Goal: Task Accomplishment & Management: Manage account settings

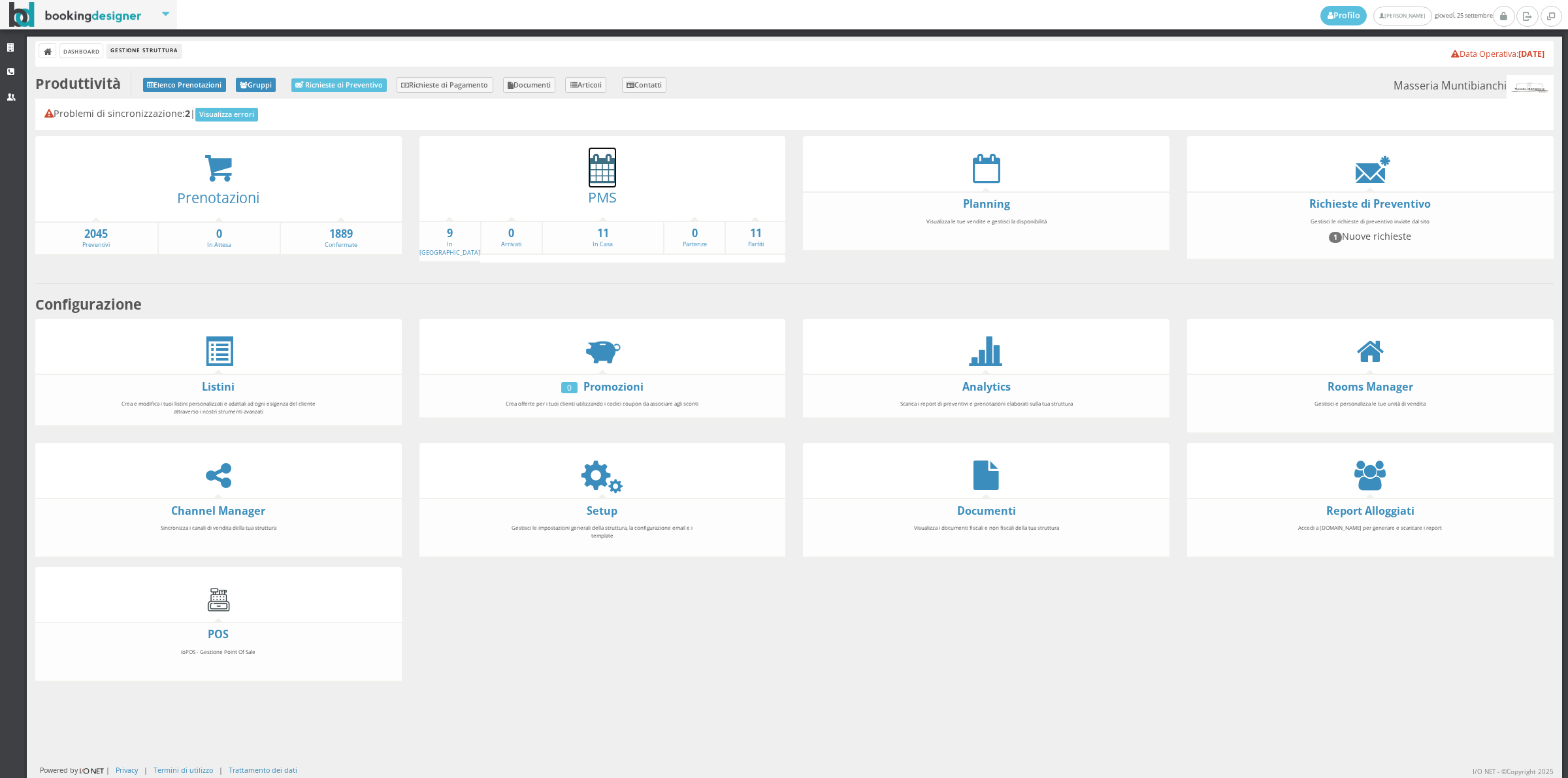
click at [598, 172] on icon at bounding box center [602, 168] width 27 height 30
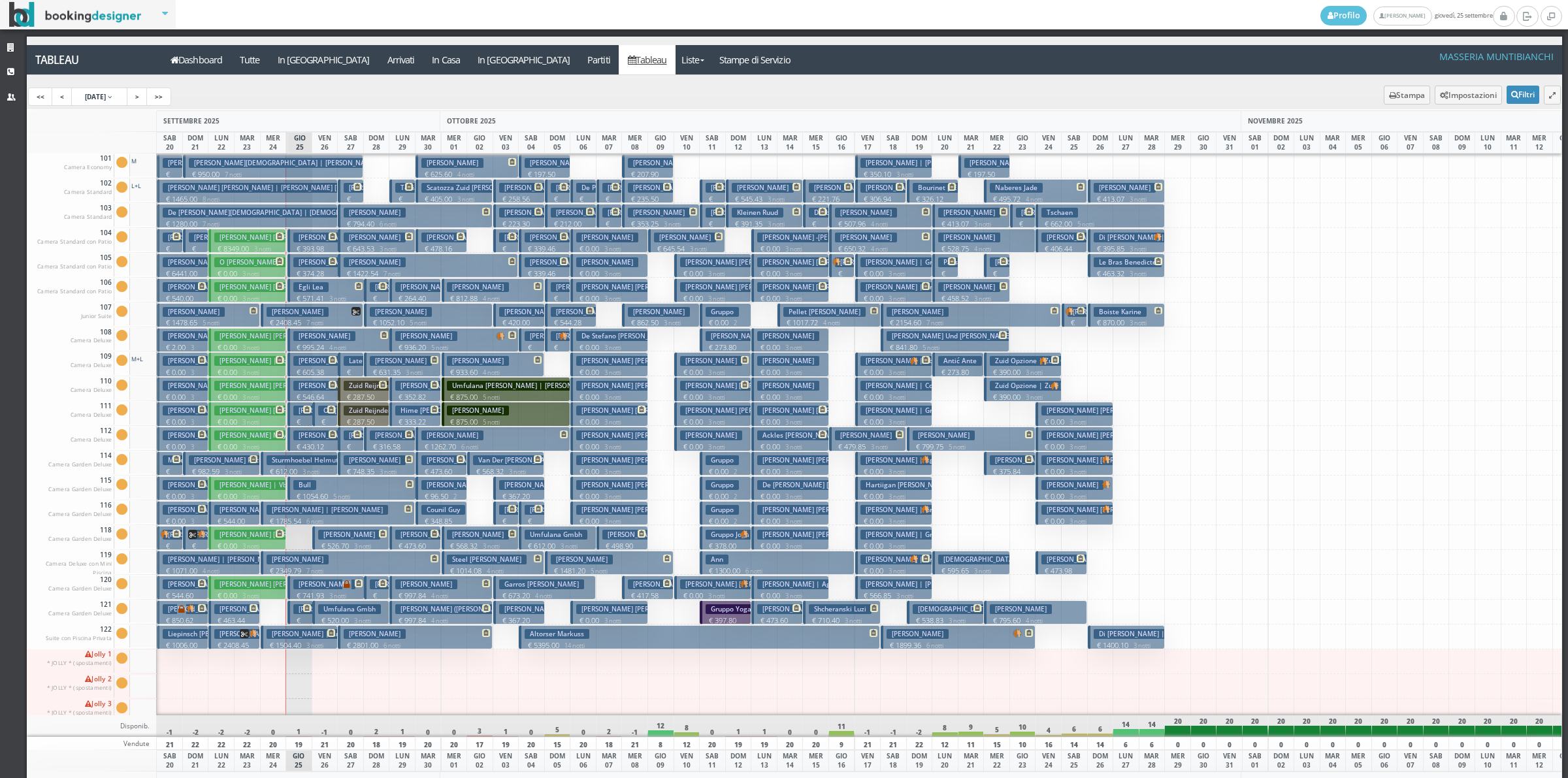
click at [324, 592] on p "€ 741.93 3 notti" at bounding box center [327, 596] width 67 height 10
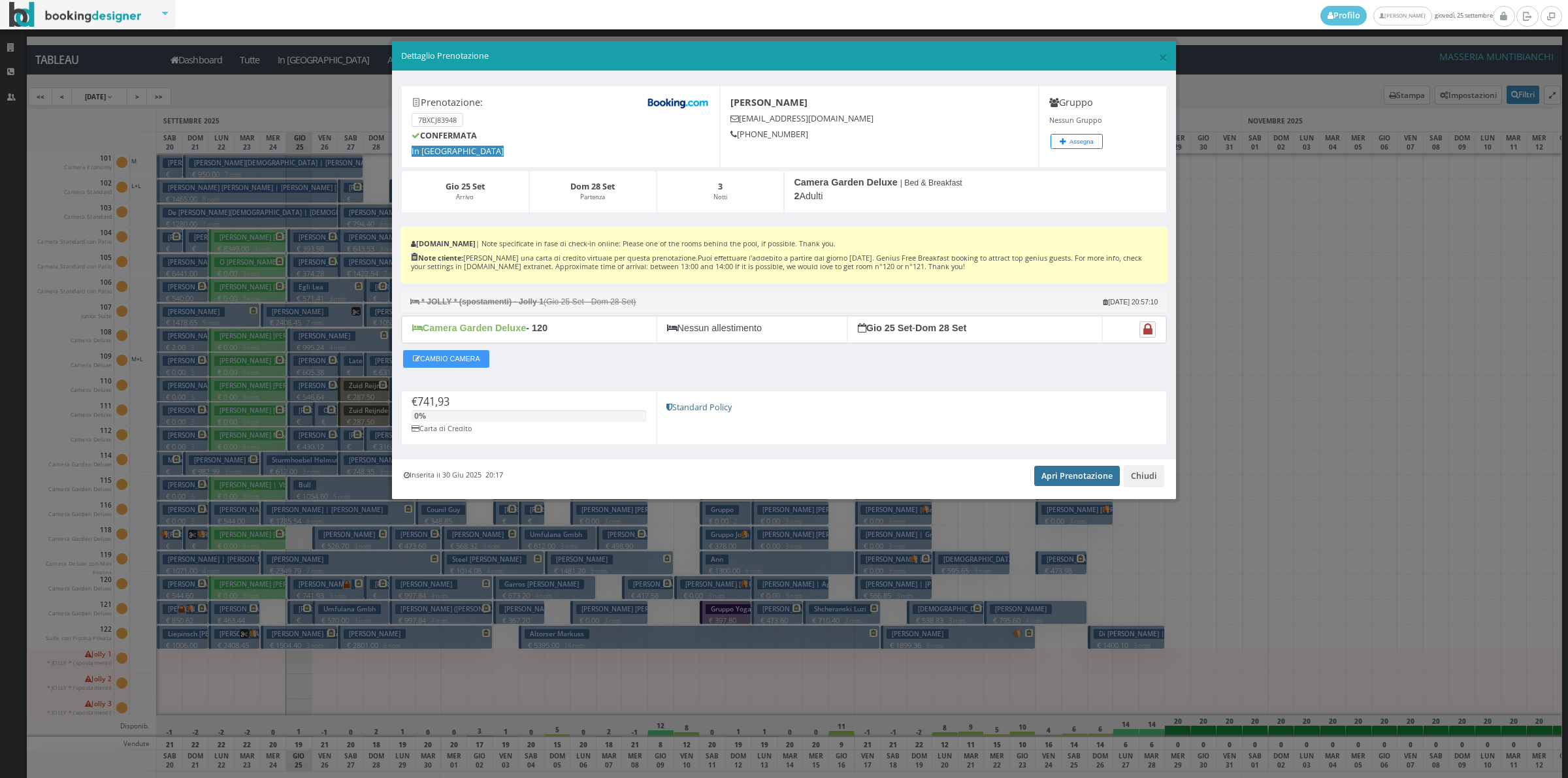
click at [1053, 483] on link "Apri Prenotazione" at bounding box center [1076, 475] width 86 height 20
click at [1146, 480] on button "Chiudi" at bounding box center [1143, 477] width 41 height 22
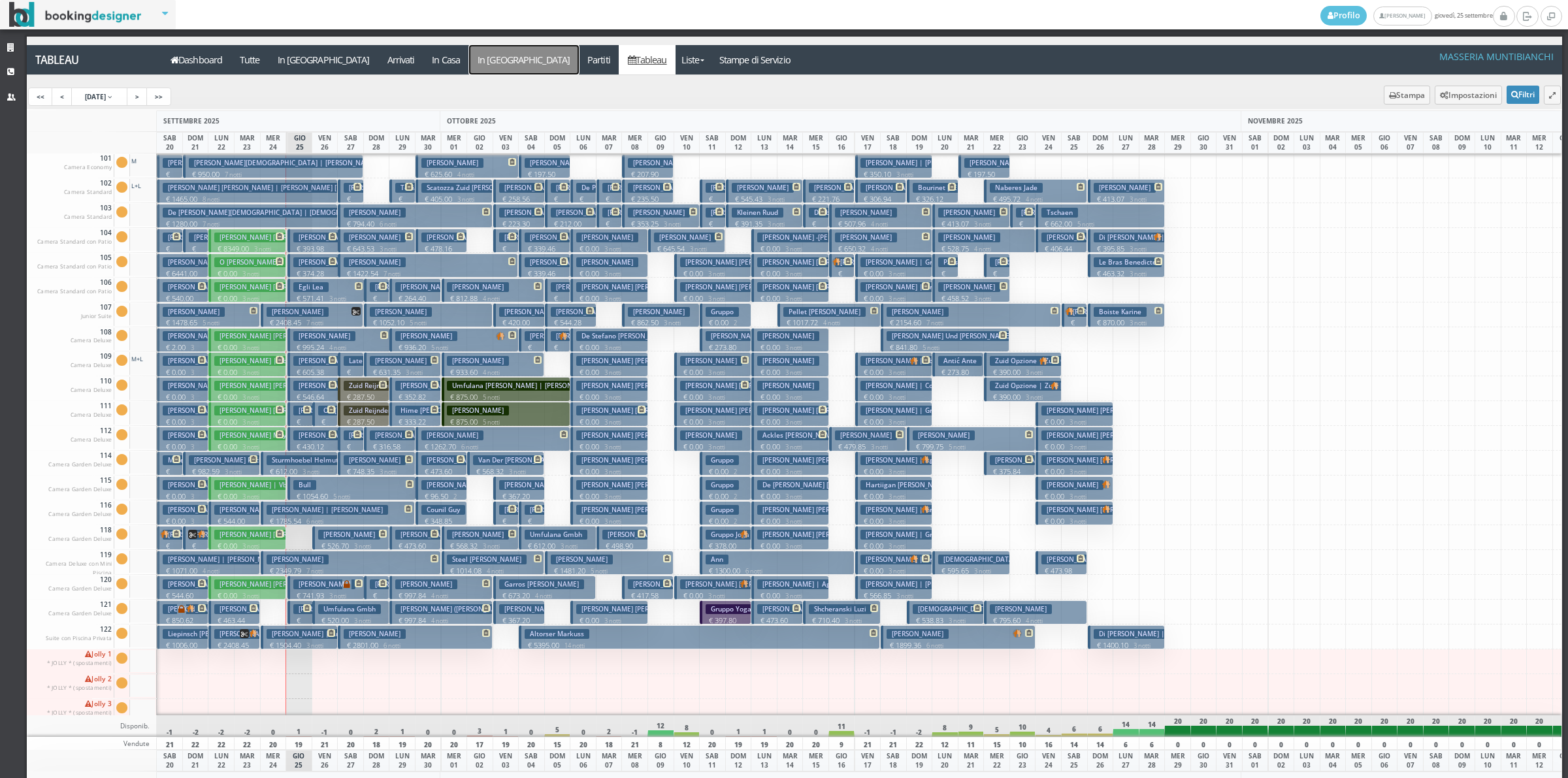
click at [469, 66] on a=pms-departure-reservations"] "In [GEOGRAPHIC_DATA]" at bounding box center [523, 60] width 110 height 30
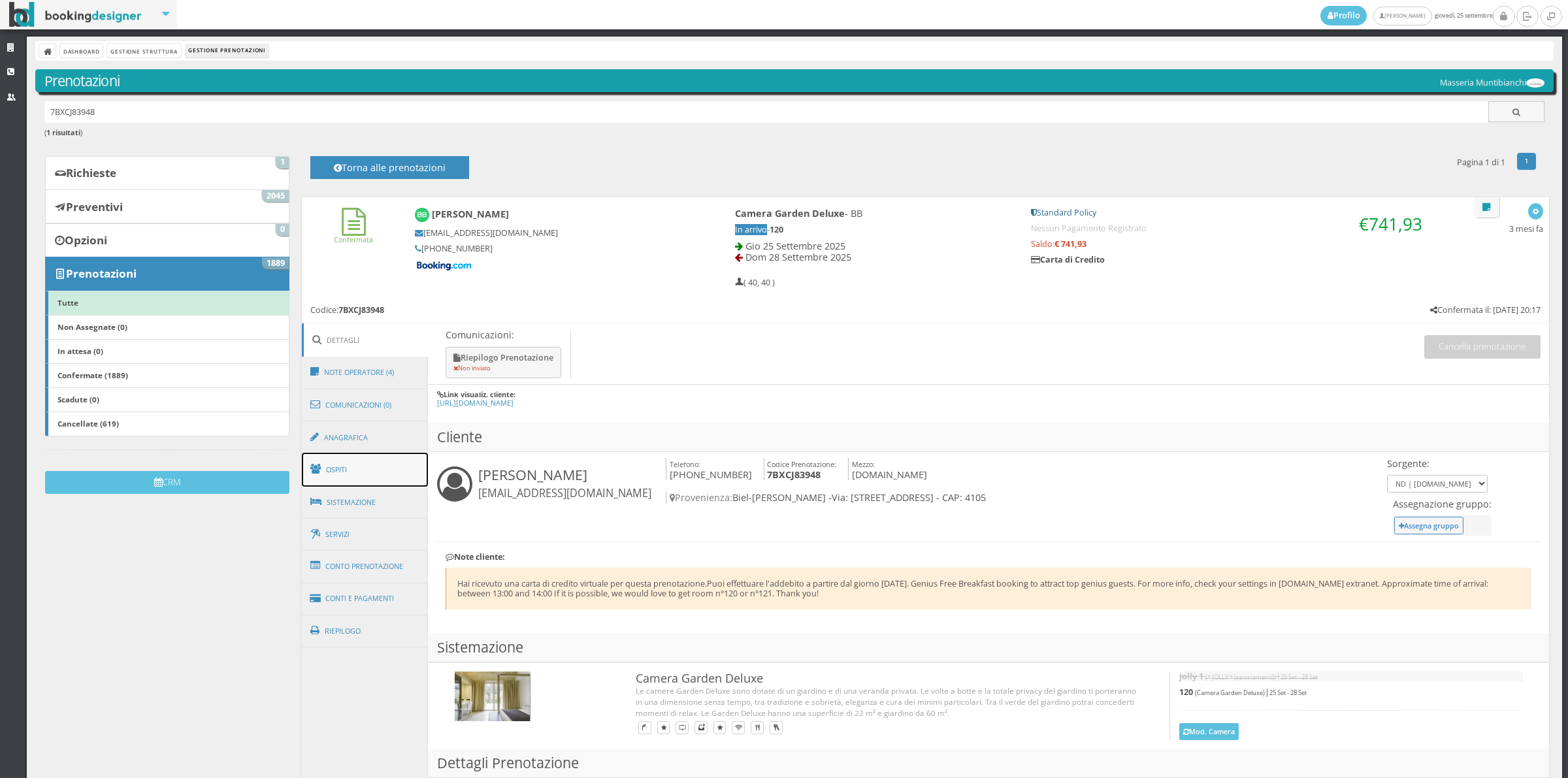
click at [353, 461] on link "Ospiti" at bounding box center [365, 470] width 127 height 34
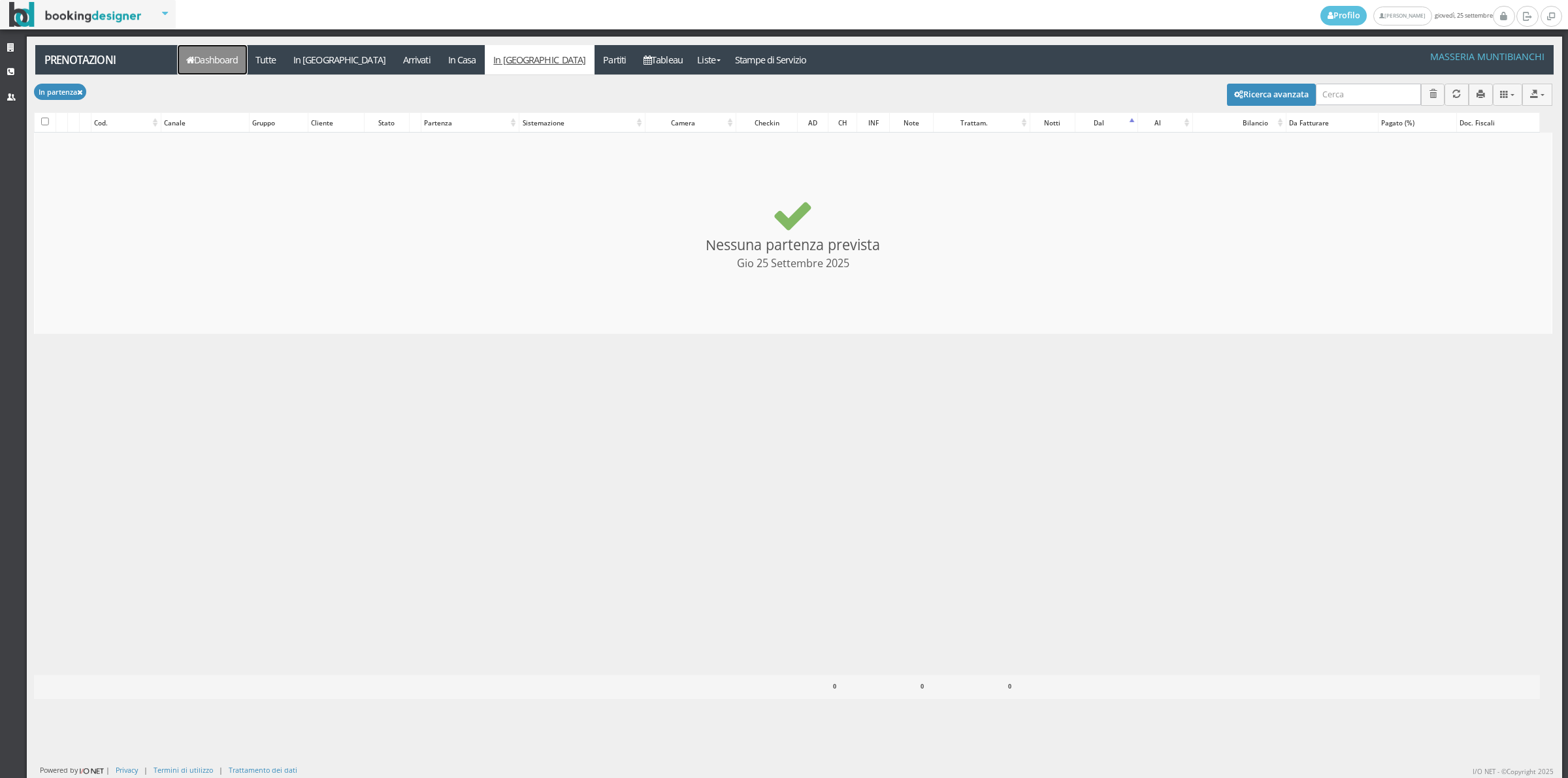
click at [209, 60] on link "Dashboard" at bounding box center [212, 60] width 69 height 30
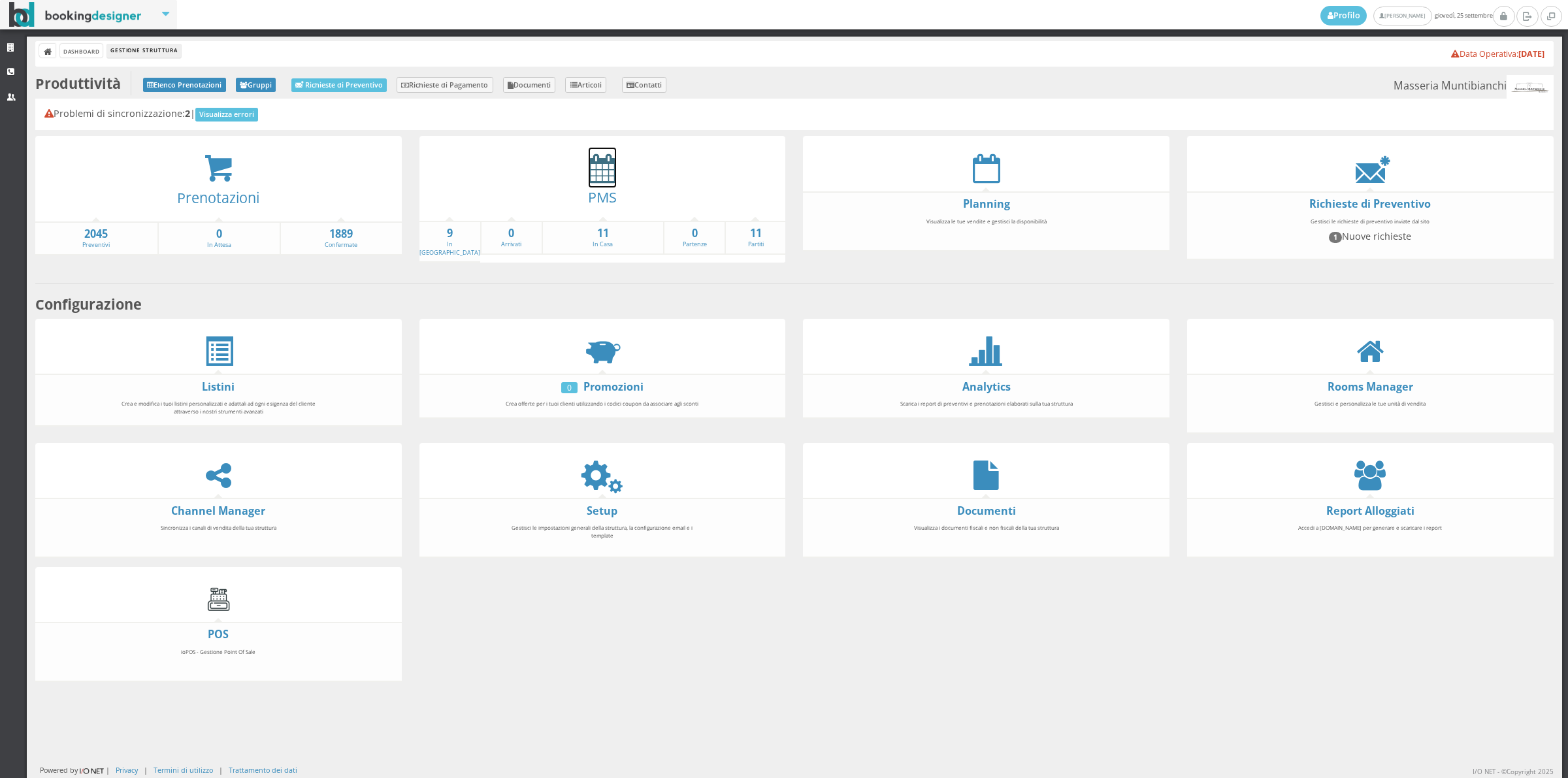
click at [602, 171] on icon at bounding box center [602, 168] width 27 height 30
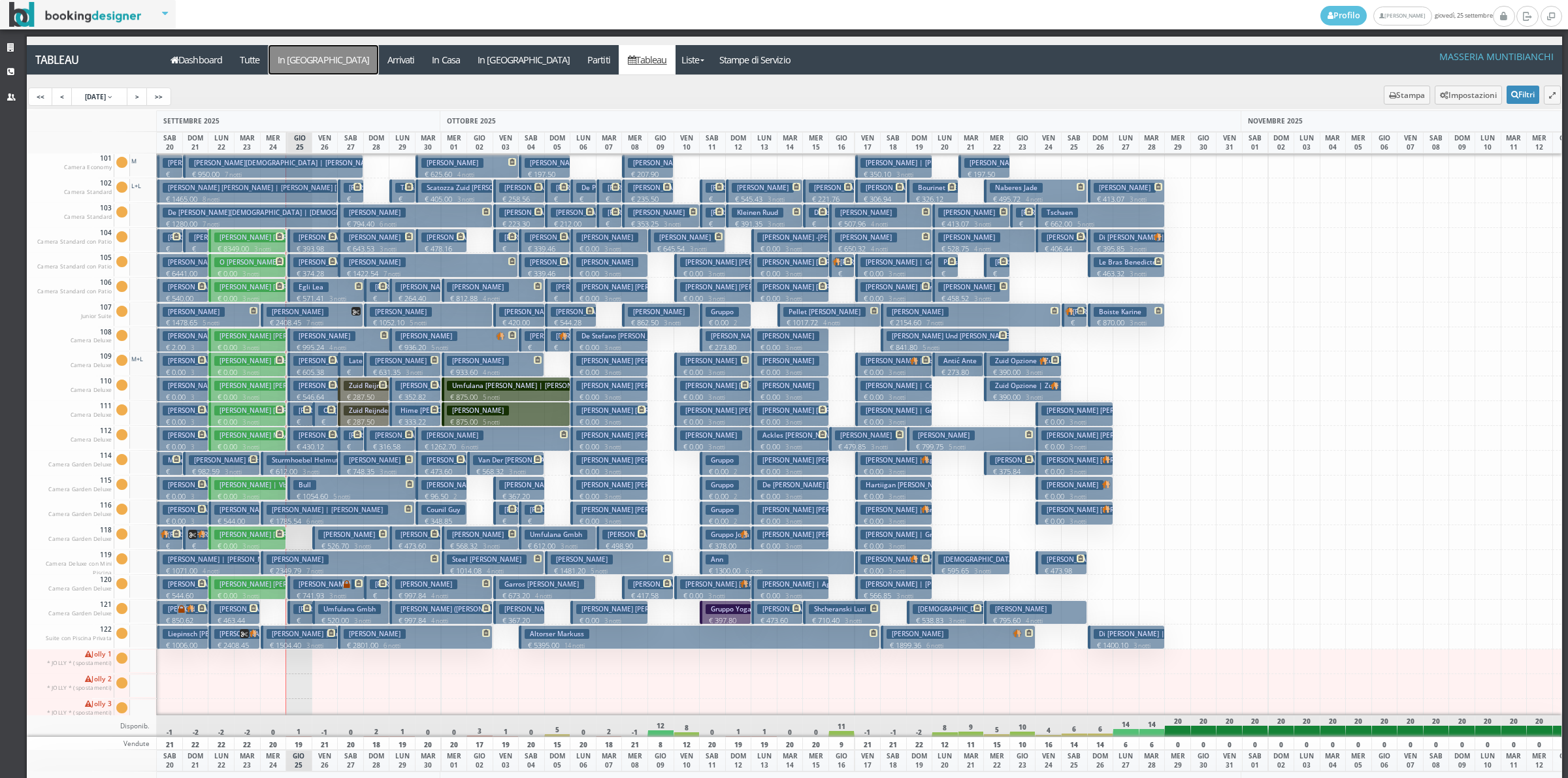
click at [285, 60] on a=pms-arrival-reservations"] "In [GEOGRAPHIC_DATA]" at bounding box center [323, 60] width 110 height 30
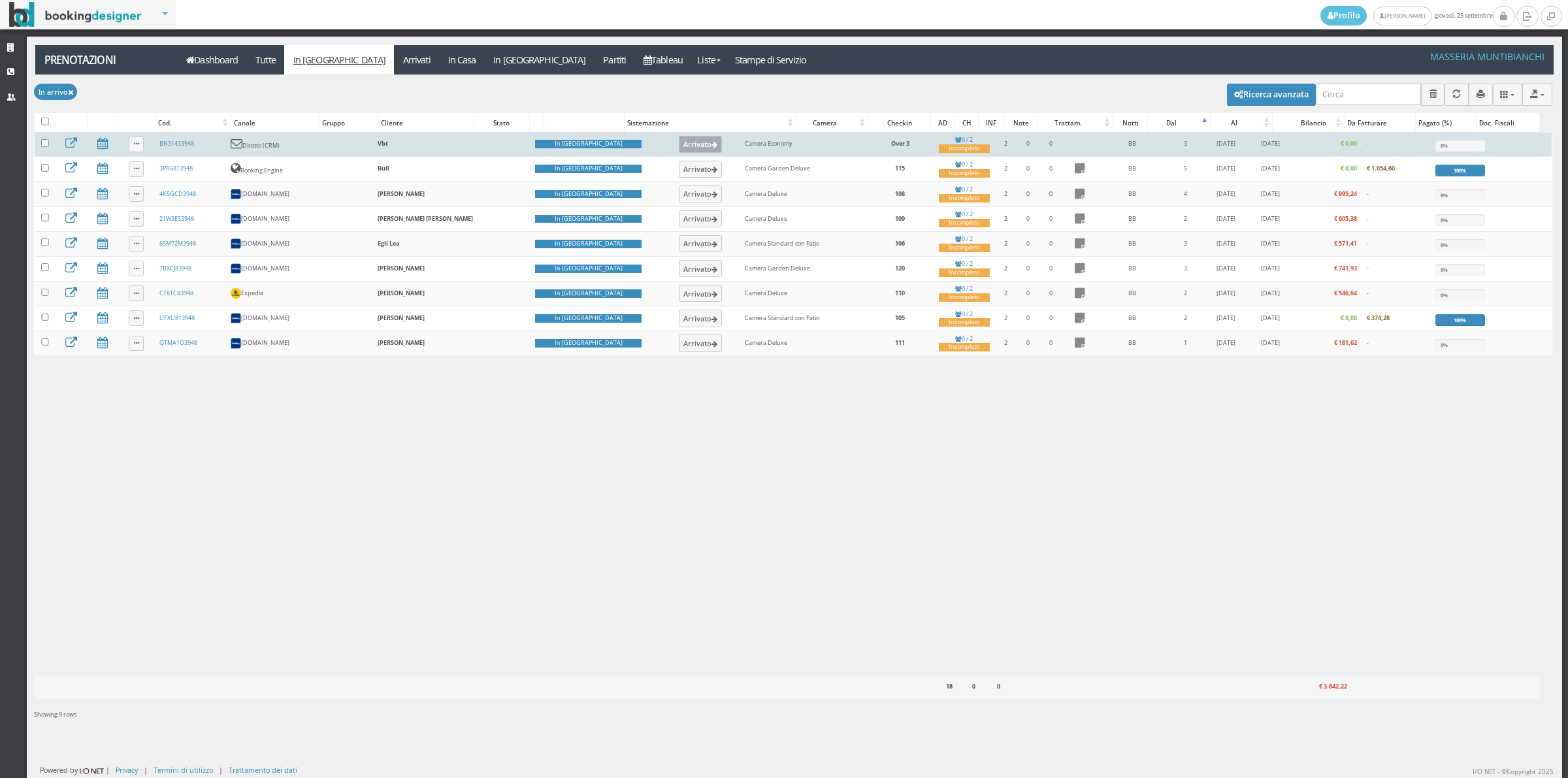
click at [679, 149] on button "Arrivato" at bounding box center [700, 145] width 43 height 17
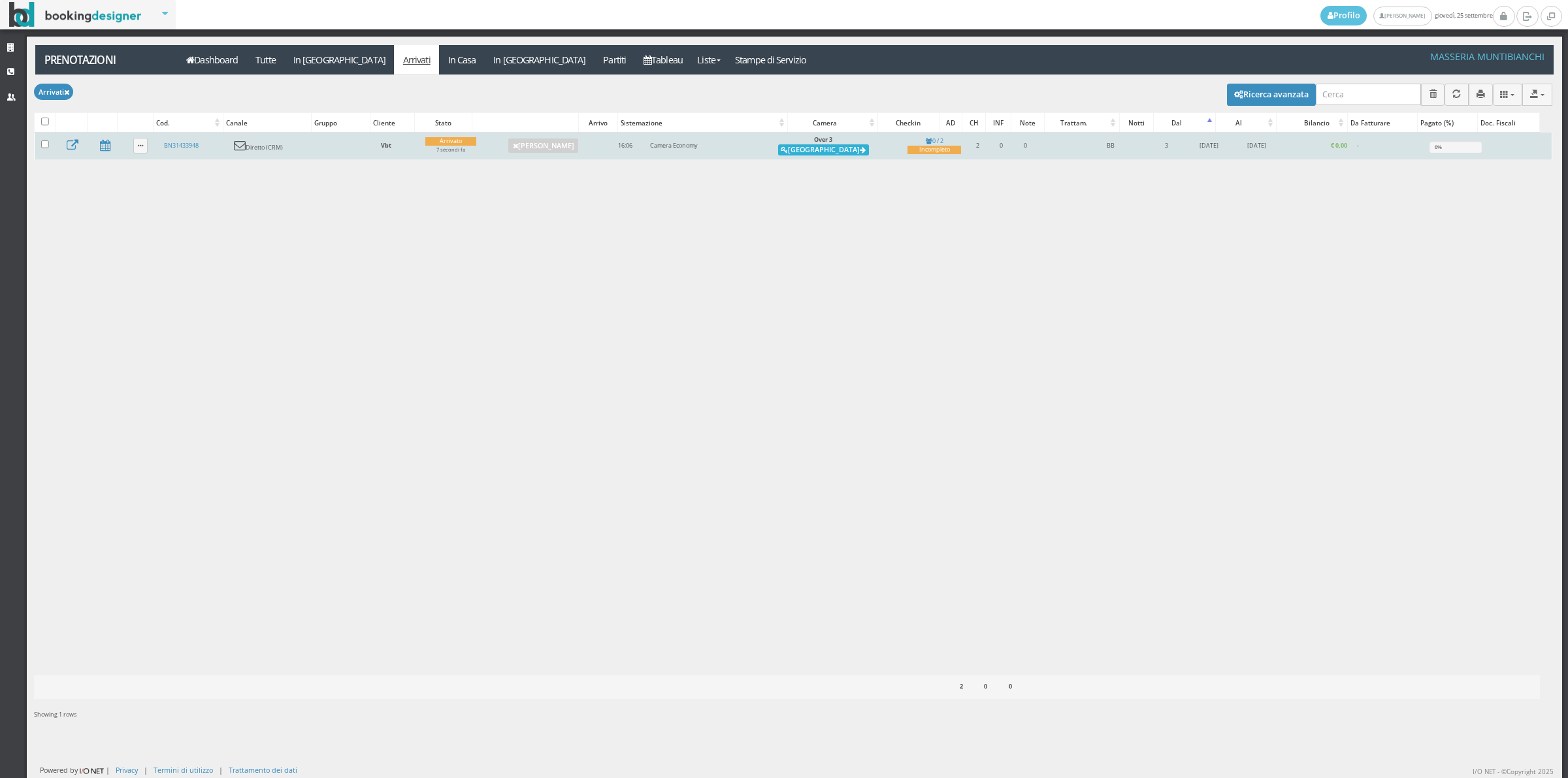
click at [834, 154] on button "[GEOGRAPHIC_DATA]" at bounding box center [823, 151] width 91 height 12
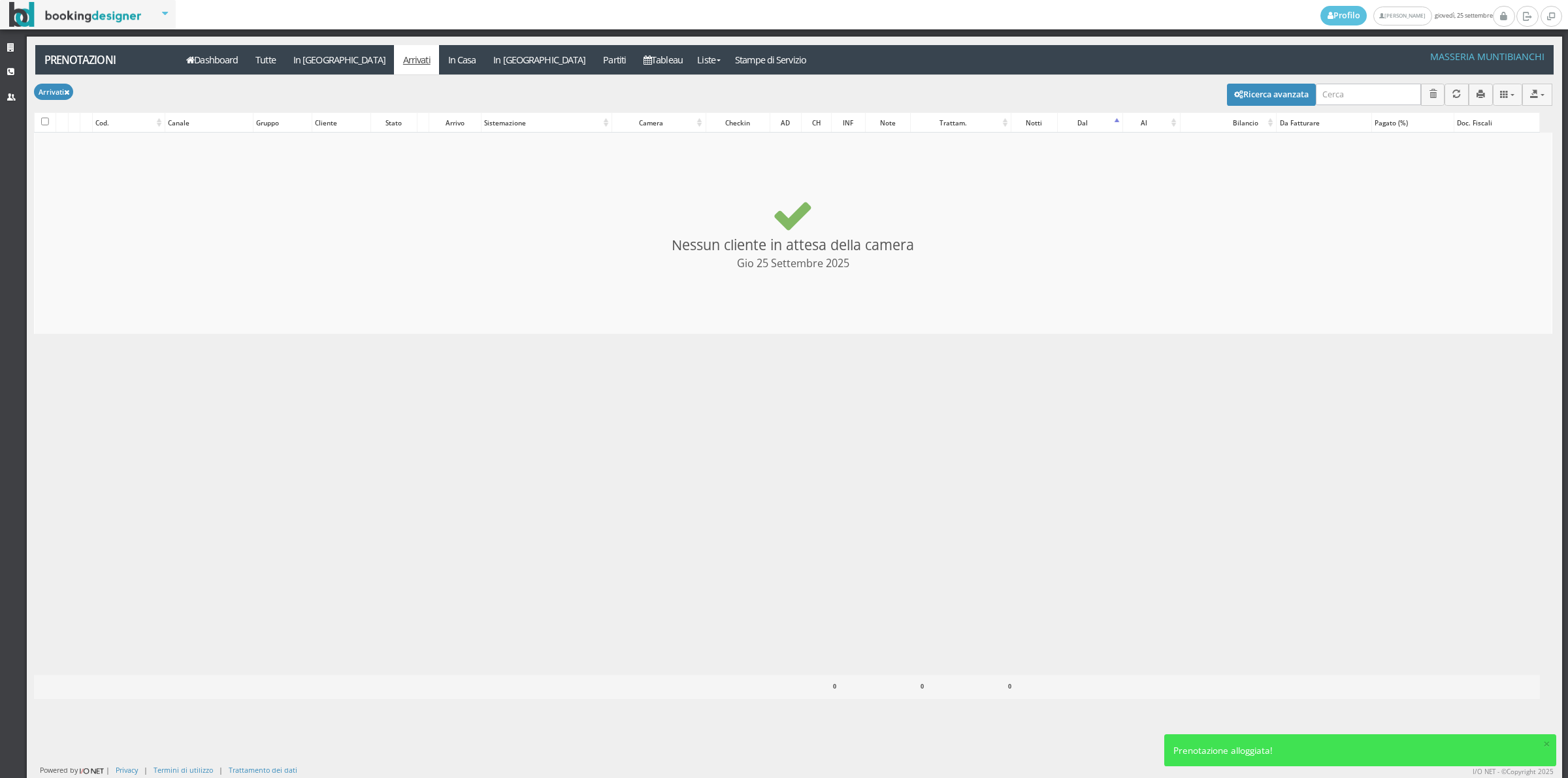
checkbox input "false"
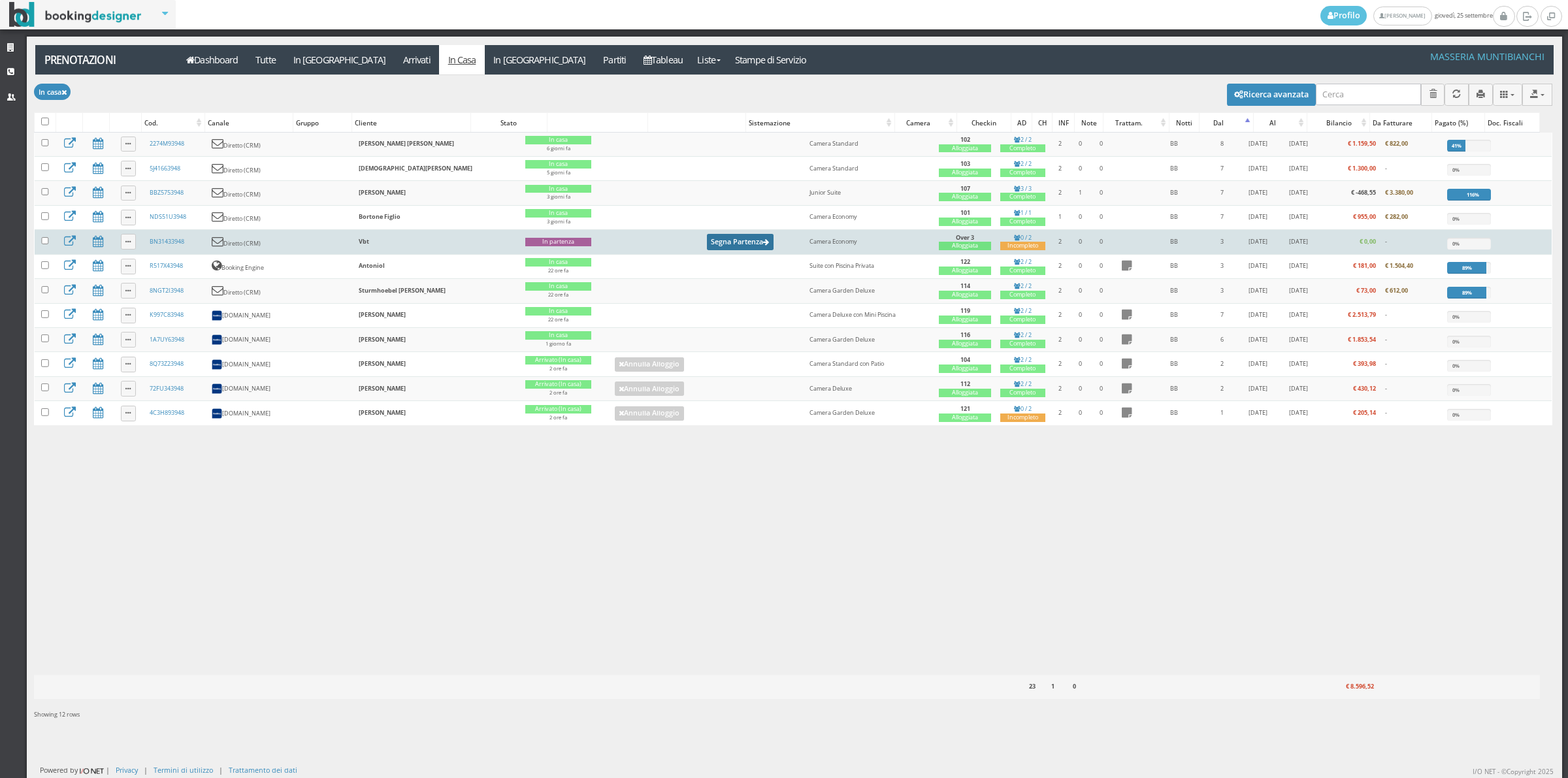
click at [707, 249] on button "Segna Partenza" at bounding box center [740, 242] width 66 height 16
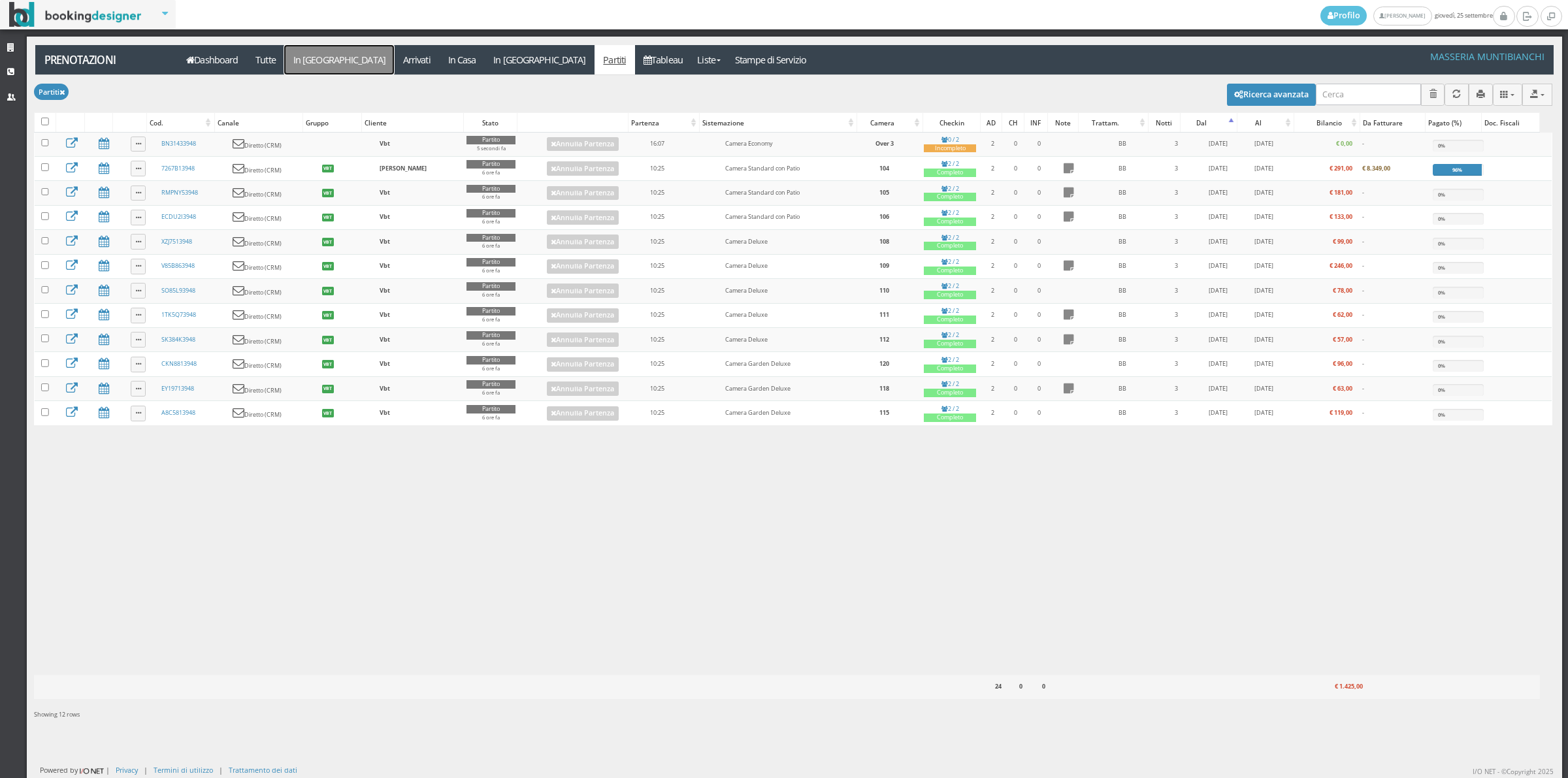
click at [328, 64] on link "In [GEOGRAPHIC_DATA]" at bounding box center [339, 60] width 110 height 30
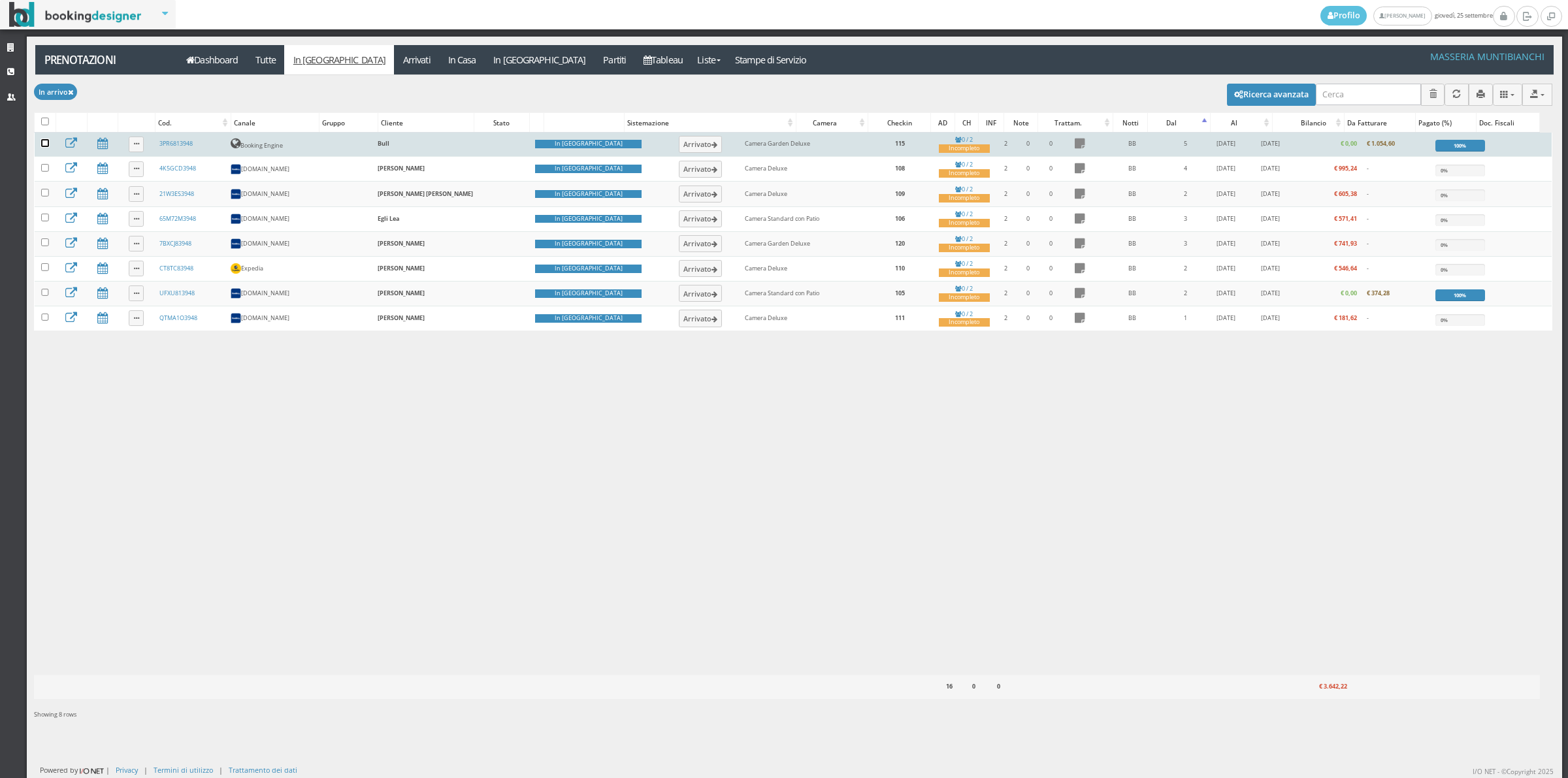
click at [46, 145] on input "checkbox" at bounding box center [44, 143] width 8 height 8
checkbox input "true"
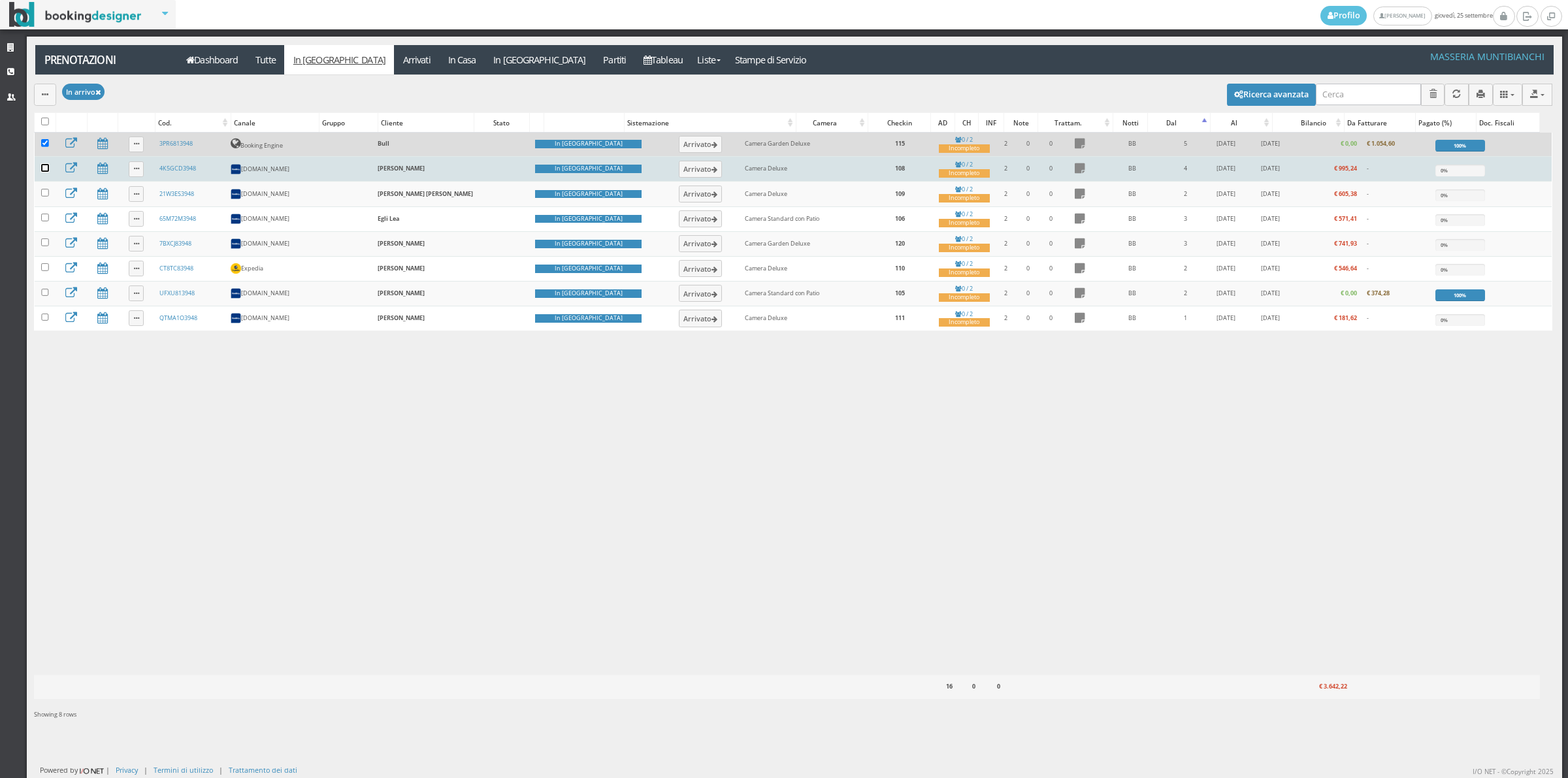
click at [47, 171] on input "checkbox" at bounding box center [44, 168] width 8 height 8
checkbox input "true"
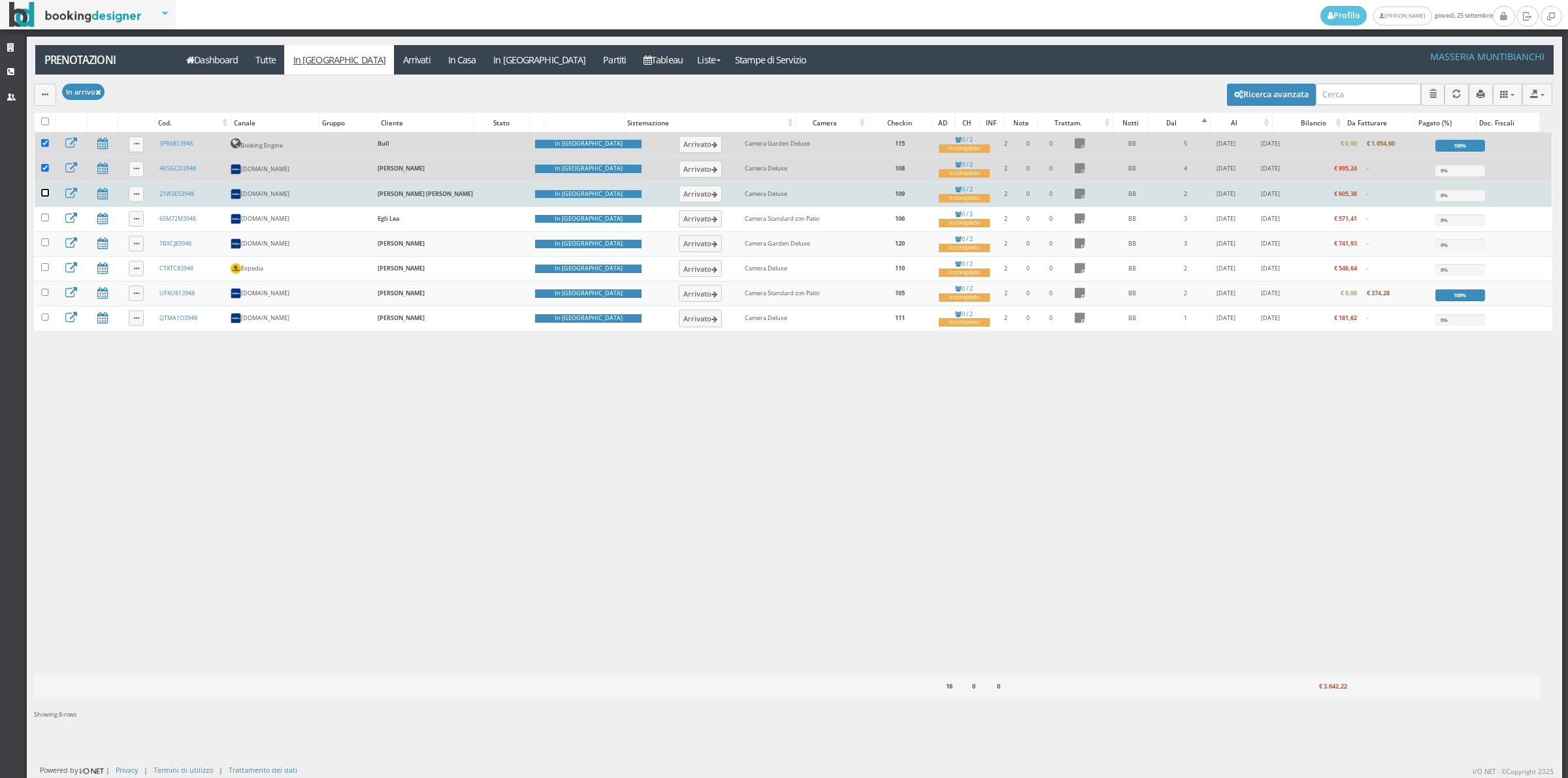
click at [43, 193] on input "checkbox" at bounding box center [44, 192] width 8 height 8
checkbox input "true"
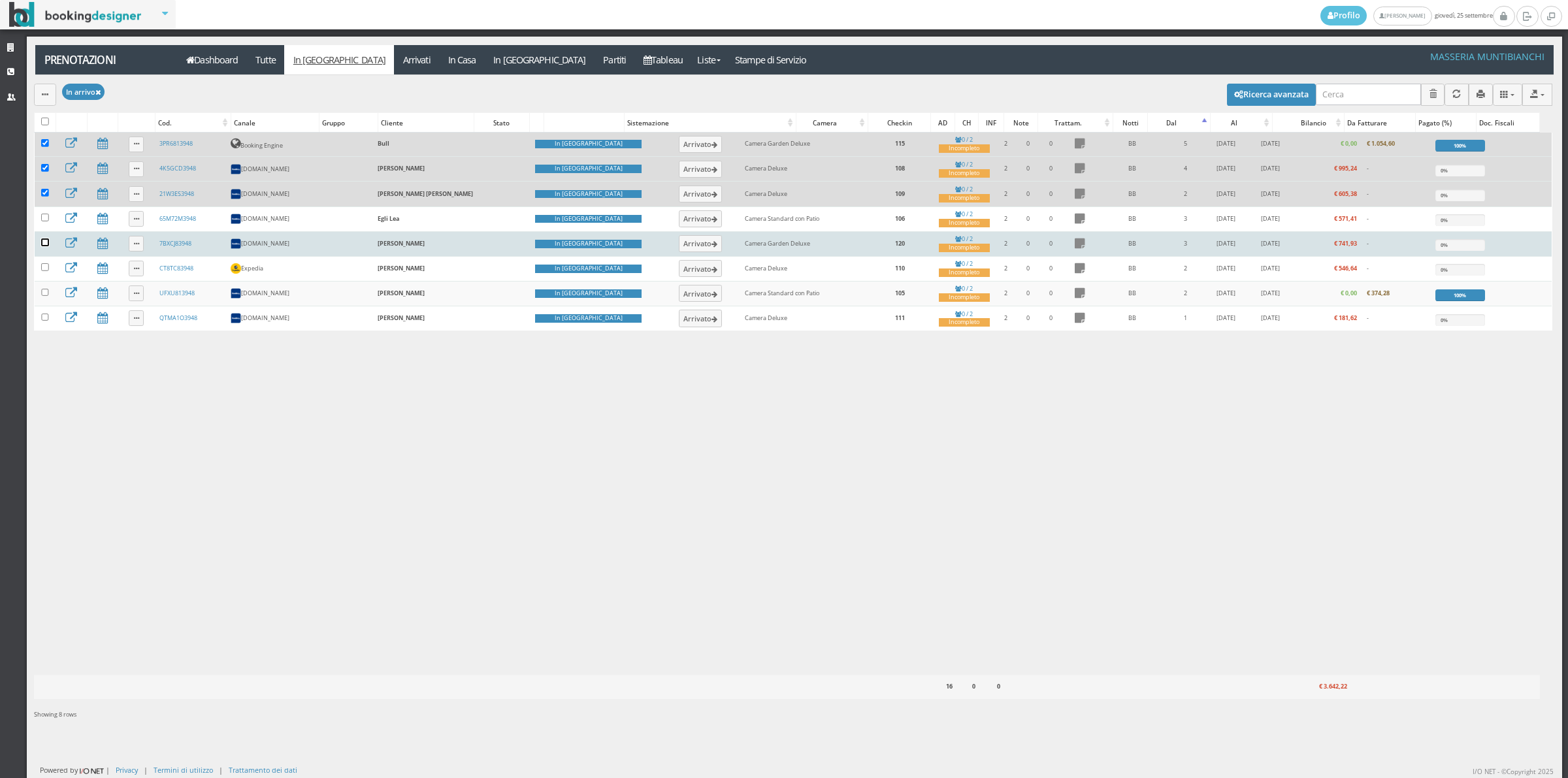
click at [43, 246] on input "checkbox" at bounding box center [44, 242] width 8 height 8
checkbox input "true"
click at [41, 94] on button "button" at bounding box center [45, 94] width 22 height 21
click at [73, 142] on link "Segna come "Arrivato"" at bounding box center [89, 139] width 111 height 14
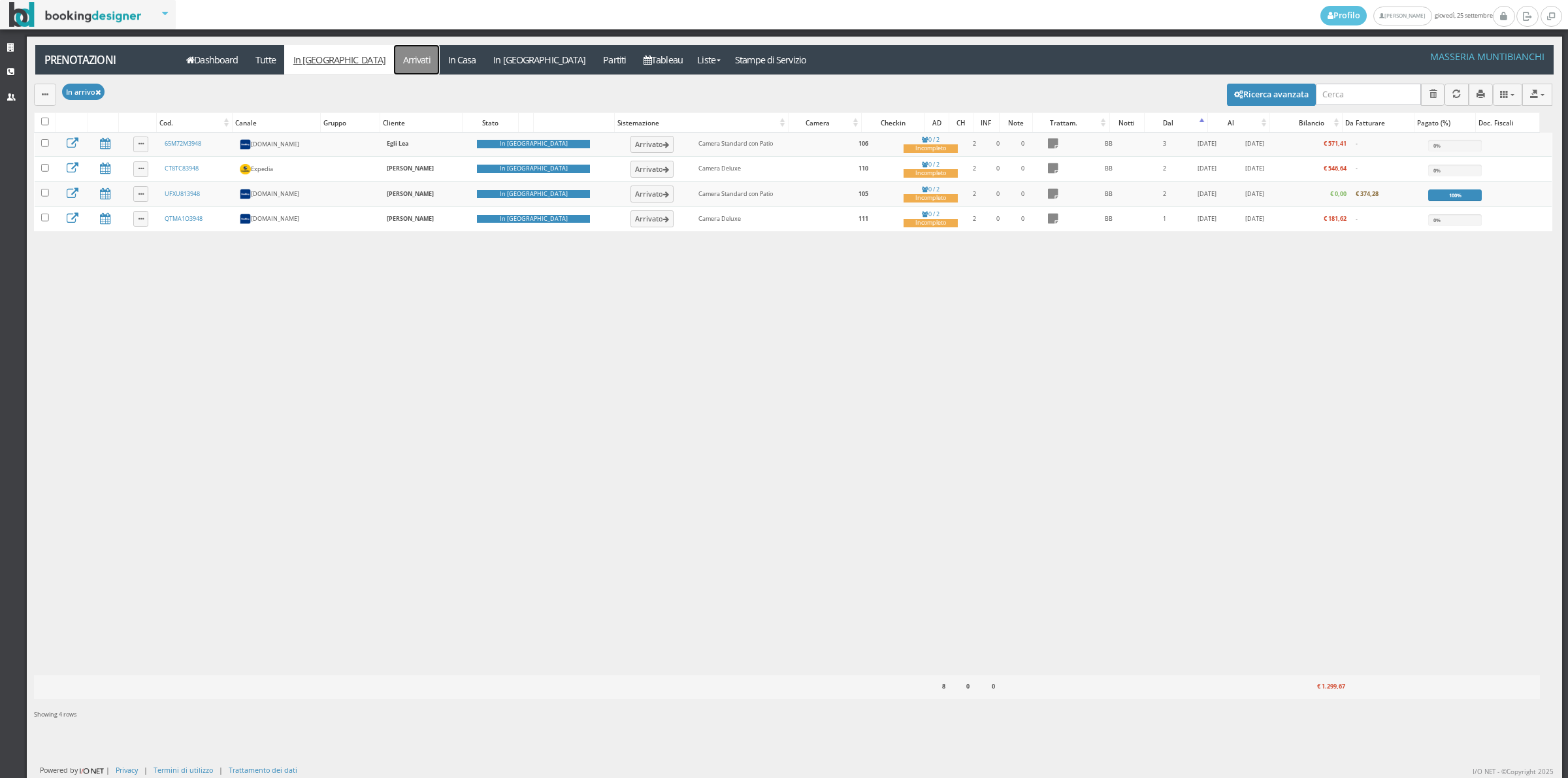
click at [394, 63] on link "Arrivati" at bounding box center [416, 60] width 45 height 30
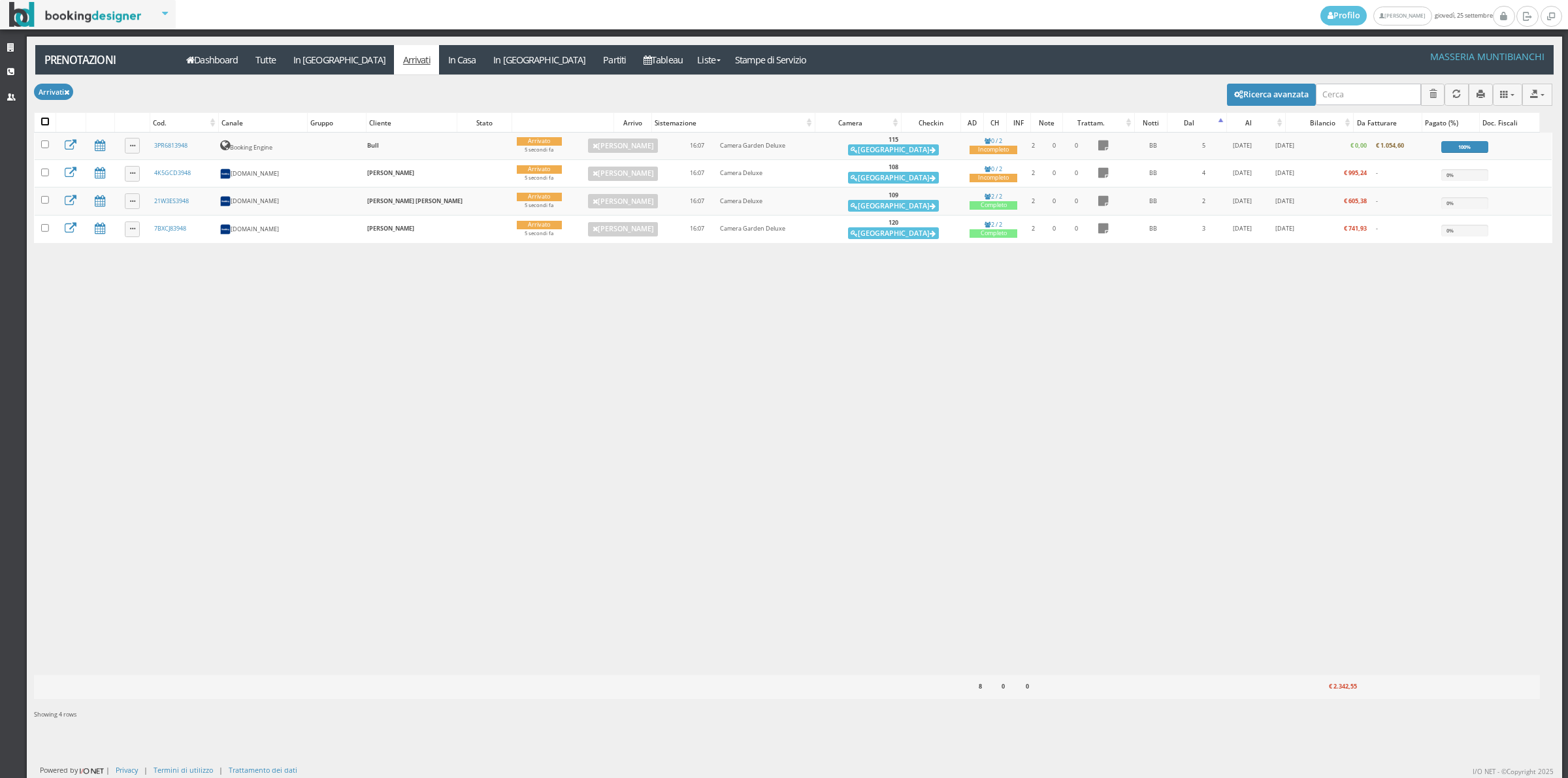
click at [49, 119] on input "checkbox" at bounding box center [44, 121] width 8 height 8
checkbox input "true"
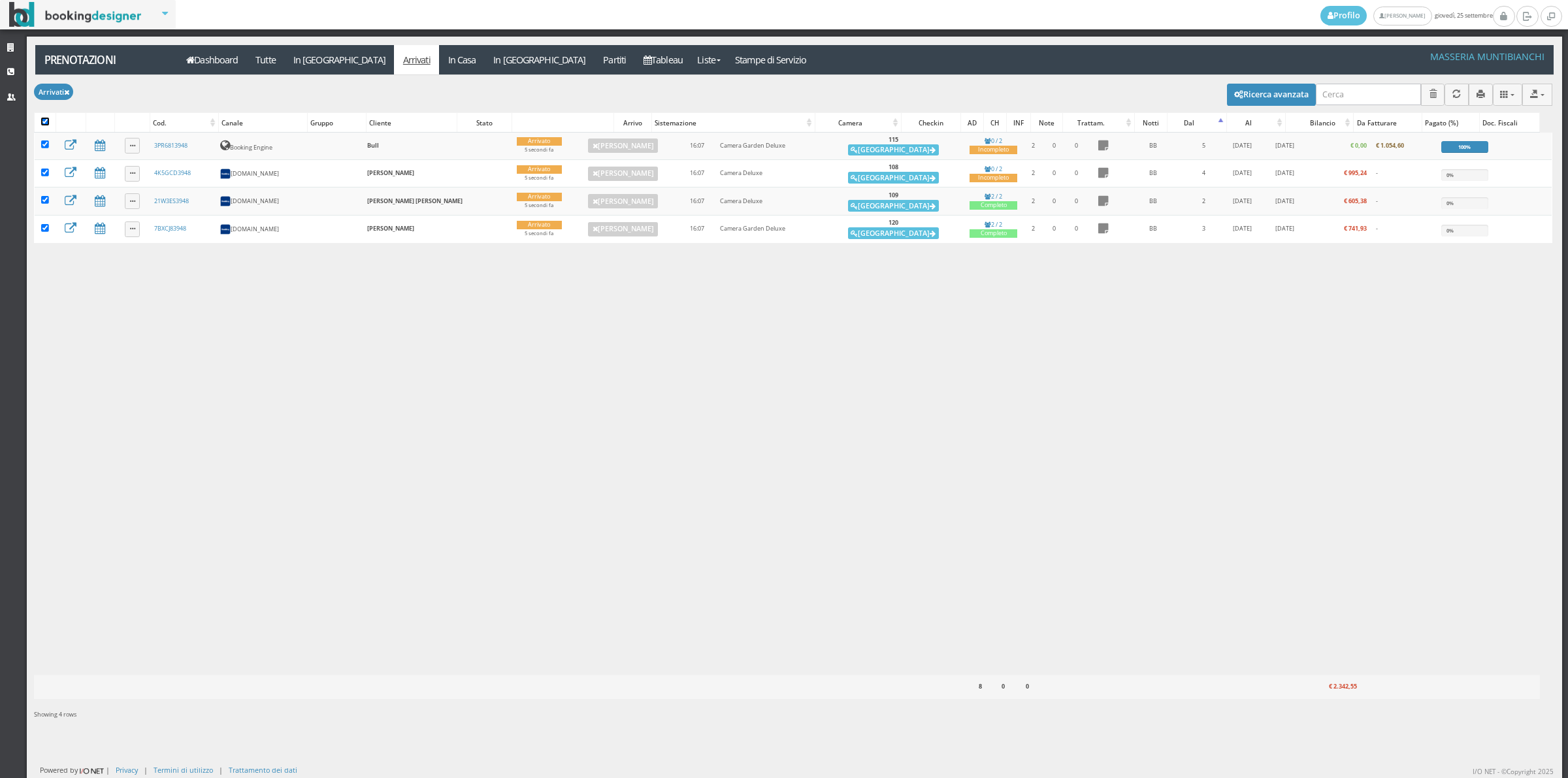
checkbox input "true"
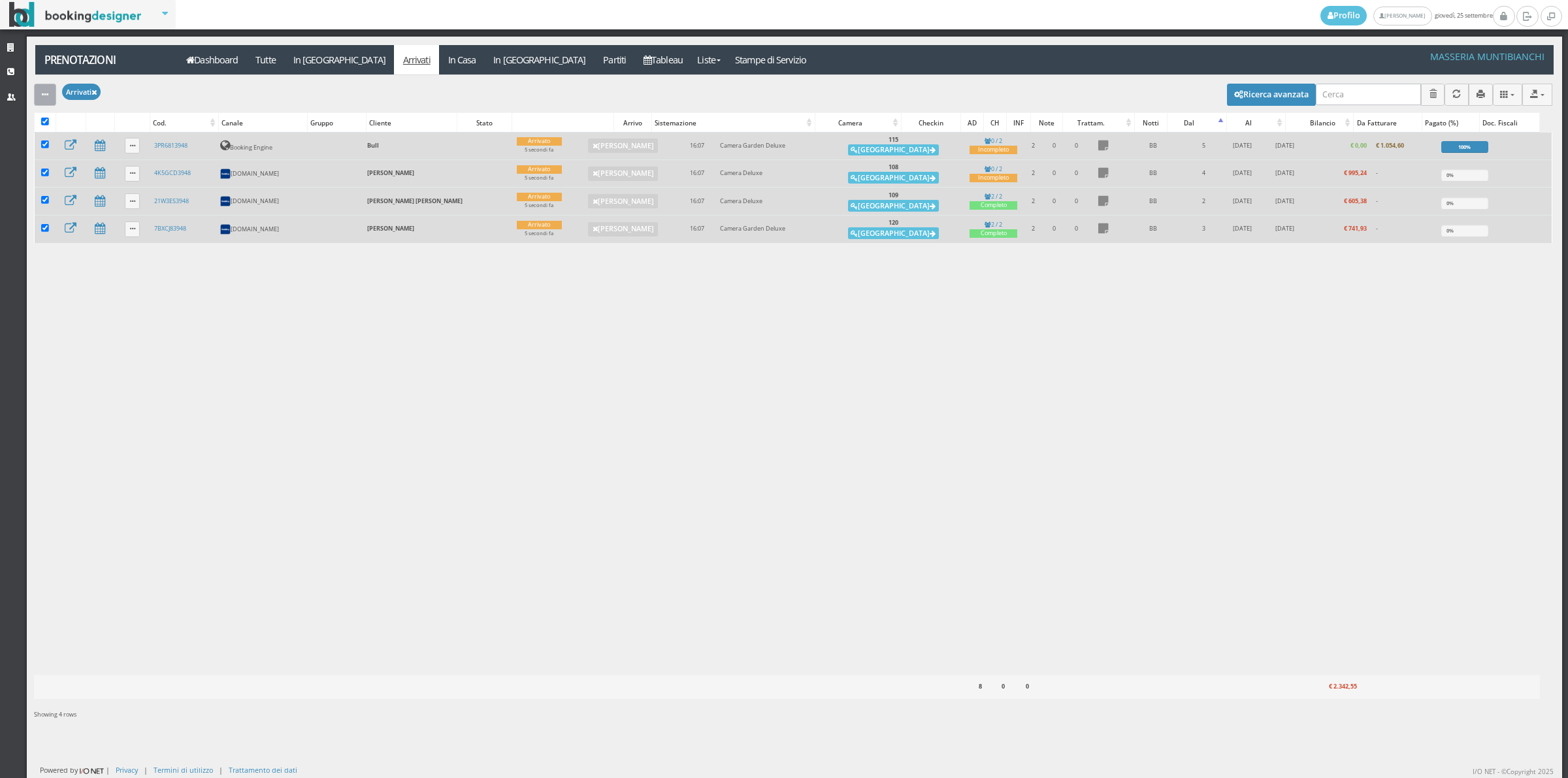
click at [47, 101] on button "button" at bounding box center [45, 94] width 22 height 21
click at [93, 167] on link "Segna come "Alloggiato"" at bounding box center [89, 164] width 111 height 14
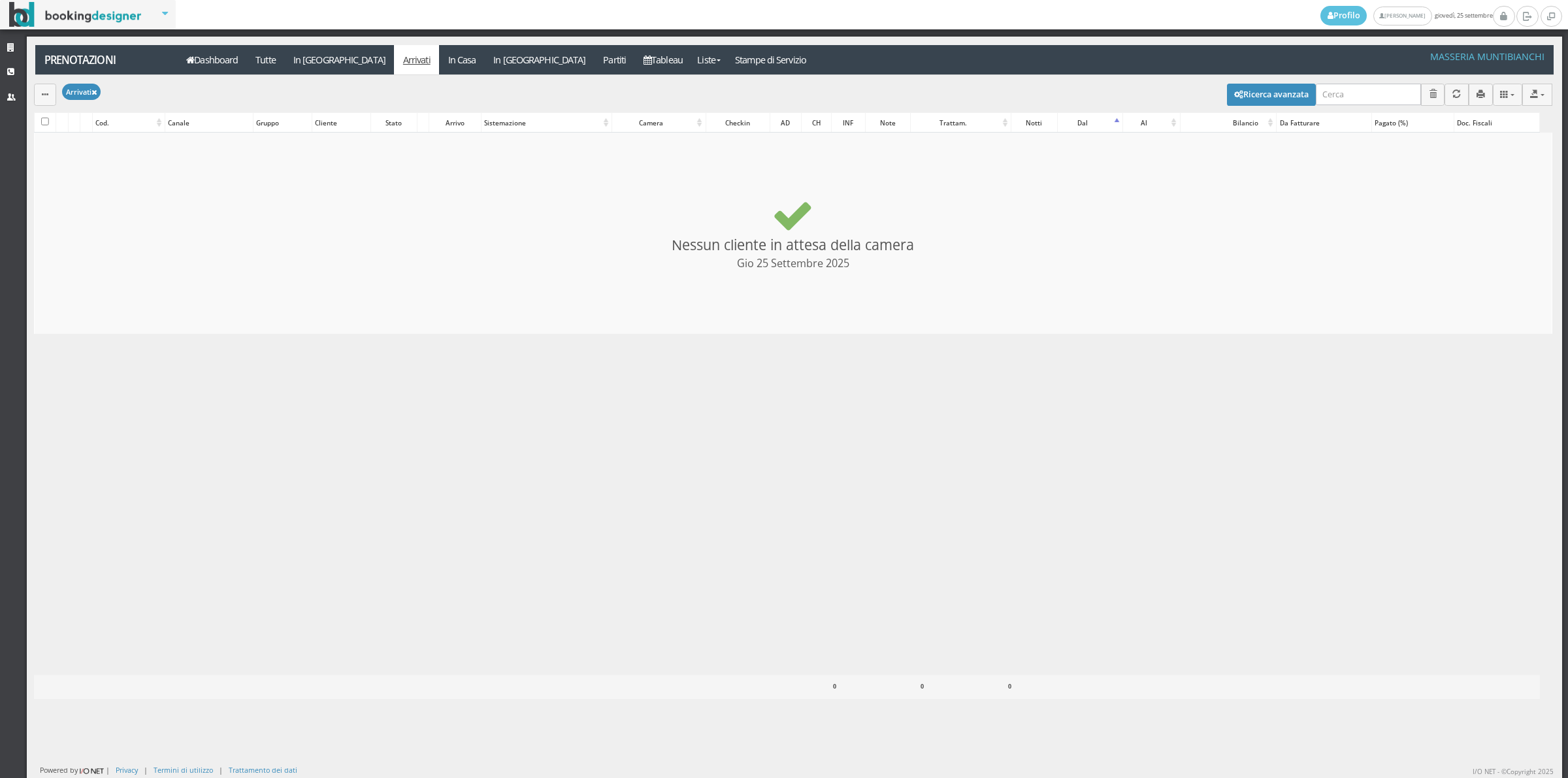
checkbox input "false"
click at [439, 60] on link "In Casa" at bounding box center [462, 60] width 46 height 30
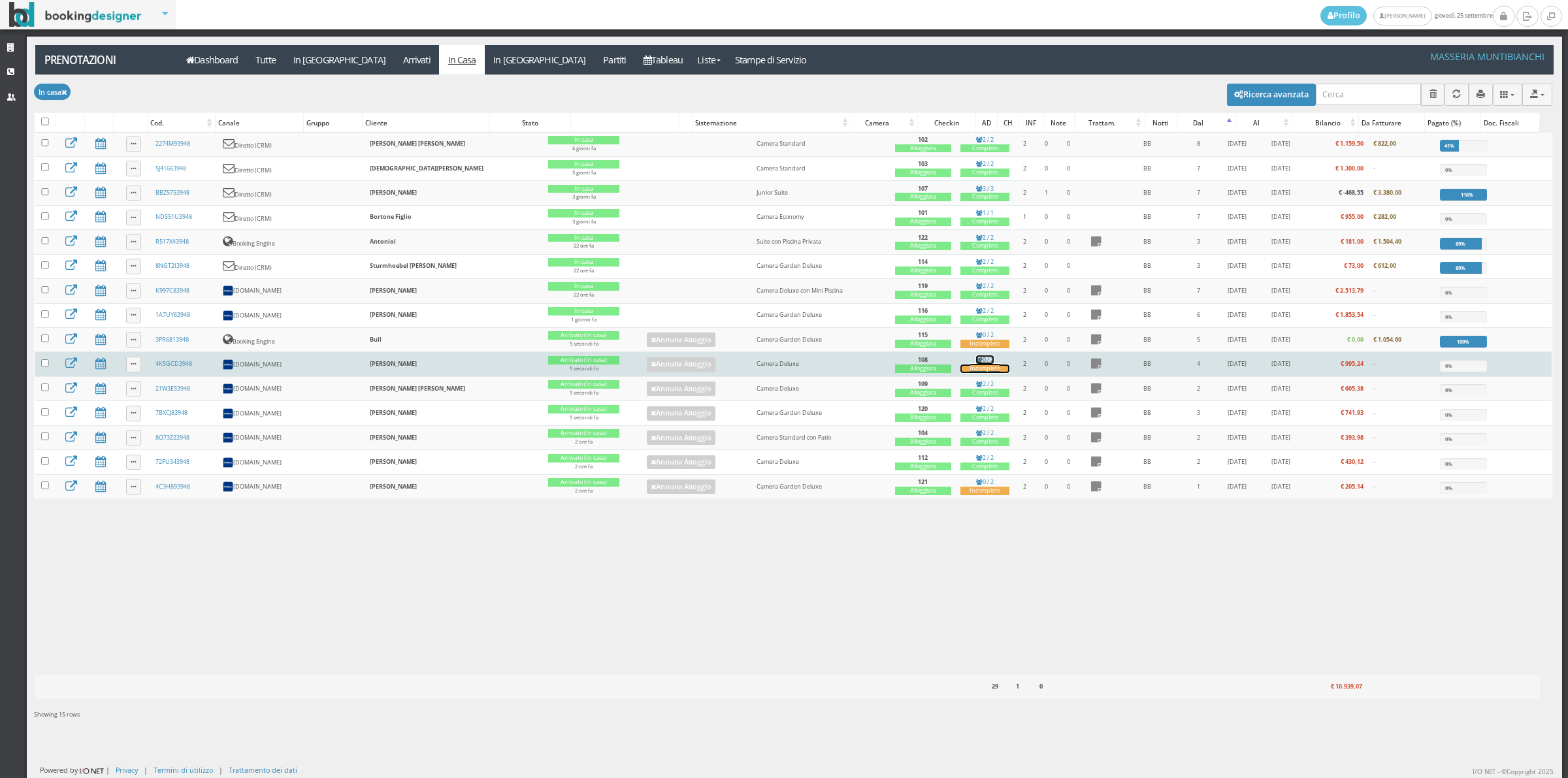
click at [961, 373] on div "Incompleto" at bounding box center [985, 369] width 49 height 9
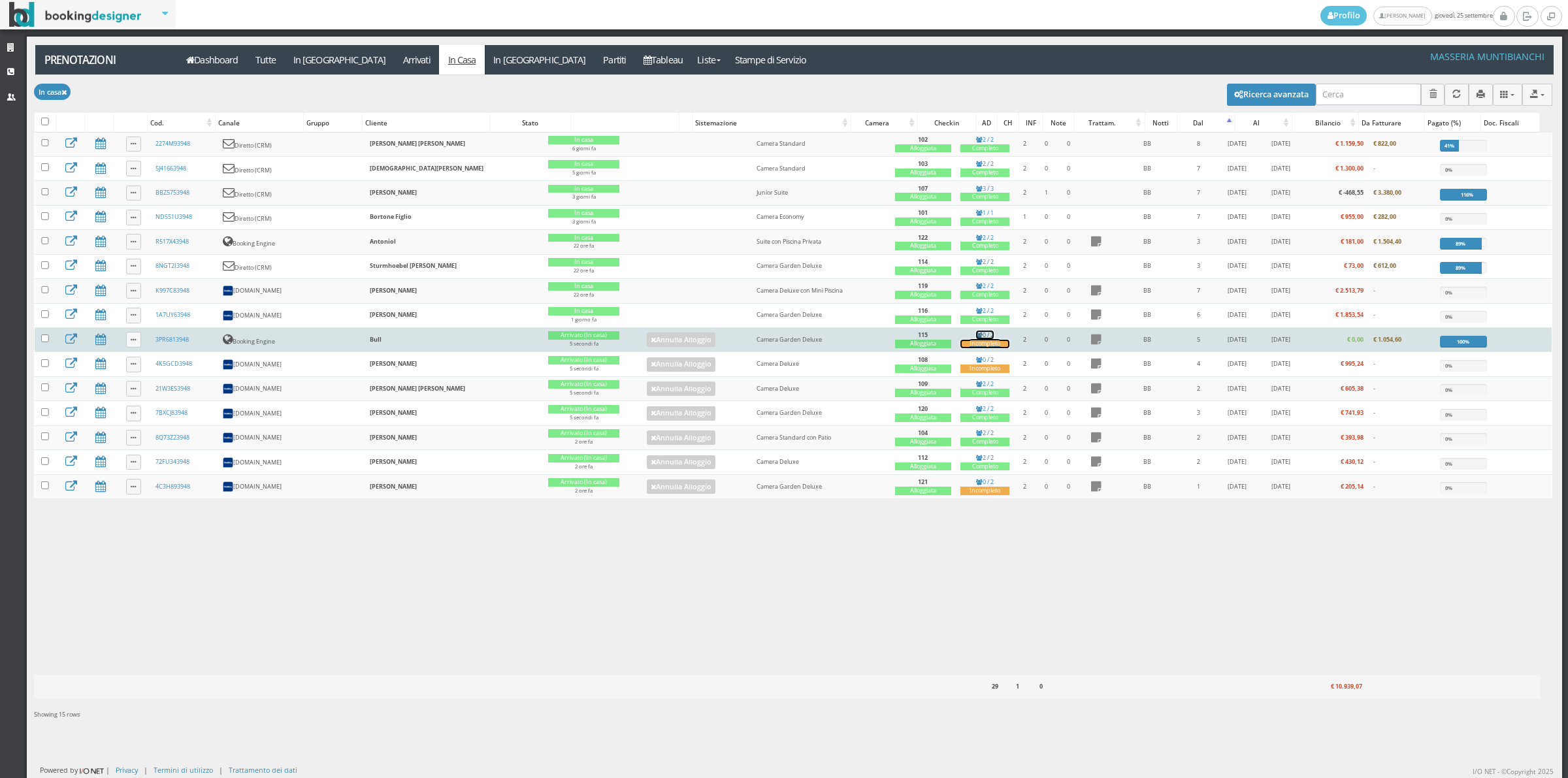
click at [961, 348] on div "Incompleto" at bounding box center [985, 344] width 49 height 9
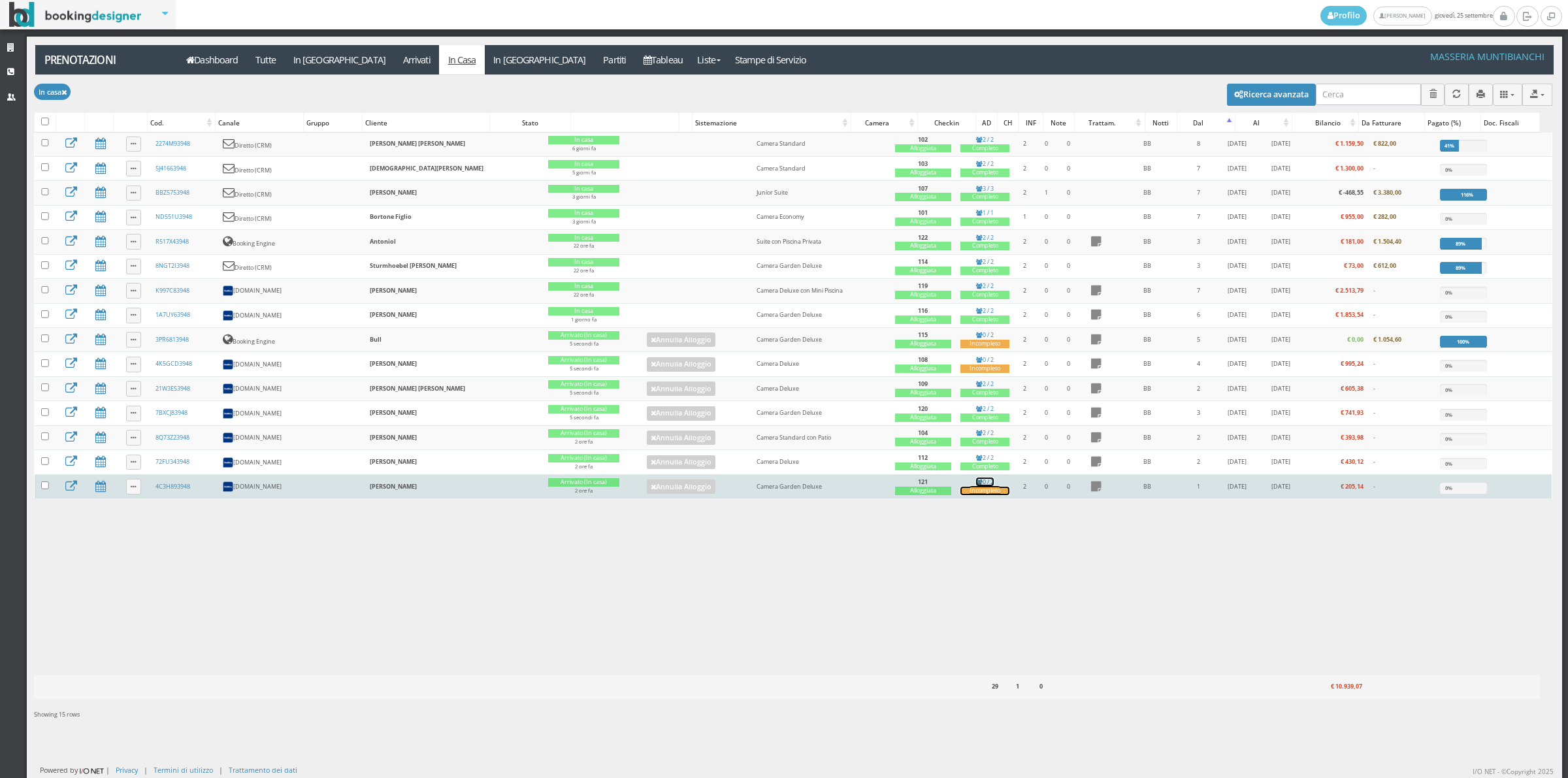
click at [961, 495] on div "Incompleto" at bounding box center [985, 491] width 49 height 9
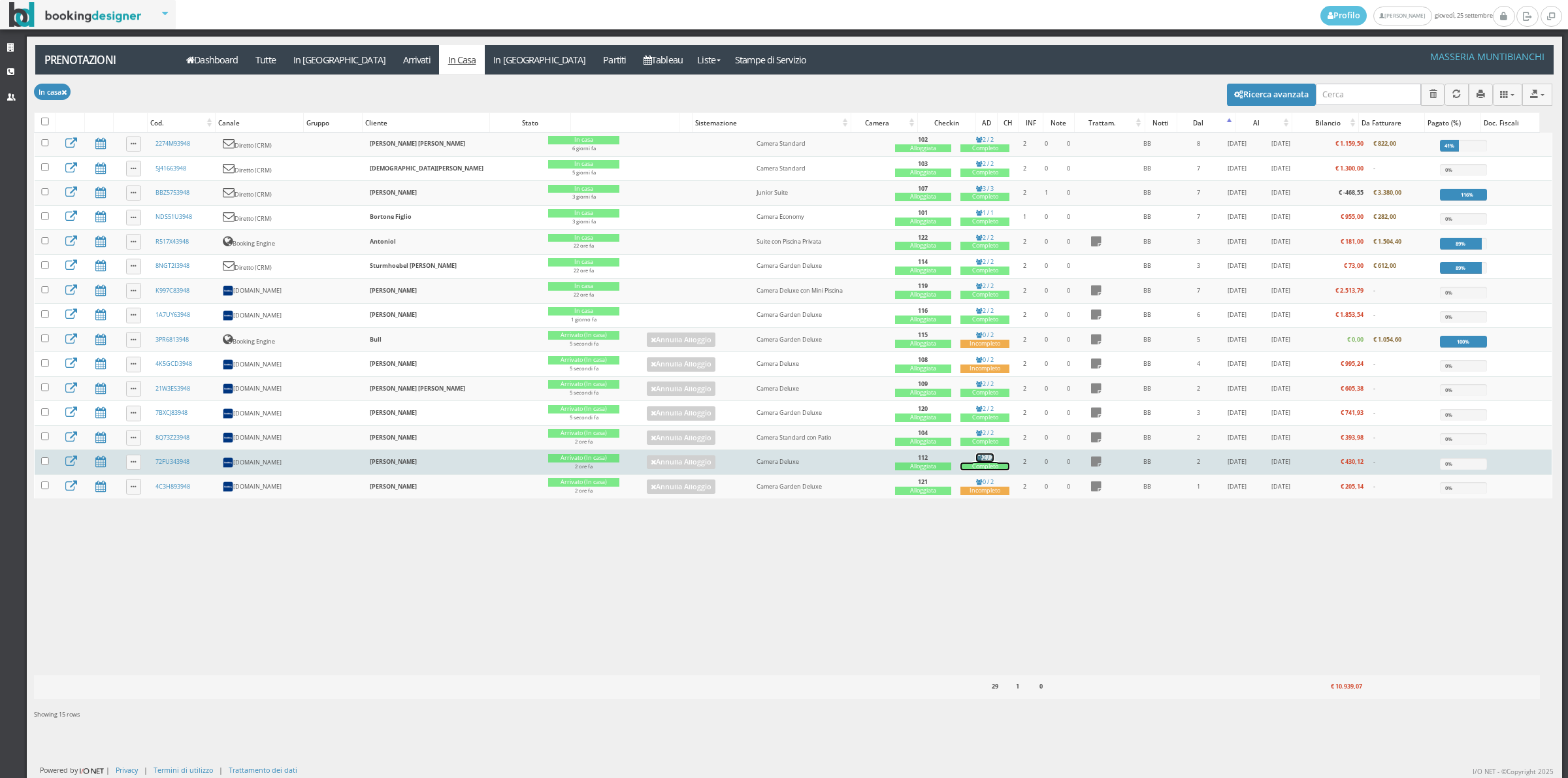
click at [961, 472] on div "Completo" at bounding box center [985, 467] width 49 height 9
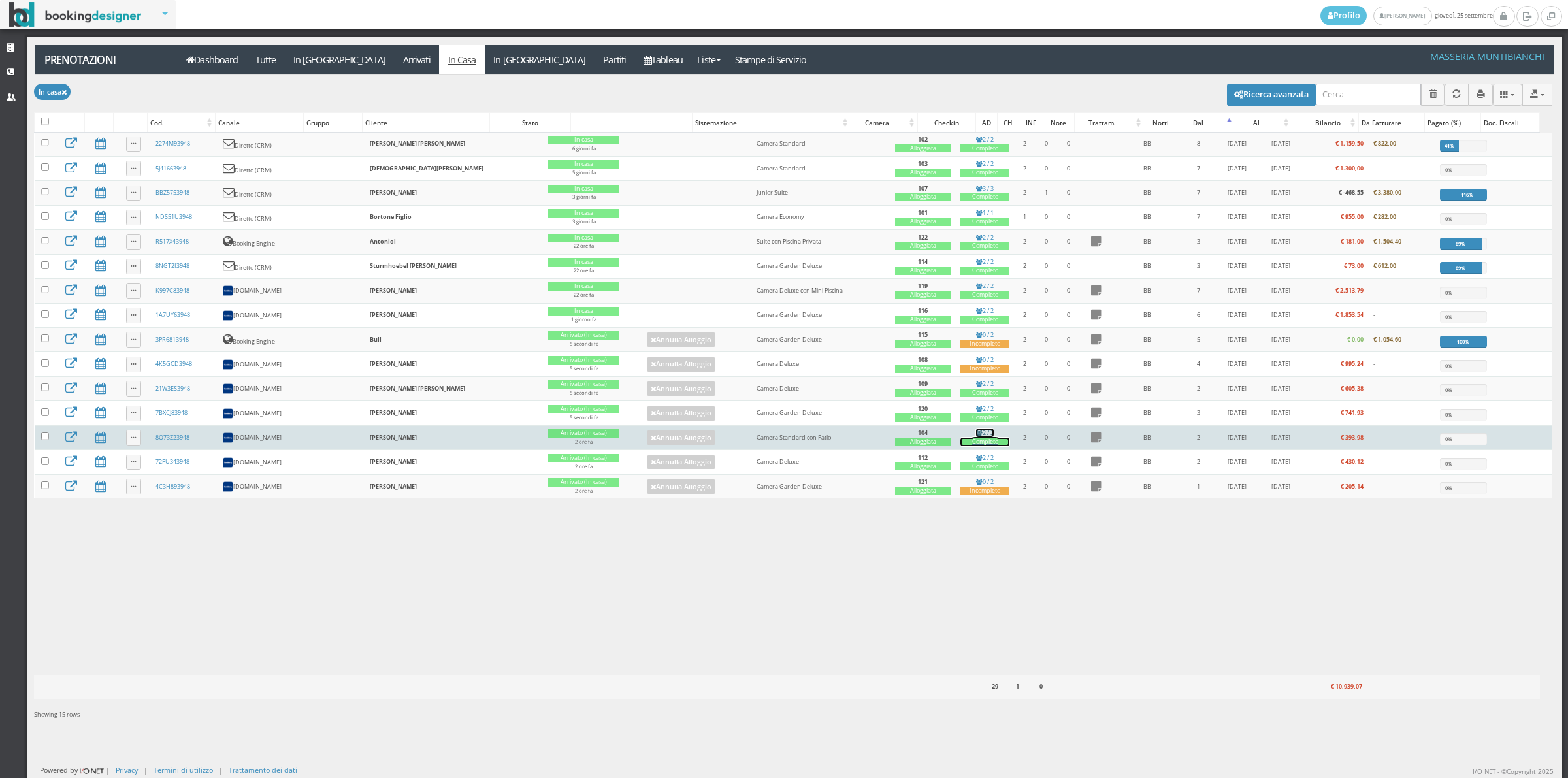
click at [961, 446] on div "Completo" at bounding box center [985, 442] width 49 height 9
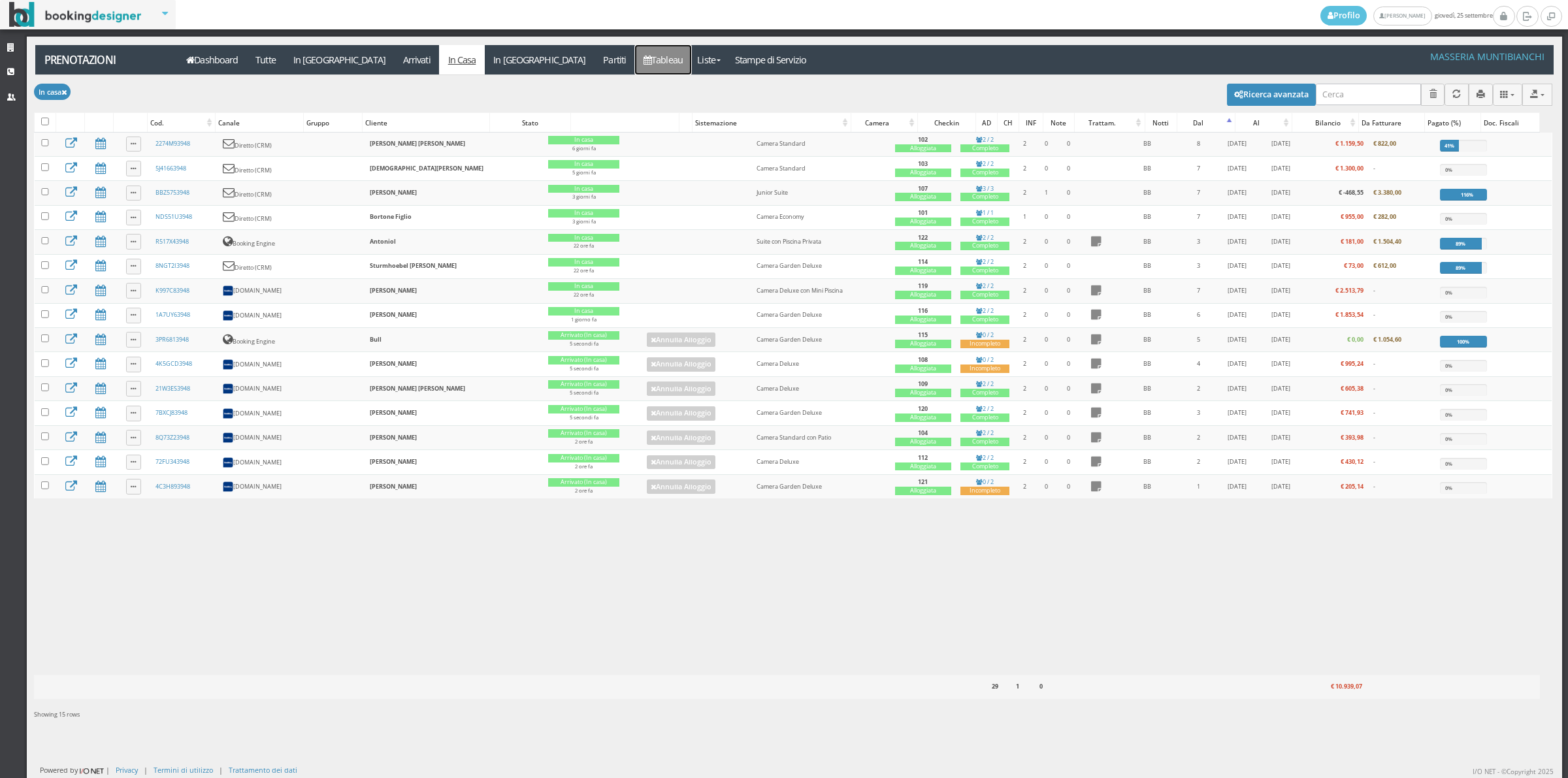
click at [635, 53] on link "Tableau" at bounding box center [663, 60] width 57 height 30
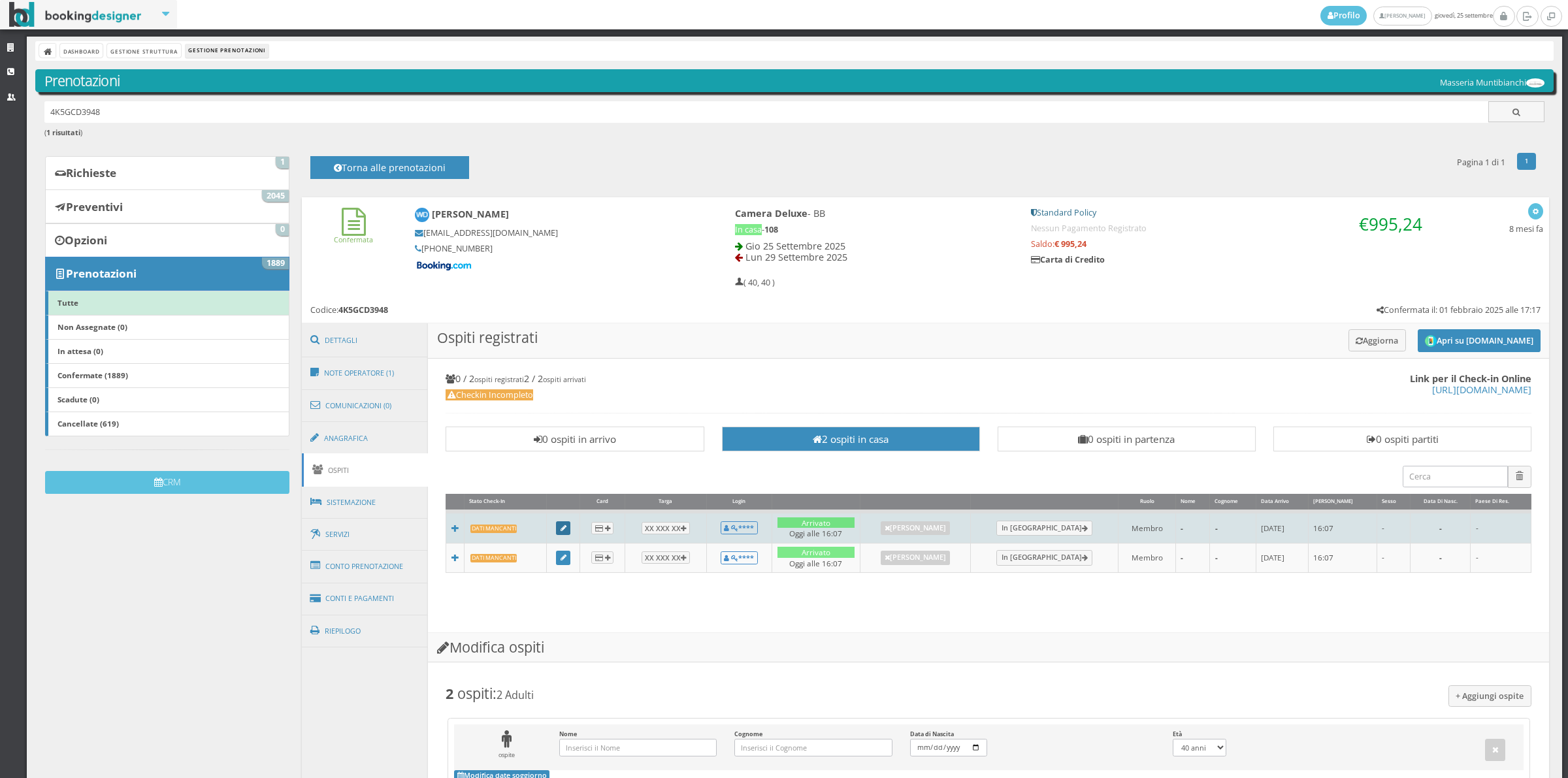
click at [562, 525] on icon at bounding box center [563, 529] width 6 height 7
click at [566, 530] on icon at bounding box center [563, 529] width 6 height 7
click at [568, 534] on link at bounding box center [562, 529] width 14 height 14
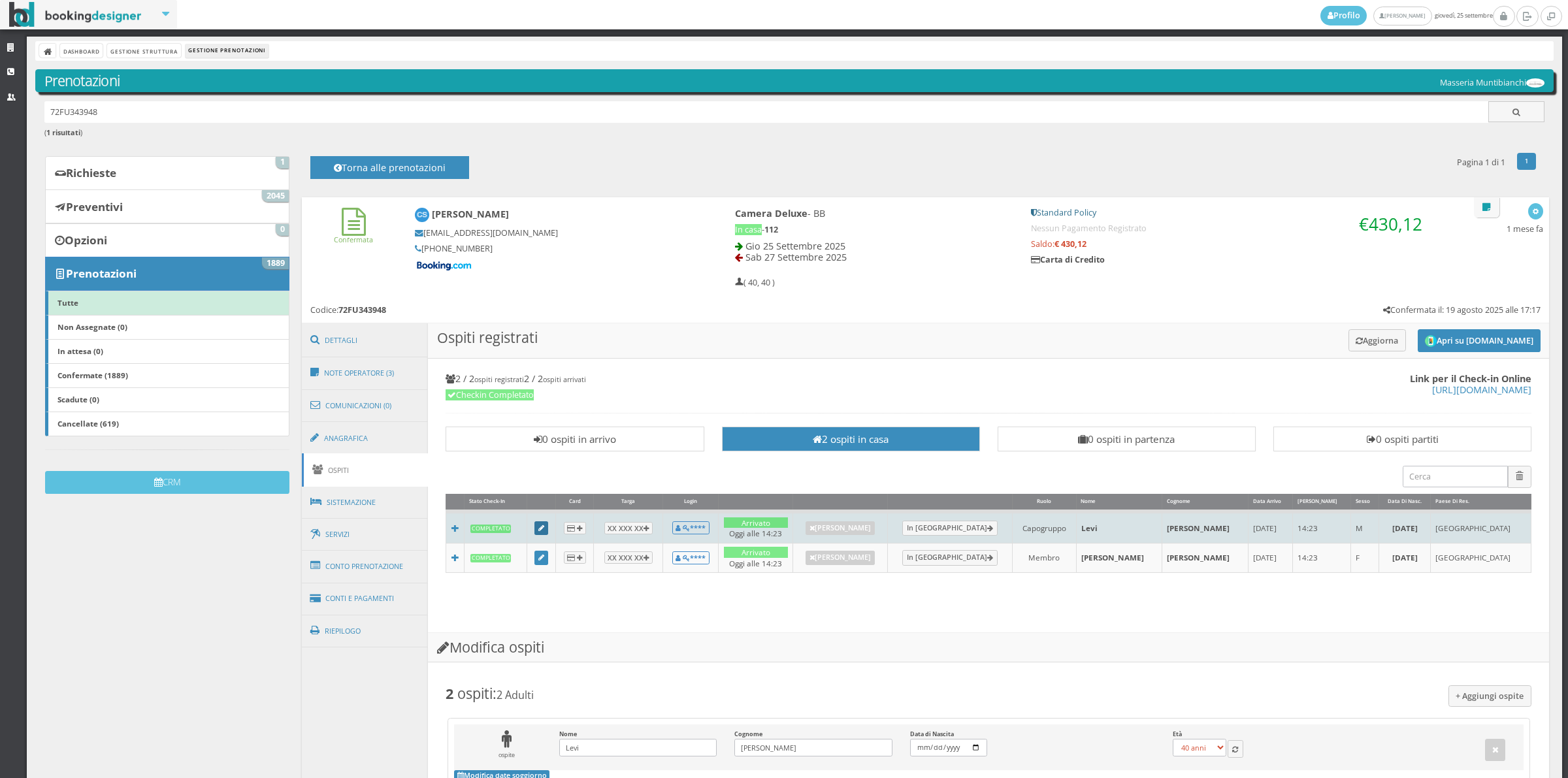
click at [547, 533] on link at bounding box center [541, 529] width 14 height 14
click at [545, 528] on icon at bounding box center [541, 529] width 6 height 7
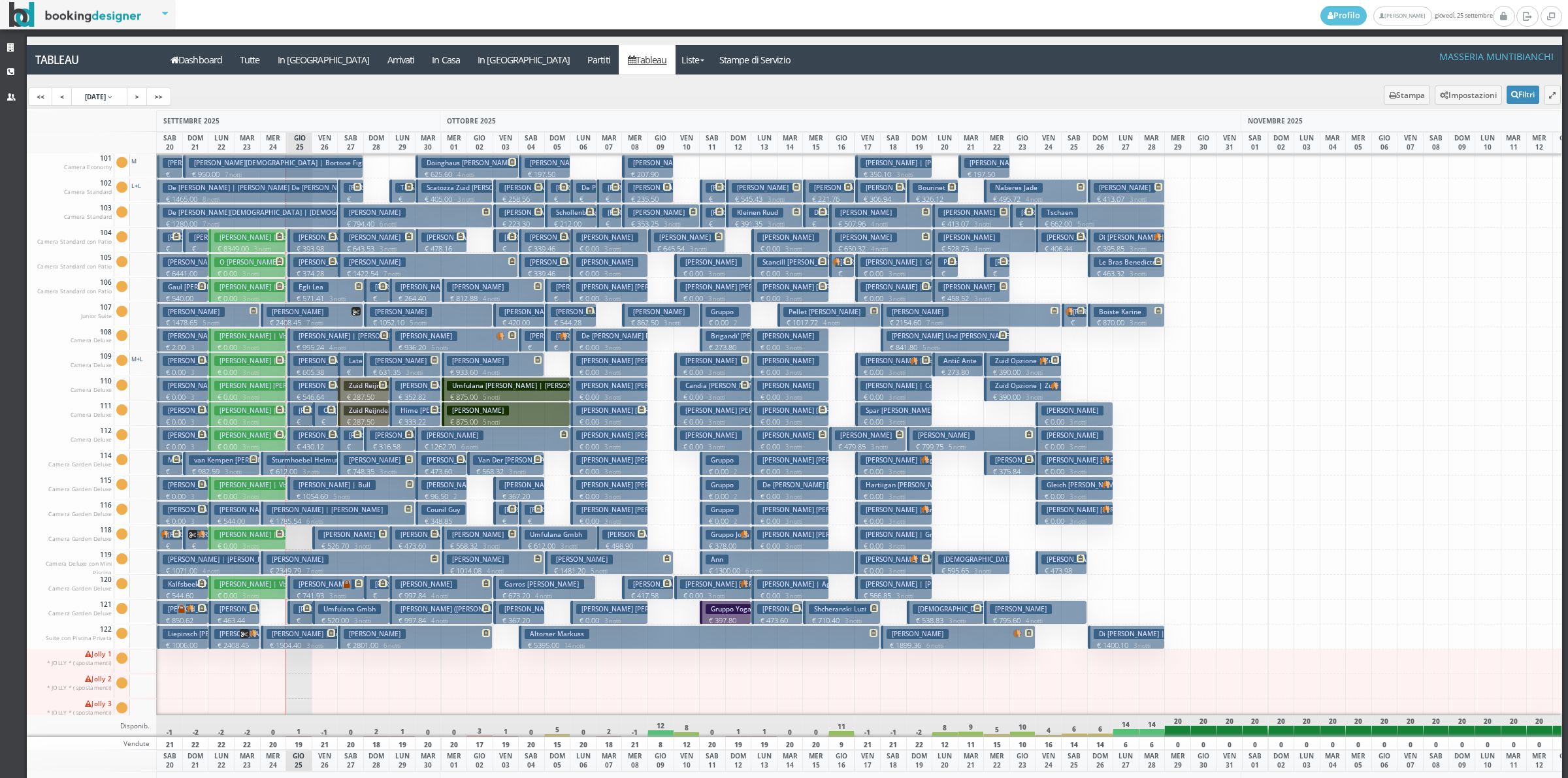
click at [297, 618] on p "€ 205.14 1 notti" at bounding box center [301, 636] width 15 height 41
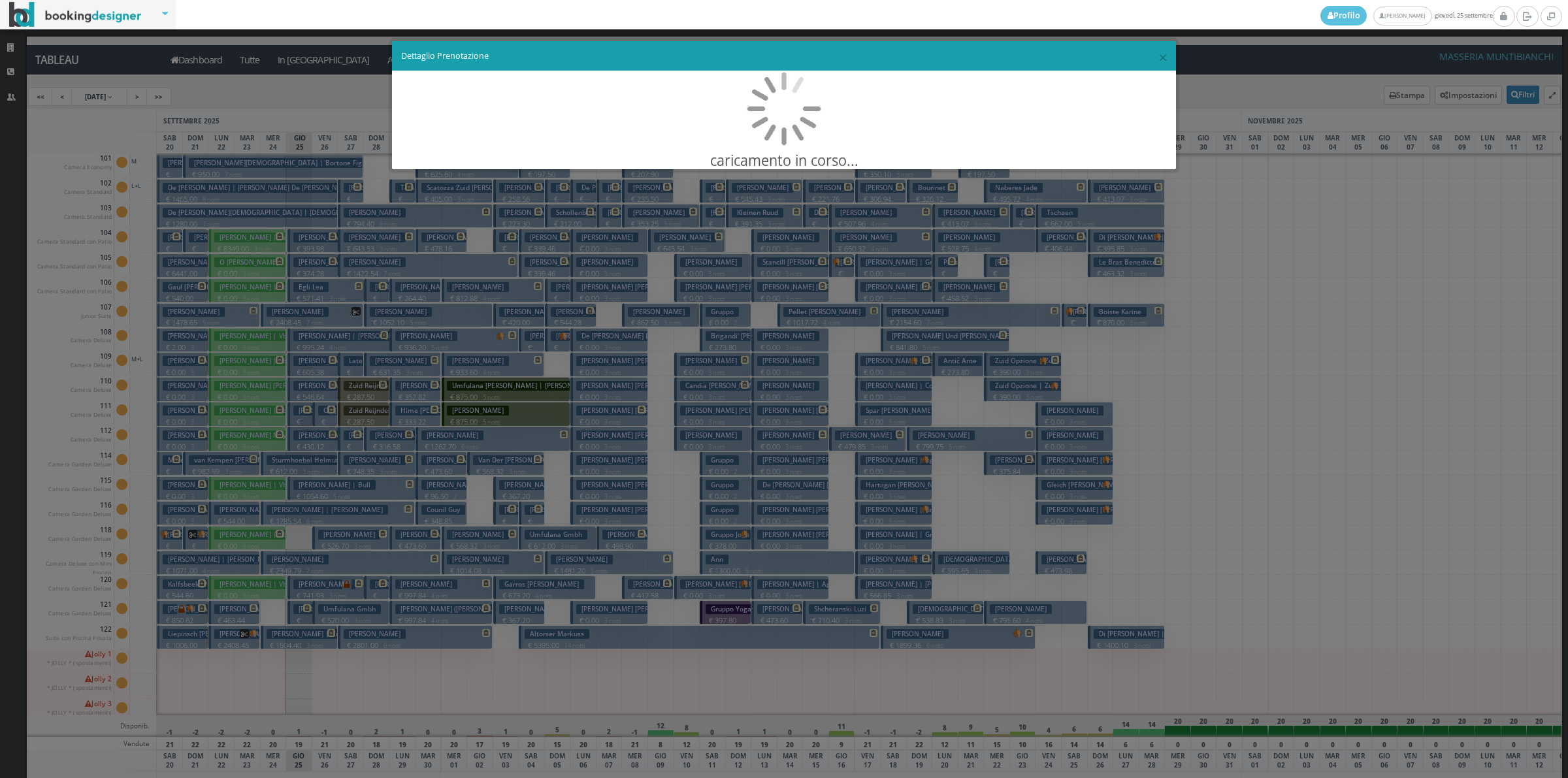
click at [297, 618] on div "× Dettaglio Prenotazione caricamento in corso..." at bounding box center [784, 389] width 1568 height 778
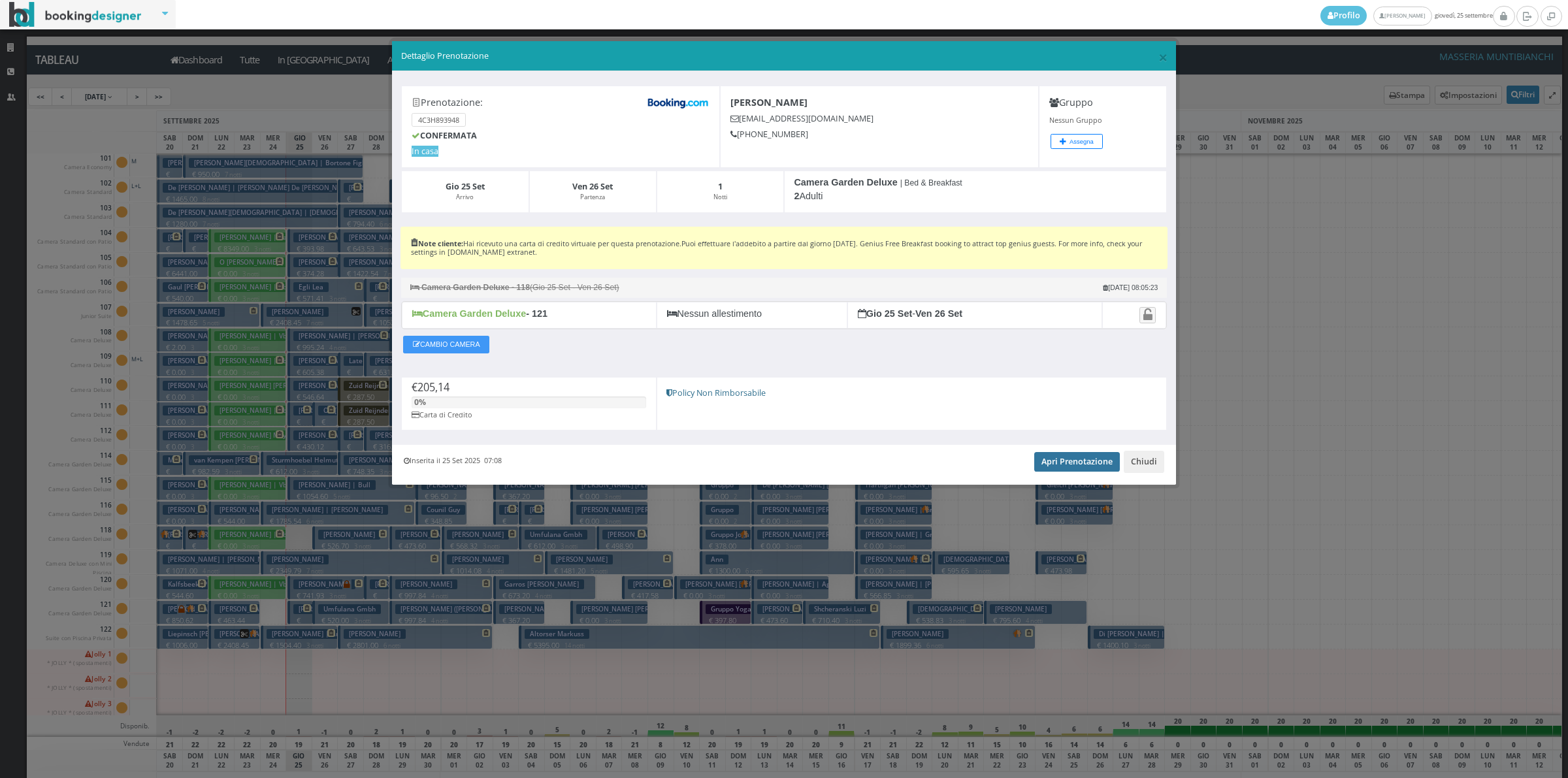
click at [1082, 460] on link "Apri Prenotazione" at bounding box center [1076, 461] width 86 height 20
click at [1141, 468] on button "Chiudi" at bounding box center [1143, 462] width 41 height 22
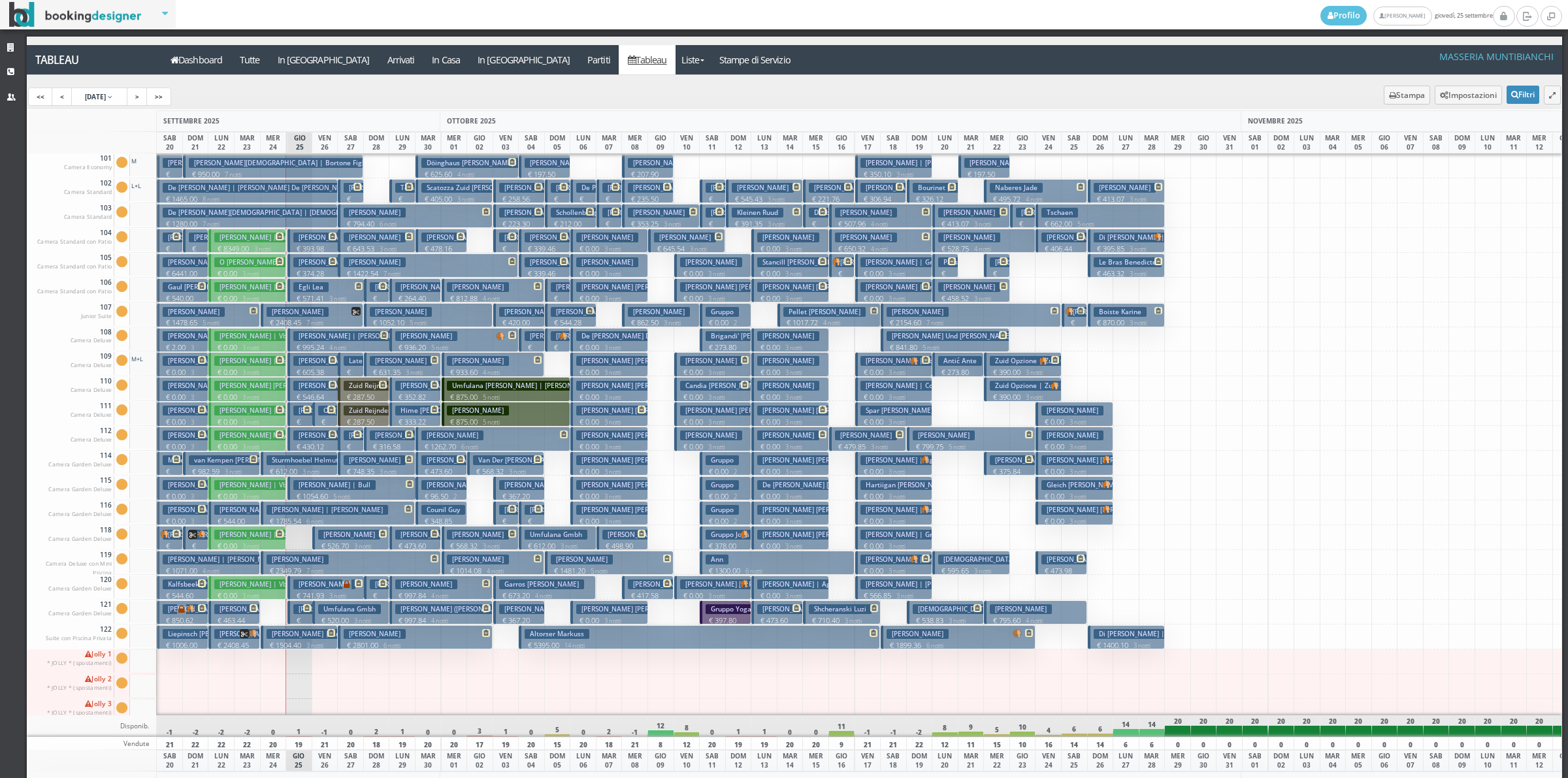
click at [307, 164] on button "Bortone Christian | Bortone Figlio € 950.00 7 notti 1 Adulto" at bounding box center [273, 166] width 180 height 24
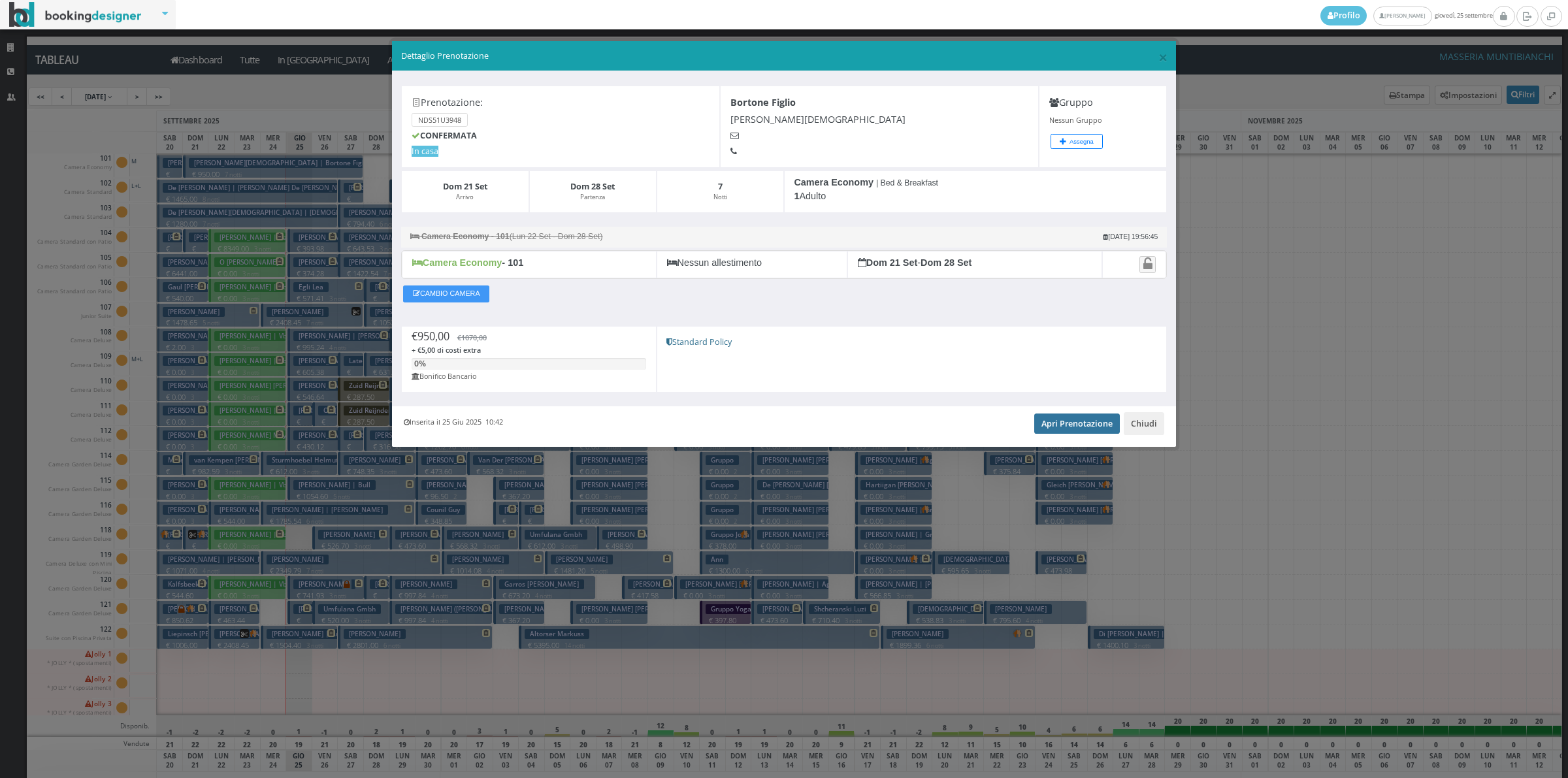
click at [1056, 432] on link "Apri Prenotazione" at bounding box center [1076, 423] width 86 height 20
click at [1143, 422] on button "Chiudi" at bounding box center [1143, 423] width 41 height 22
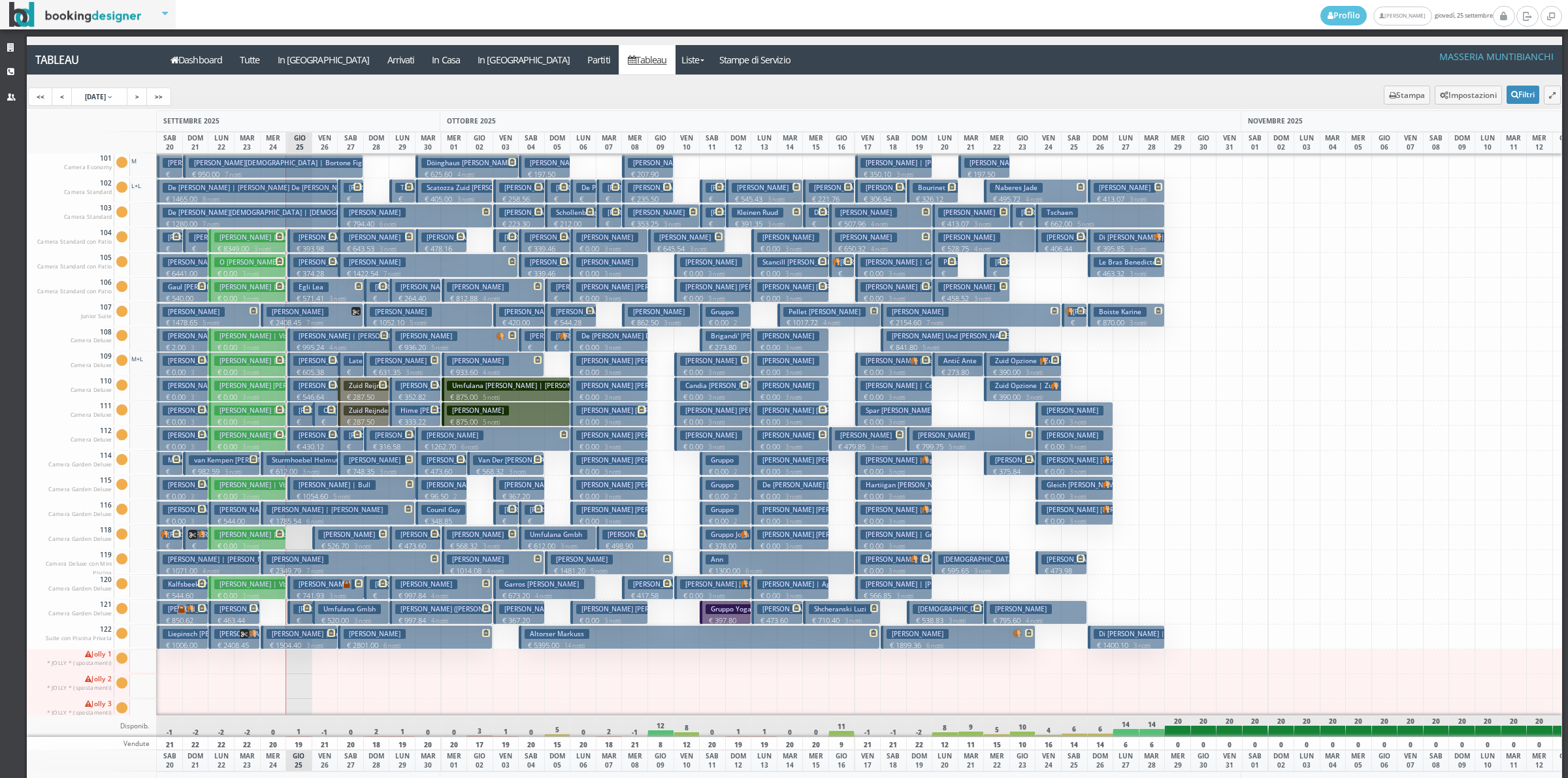
click at [305, 416] on button "Canneti Estelle € 181.62 1 notti 2 Adulti" at bounding box center [300, 414] width 26 height 24
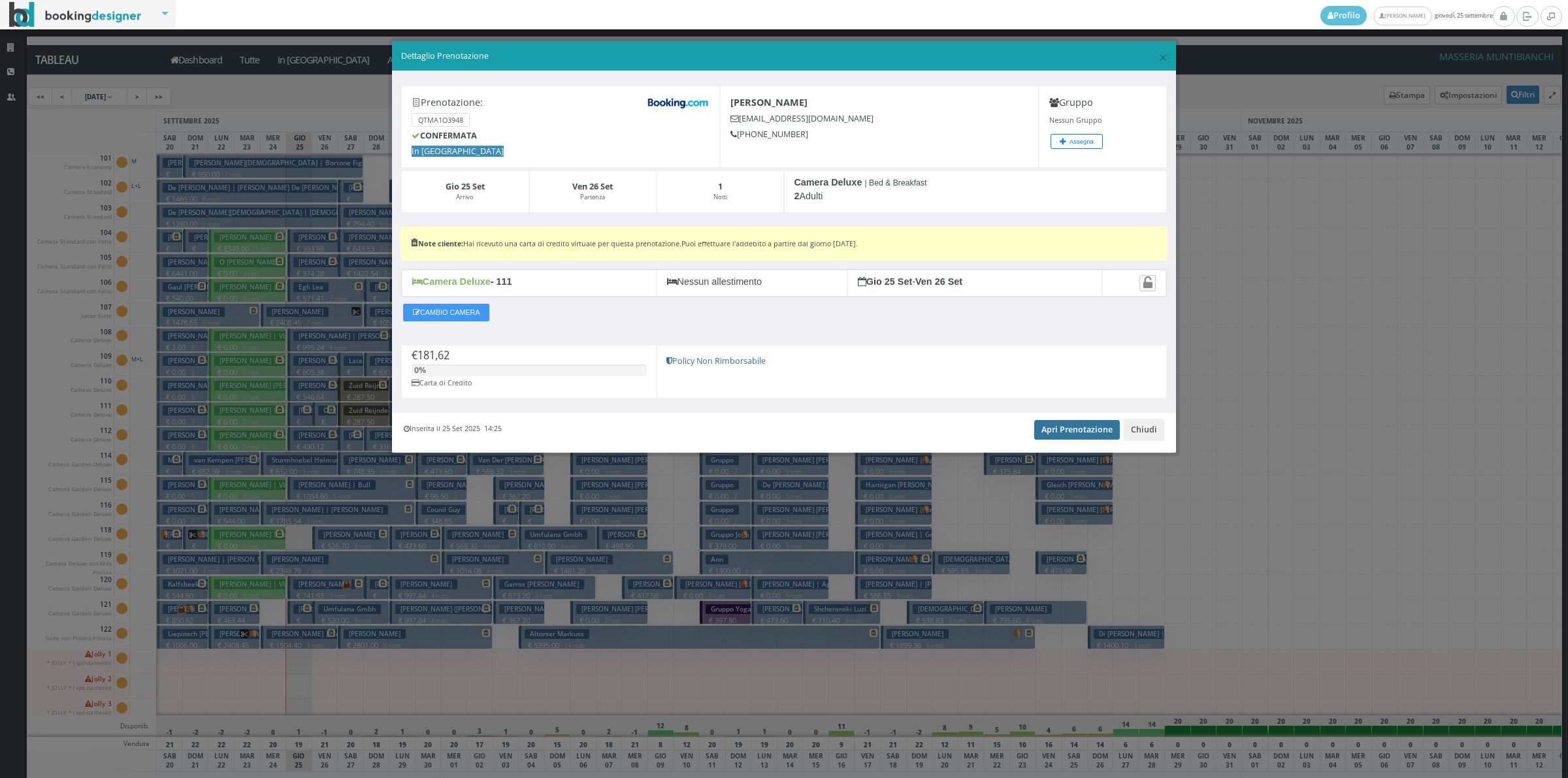
click at [1079, 433] on link "Apri Prenotazione" at bounding box center [1076, 430] width 86 height 20
click at [1144, 429] on button "Chiudi" at bounding box center [1143, 430] width 41 height 22
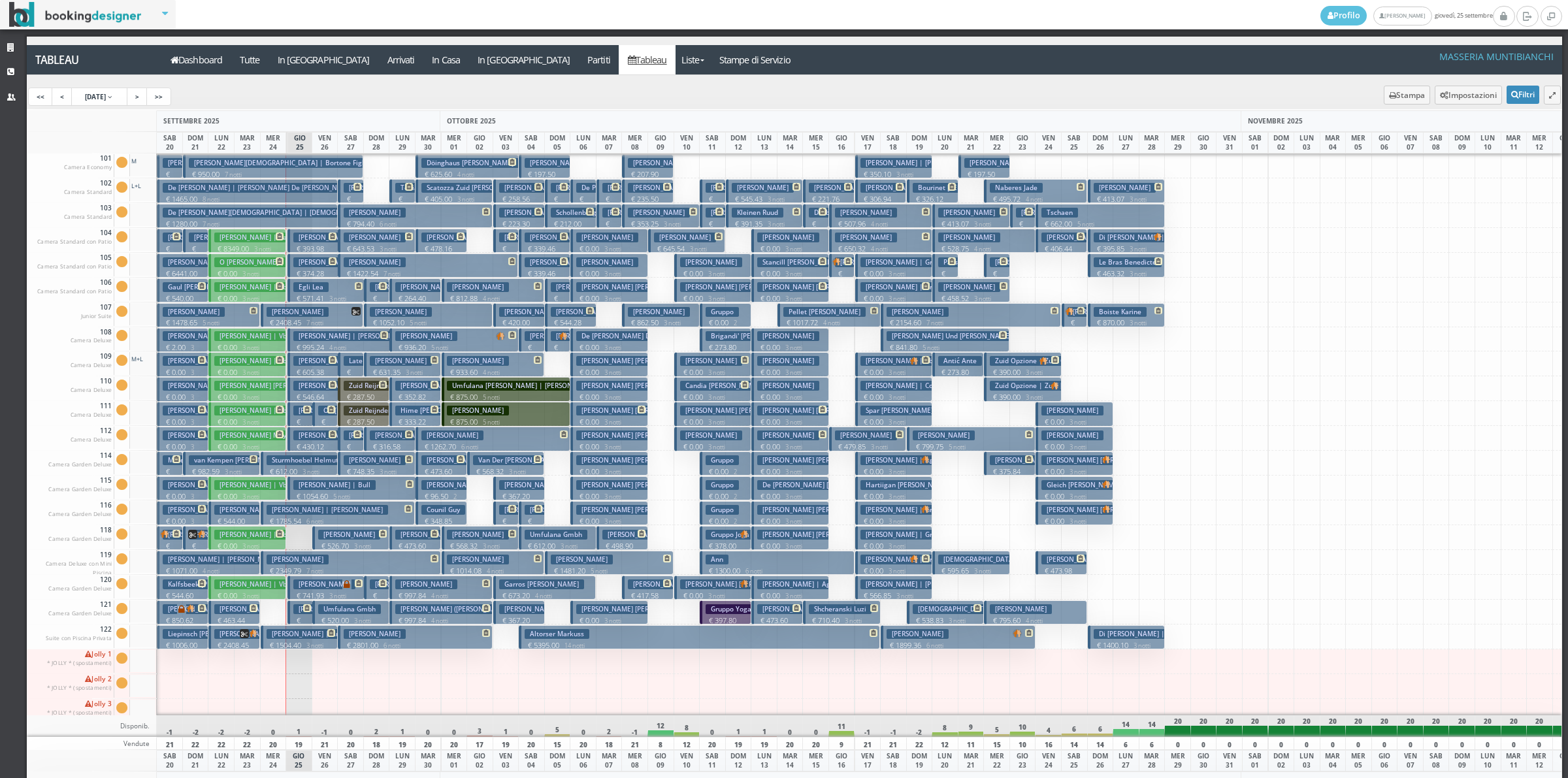
click at [305, 392] on button "Bremner Kelly | Taylor Darcy € 546.64 2 notti 2 Adulti" at bounding box center [313, 389] width 52 height 24
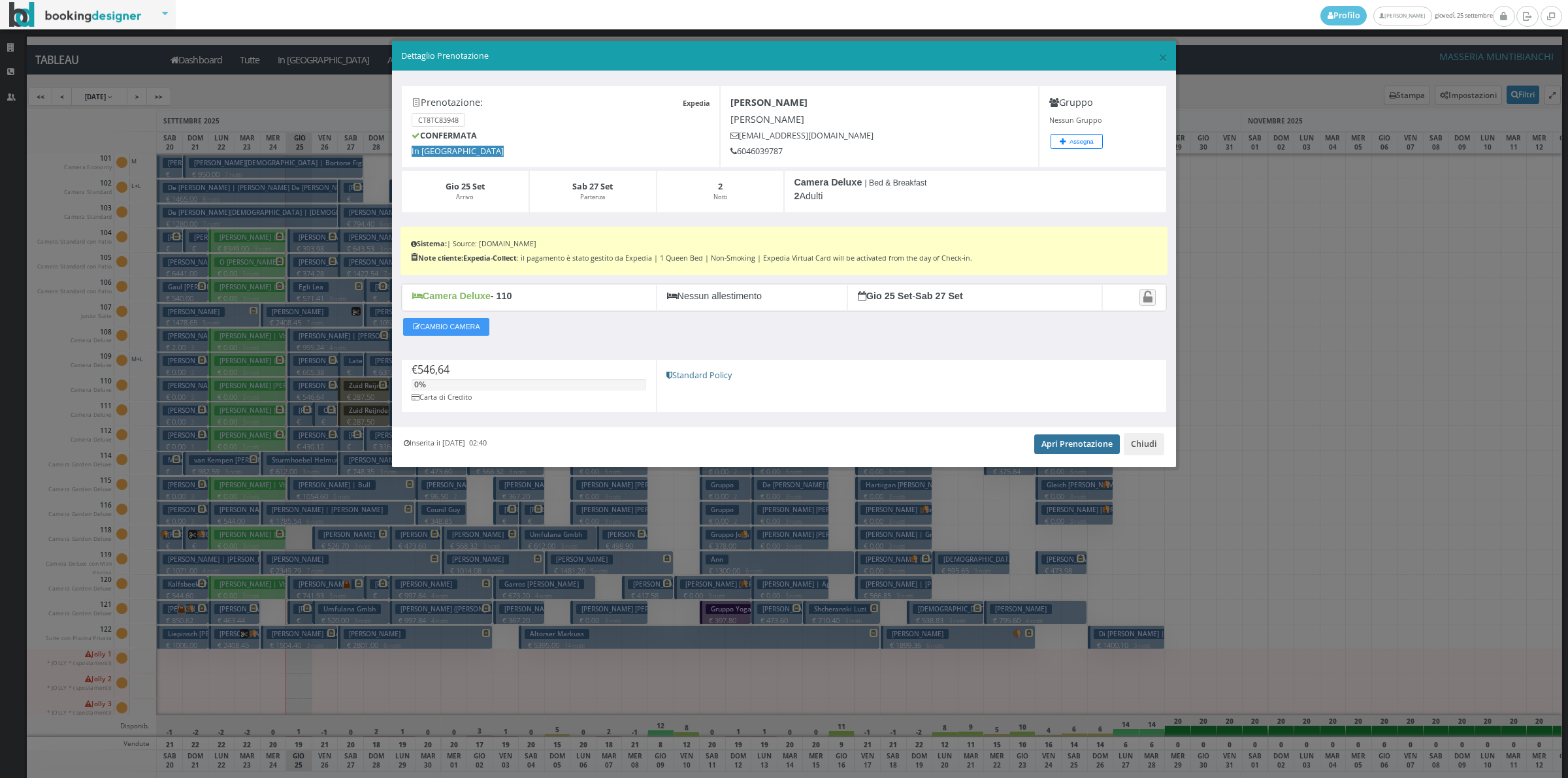
click at [1079, 448] on link "Apri Prenotazione" at bounding box center [1076, 444] width 86 height 20
click at [1138, 443] on button "Chiudi" at bounding box center [1143, 444] width 41 height 22
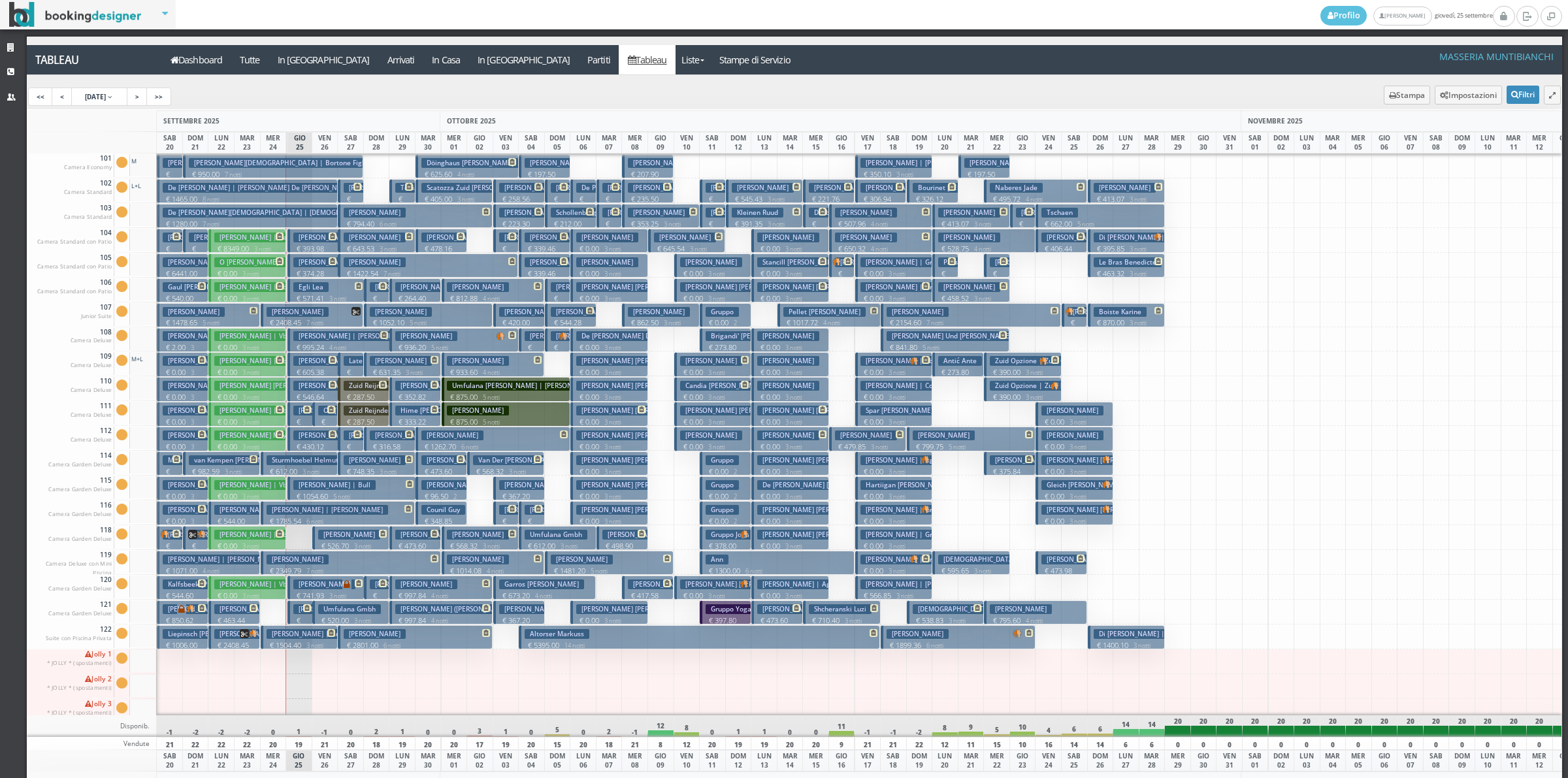
click at [302, 289] on h3 "Egli Lea" at bounding box center [311, 288] width 35 height 10
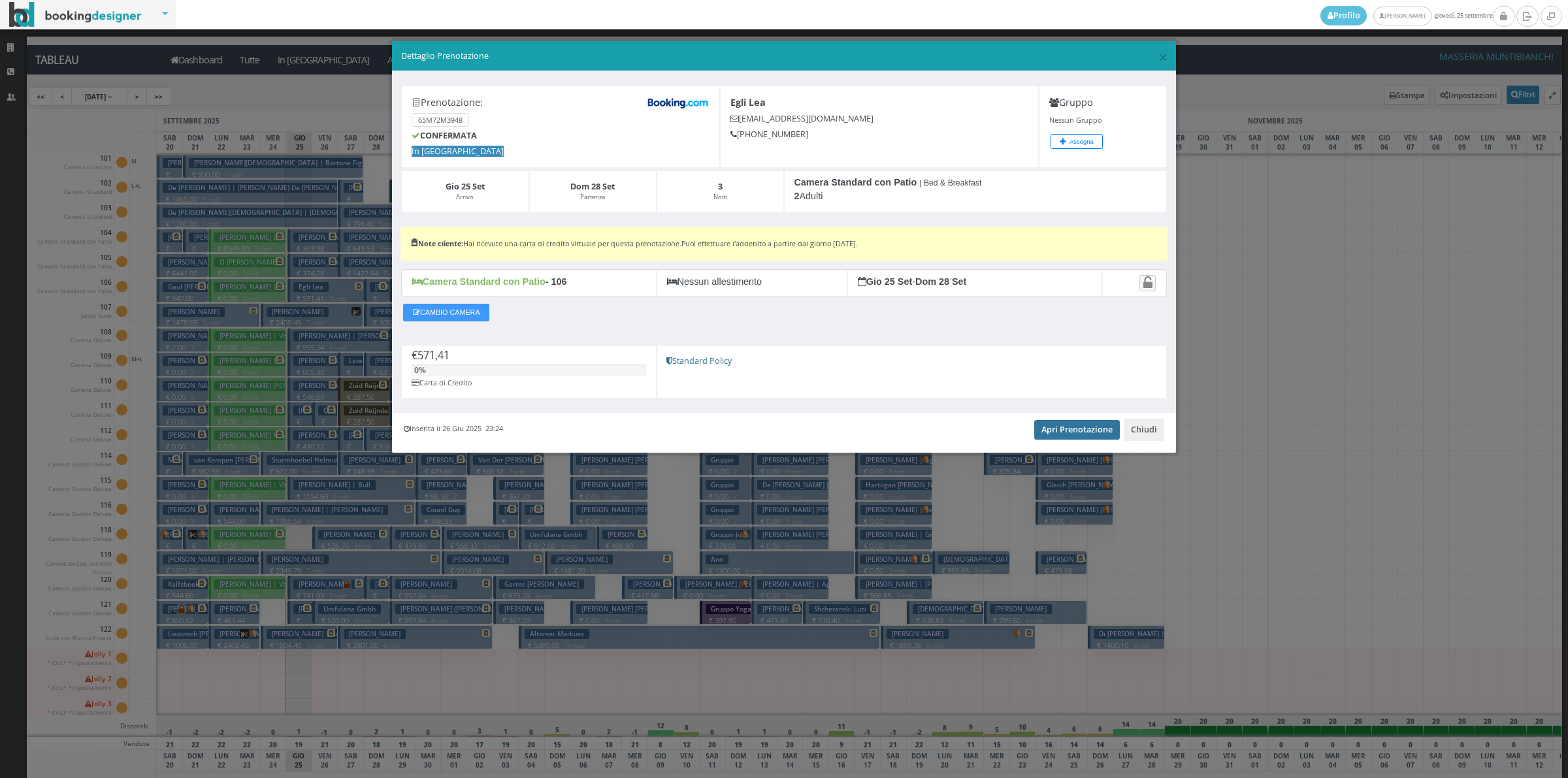
click at [1052, 428] on link "Apri Prenotazione" at bounding box center [1076, 430] width 86 height 20
click at [1135, 433] on button "Chiudi" at bounding box center [1143, 430] width 41 height 22
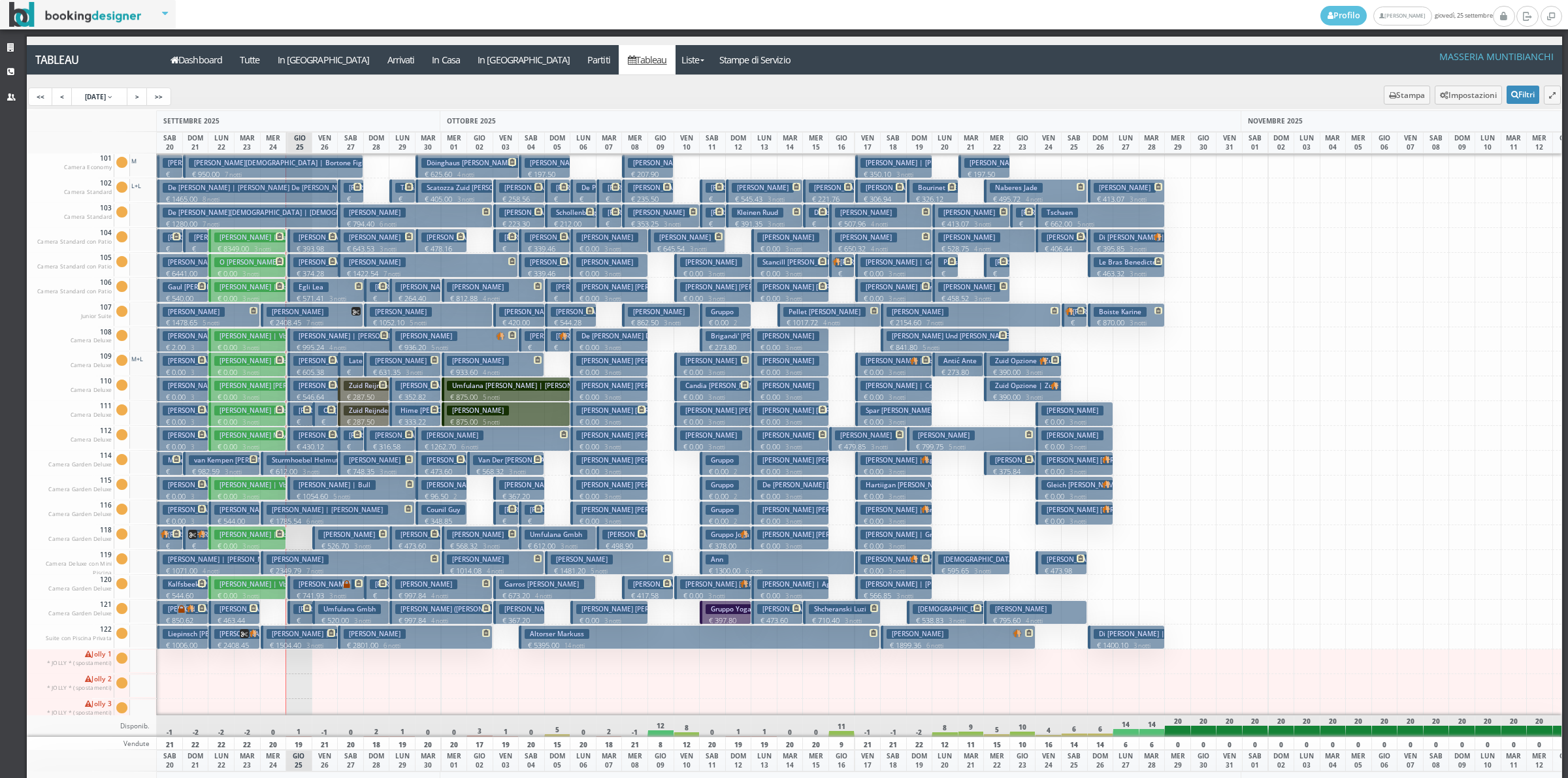
click at [299, 263] on h3 "Geronimo Bill" at bounding box center [324, 262] width 62 height 10
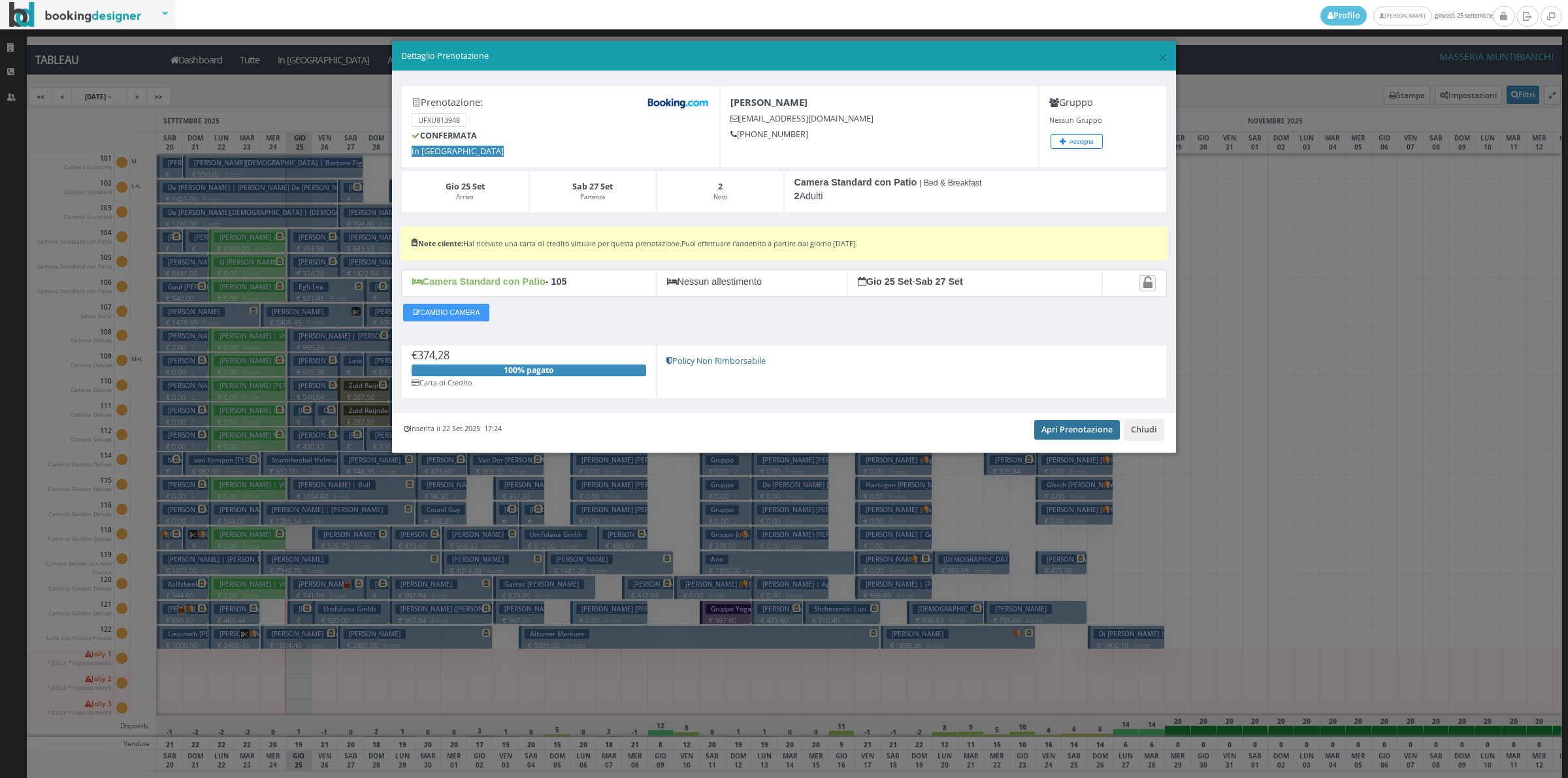
click at [1073, 432] on link "Apri Prenotazione" at bounding box center [1076, 430] width 86 height 20
click at [1143, 433] on button "Chiudi" at bounding box center [1143, 430] width 41 height 22
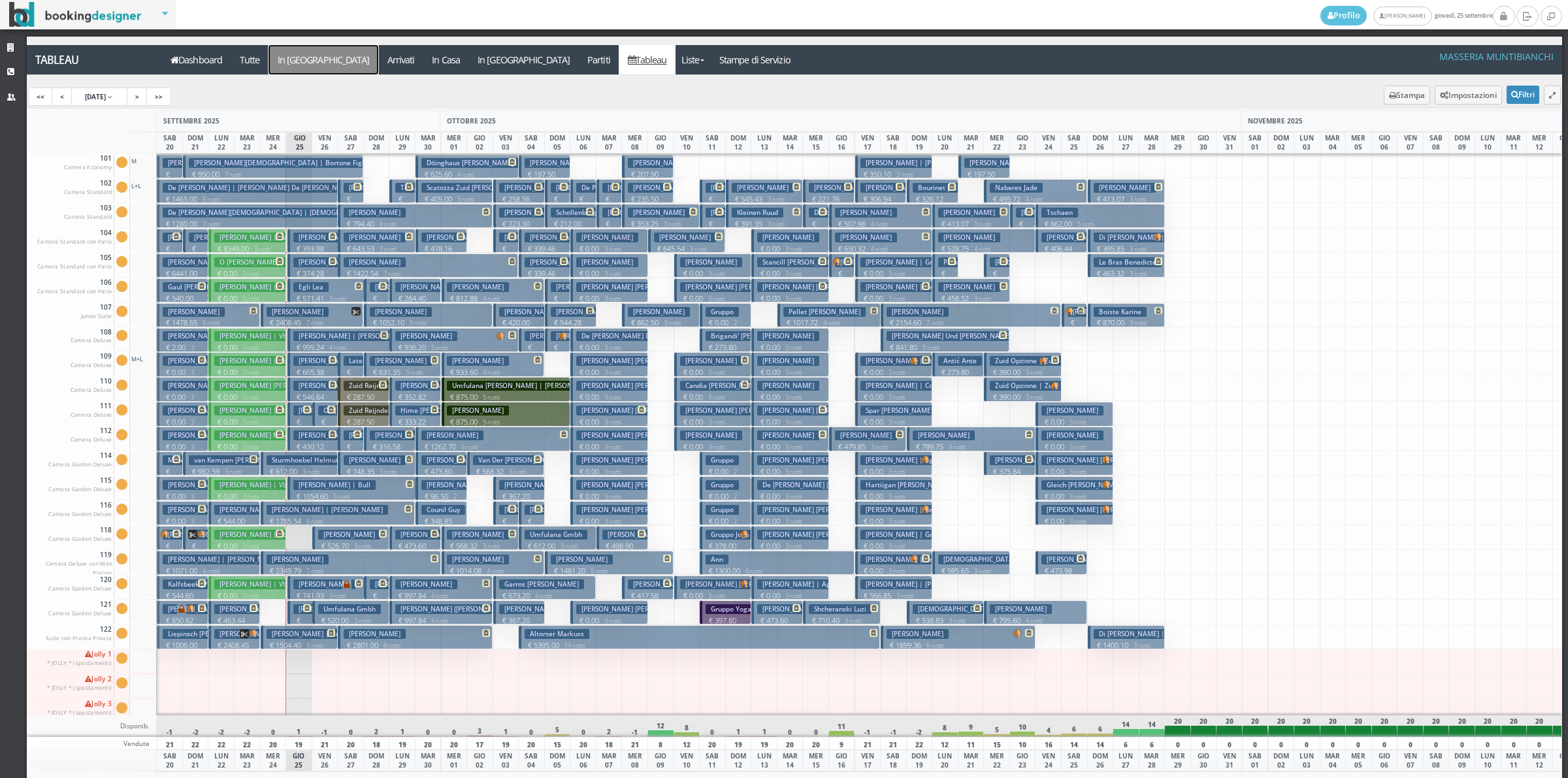
click at [302, 59] on a=pms-arrival-reservations"] "In [GEOGRAPHIC_DATA]" at bounding box center [323, 60] width 110 height 30
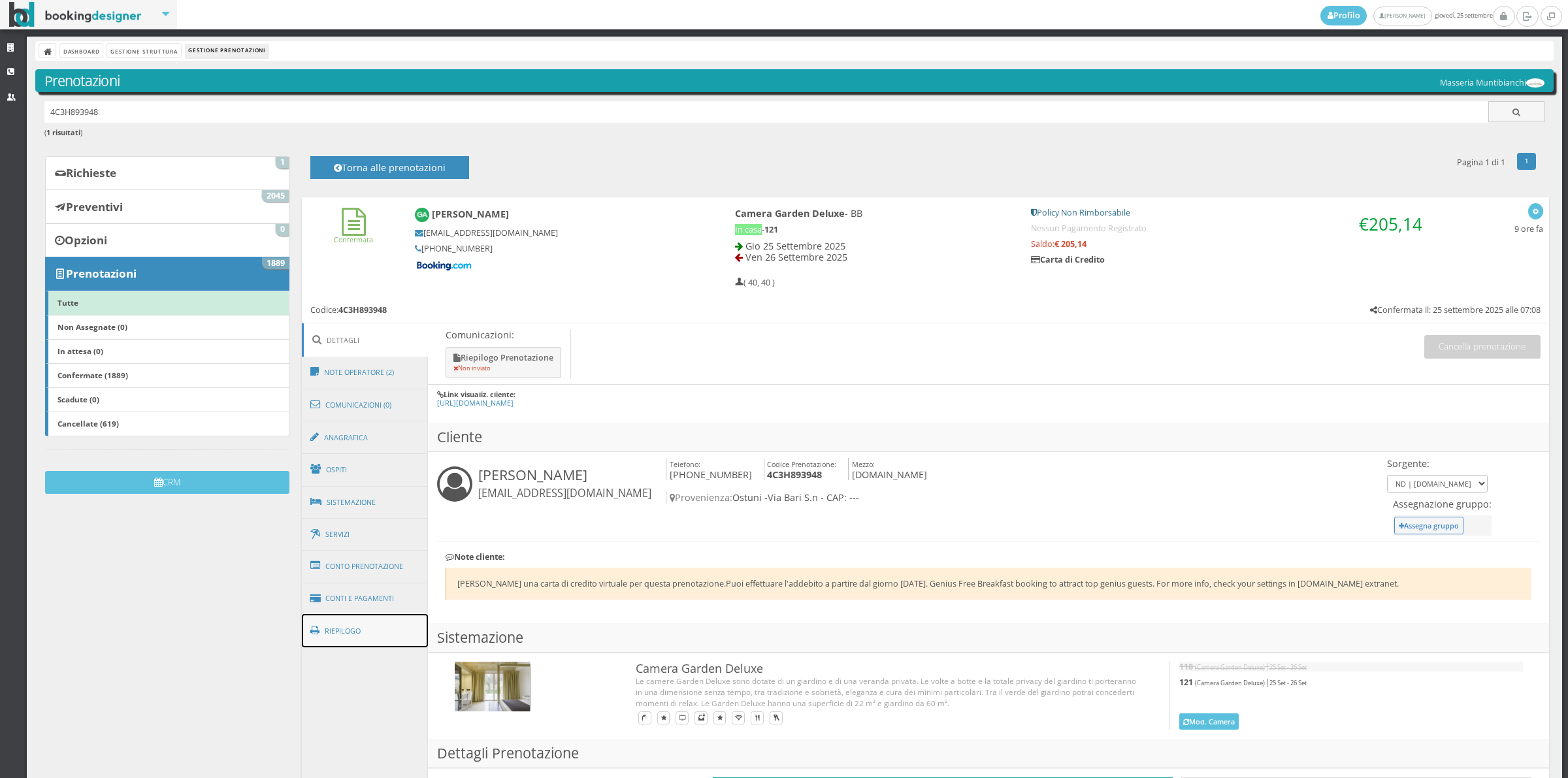
click at [361, 629] on link "Riepilogo" at bounding box center [365, 632] width 127 height 34
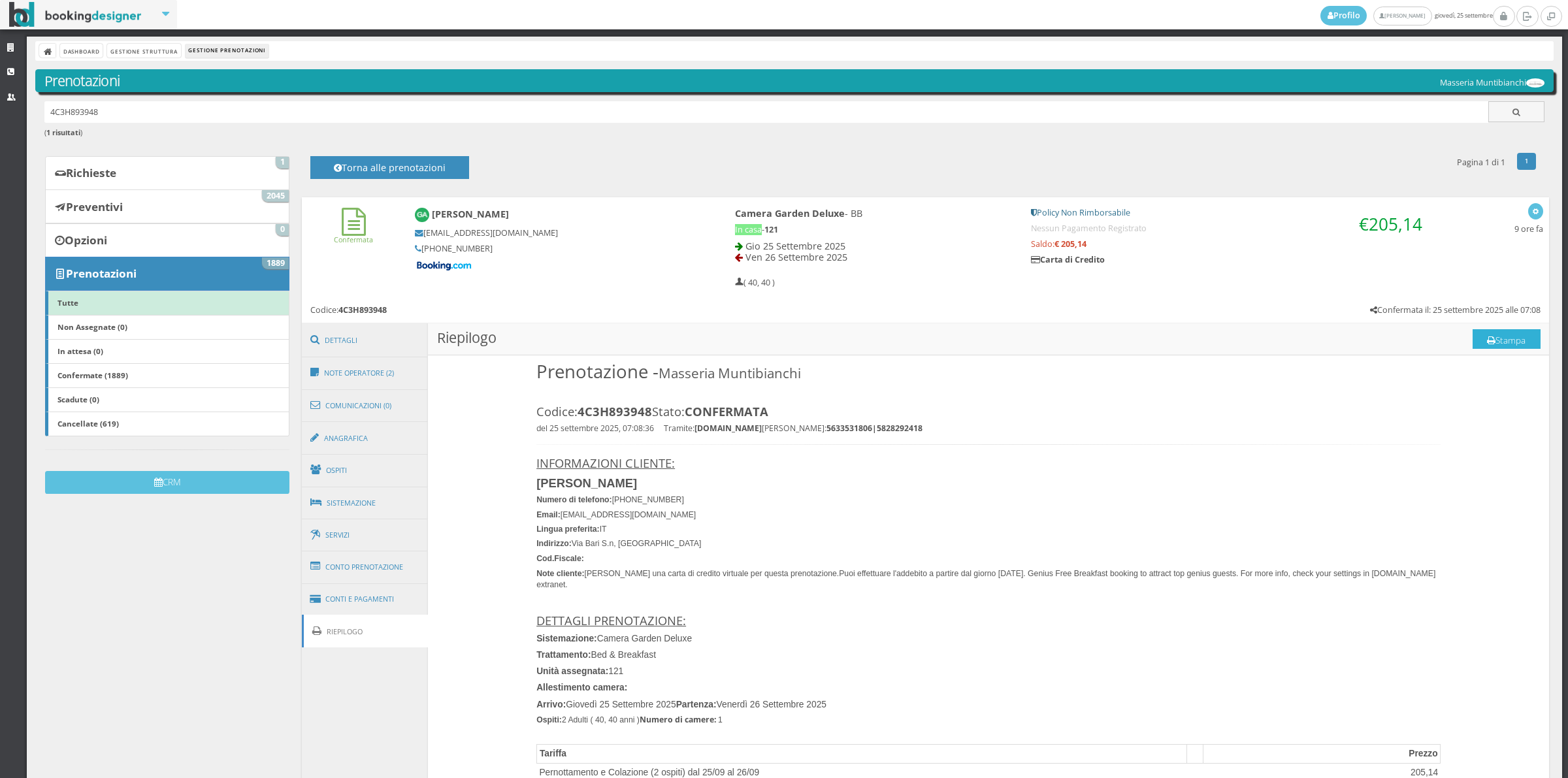
click at [1489, 341] on button "Stampa" at bounding box center [1506, 339] width 68 height 20
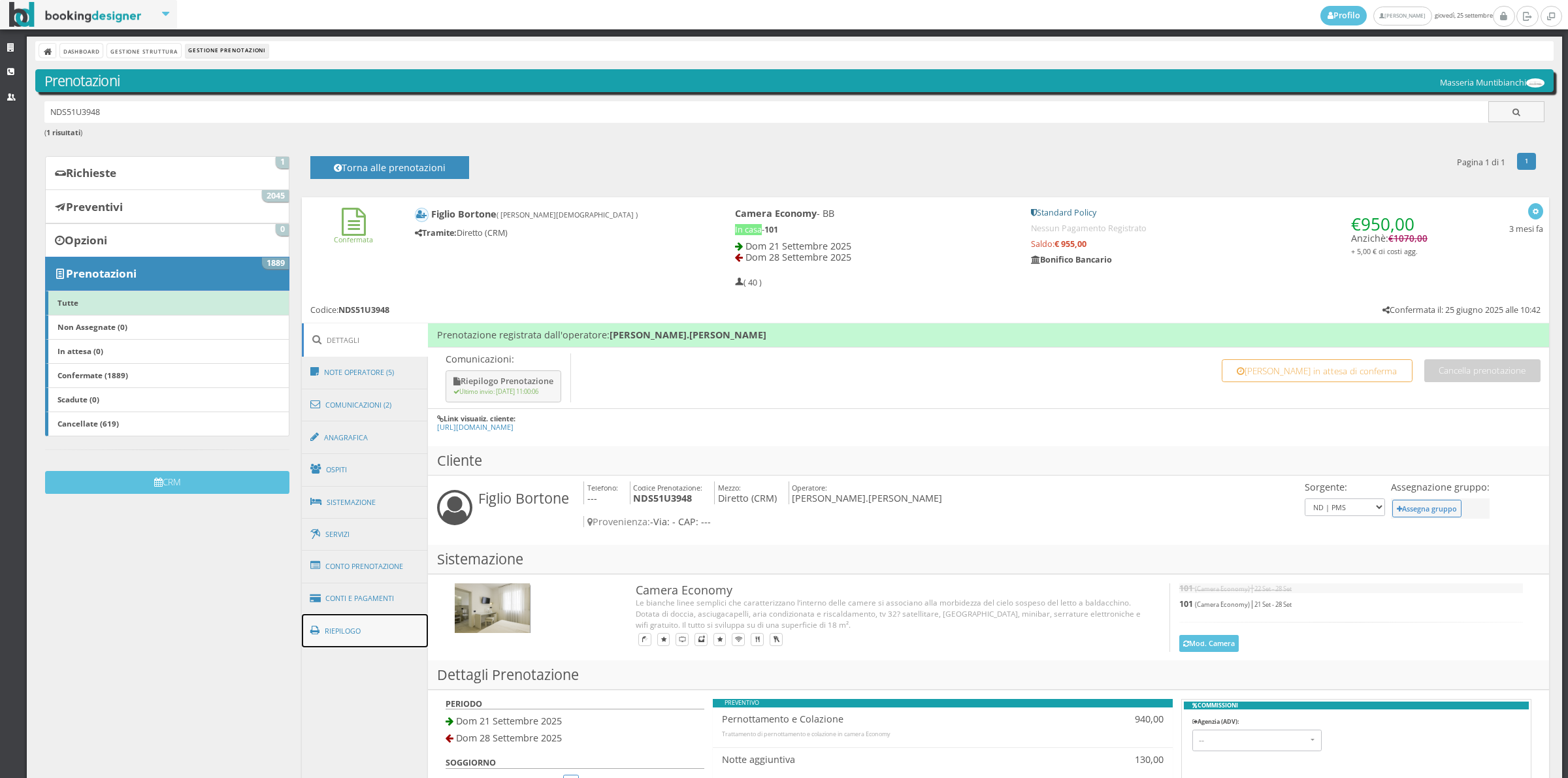
click at [400, 621] on link "Riepilogo" at bounding box center [365, 632] width 127 height 34
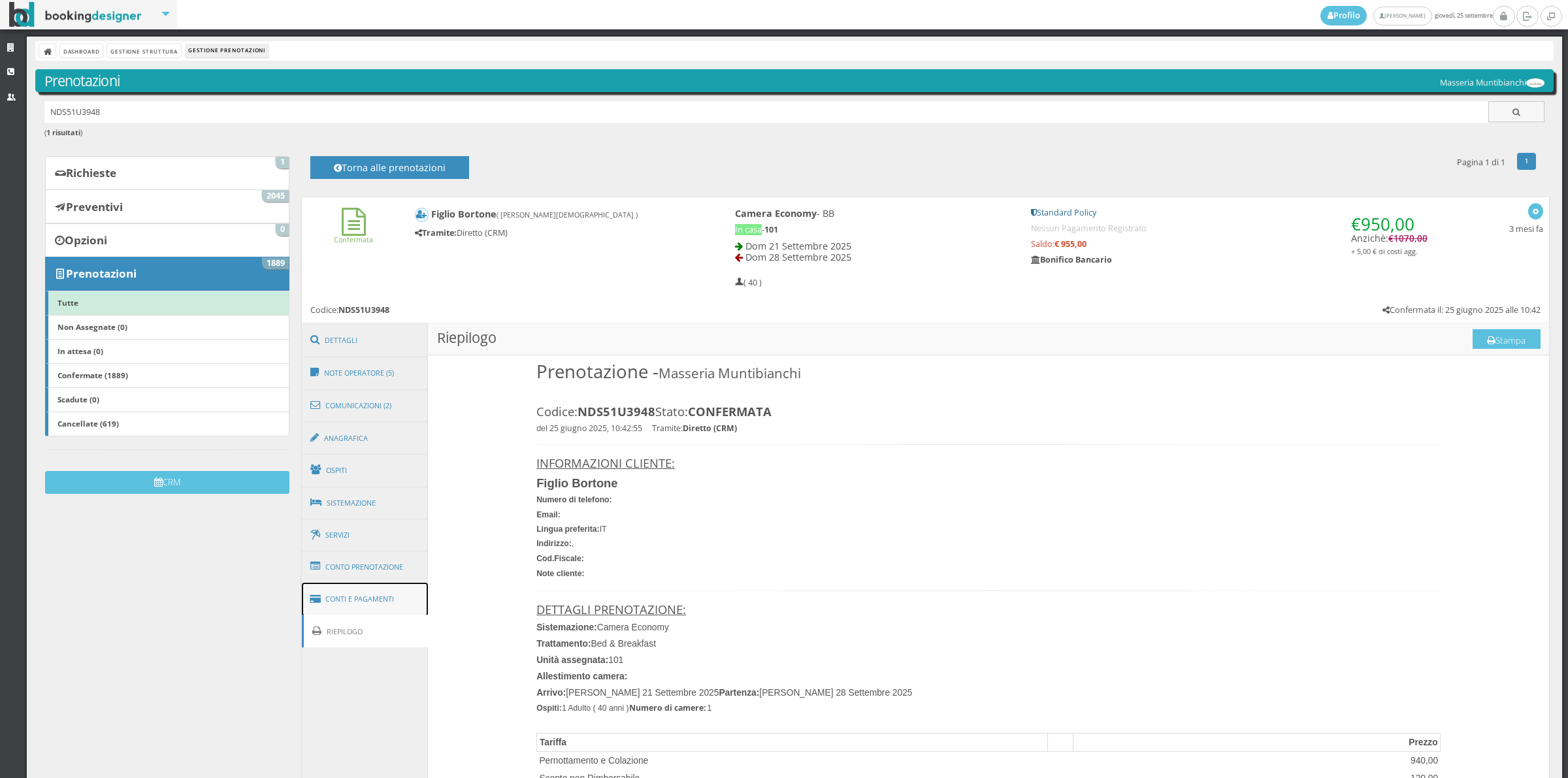
click at [395, 604] on link "Conti e Pagamenti" at bounding box center [365, 599] width 127 height 33
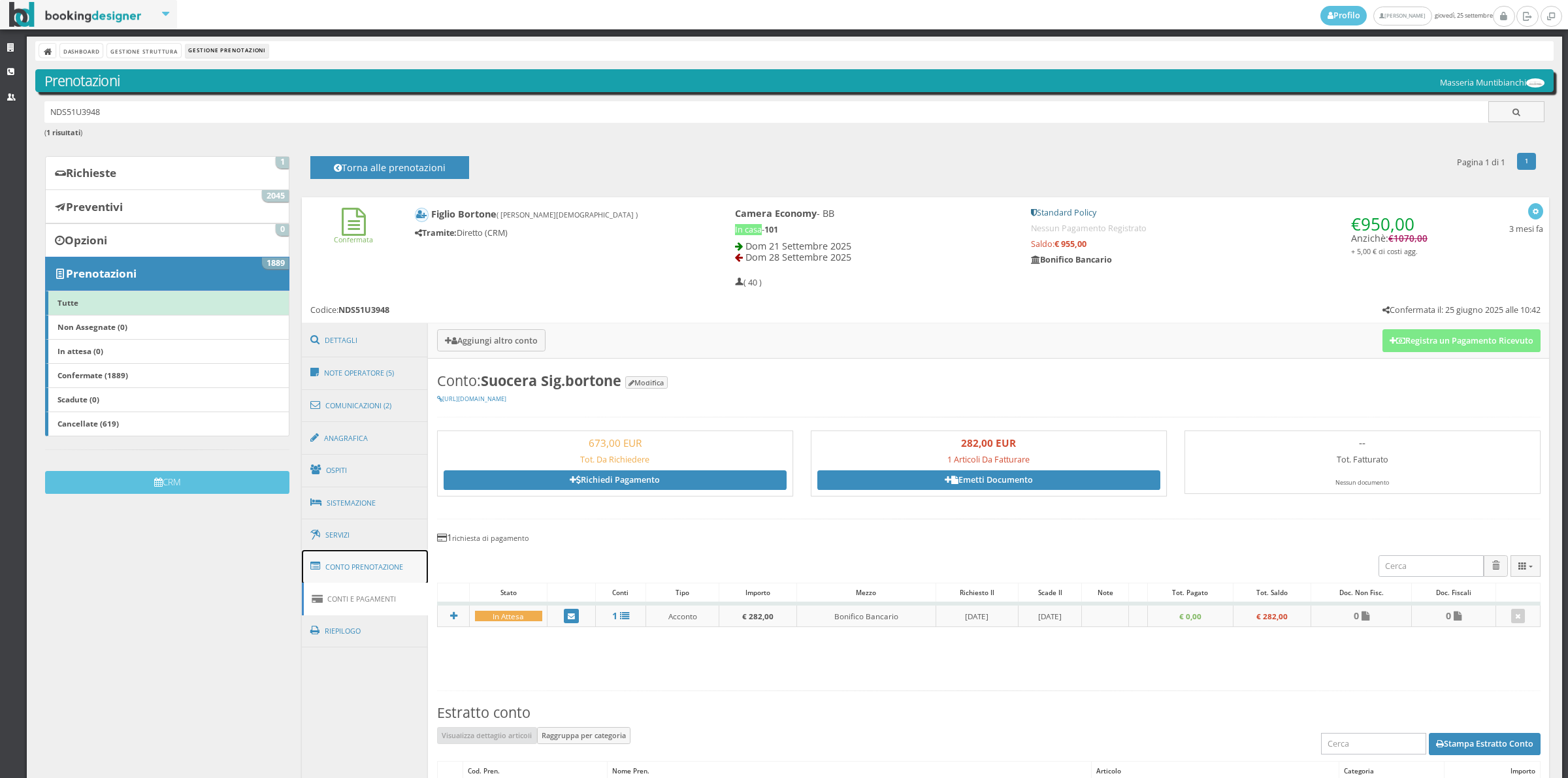
click at [390, 576] on link "Conto Prenotazione" at bounding box center [365, 567] width 127 height 34
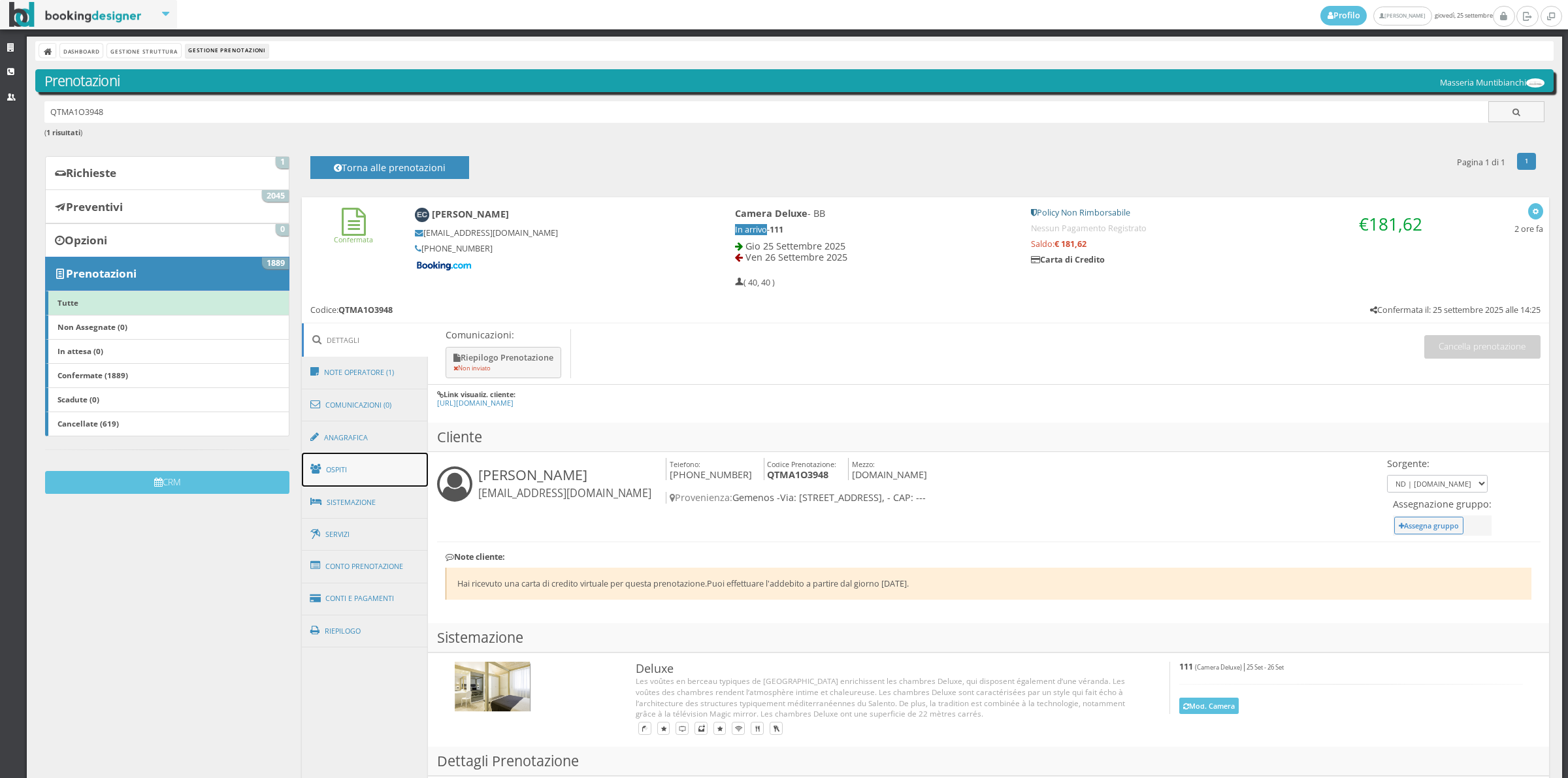
click at [347, 472] on link "Ospiti" at bounding box center [365, 470] width 127 height 34
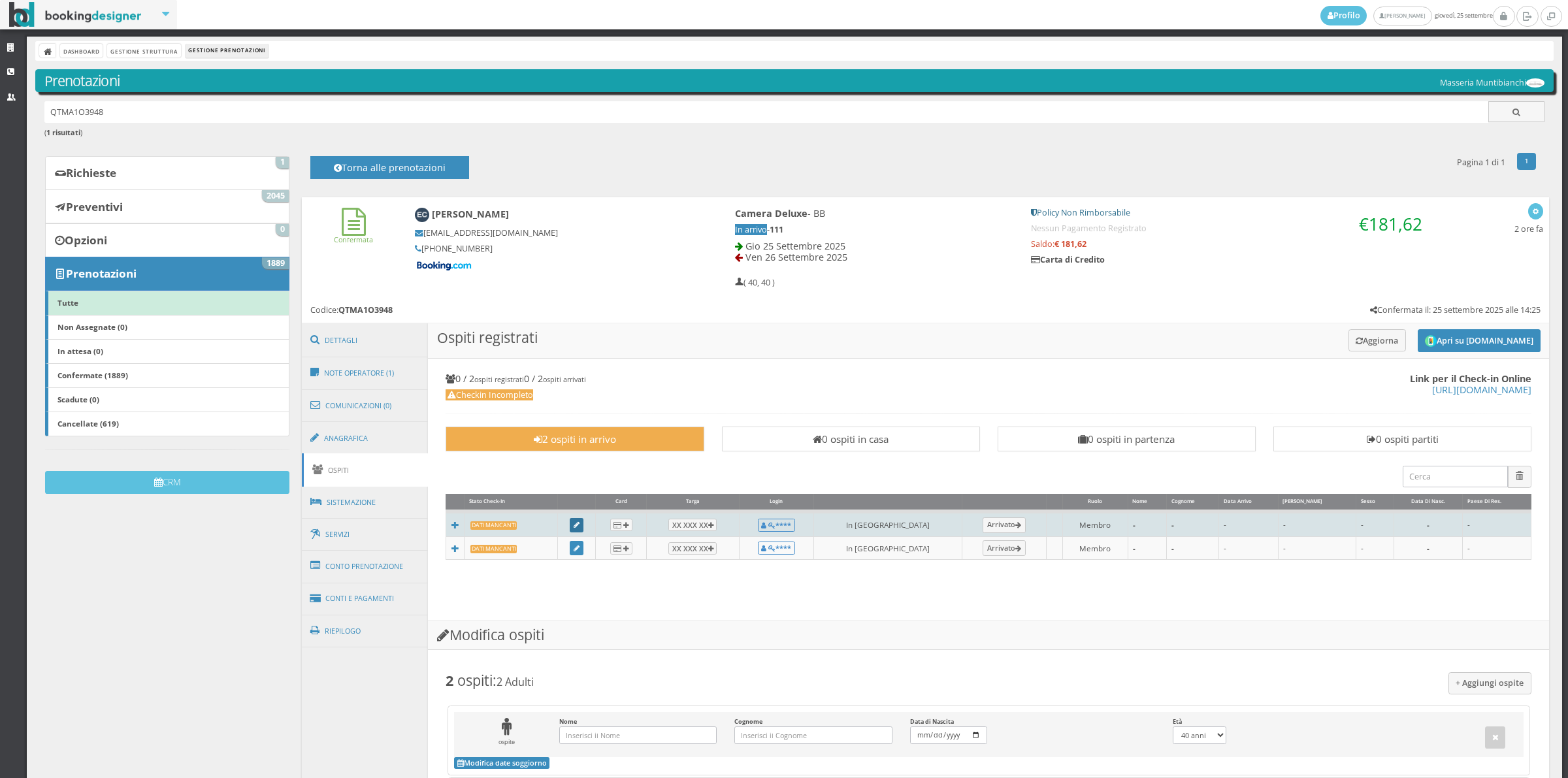
click at [584, 523] on link at bounding box center [576, 525] width 14 height 14
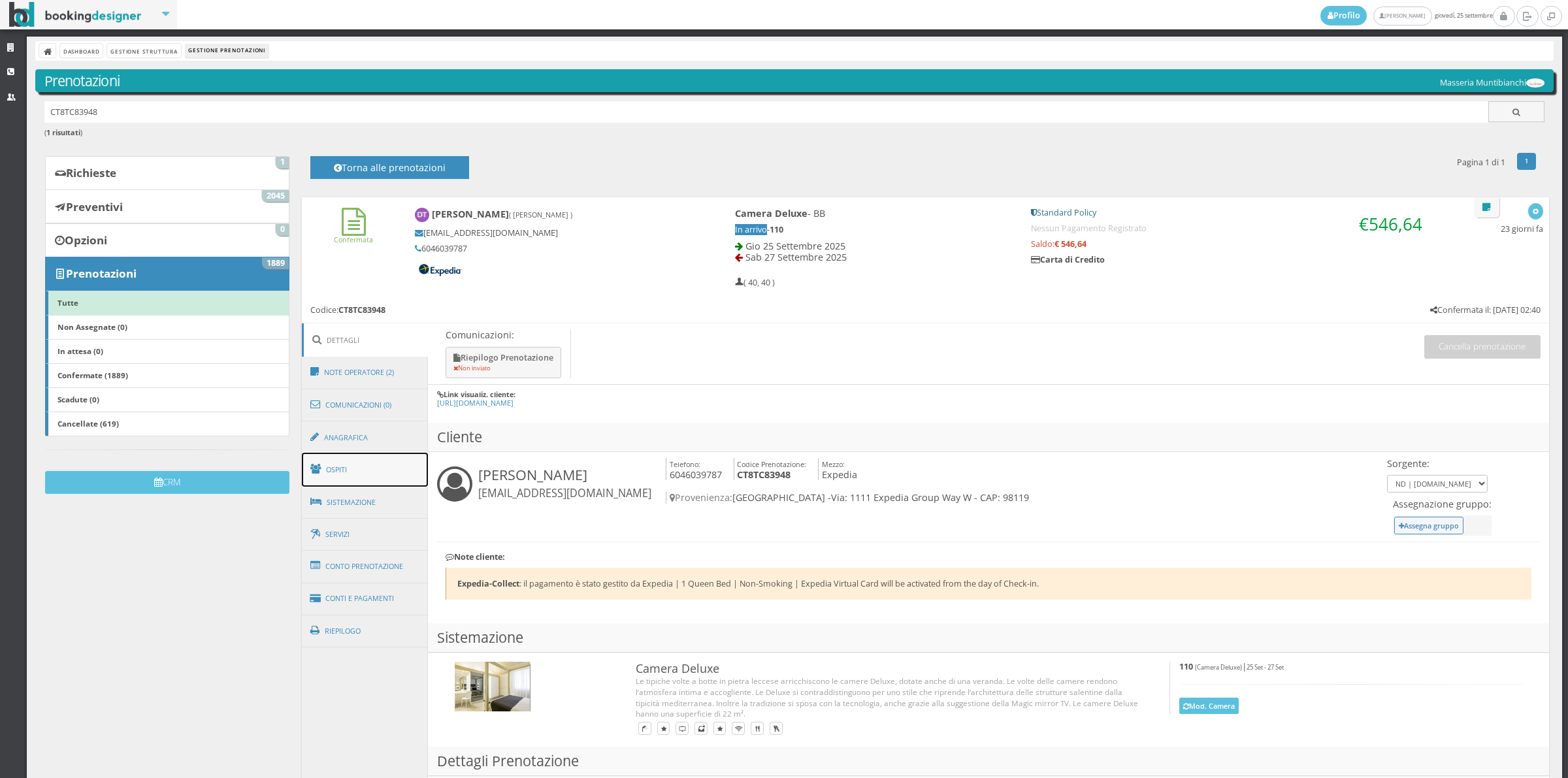
click at [347, 474] on link "Ospiti" at bounding box center [365, 470] width 127 height 34
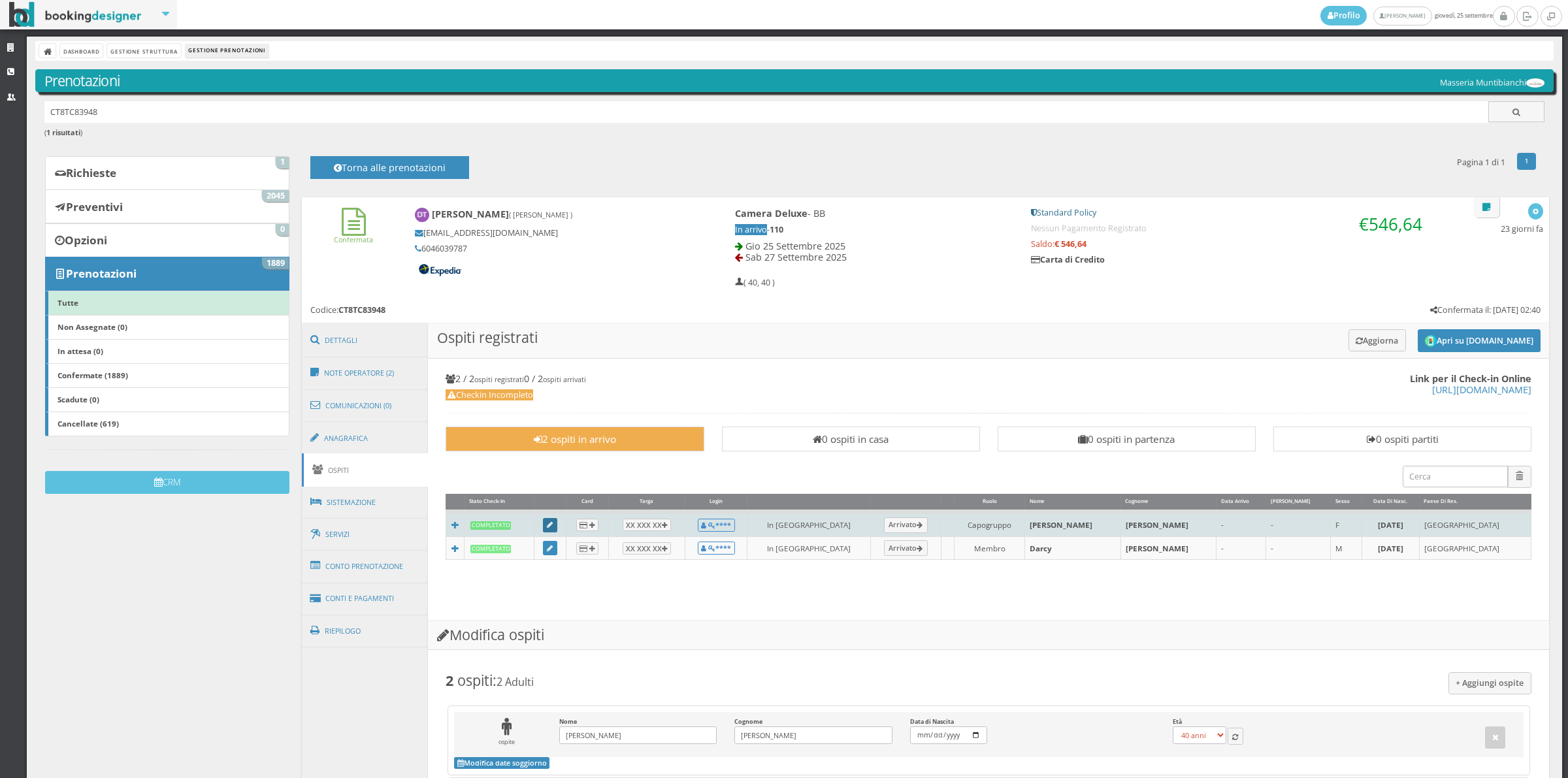
click at [557, 523] on link at bounding box center [550, 525] width 14 height 14
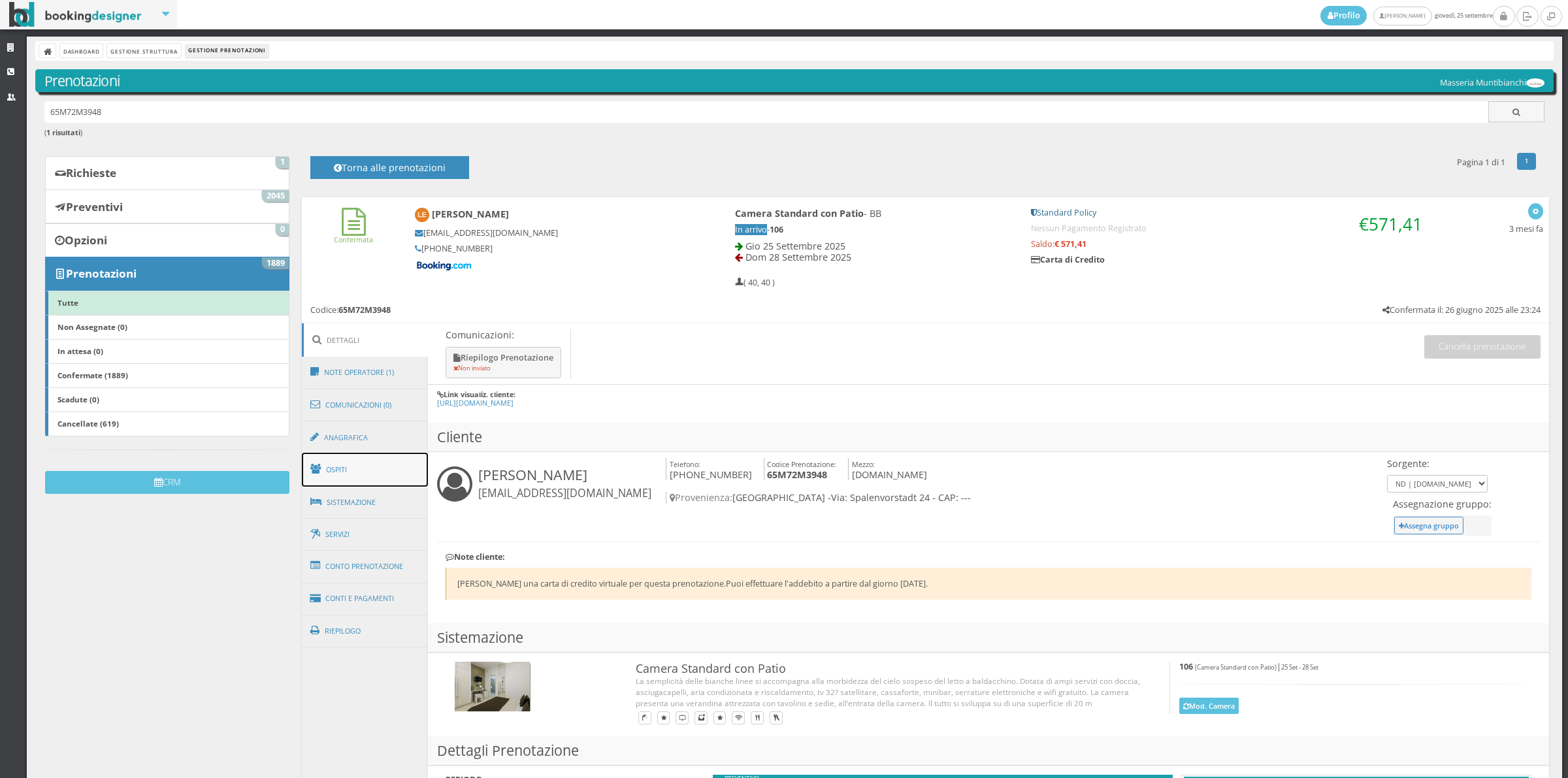
click at [340, 459] on link "Ospiti" at bounding box center [365, 470] width 127 height 34
click at [347, 481] on link "Ospiti" at bounding box center [365, 470] width 127 height 34
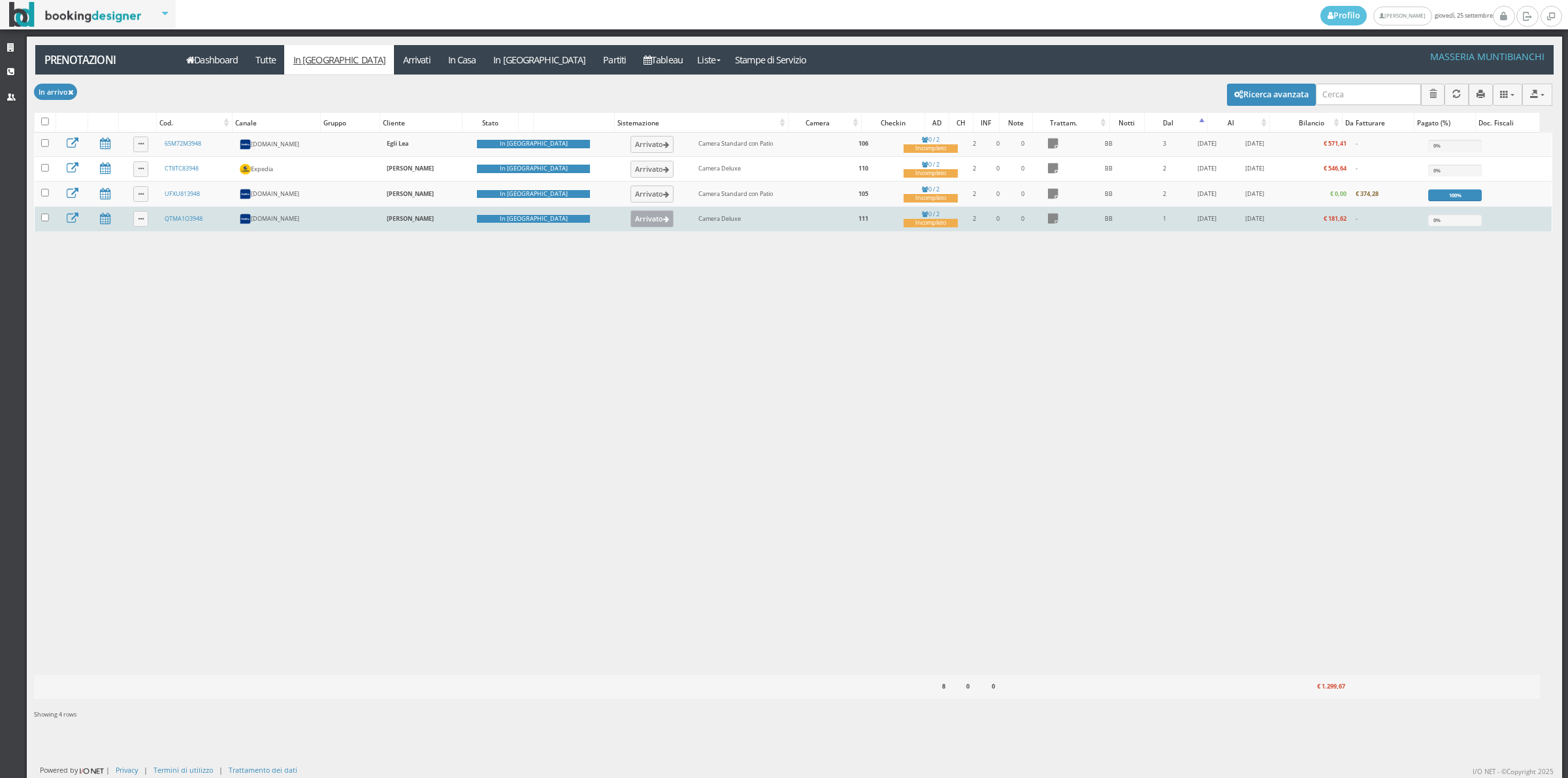
click at [630, 220] on button "Arrivato" at bounding box center [652, 219] width 43 height 17
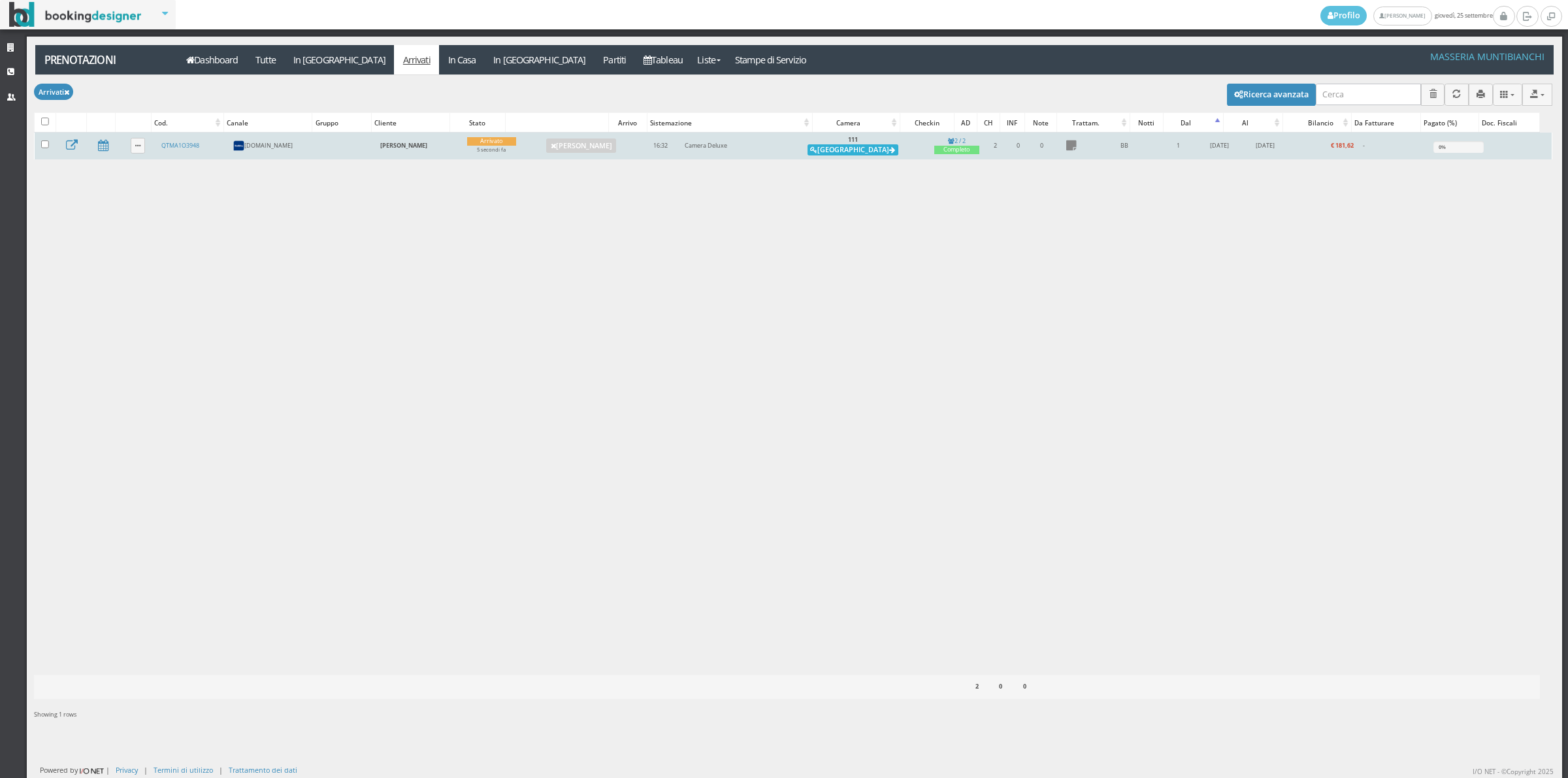
click at [847, 149] on button "[GEOGRAPHIC_DATA]" at bounding box center [852, 151] width 91 height 12
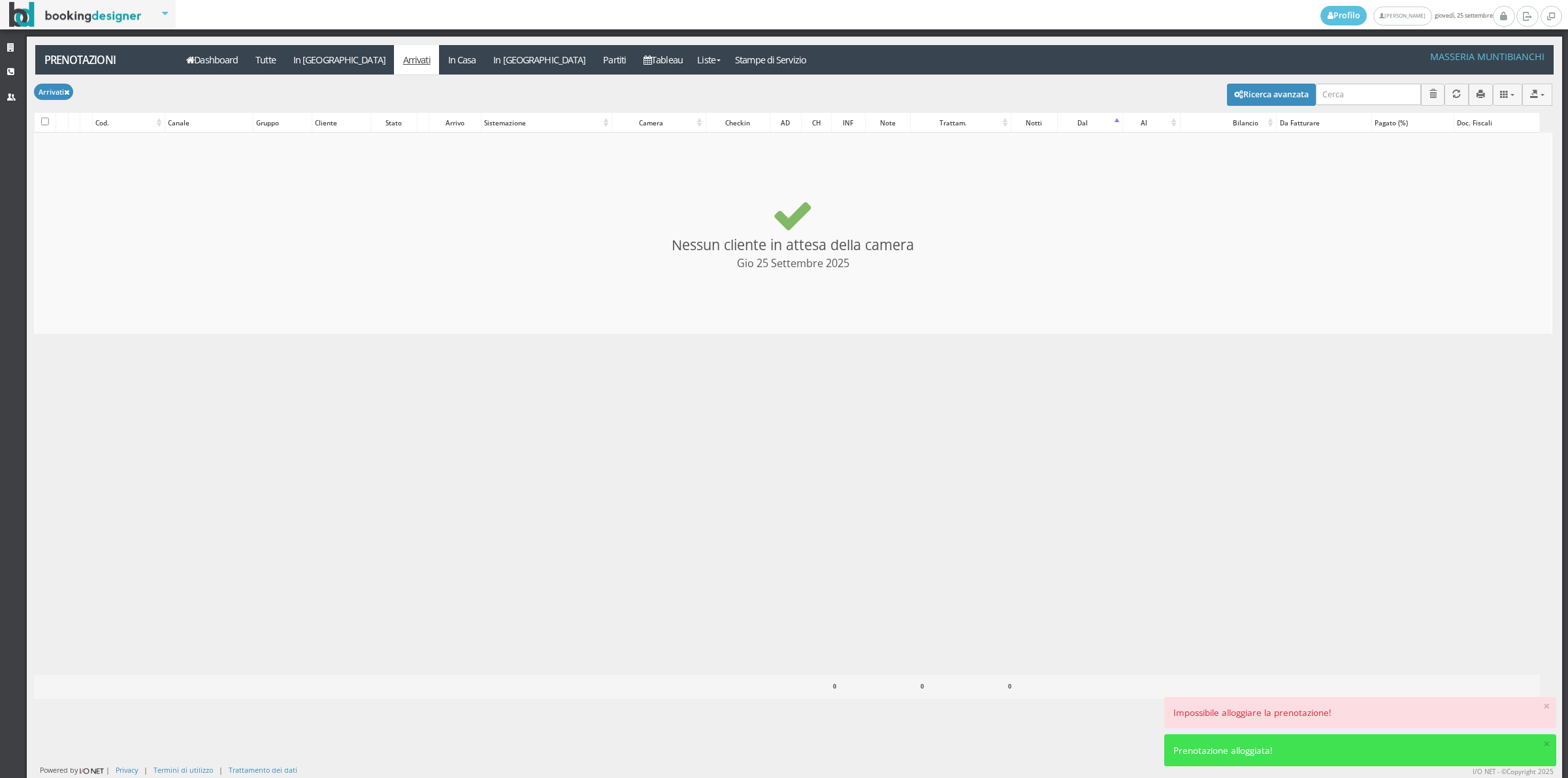
checkbox input "false"
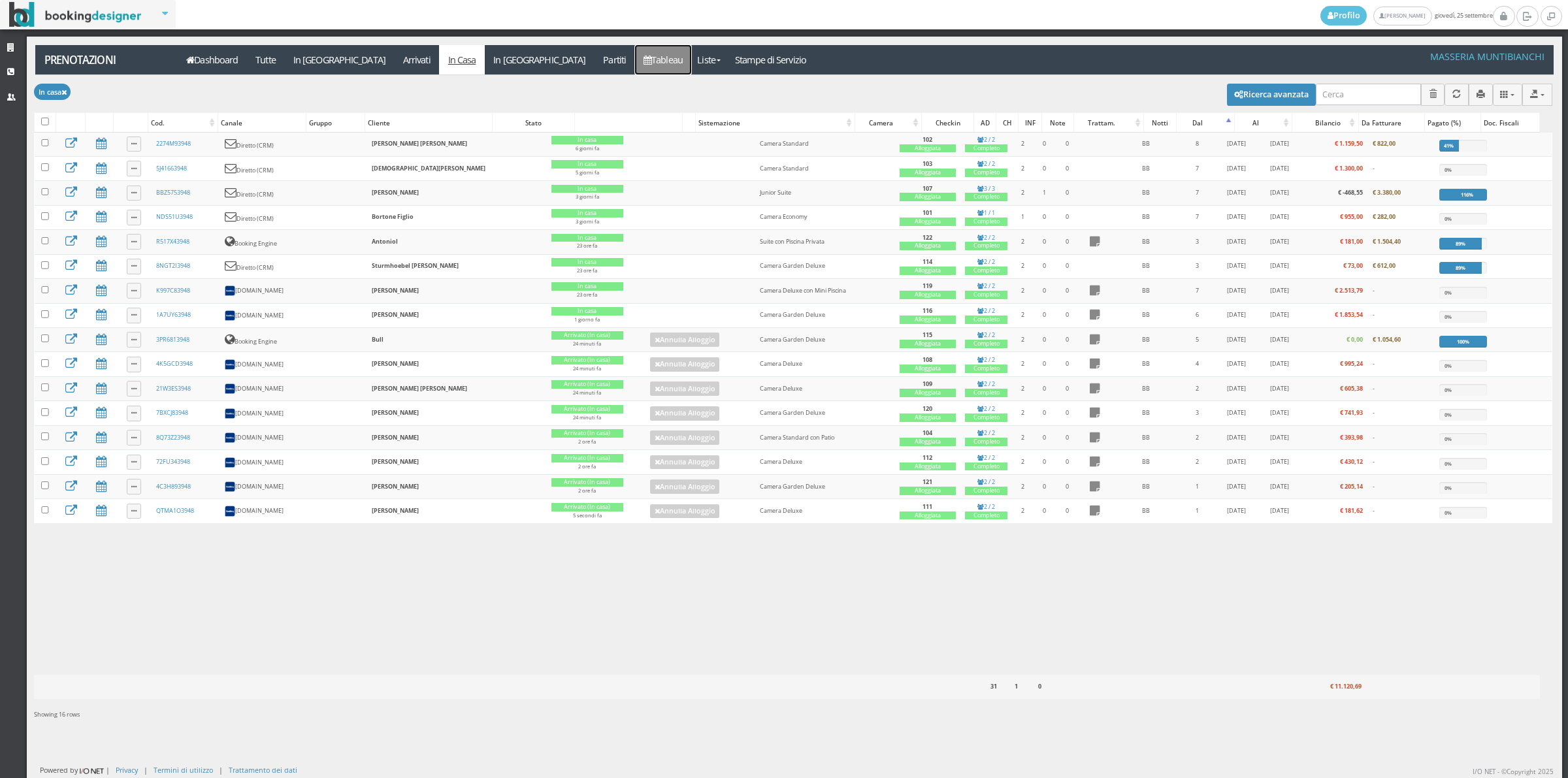
click at [635, 60] on link "Tableau" at bounding box center [663, 60] width 57 height 30
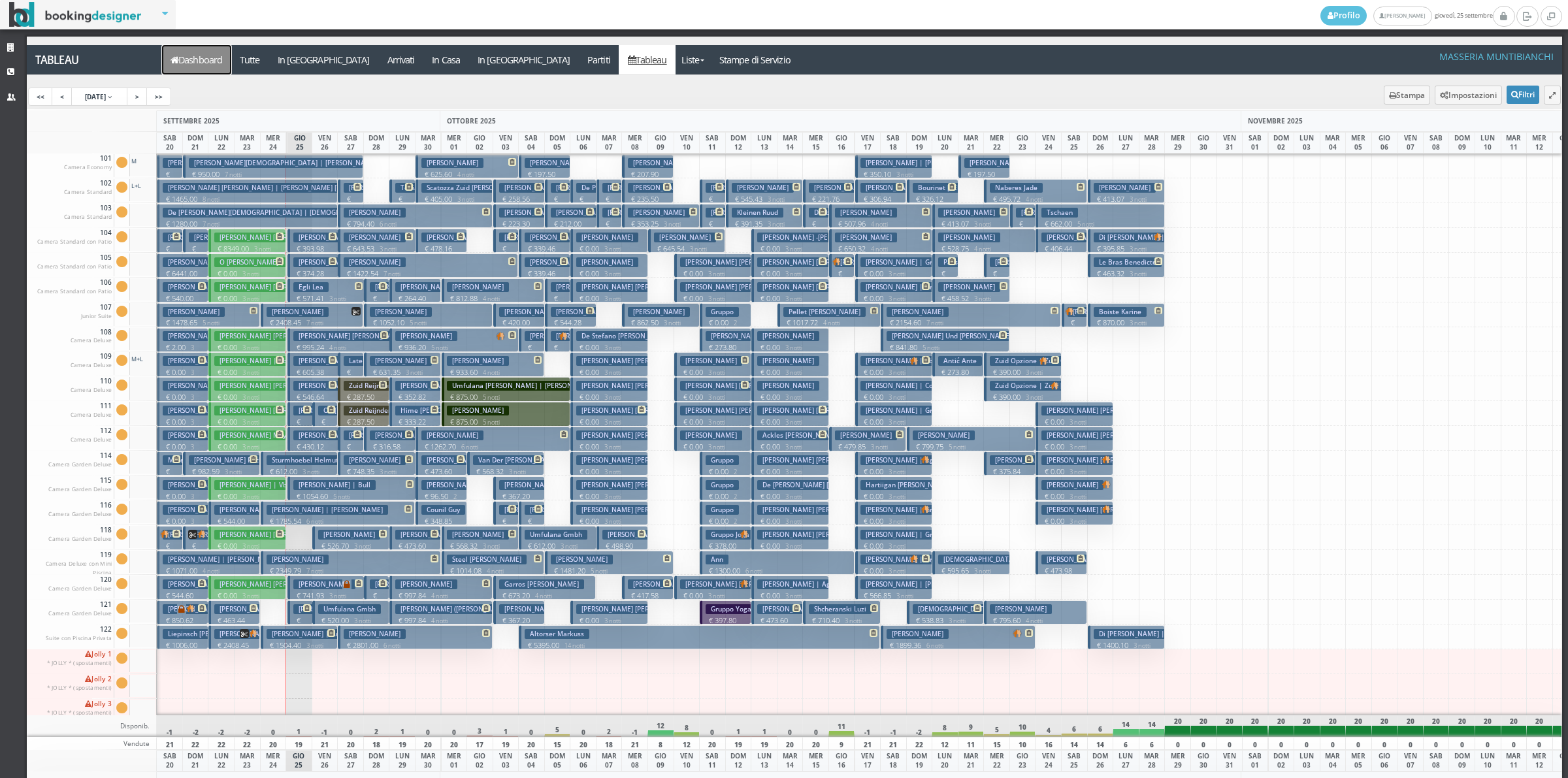
click at [188, 57] on link "Dashboard" at bounding box center [196, 60] width 69 height 30
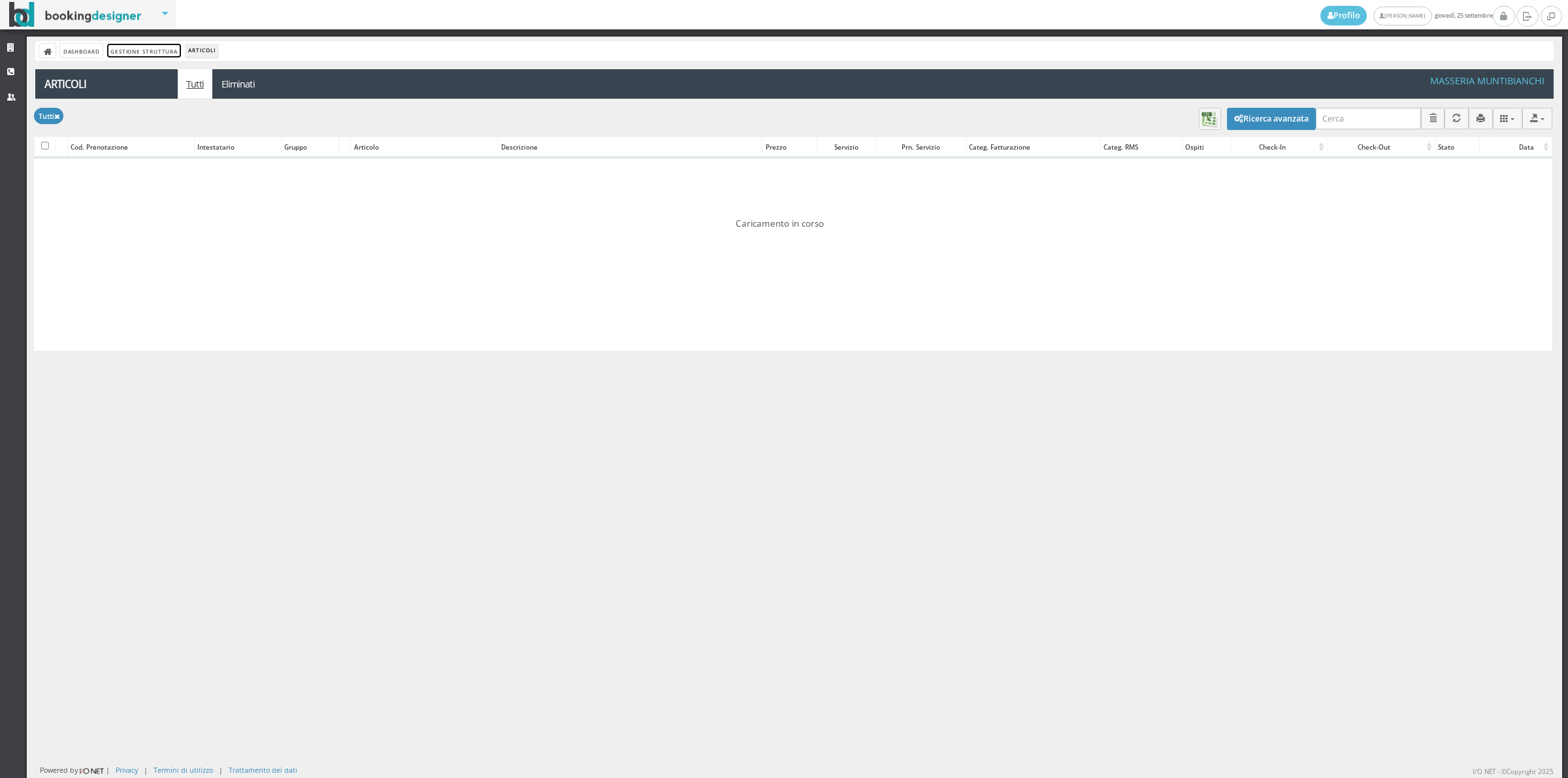
click at [149, 52] on link "Gestione Struttura" at bounding box center [144, 50] width 73 height 14
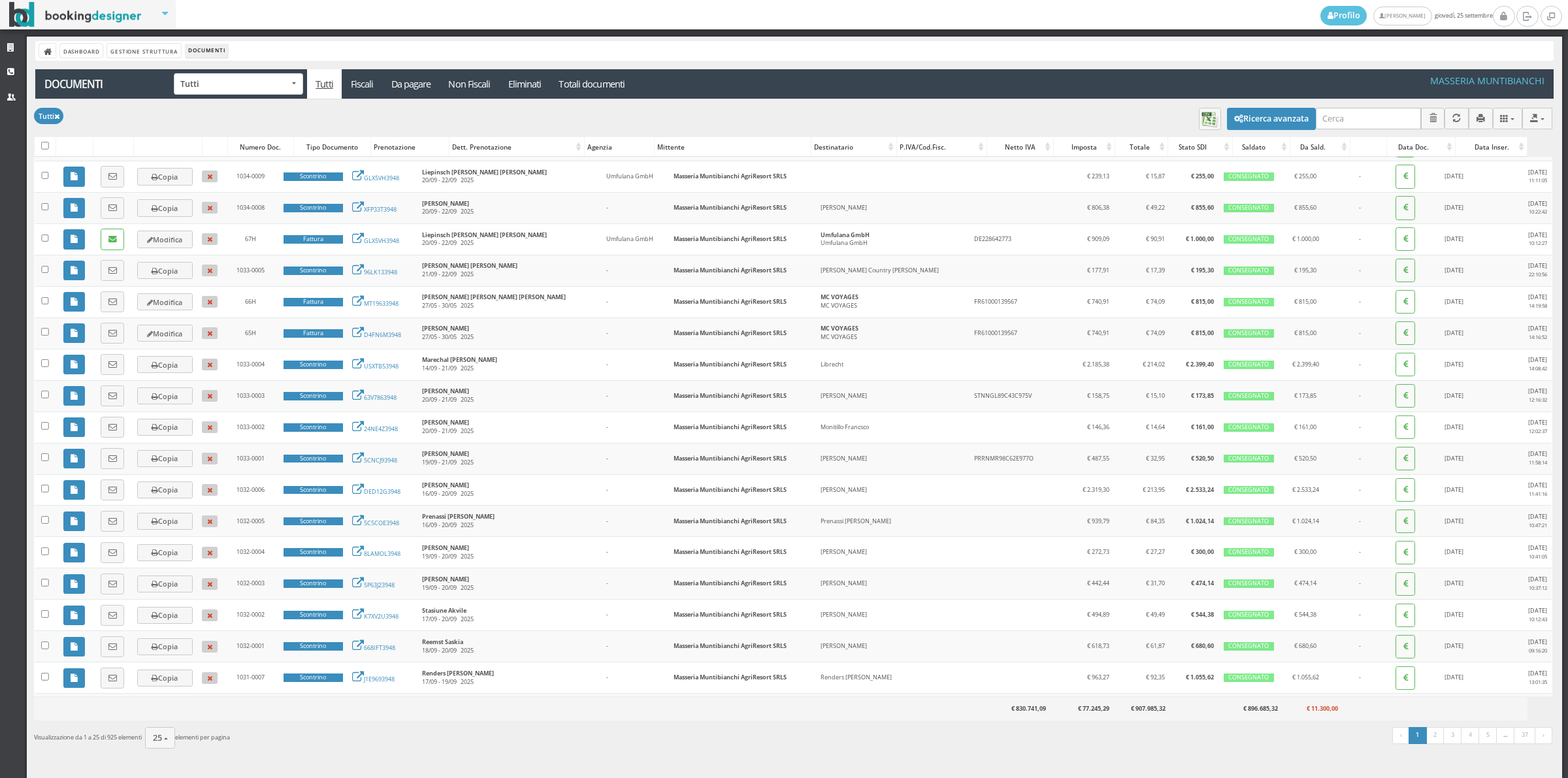
scroll to position [283, 0]
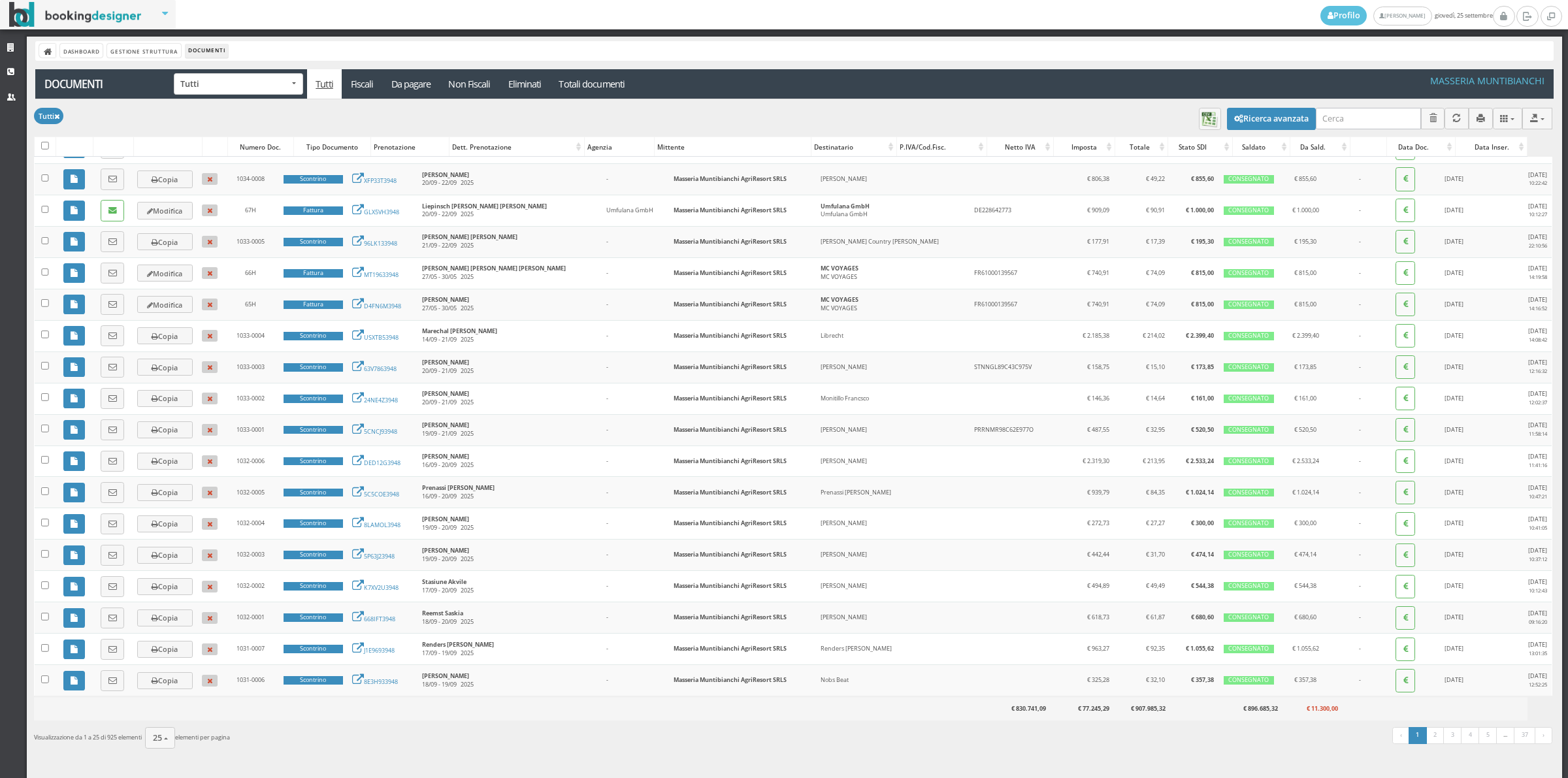
drag, startPoint x: 1547, startPoint y: 551, endPoint x: 1547, endPoint y: 485, distance: 66.0
click at [1547, 485] on div "Documenti Applica Tutti × Filtri Tipo Documento Tutti Fiscali Non Fiscali Elimi…" at bounding box center [794, 416] width 1536 height 695
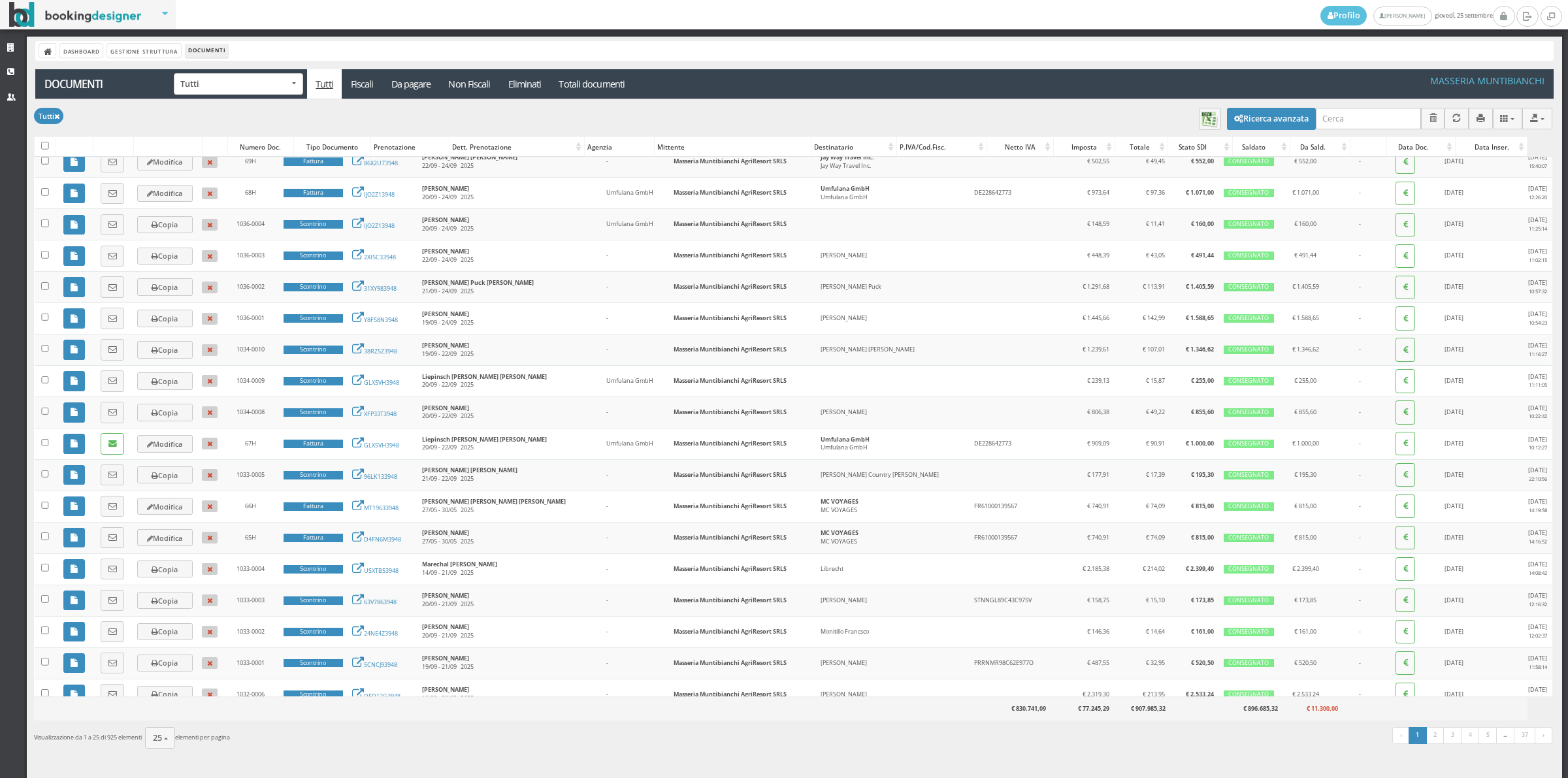
scroll to position [0, 0]
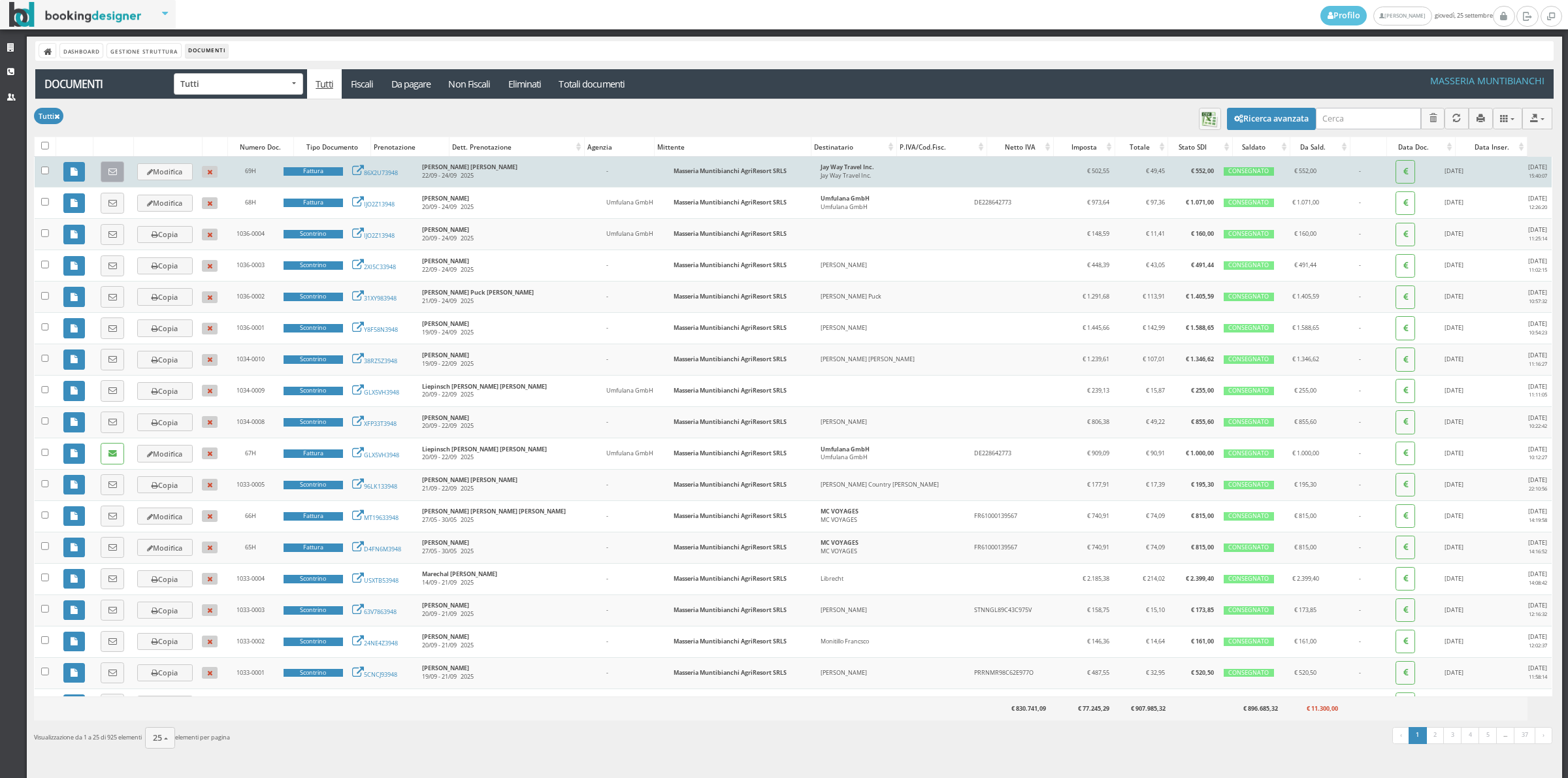
click at [111, 172] on link at bounding box center [112, 172] width 24 height 21
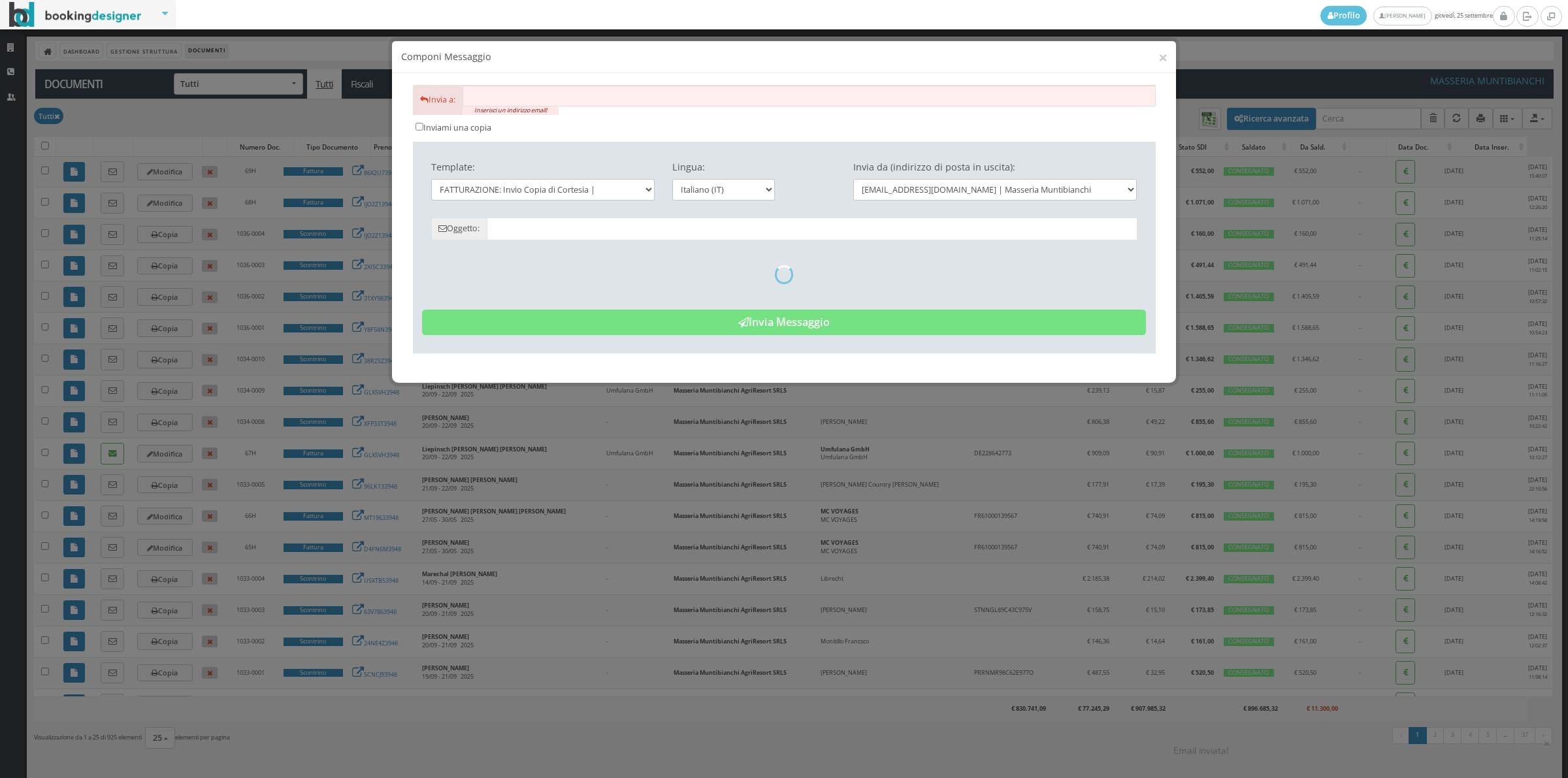
type input "Copia di cortesia: Fattura da Masseria Muntibianchi AgriResort SRLS - n. 69H de…"
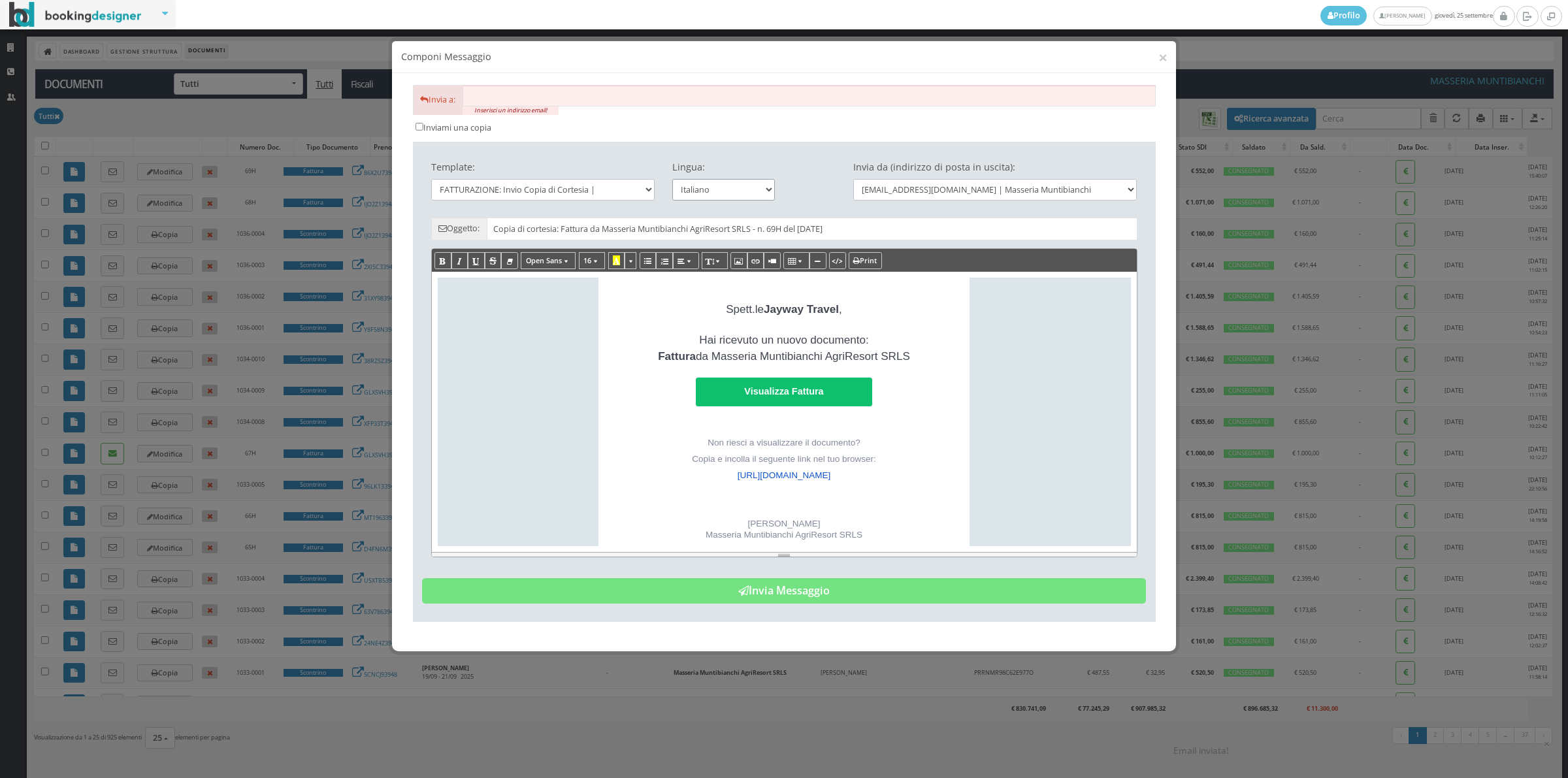
click at [738, 195] on select "Italiano" at bounding box center [723, 189] width 103 height 21
click at [717, 185] on select "Italiano" at bounding box center [723, 189] width 103 height 21
click at [760, 307] on p "Spett.le Jayway Travel ," at bounding box center [784, 309] width 344 height 16
click at [760, 311] on p "Spett.le Jayway Travel ," at bounding box center [784, 310] width 344 height 16
click at [510, 98] on input "text" at bounding box center [809, 95] width 693 height 21
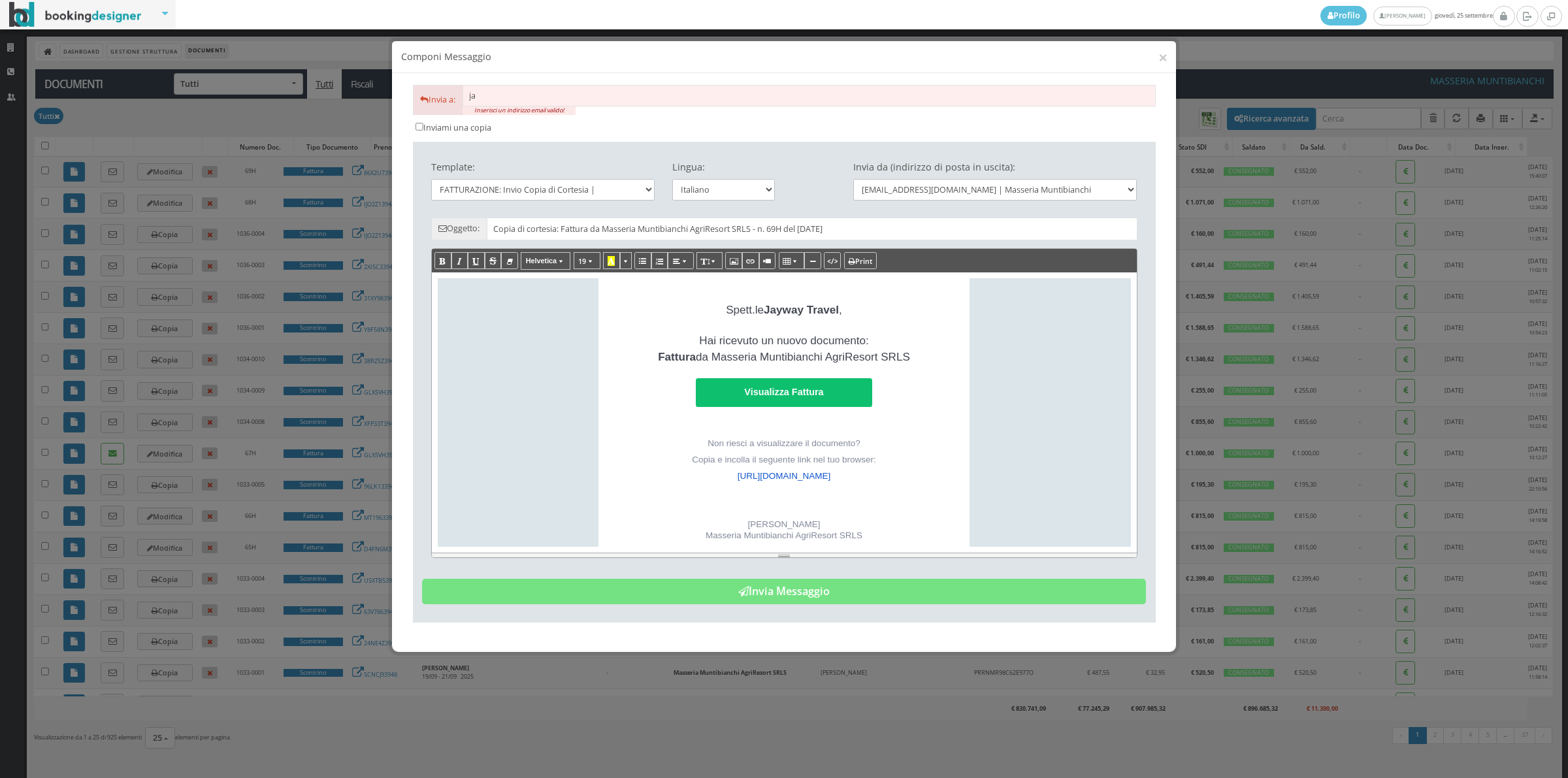
type input "j"
type input "f"
type input "r"
type input "j"
click at [1163, 57] on button "×" at bounding box center [1162, 57] width 9 height 16
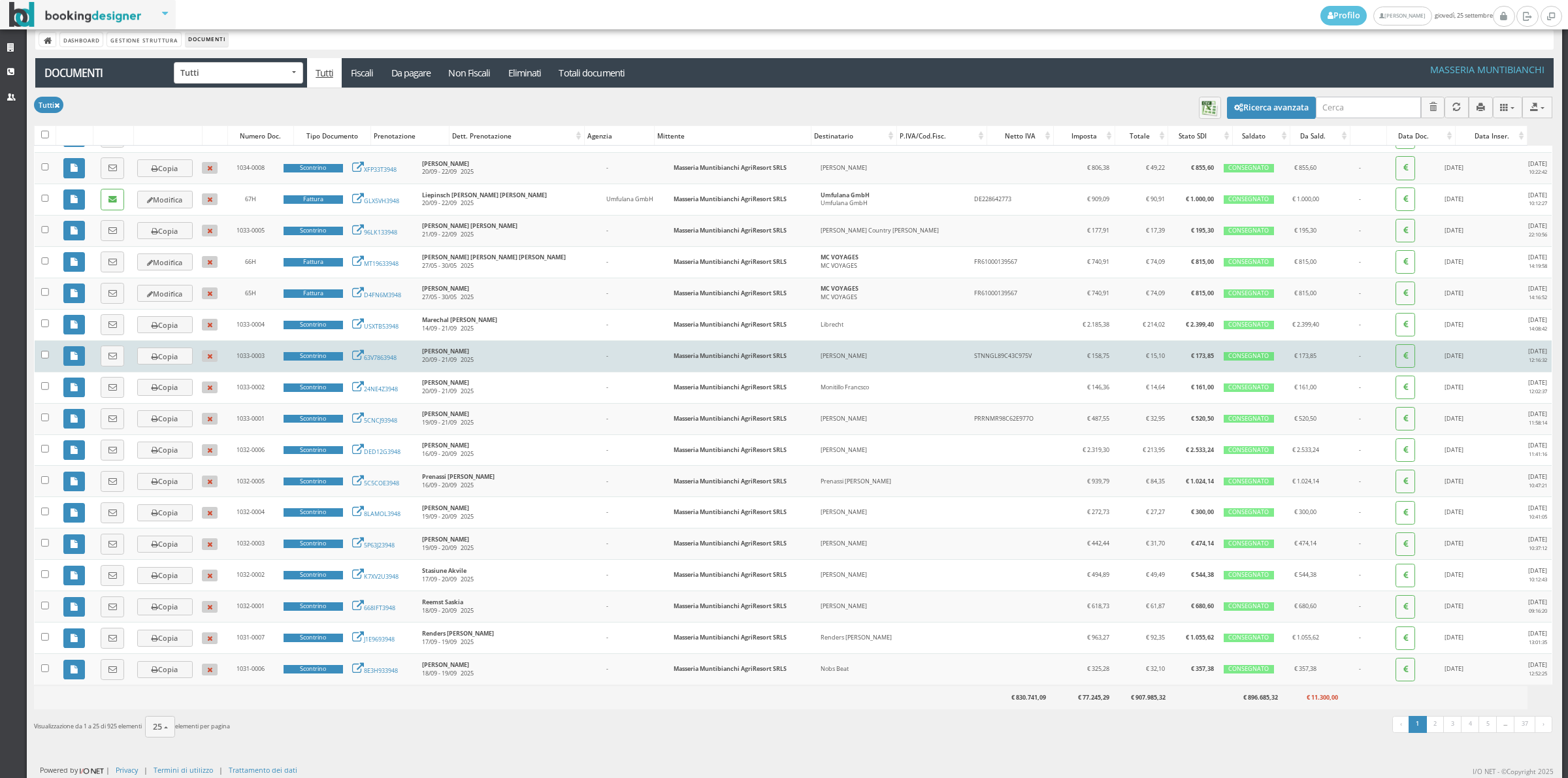
scroll to position [283, 0]
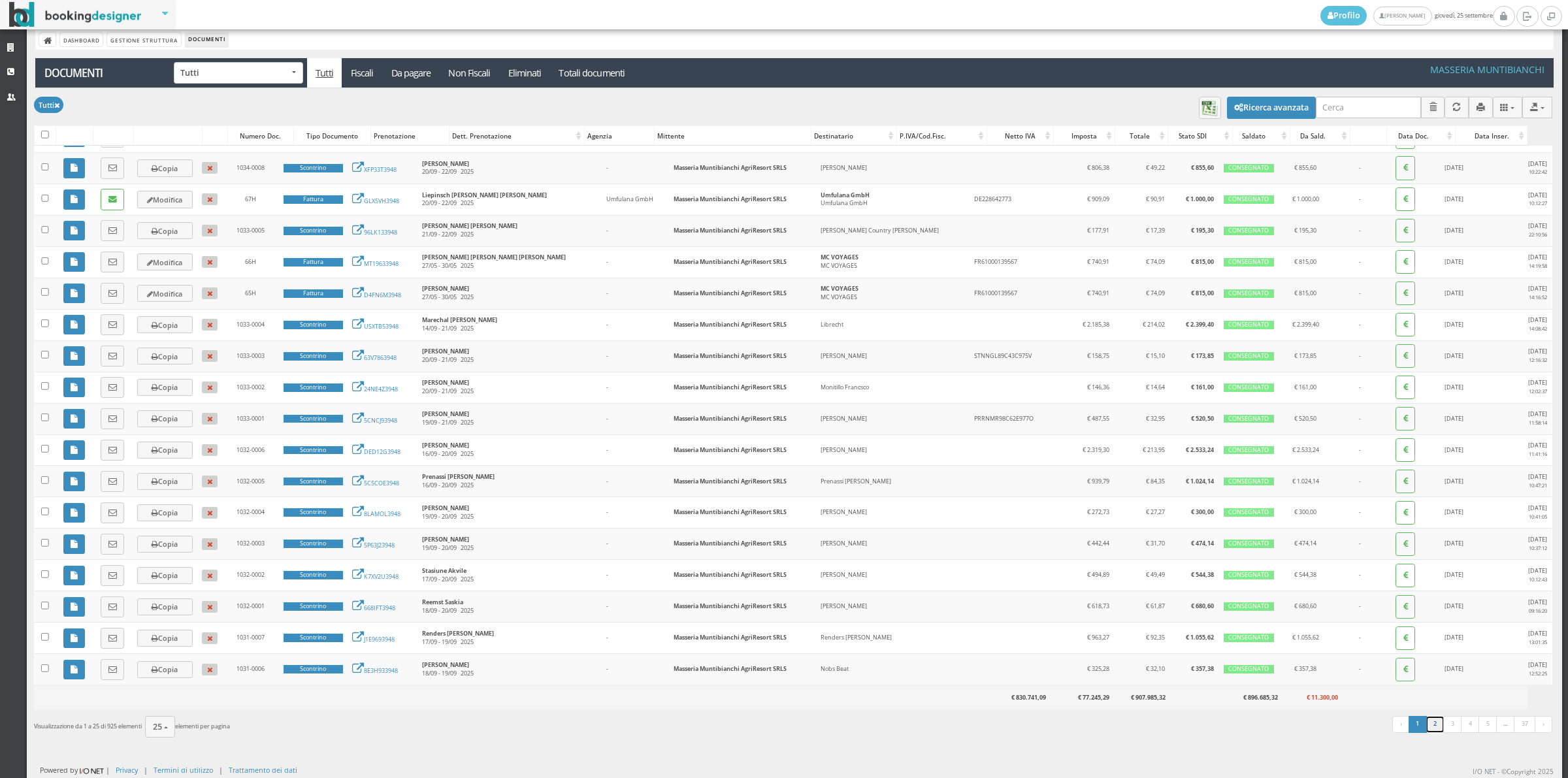
click at [1425, 732] on link "2" at bounding box center [1434, 724] width 19 height 17
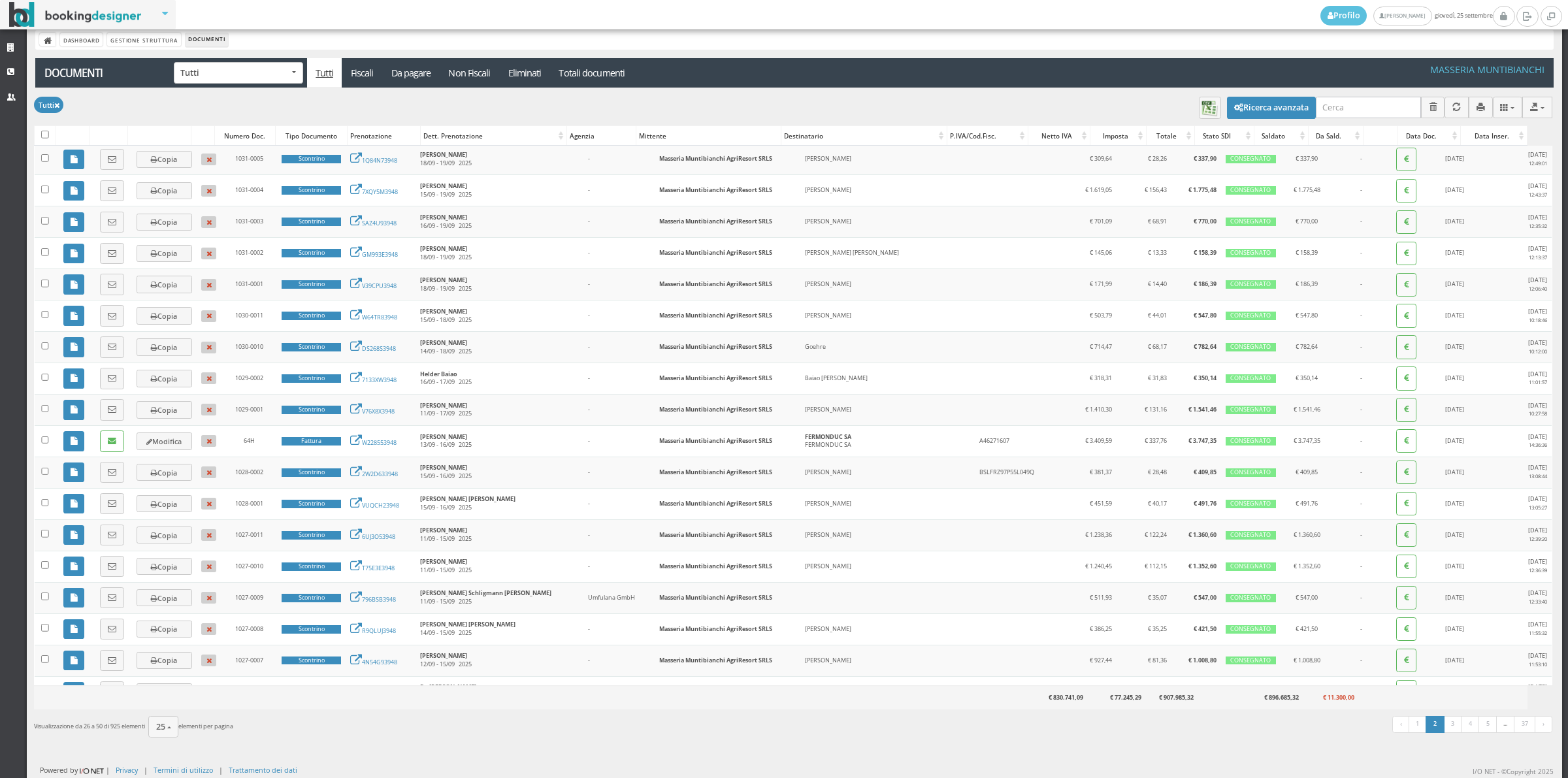
scroll to position [0, 0]
click at [1408, 733] on link "1" at bounding box center [1417, 724] width 19 height 17
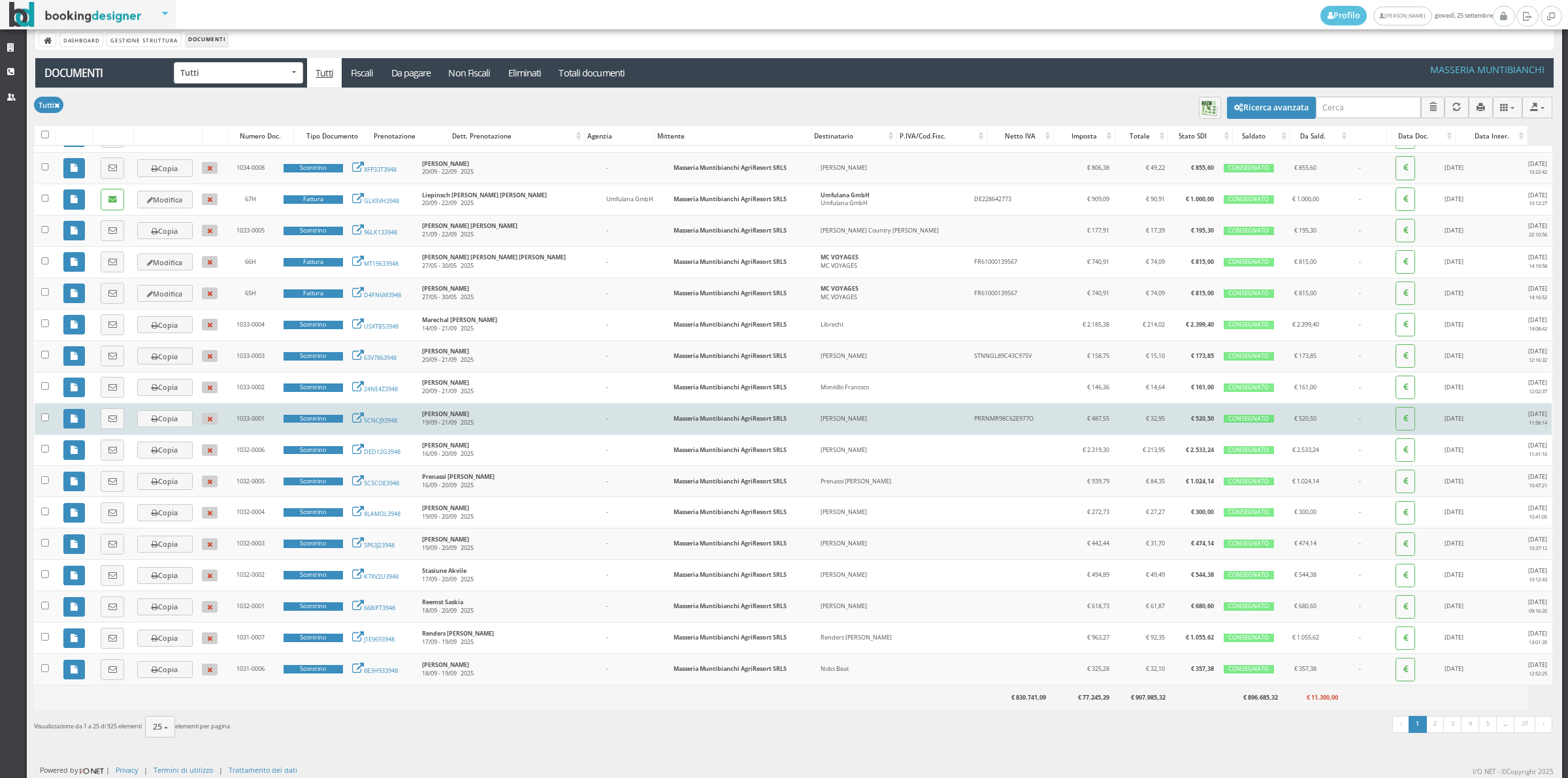
scroll to position [283, 0]
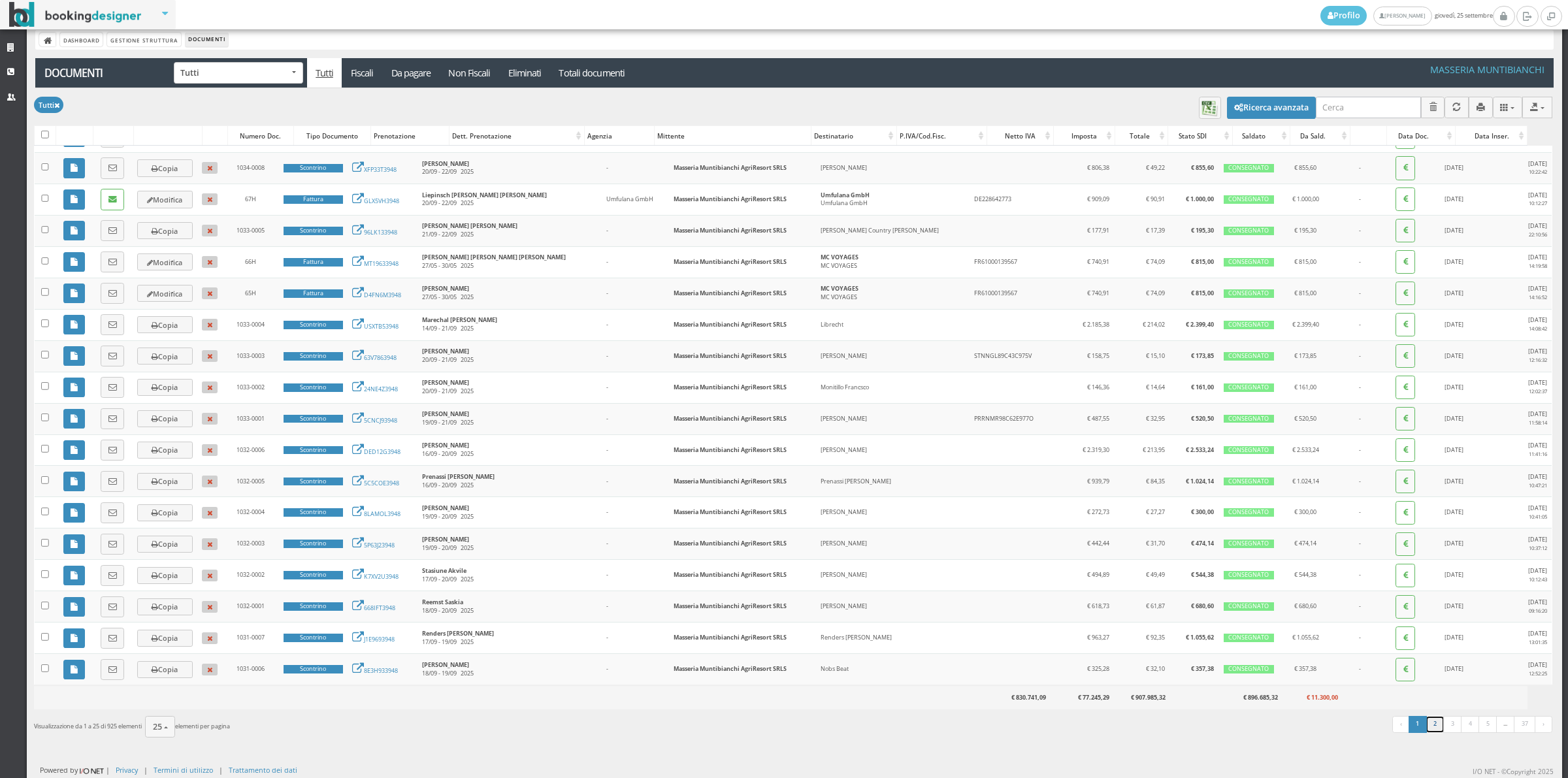
click at [1425, 730] on link "2" at bounding box center [1434, 724] width 19 height 17
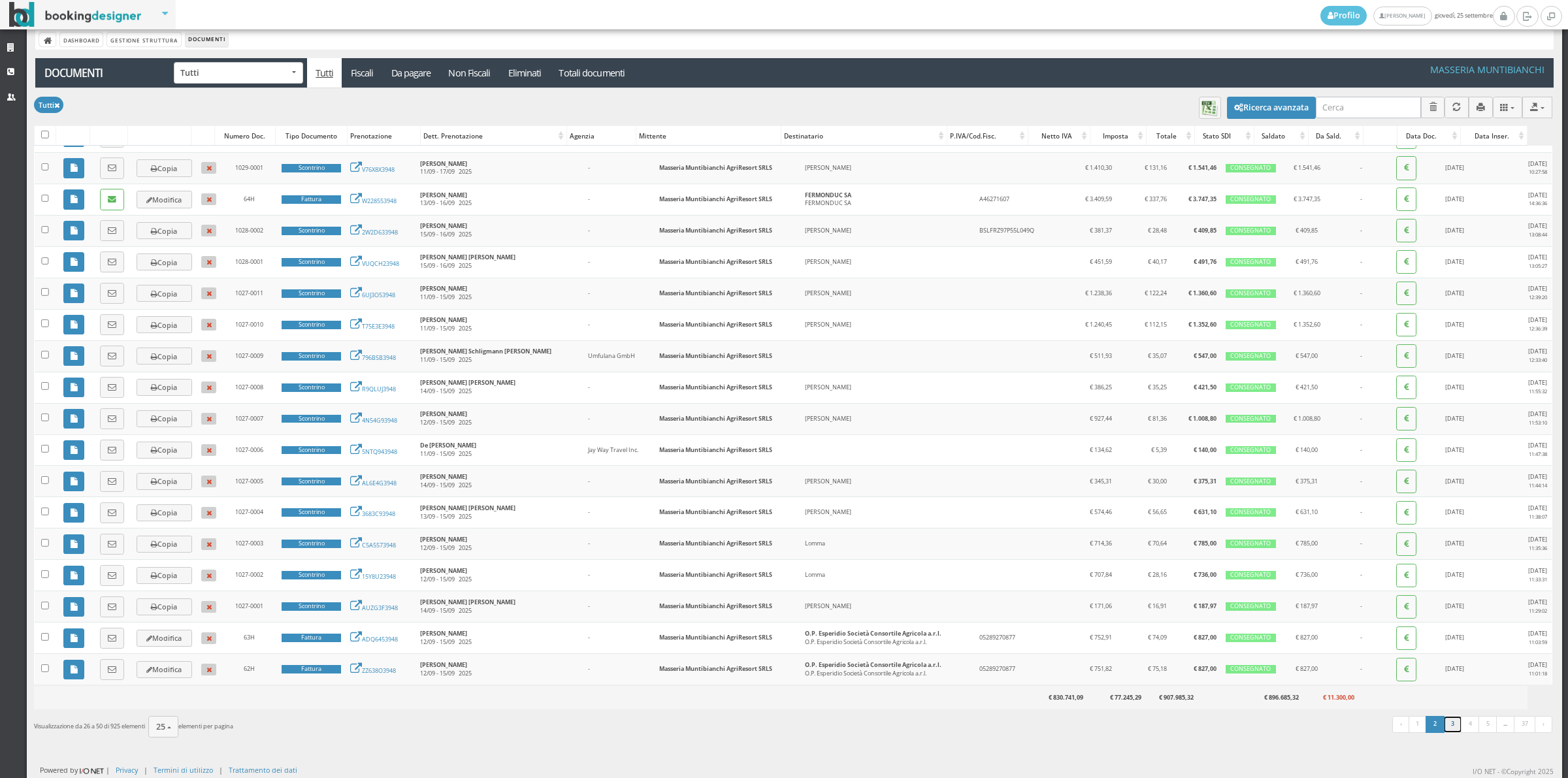
click at [1443, 723] on link "3" at bounding box center [1452, 724] width 19 height 17
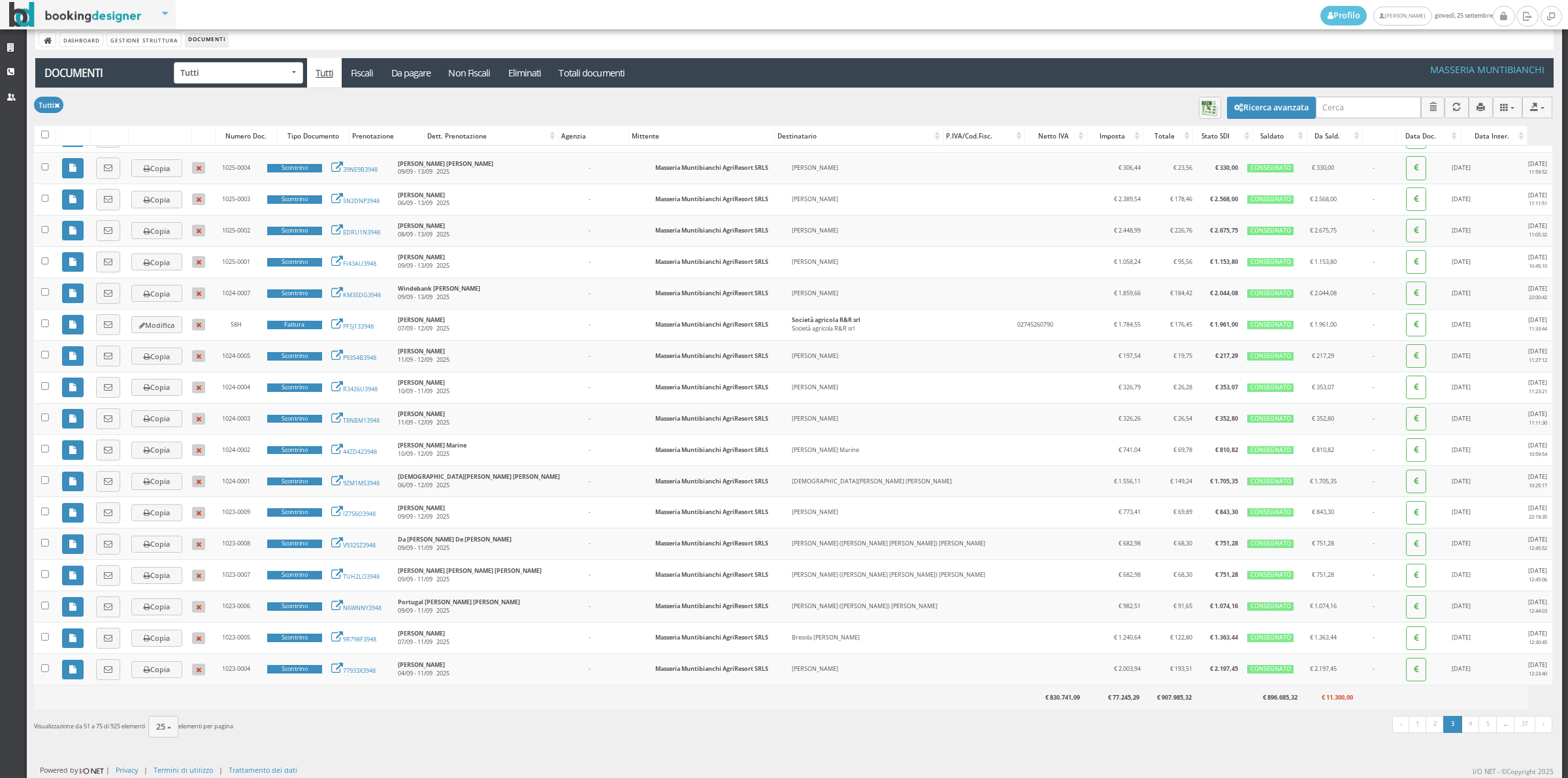
scroll to position [0, 0]
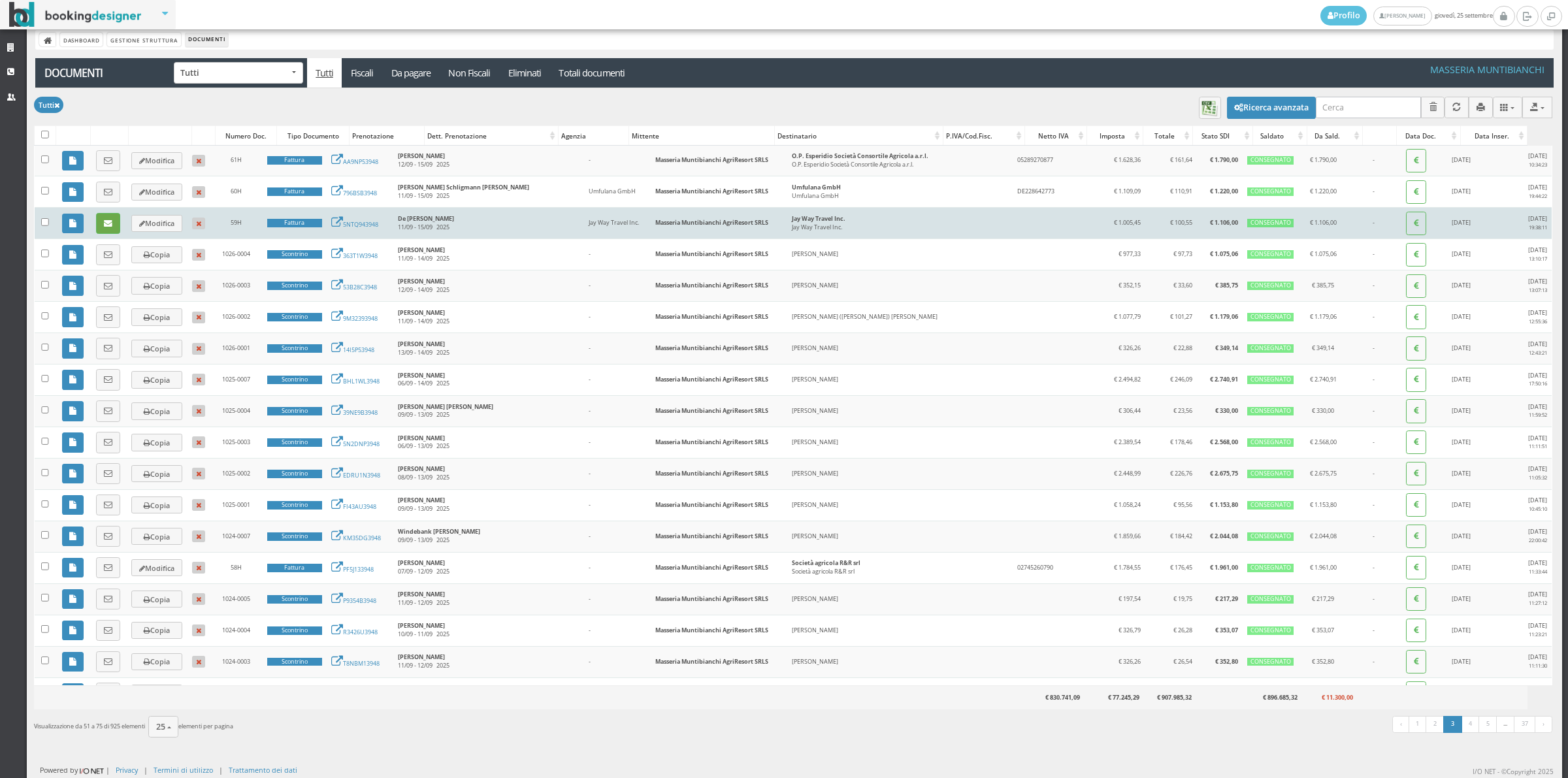
click at [120, 226] on link at bounding box center [108, 223] width 24 height 21
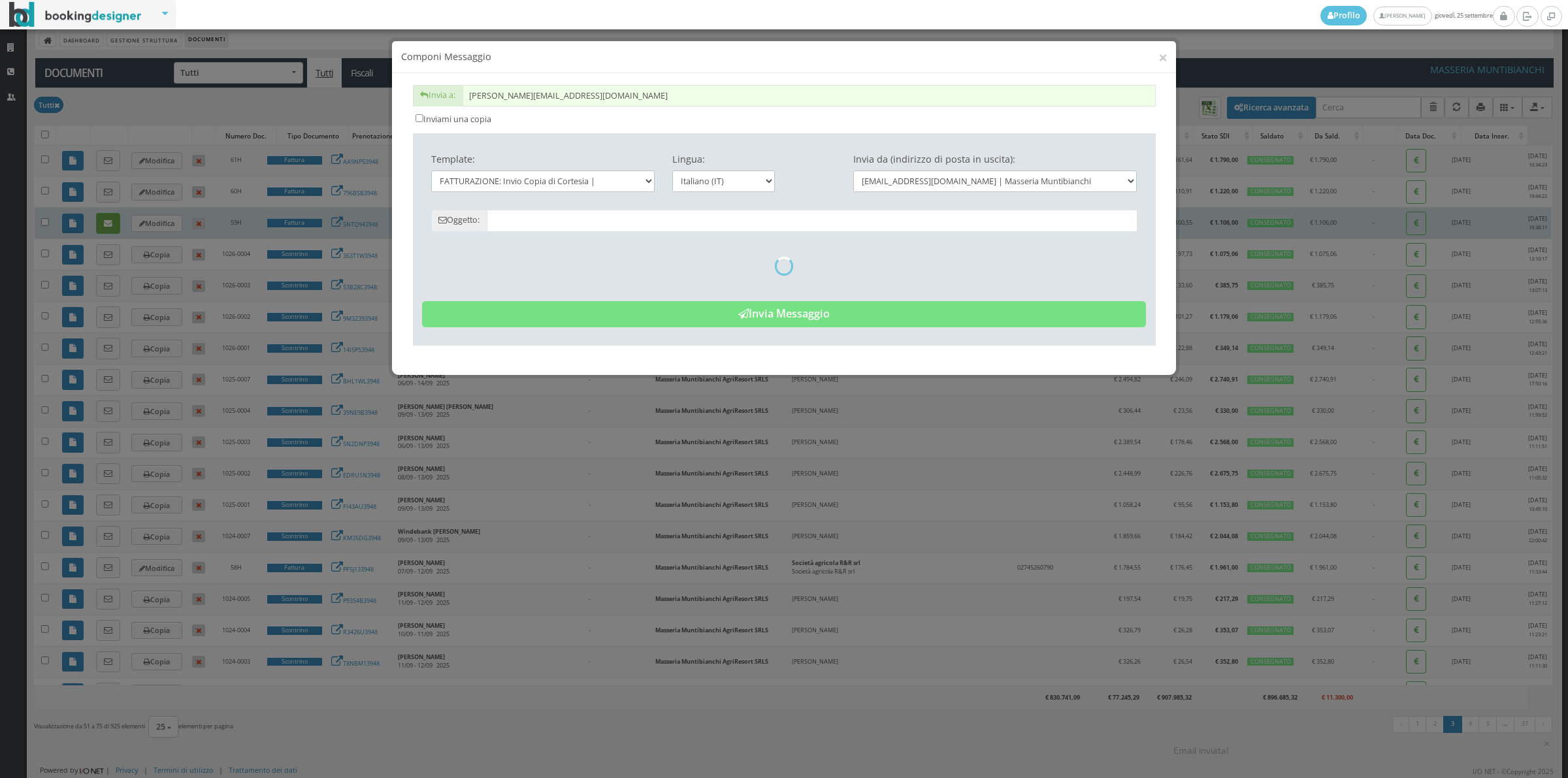
type input "Copia di cortesia: Fattura da Masseria Muntibianchi AgriResort SRLS - n. 59H de…"
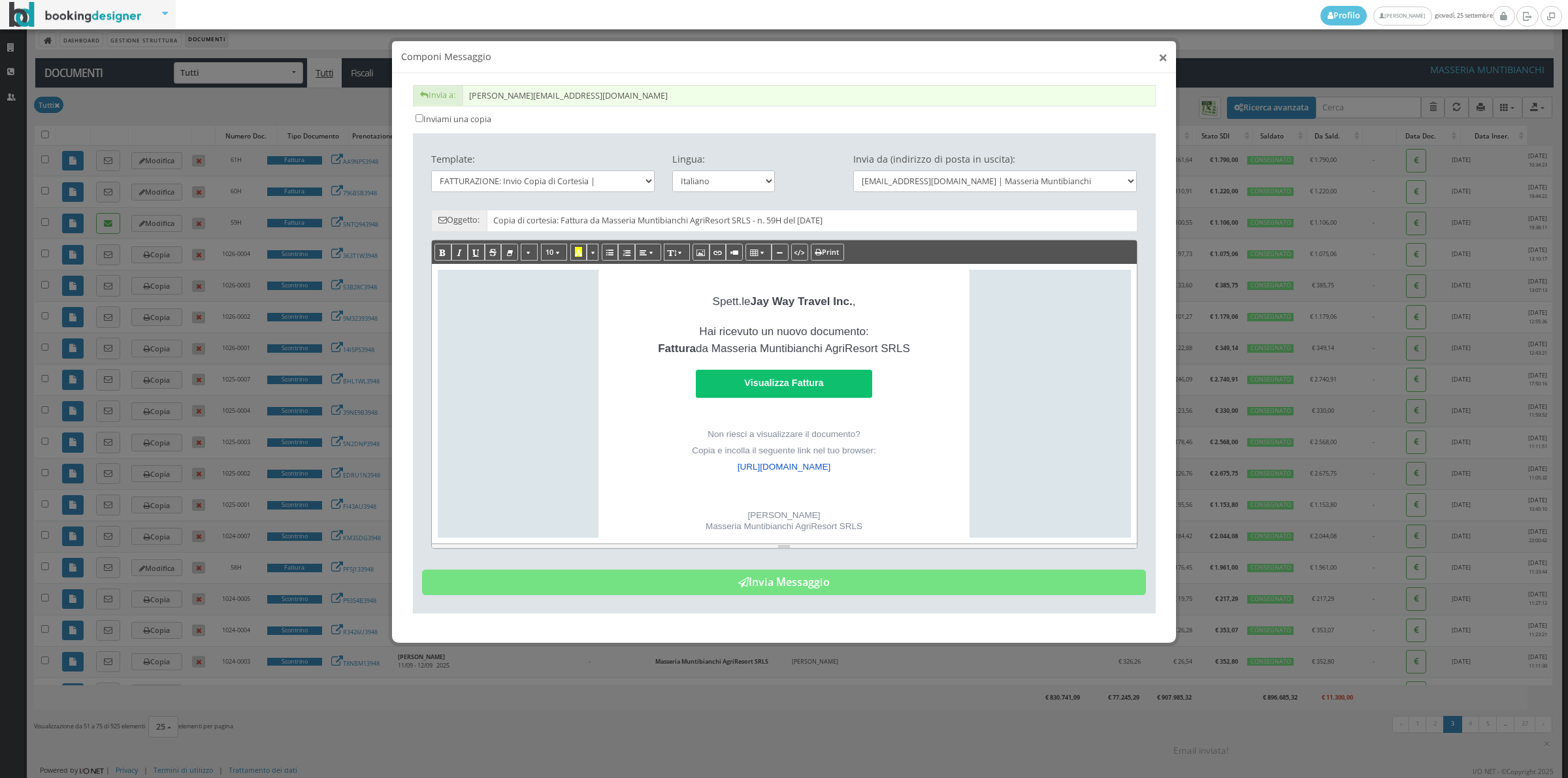
click at [1160, 55] on button "×" at bounding box center [1162, 57] width 9 height 16
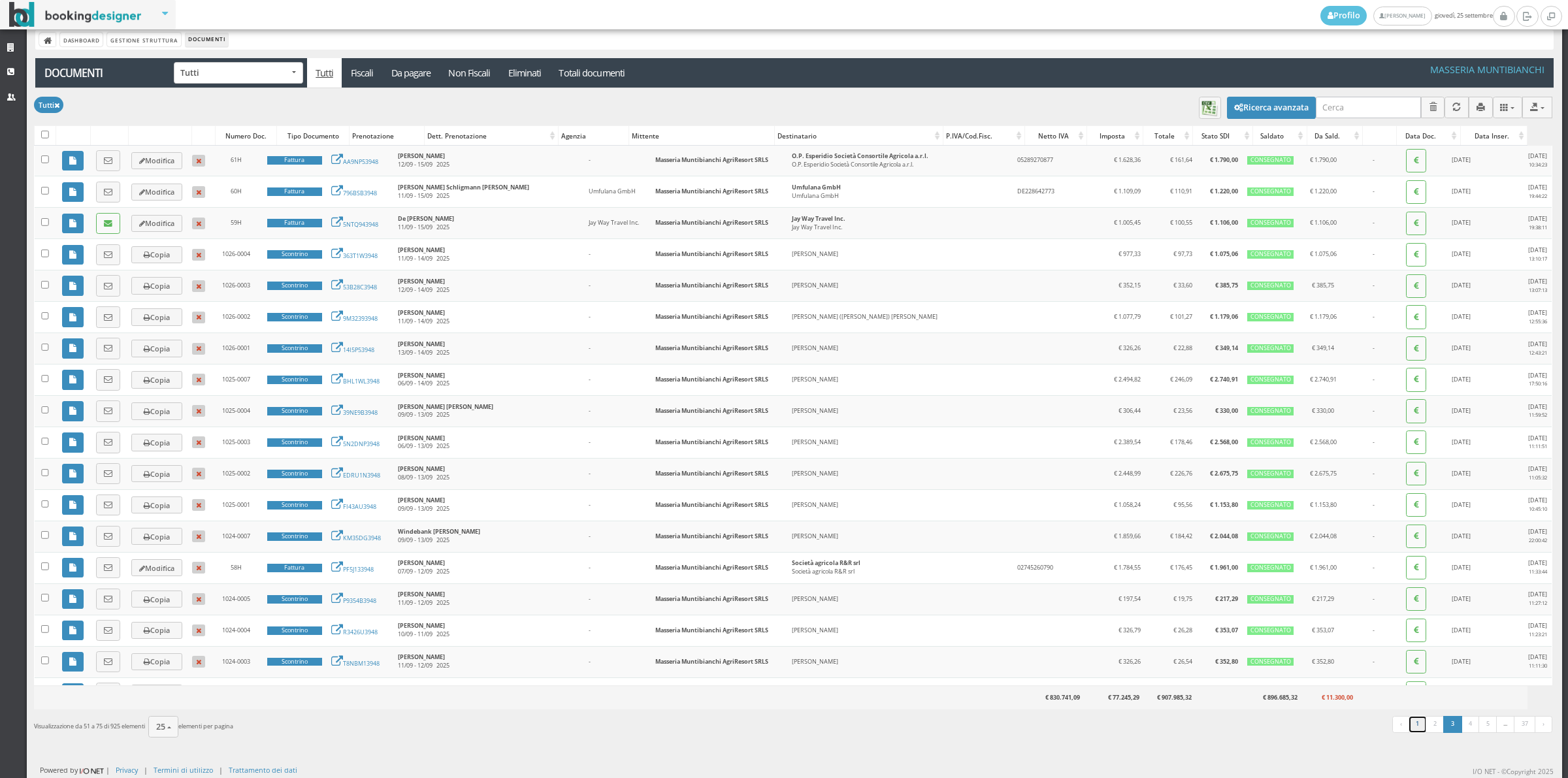
click at [1408, 727] on link "1" at bounding box center [1417, 724] width 19 height 17
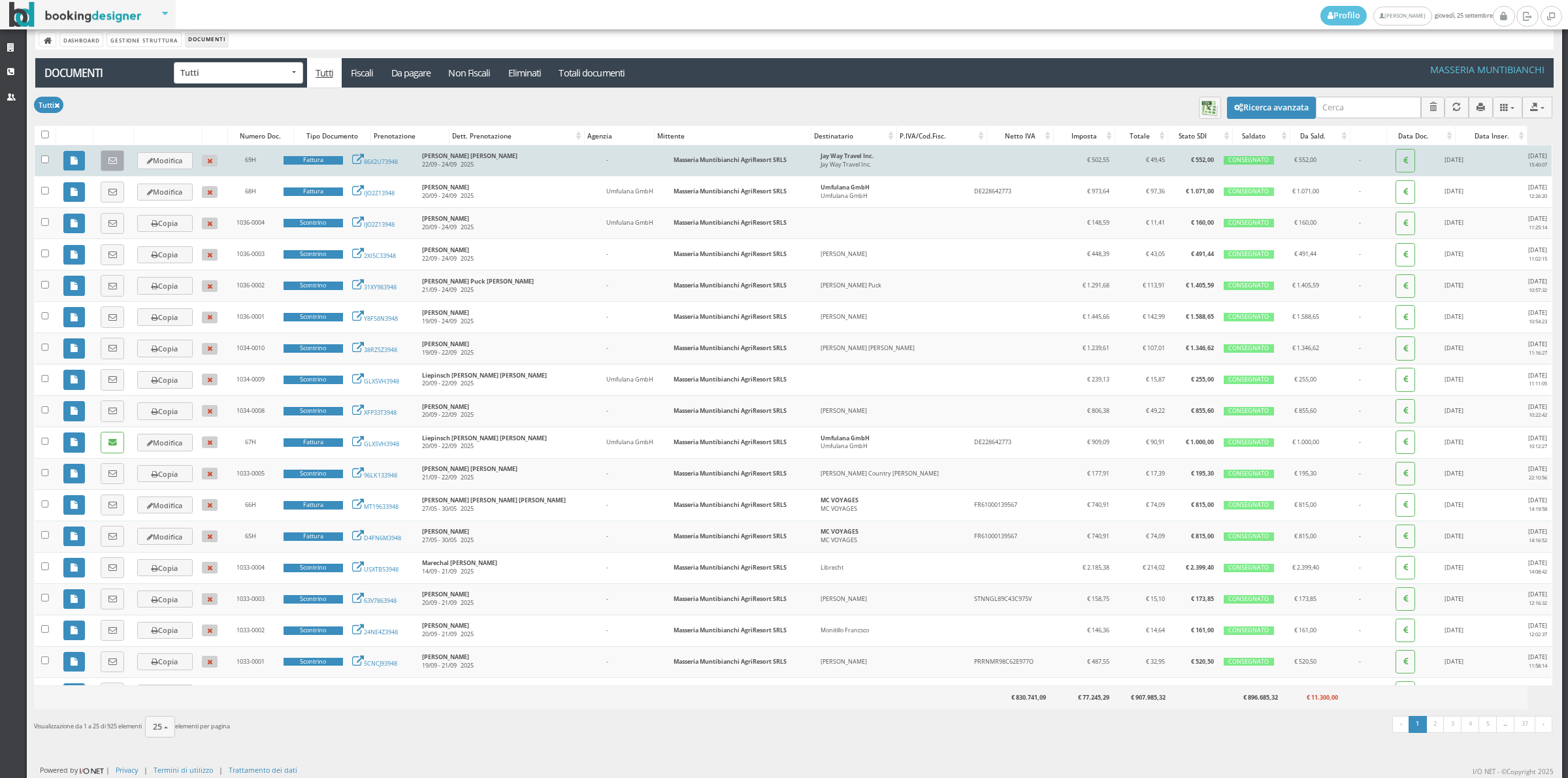
click at [125, 156] on link at bounding box center [112, 161] width 24 height 21
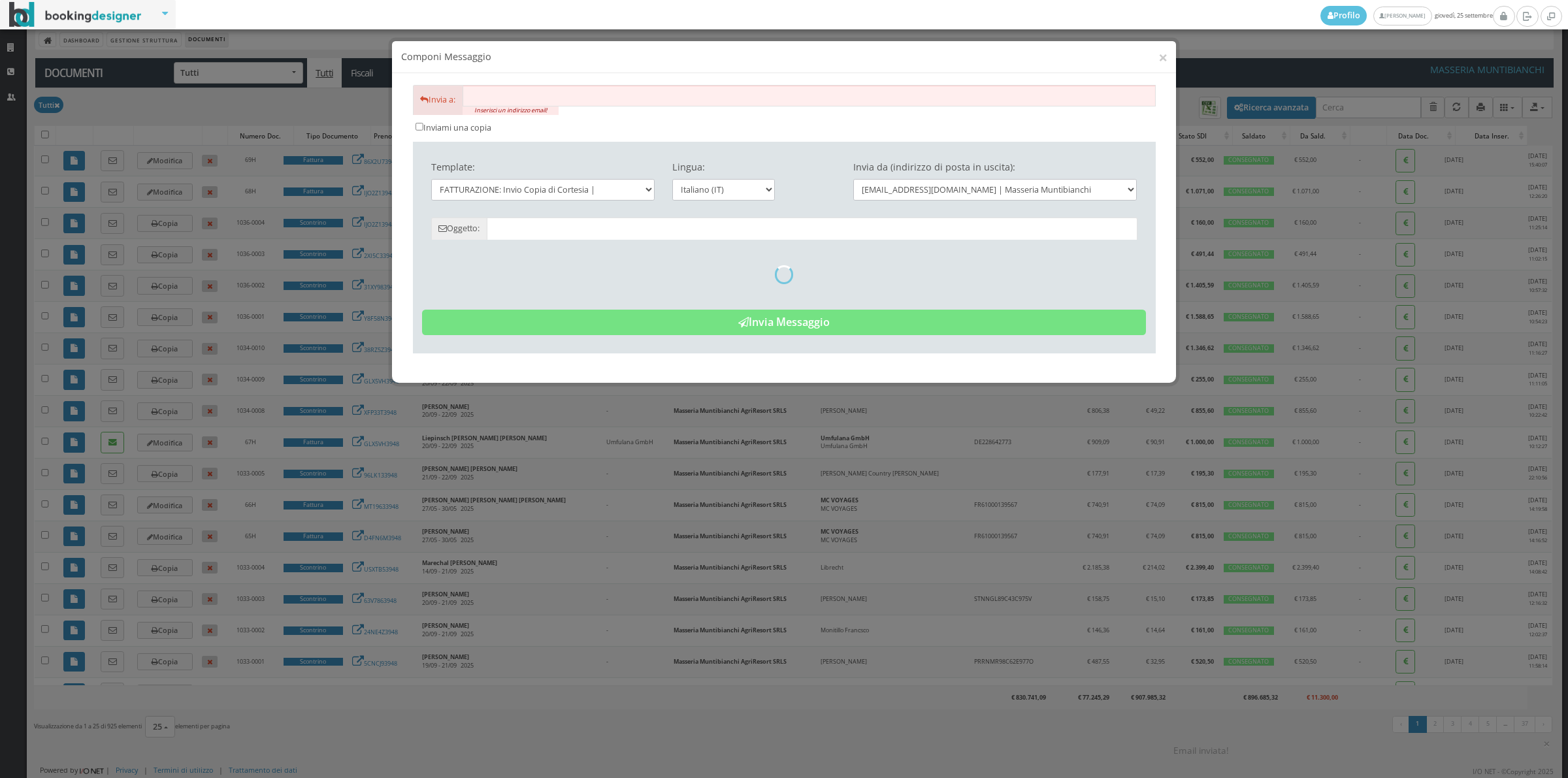
type input "Copia di cortesia: Fattura da Masseria Muntibianchi AgriResort SRLS - n. 69H de…"
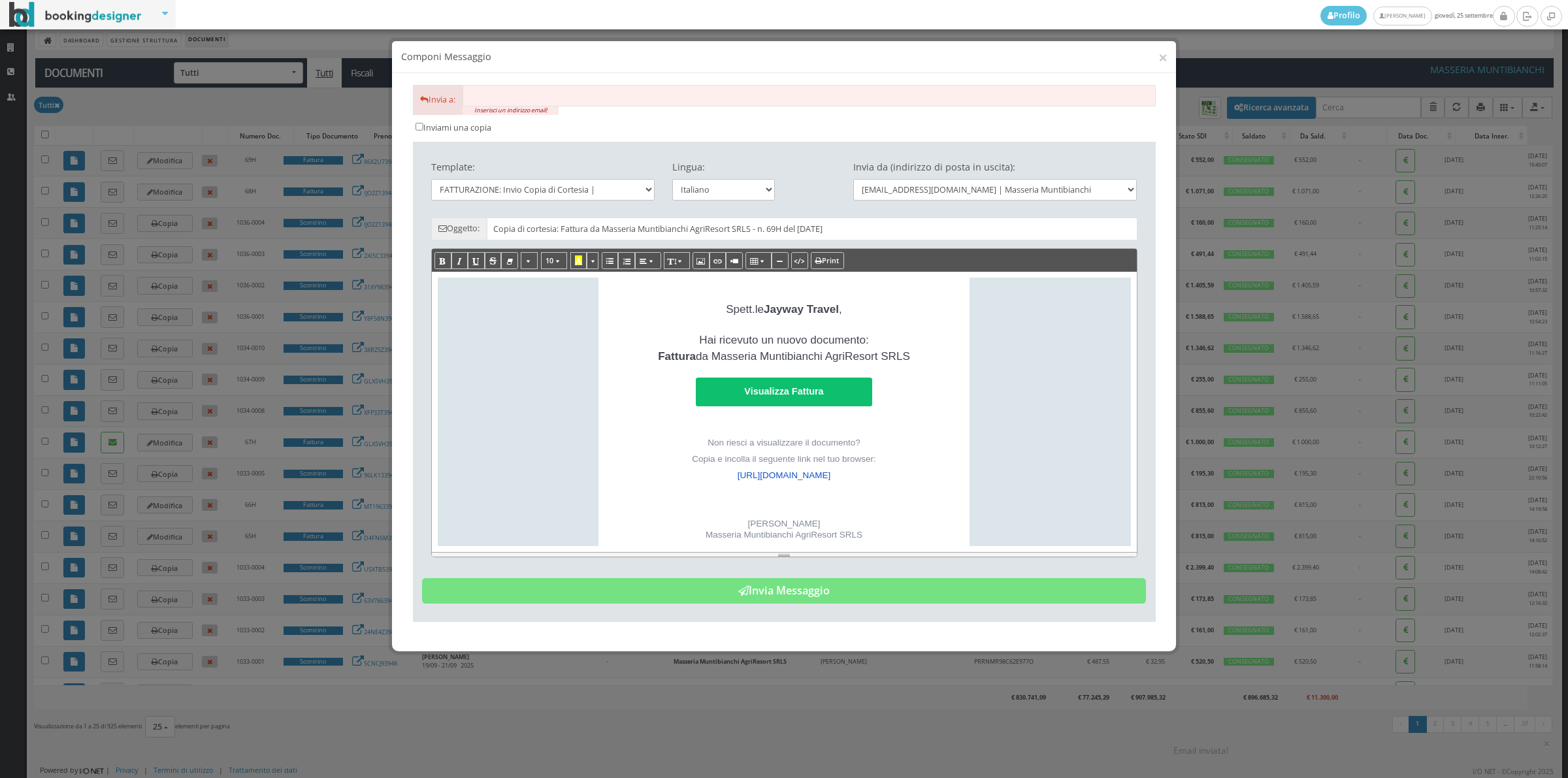
click at [556, 100] on input "text" at bounding box center [809, 95] width 693 height 21
type input "valentina@jaywaytravel.com"
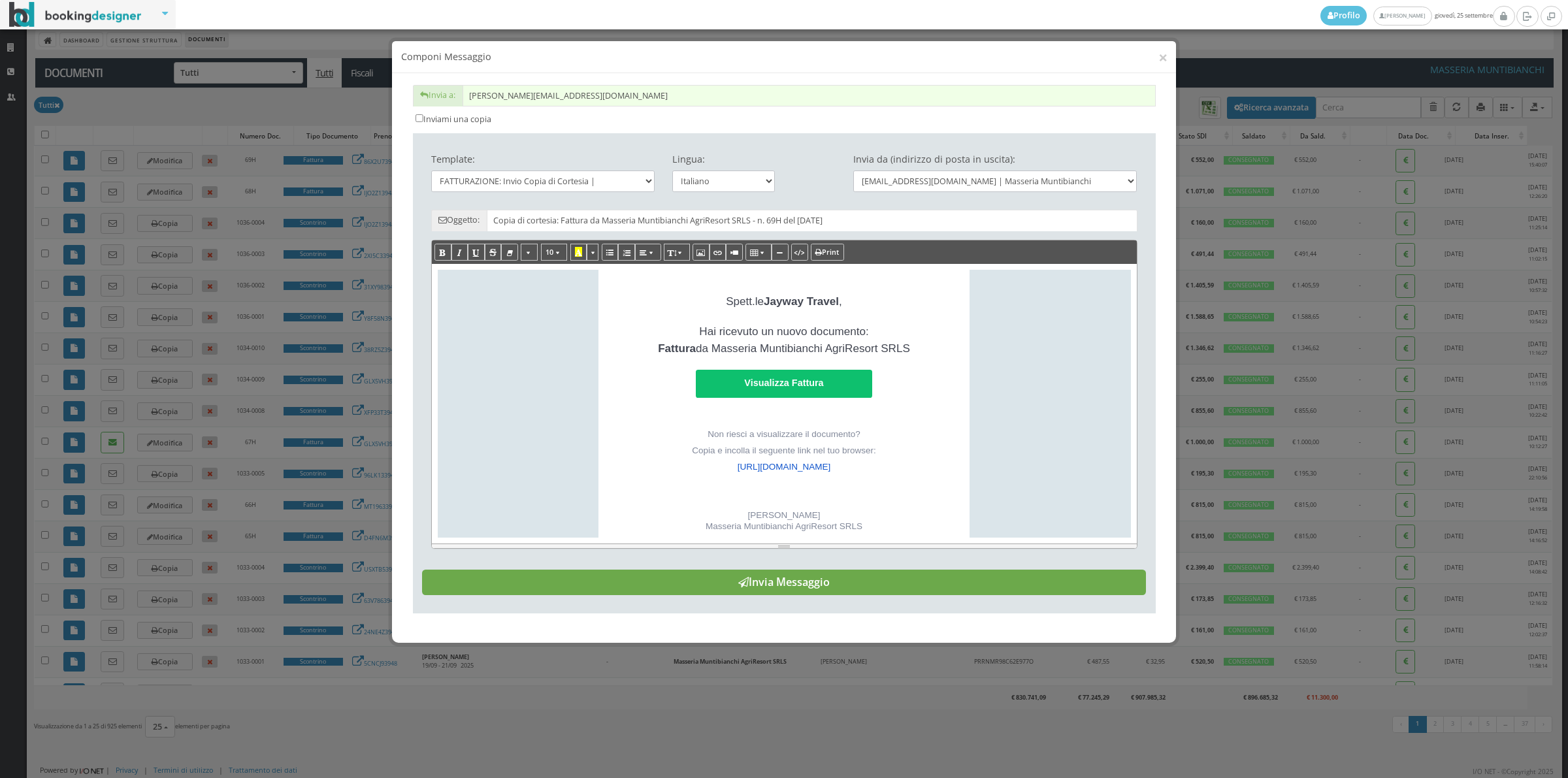
click at [766, 596] on button "Invia Messaggio" at bounding box center [784, 582] width 724 height 26
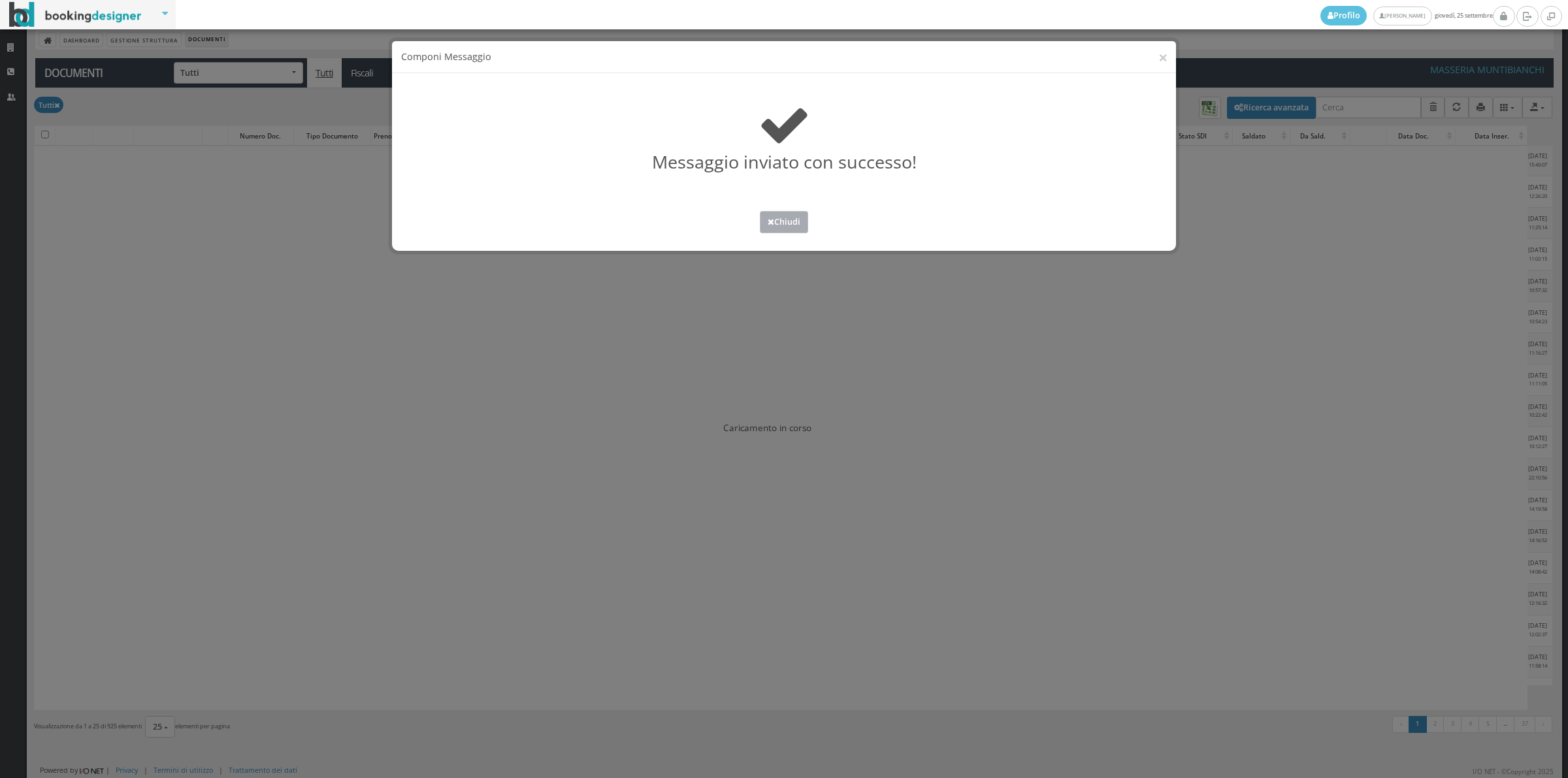
click at [799, 220] on button "Chiudi" at bounding box center [784, 221] width 48 height 21
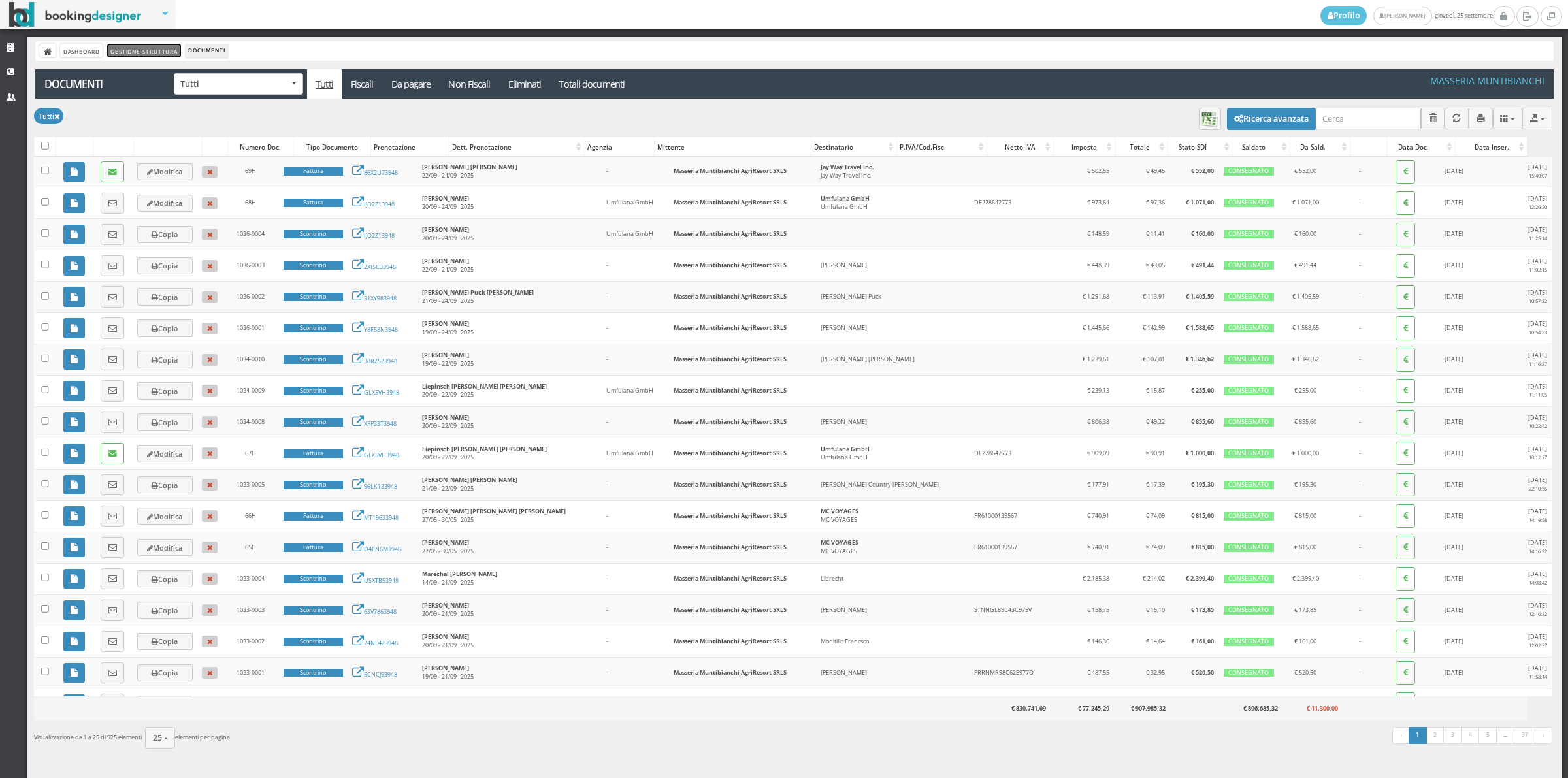
click at [123, 51] on link "Gestione Struttura" at bounding box center [144, 50] width 73 height 14
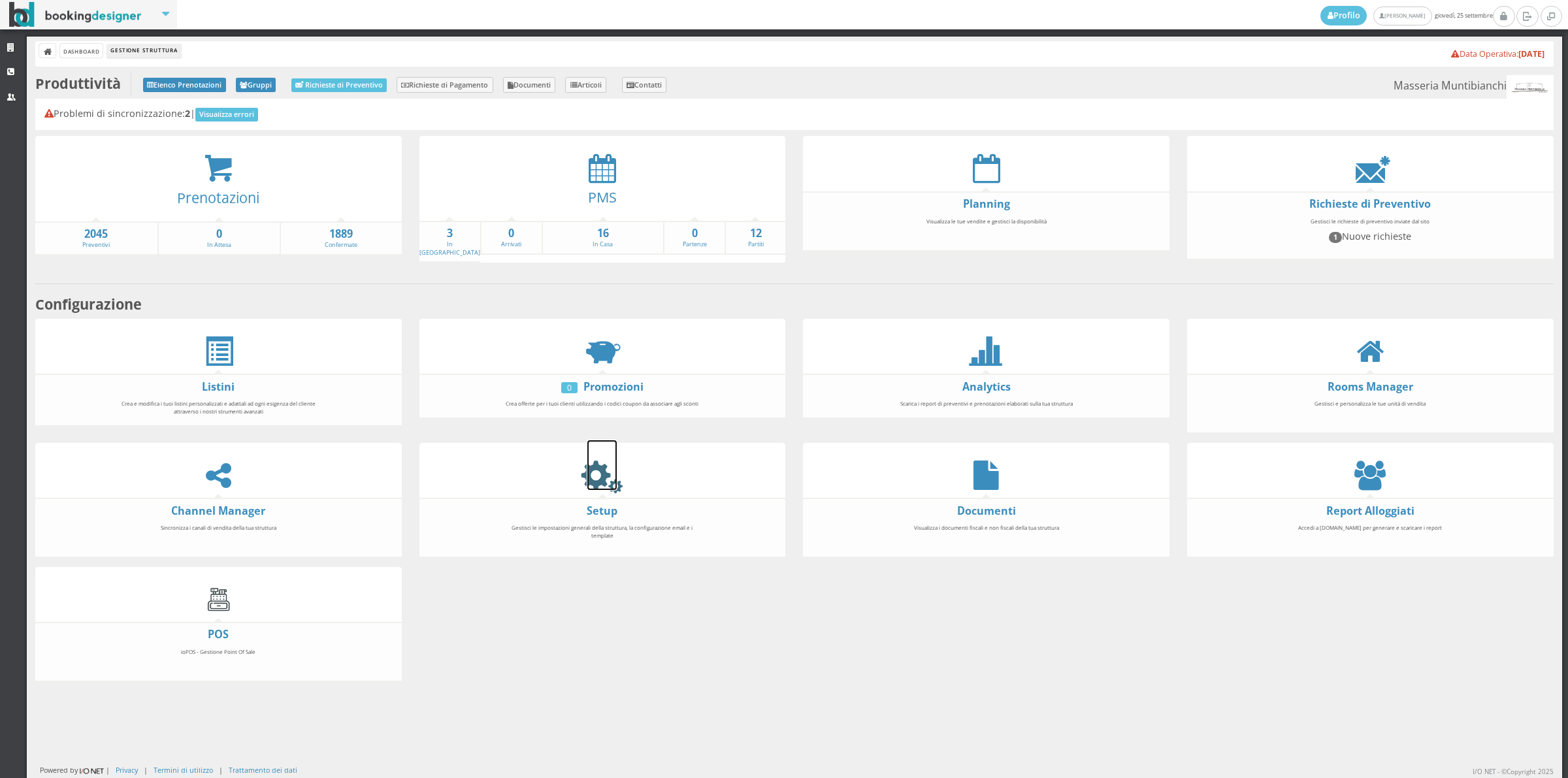
click at [587, 490] on icon at bounding box center [602, 475] width 30 height 30
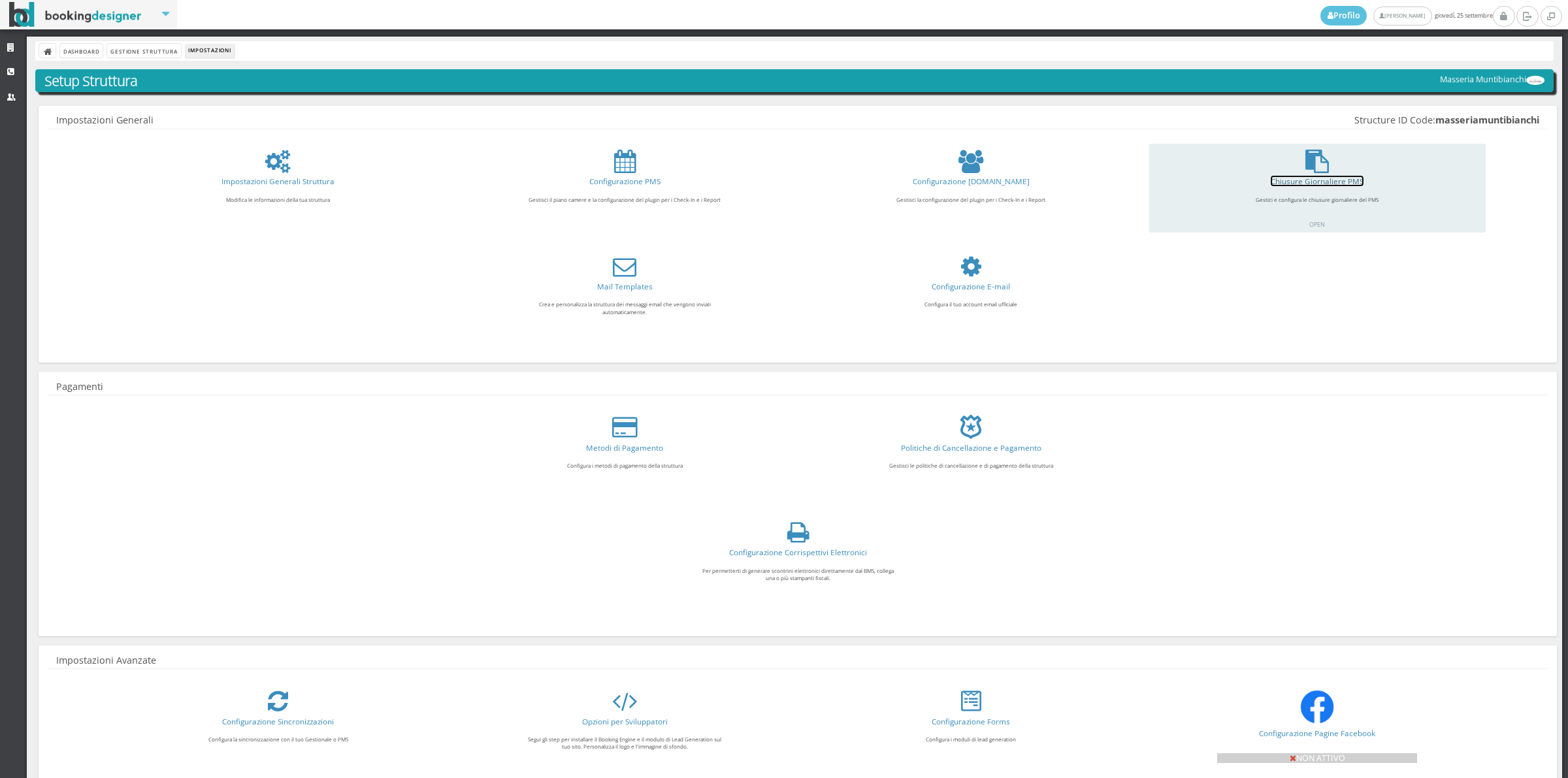
click at [1297, 180] on link "Chiusure Giornaliere PMS" at bounding box center [1316, 181] width 93 height 10
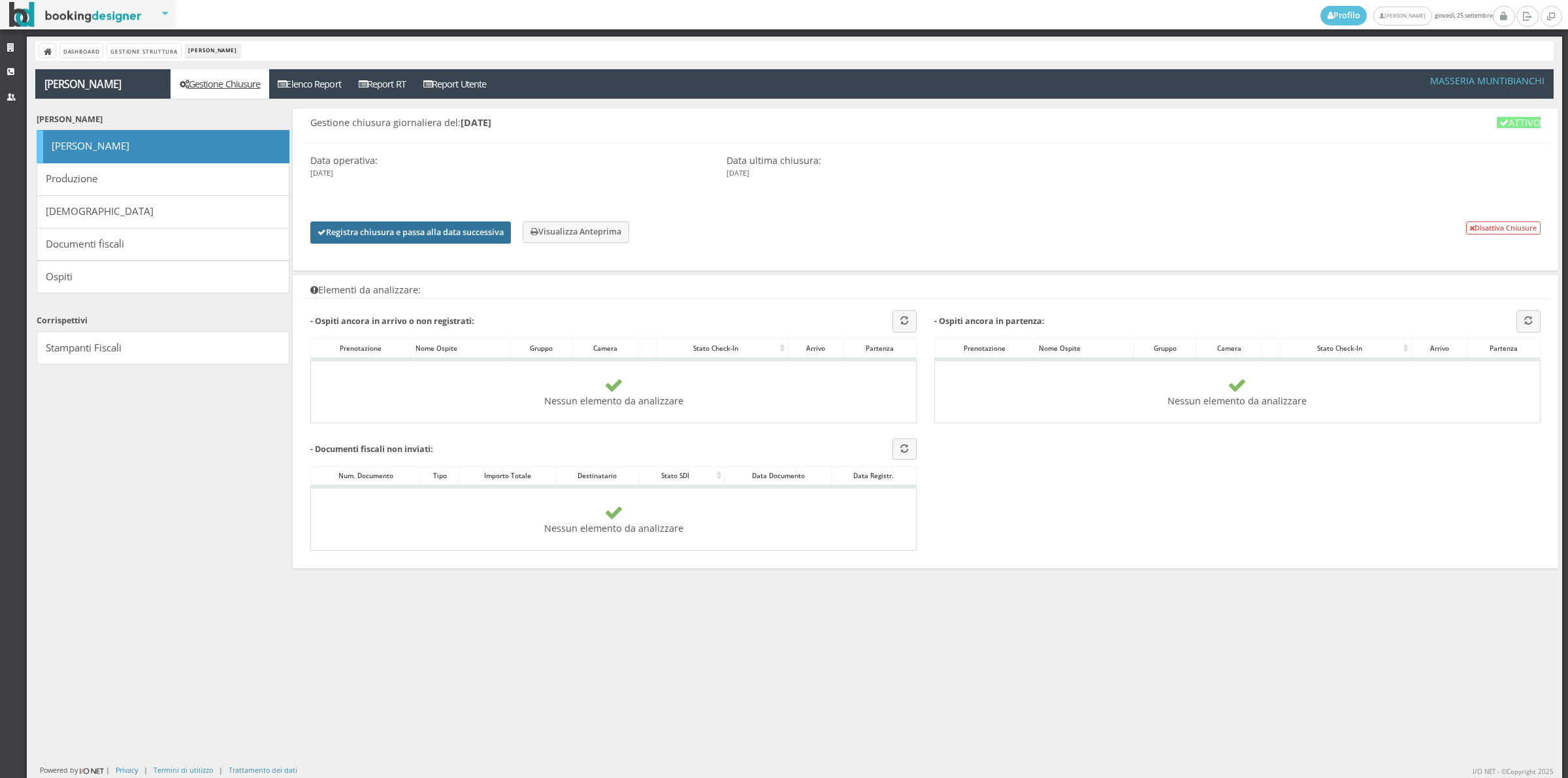
click at [468, 226] on button "Registra chiusura e passa alla data successiva" at bounding box center [411, 232] width 201 height 22
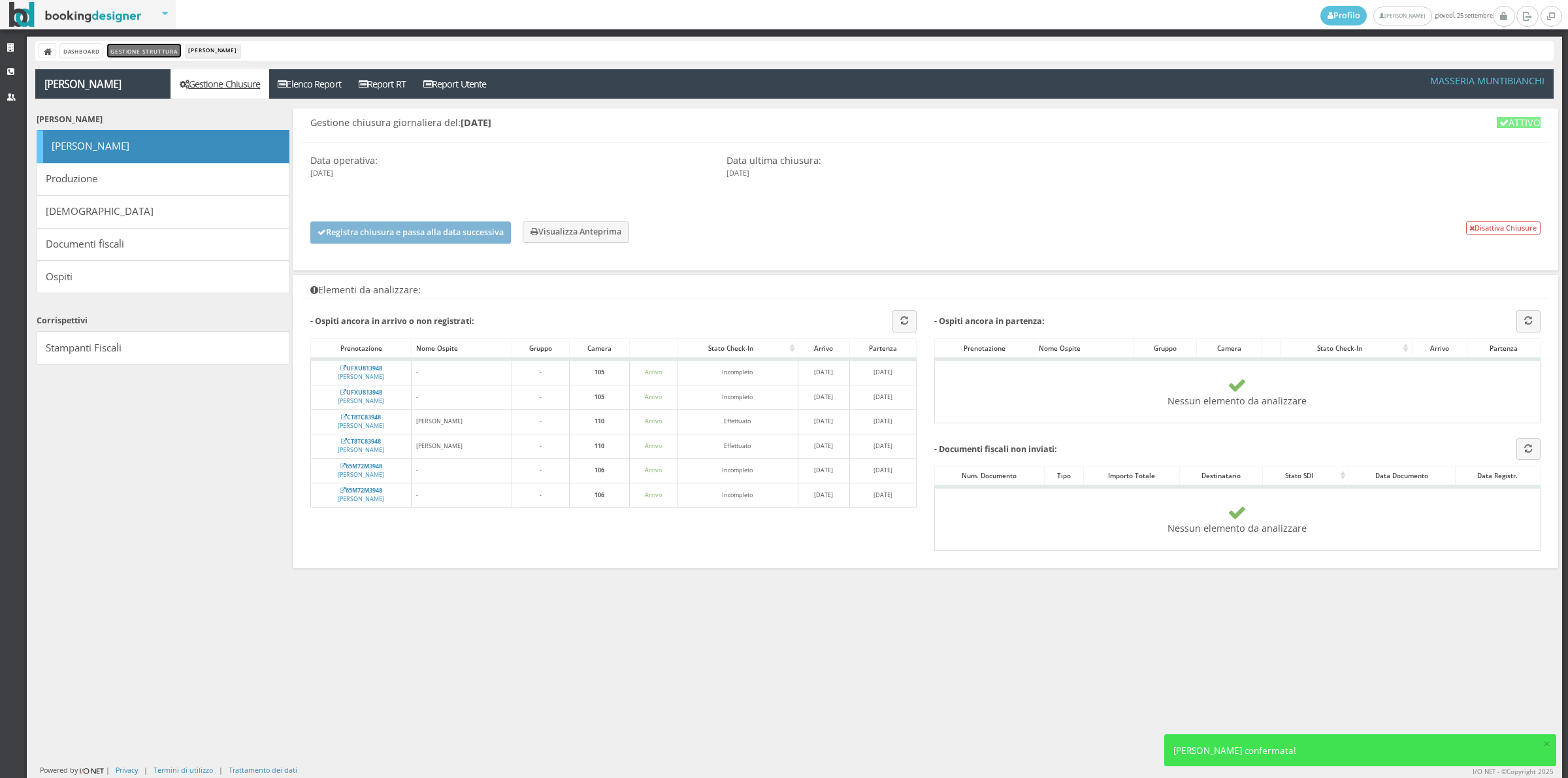
click at [147, 54] on link "Gestione Struttura" at bounding box center [144, 50] width 73 height 14
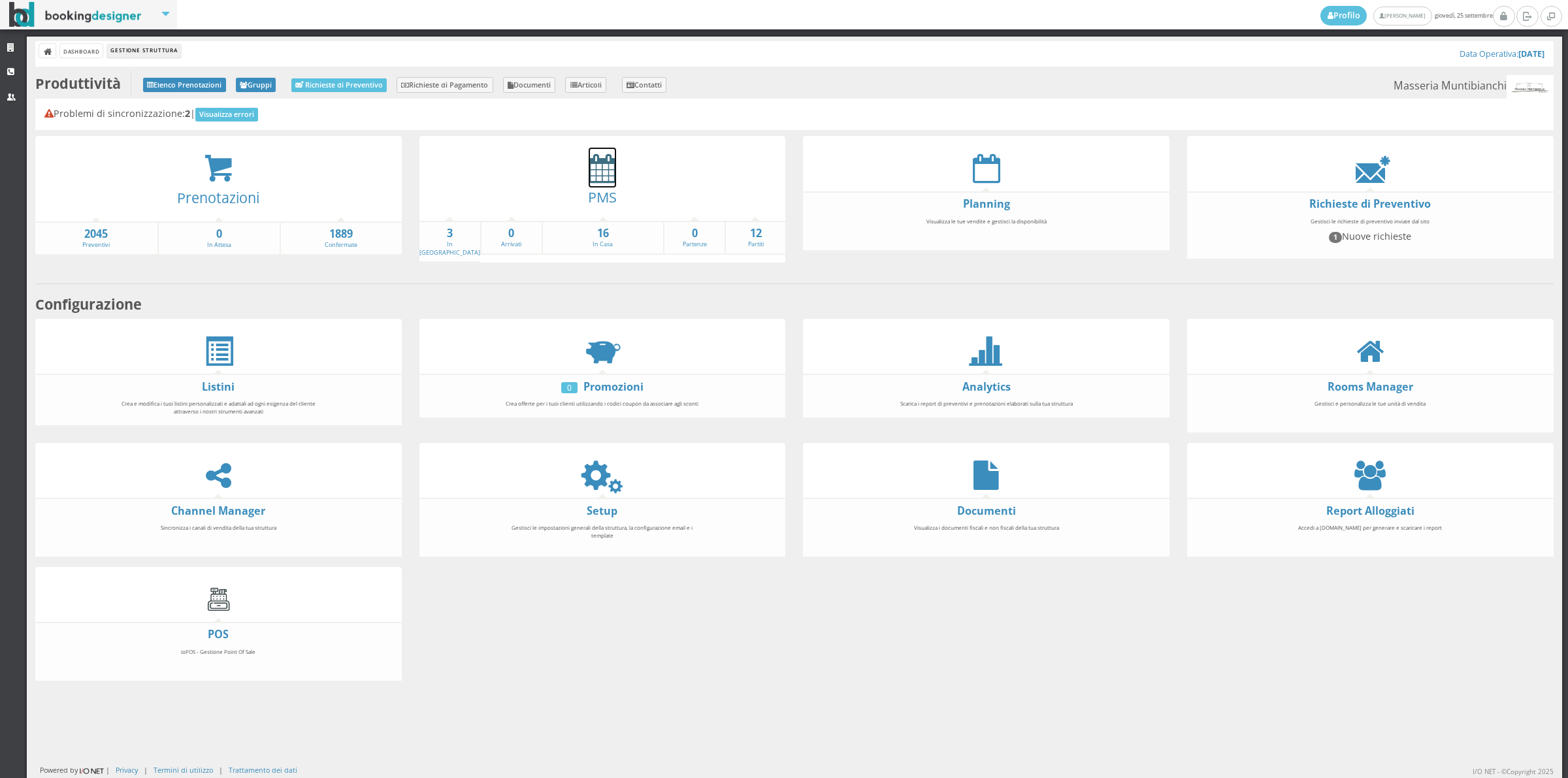
click at [595, 162] on icon at bounding box center [602, 168] width 27 height 30
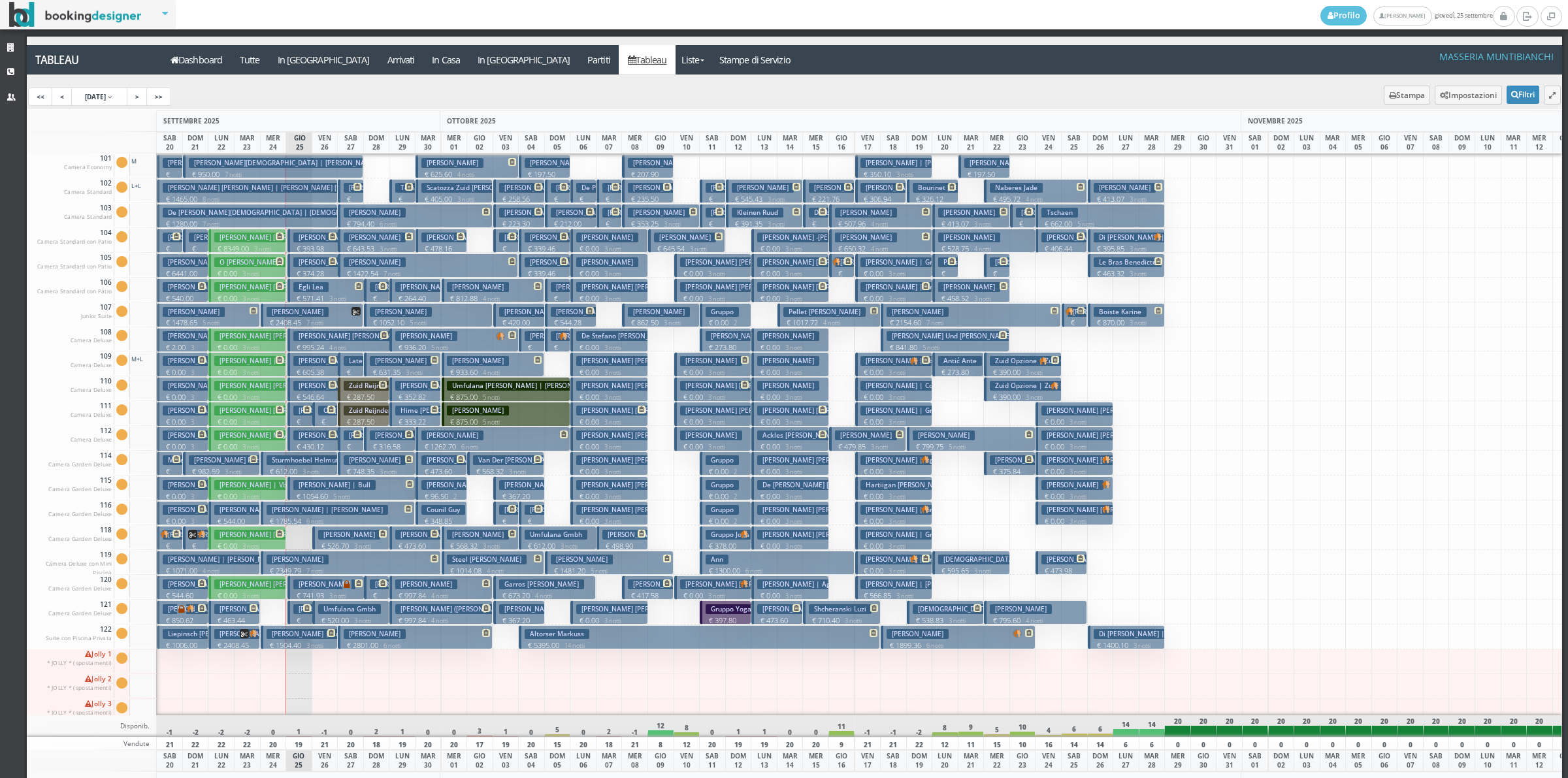
click at [299, 364] on h3 "Koch-Delley Sylvie" at bounding box center [351, 361] width 116 height 10
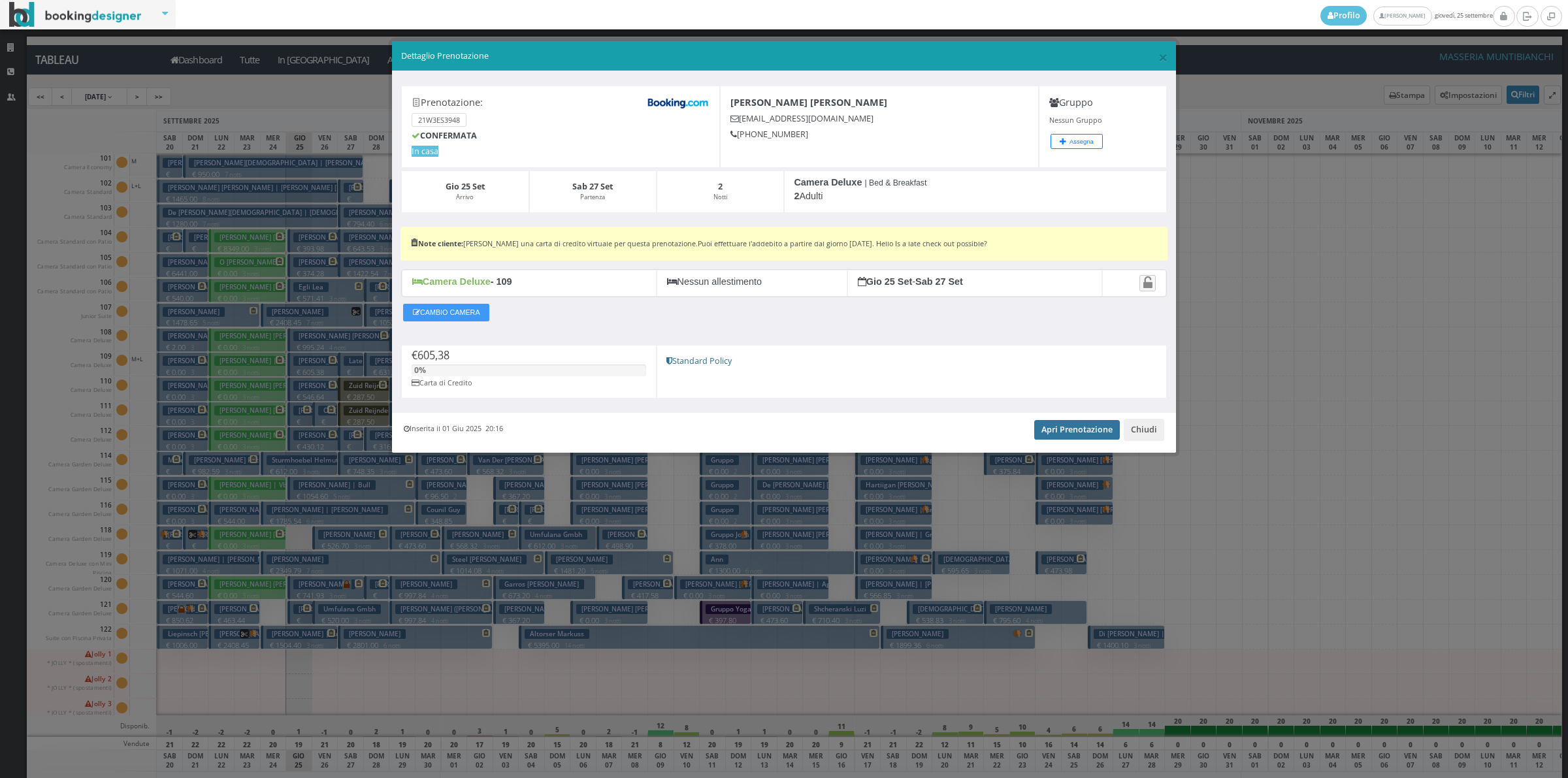
click at [1083, 433] on link "Apri Prenotazione" at bounding box center [1076, 430] width 86 height 20
click at [1144, 435] on button "Chiudi" at bounding box center [1143, 430] width 41 height 22
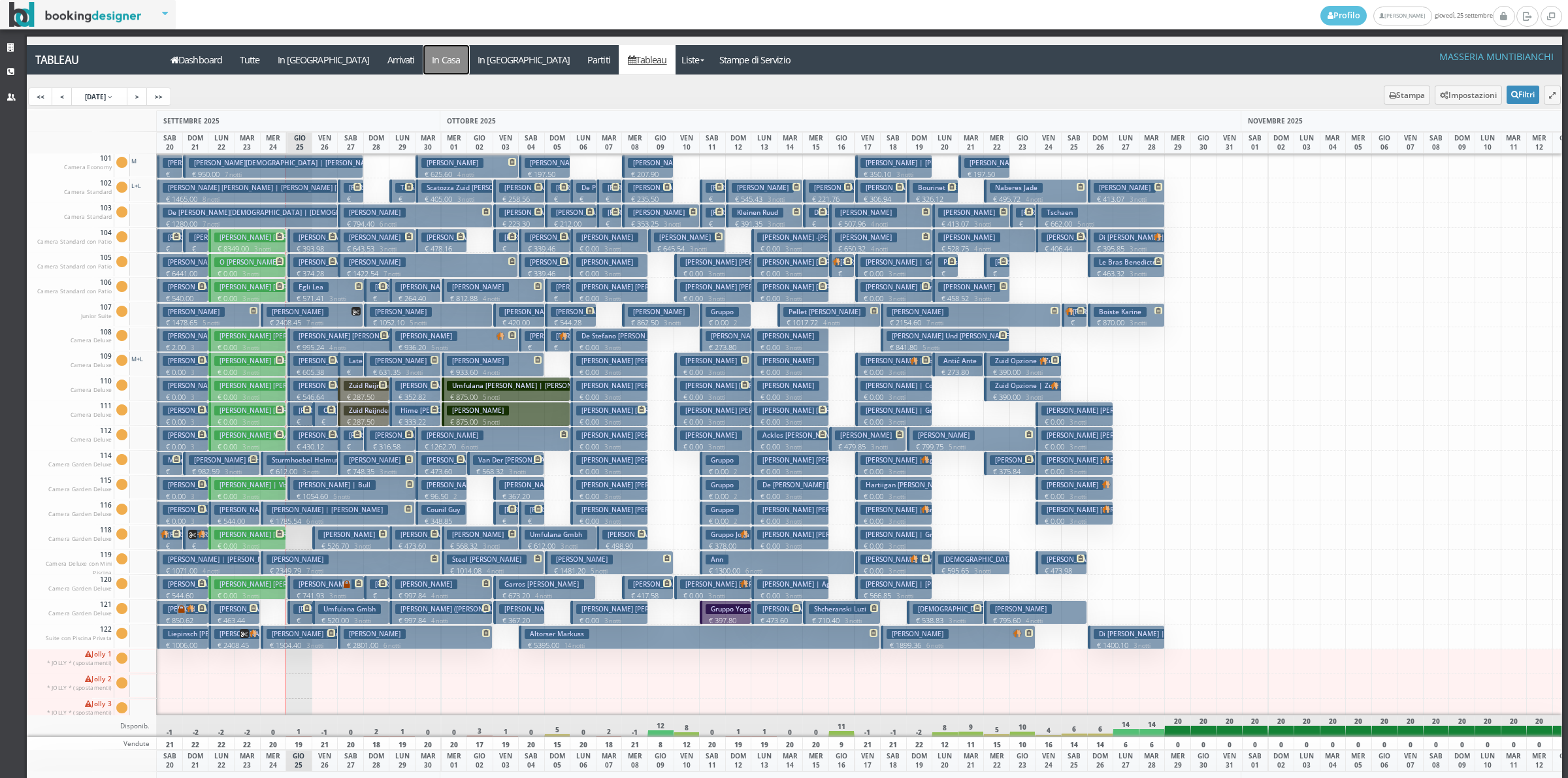
click at [423, 48] on a=pms-instay-reservations"] "In Casa" at bounding box center [446, 60] width 46 height 30
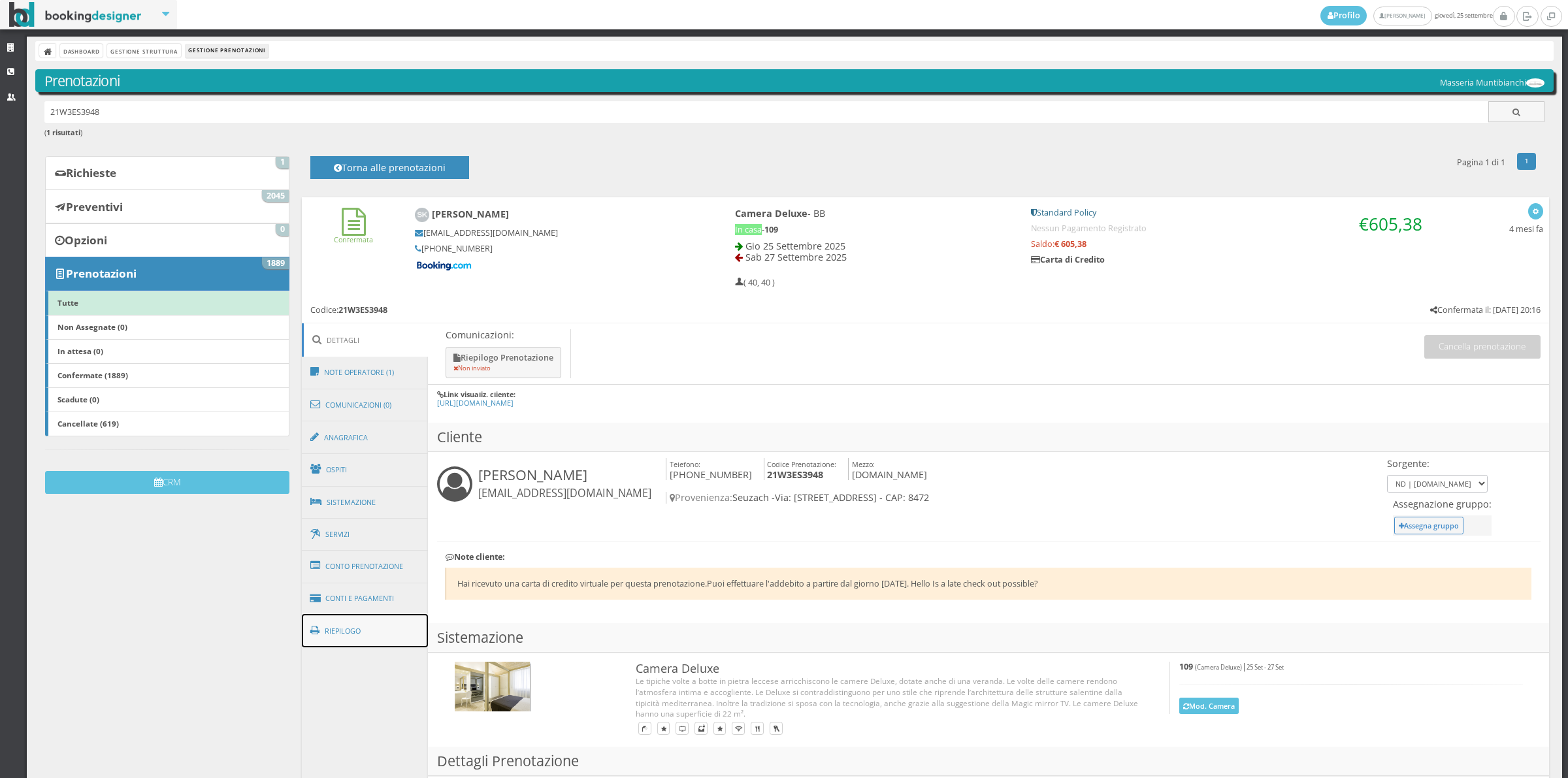
click at [392, 639] on link "Riepilogo" at bounding box center [365, 632] width 127 height 34
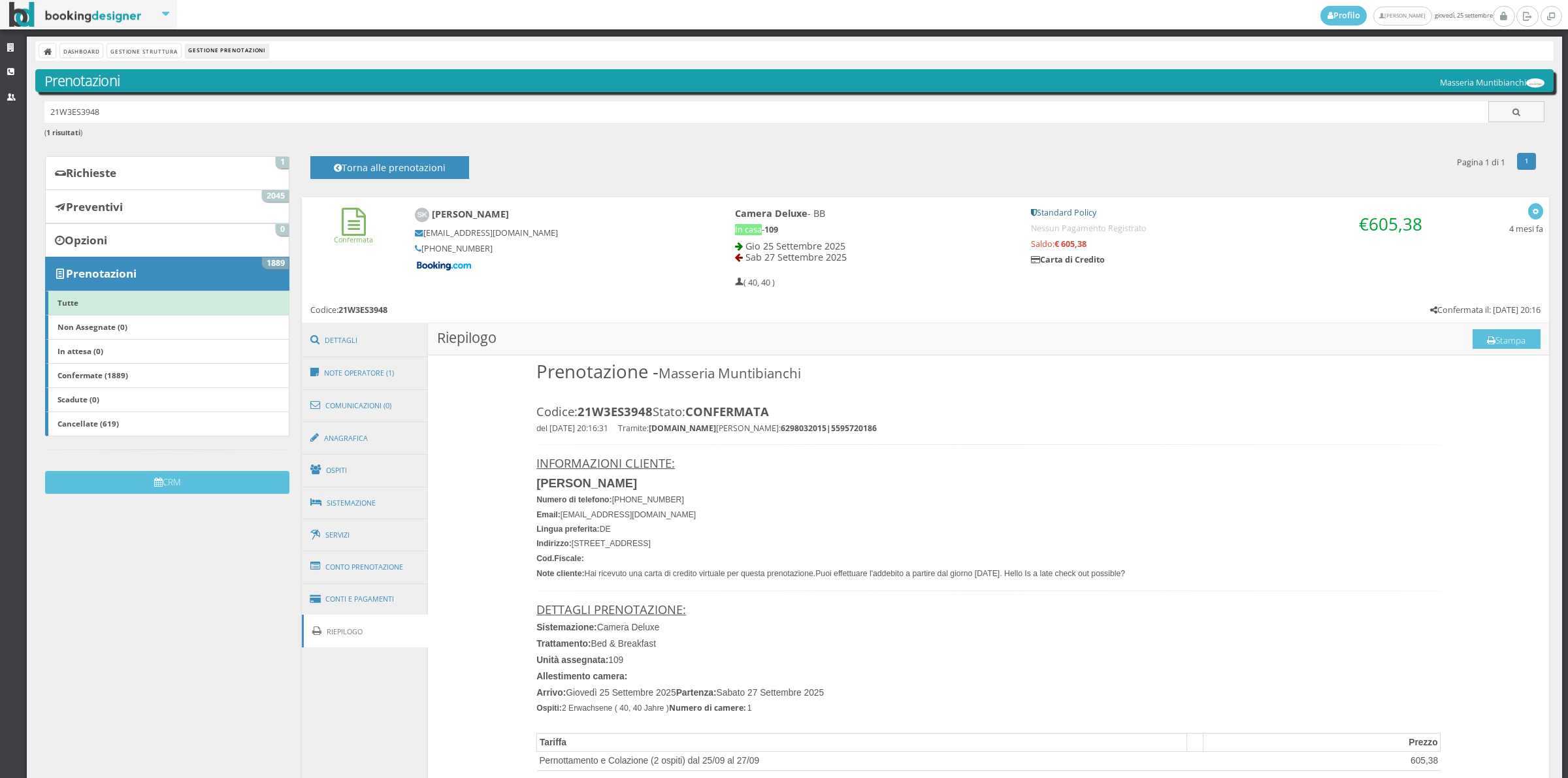
click at [1503, 322] on div "Confermata Sylvie Koch-Delley skochd.597086@guest.booking.com +41 79 345 87 14 …" at bounding box center [926, 260] width 1247 height 126
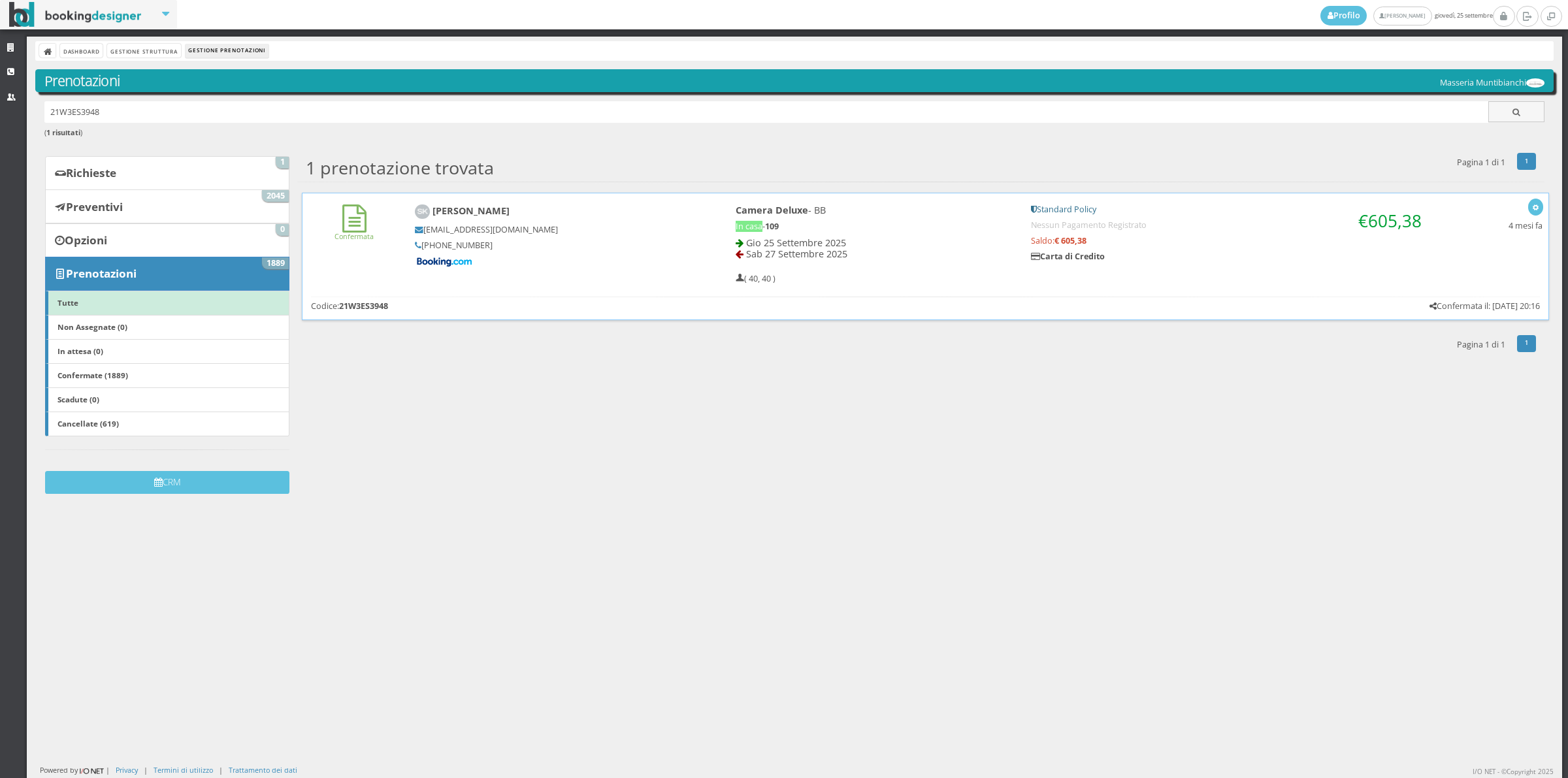
click at [602, 265] on h5 at bounding box center [553, 262] width 277 height 12
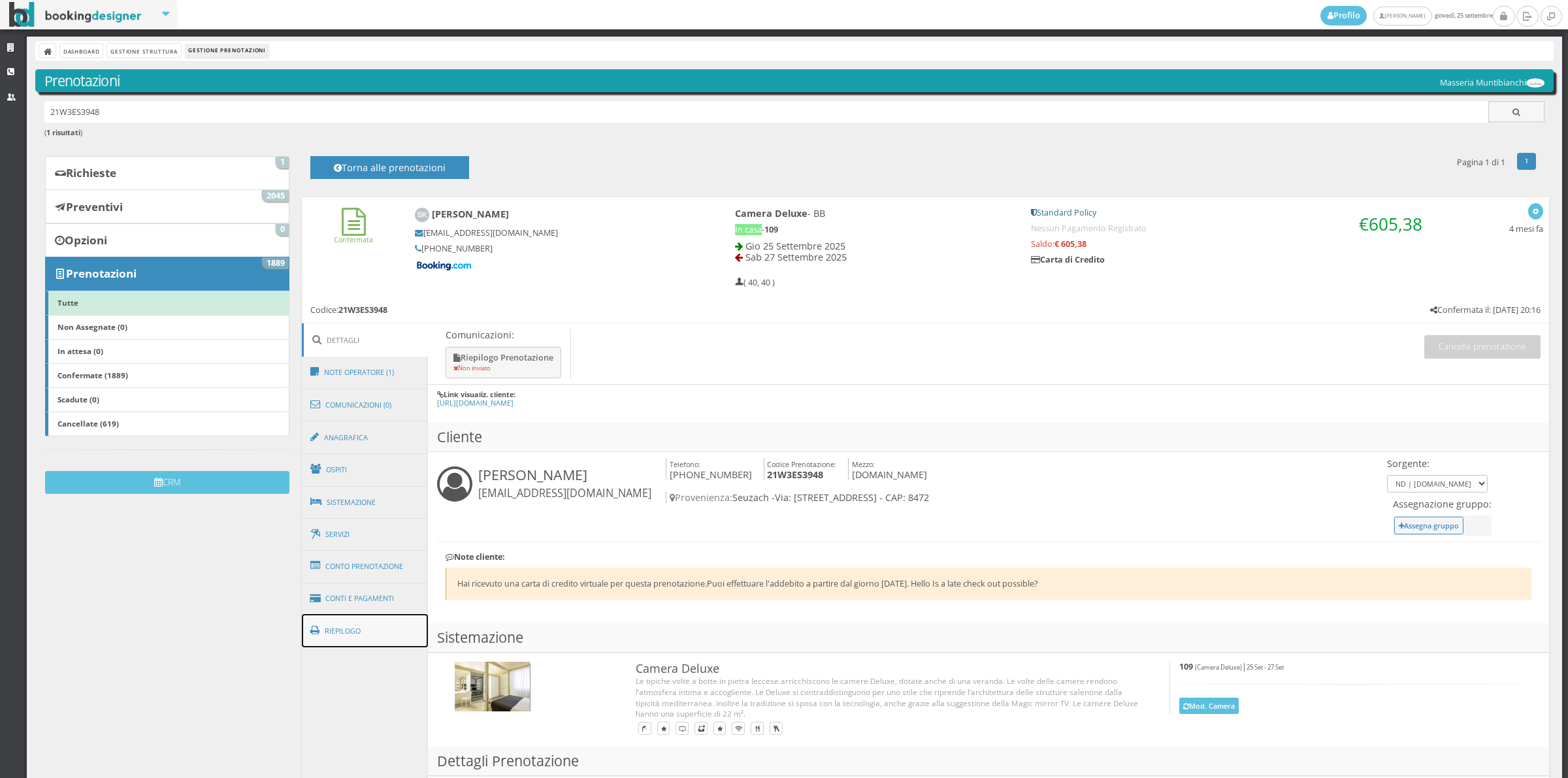
click at [354, 632] on link "Riepilogo" at bounding box center [365, 632] width 127 height 34
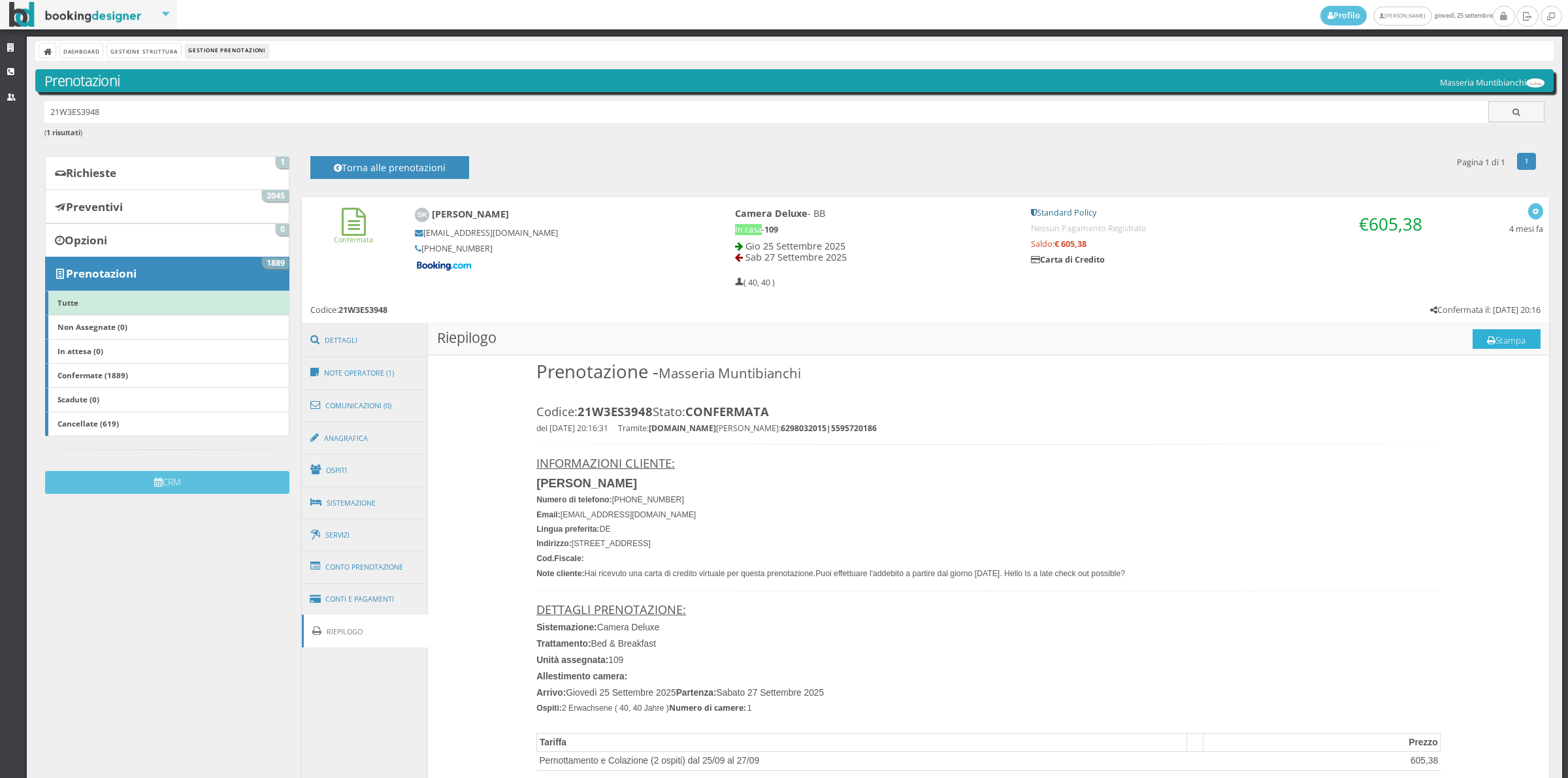
click at [1491, 331] on button "Stampa" at bounding box center [1506, 339] width 68 height 20
click at [382, 468] on link "Ospiti" at bounding box center [365, 471] width 127 height 34
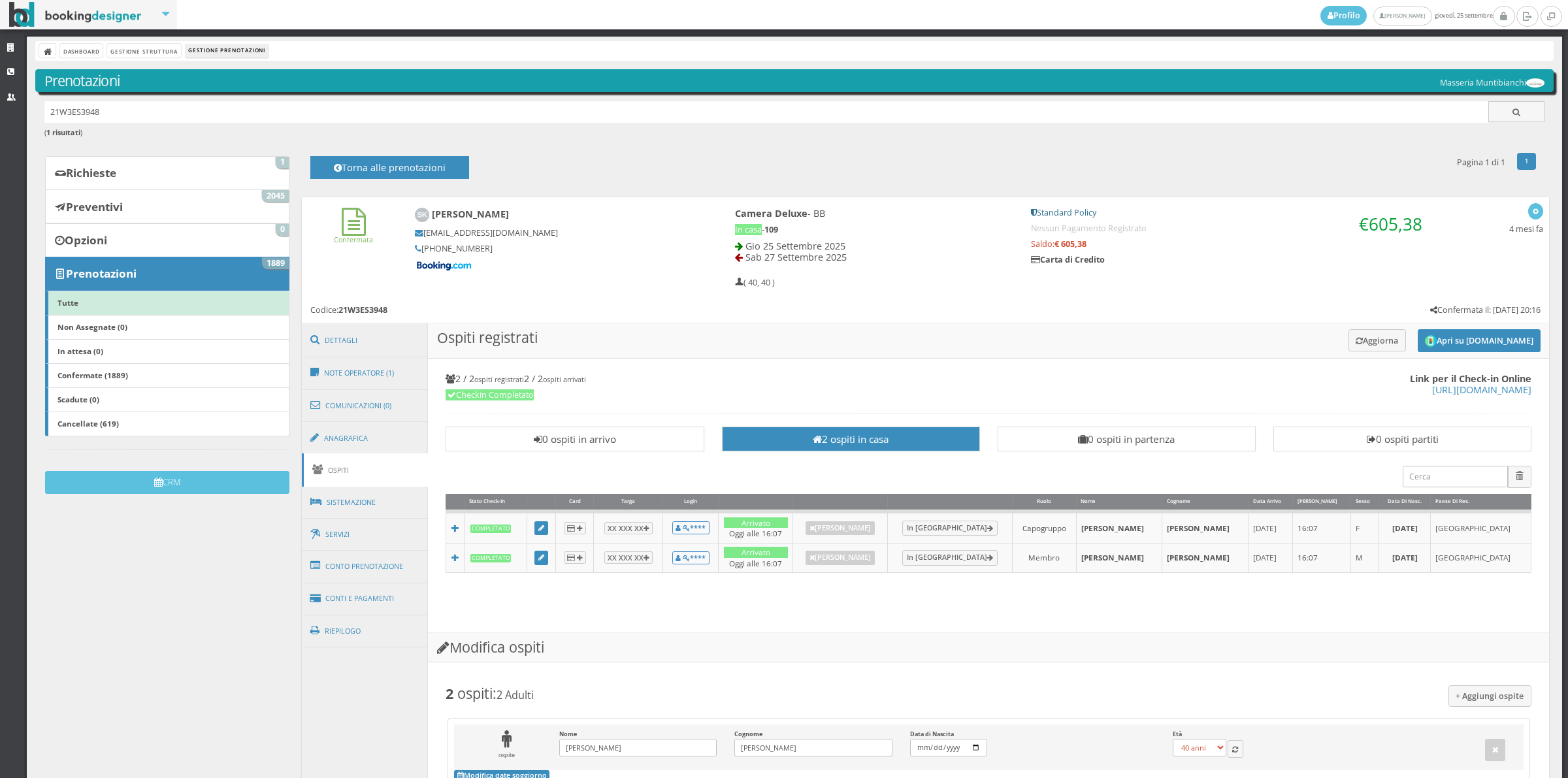
click at [556, 530] on td at bounding box center [542, 527] width 29 height 31
click at [549, 530] on link at bounding box center [541, 529] width 14 height 14
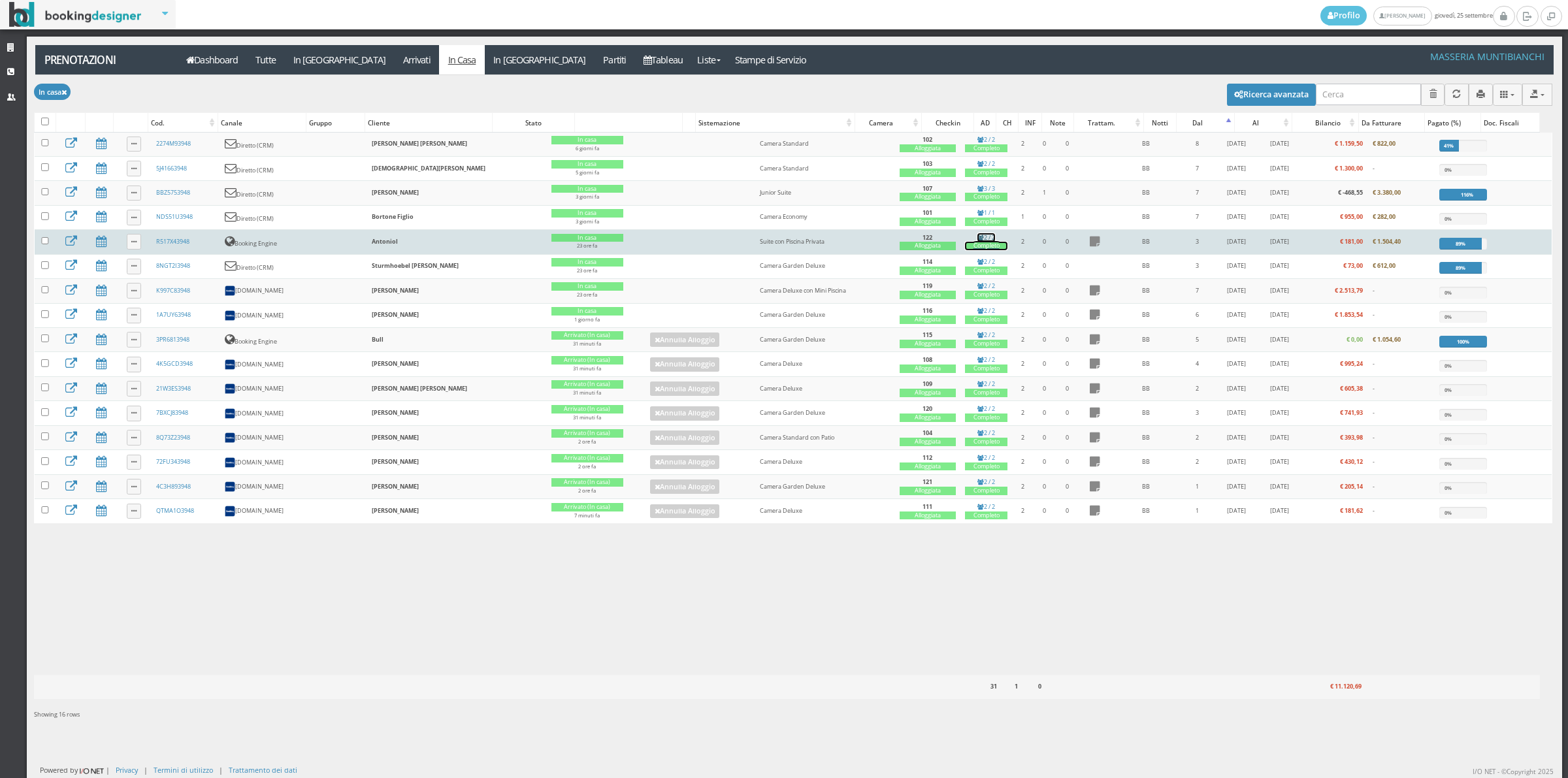
click at [978, 241] on icon at bounding box center [981, 237] width 7 height 6
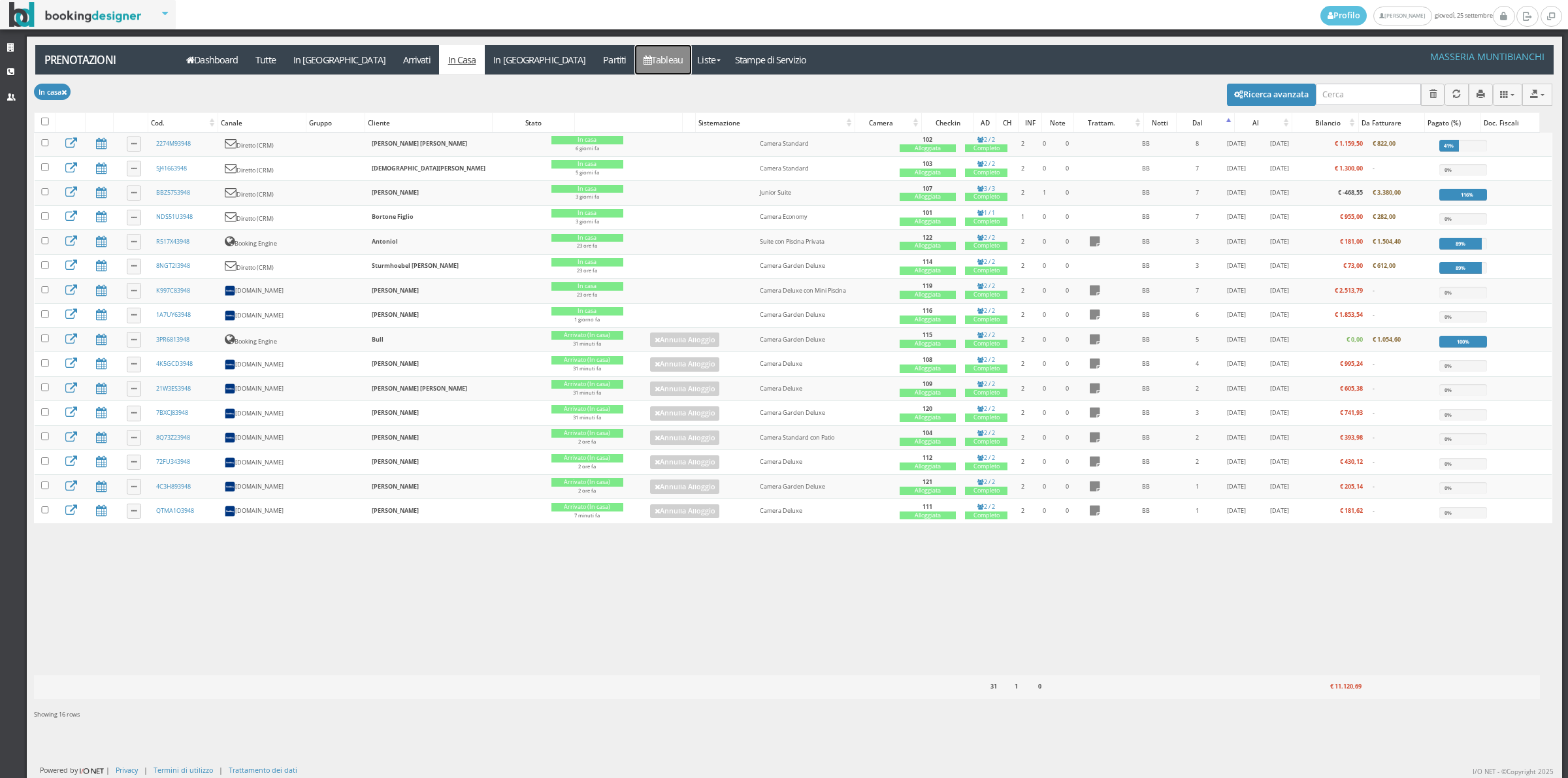
click at [635, 57] on link "Tableau" at bounding box center [663, 60] width 57 height 30
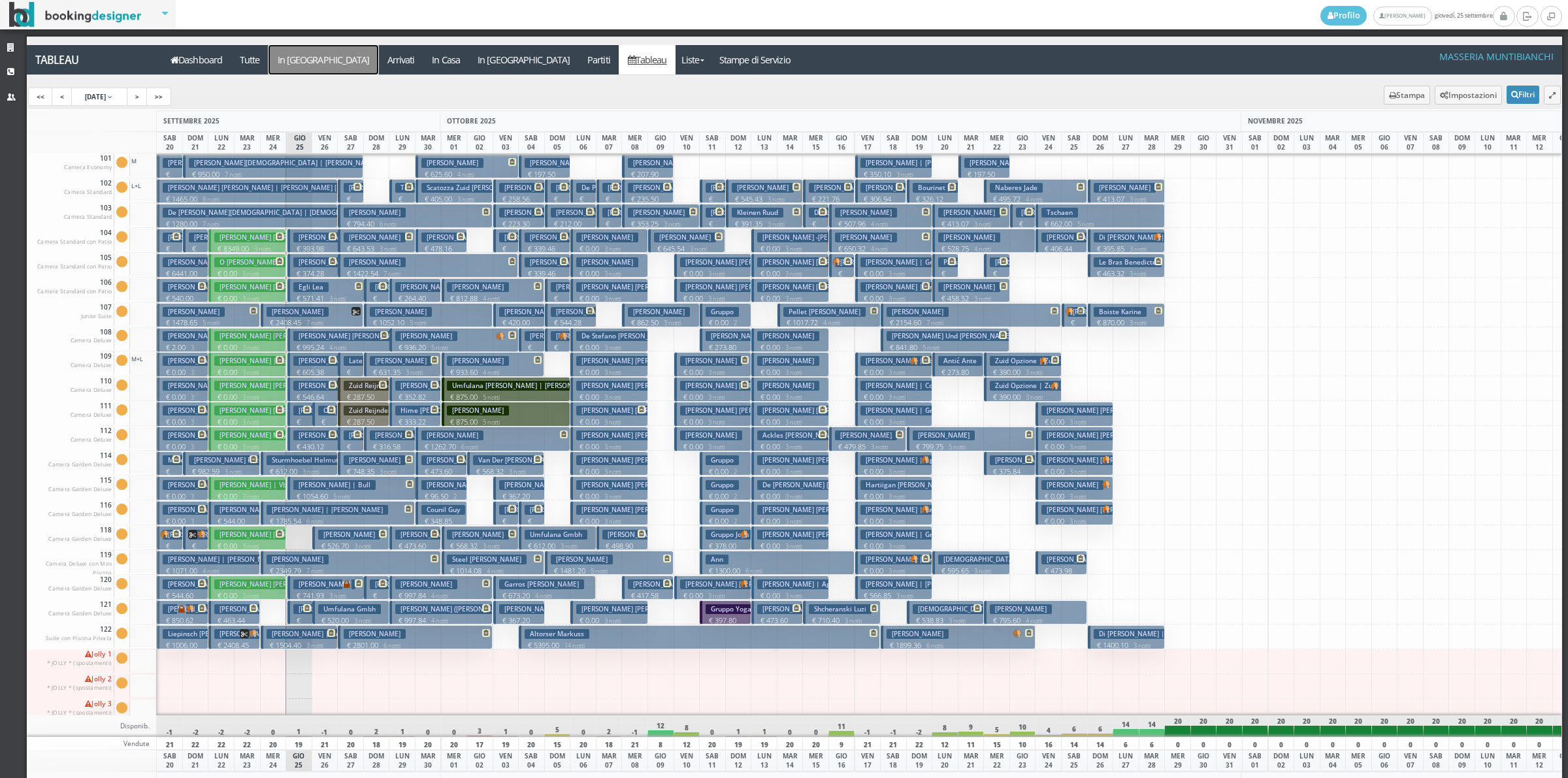
click at [302, 67] on a=pms-arrival-reservations"] "In [GEOGRAPHIC_DATA]" at bounding box center [323, 60] width 110 height 30
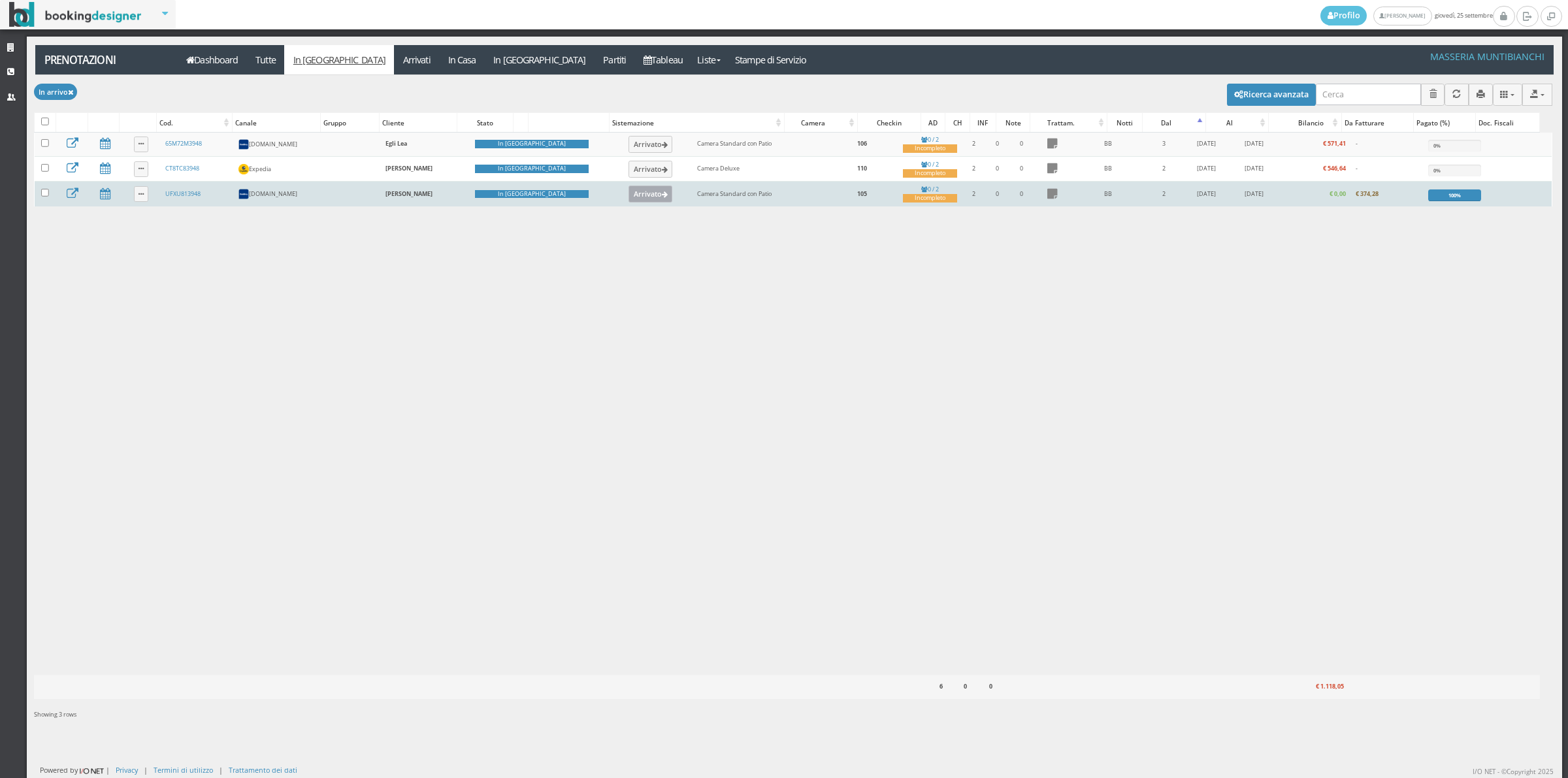
click at [629, 200] on button "Arrivato" at bounding box center [650, 194] width 43 height 17
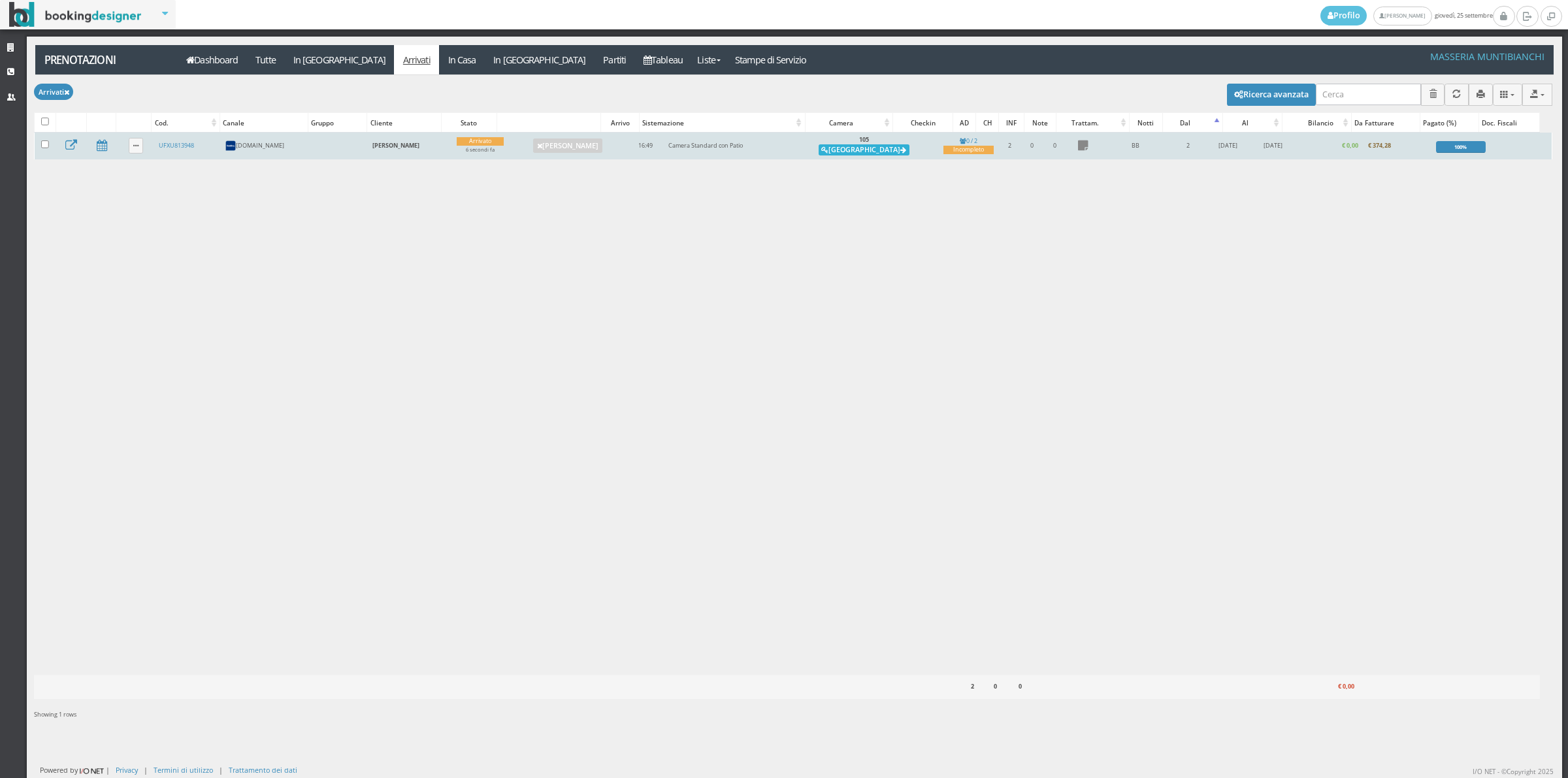
click at [847, 151] on button "[GEOGRAPHIC_DATA]" at bounding box center [864, 151] width 91 height 12
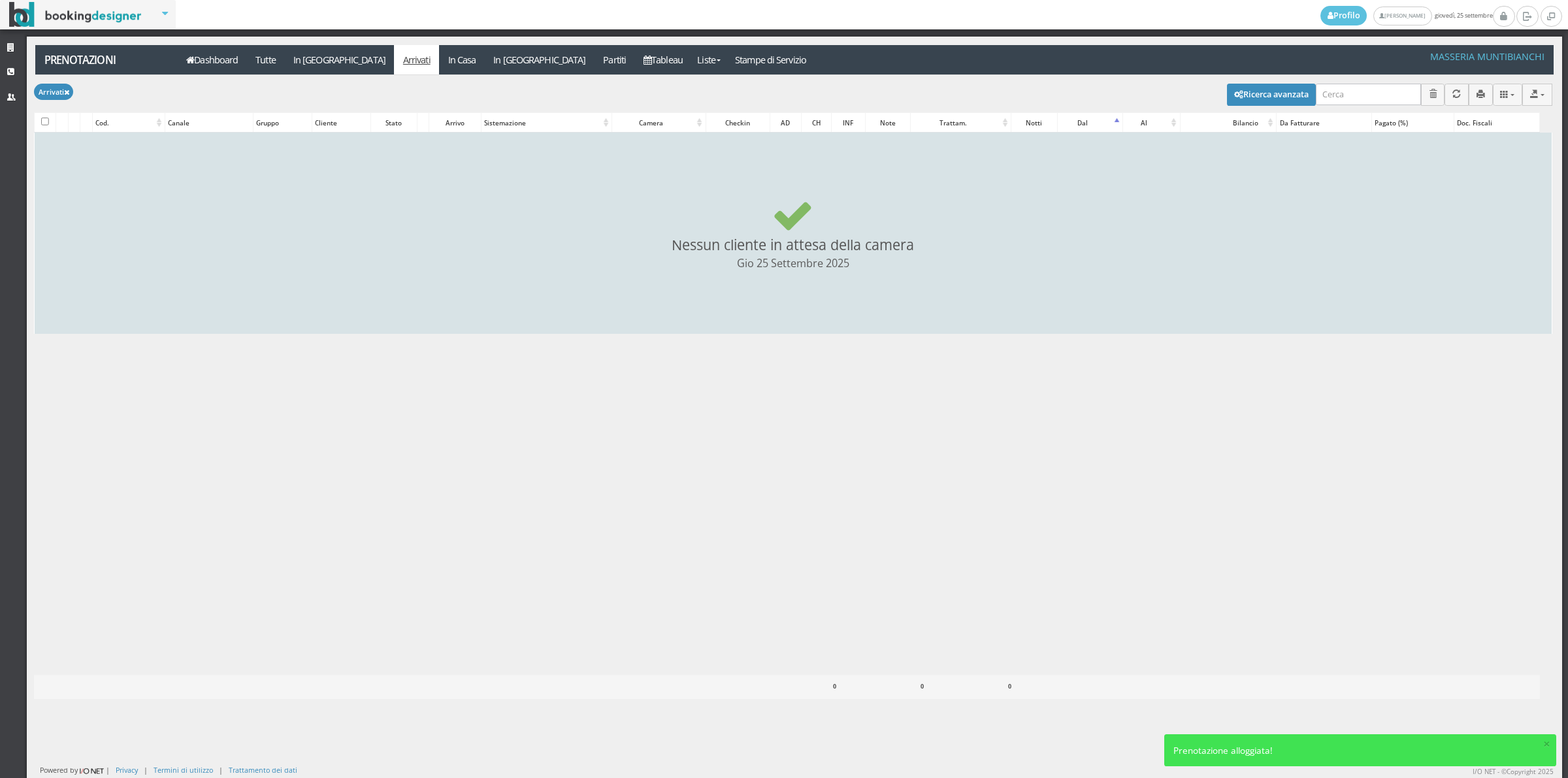
checkbox input "false"
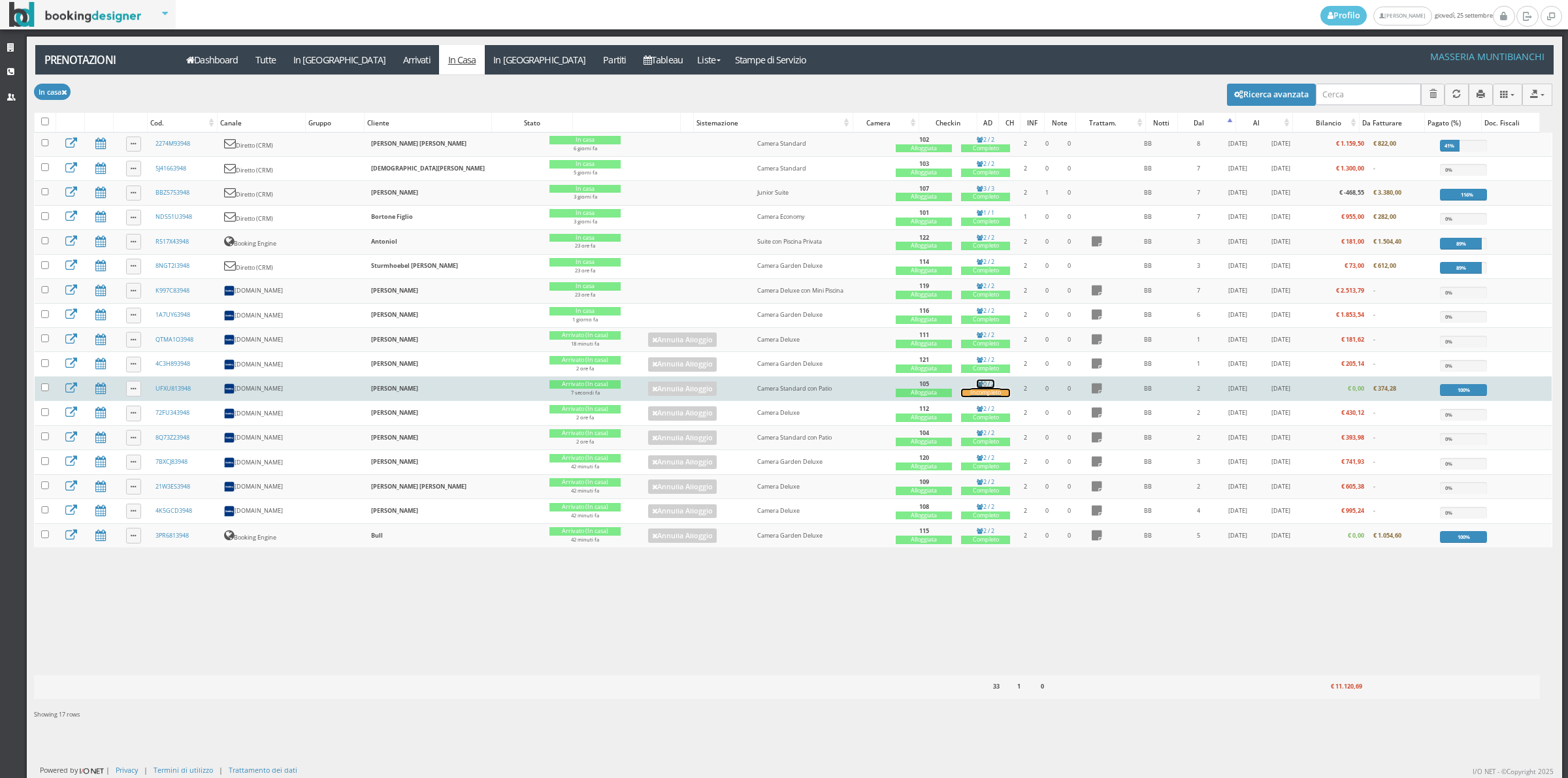
click at [961, 398] on div "Incompleto" at bounding box center [985, 393] width 49 height 9
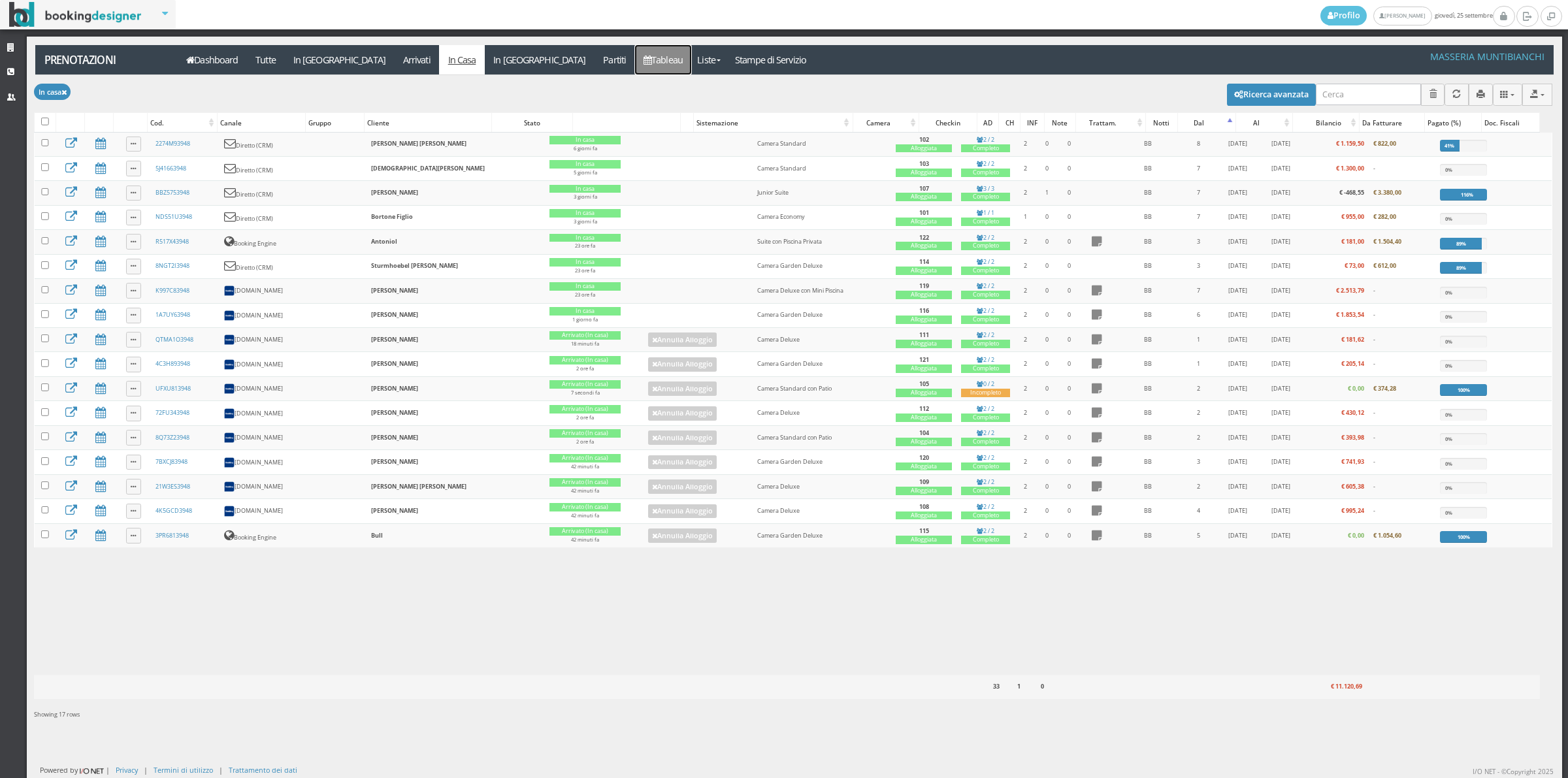
click at [635, 64] on link "Tableau" at bounding box center [663, 60] width 57 height 30
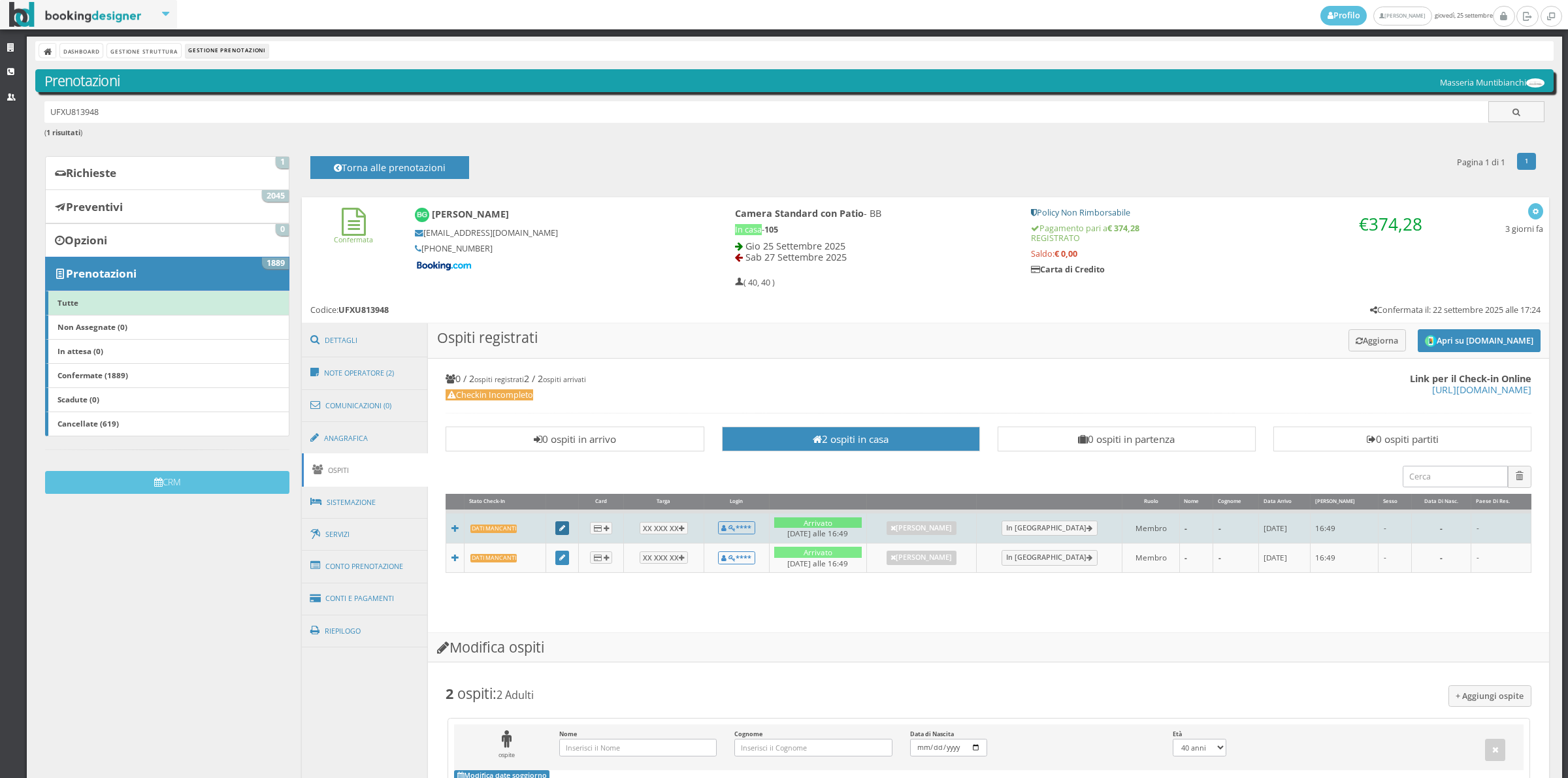
click at [561, 533] on icon at bounding box center [562, 529] width 6 height 7
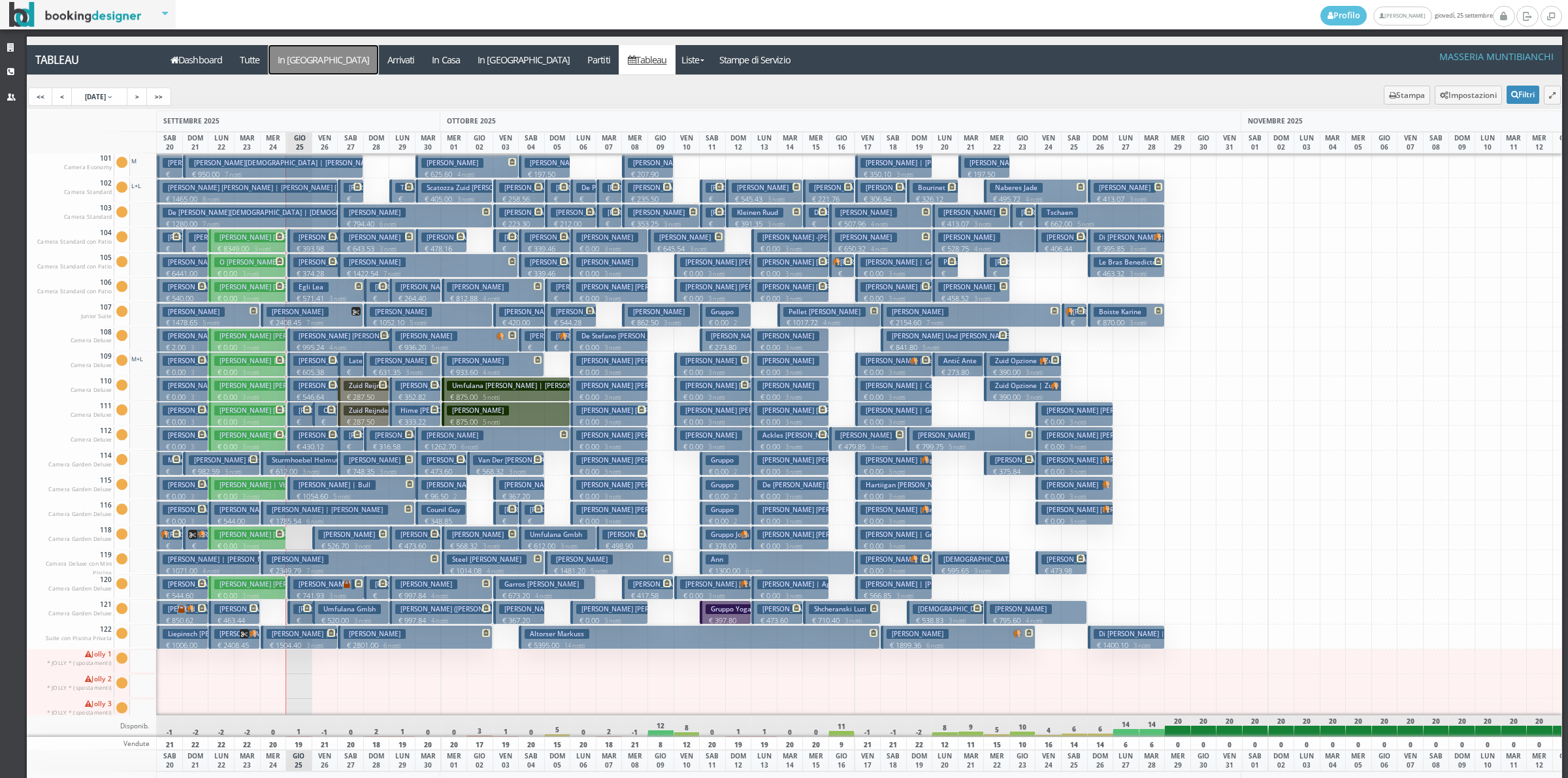
click at [297, 53] on a=pms-arrival-reservations"] "In Arrivo" at bounding box center [323, 60] width 110 height 30
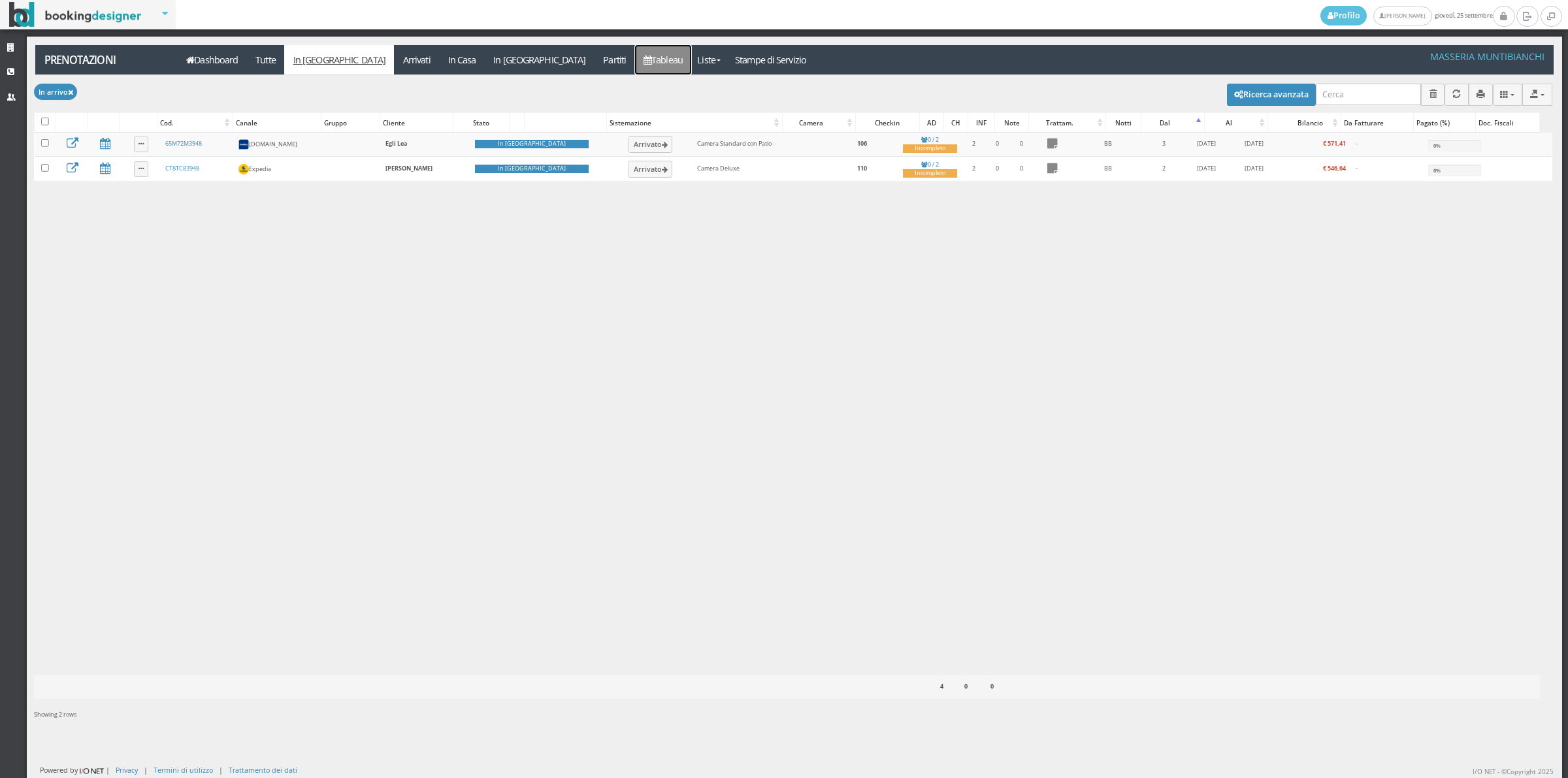
click at [635, 69] on link "Tableau" at bounding box center [663, 60] width 57 height 30
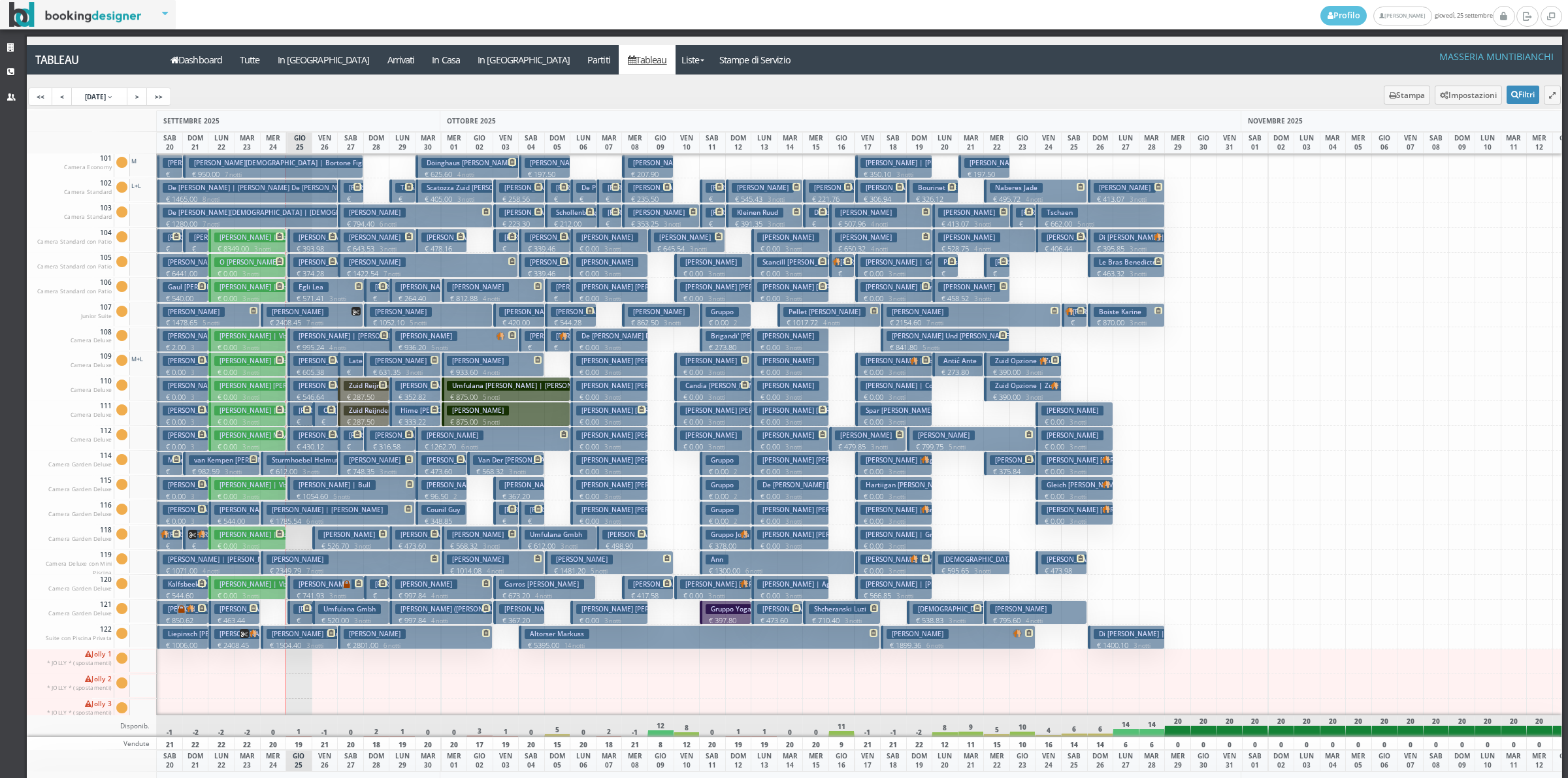
click at [431, 444] on p "€ 1262.70 6 notti" at bounding box center [493, 447] width 145 height 10
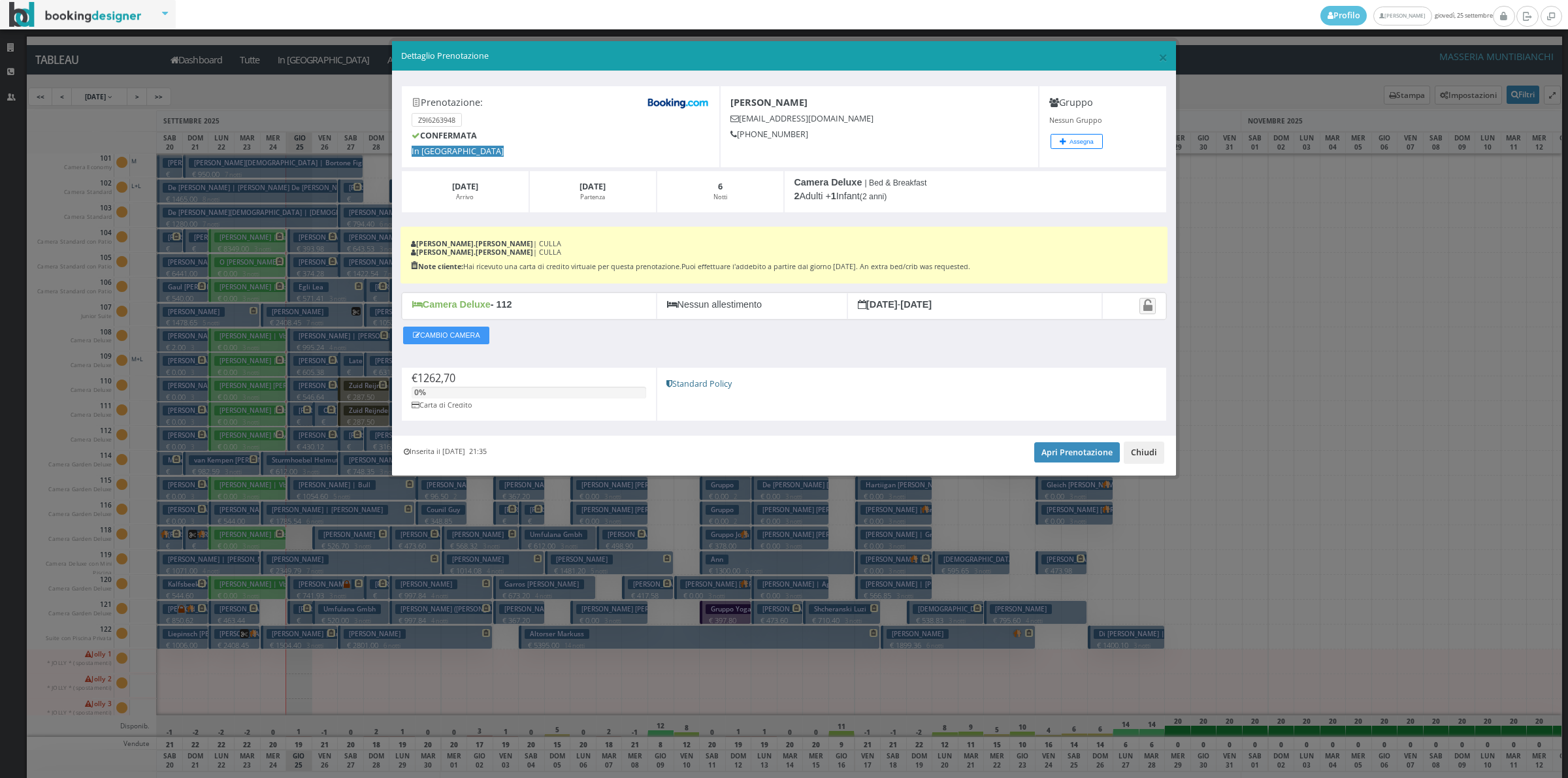
click at [1140, 452] on button "Chiudi" at bounding box center [1143, 453] width 41 height 22
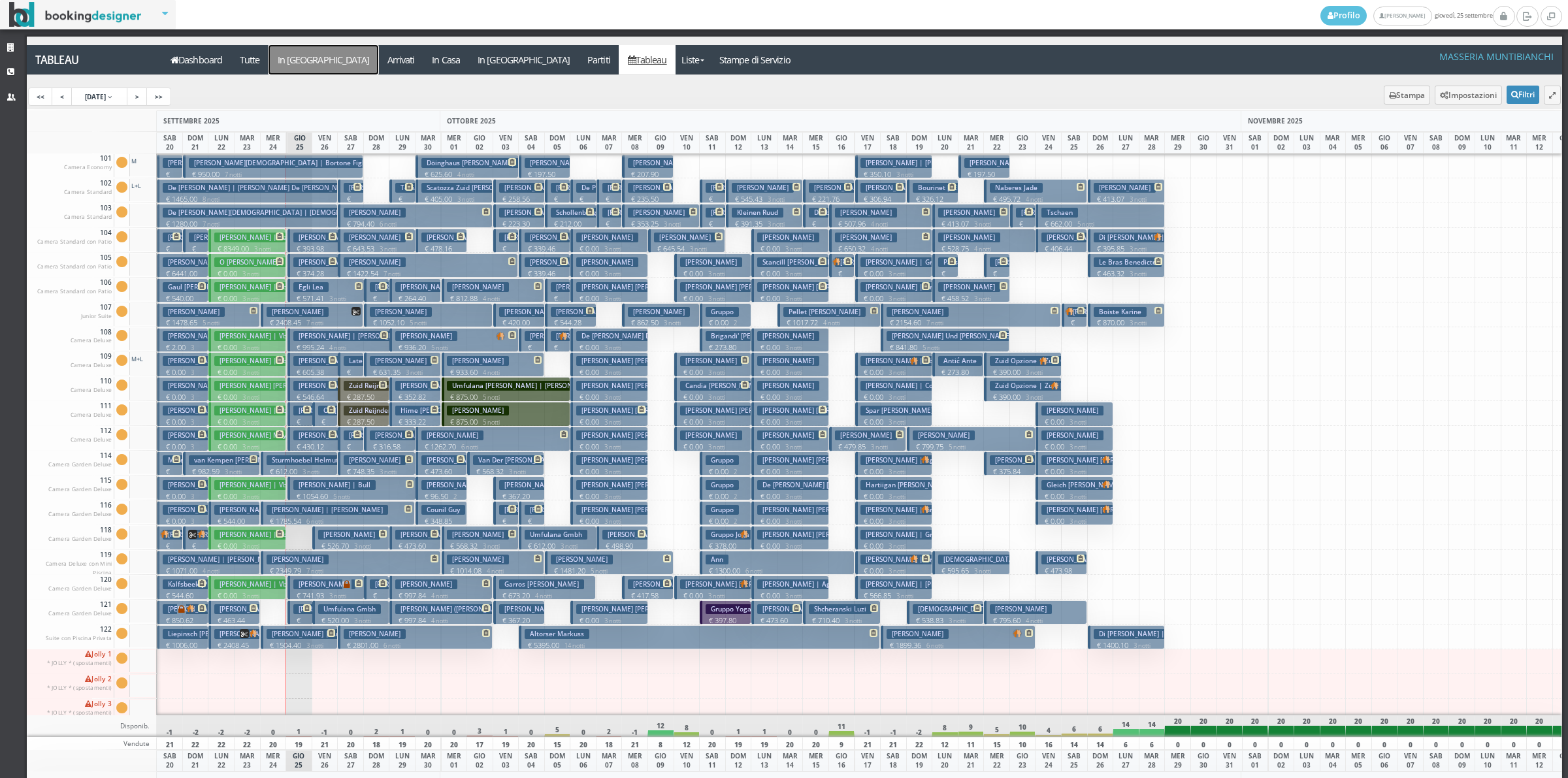
click at [302, 66] on a=pms-arrival-reservations"] "In Arrivo" at bounding box center [323, 60] width 110 height 30
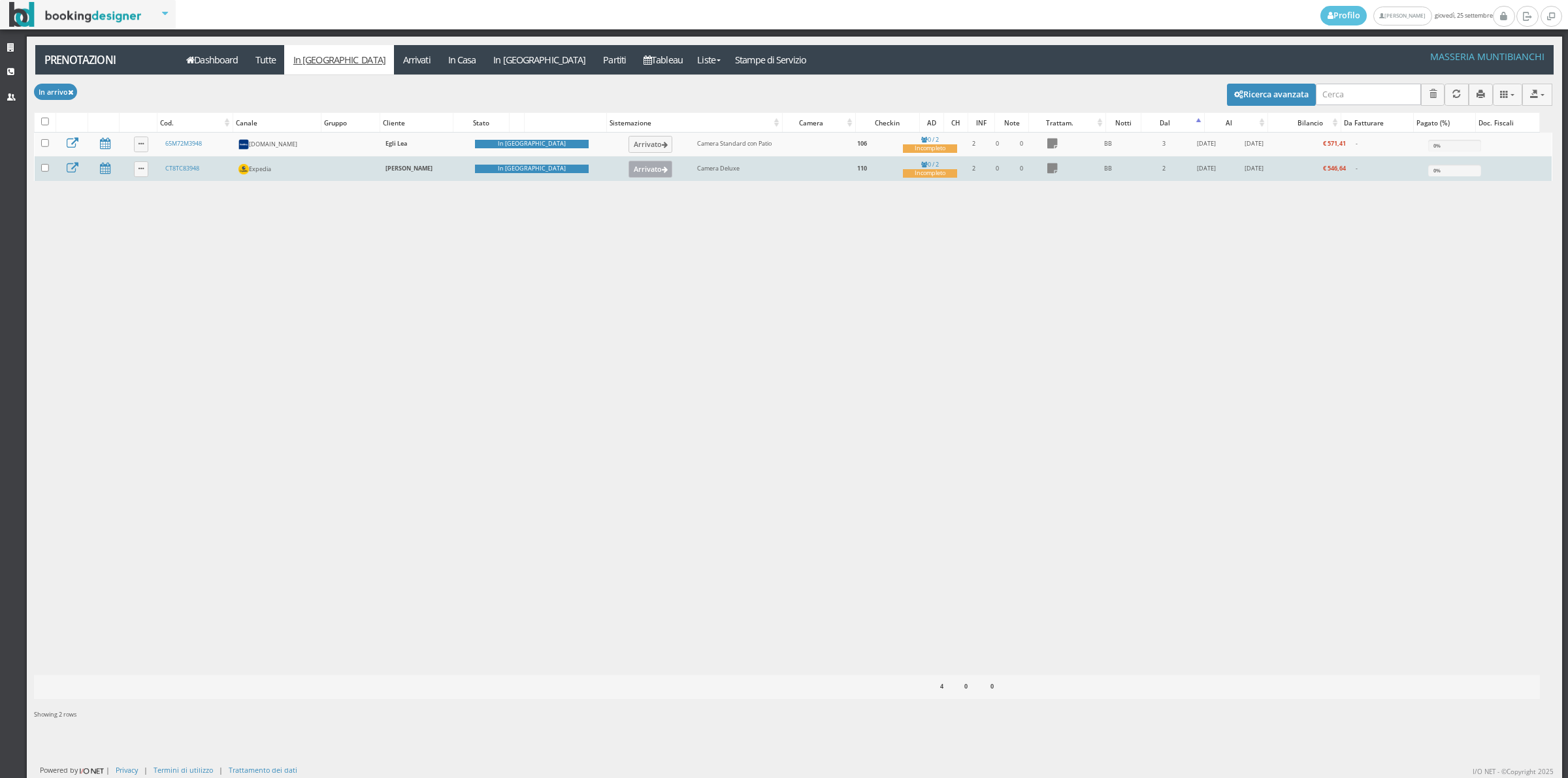
click at [629, 177] on button "Arrivato" at bounding box center [650, 169] width 43 height 17
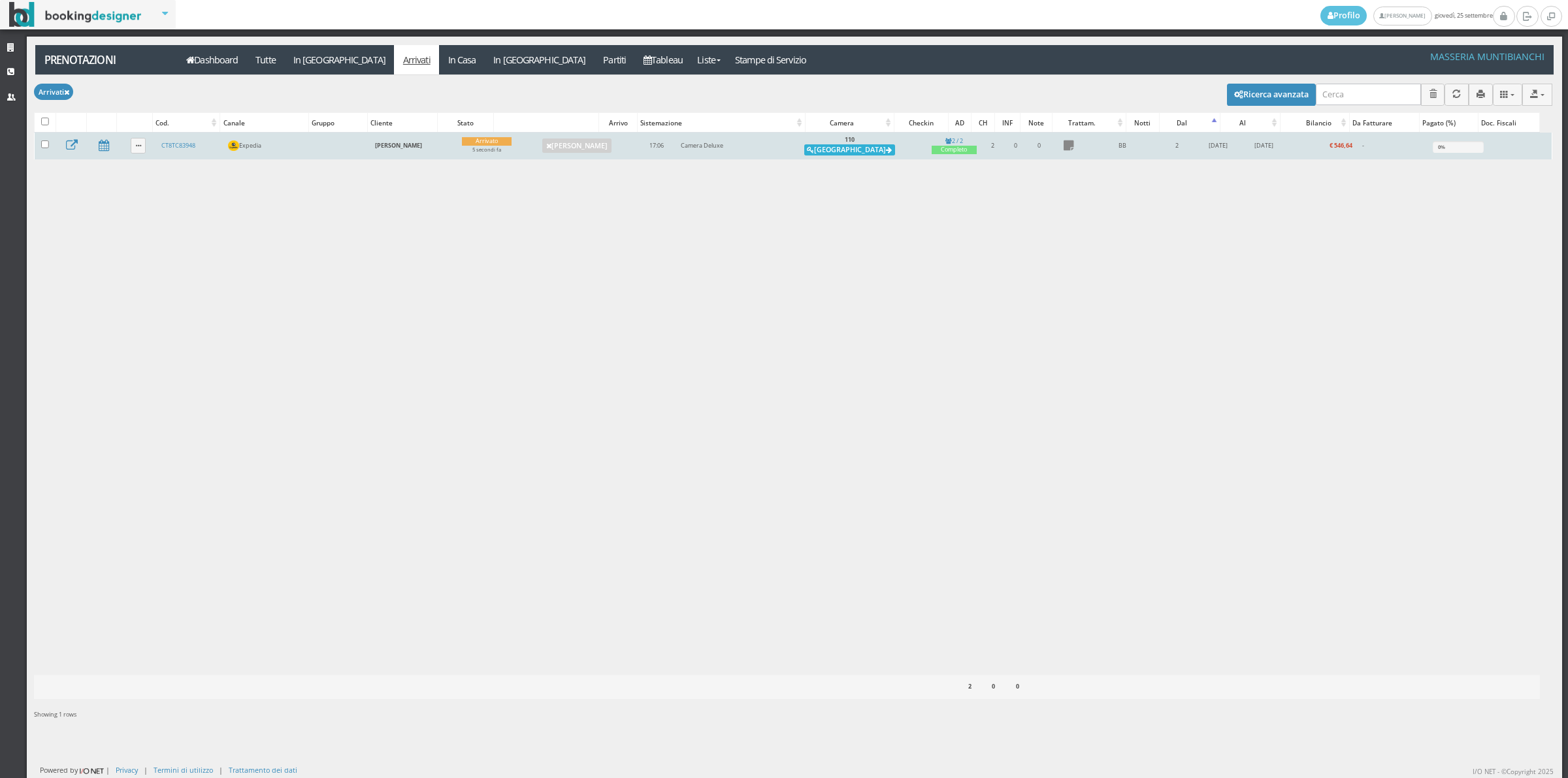
click at [852, 151] on button "Alloggia" at bounding box center [849, 151] width 91 height 12
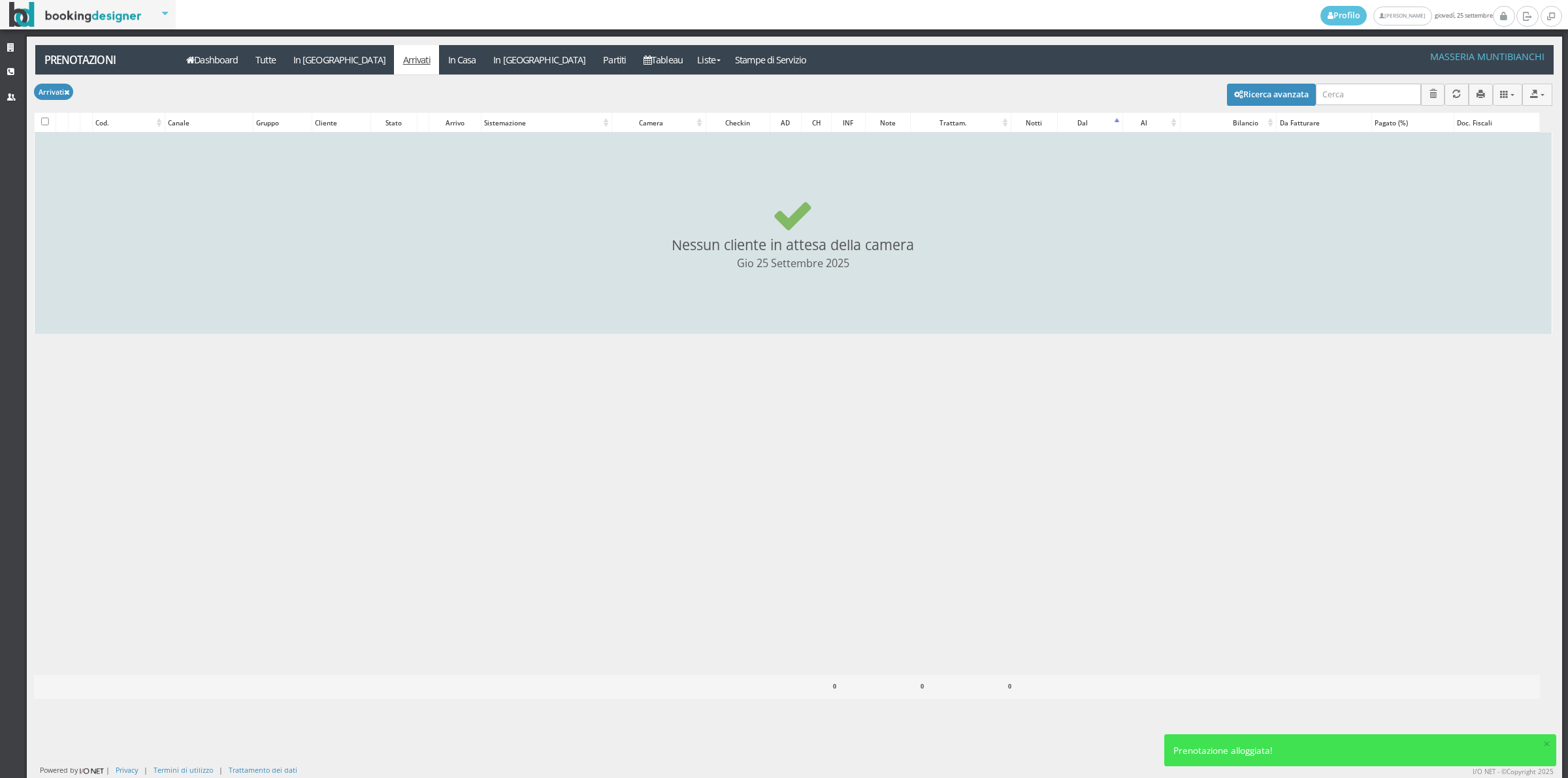
checkbox input "false"
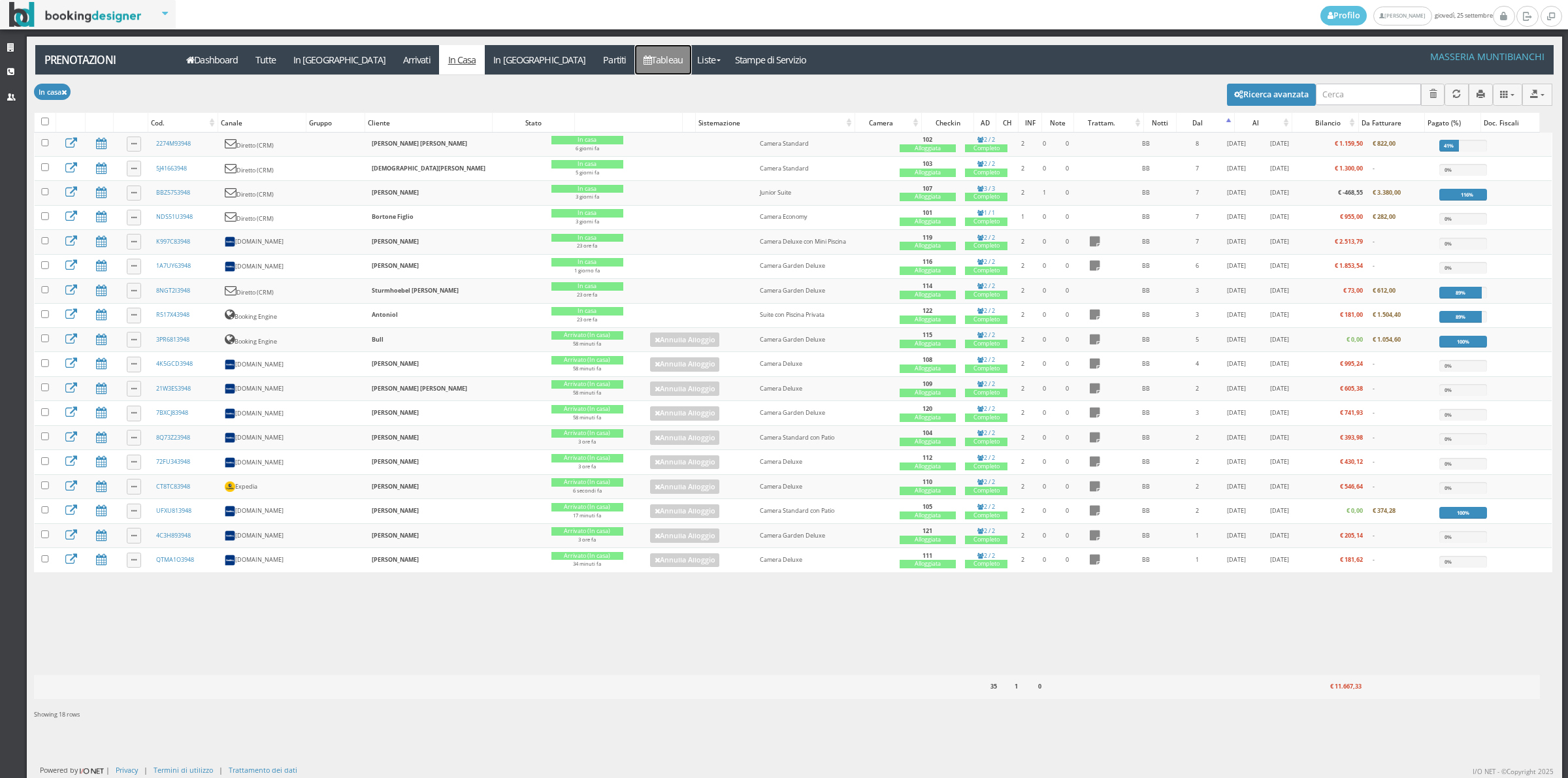
click at [635, 73] on link "Tableau" at bounding box center [663, 60] width 57 height 30
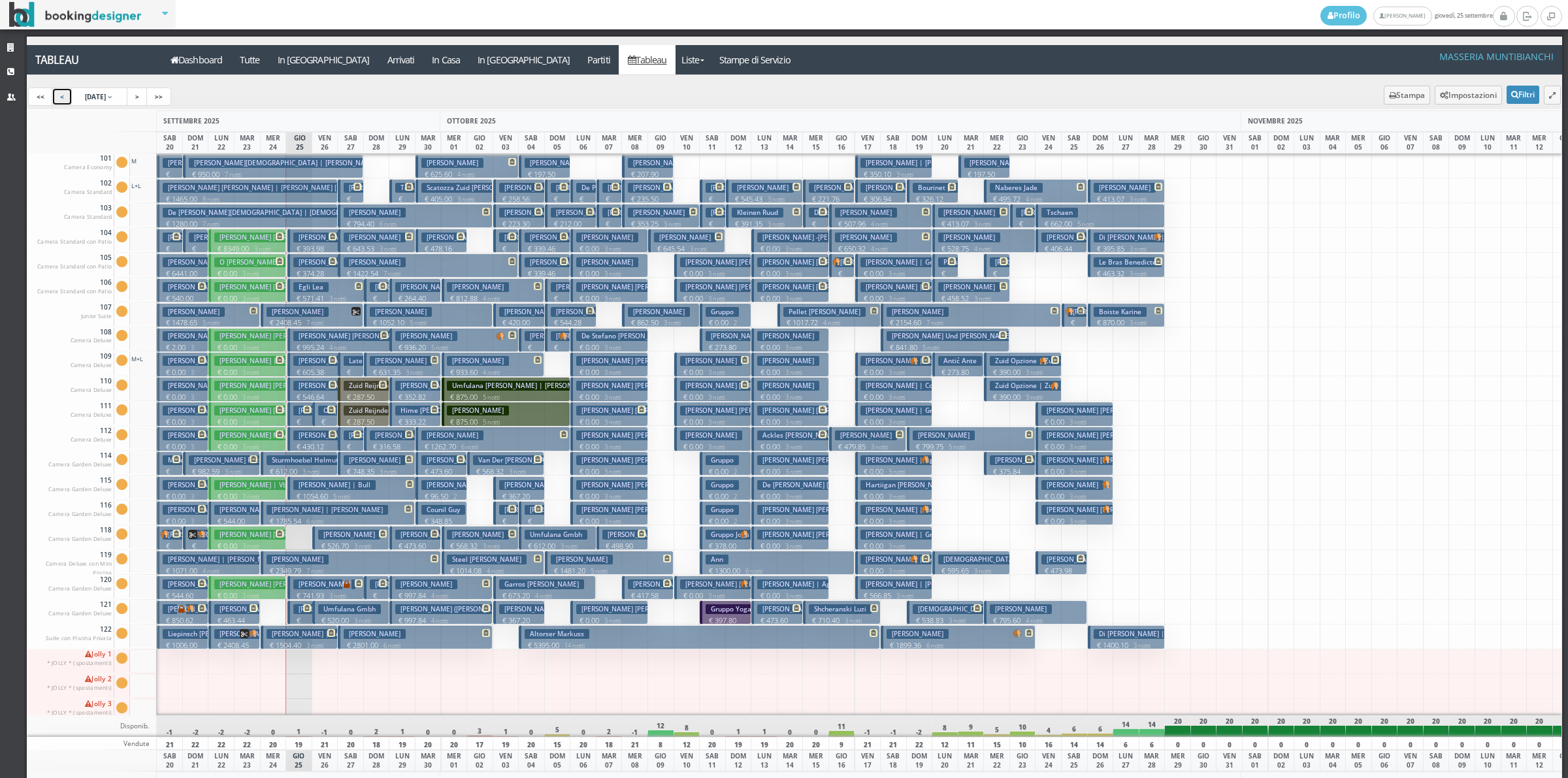
click at [57, 106] on link "<" at bounding box center [62, 96] width 21 height 18
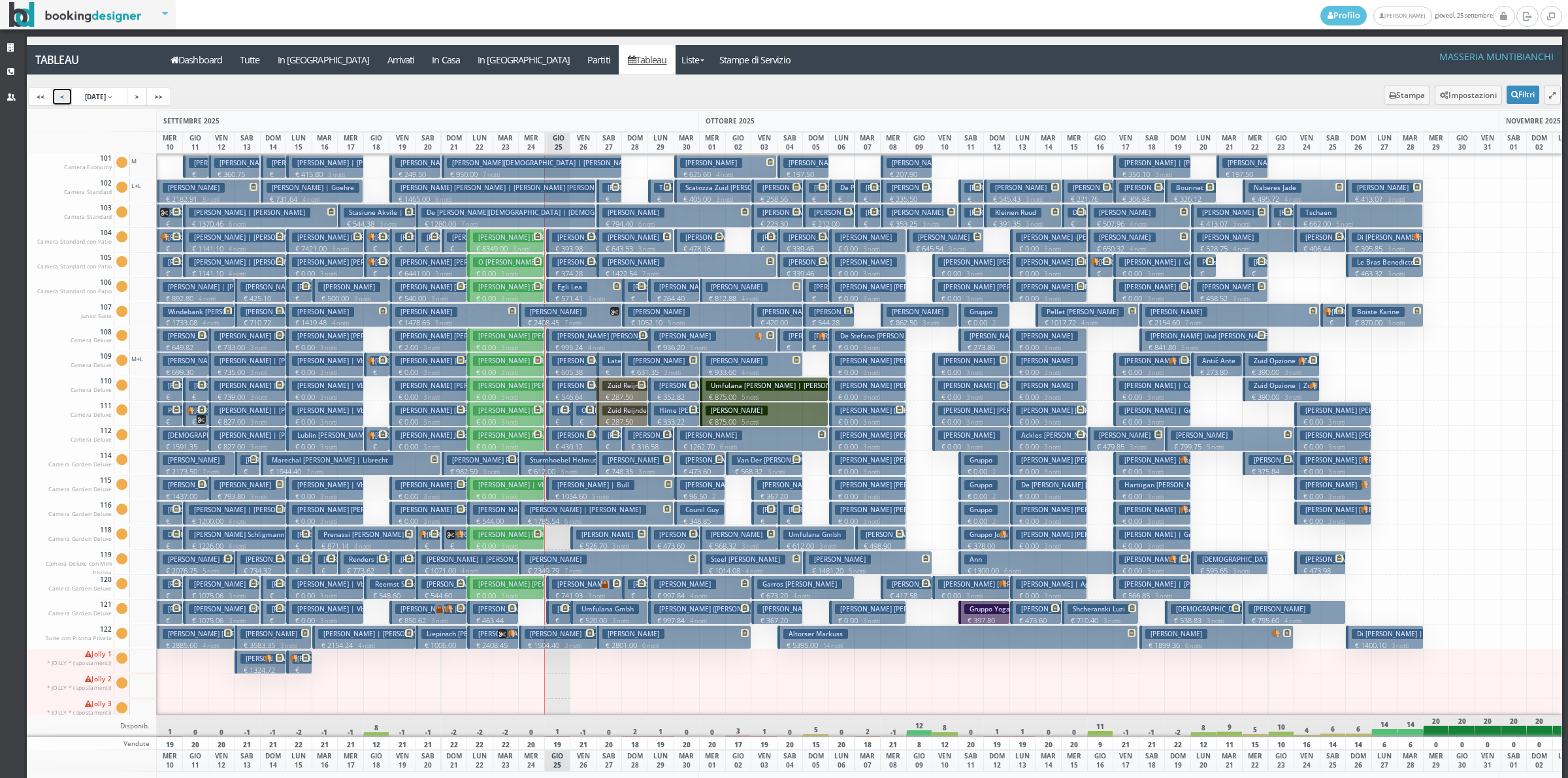
click at [246, 523] on small "4 notti" at bounding box center [235, 522] width 22 height 9
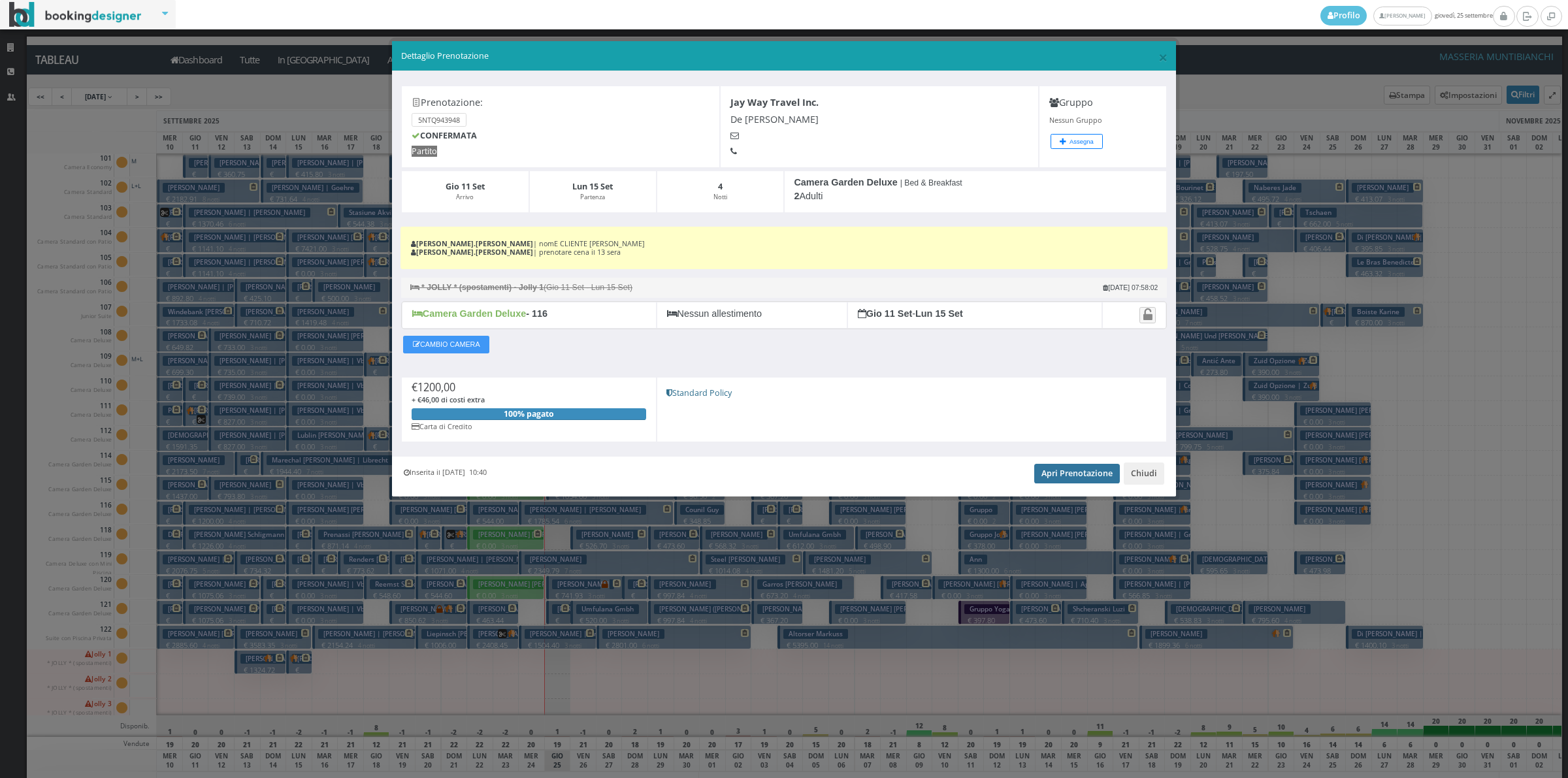
click at [1079, 478] on link "Apri Prenotazione" at bounding box center [1076, 473] width 86 height 20
click at [1142, 466] on button "Chiudi" at bounding box center [1143, 474] width 41 height 22
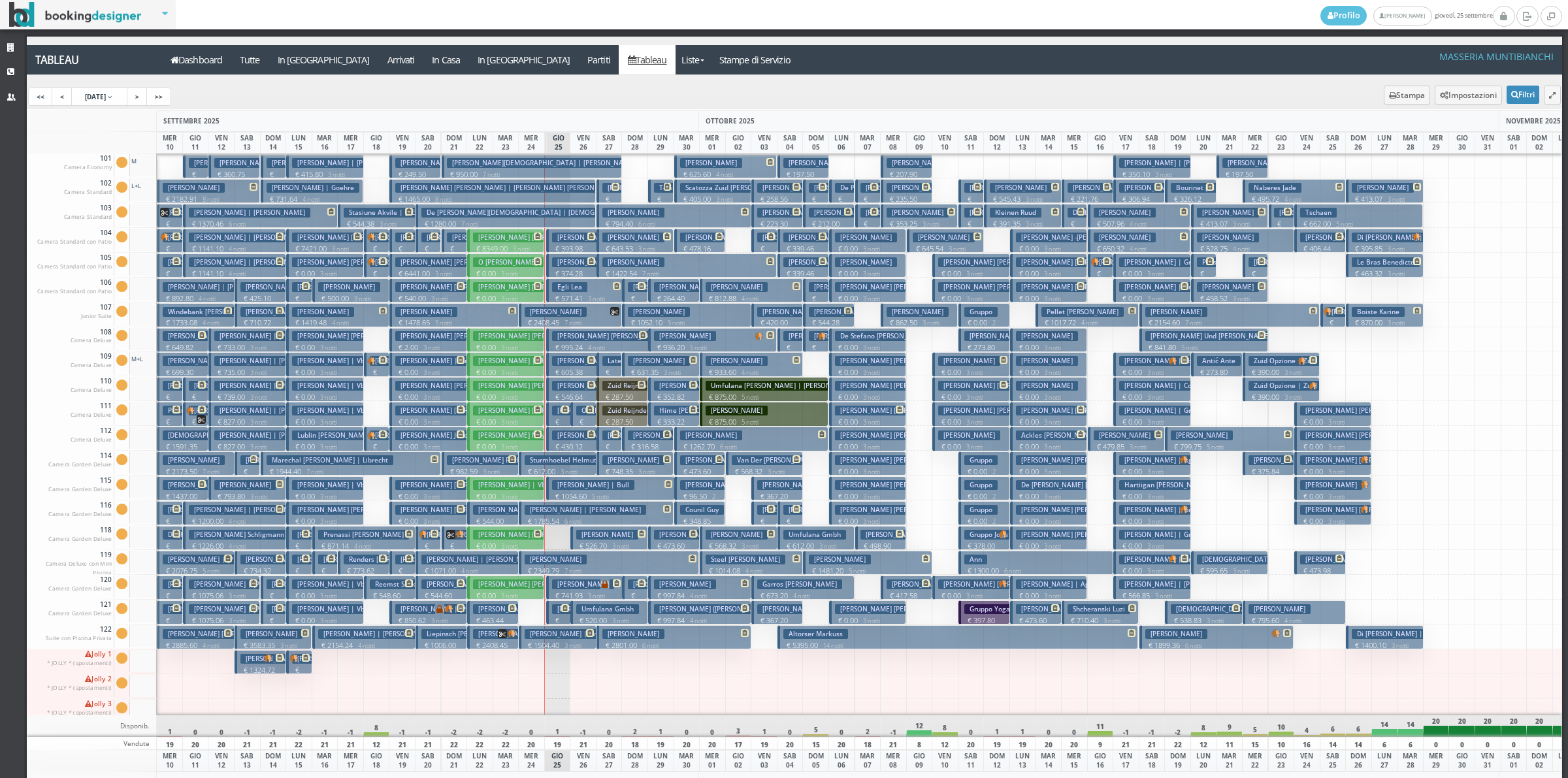
click at [501, 367] on p "€ 0.00 3 notti" at bounding box center [506, 372] width 67 height 10
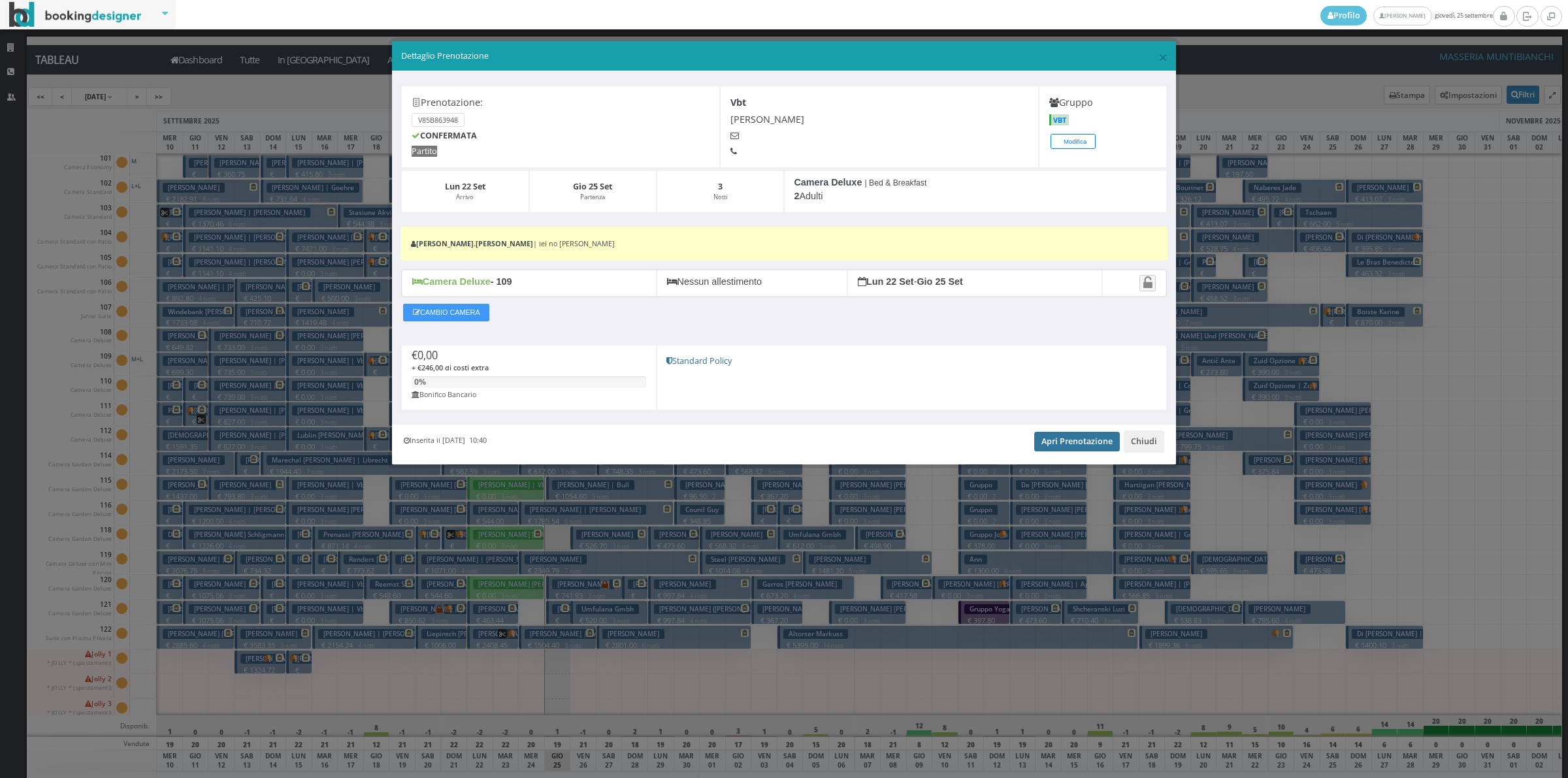
click at [1059, 445] on link "Apri Prenotazione" at bounding box center [1076, 441] width 86 height 20
click at [1135, 445] on button "Chiudi" at bounding box center [1143, 442] width 41 height 22
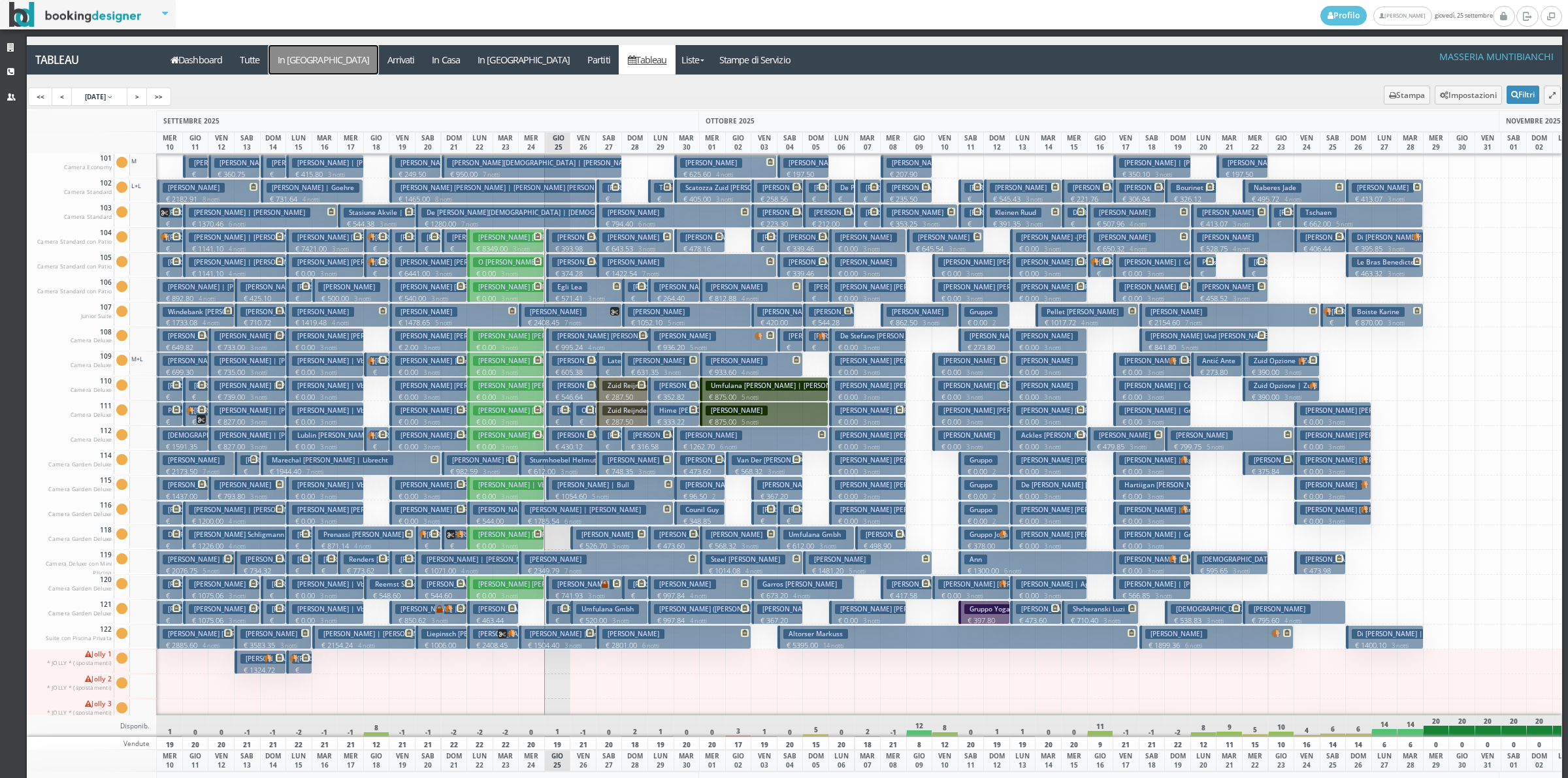
click at [311, 59] on a=pms-arrival-reservations"] "In [GEOGRAPHIC_DATA]" at bounding box center [323, 60] width 110 height 30
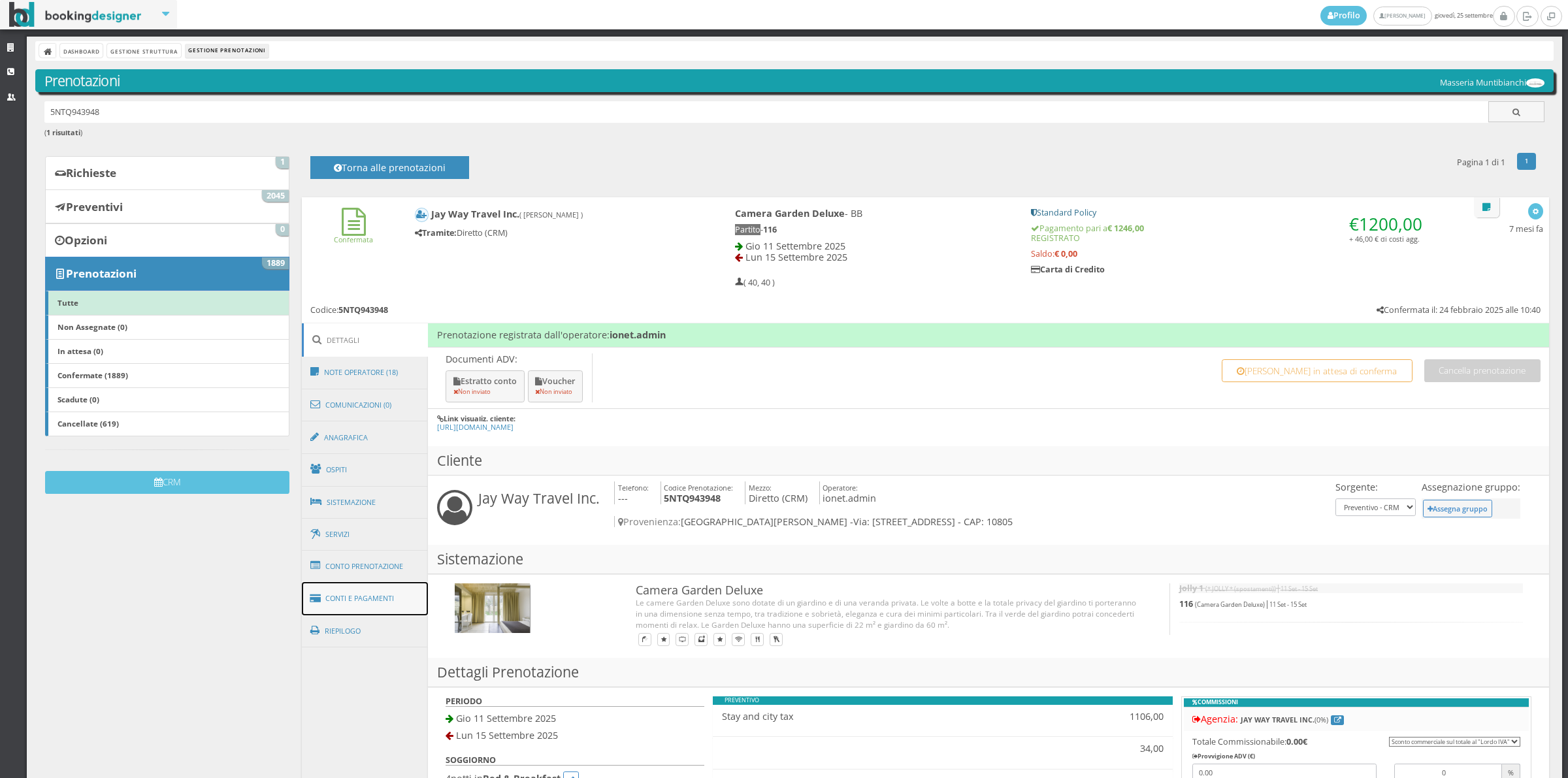
click at [364, 612] on link "Conti e Pagamenti" at bounding box center [365, 598] width 127 height 33
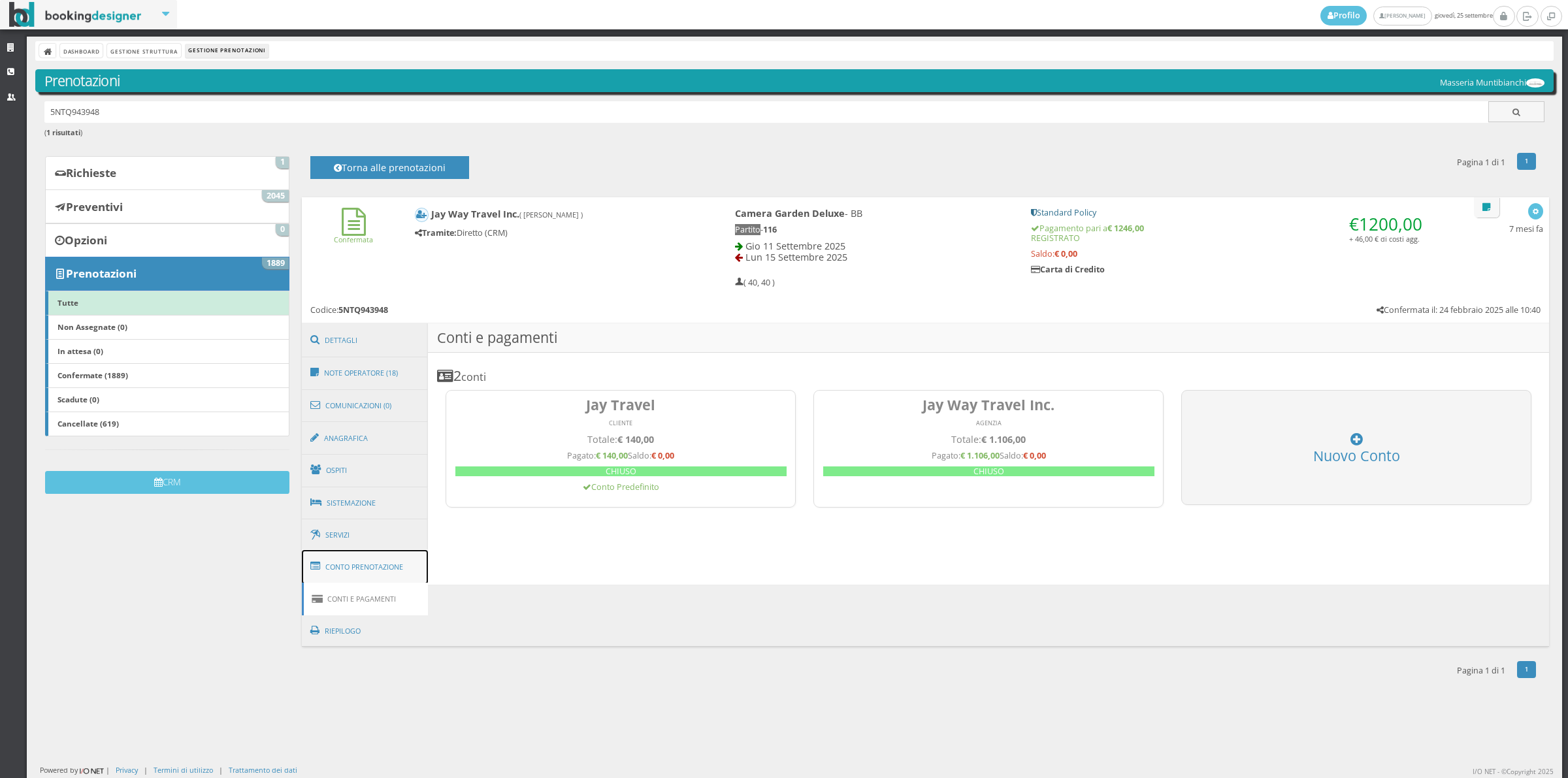
click at [354, 563] on link "Conto Prenotazione" at bounding box center [365, 567] width 127 height 34
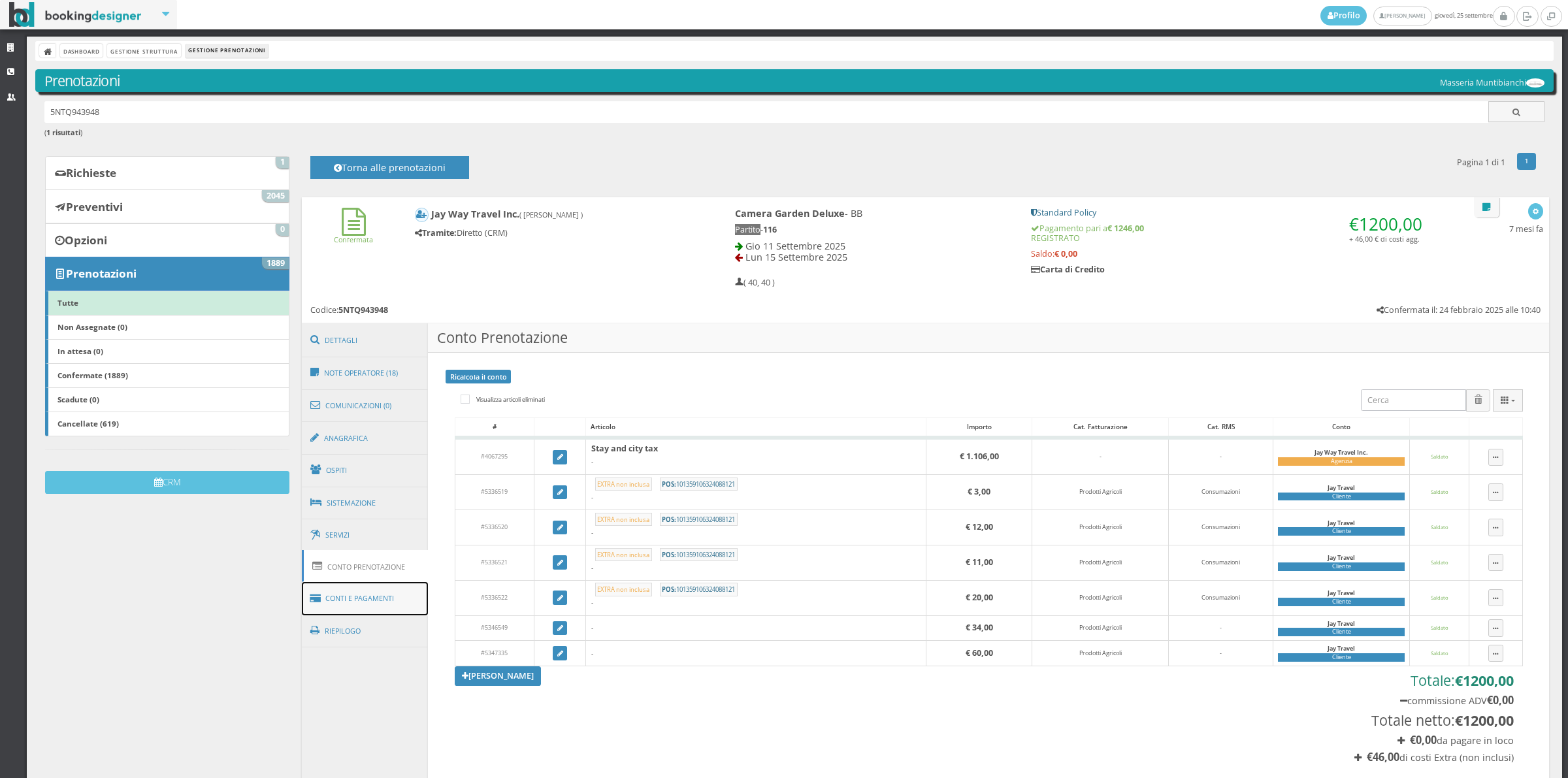
click at [361, 603] on link "Conti e Pagamenti" at bounding box center [365, 598] width 127 height 33
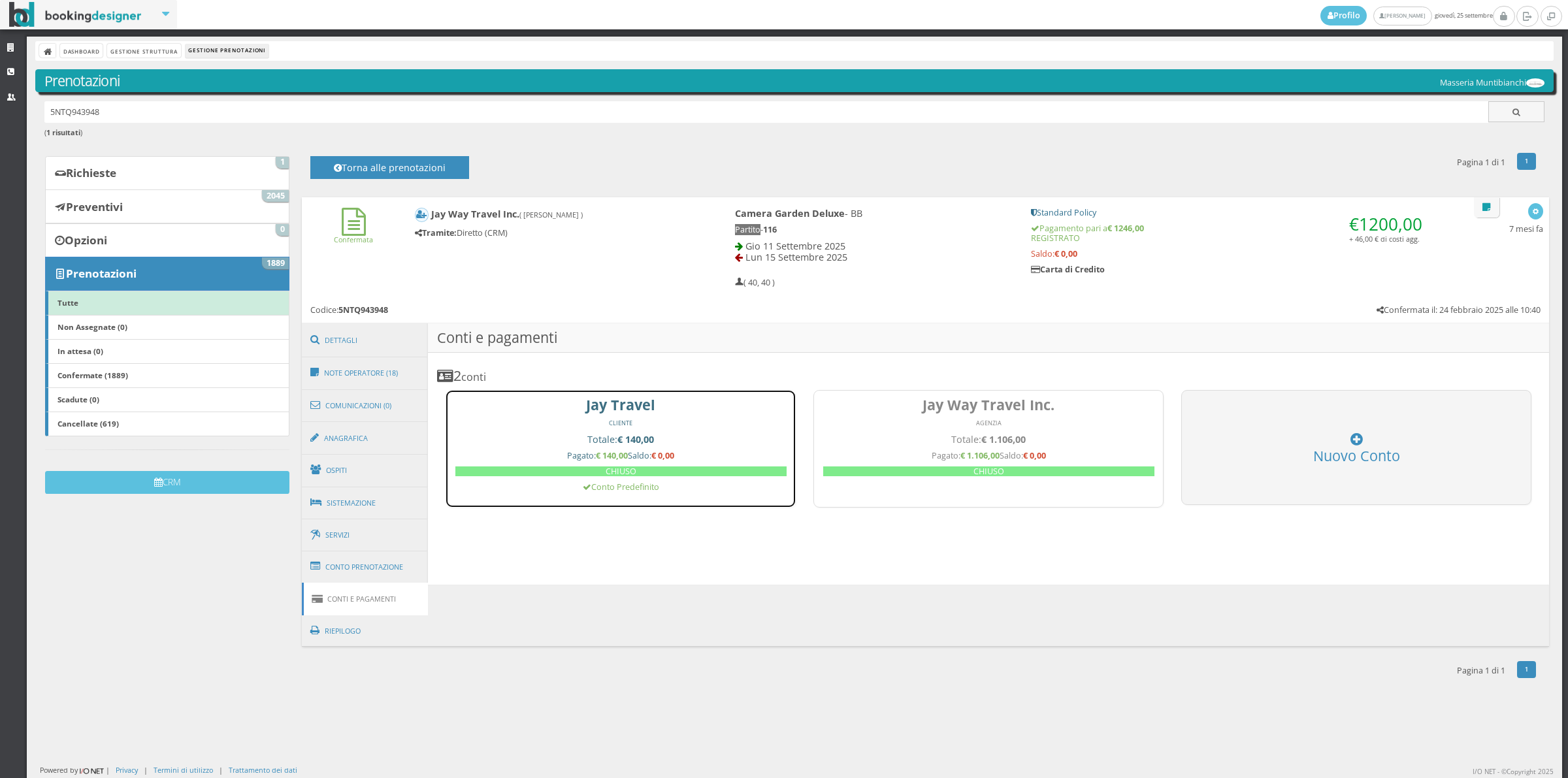
click at [568, 420] on div "CLIENTE" at bounding box center [620, 424] width 331 height 9
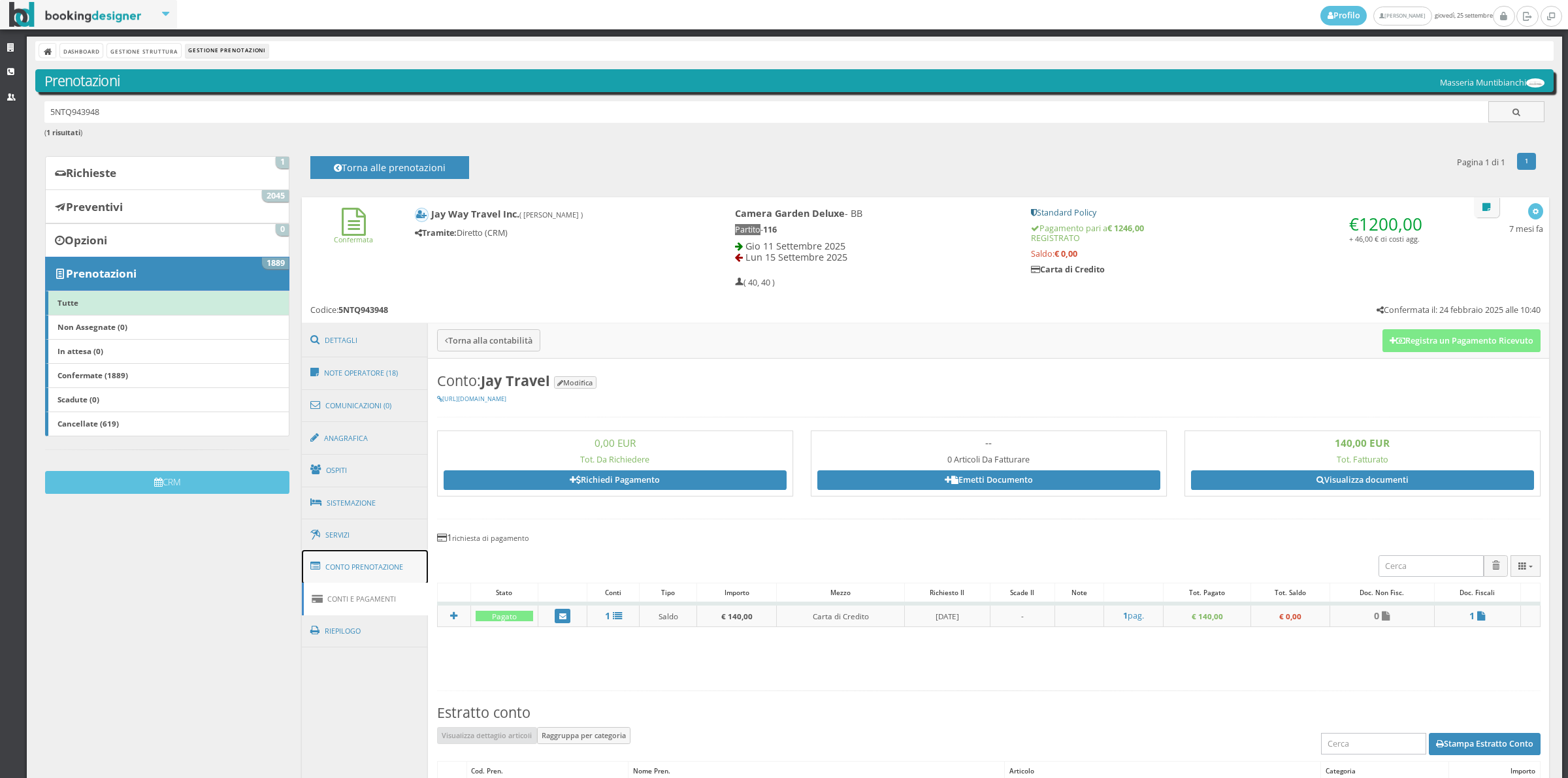
click at [391, 574] on link "Conto Prenotazione" at bounding box center [365, 567] width 127 height 34
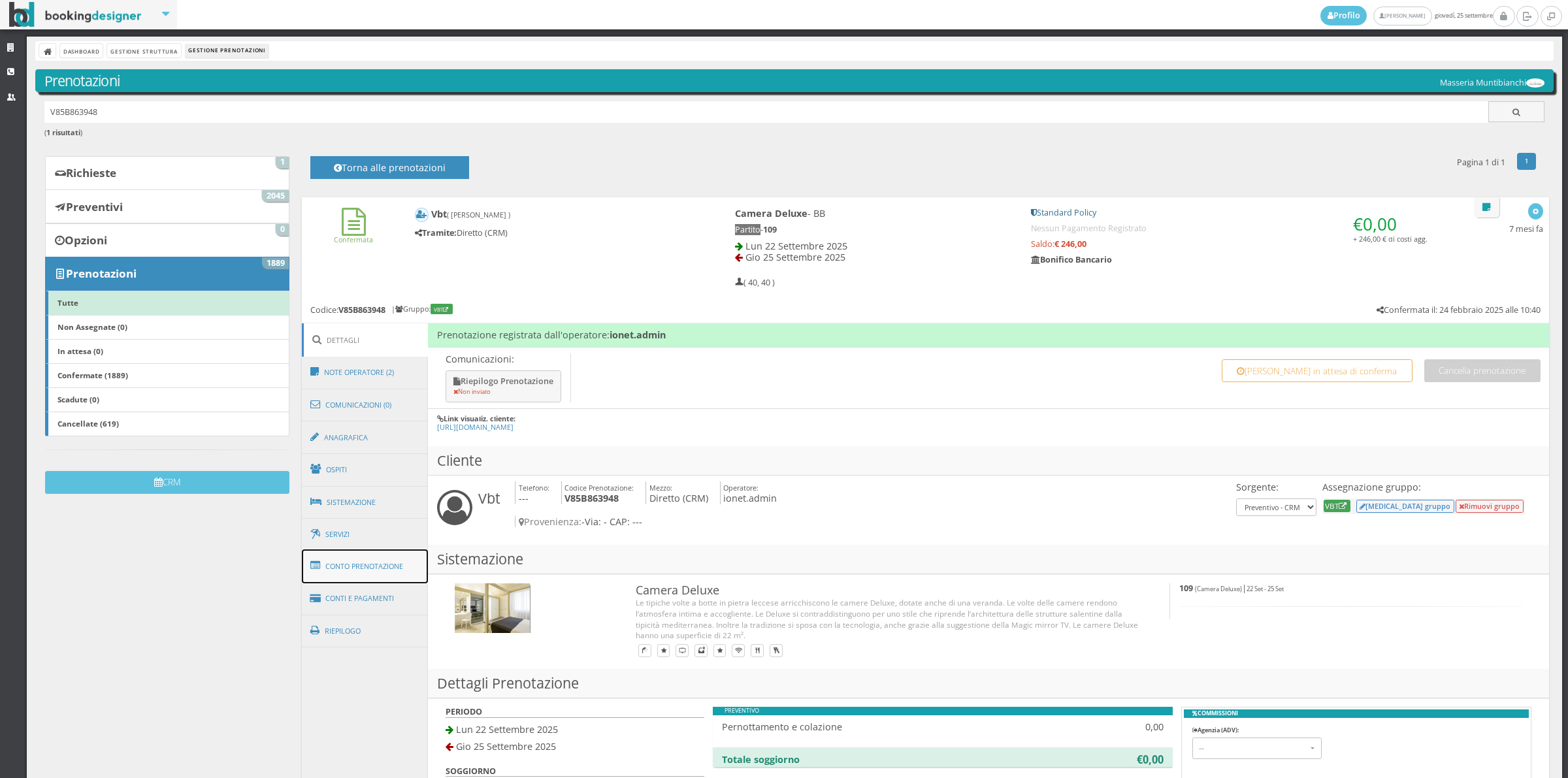
click link "Conto Prenotazione"
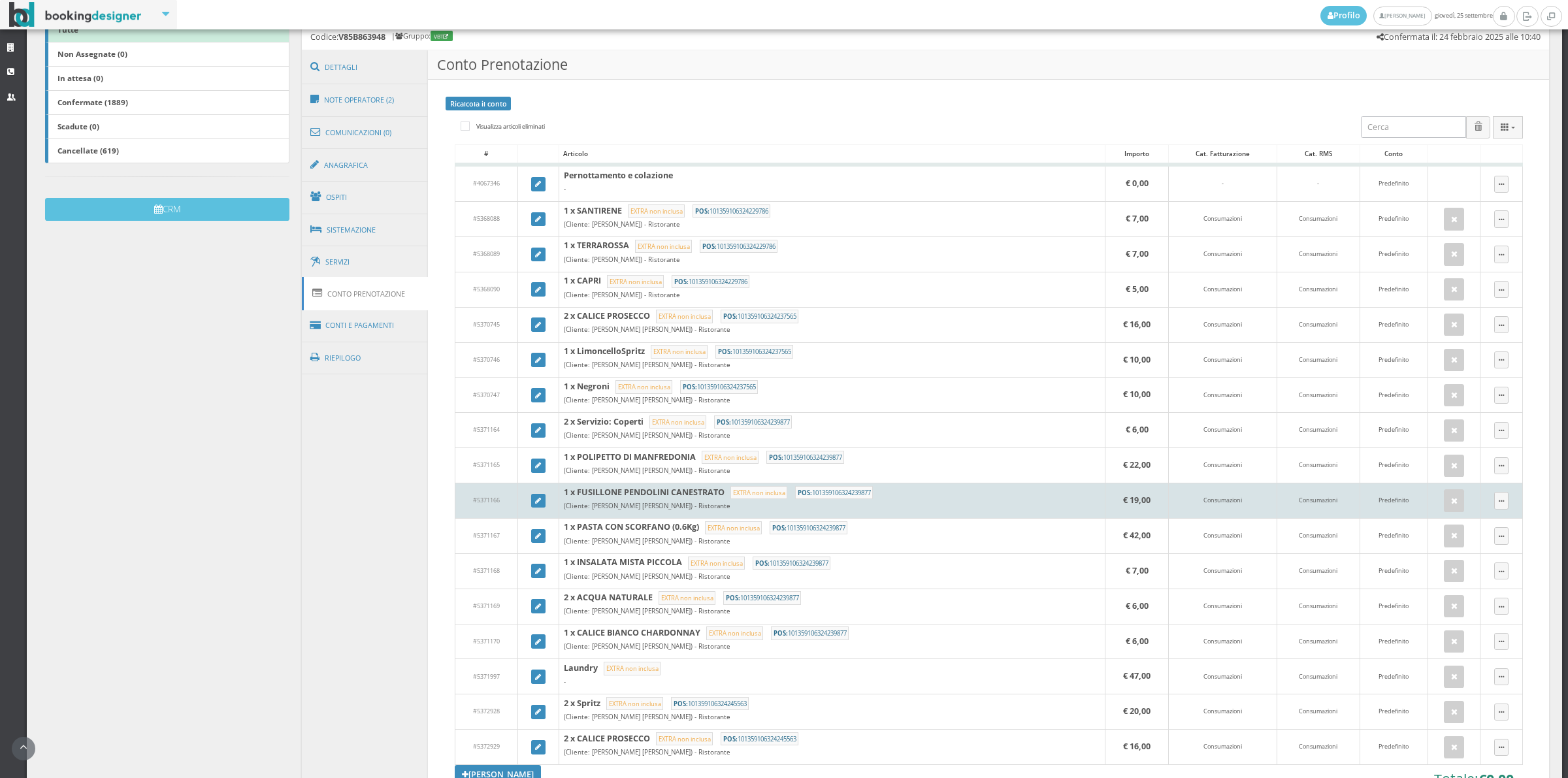
scroll to position [272, 0]
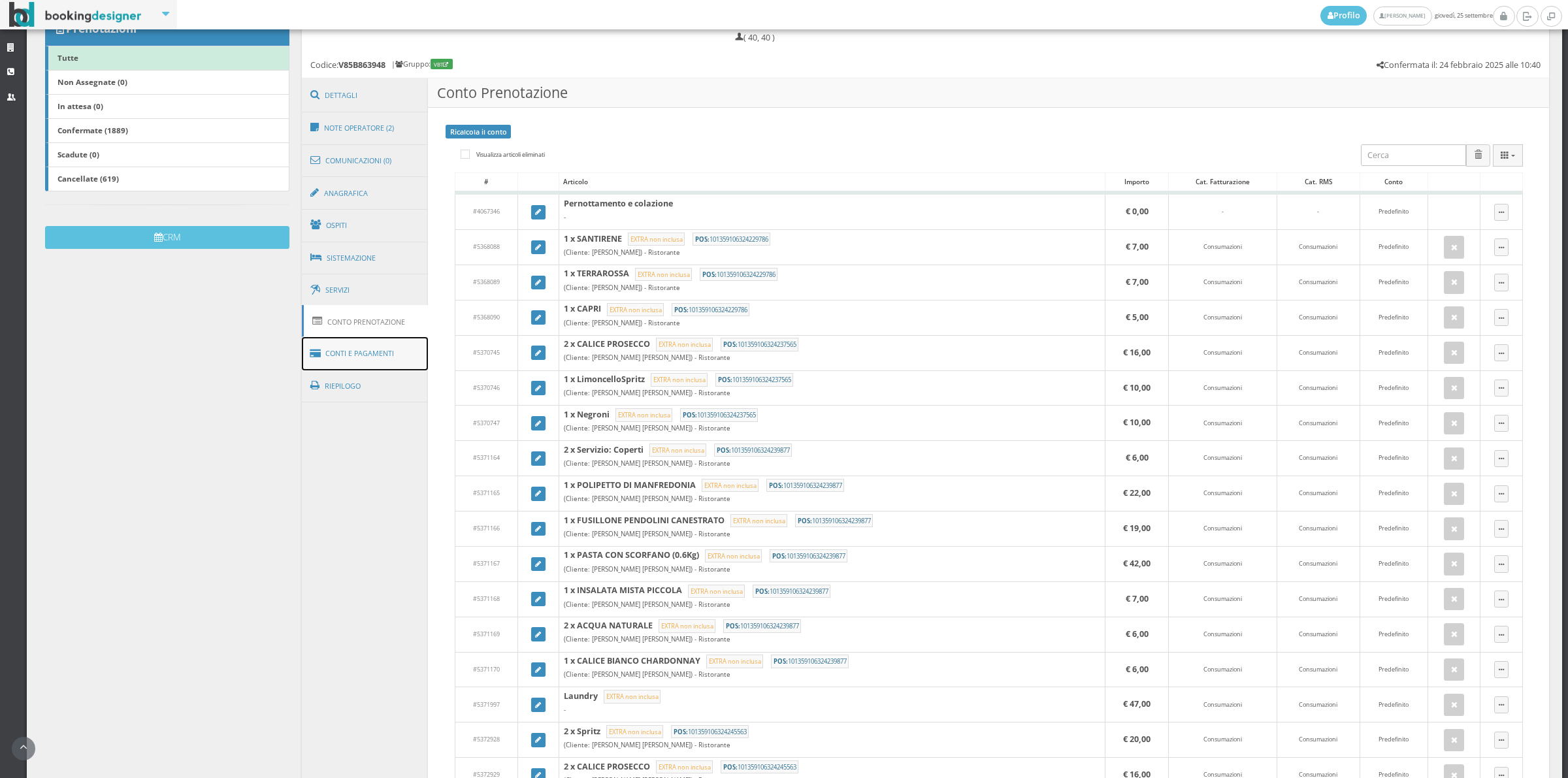
click link "Conti e Pagamenti"
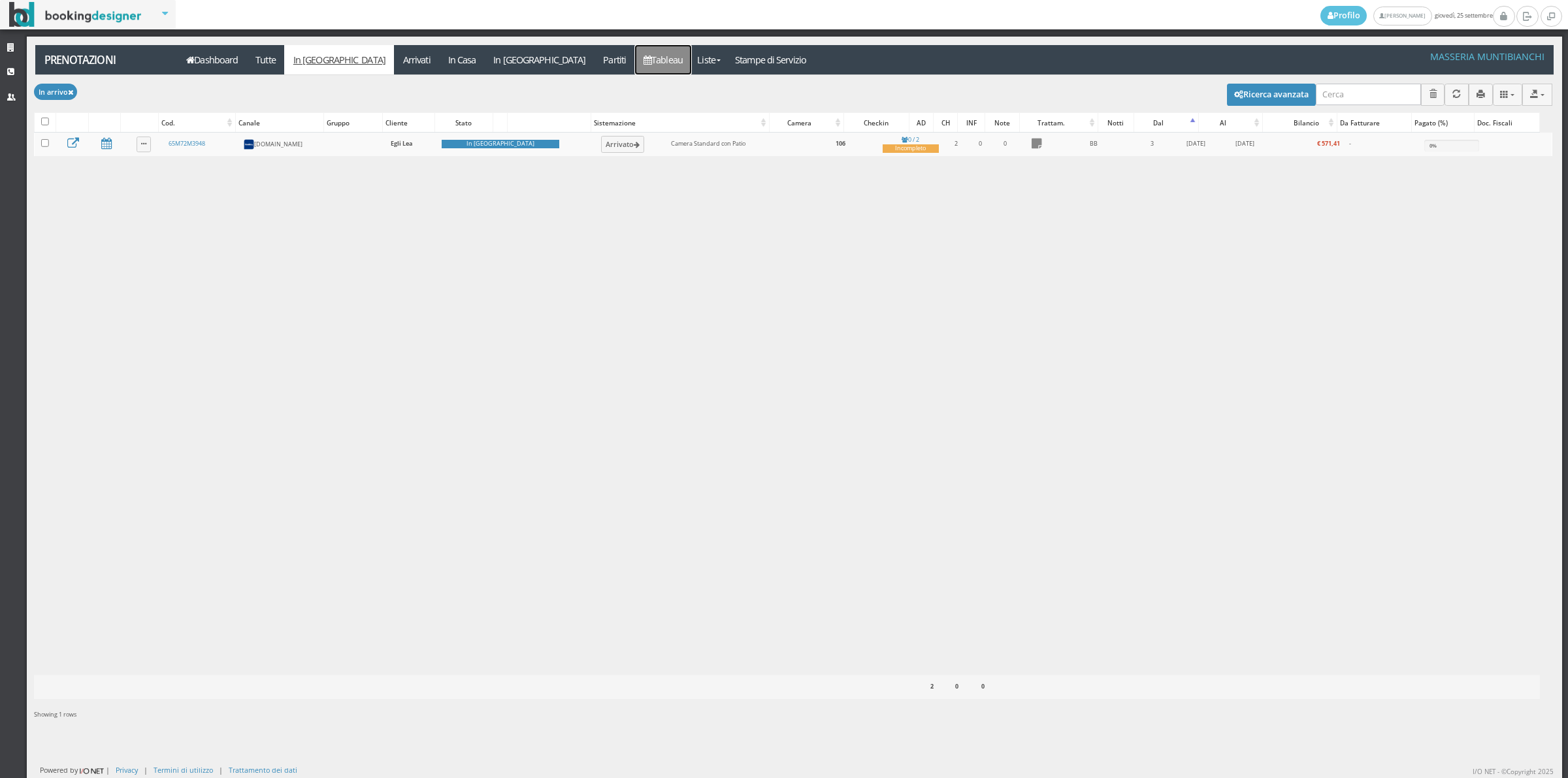
click at [635, 67] on link "Tableau" at bounding box center [663, 60] width 57 height 30
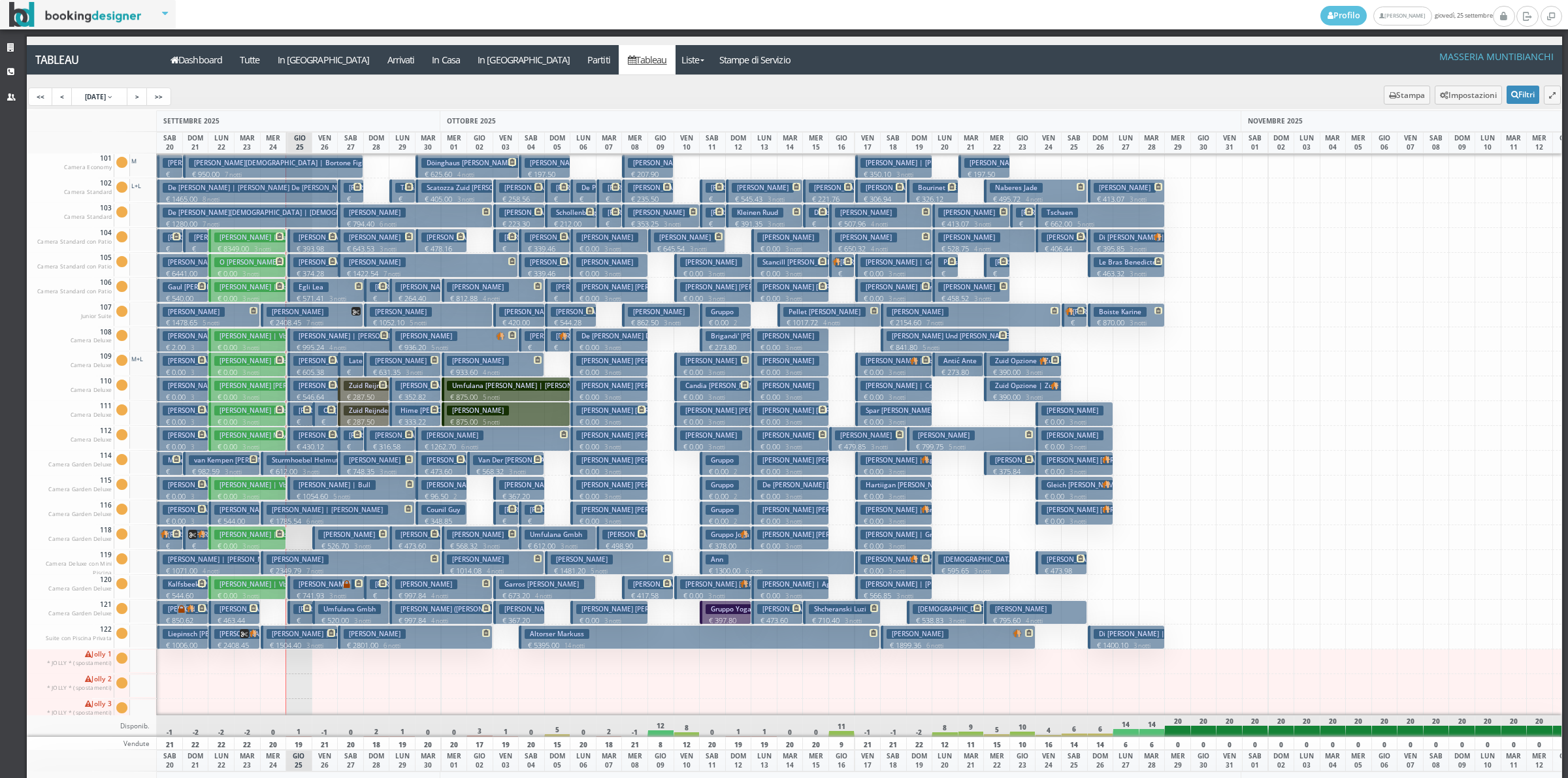
click at [301, 414] on span at bounding box center [305, 409] width 11 height 8
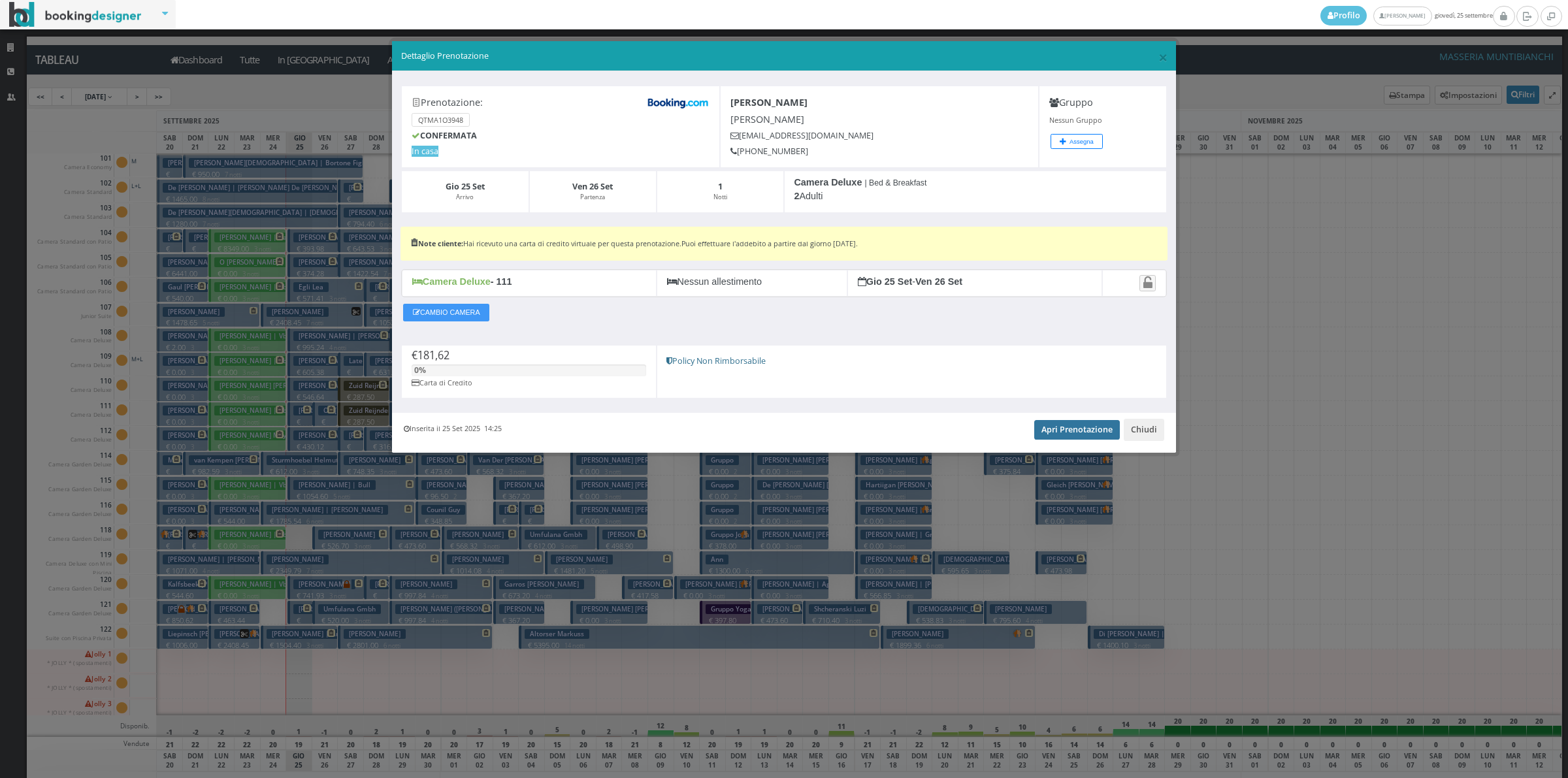
click at [1071, 426] on link "Apri Prenotazione" at bounding box center [1076, 430] width 86 height 20
click at [1147, 432] on button "Chiudi" at bounding box center [1143, 430] width 41 height 22
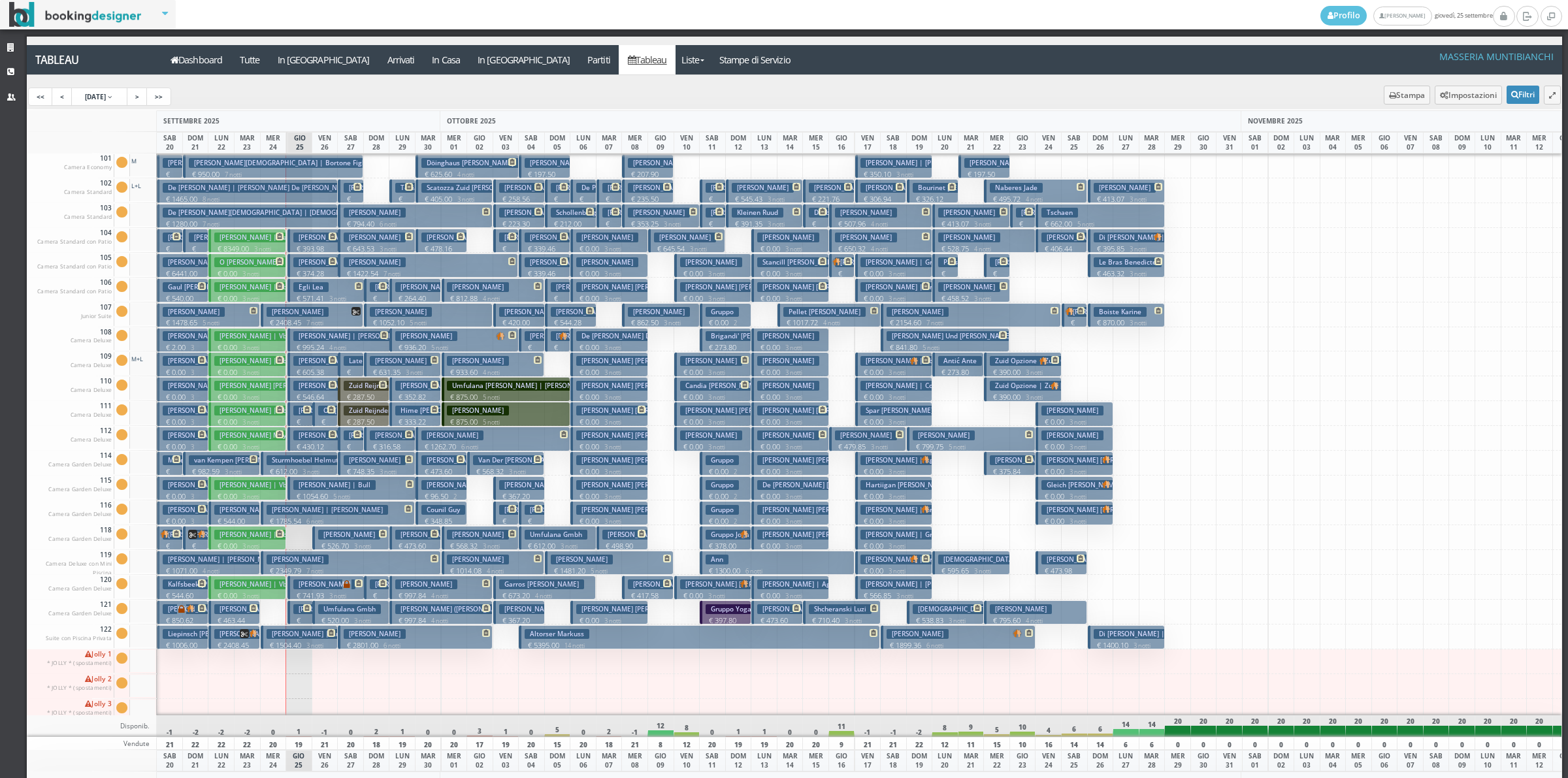
click at [297, 615] on h3 "[PERSON_NAME]" at bounding box center [324, 609] width 62 height 10
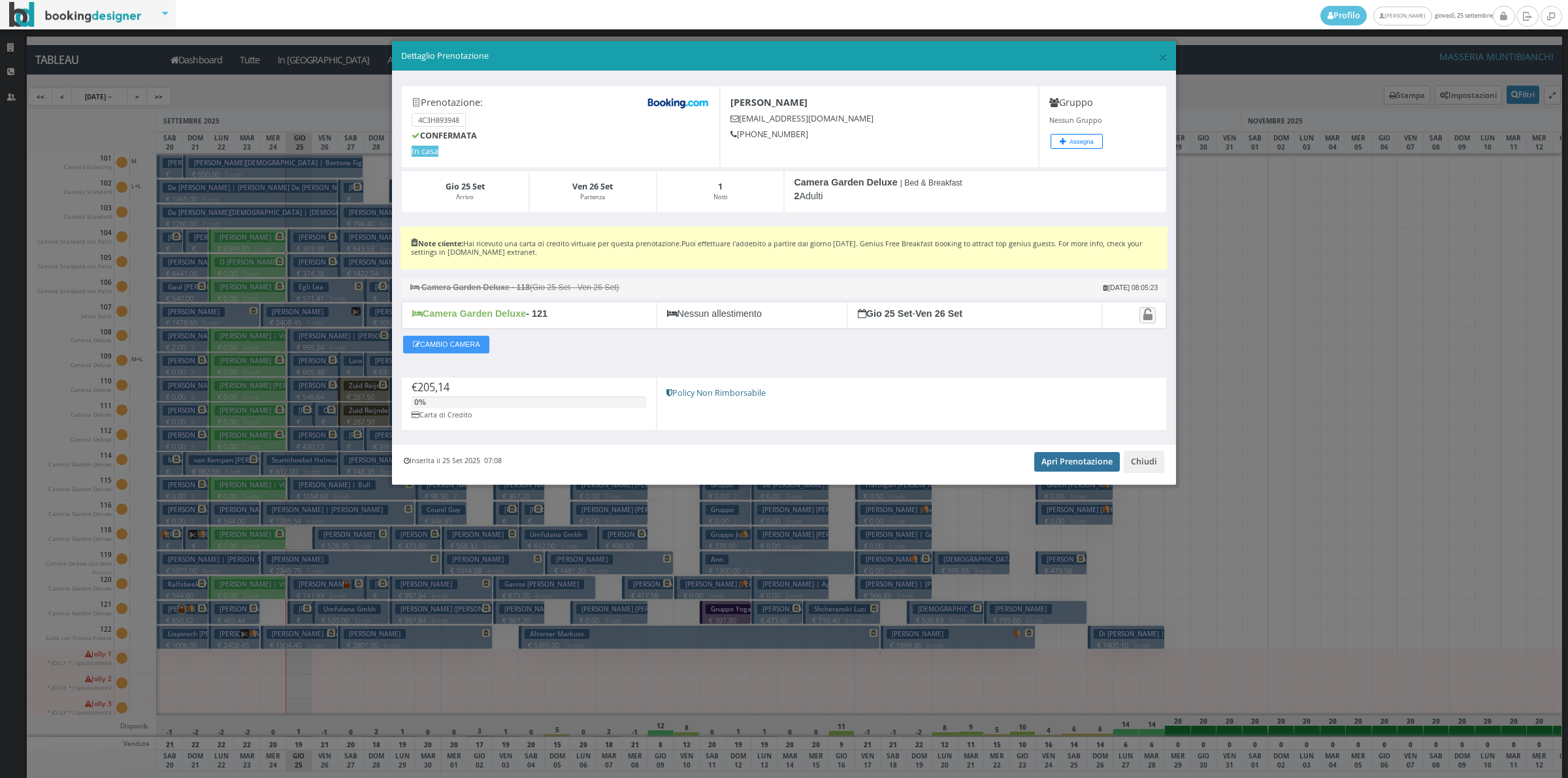
click at [1071, 461] on link "Apri Prenotazione" at bounding box center [1076, 461] width 86 height 20
click at [1155, 459] on button "Chiudi" at bounding box center [1143, 462] width 41 height 22
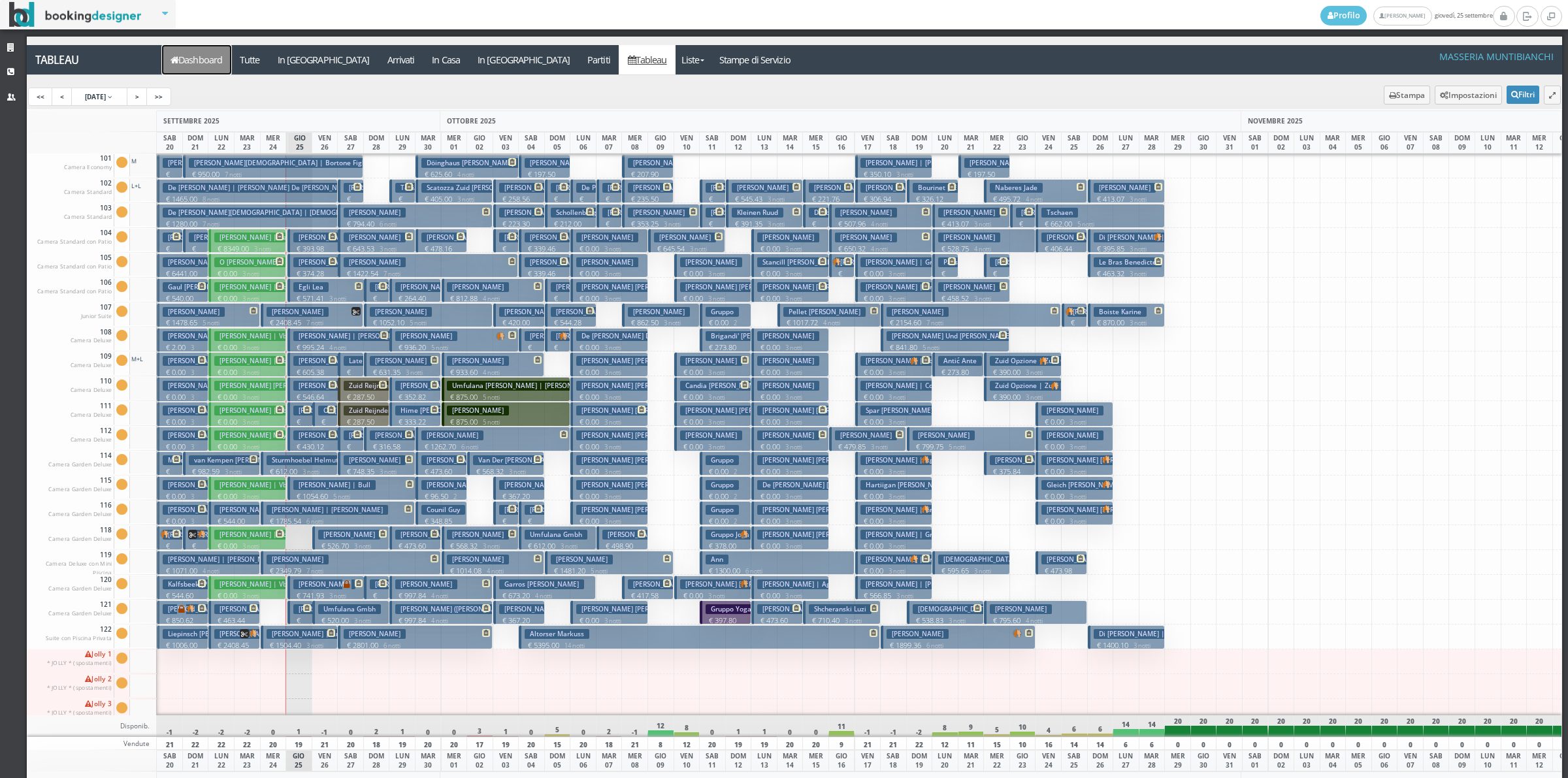
click at [204, 63] on link "Dashboard" at bounding box center [196, 60] width 69 height 30
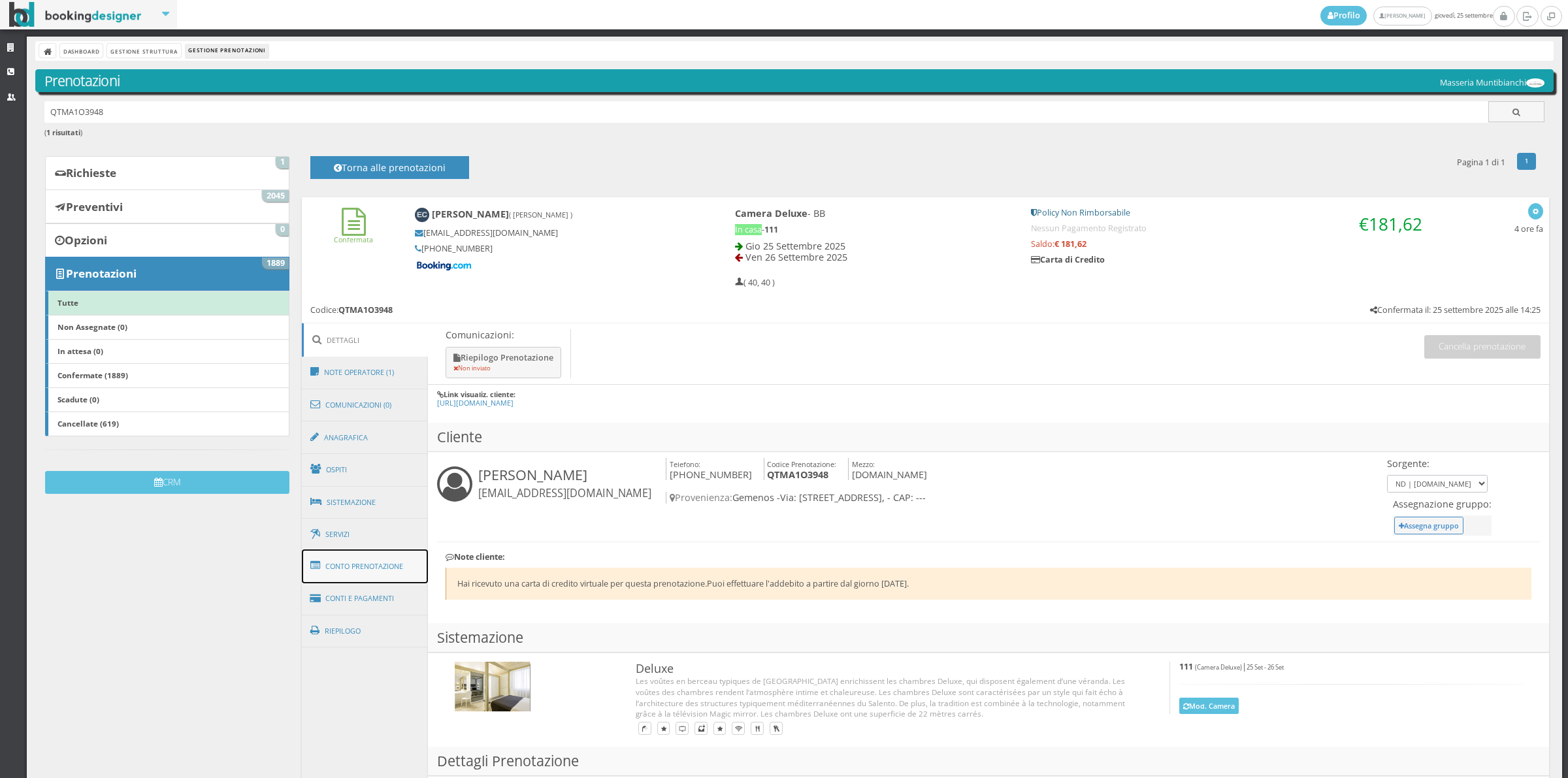
click at [378, 563] on link "Conto Prenotazione" at bounding box center [365, 567] width 127 height 34
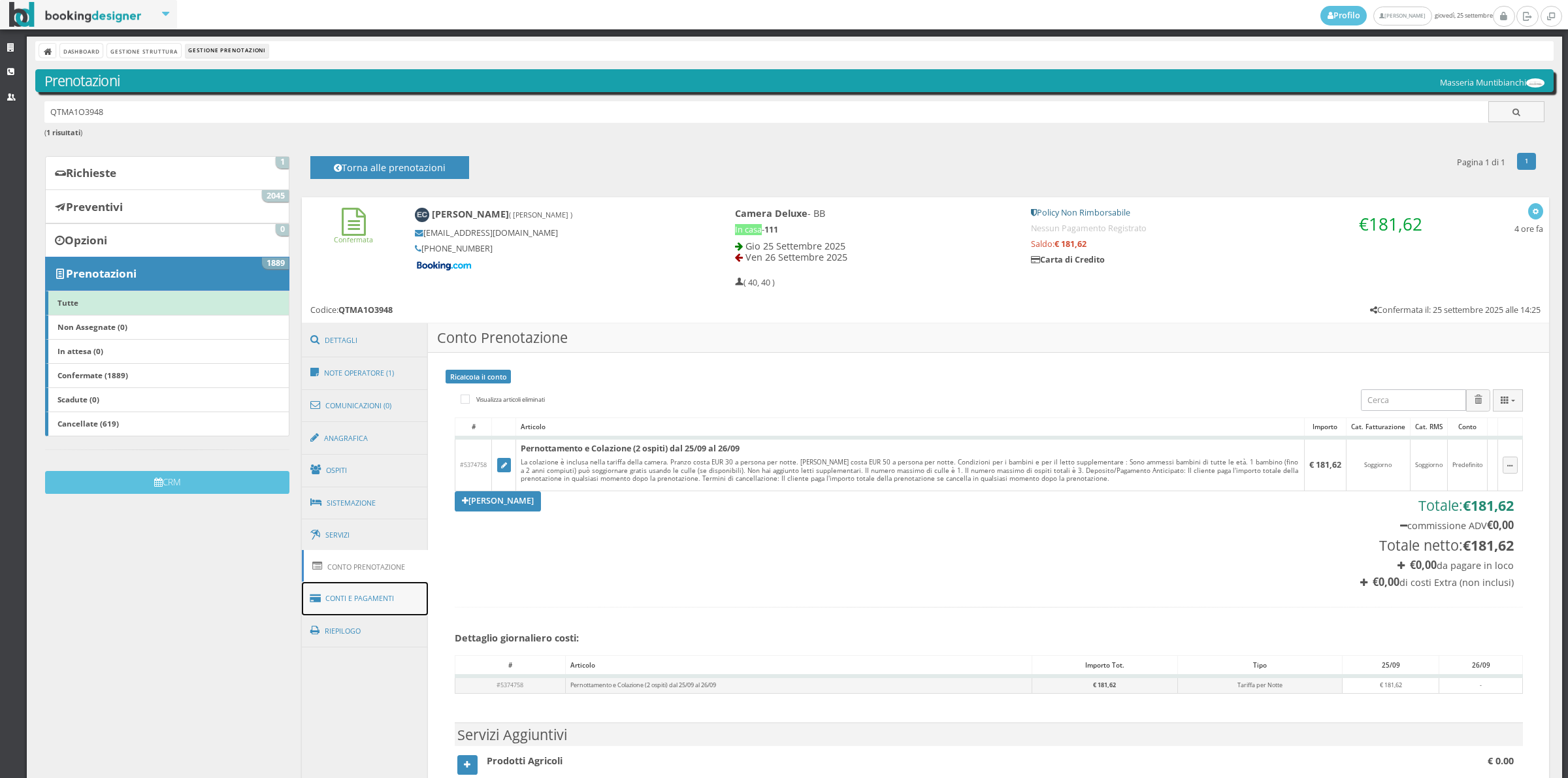
click at [420, 604] on link "Conti e Pagamenti" at bounding box center [365, 598] width 127 height 33
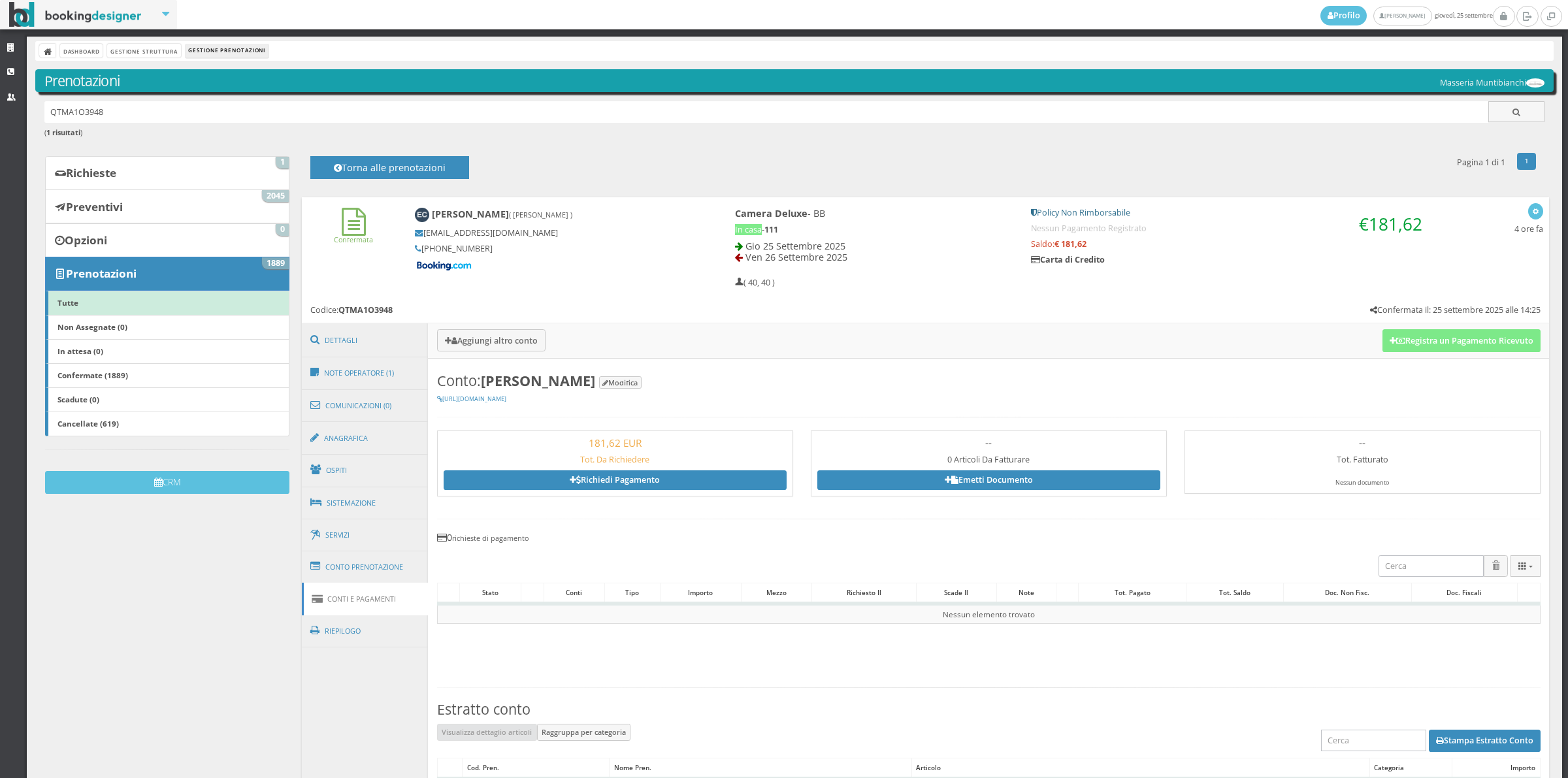
scroll to position [454, 0]
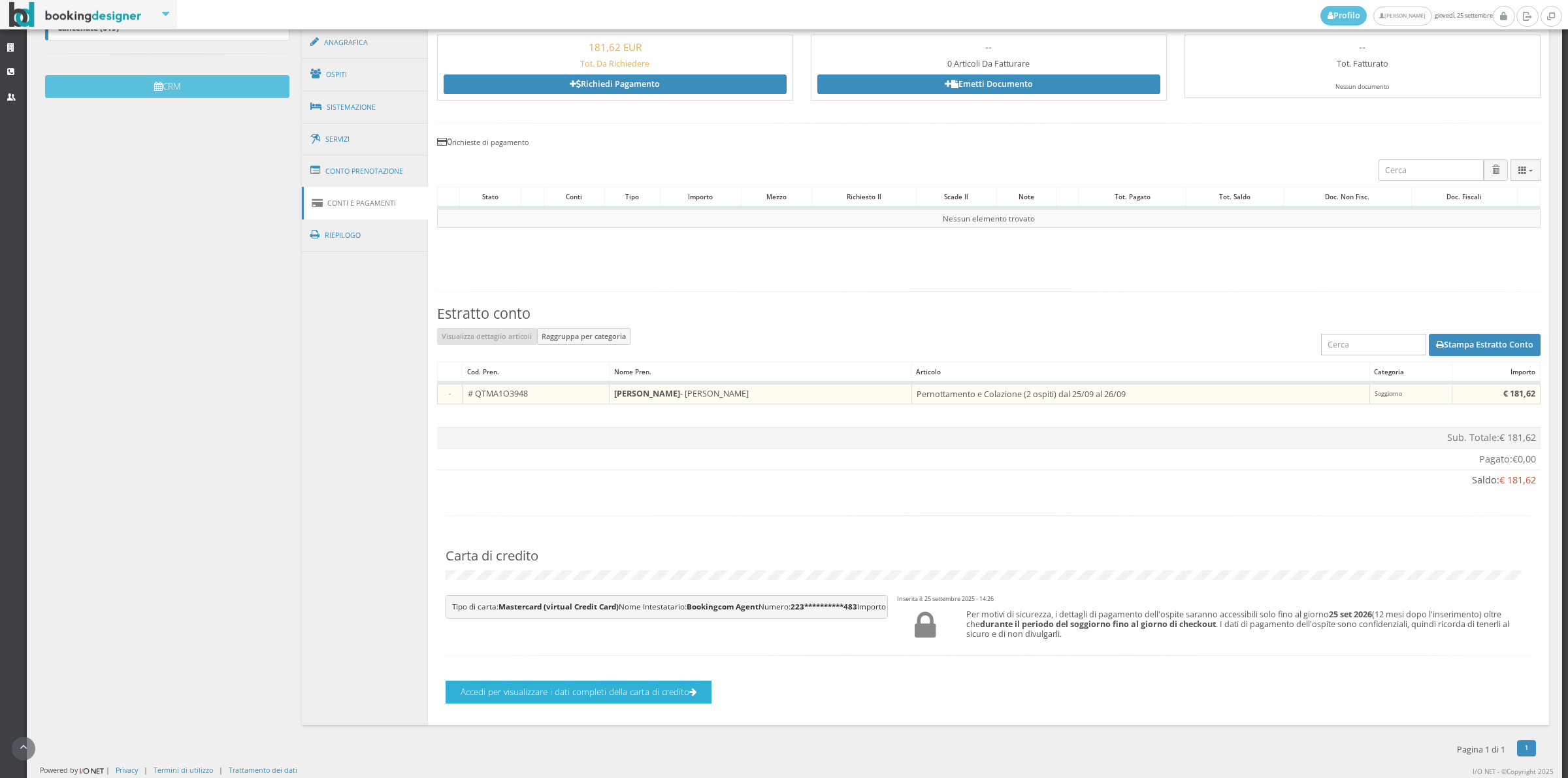
click at [661, 704] on button "Accedi per visualizzare i dati completi della carta di credito" at bounding box center [579, 692] width 265 height 23
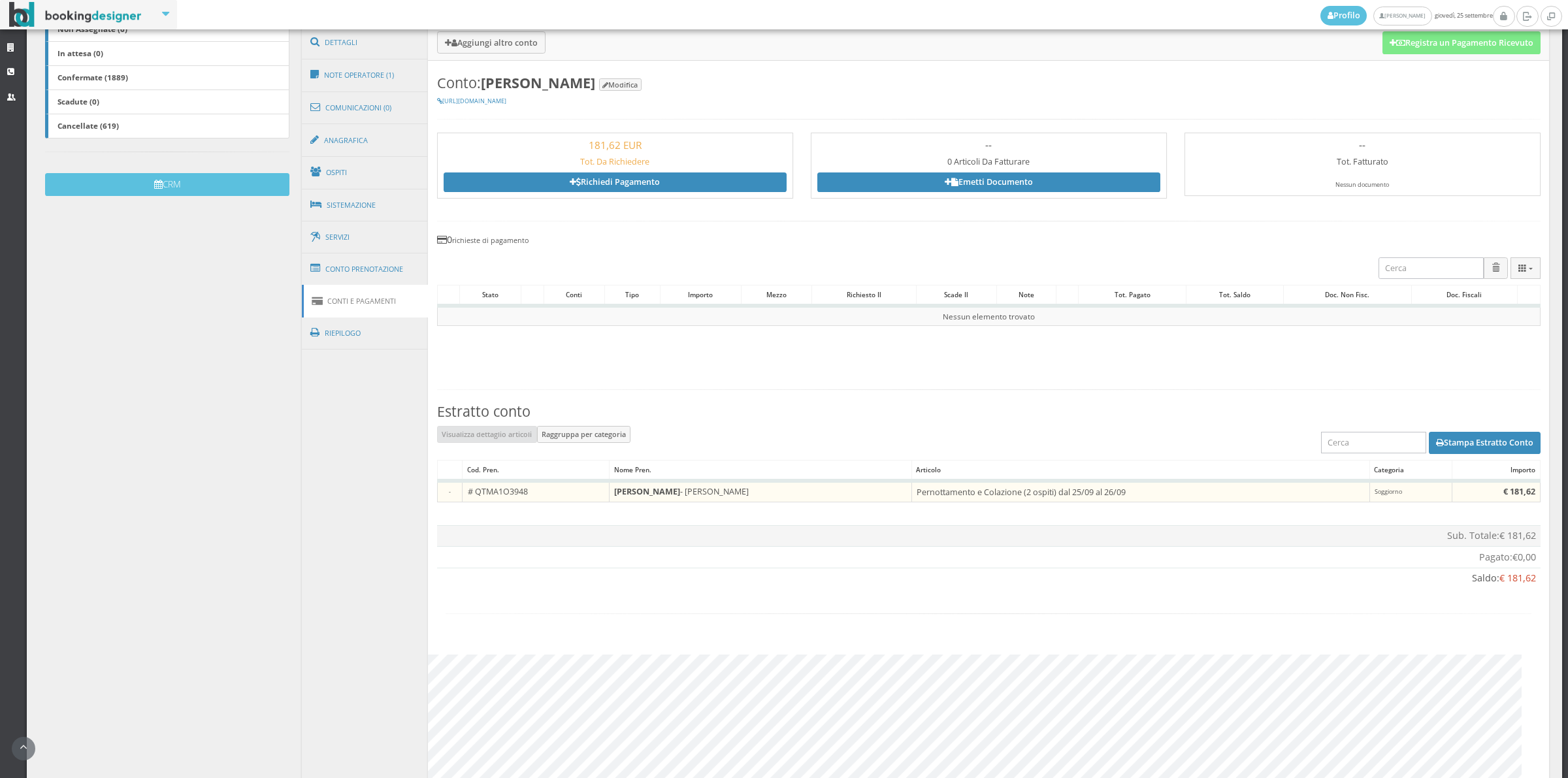
scroll to position [160, 0]
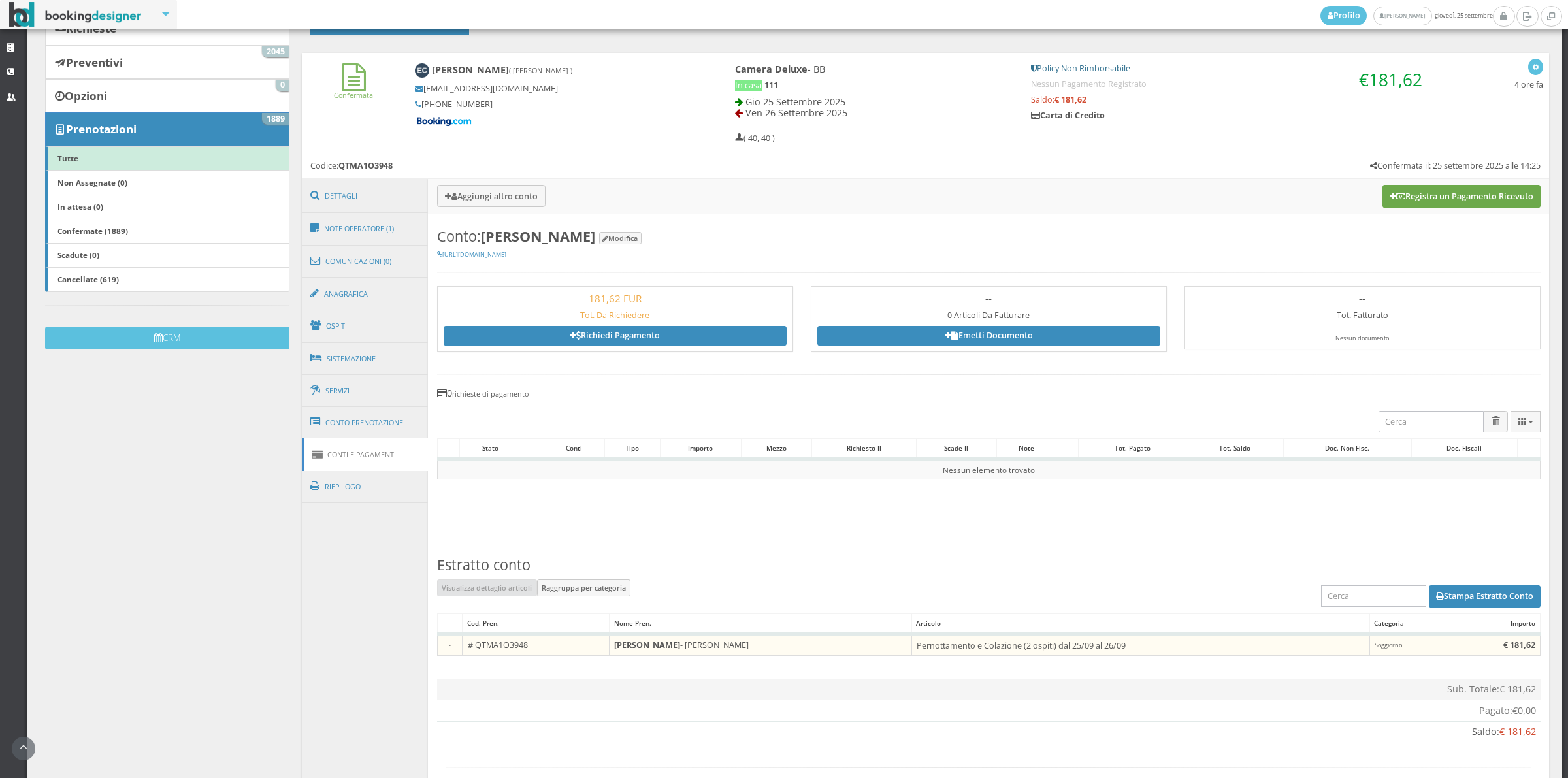
click at [1467, 204] on button "Registra un Pagamento Ricevuto" at bounding box center [1462, 196] width 158 height 22
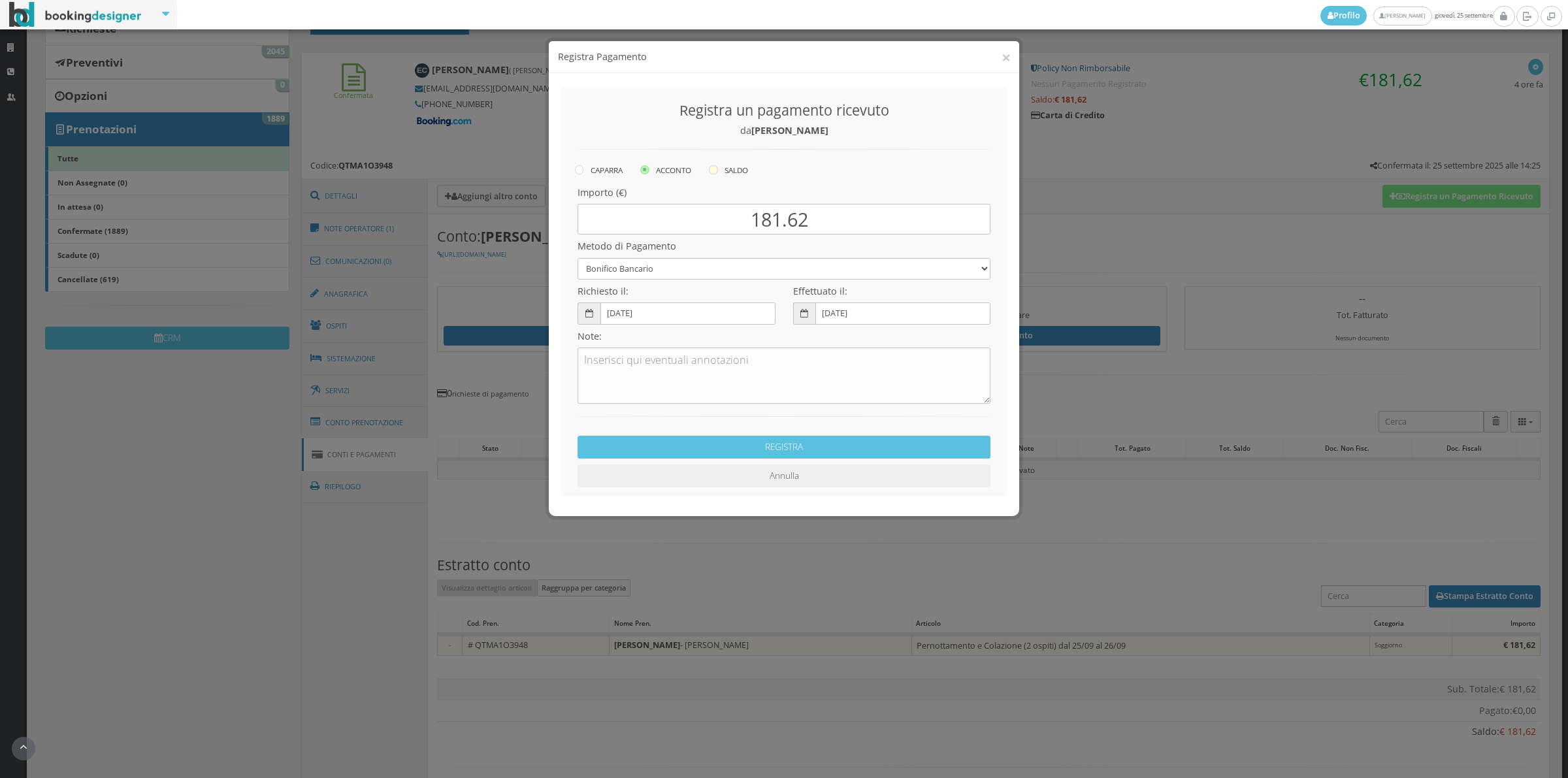
click at [748, 173] on label "SALDO" at bounding box center [728, 169] width 39 height 15
radio input "true"
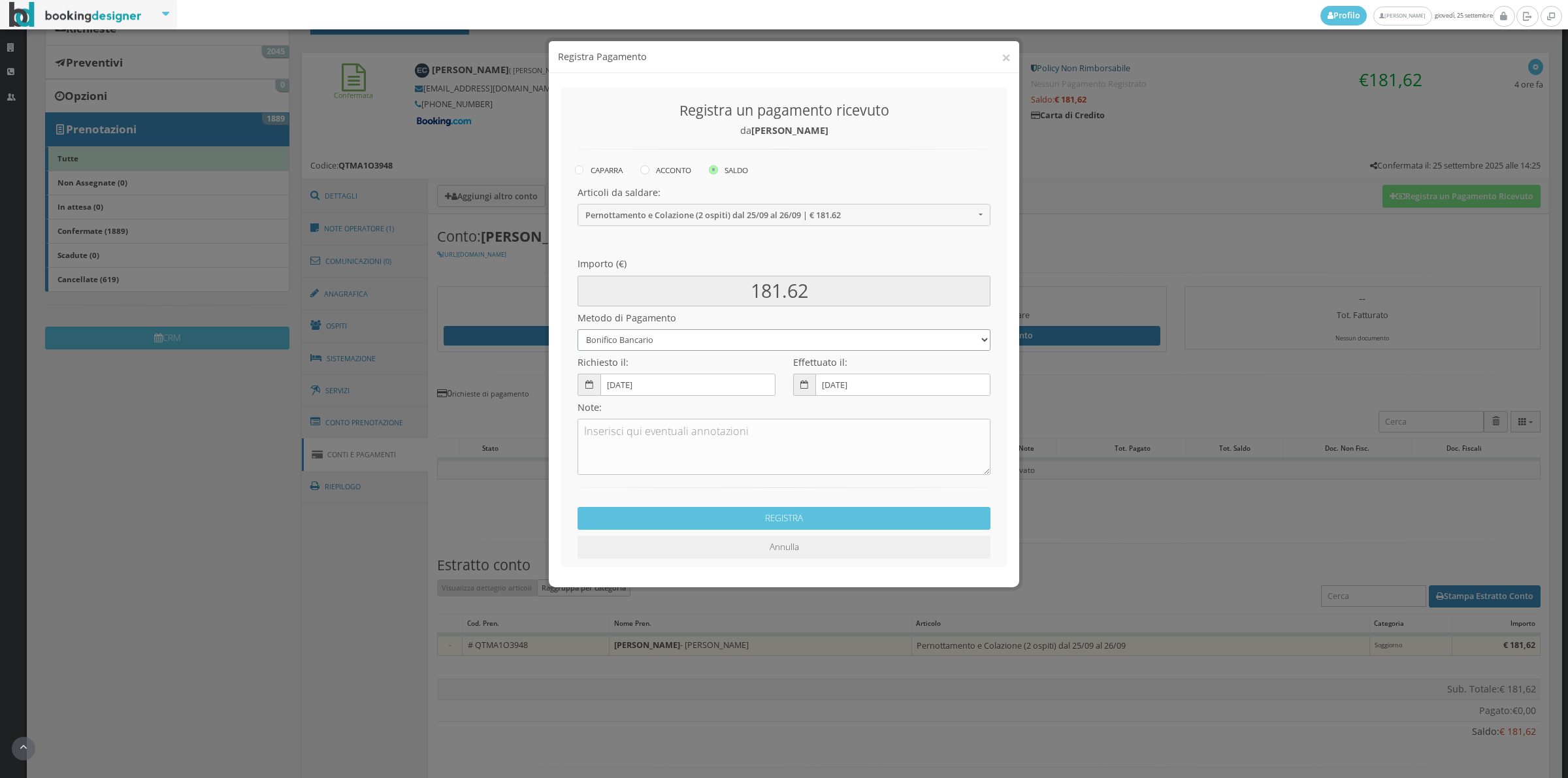
click at [668, 331] on select "Bonifico Bancario Carta di Credito Contanti Assegno Bancario Assegno Circolare …" at bounding box center [784, 340] width 413 height 21
select select "2589"
click at [578, 329] on select "Bonifico Bancario Carta di Credito Contanti Assegno Bancario Assegno Circolare …" at bounding box center [784, 340] width 413 height 21
click at [648, 426] on textarea at bounding box center [784, 447] width 413 height 56
type textarea "Pagonline ok"
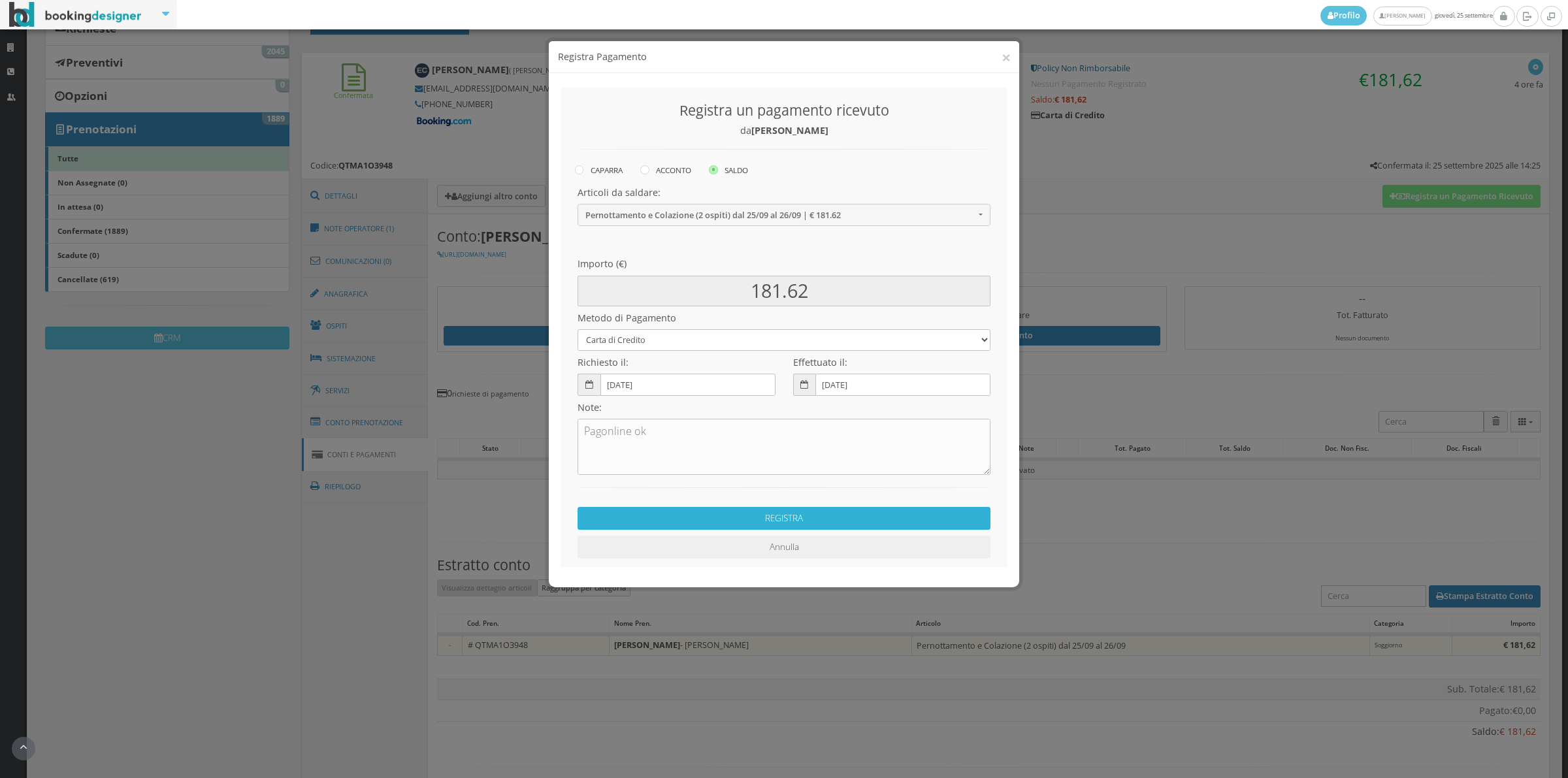
click at [696, 518] on button "REGISTRA" at bounding box center [784, 518] width 413 height 23
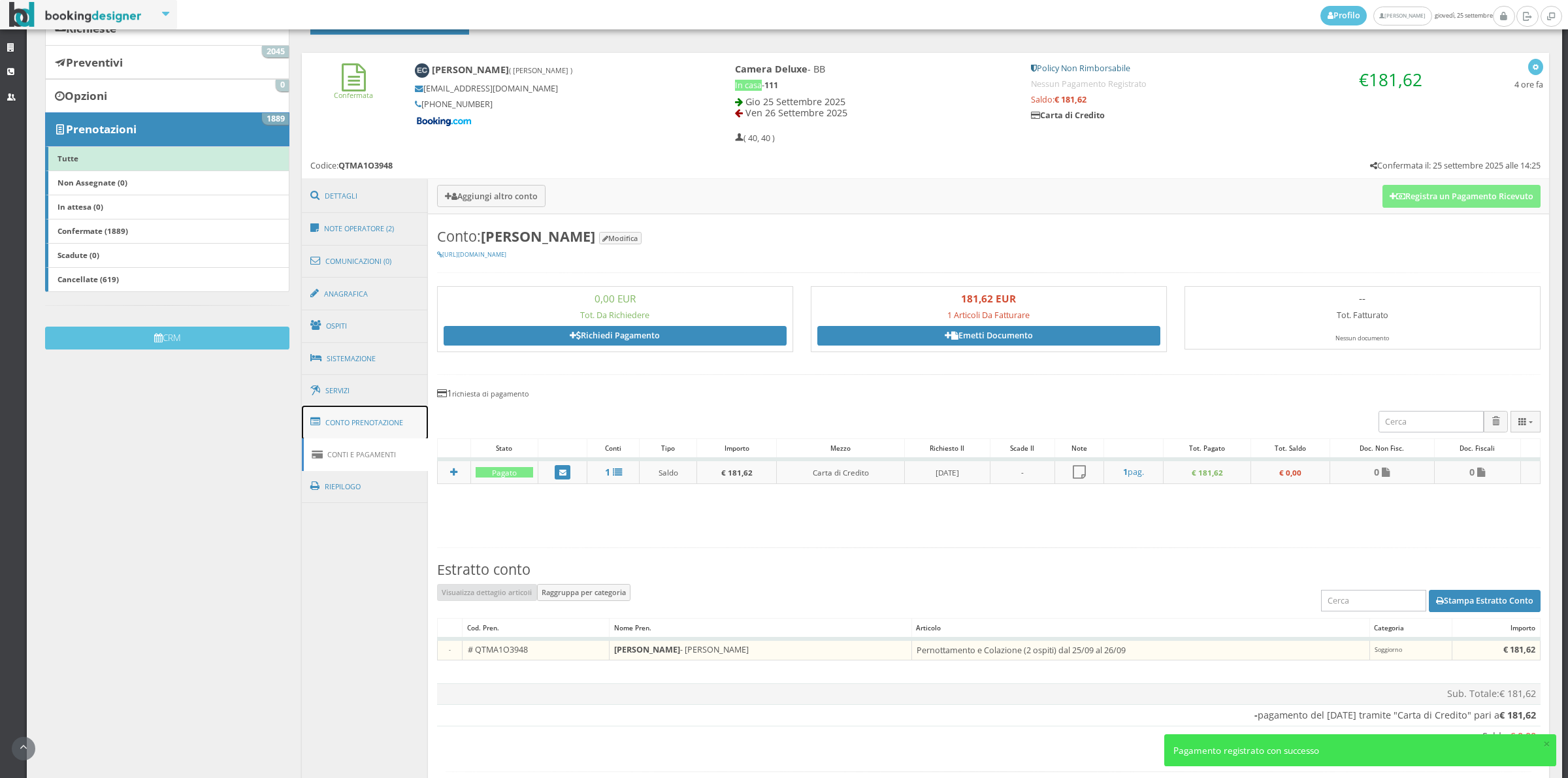
click at [340, 429] on link "Conto Prenotazione" at bounding box center [365, 423] width 127 height 34
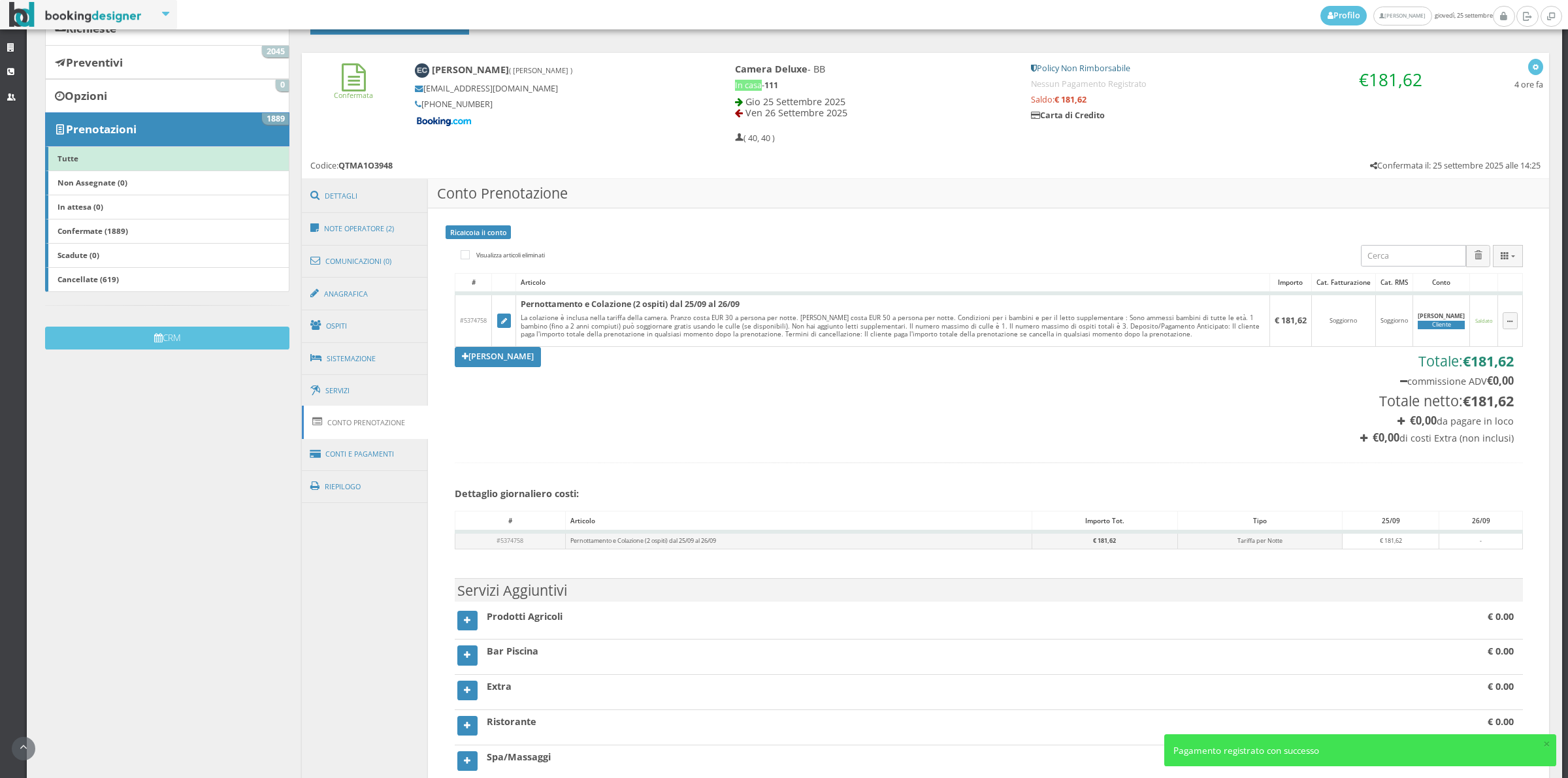
click at [508, 370] on section "[PERSON_NAME] Totale: € 181,62 commissione ADV € 0,00 Totale netto: € 181,62 € …" at bounding box center [988, 396] width 1068 height 97
click at [508, 360] on link "[PERSON_NAME]" at bounding box center [497, 357] width 86 height 20
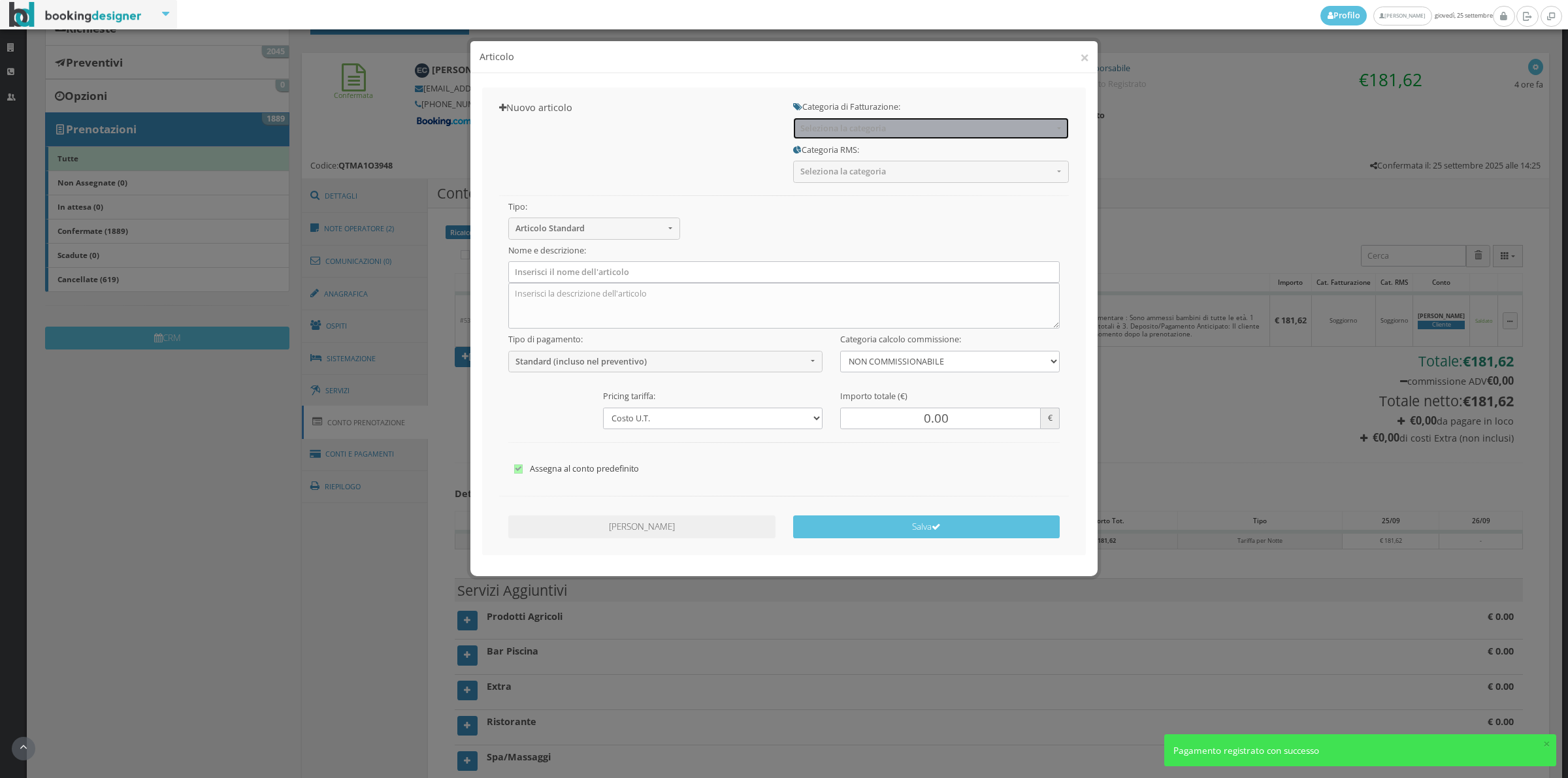
click at [831, 132] on span "Seleziona la categoria" at bounding box center [926, 129] width 253 height 10
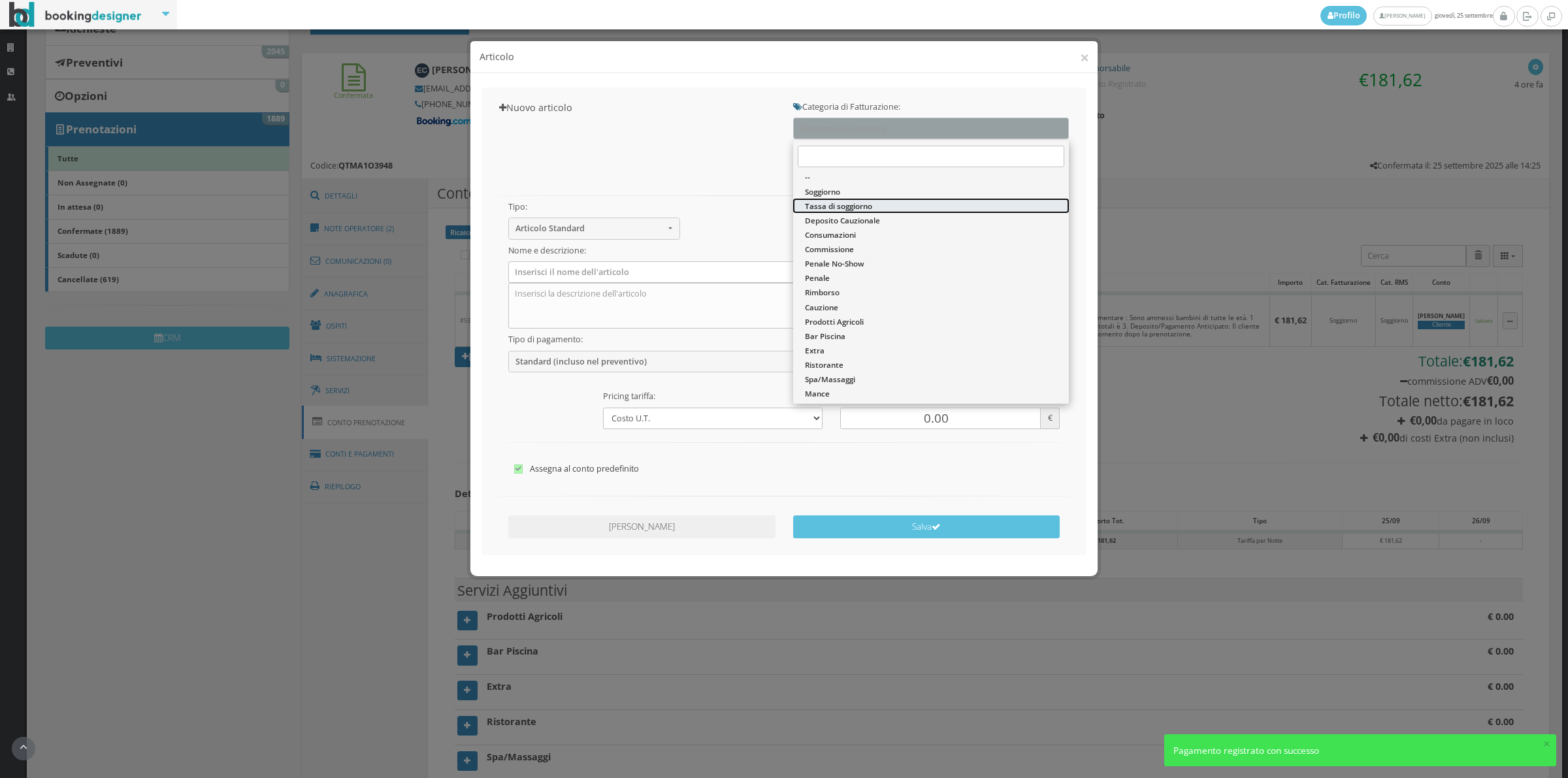
click at [836, 204] on span "Tassa di soggiorno" at bounding box center [838, 206] width 67 height 11
select select "13"
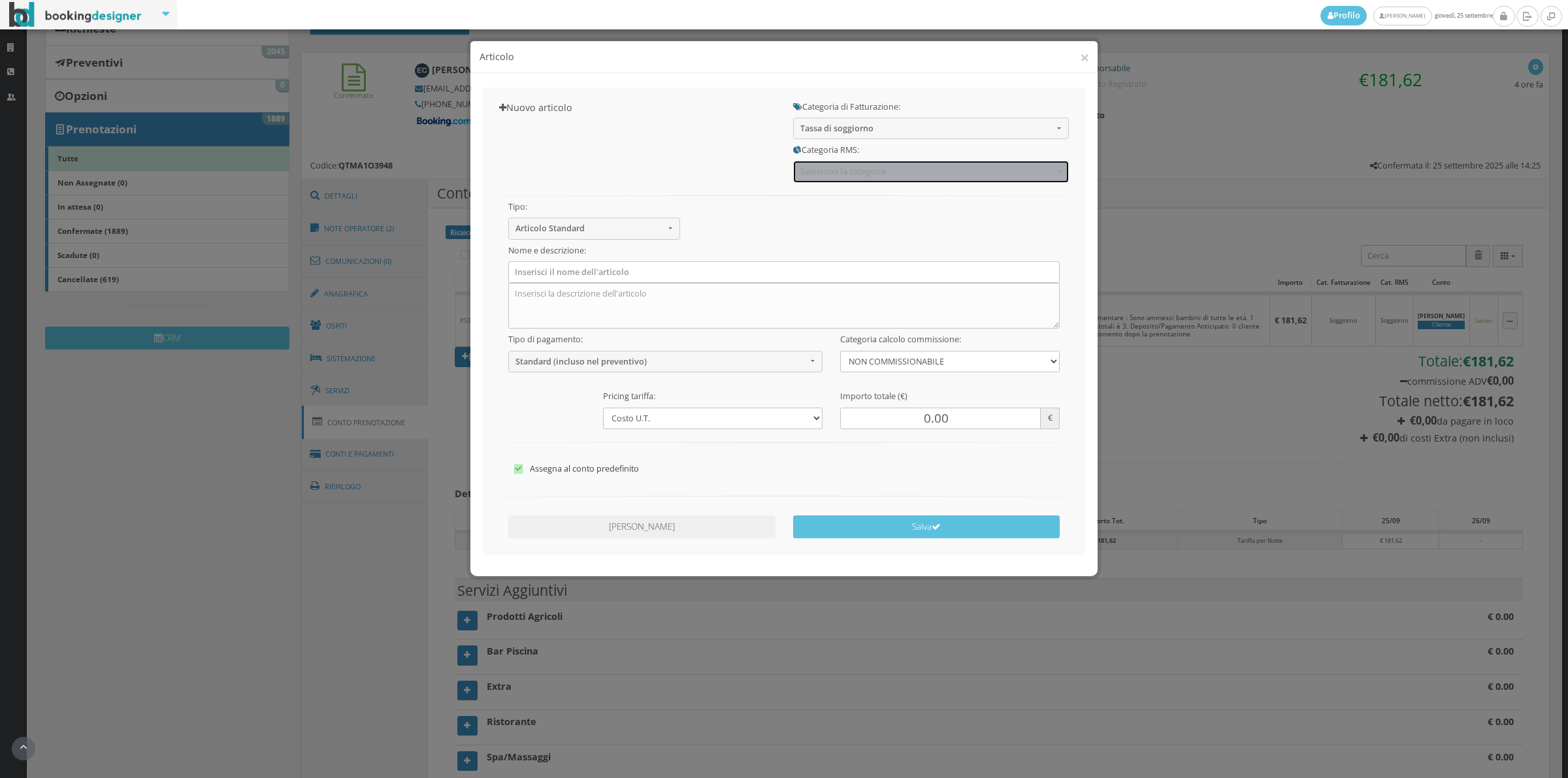
click at [830, 170] on span "Seleziona la categoria" at bounding box center [926, 172] width 253 height 10
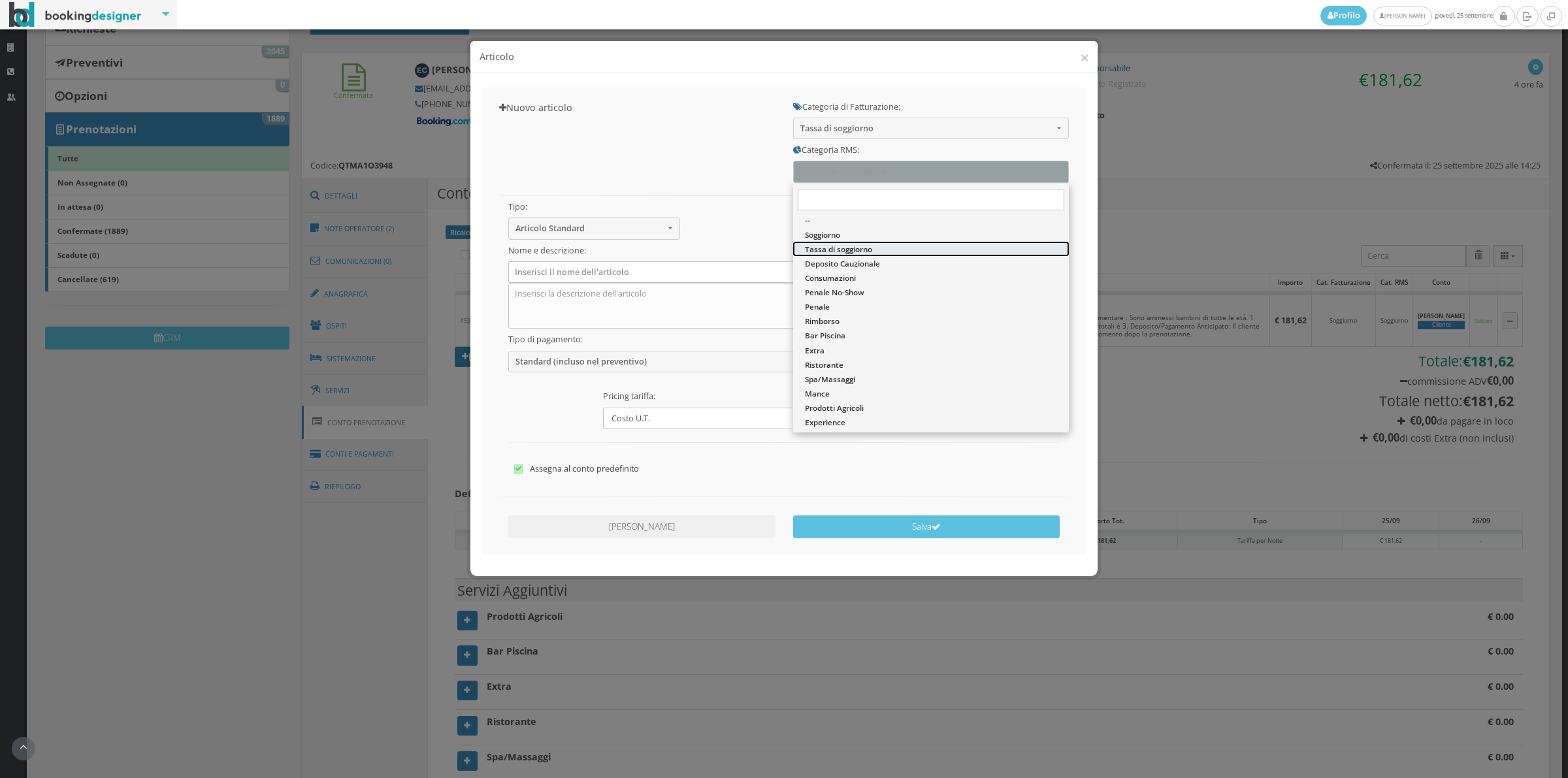
click at [827, 252] on span "Tassa di soggiorno" at bounding box center [838, 249] width 67 height 11
select select "13"
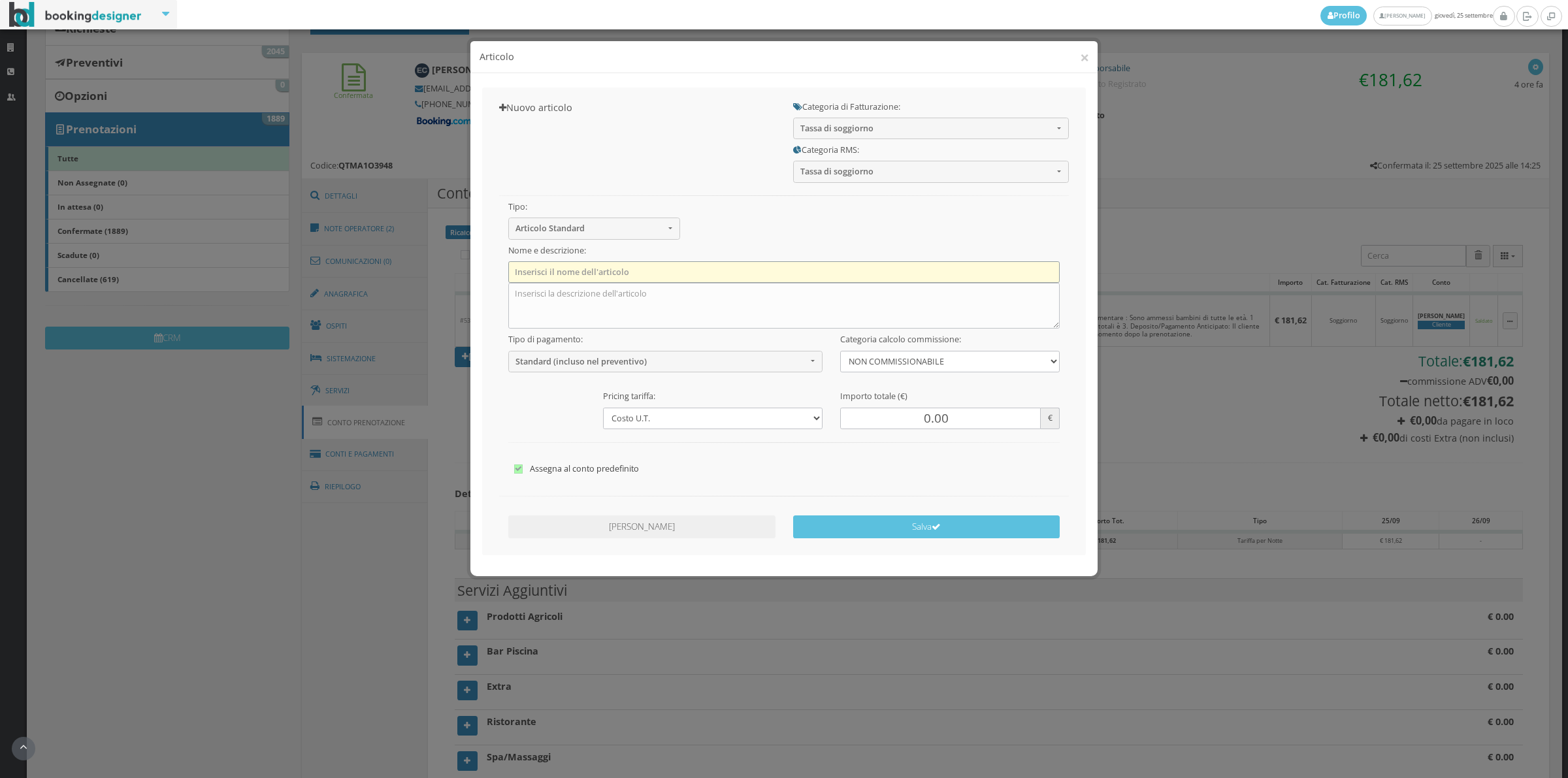
click at [542, 268] on input "text" at bounding box center [784, 272] width 552 height 21
type input "Tassa di Soggiorno"
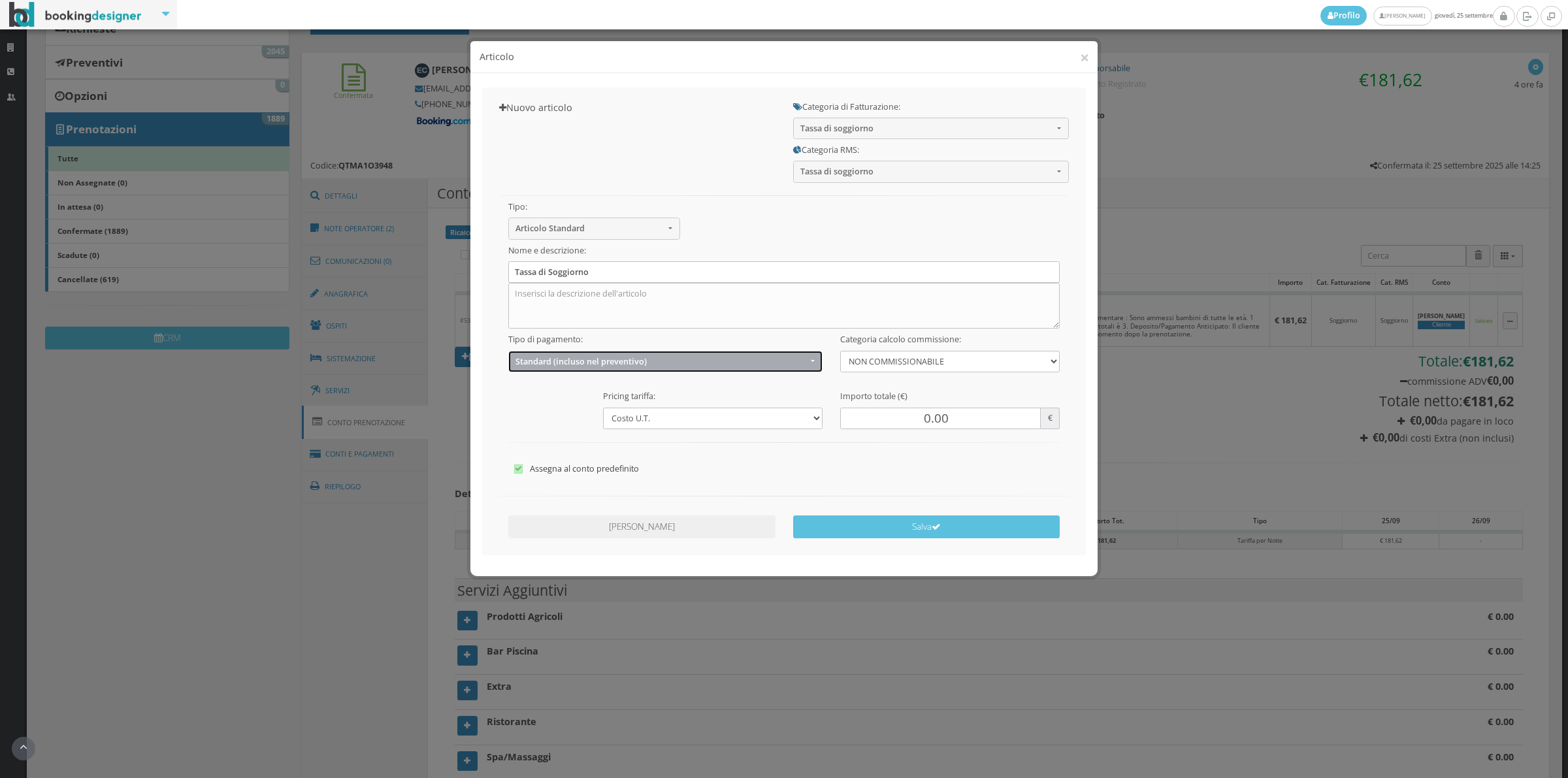
click at [589, 367] on span "Standard (incluso nel preventivo)" at bounding box center [661, 362] width 291 height 10
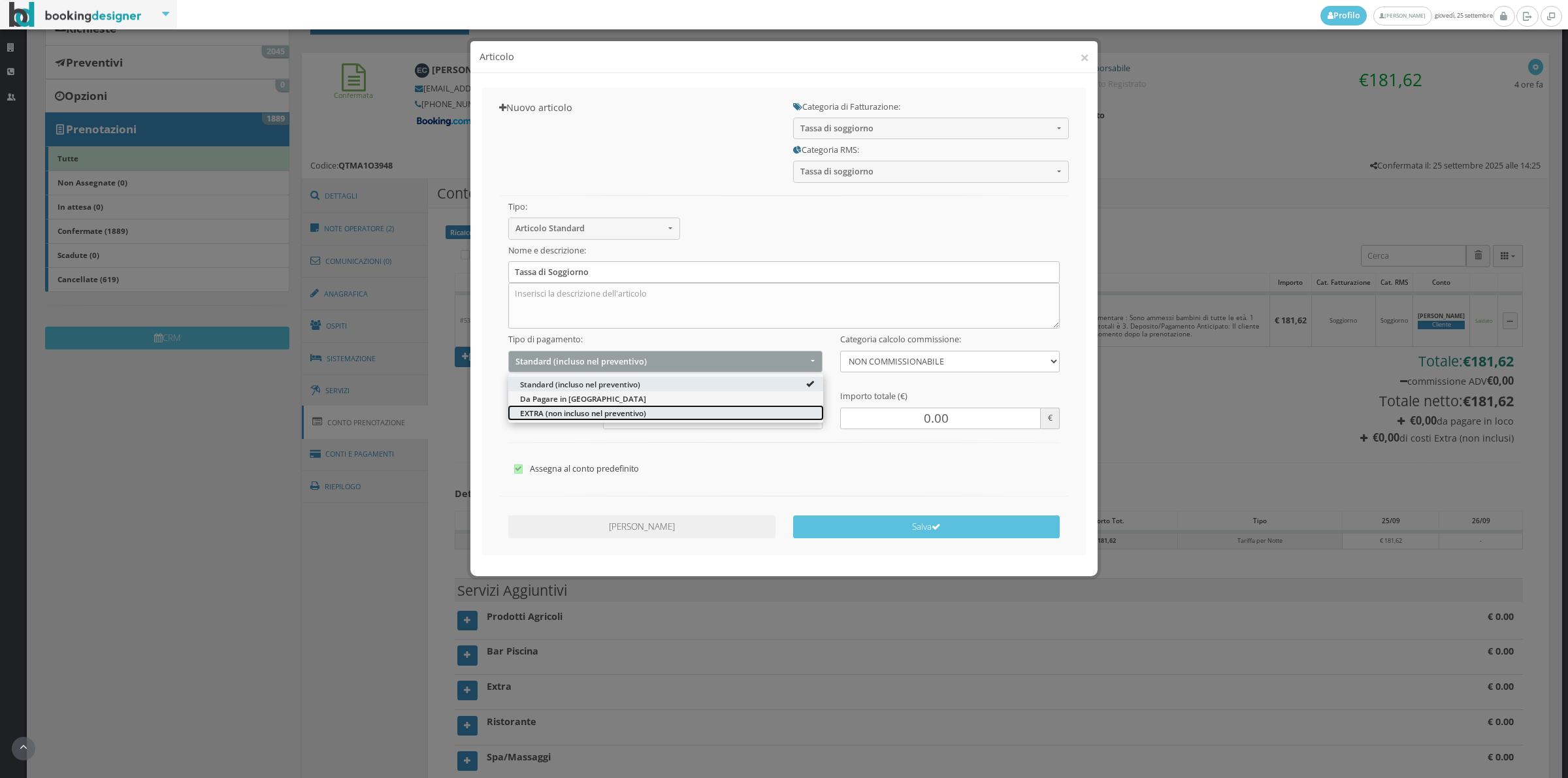
click at [559, 413] on span "EXTRA (non incluso nel preventivo)" at bounding box center [583, 412] width 126 height 11
select select "2"
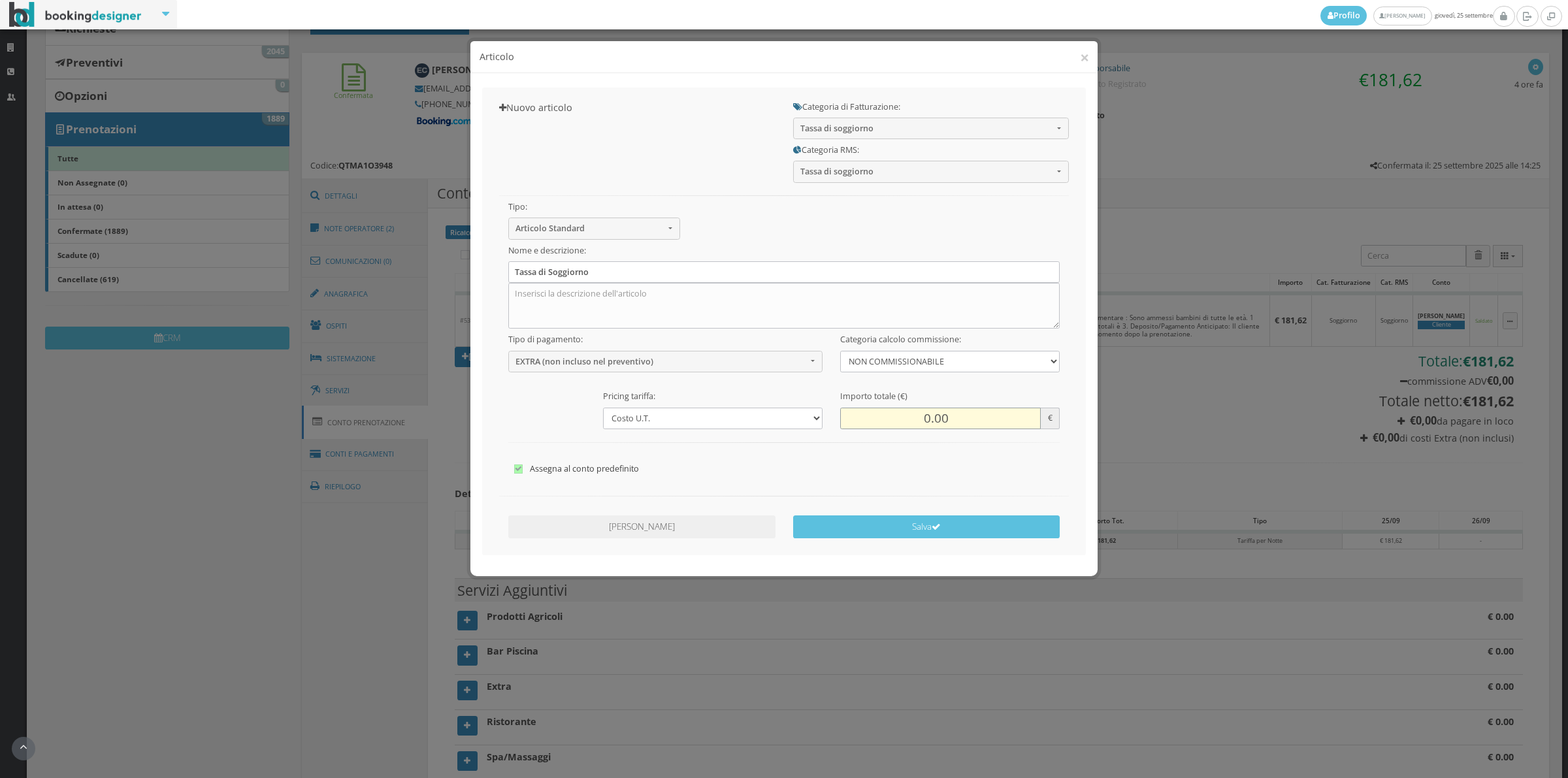
click at [911, 426] on input "0.00" at bounding box center [940, 418] width 201 height 21
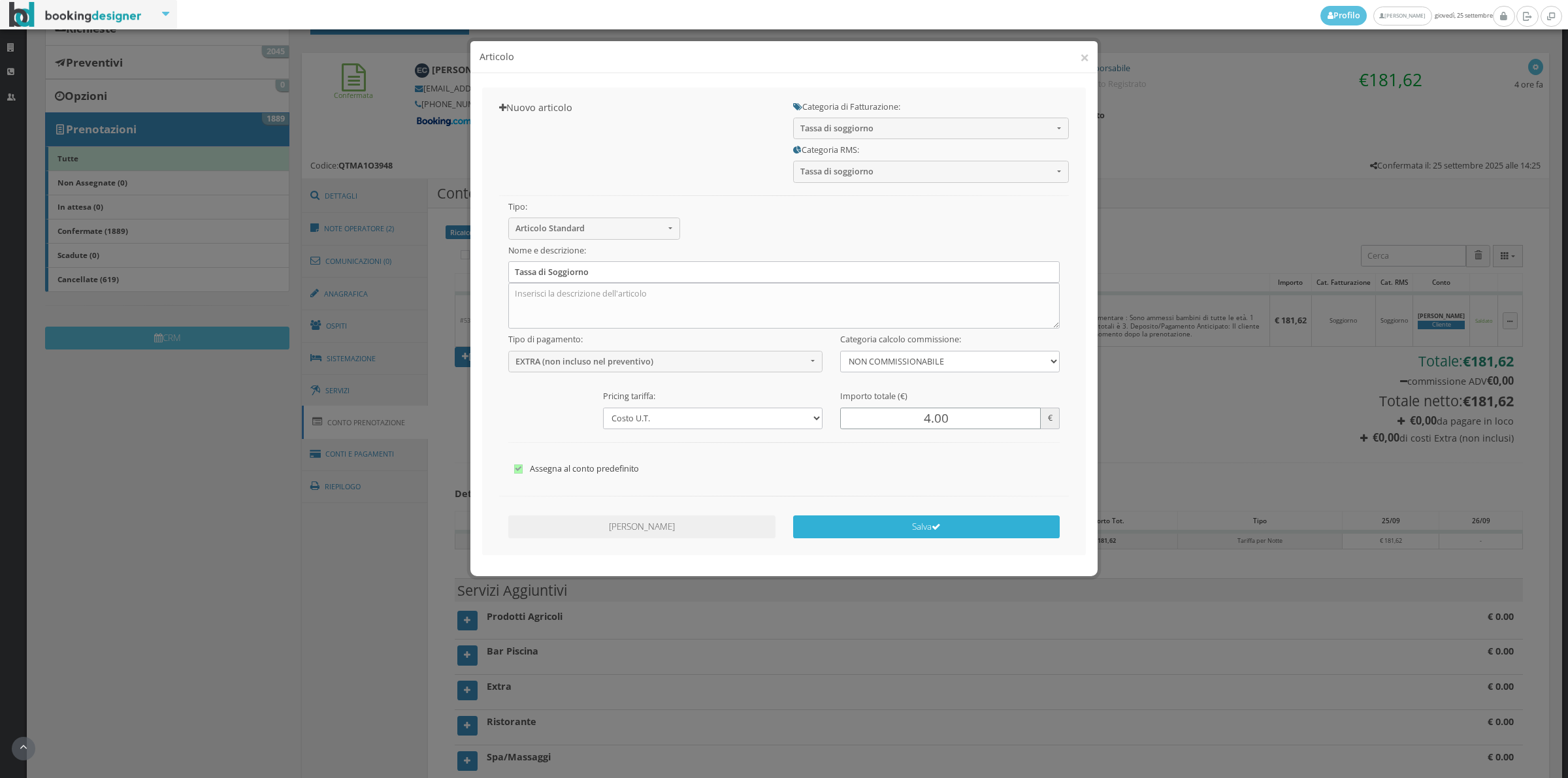
type input "4.00"
click at [919, 527] on button "Salva" at bounding box center [927, 527] width 267 height 23
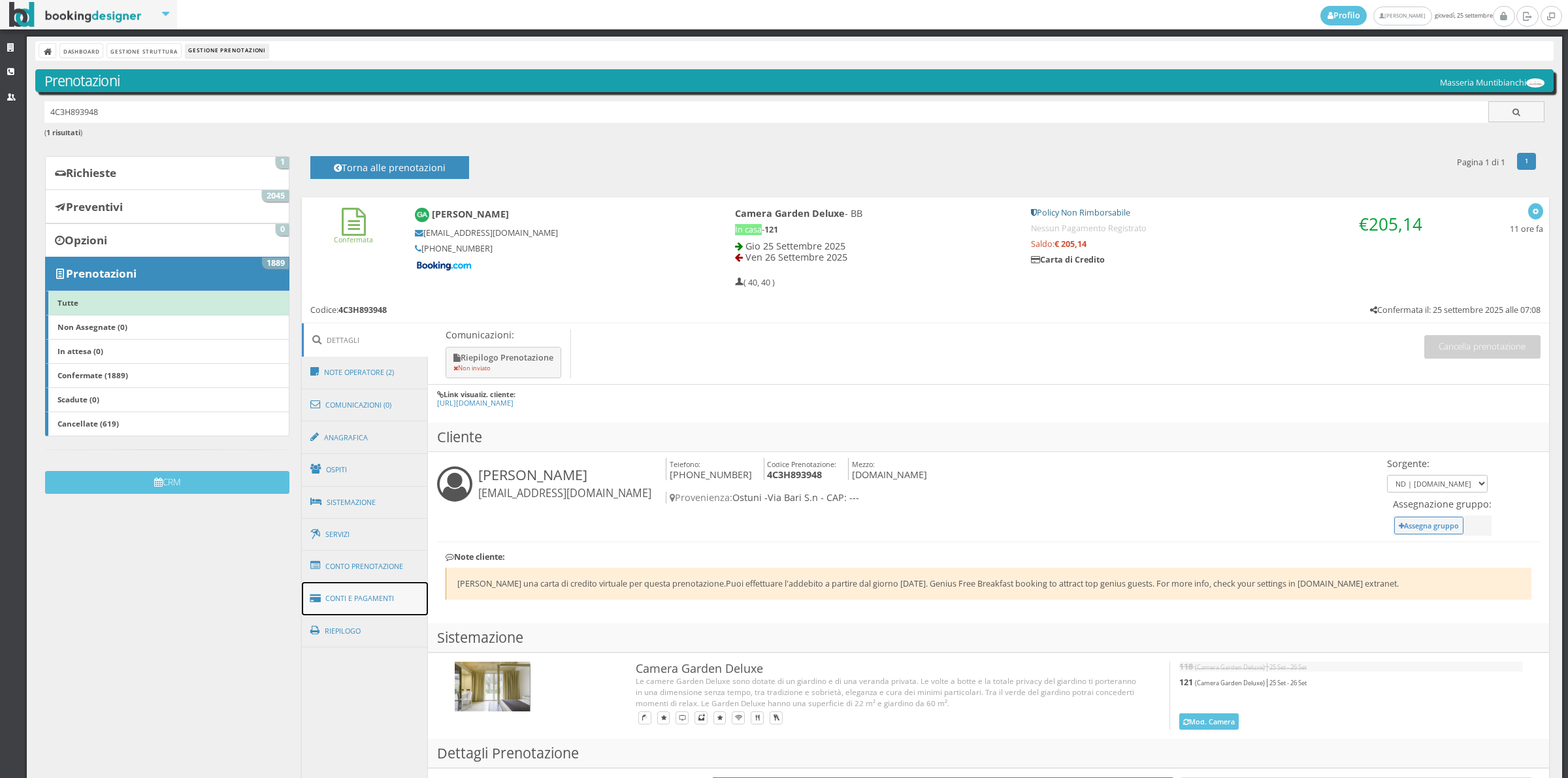
click at [373, 608] on link "Conti e Pagamenti" at bounding box center [365, 598] width 127 height 33
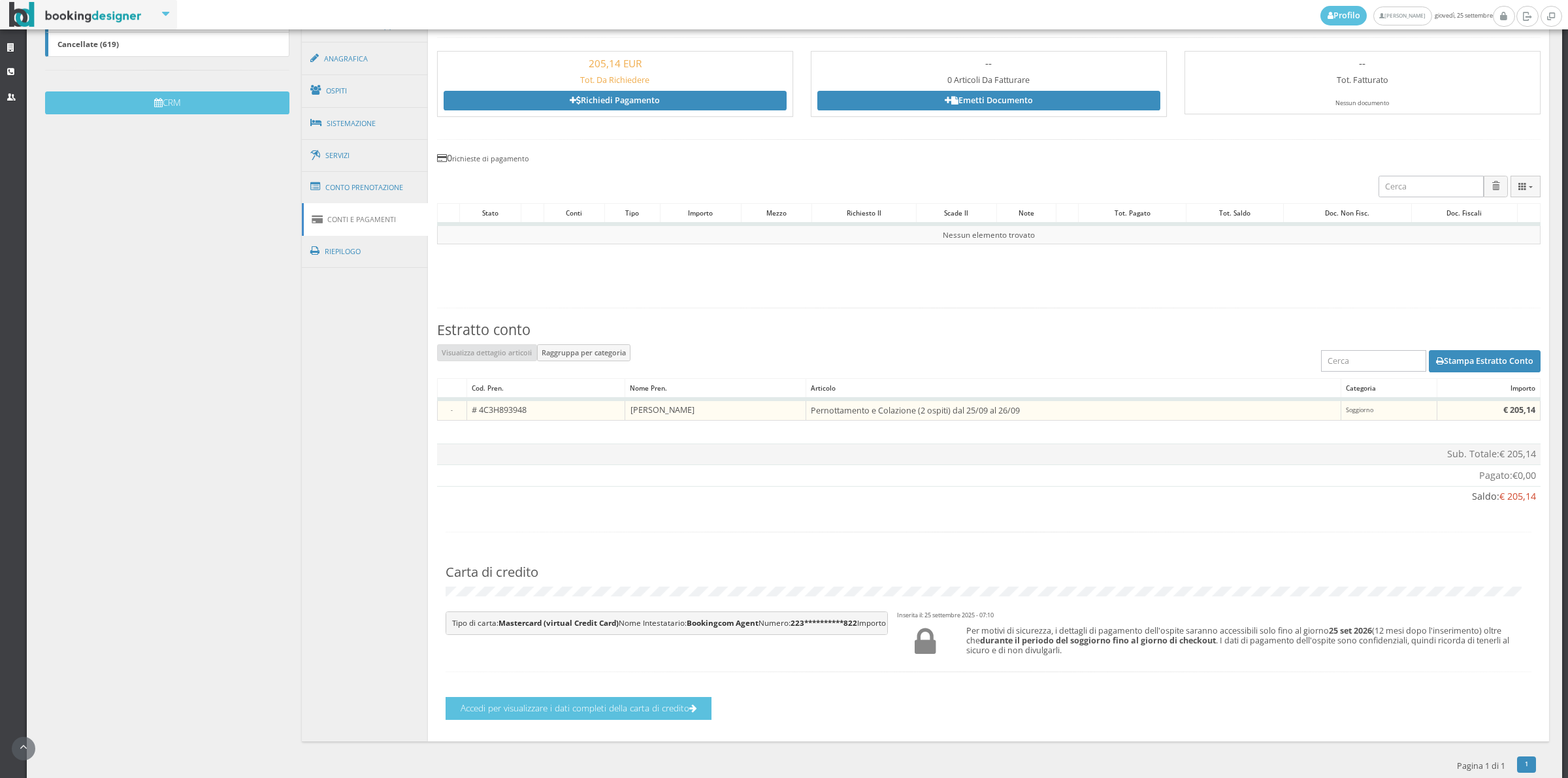
scroll to position [454, 0]
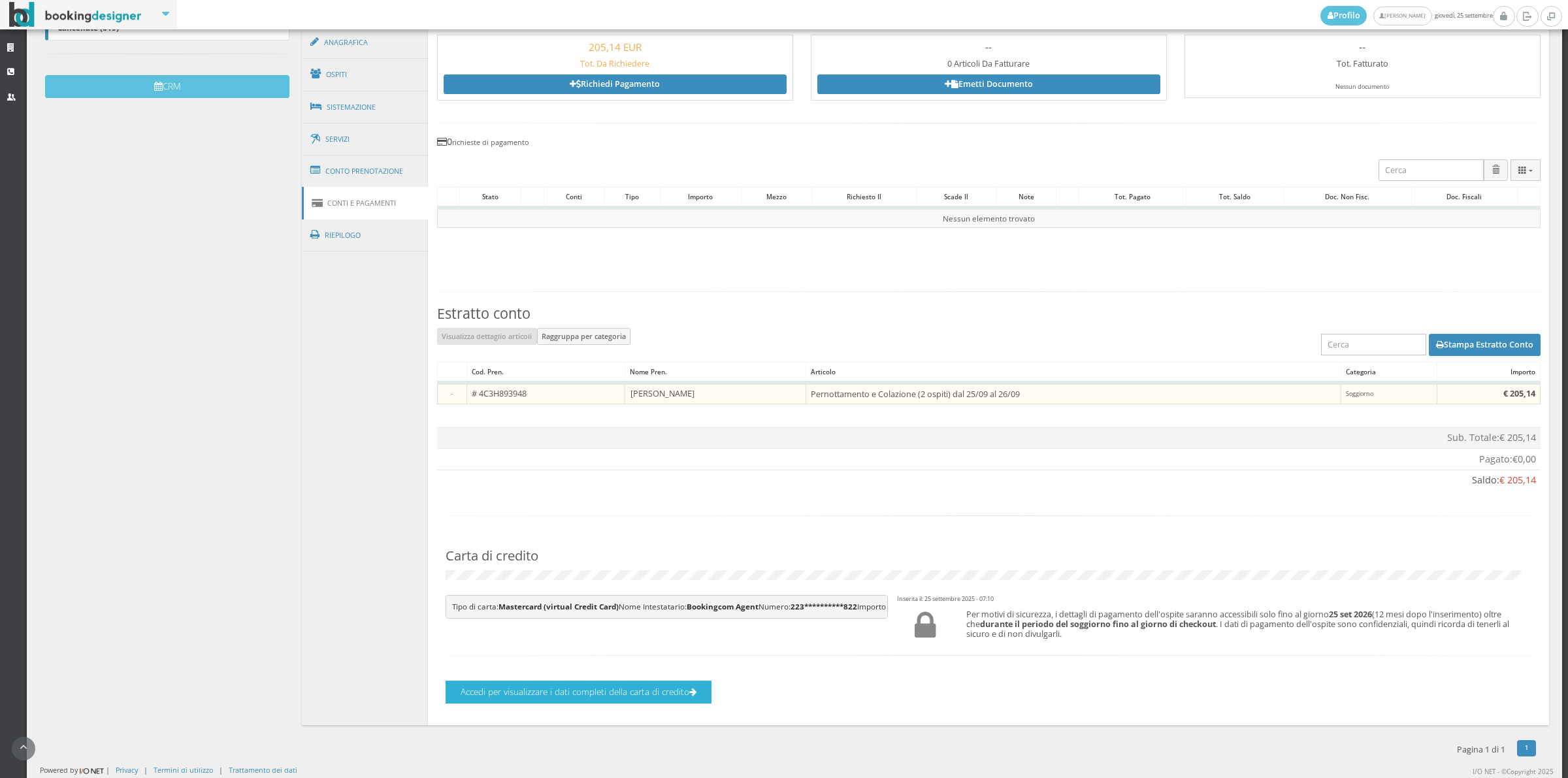
click at [658, 698] on button "Accedi per visualizzare i dati completi della carta di credito" at bounding box center [579, 692] width 265 height 23
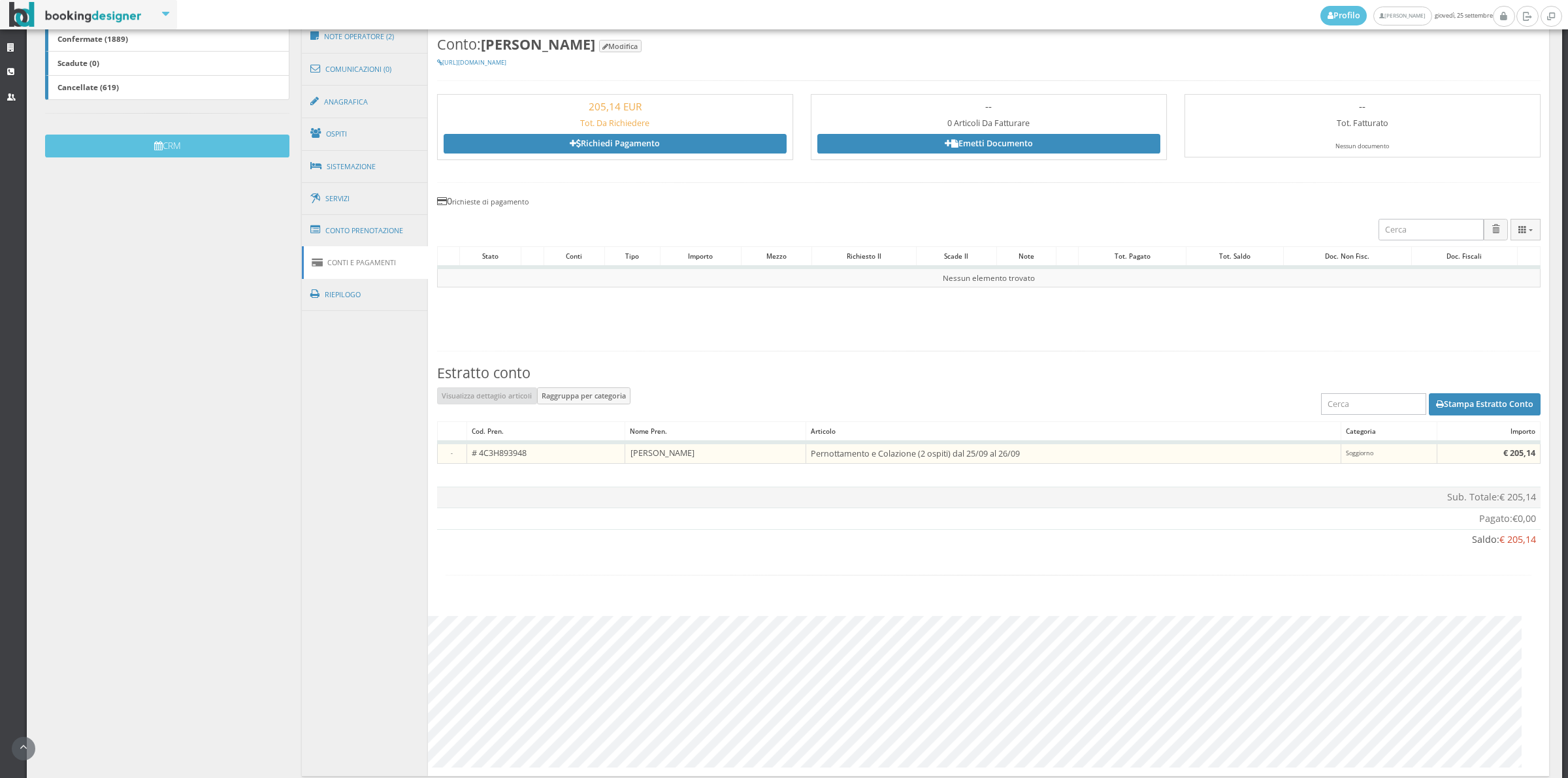
scroll to position [342, 0]
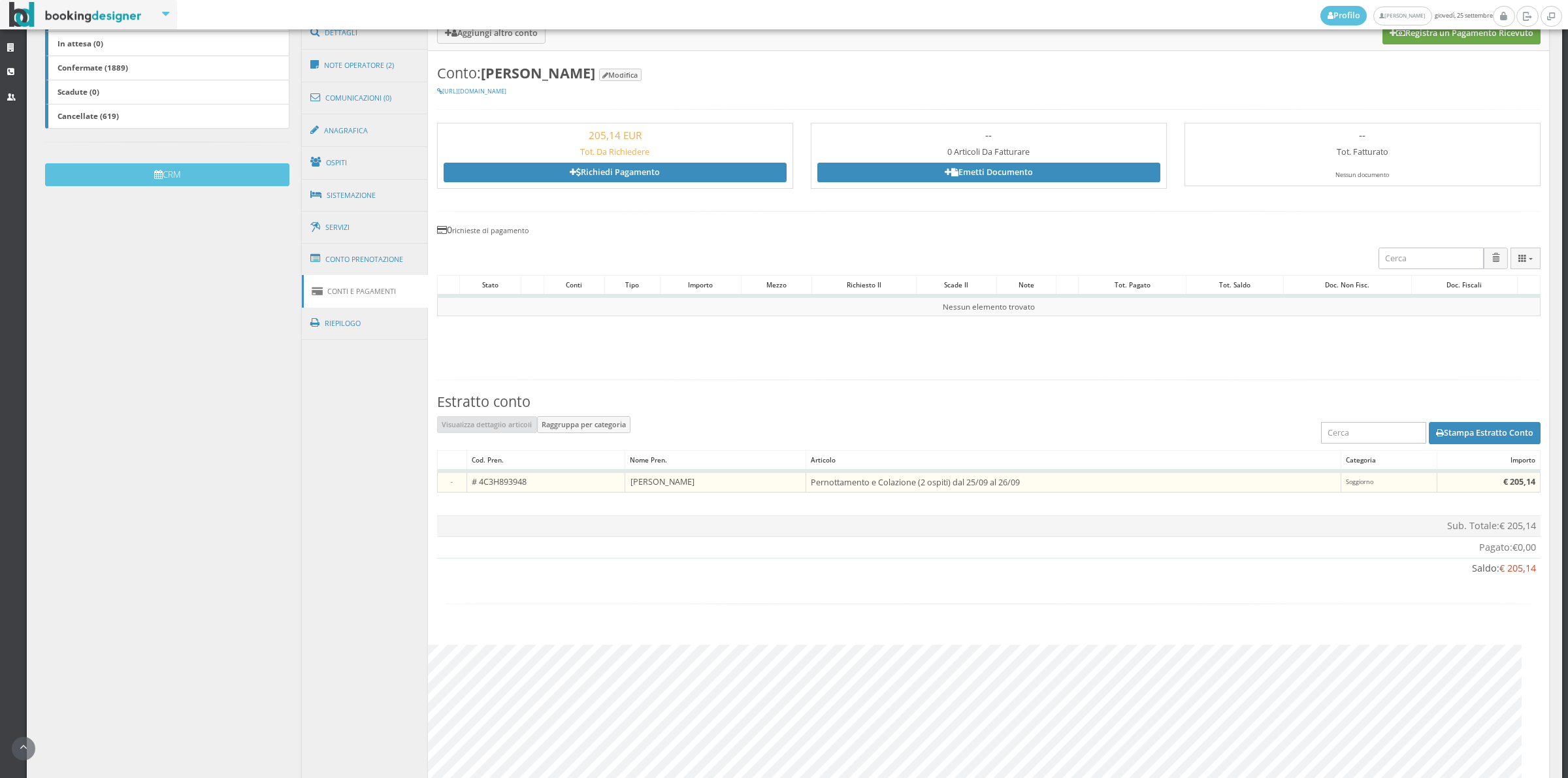
click at [1439, 38] on button "Registra un Pagamento Ricevuto" at bounding box center [1462, 32] width 158 height 22
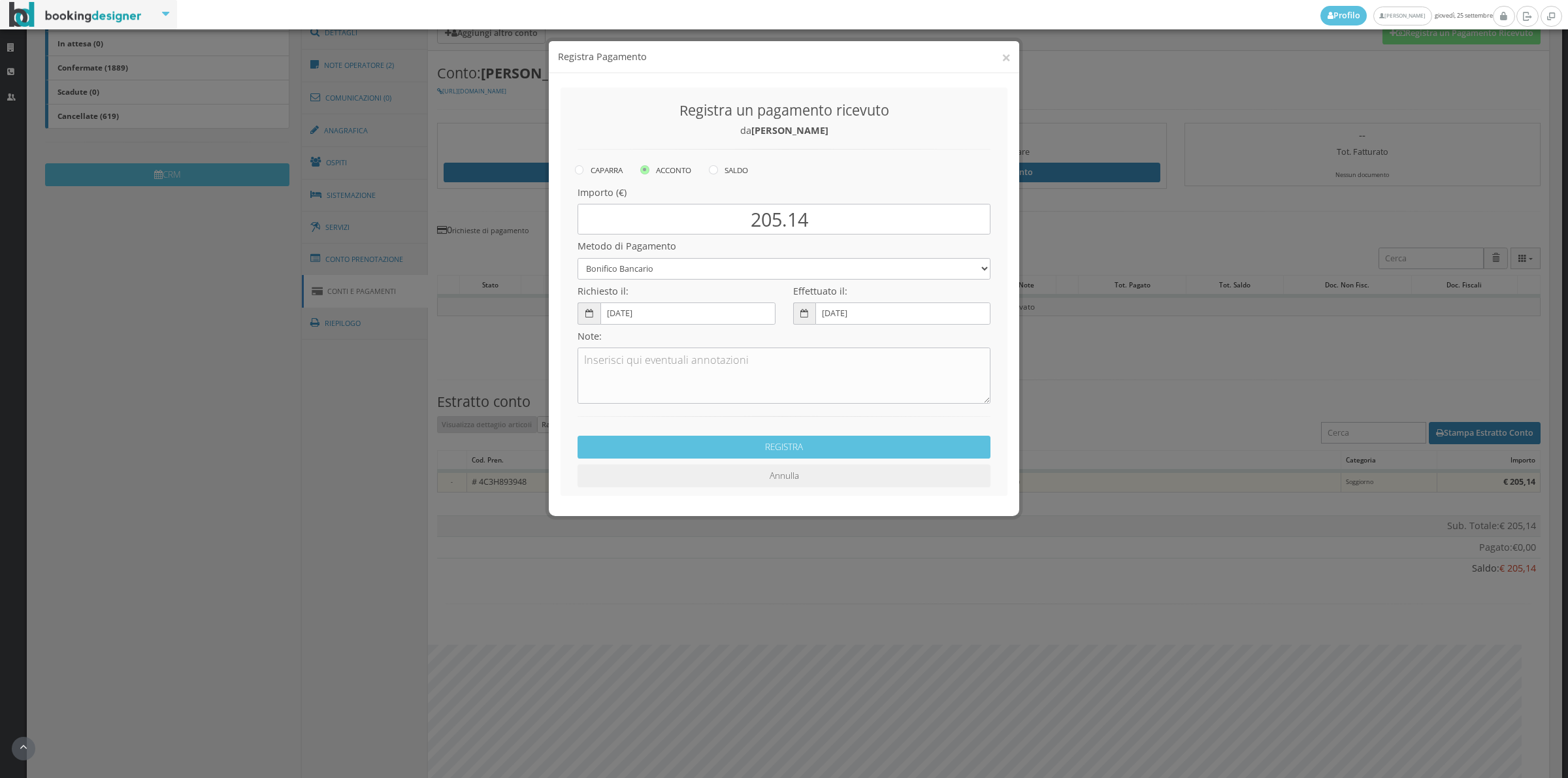
click at [730, 160] on div "Registra un pagamento ricevuto da Giovanni Arpino" at bounding box center [784, 129] width 430 height 66
click at [730, 168] on label "SALDO" at bounding box center [728, 169] width 39 height 15
radio input "true"
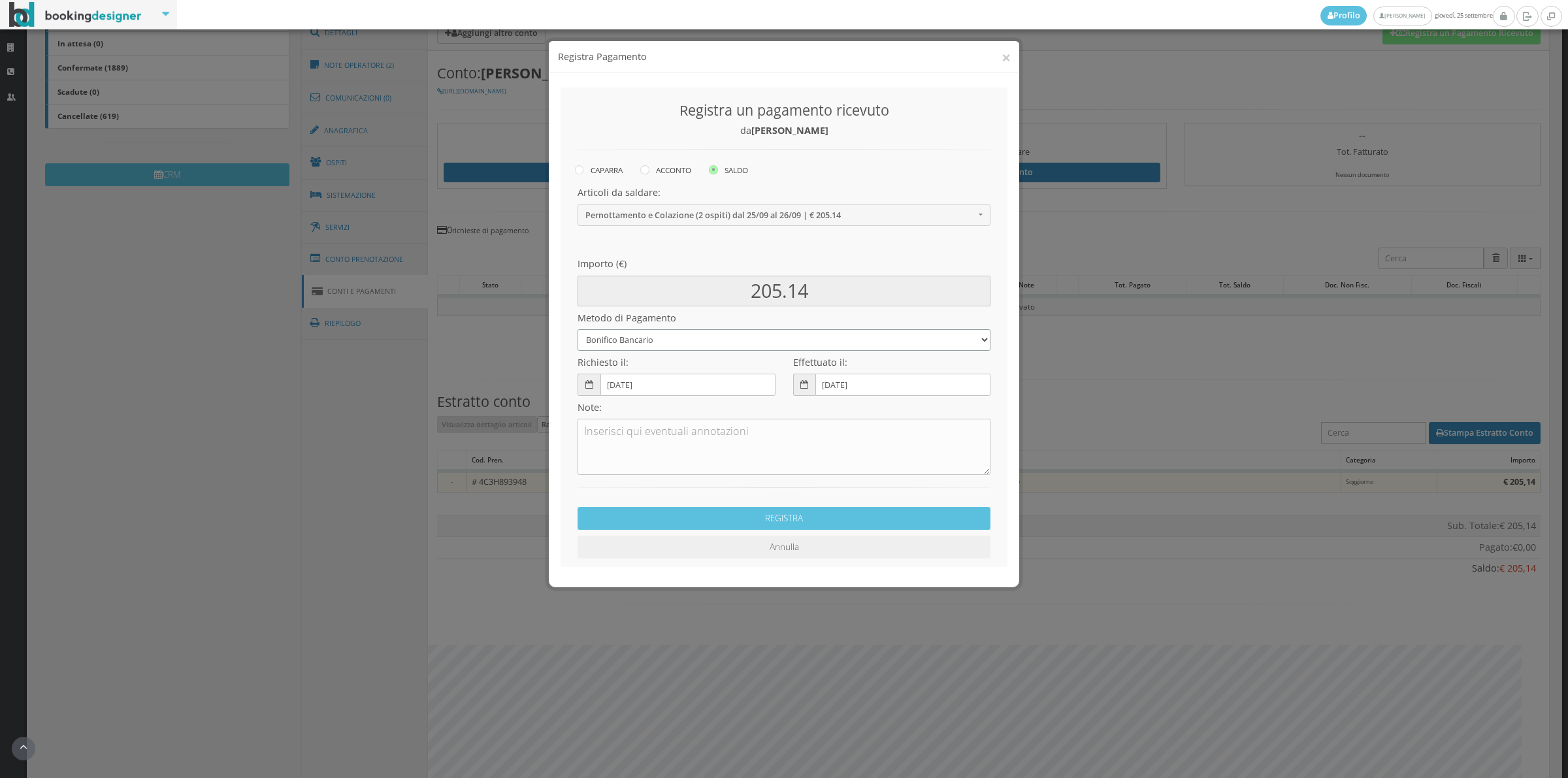
click at [661, 346] on select "Bonifico Bancario Carta di Credito Contanti Assegno Bancario Assegno Circolare …" at bounding box center [784, 340] width 413 height 21
select select "2589"
click at [578, 329] on select "Bonifico Bancario Carta di Credito Contanti Assegno Bancario Assegno Circolare …" at bounding box center [784, 340] width 413 height 21
click at [666, 437] on textarea at bounding box center [784, 447] width 413 height 56
type textarea "Pagonline ok"
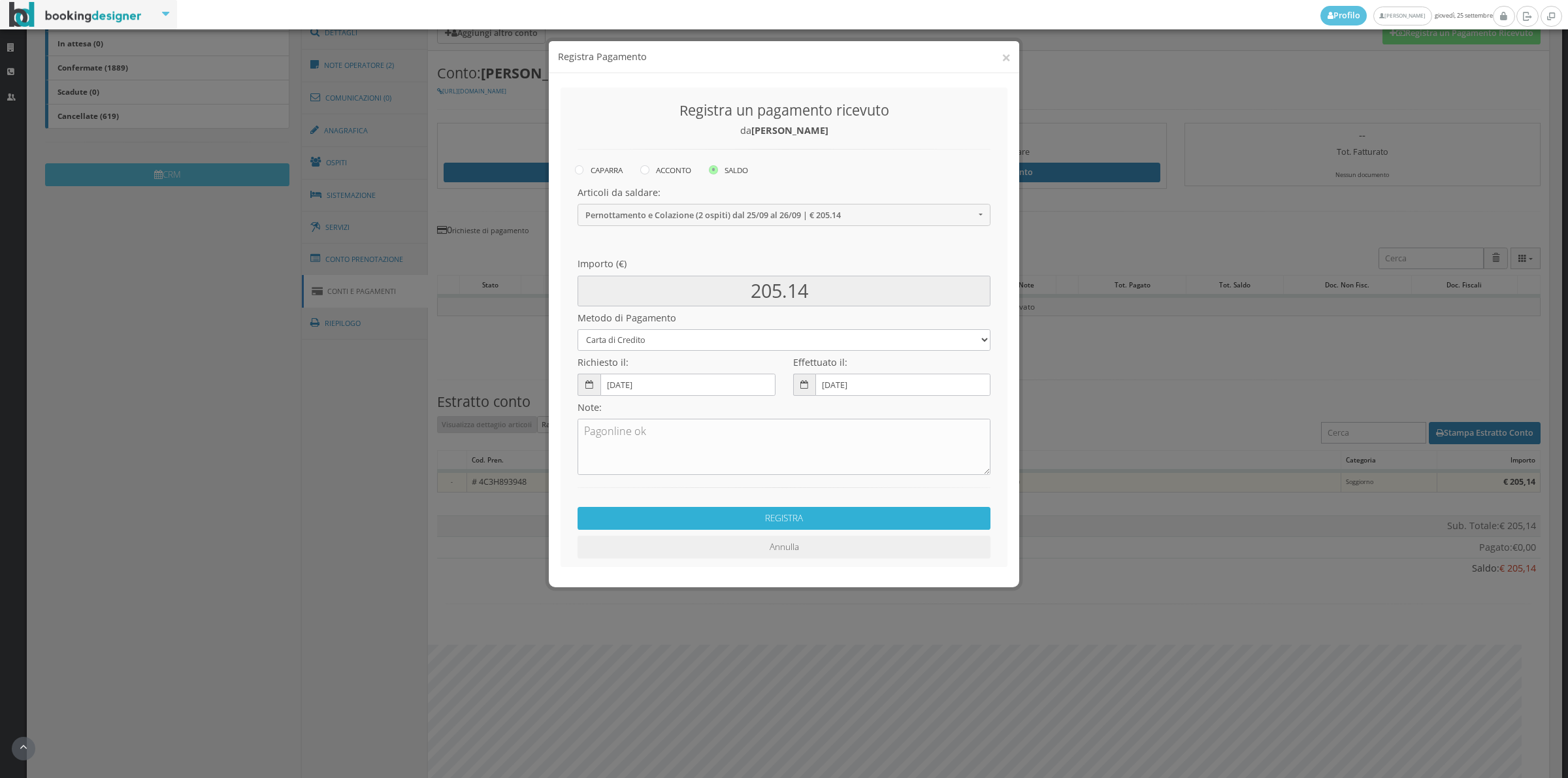
click at [714, 517] on button "REGISTRA" at bounding box center [784, 518] width 413 height 23
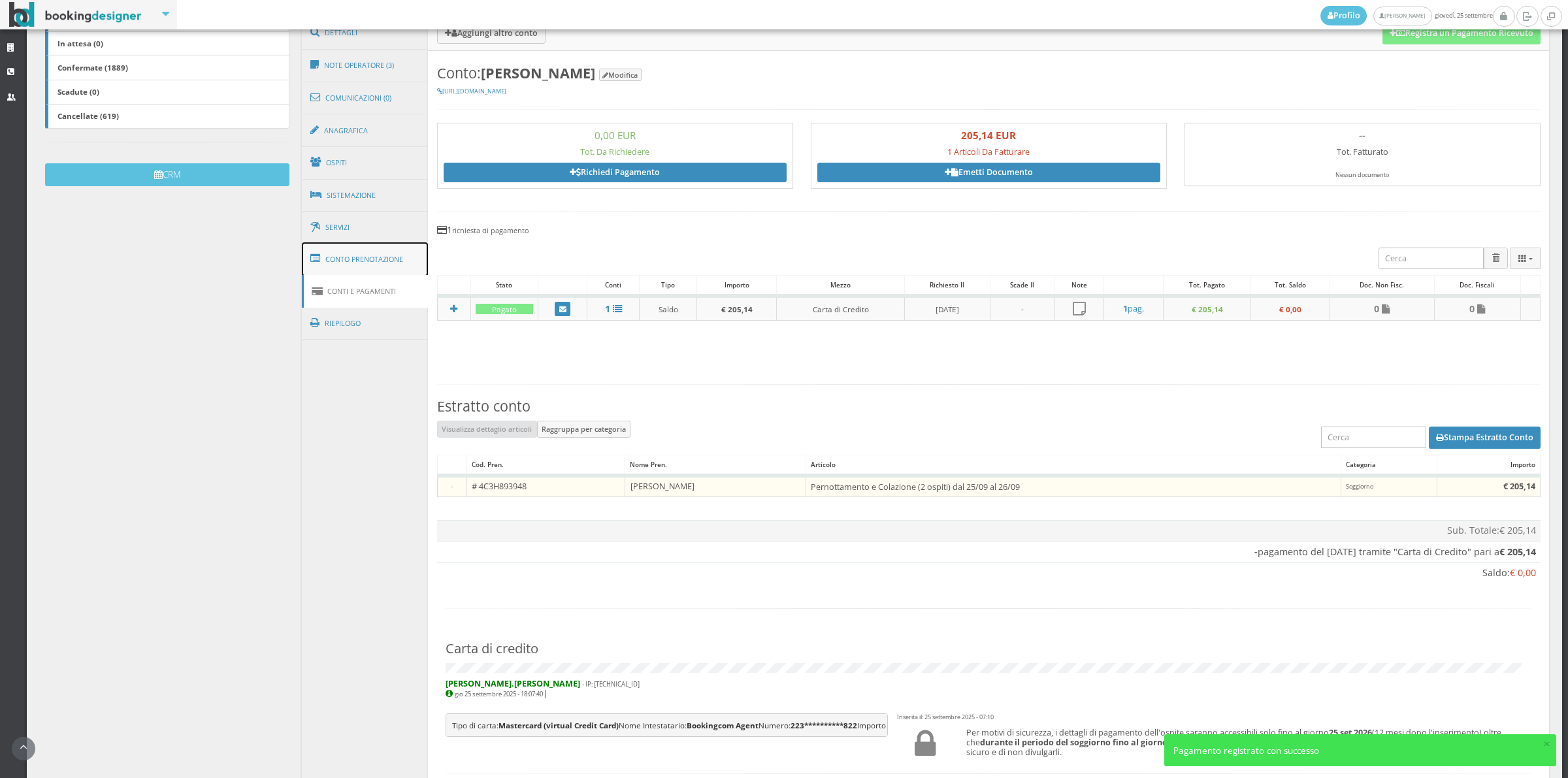
click at [359, 261] on link "Conto Prenotazione" at bounding box center [365, 260] width 127 height 34
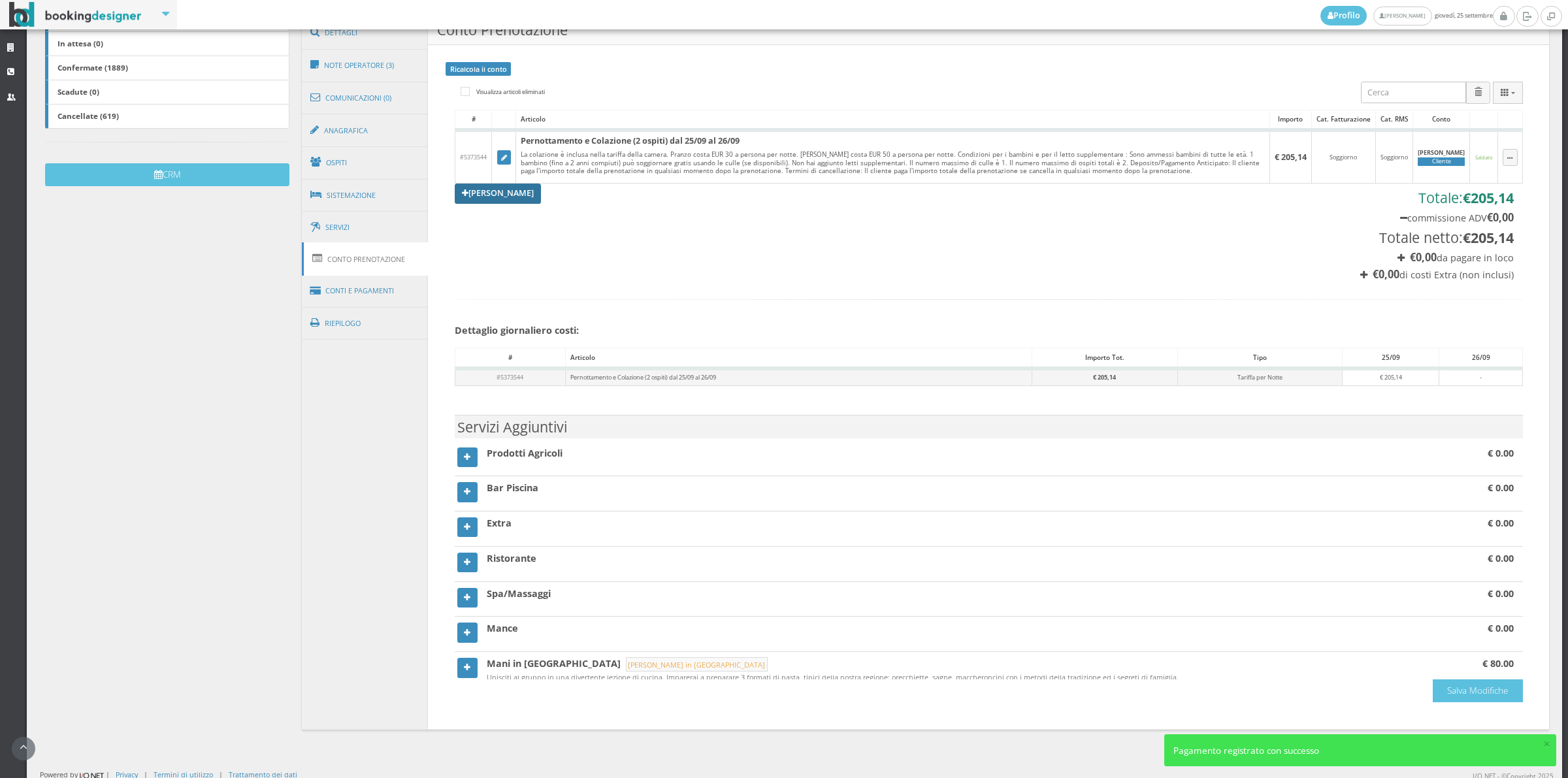
click at [505, 186] on link "Aggiungi Tariffa" at bounding box center [497, 193] width 86 height 20
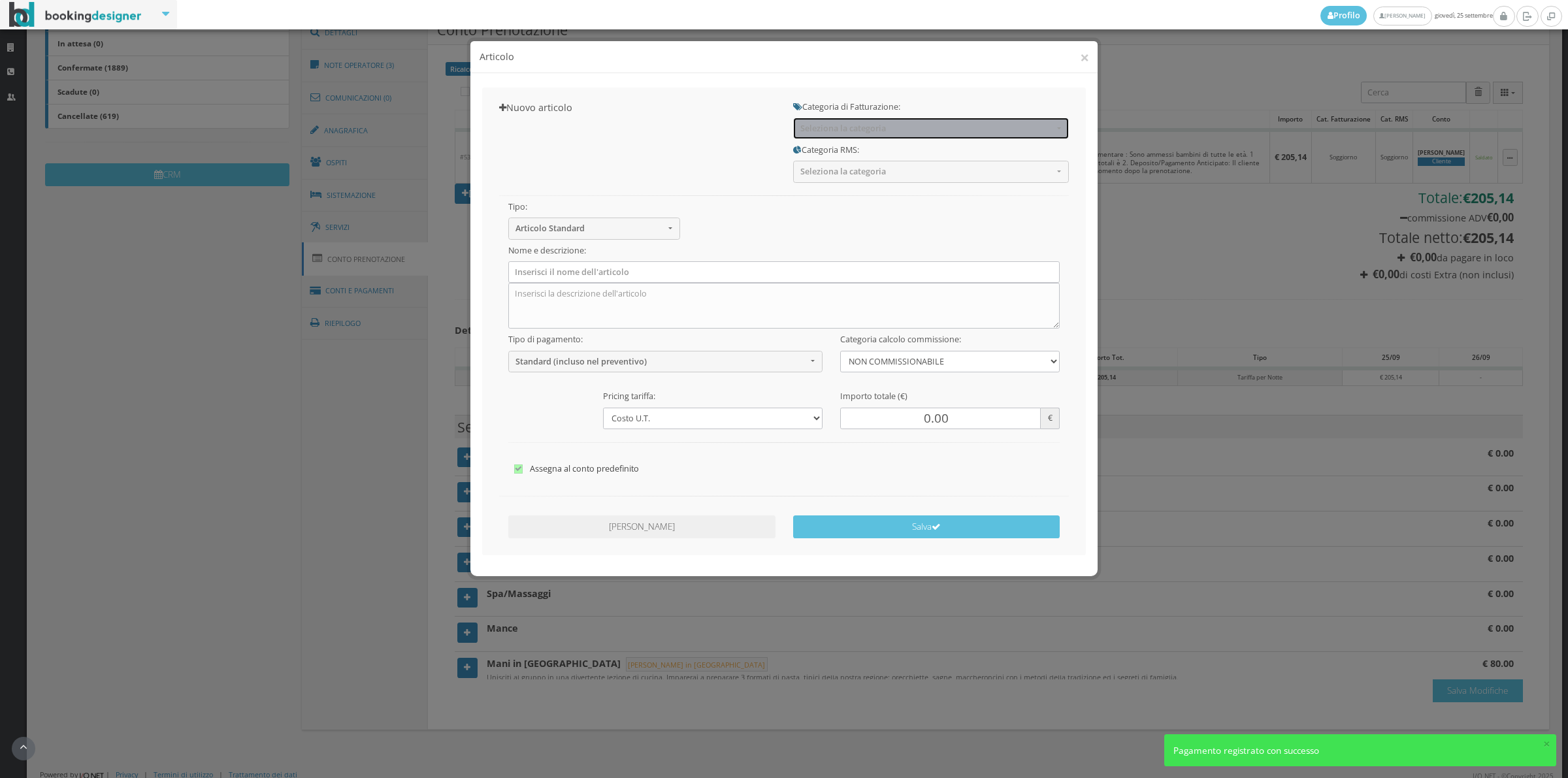
click at [815, 131] on span "Seleziona la categoria" at bounding box center [926, 129] width 253 height 10
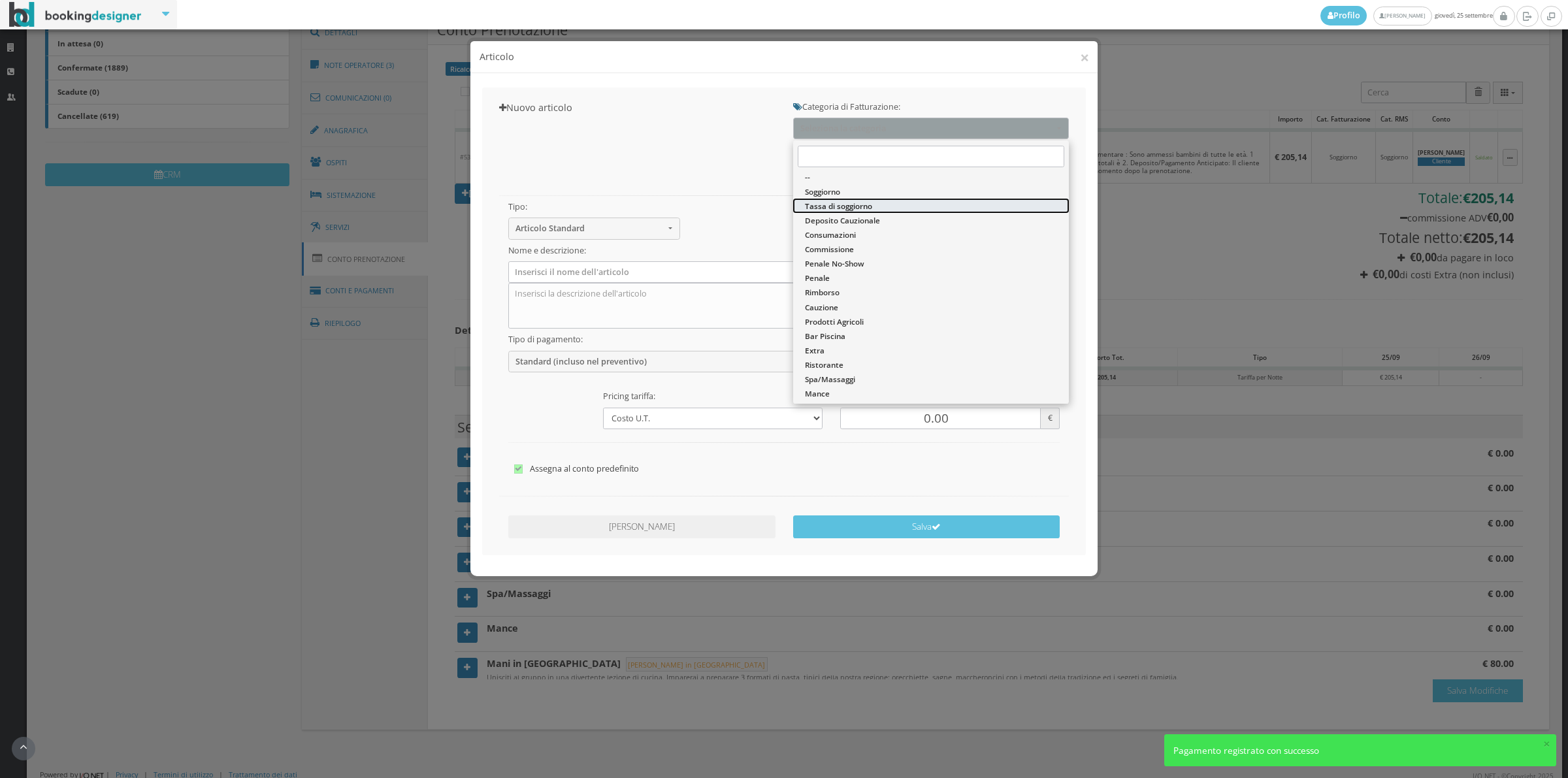
click at [843, 203] on span "Tassa di soggiorno" at bounding box center [838, 206] width 67 height 11
select select "13"
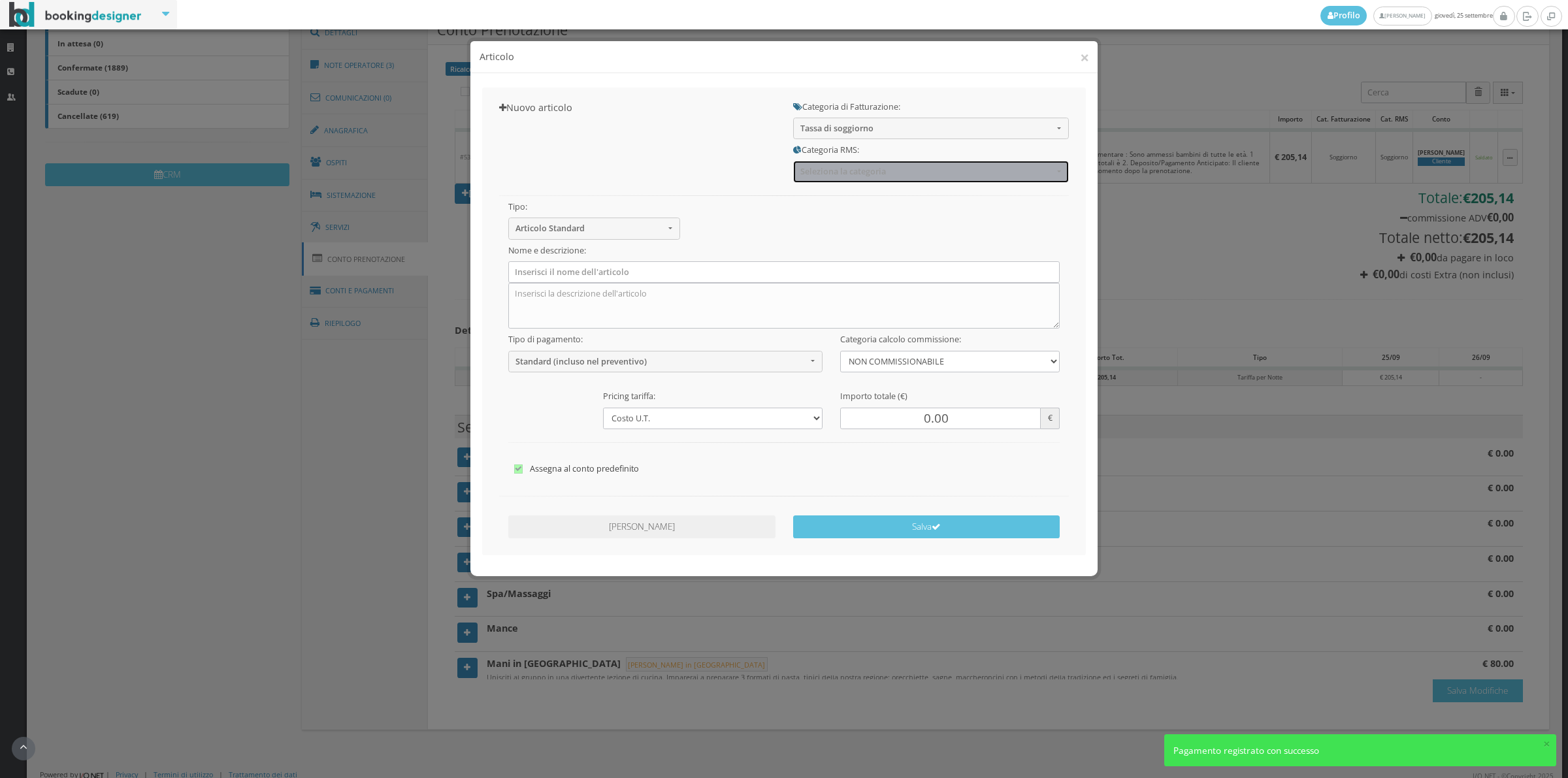
click at [838, 174] on span "Seleziona la categoria" at bounding box center [926, 172] width 253 height 10
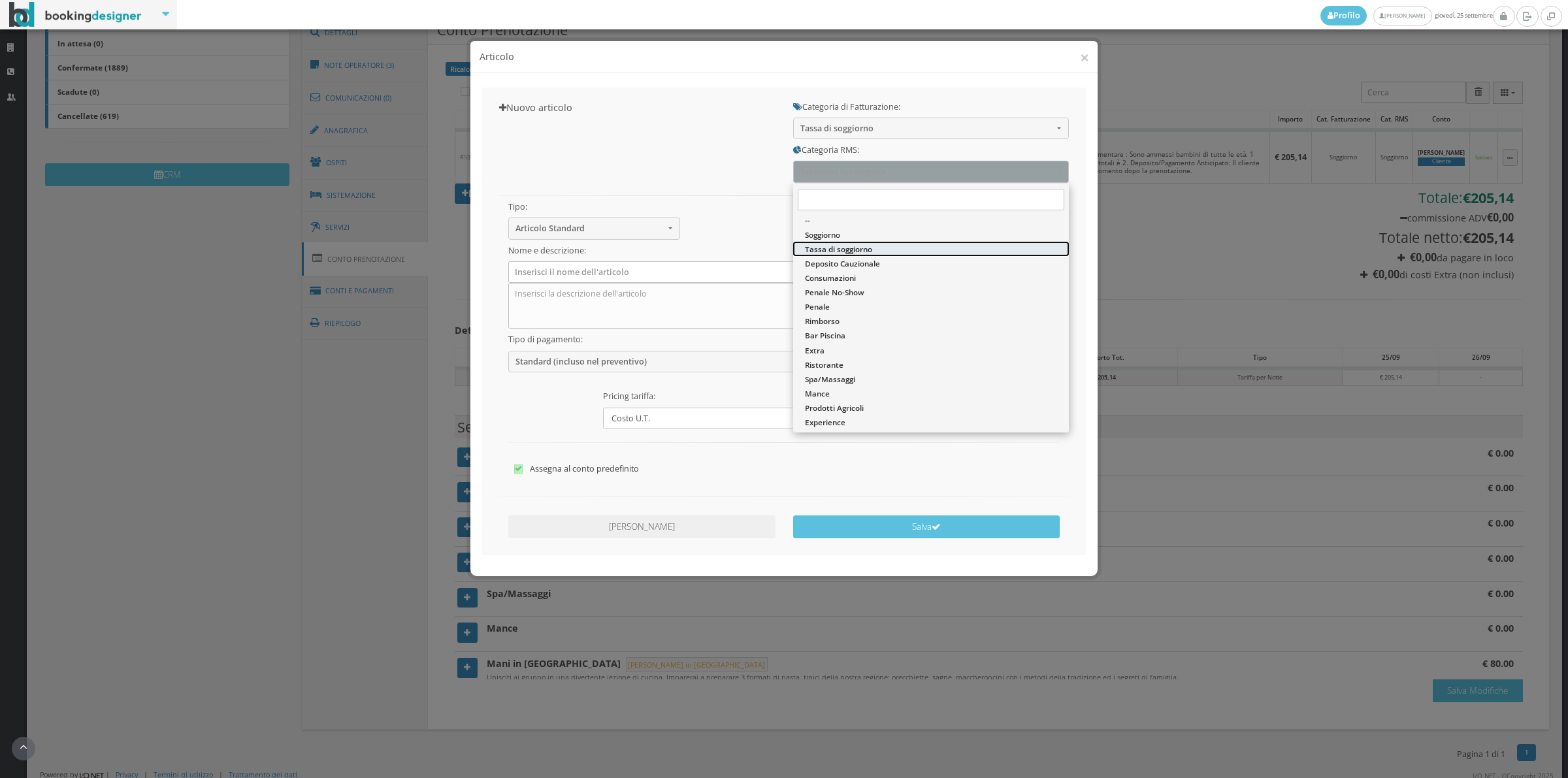
click at [824, 247] on span "Tassa di soggiorno" at bounding box center [838, 249] width 67 height 11
select select "13"
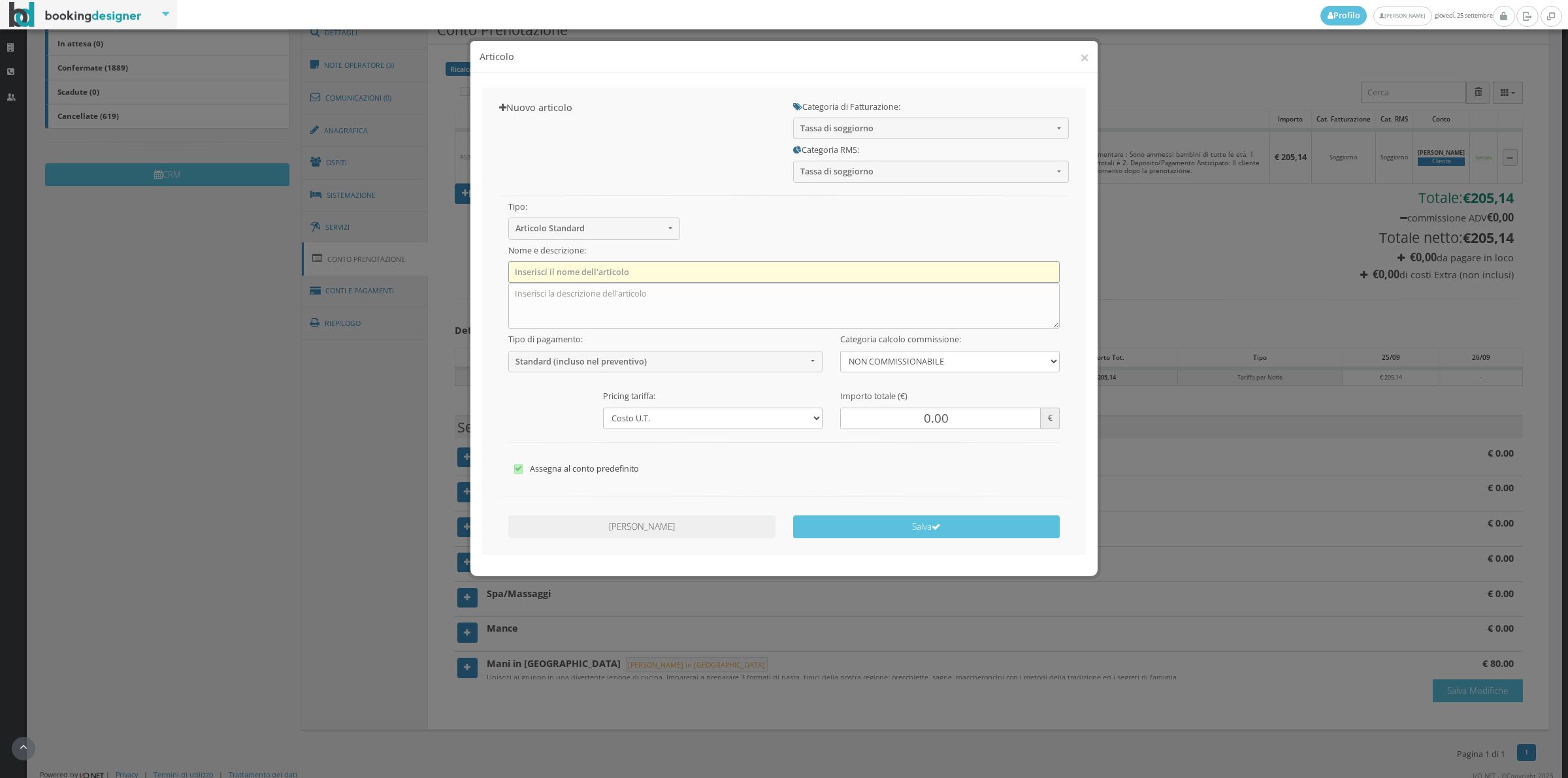
click at [603, 272] on input "text" at bounding box center [784, 272] width 552 height 21
type input "Tassa di Soggiorno"
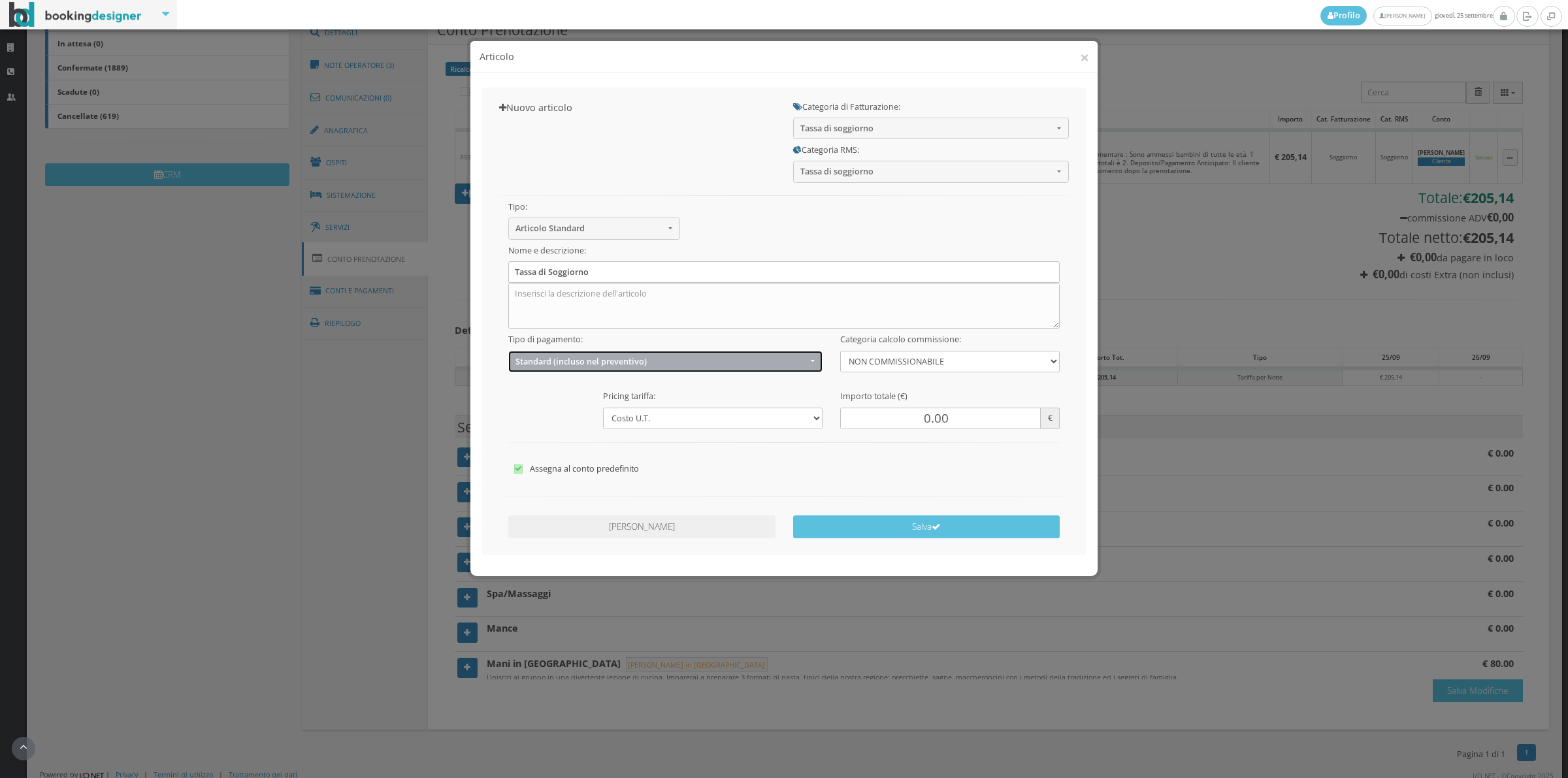
click at [572, 358] on span "Standard (incluso nel preventivo)" at bounding box center [661, 362] width 291 height 10
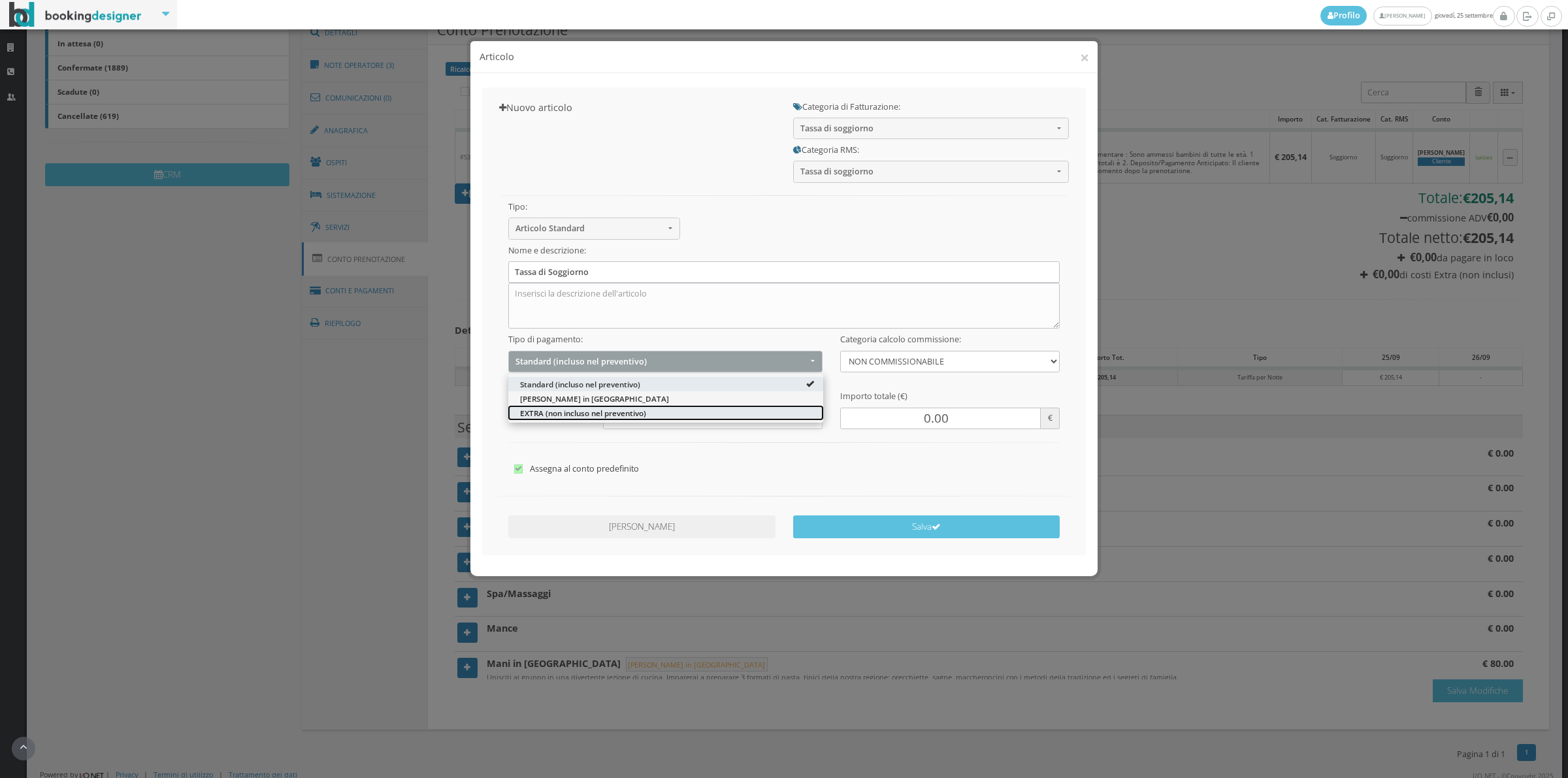
click at [536, 415] on span "EXTRA (non incluso nel preventivo)" at bounding box center [583, 412] width 126 height 11
select select "2"
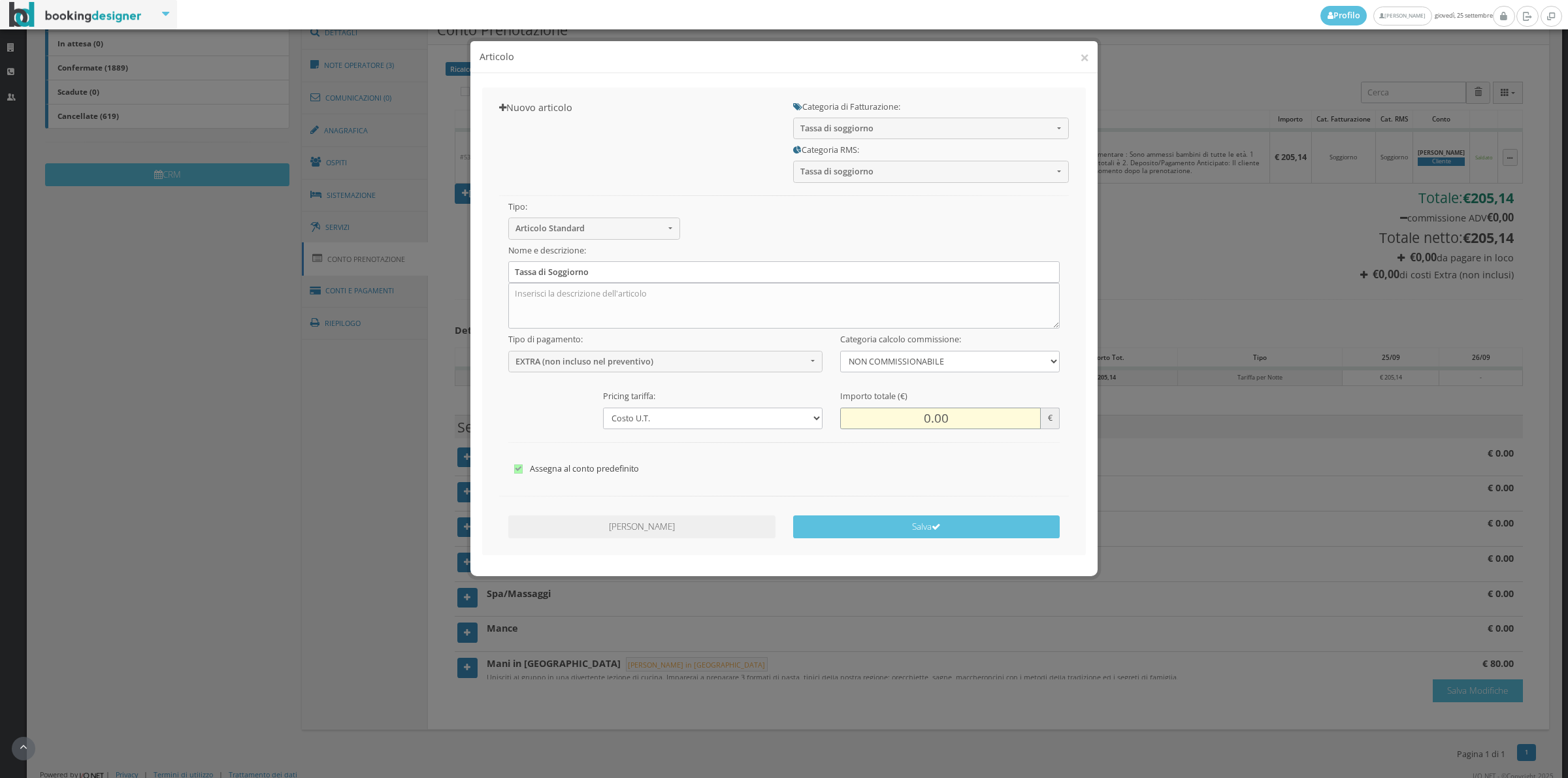
click at [905, 418] on input "0.00" at bounding box center [940, 418] width 201 height 21
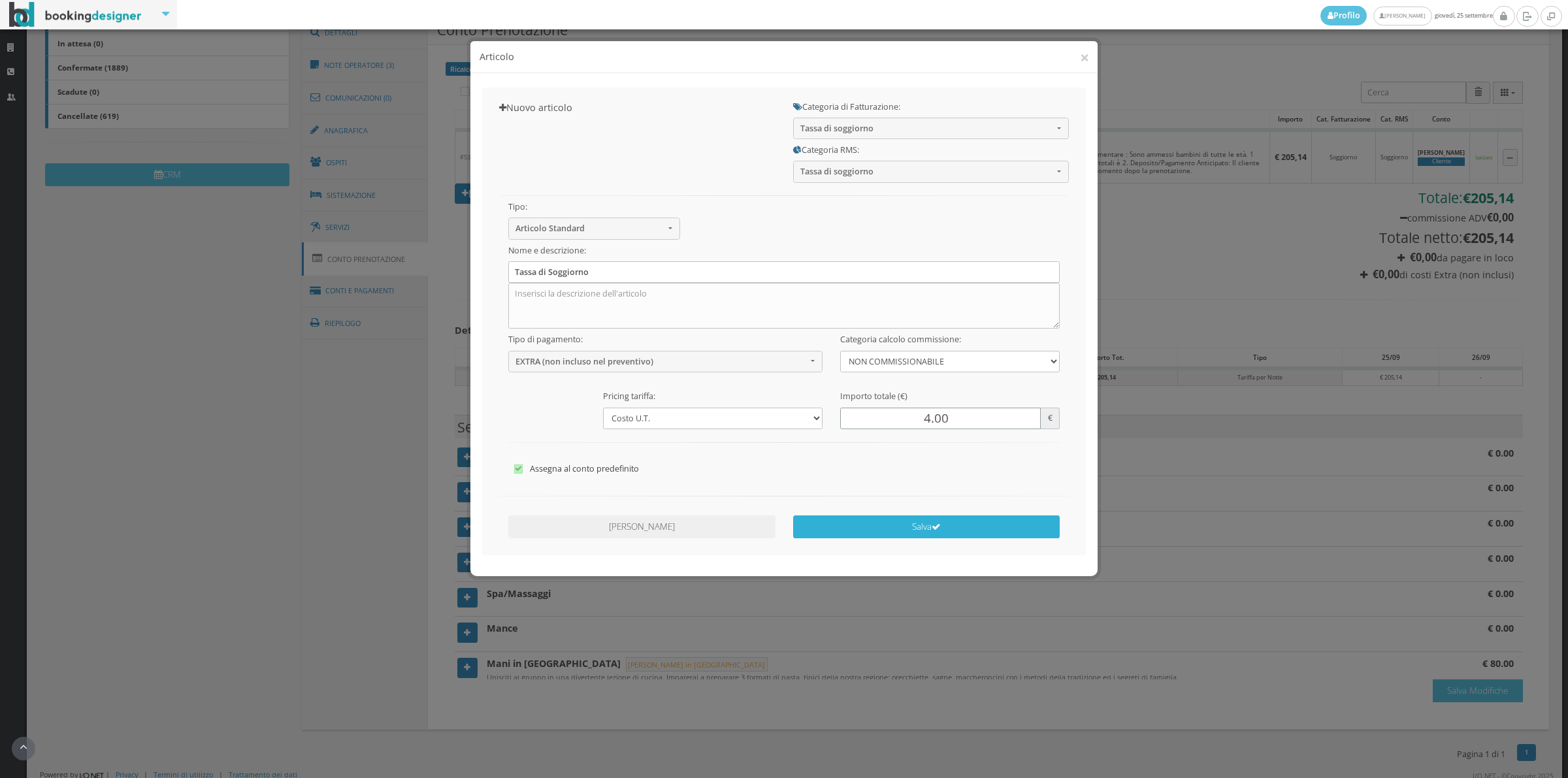
type input "4.00"
click at [927, 518] on button "Salva" at bounding box center [927, 527] width 267 height 23
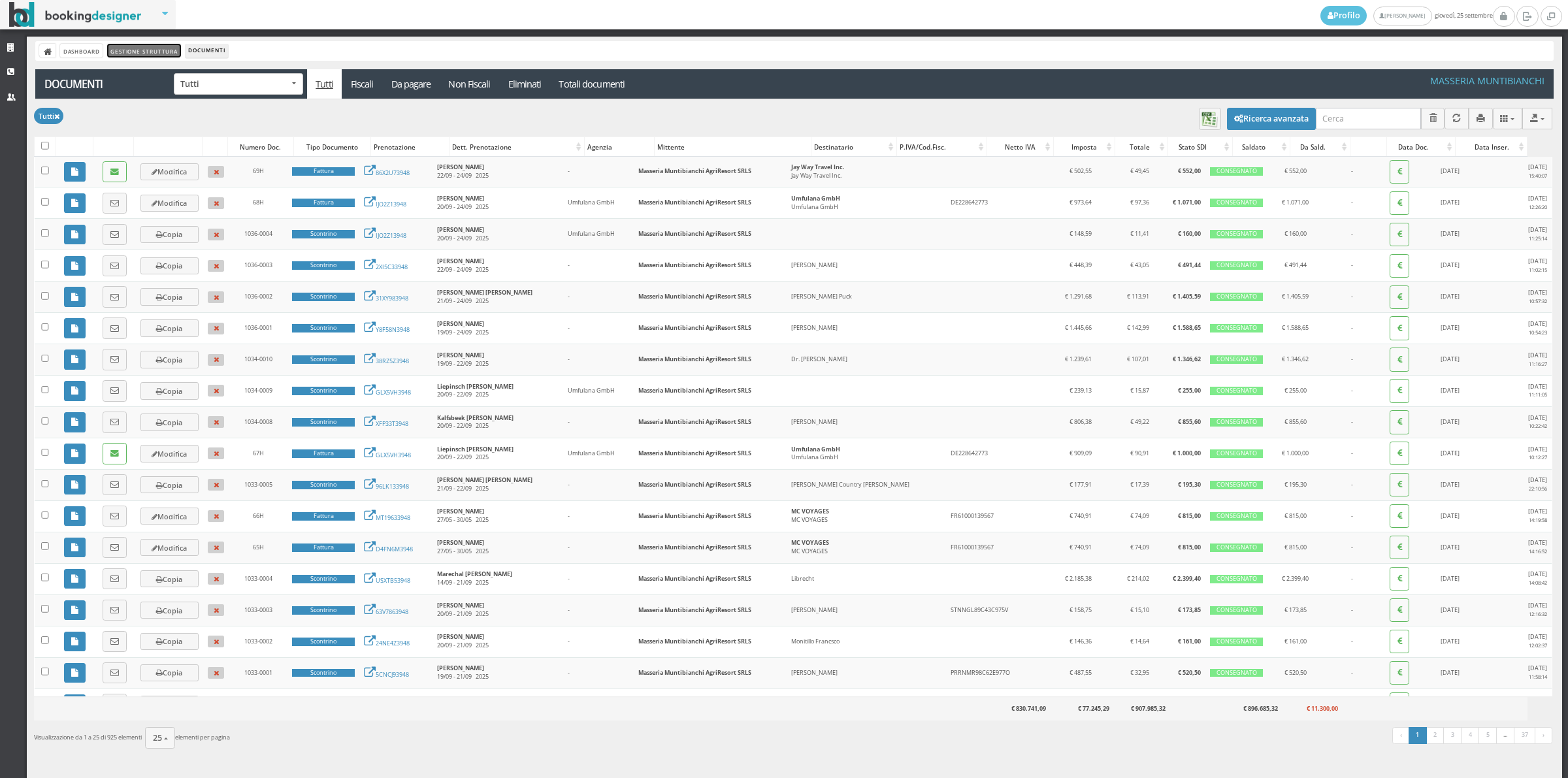
click at [144, 44] on link "Gestione Struttura" at bounding box center [144, 50] width 73 height 14
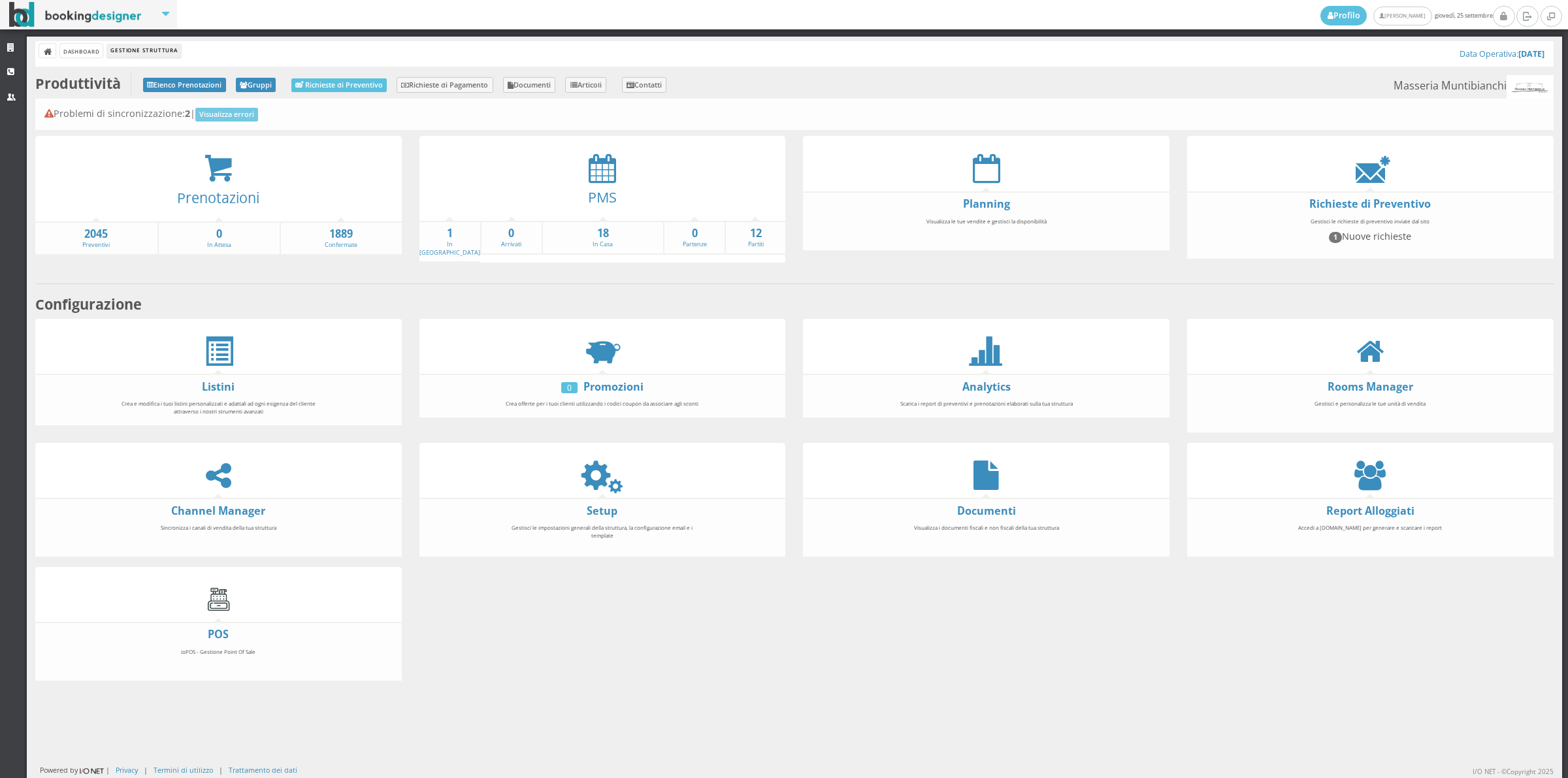
click at [603, 131] on div "Dashboard Gestione Struttura Data Operativa: [DATE] Produttività Elenco Prenota…" at bounding box center [794, 407] width 1536 height 741
click at [596, 159] on icon at bounding box center [602, 168] width 27 height 30
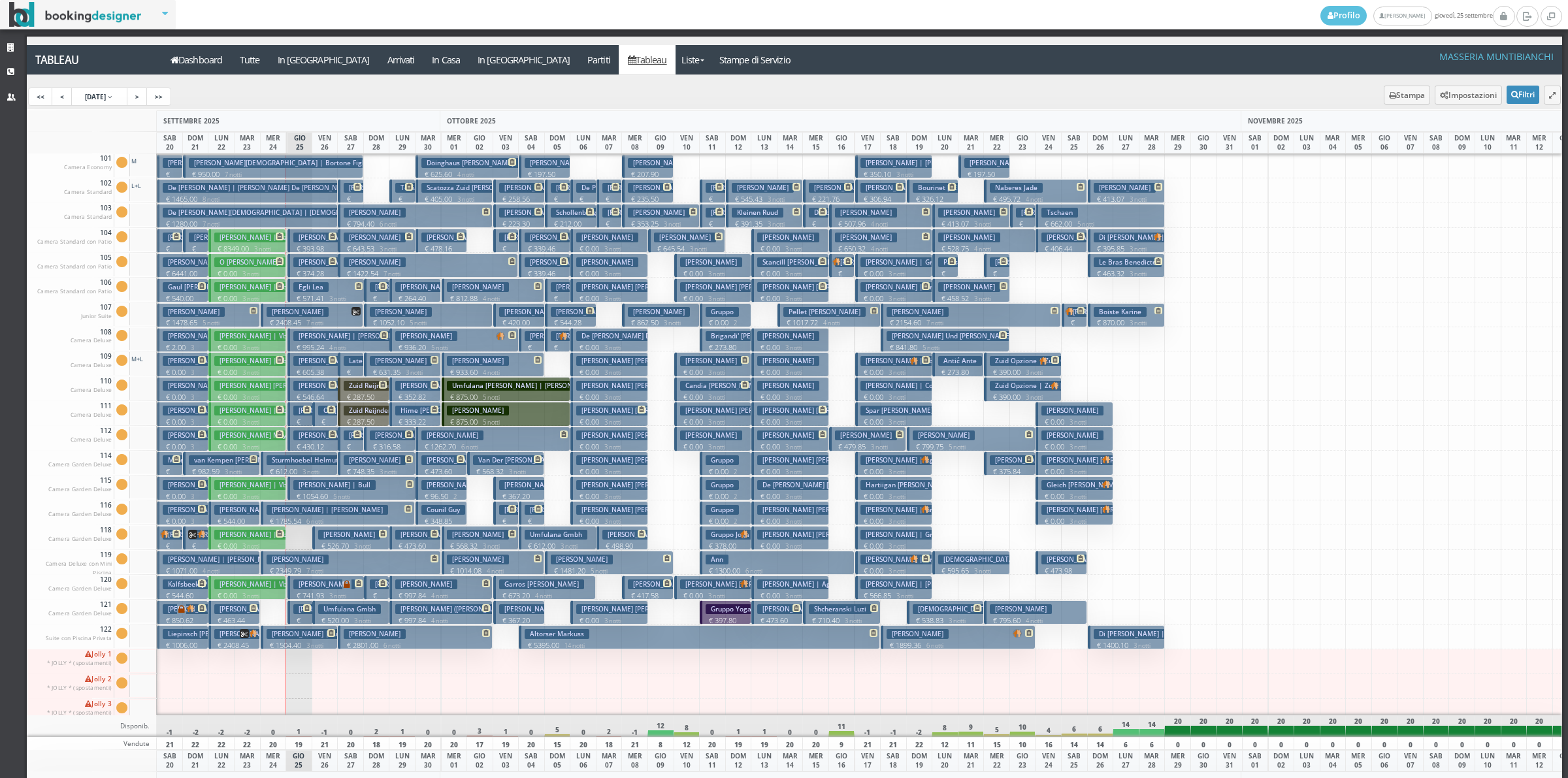
click at [322, 416] on button "Oh Gayun € 176.70 1 notti 2 Adulti" at bounding box center [325, 414] width 26 height 24
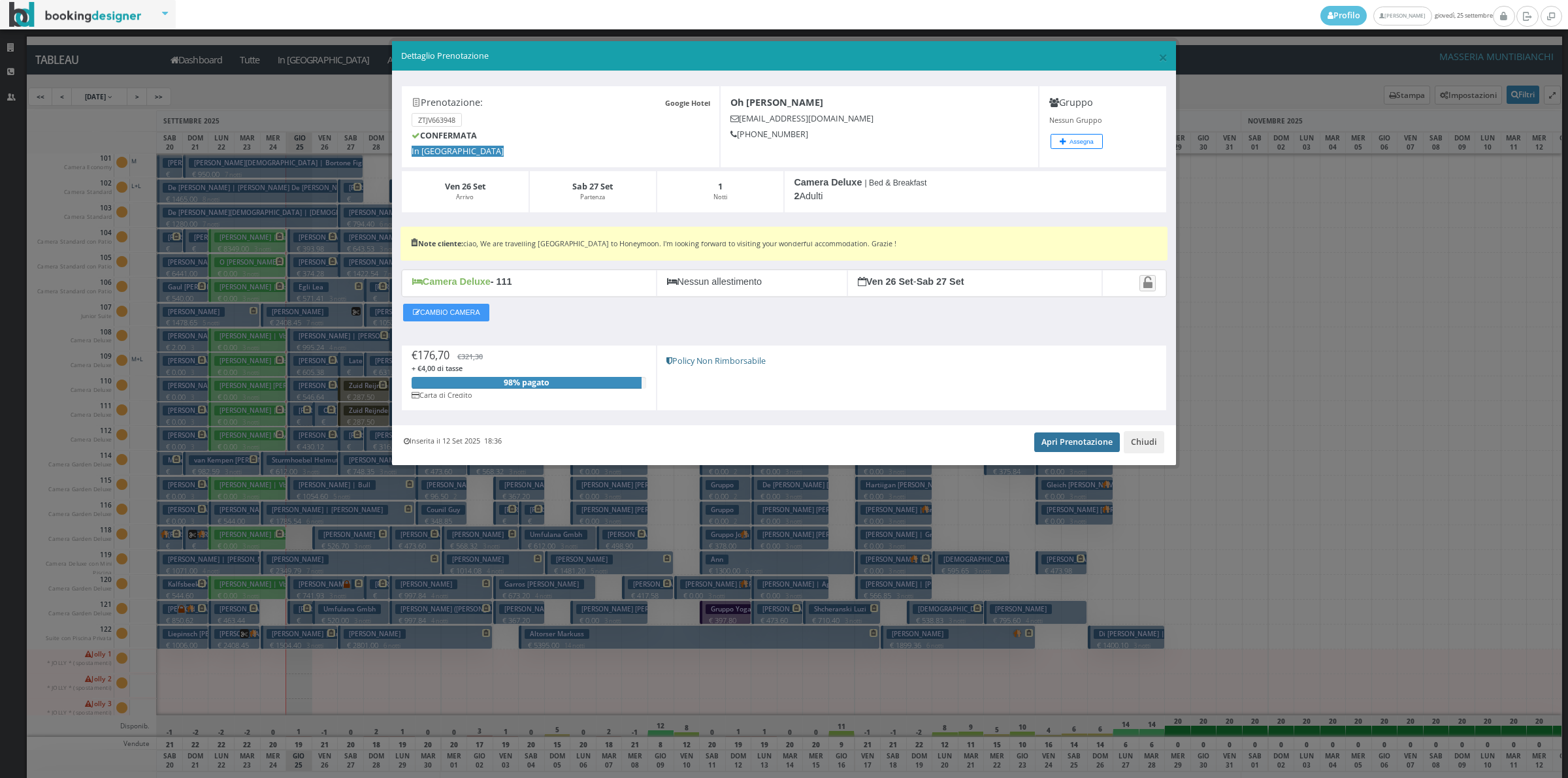
click at [1056, 446] on link "Apri Prenotazione" at bounding box center [1076, 442] width 86 height 20
click at [1143, 443] on button "Chiudi" at bounding box center [1143, 443] width 41 height 22
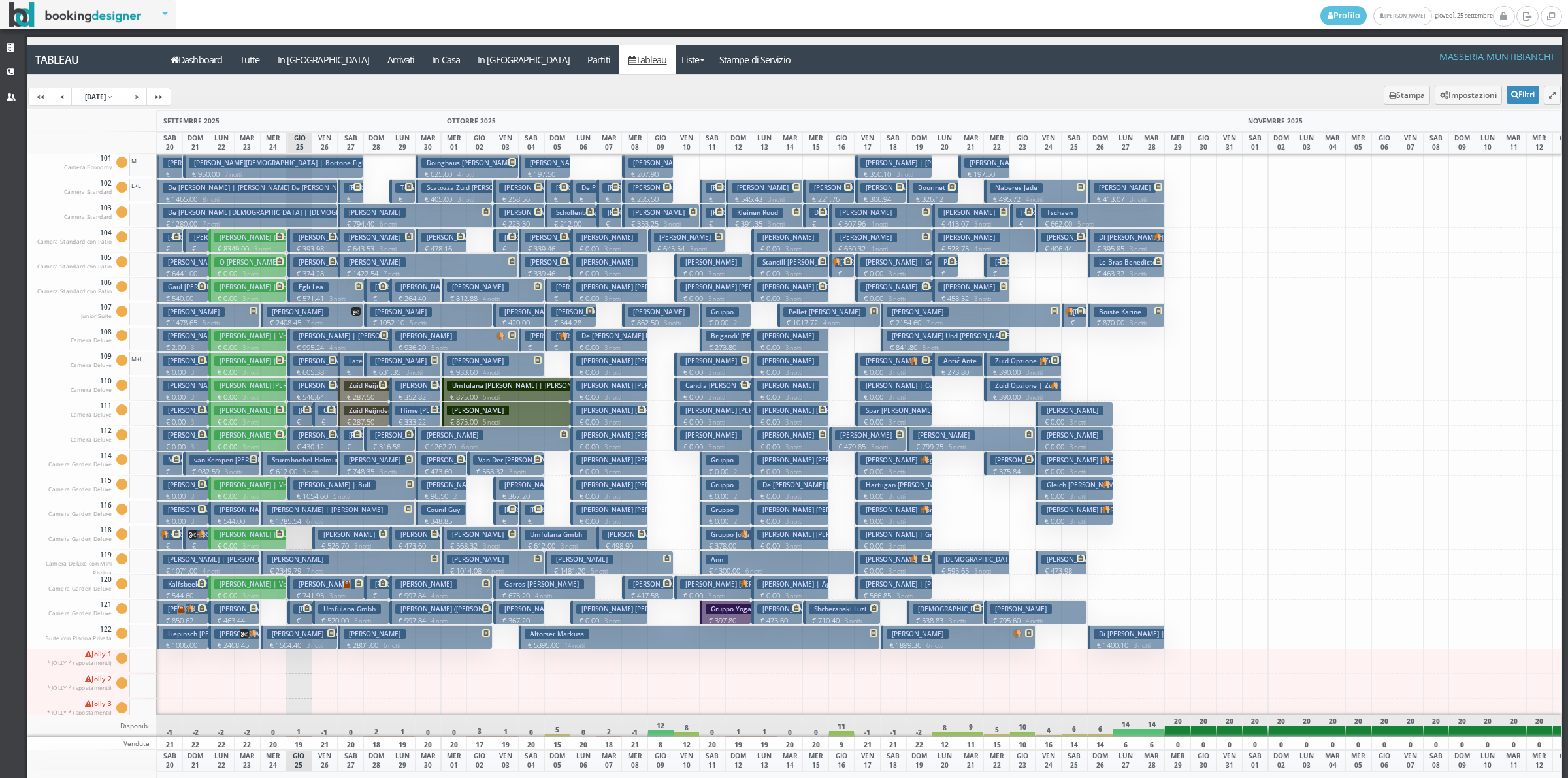
drag, startPoint x: 440, startPoint y: 494, endPoint x: 457, endPoint y: 520, distance: 31.1
click at [441, 494] on p "€ 96.50 2 notti" at bounding box center [442, 501] width 42 height 20
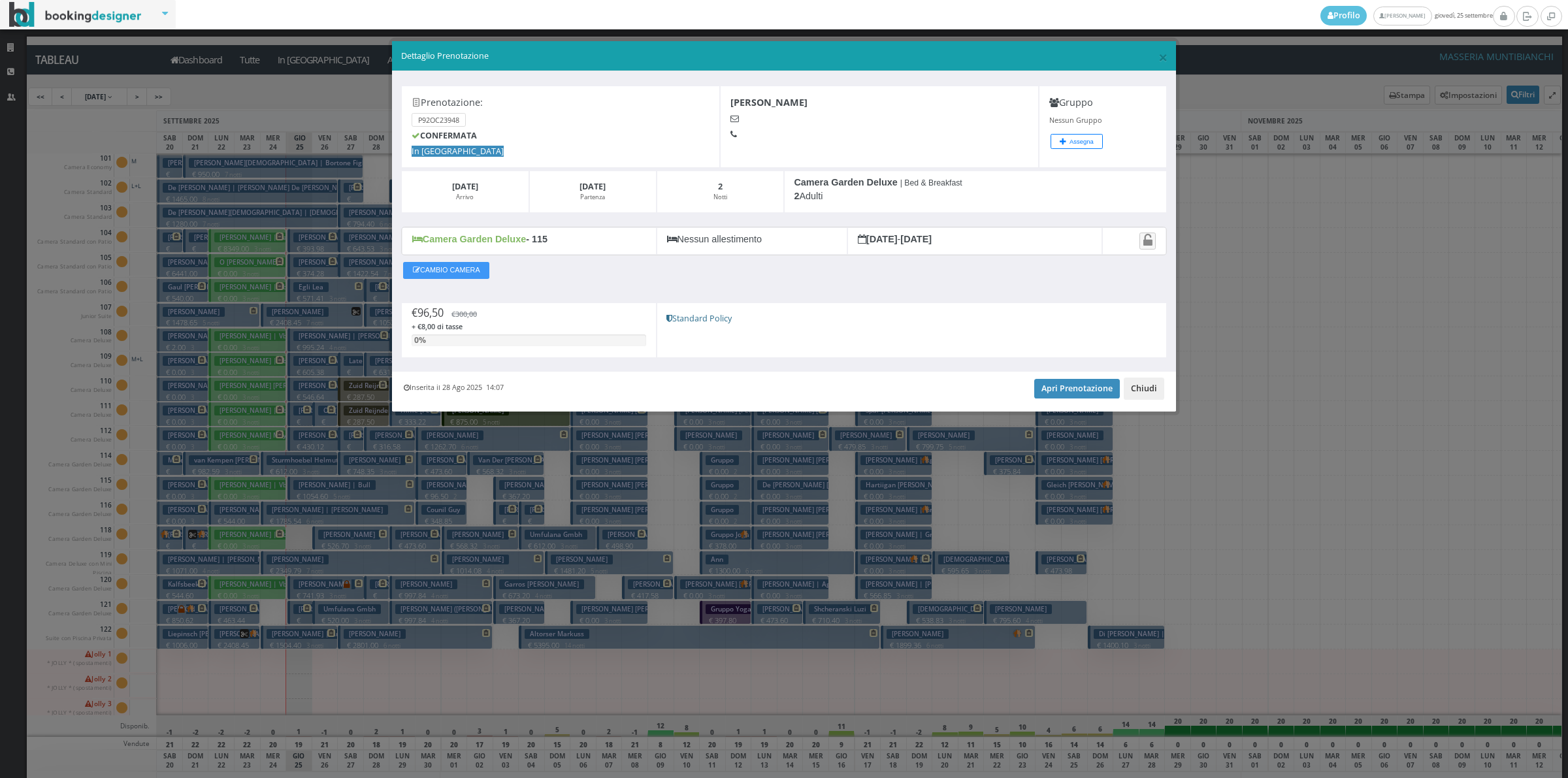
click at [1140, 394] on button "Chiudi" at bounding box center [1143, 389] width 41 height 22
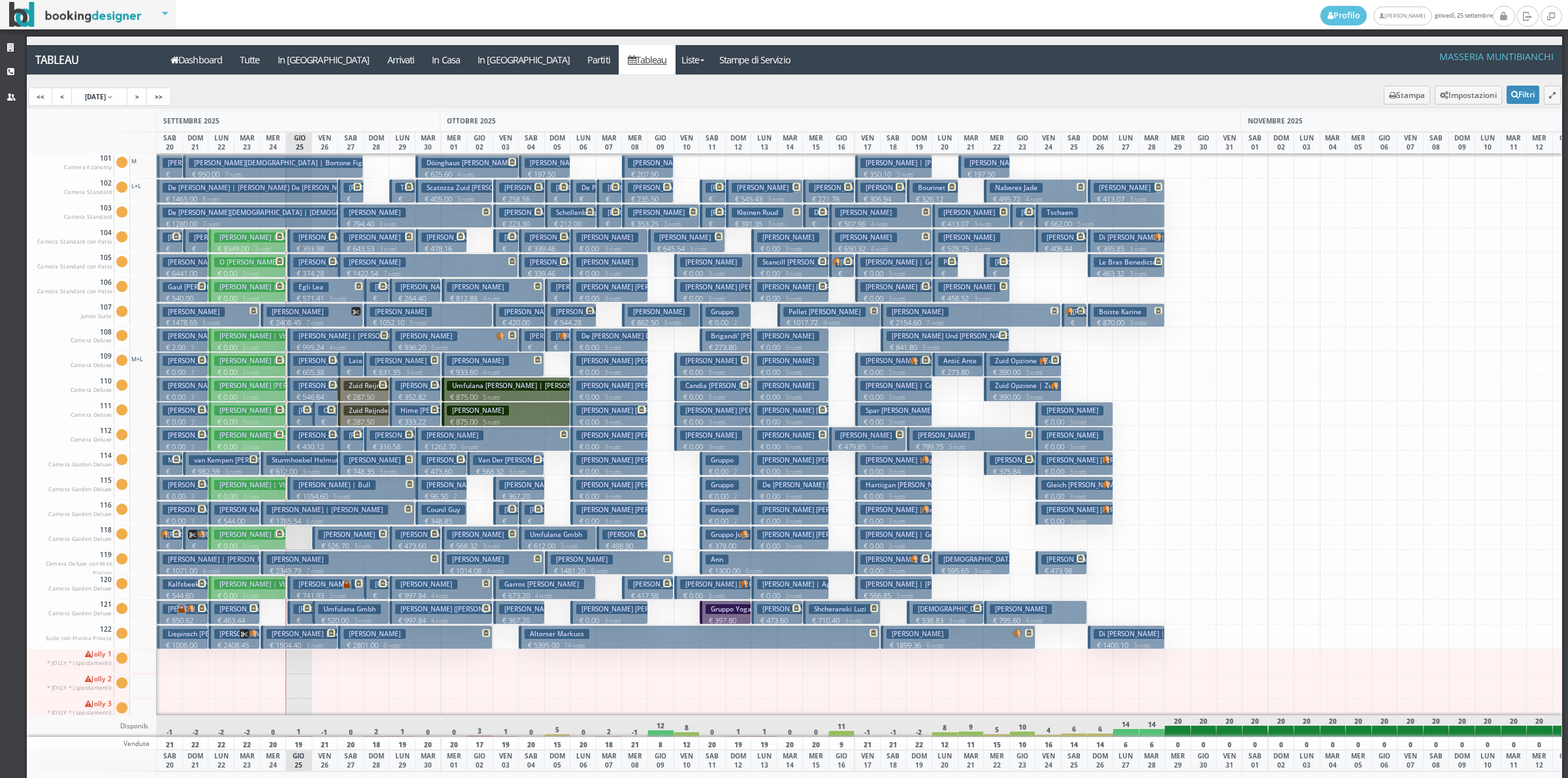
click at [364, 542] on small "3 notti" at bounding box center [360, 546] width 22 height 9
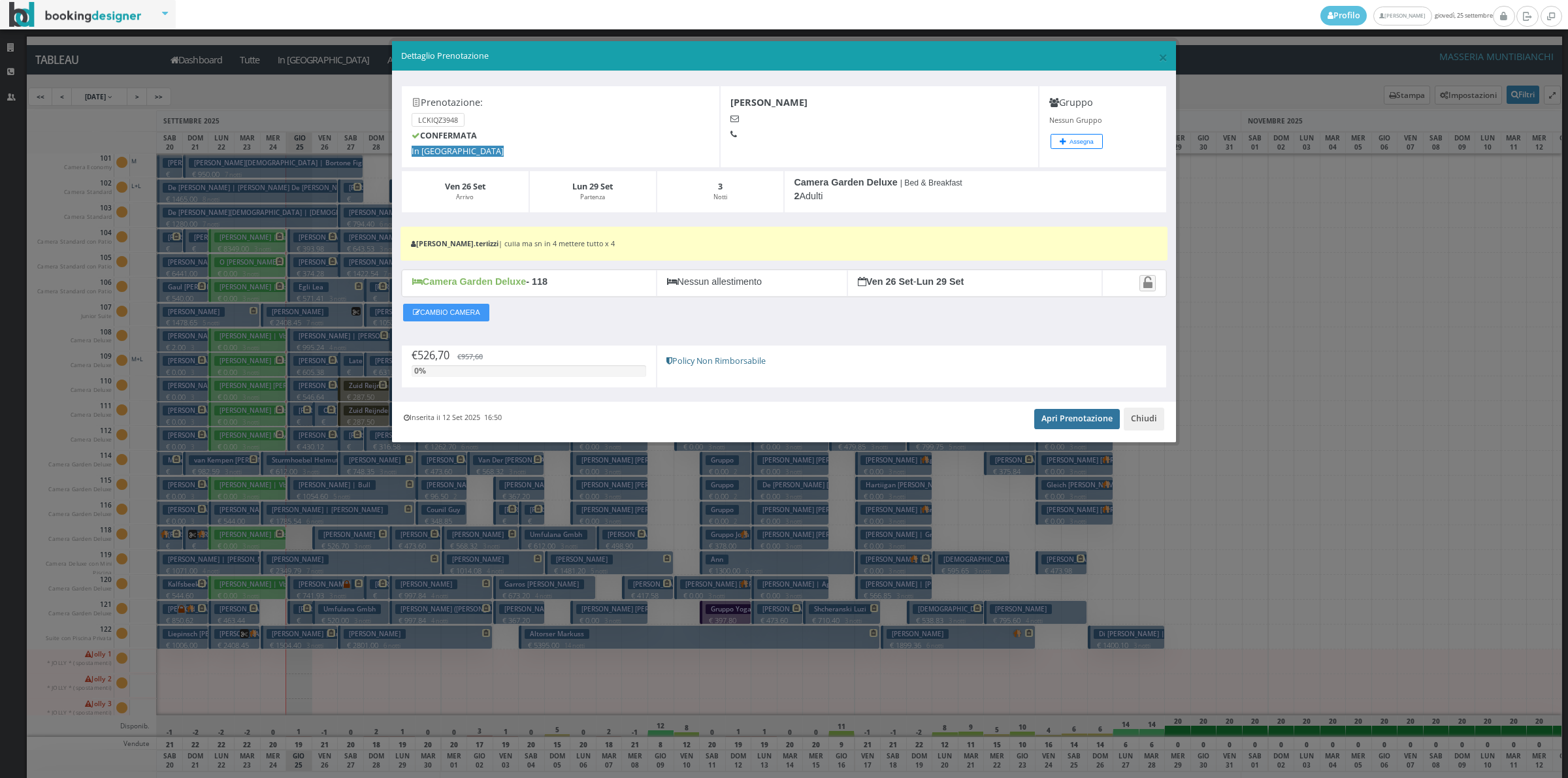
click at [1052, 429] on link "Apri Prenotazione" at bounding box center [1076, 419] width 86 height 20
click at [1155, 422] on button "Chiudi" at bounding box center [1143, 419] width 41 height 22
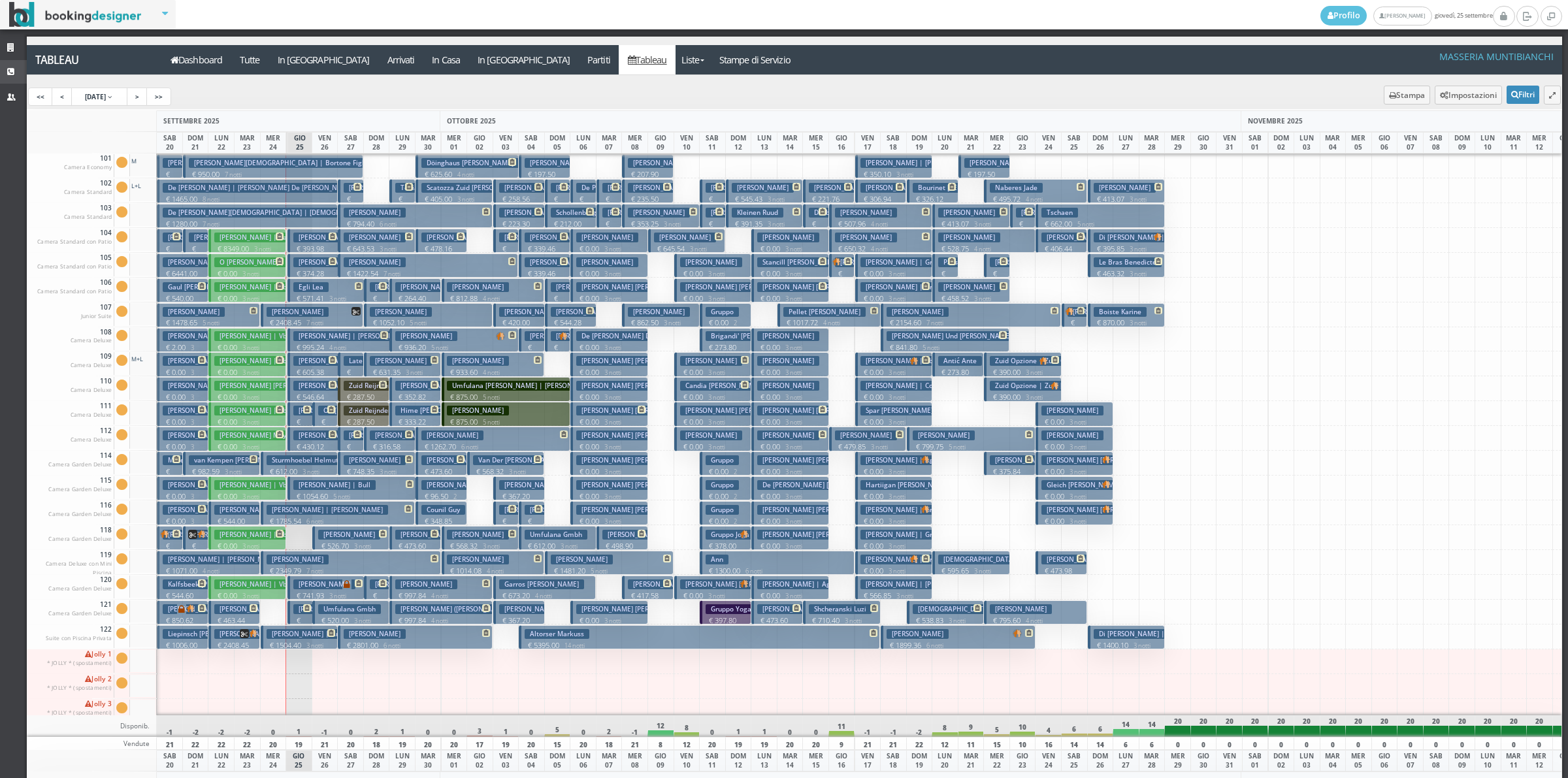
click at [15, 74] on icon at bounding box center [12, 72] width 10 height 9
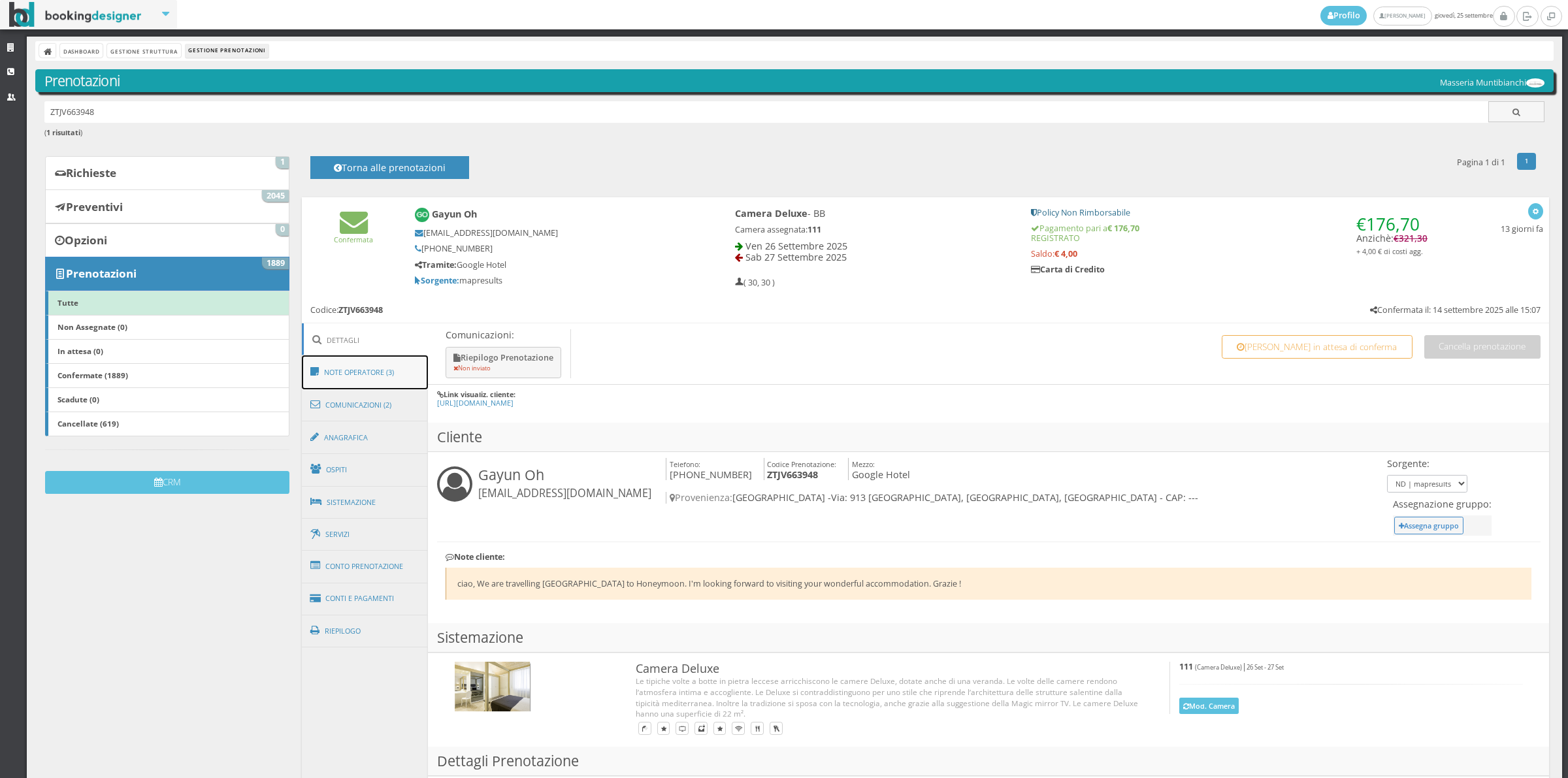
click at [367, 371] on link "Note Operatore (3)" at bounding box center [365, 373] width 127 height 34
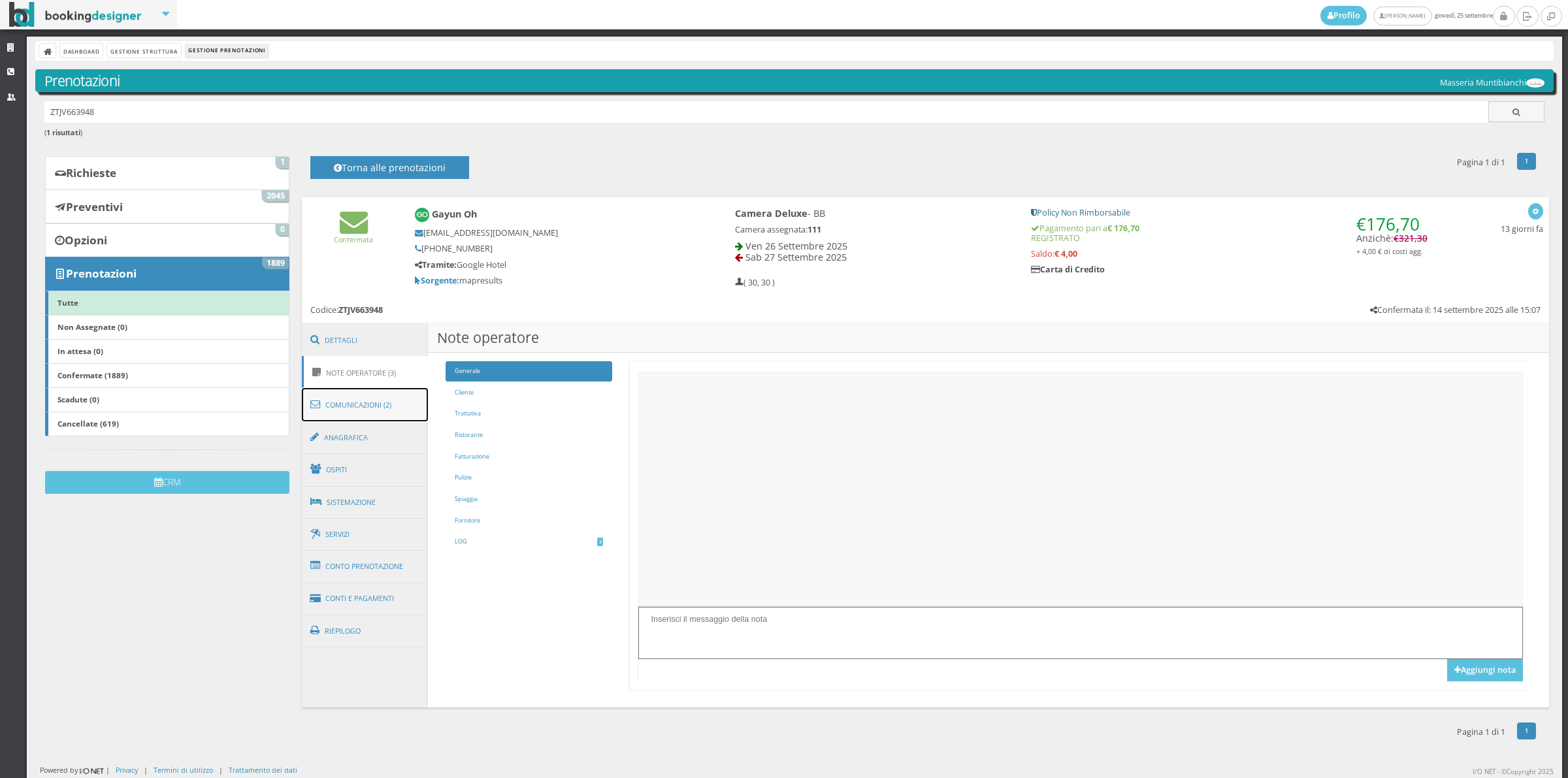
click at [366, 416] on link "Comunicazioni (2)" at bounding box center [365, 405] width 127 height 34
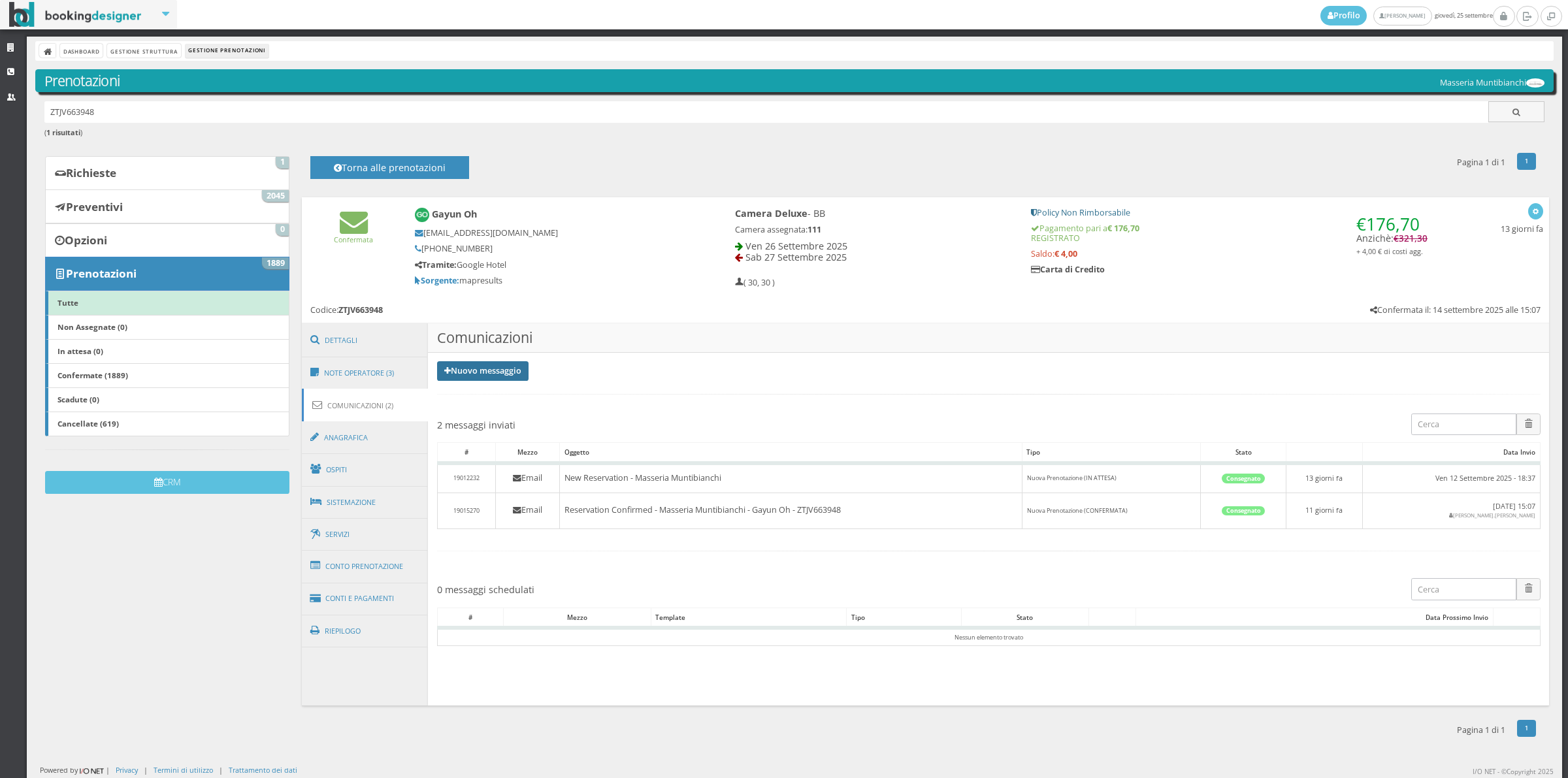
click at [491, 374] on link "Nuovo messaggio" at bounding box center [482, 371] width 91 height 20
click at [490, 393] on link "Riepilogo prenotazione" at bounding box center [491, 392] width 107 height 14
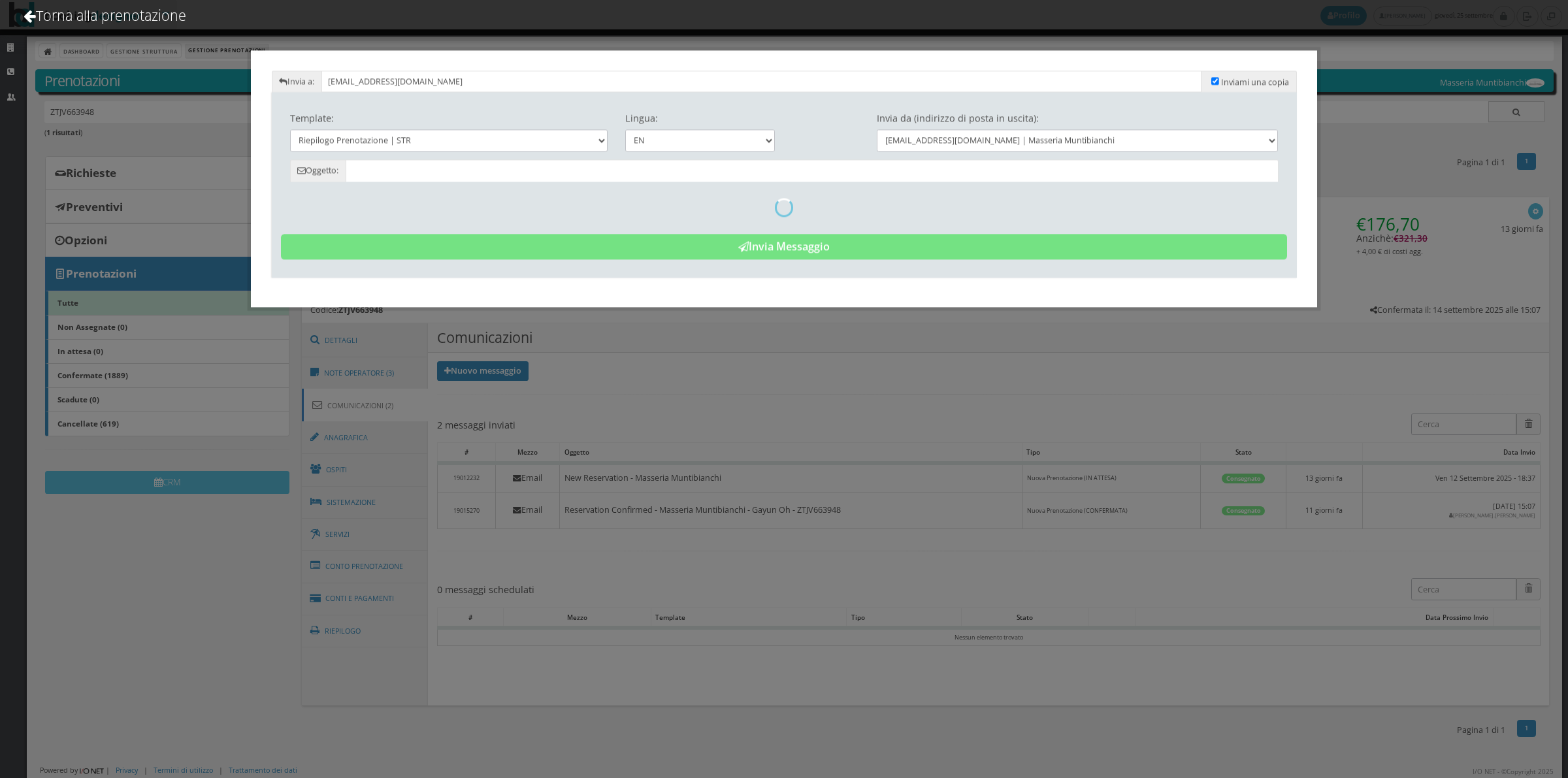
type input "Reservation Summary - Gayun Oh - Cod. ZTJV663948"
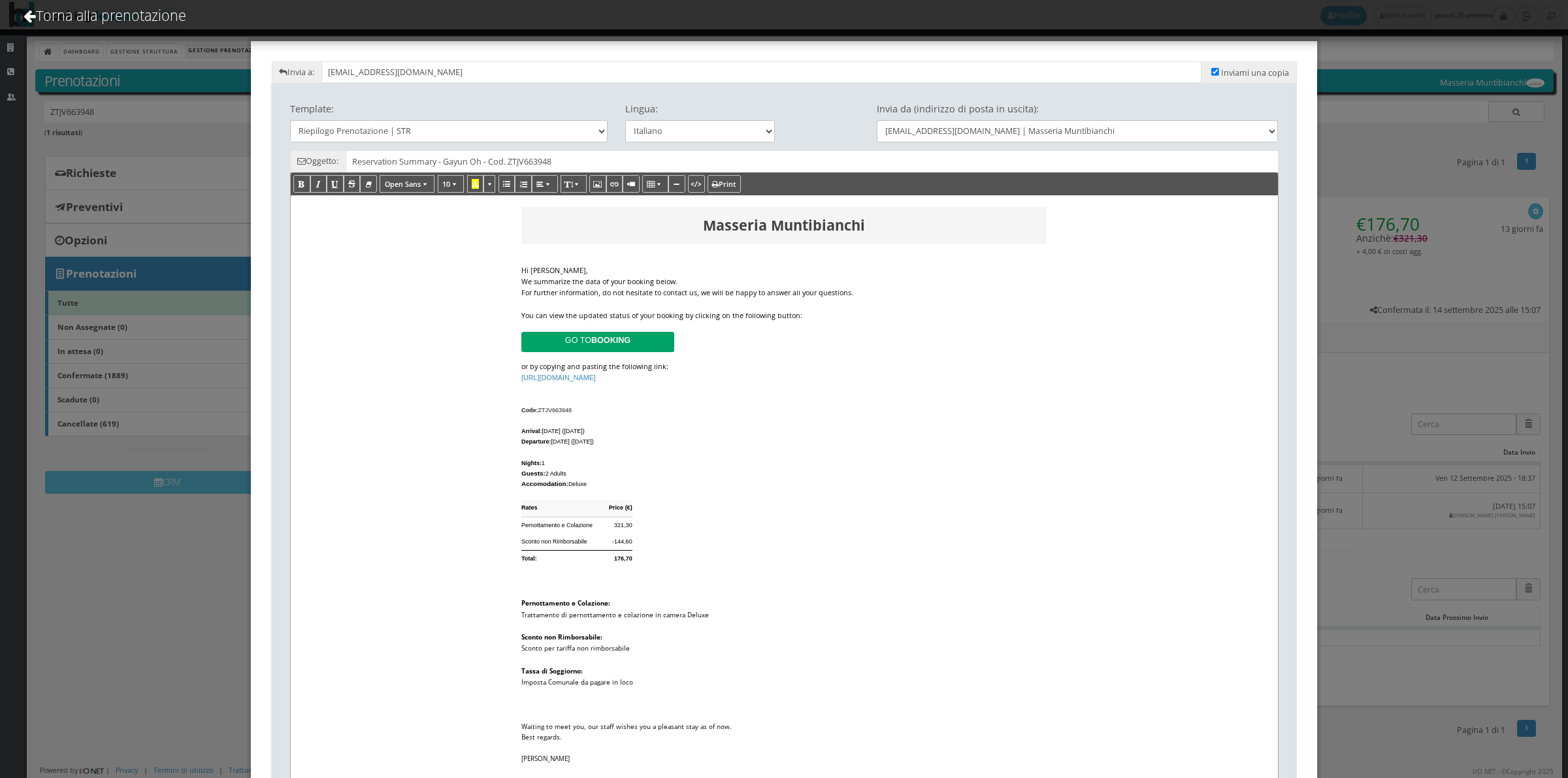
click at [670, 278] on div "We summarize the data of your booking below." at bounding box center [784, 282] width 525 height 11
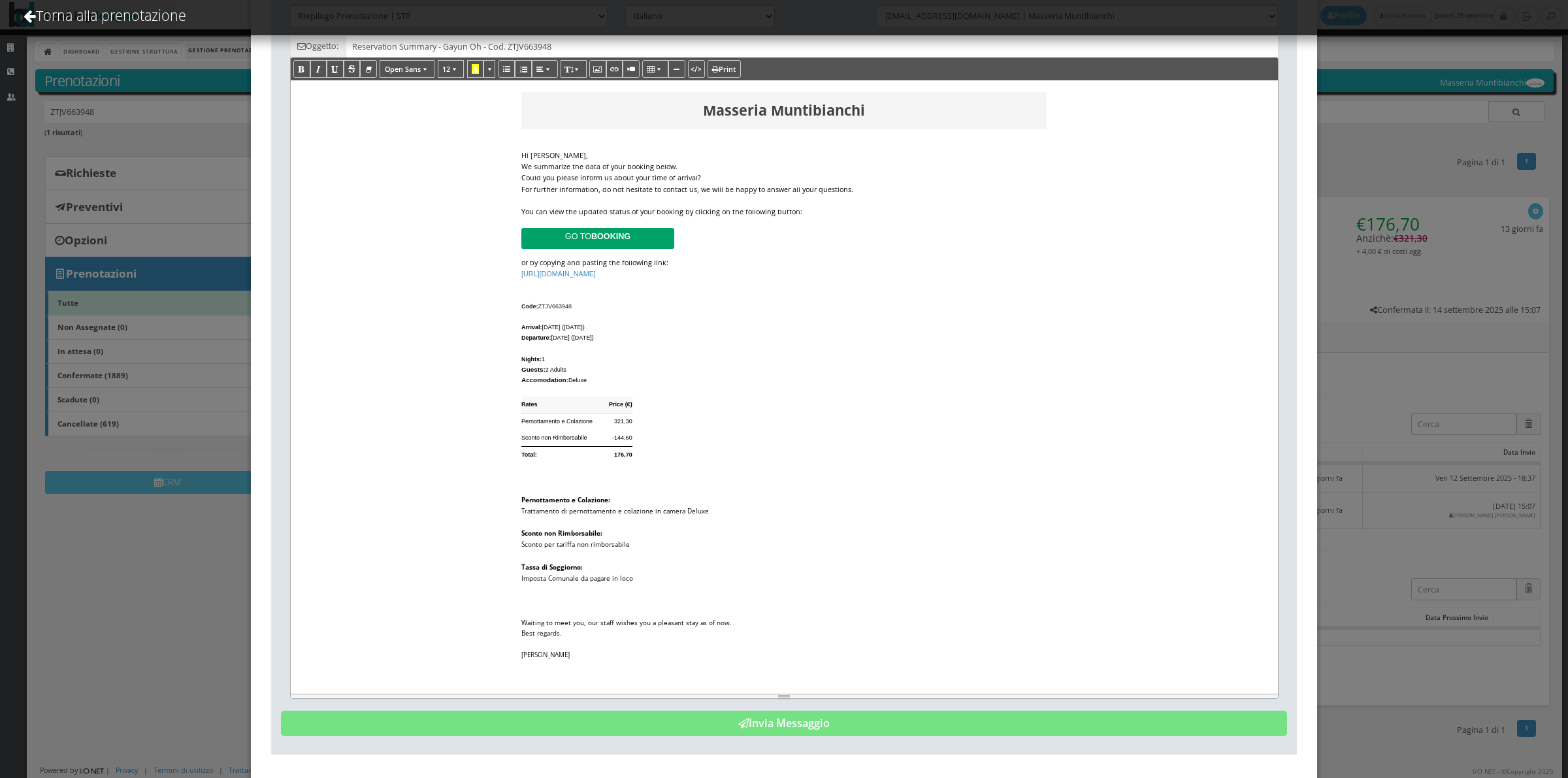
scroll to position [138, 0]
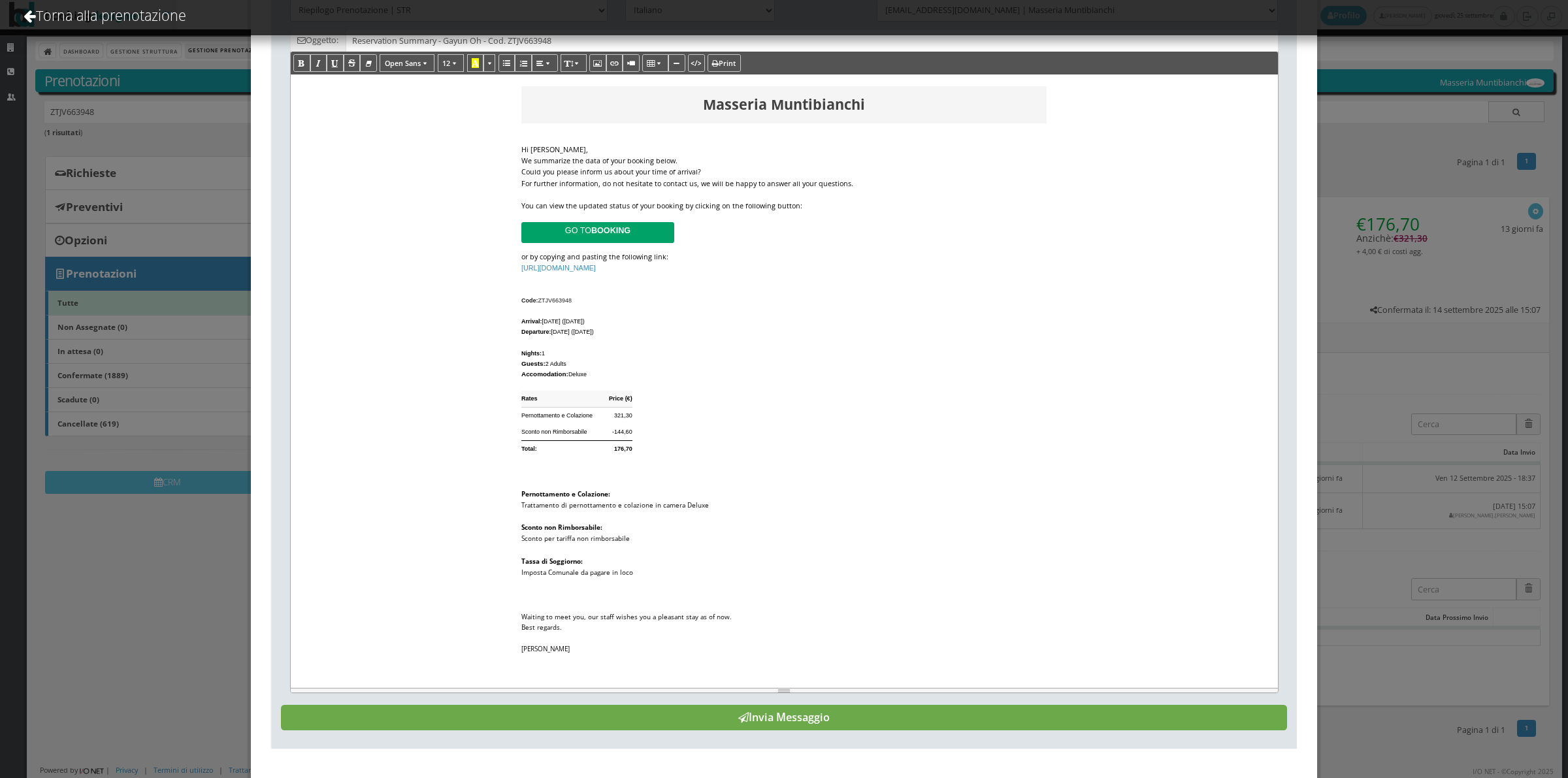
click at [740, 723] on button "Invia Messaggio" at bounding box center [784, 718] width 1006 height 26
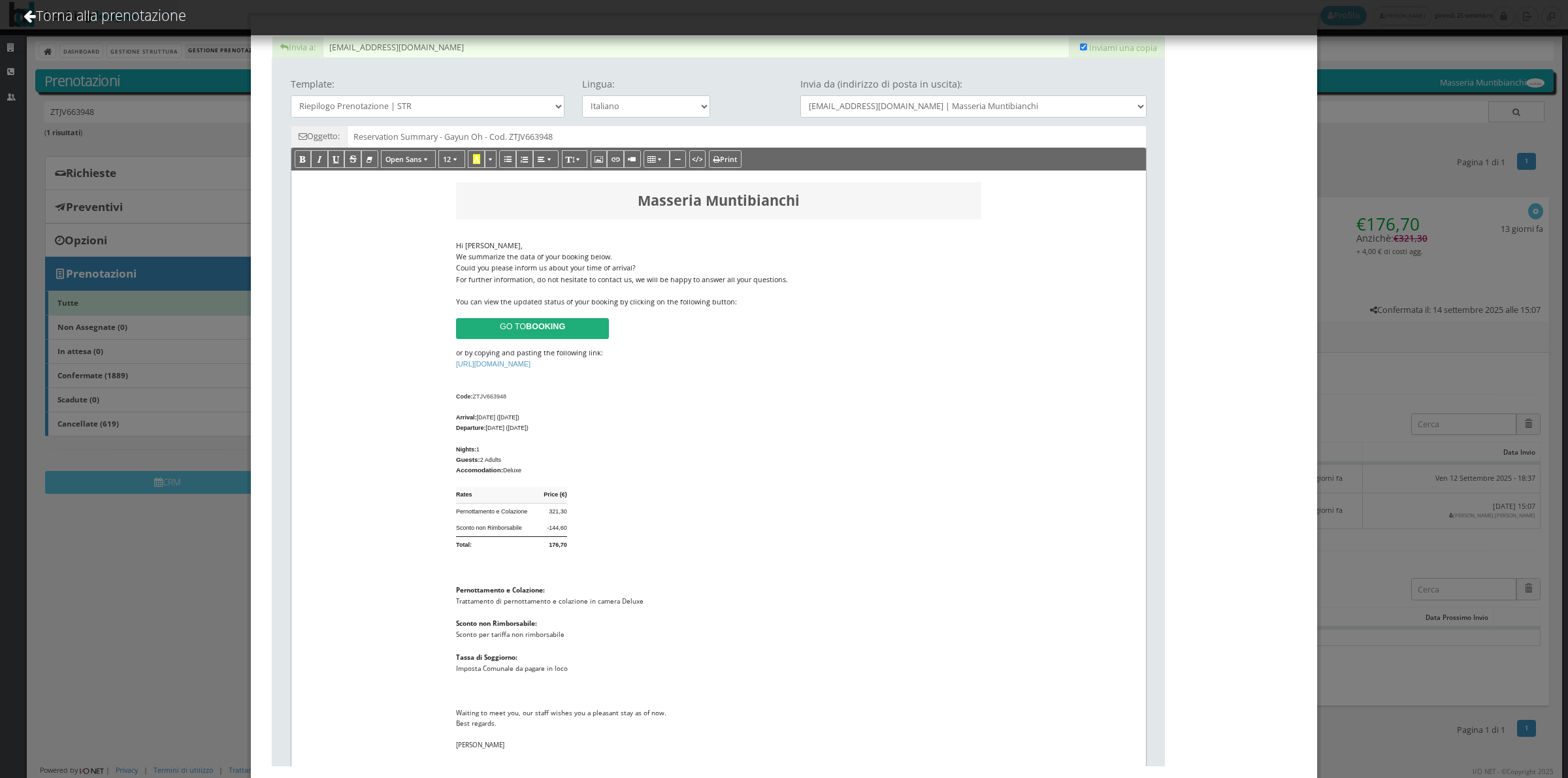
click at [851, 90] on div "Template: Riepilogo Prenotazione | STR Lingua: Italiano Deutsch English Françai…" at bounding box center [718, 449] width 891 height 772
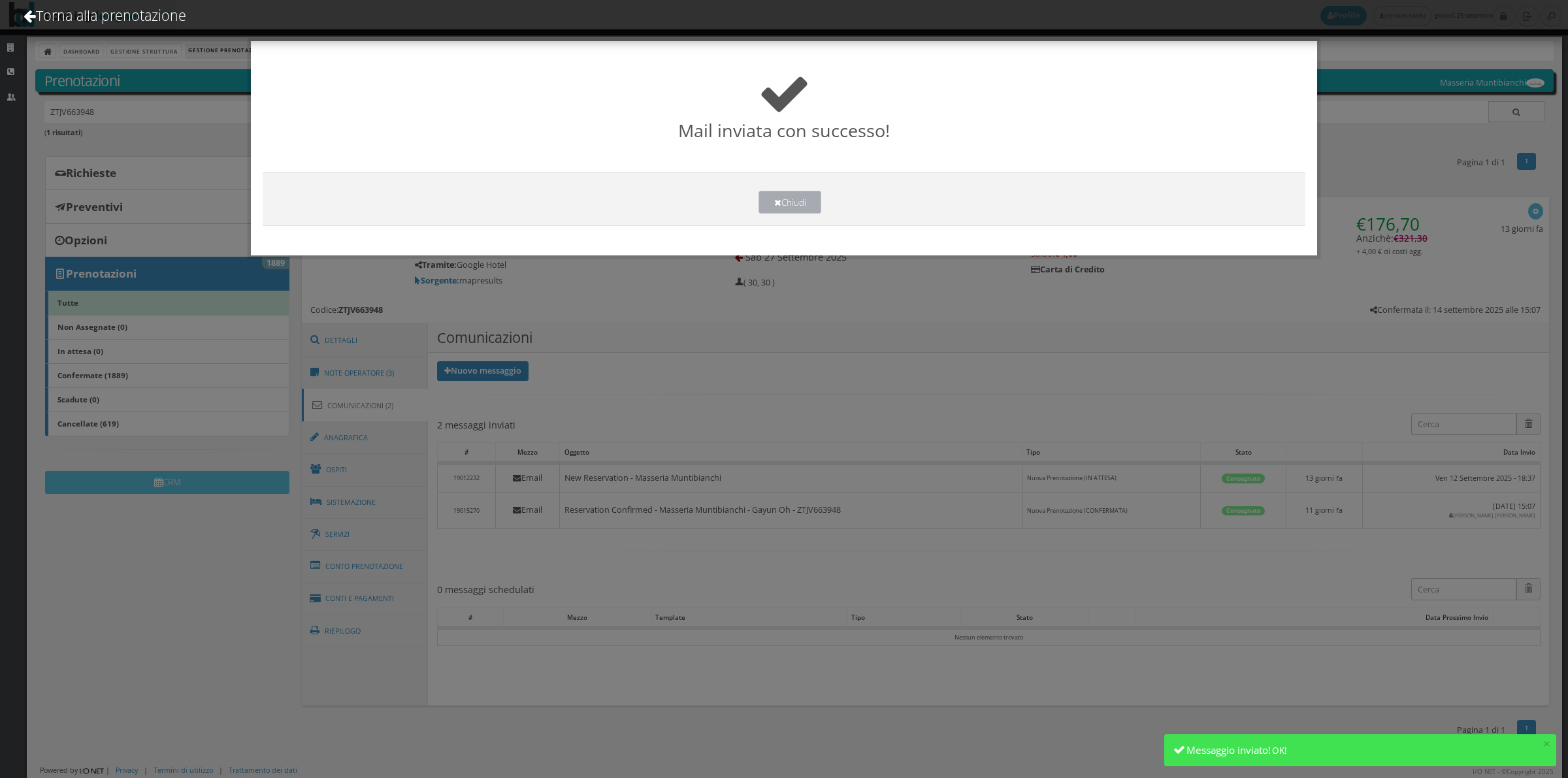
click at [814, 204] on button "Chiudi" at bounding box center [790, 202] width 63 height 23
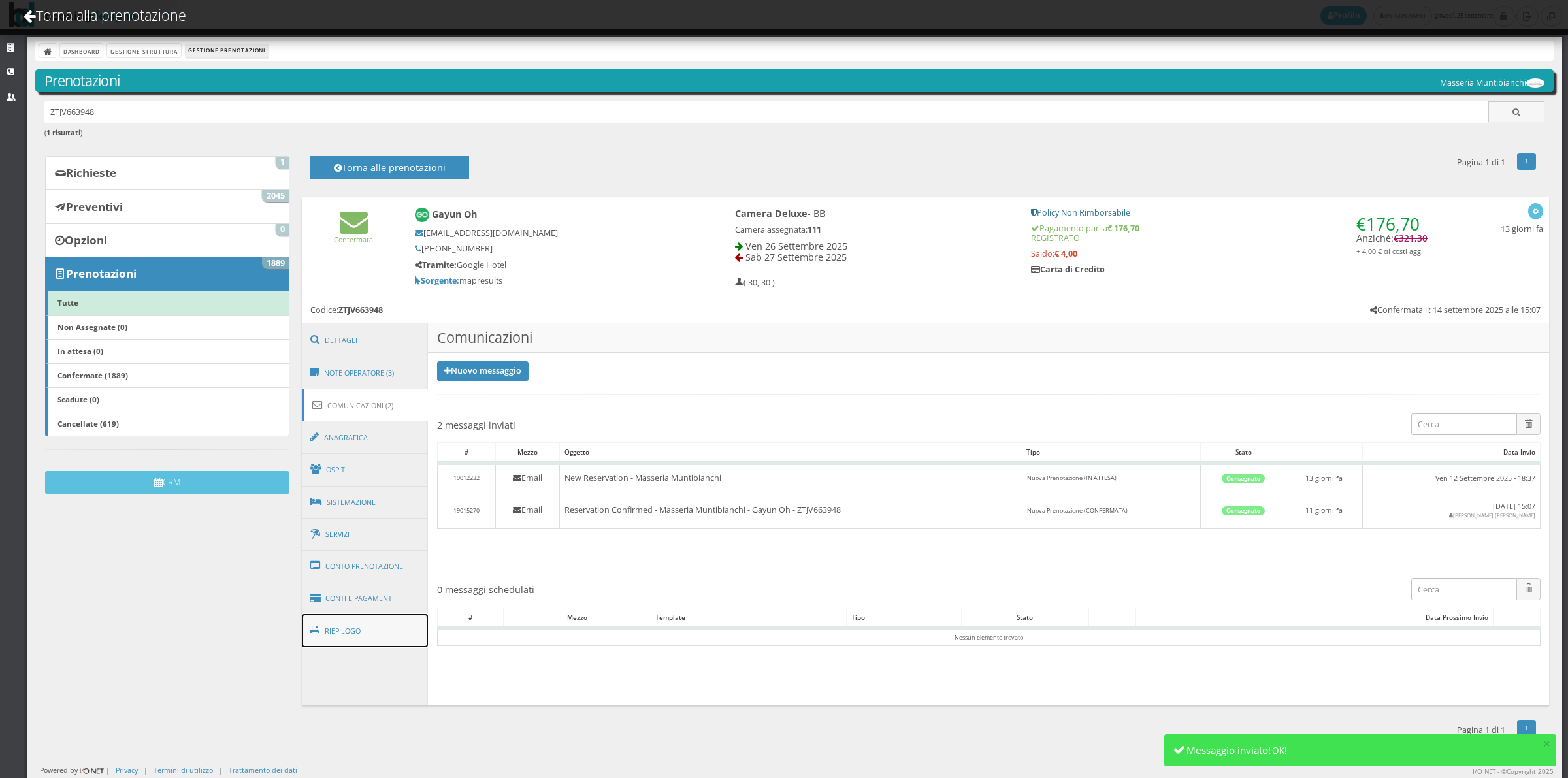
click at [389, 645] on link "Riepilogo" at bounding box center [365, 632] width 127 height 34
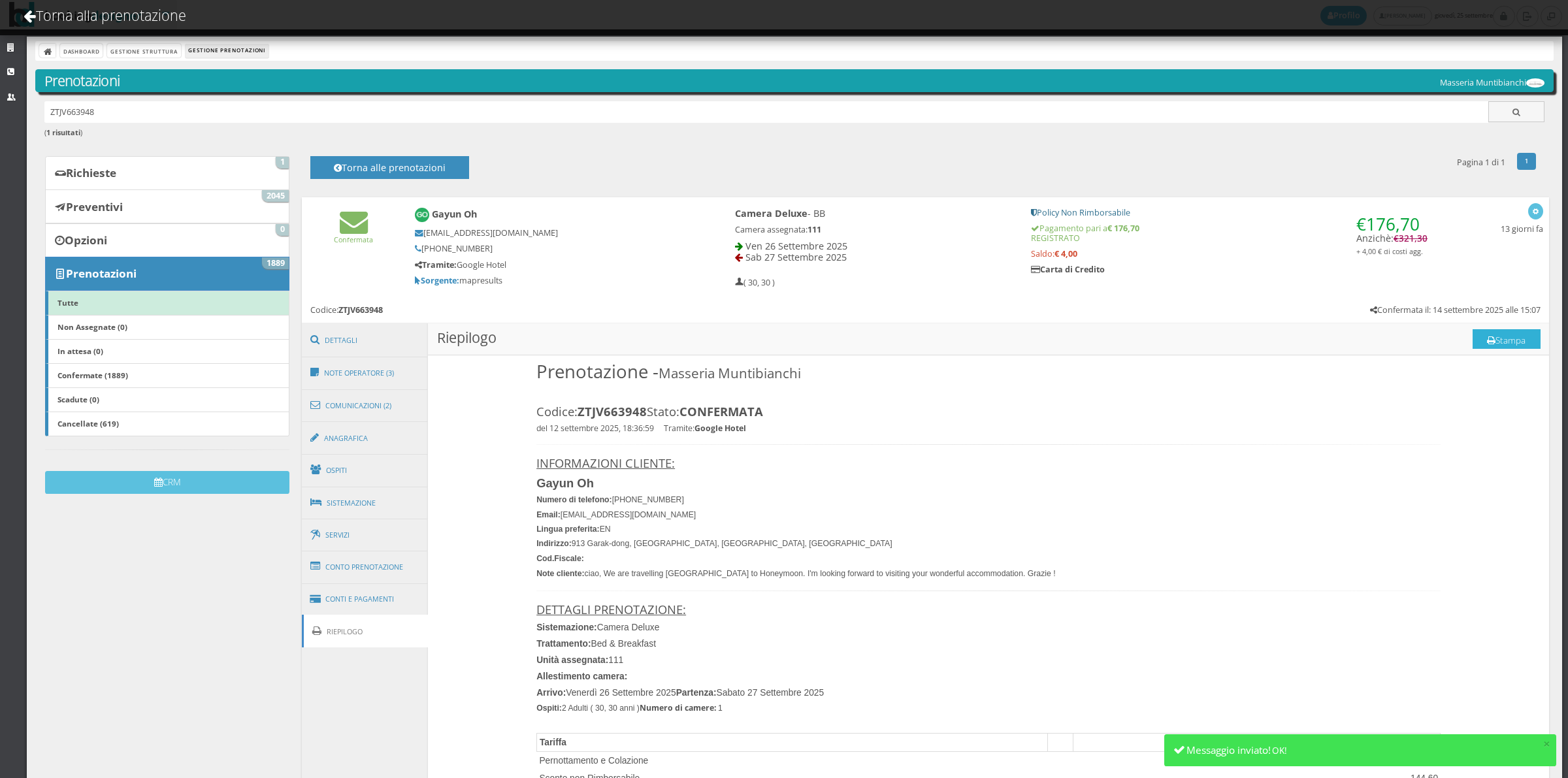
click at [1509, 336] on button "Stampa" at bounding box center [1506, 339] width 68 height 20
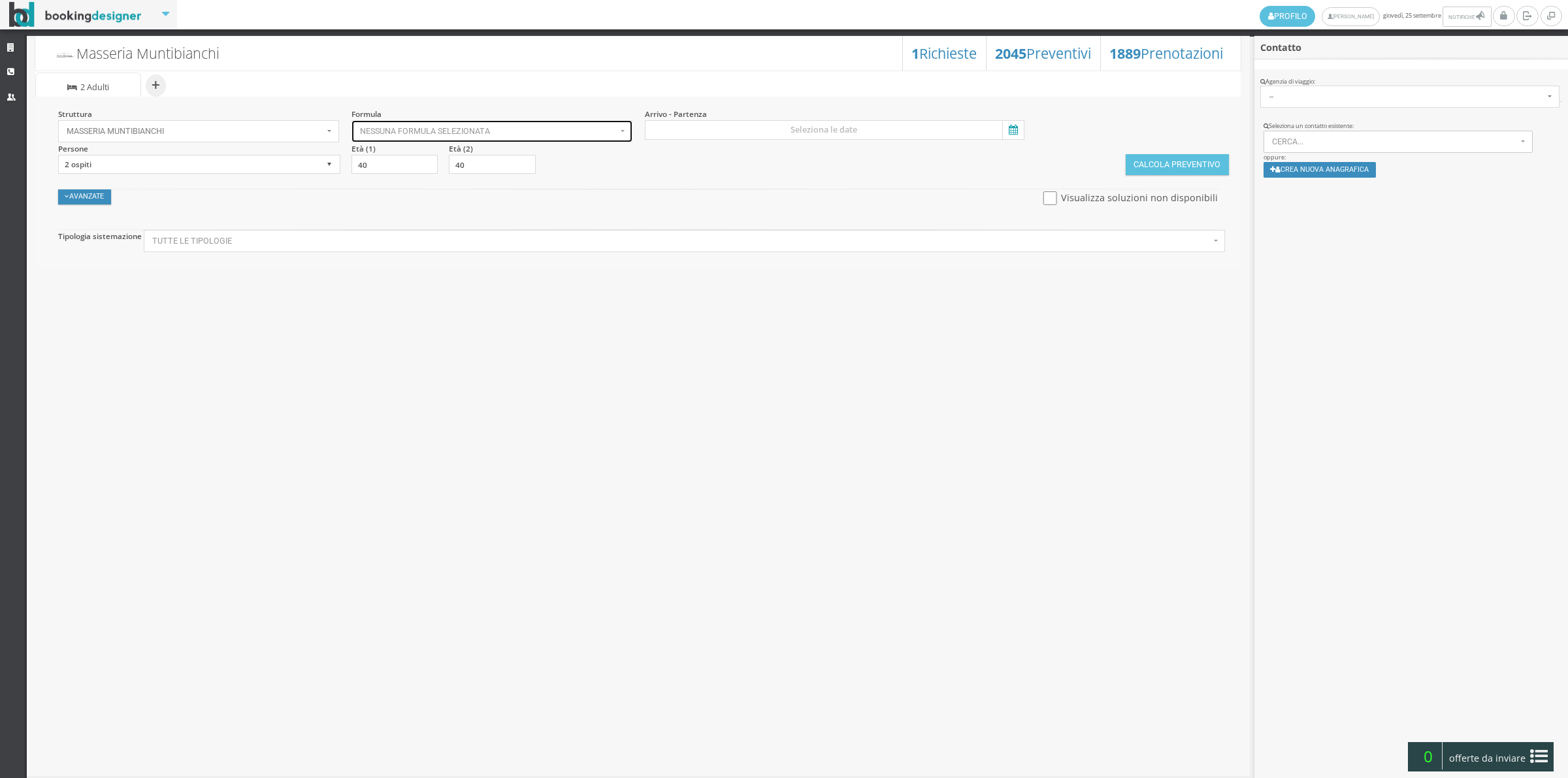
click at [386, 135] on span "Nessuna formula selezionata" at bounding box center [488, 131] width 257 height 9
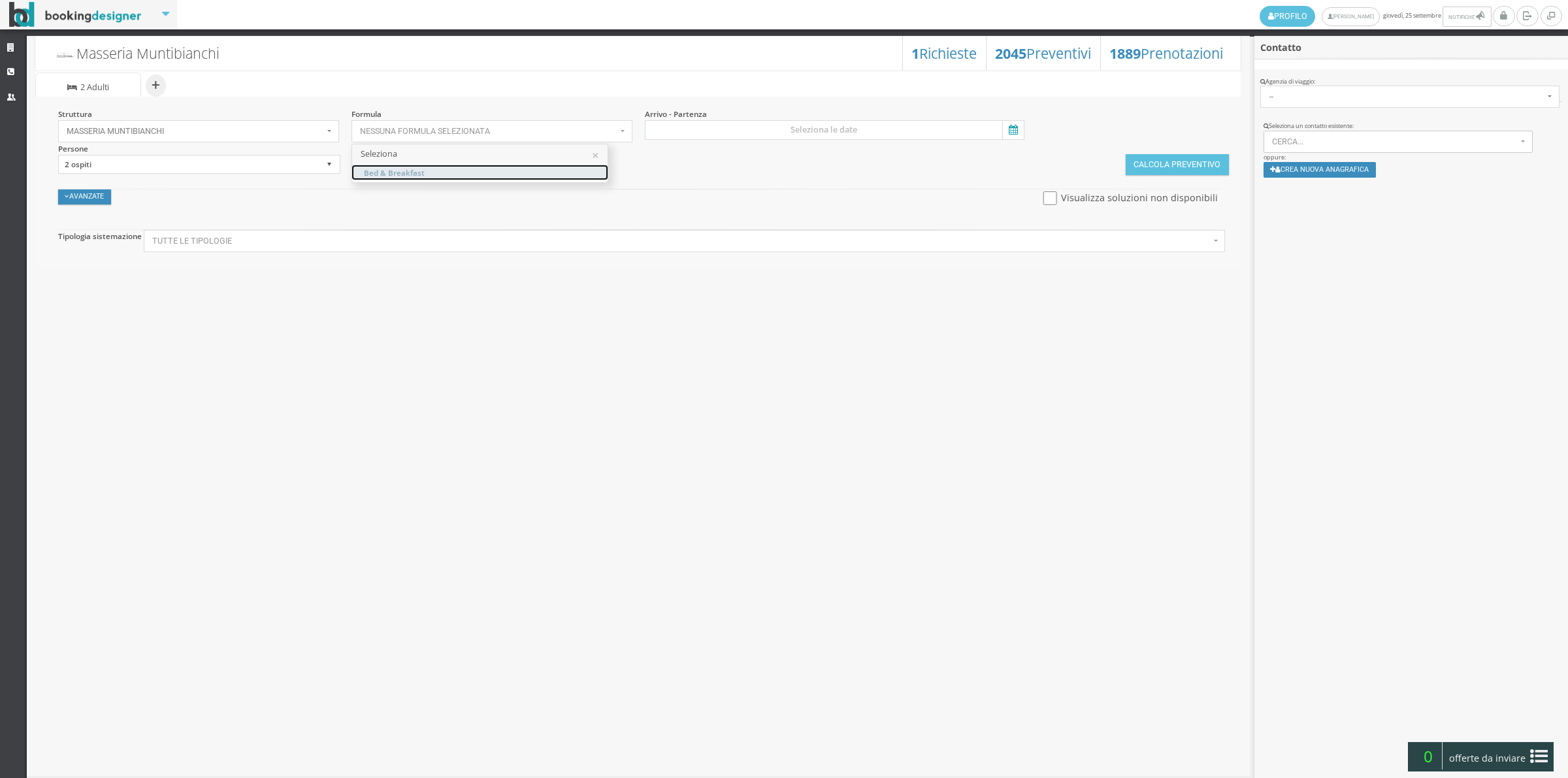
click at [391, 171] on span "Bed & Breakfast" at bounding box center [394, 172] width 60 height 11
select select "4"
click at [791, 125] on input at bounding box center [835, 129] width 380 height 20
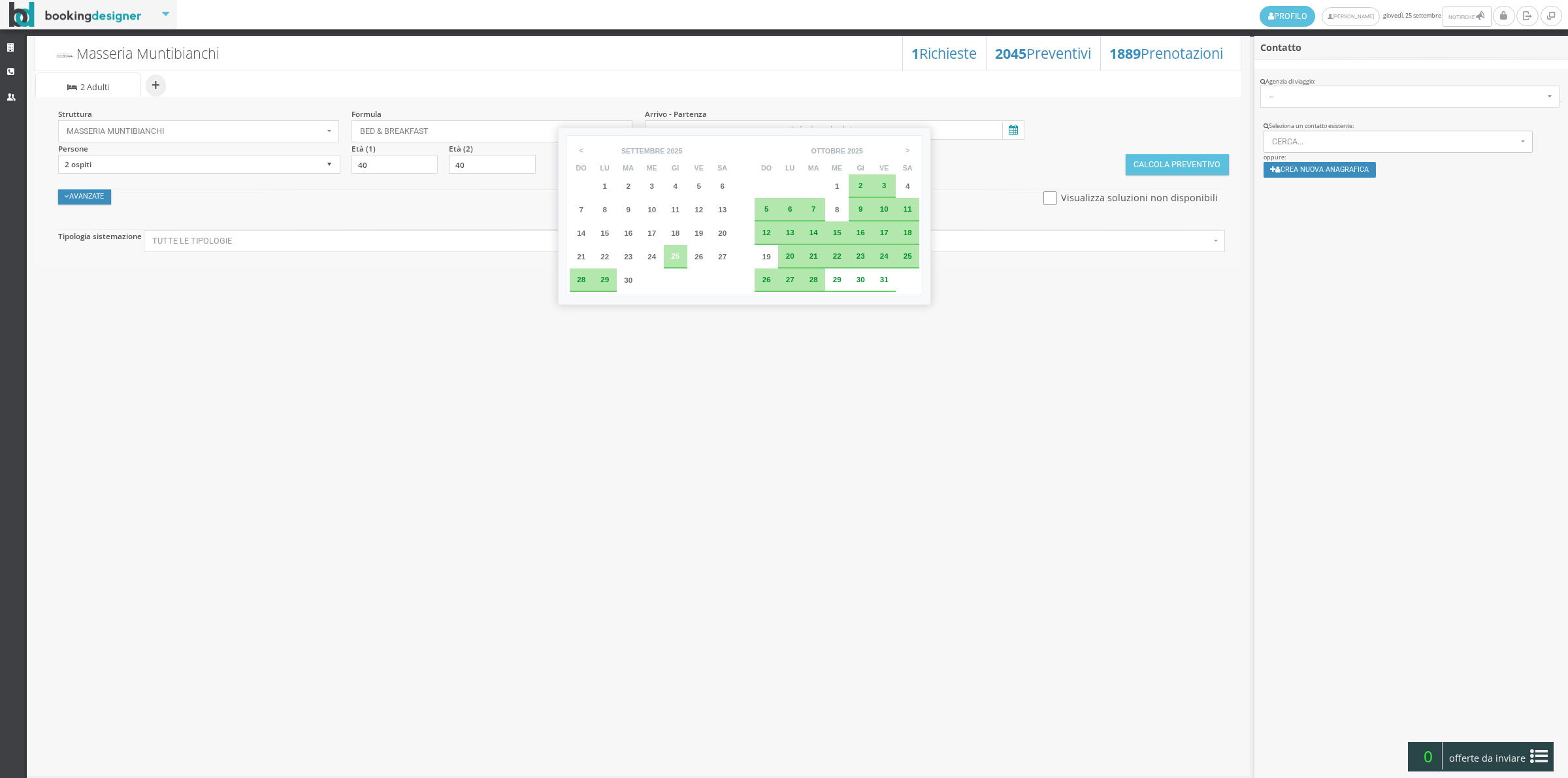
click at [666, 249] on div "25" at bounding box center [676, 257] width 24 height 24
click at [700, 261] on div "26" at bounding box center [699, 257] width 24 height 24
type input "[DATE] - [DATE]"
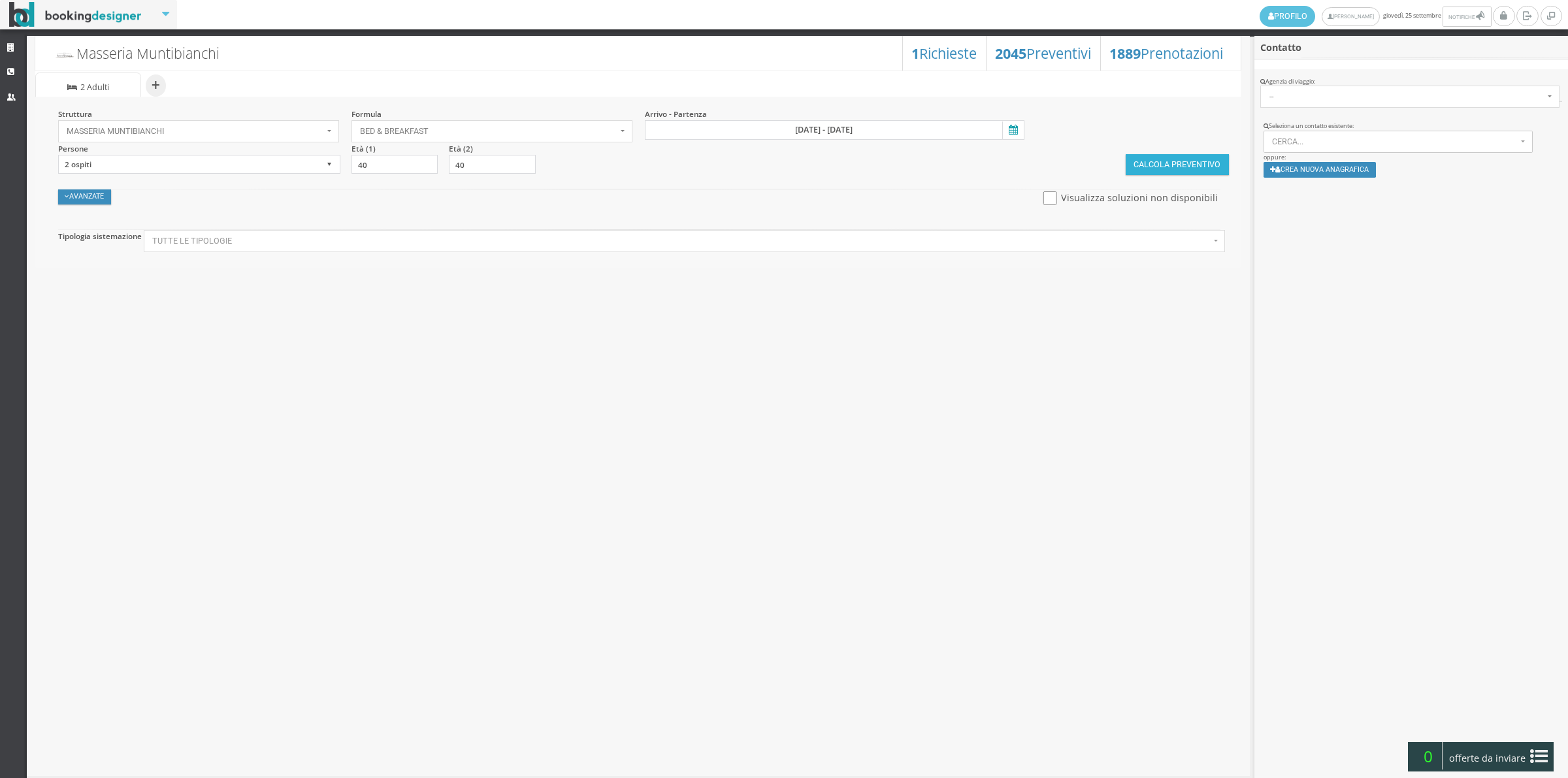
click at [1167, 168] on button "Calcola Preventivo" at bounding box center [1177, 164] width 103 height 21
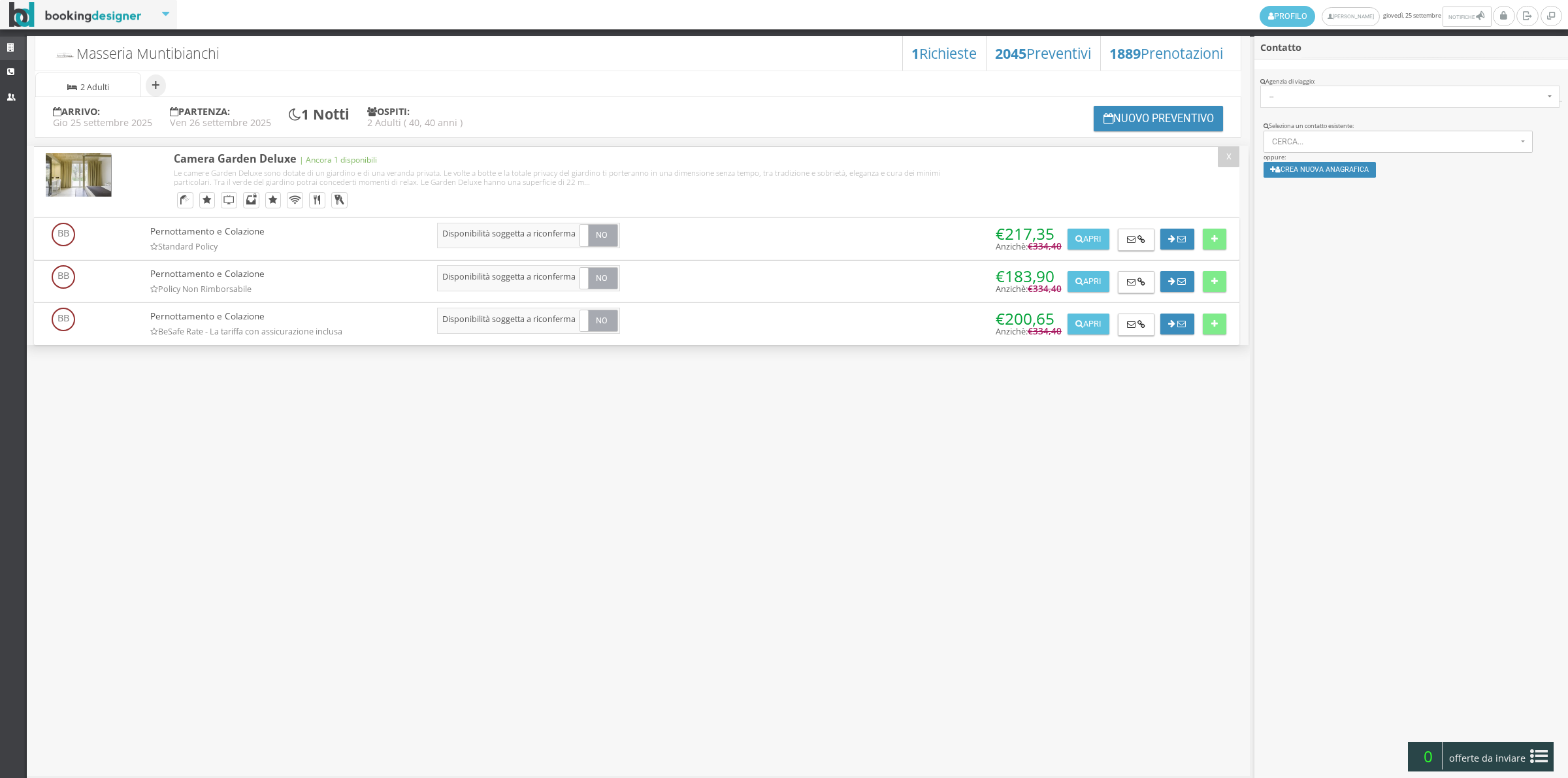
click at [8, 52] on icon at bounding box center [12, 48] width 10 height 9
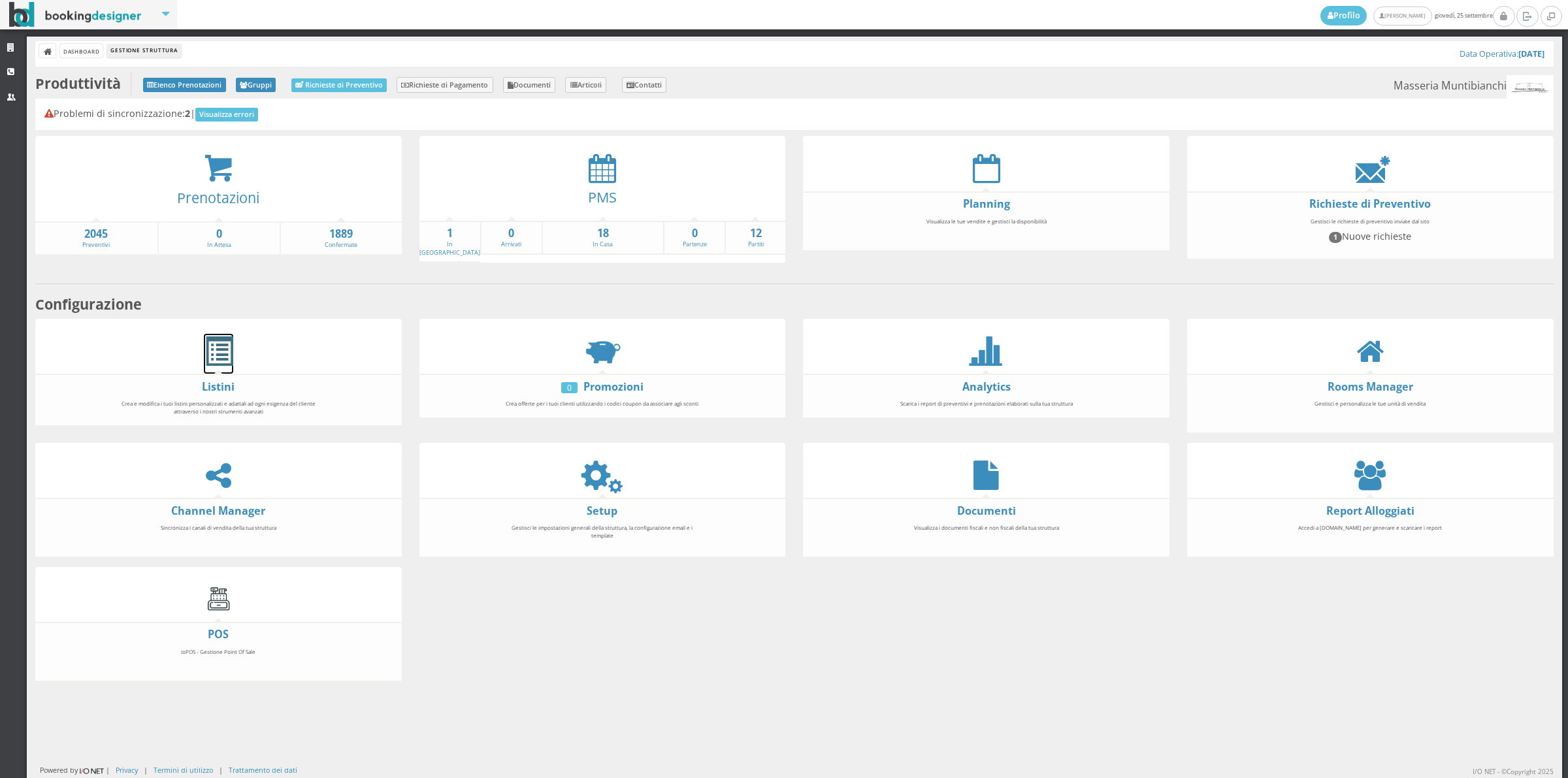
click at [214, 350] on span at bounding box center [219, 352] width 30 height 30
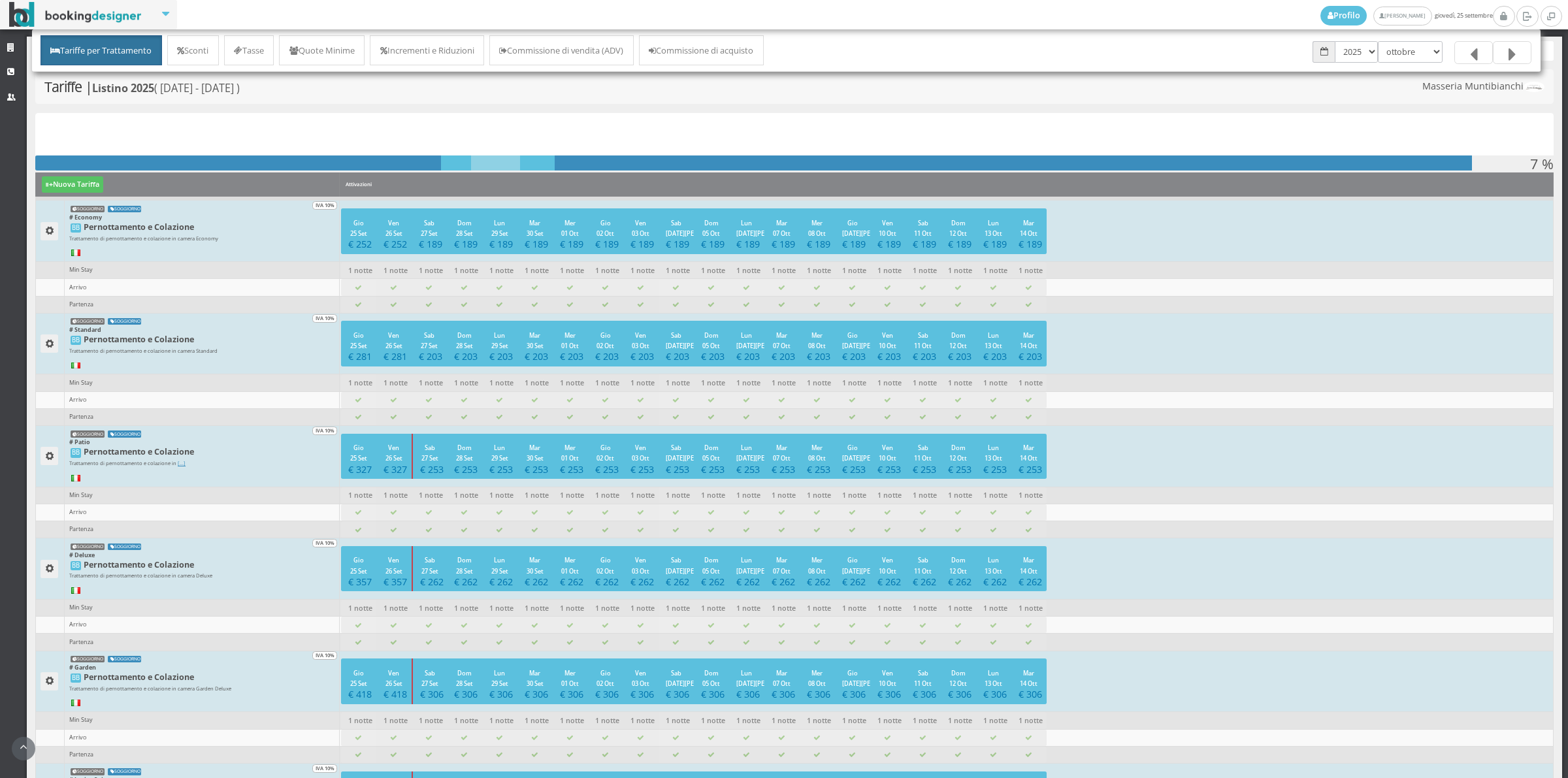
scroll to position [181, 0]
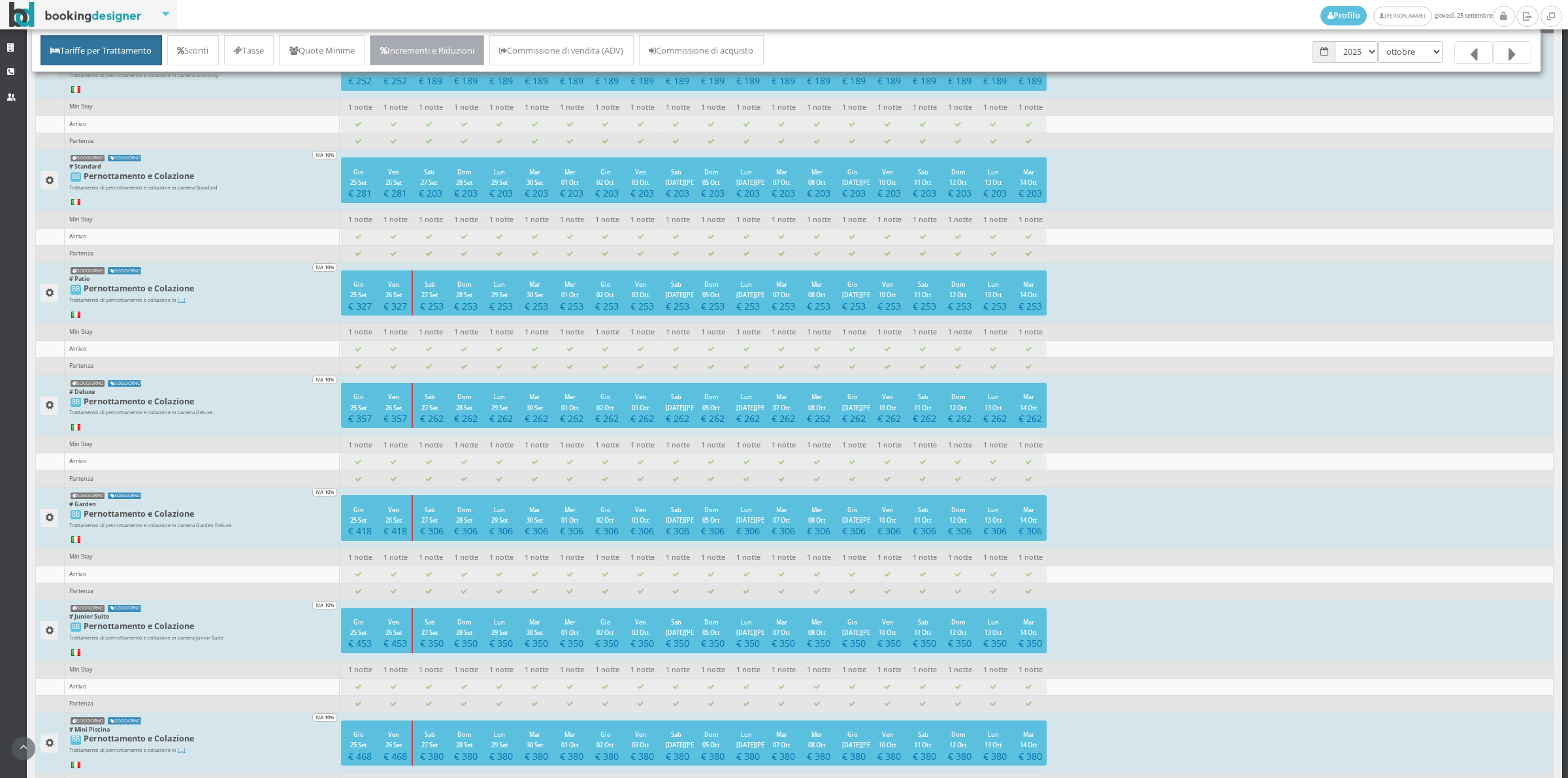
click at [430, 54] on link "Incrementi e Riduzioni" at bounding box center [427, 49] width 114 height 30
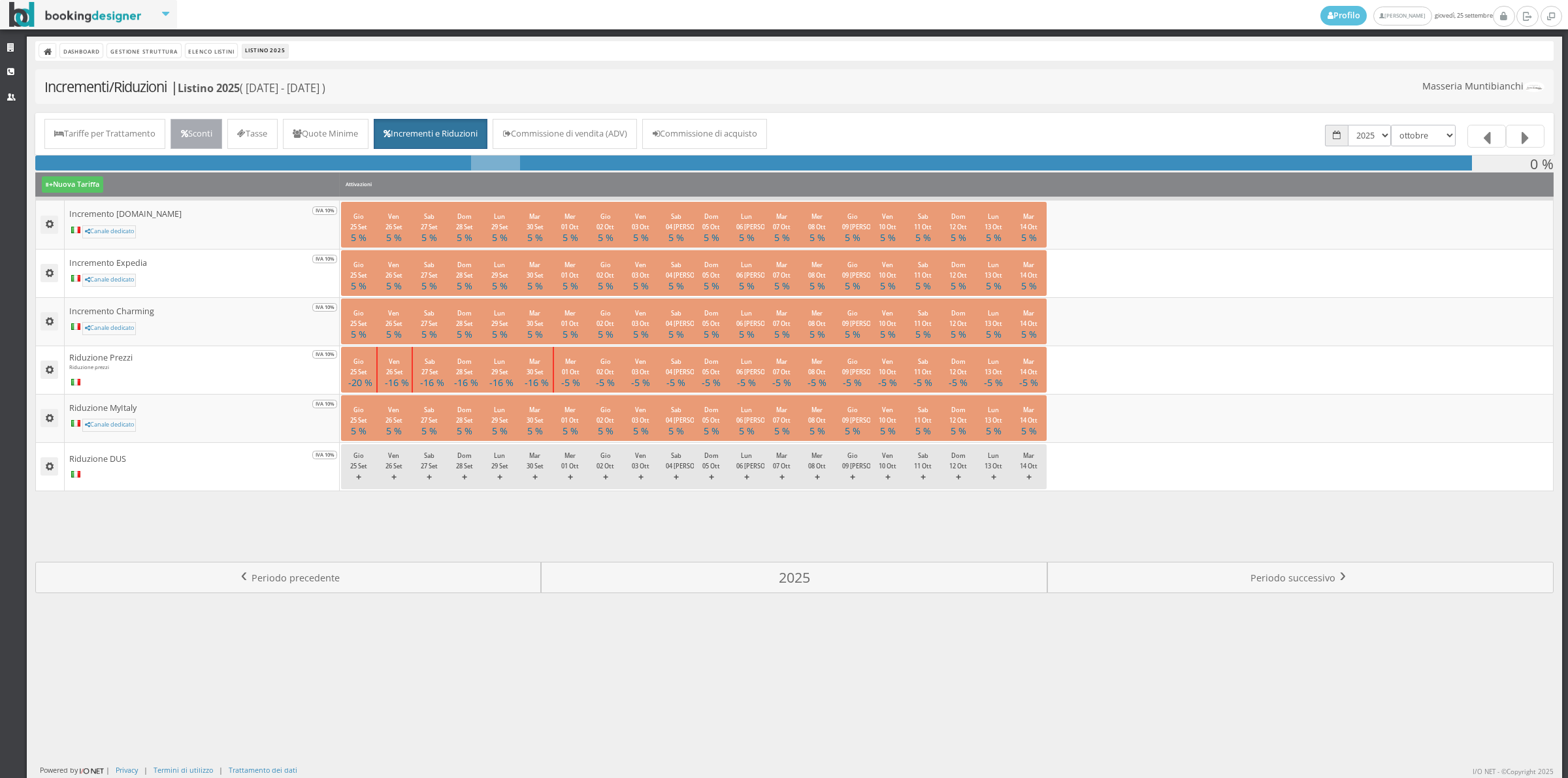
click at [214, 133] on link "Sconti" at bounding box center [196, 134] width 52 height 30
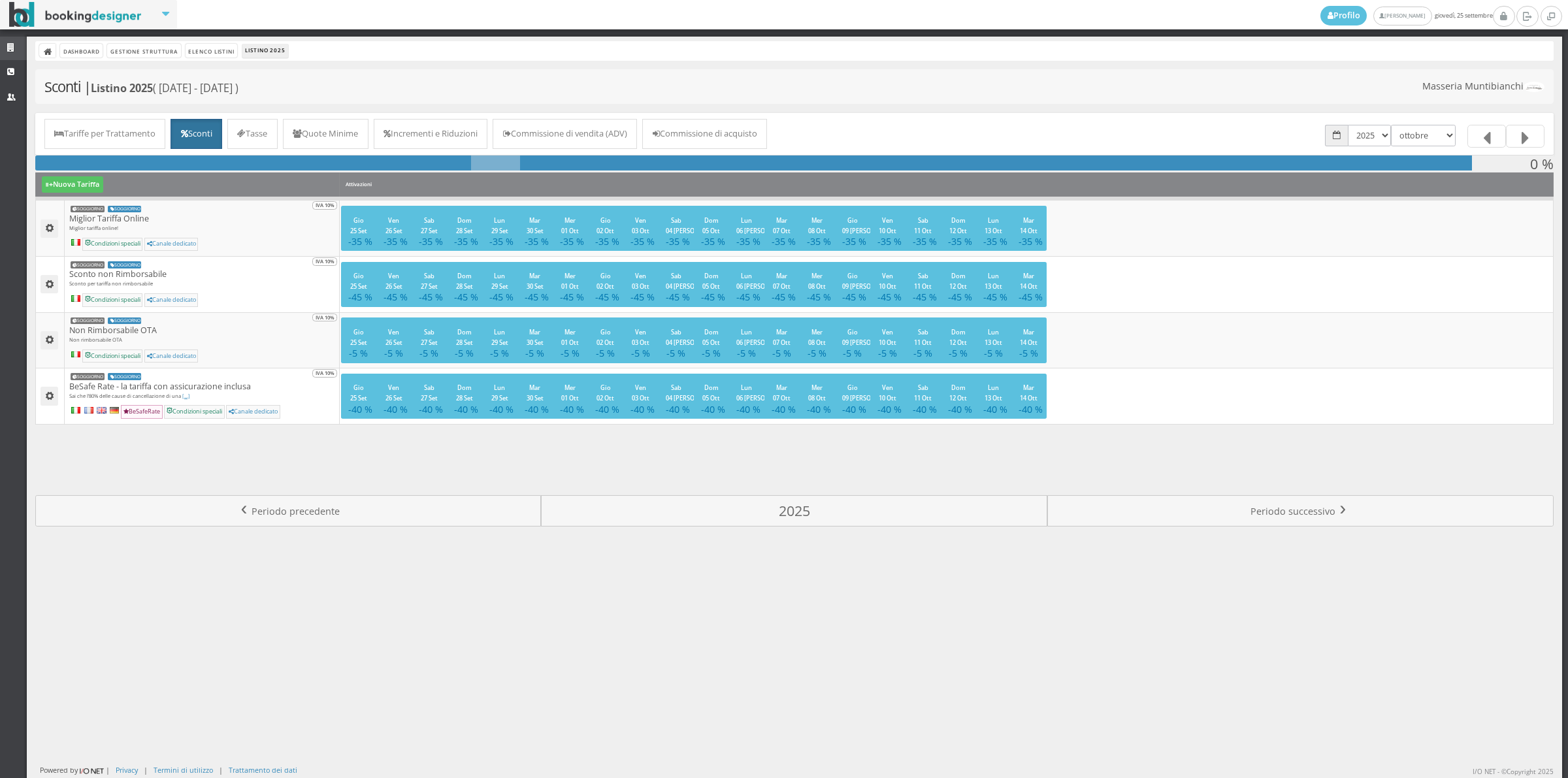
click at [15, 43] on icon at bounding box center [12, 48] width 10 height 9
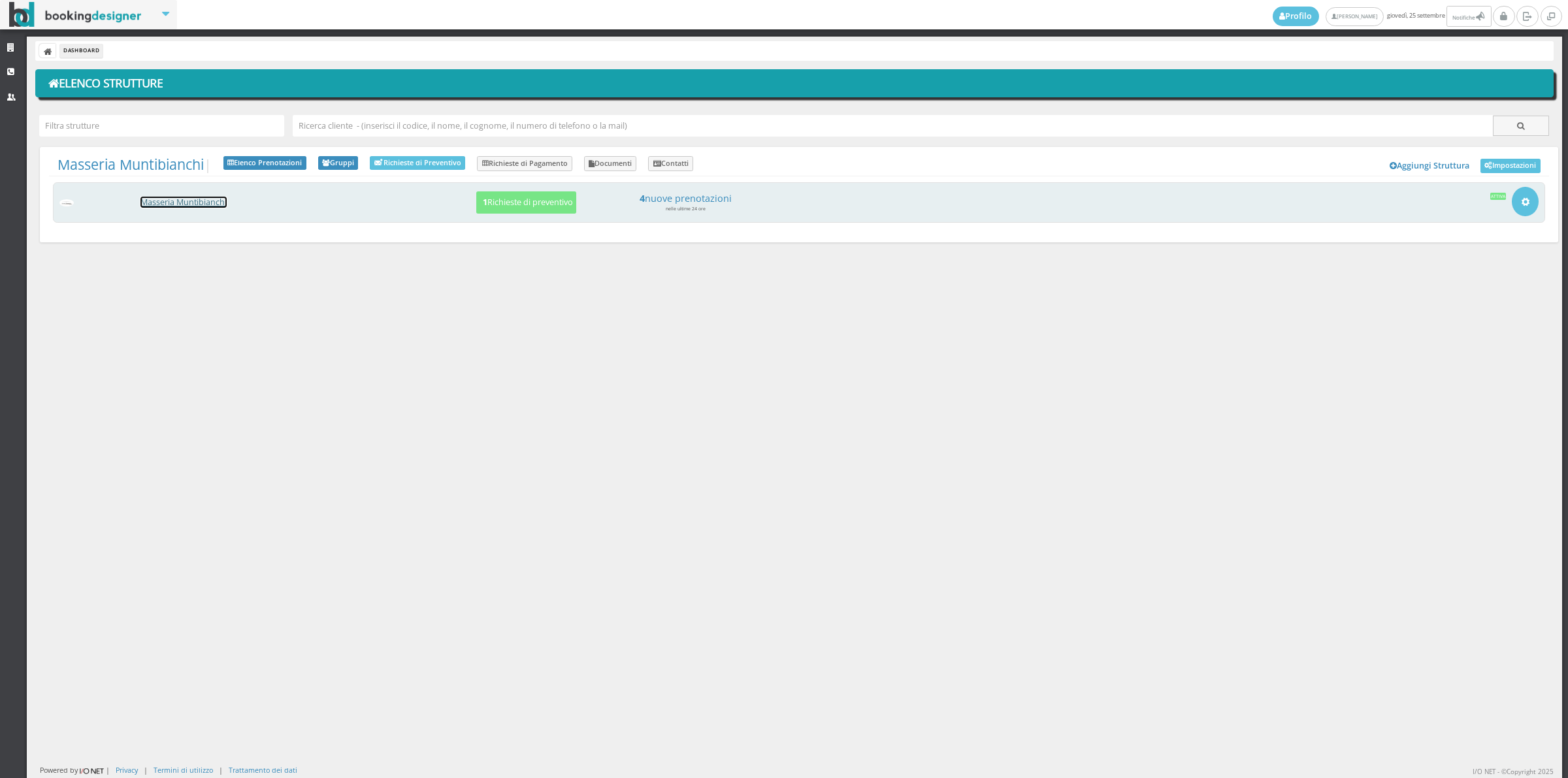
click at [170, 206] on link "Masseria Muntibianchi" at bounding box center [183, 202] width 86 height 11
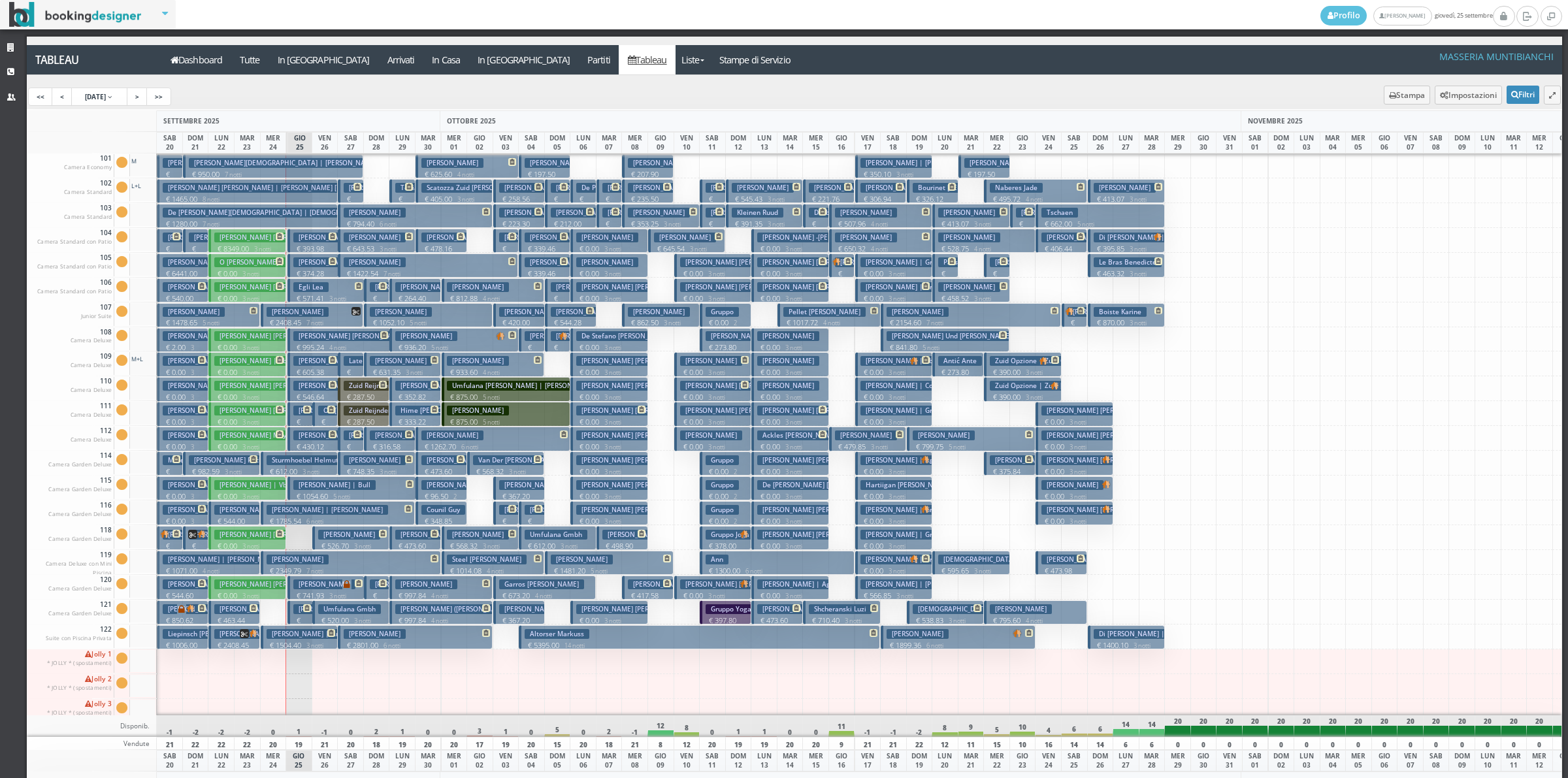
click at [402, 188] on span at bounding box center [407, 186] width 11 height 8
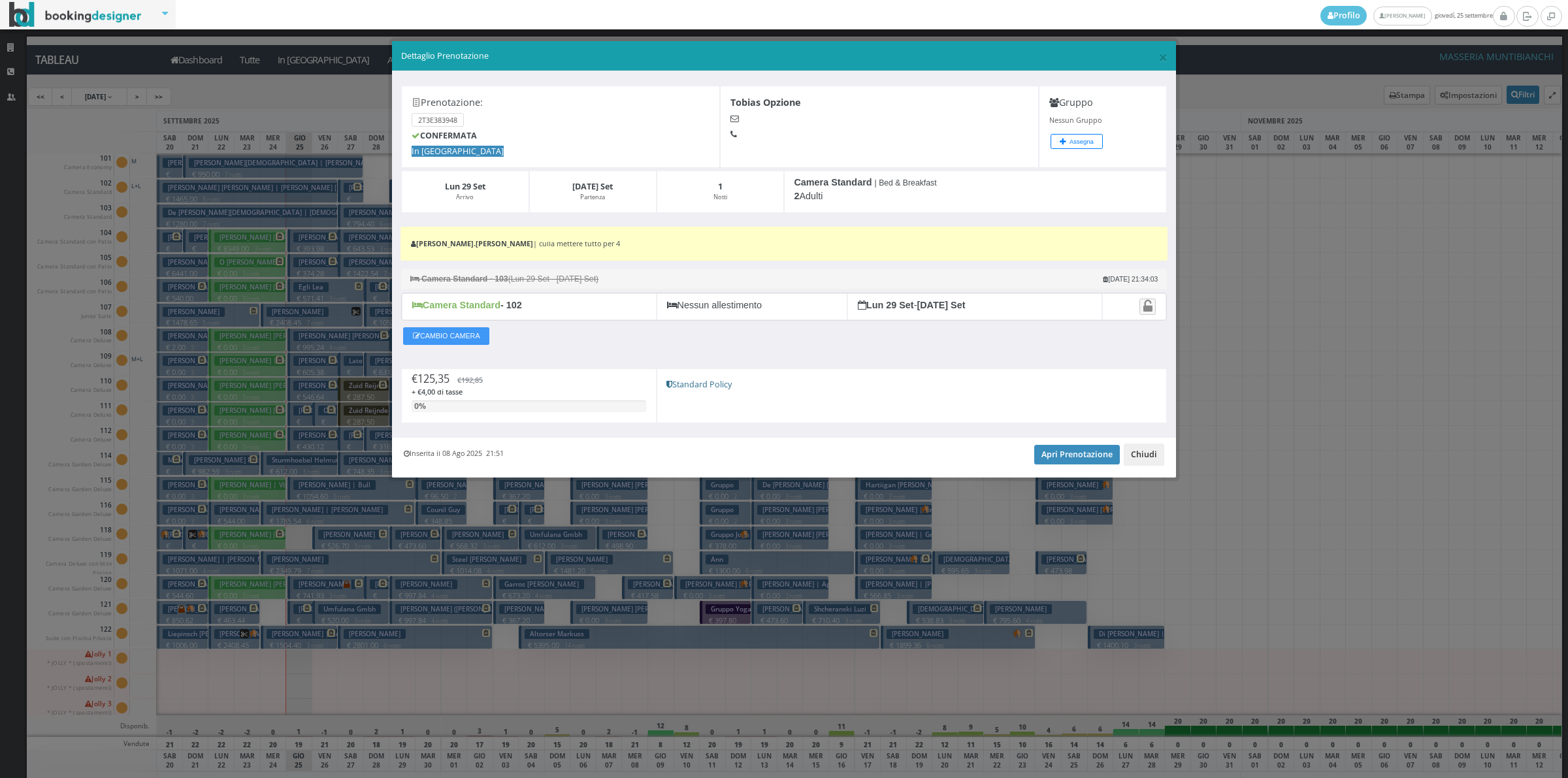
click at [1138, 455] on button "Chiudi" at bounding box center [1143, 455] width 41 height 22
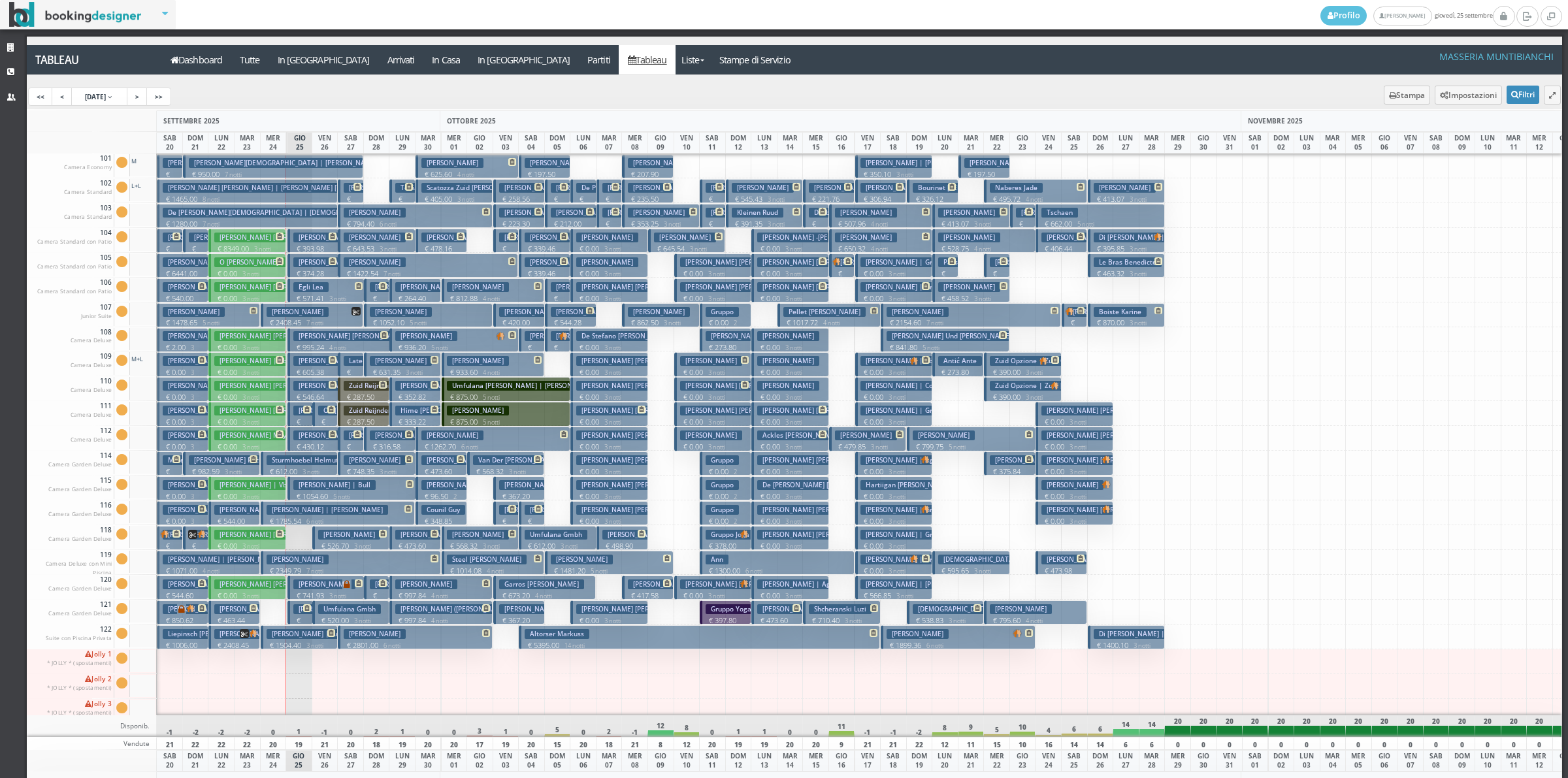
click at [438, 494] on p "€ 96.50 2 notti" at bounding box center [442, 501] width 42 height 20
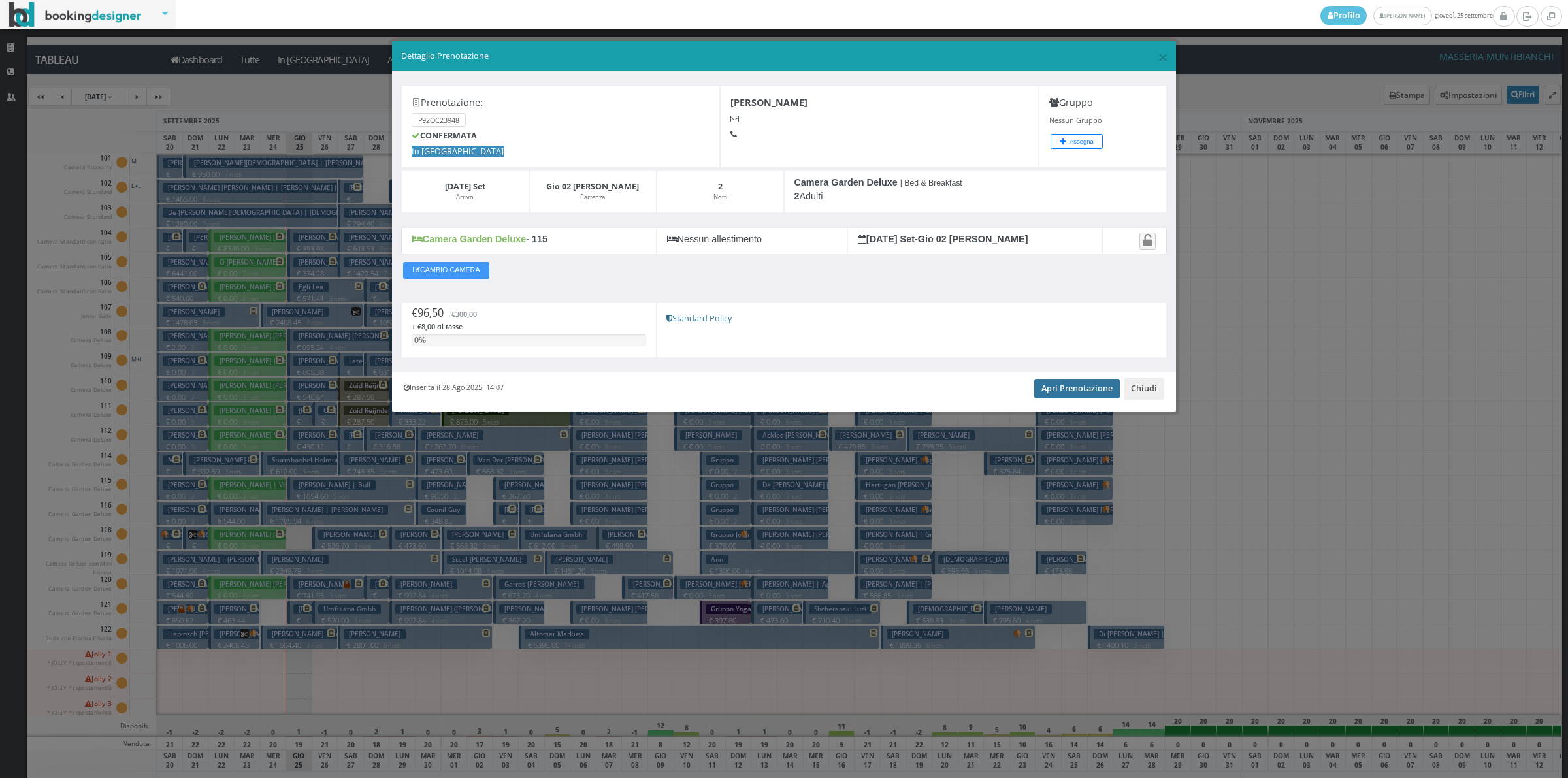
click at [1057, 392] on link "Apri Prenotazione" at bounding box center [1076, 388] width 86 height 20
click at [1146, 393] on button "Chiudi" at bounding box center [1143, 389] width 41 height 22
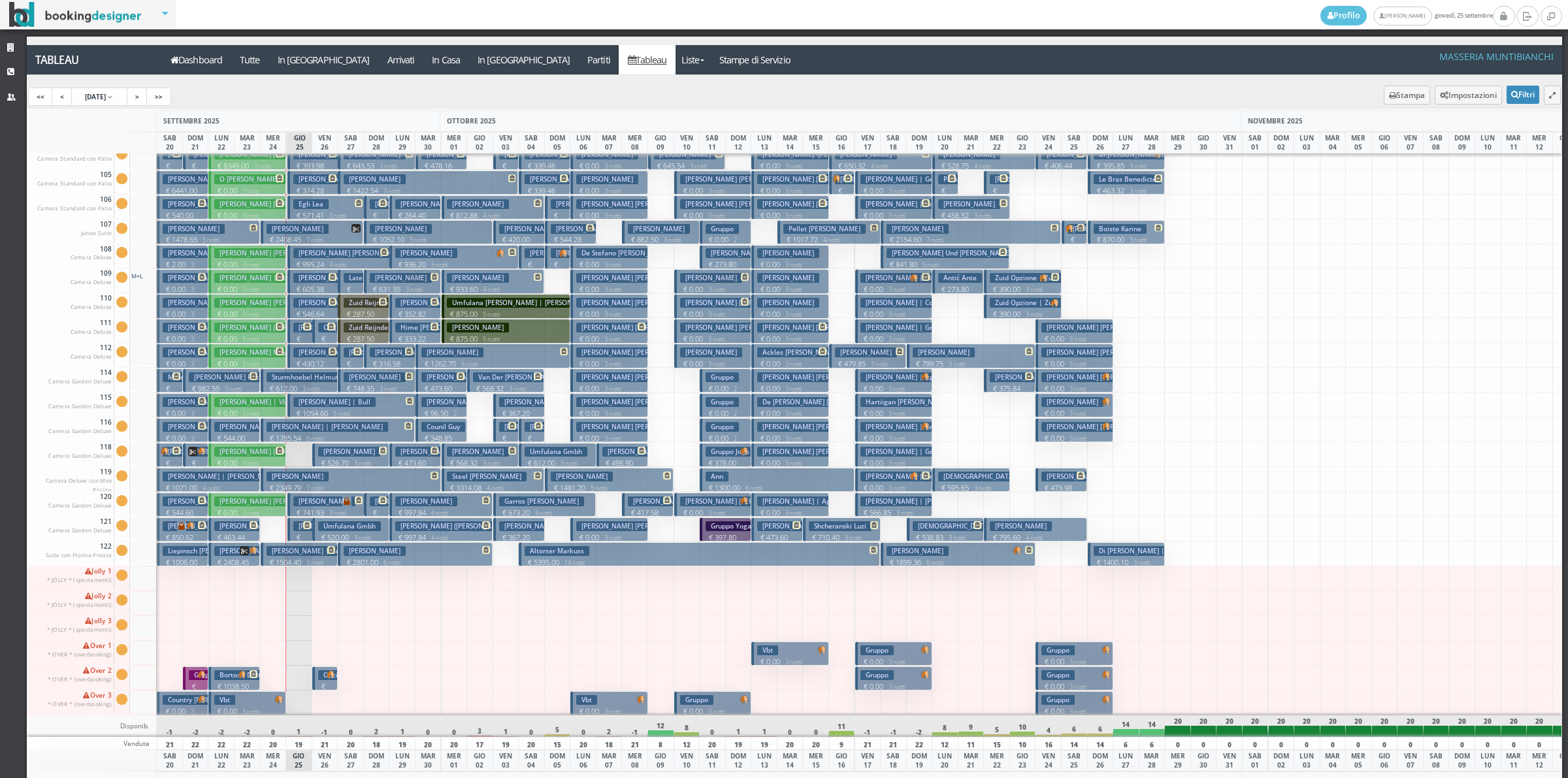
scroll to position [45, 0]
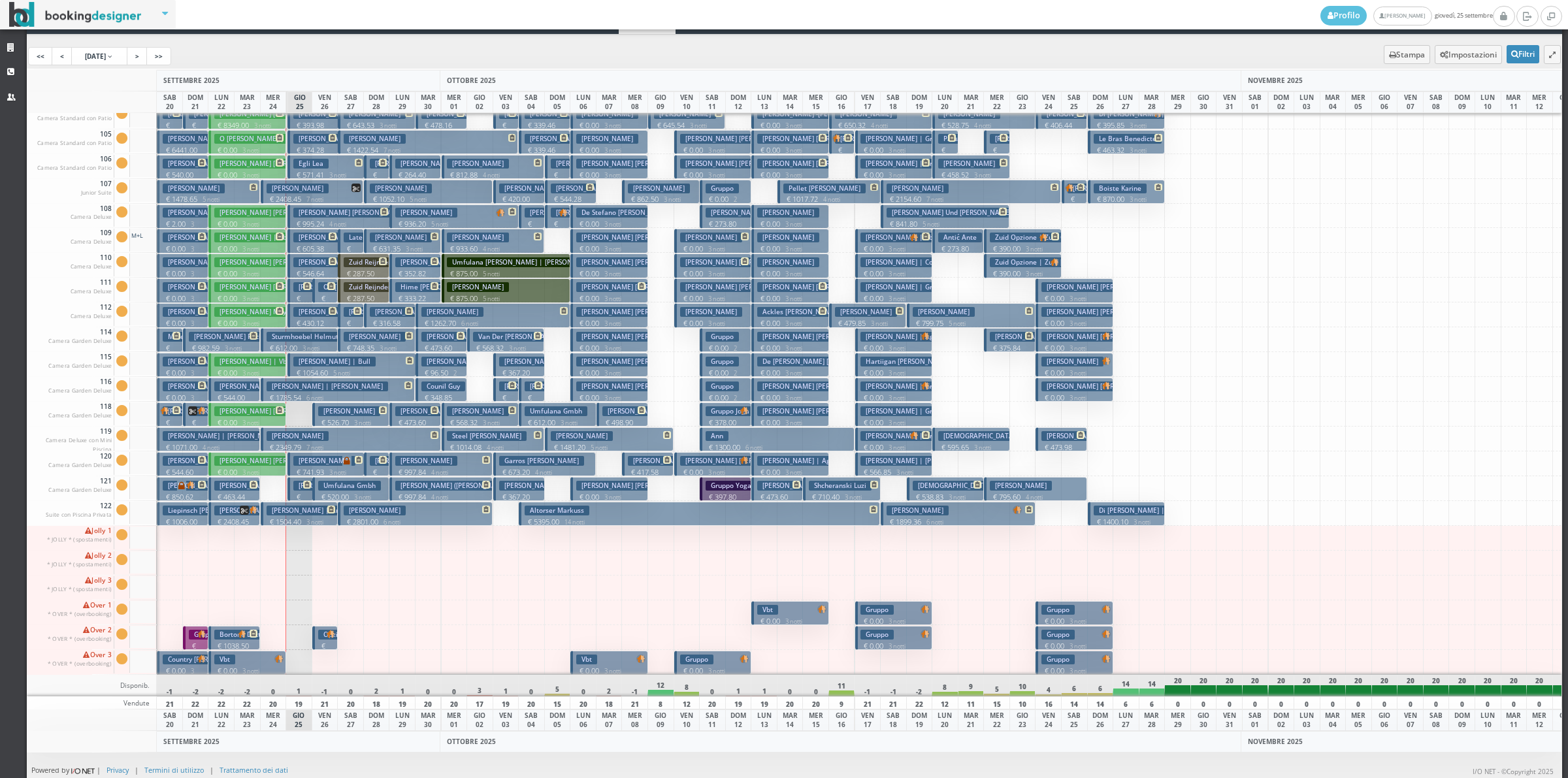
click at [325, 641] on p "€ 212.55 1 notti" at bounding box center [326, 661] width 15 height 41
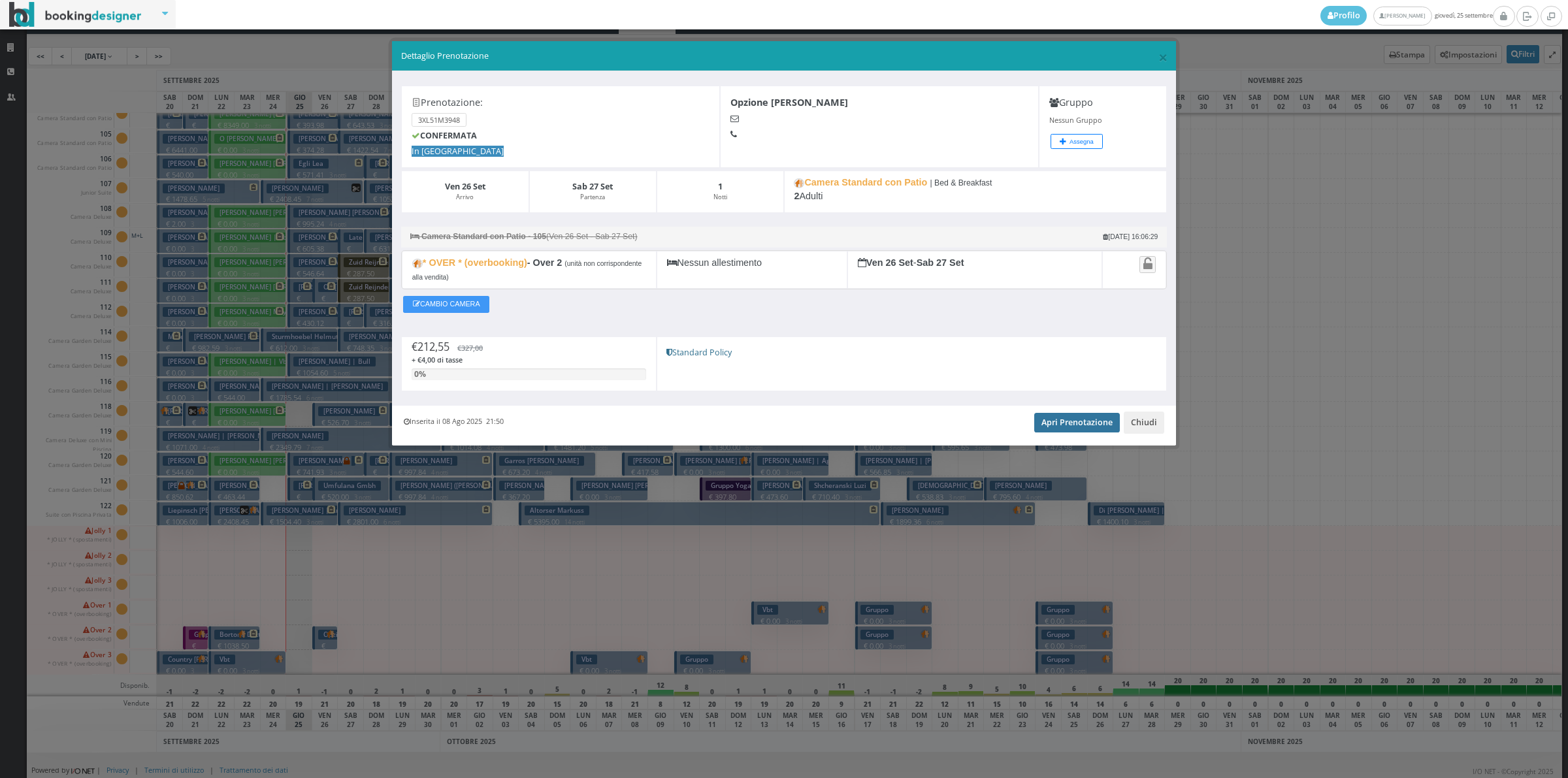
click at [1090, 429] on link "Apri Prenotazione" at bounding box center [1076, 422] width 86 height 20
click at [1135, 422] on button "Chiudi" at bounding box center [1143, 423] width 41 height 22
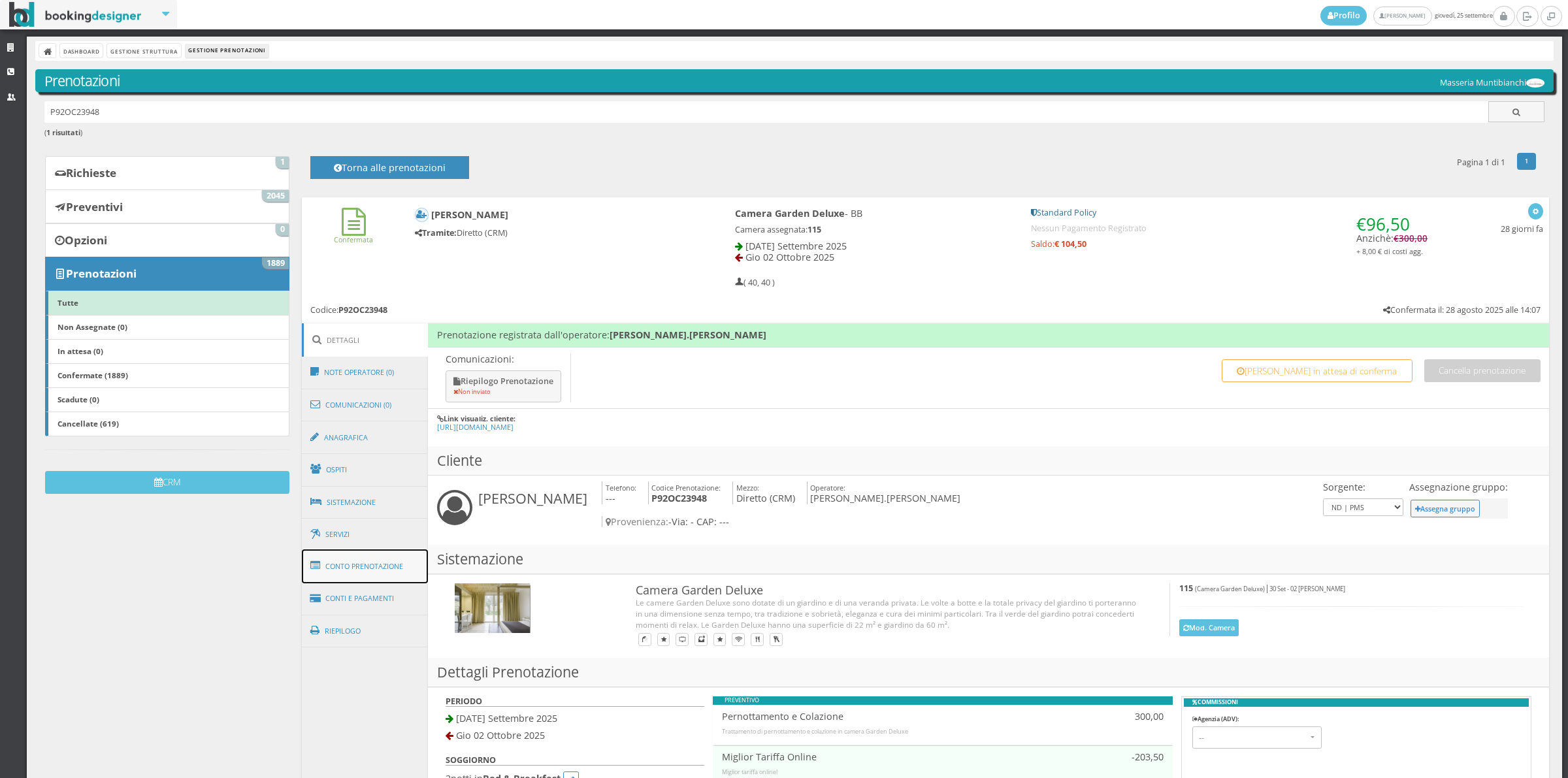
click at [393, 579] on link "Conto Prenotazione" at bounding box center [365, 567] width 127 height 34
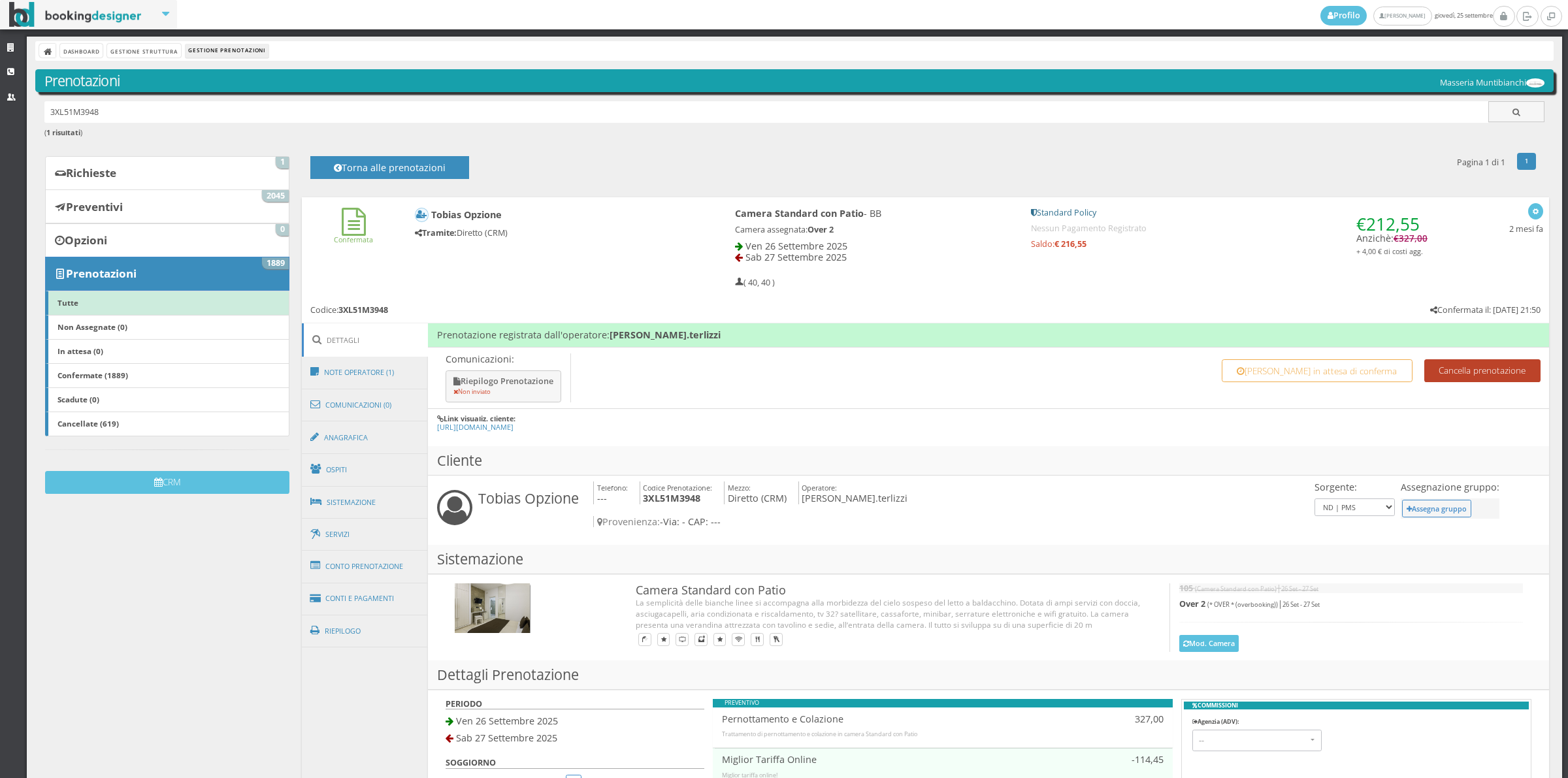
click at [1463, 364] on button "Cancella prenotazione" at bounding box center [1482, 370] width 117 height 23
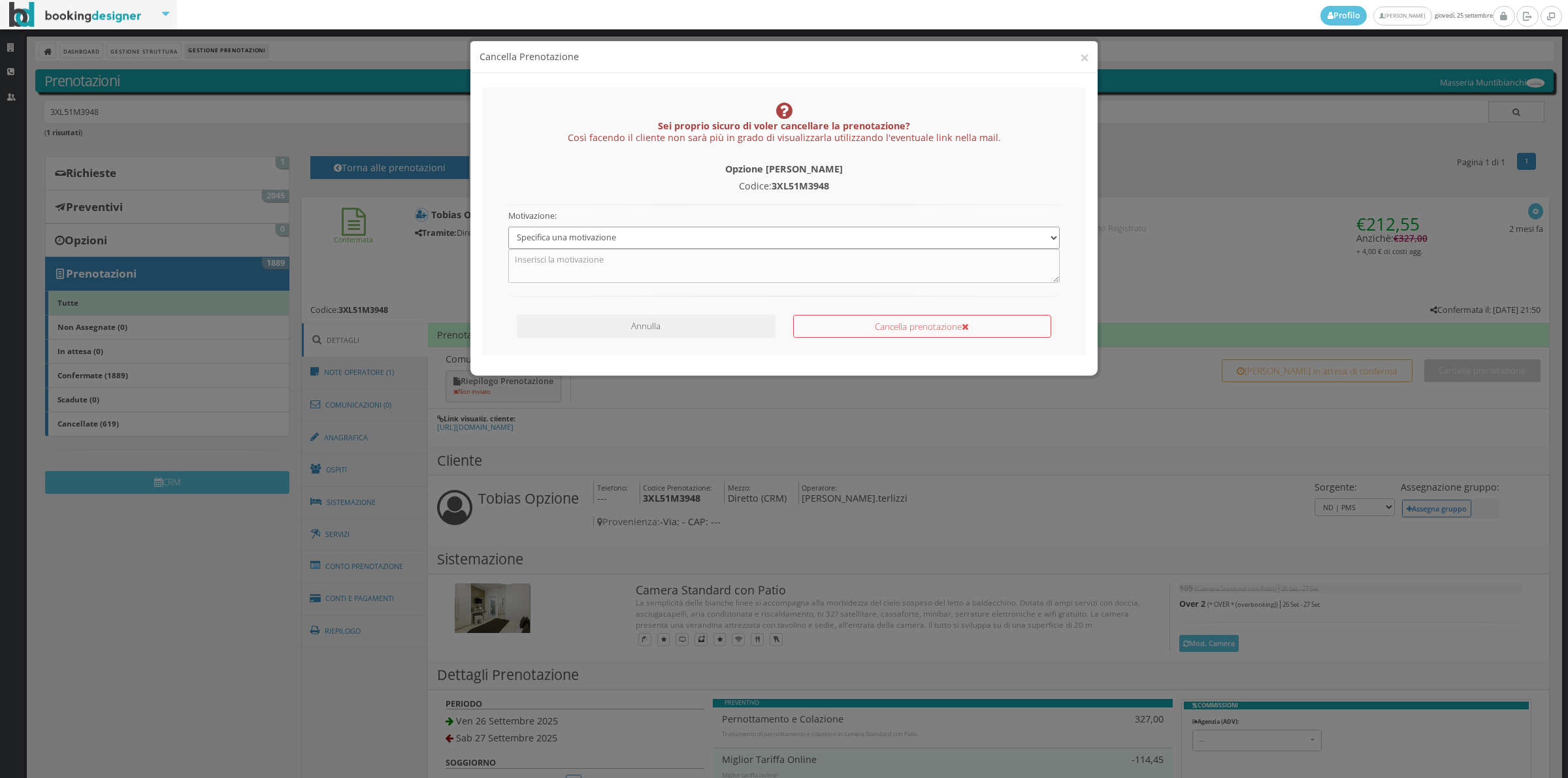
click at [670, 243] on select "Specifica una motivazione Errore di inserimento Prenotazione duplicata Prenotaz…" at bounding box center [784, 237] width 552 height 21
select select "1"
click at [508, 226] on select "Specifica una motivazione Errore di inserimento Prenotazione duplicata Prenotaz…" at bounding box center [784, 237] width 552 height 21
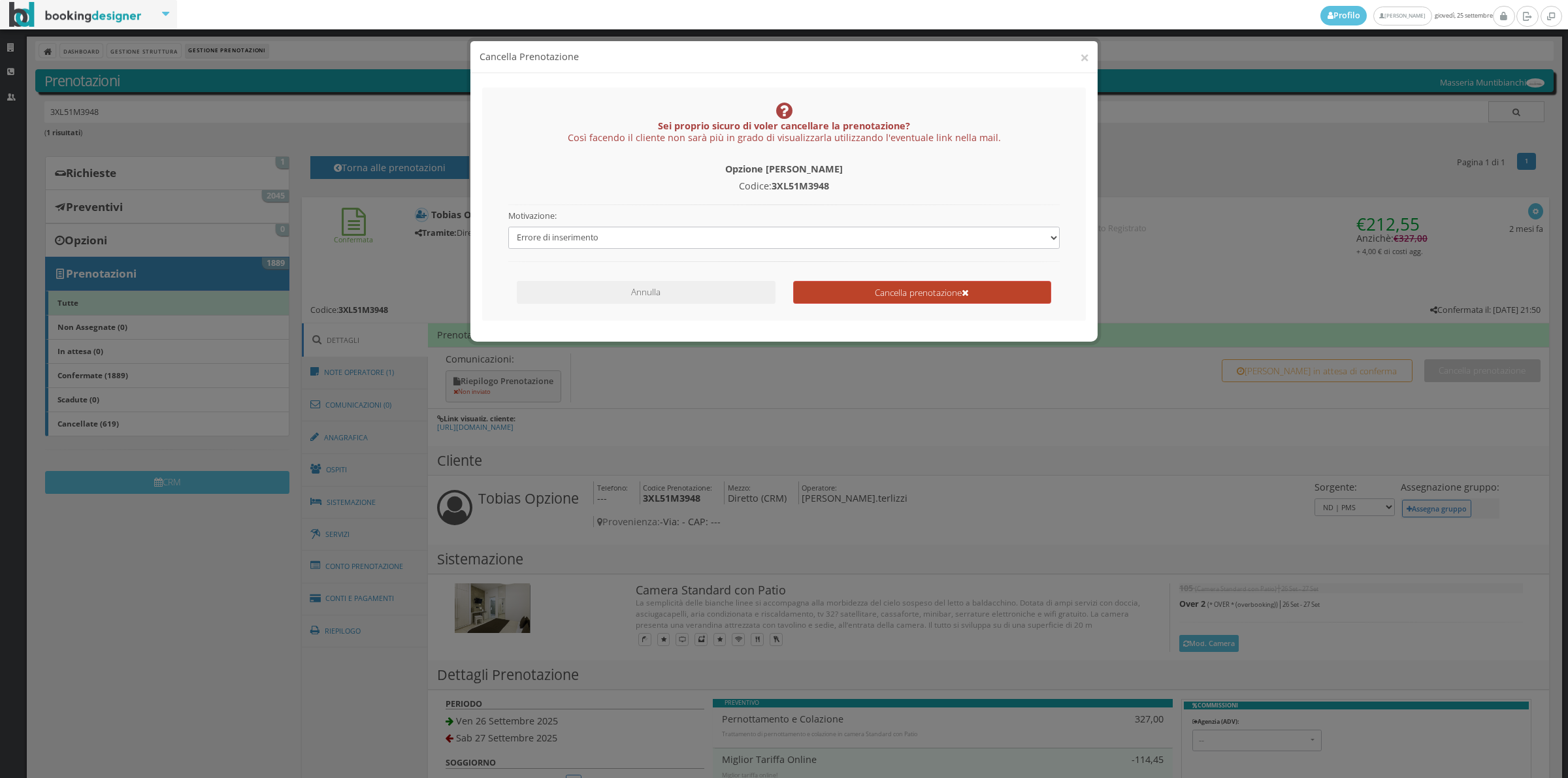
click at [972, 298] on button "Cancella prenotazione" at bounding box center [921, 292] width 258 height 23
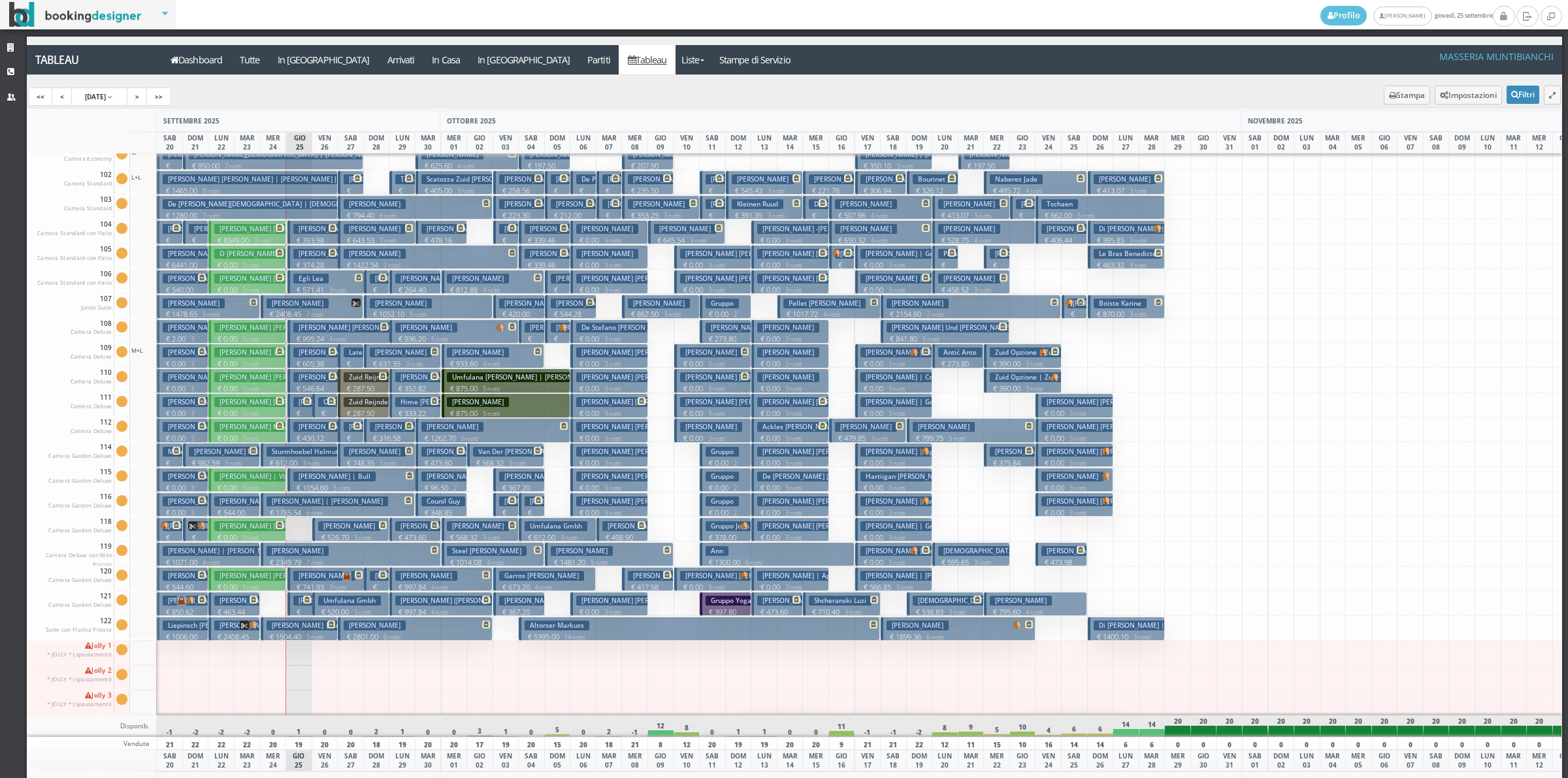
scroll to position [90, 0]
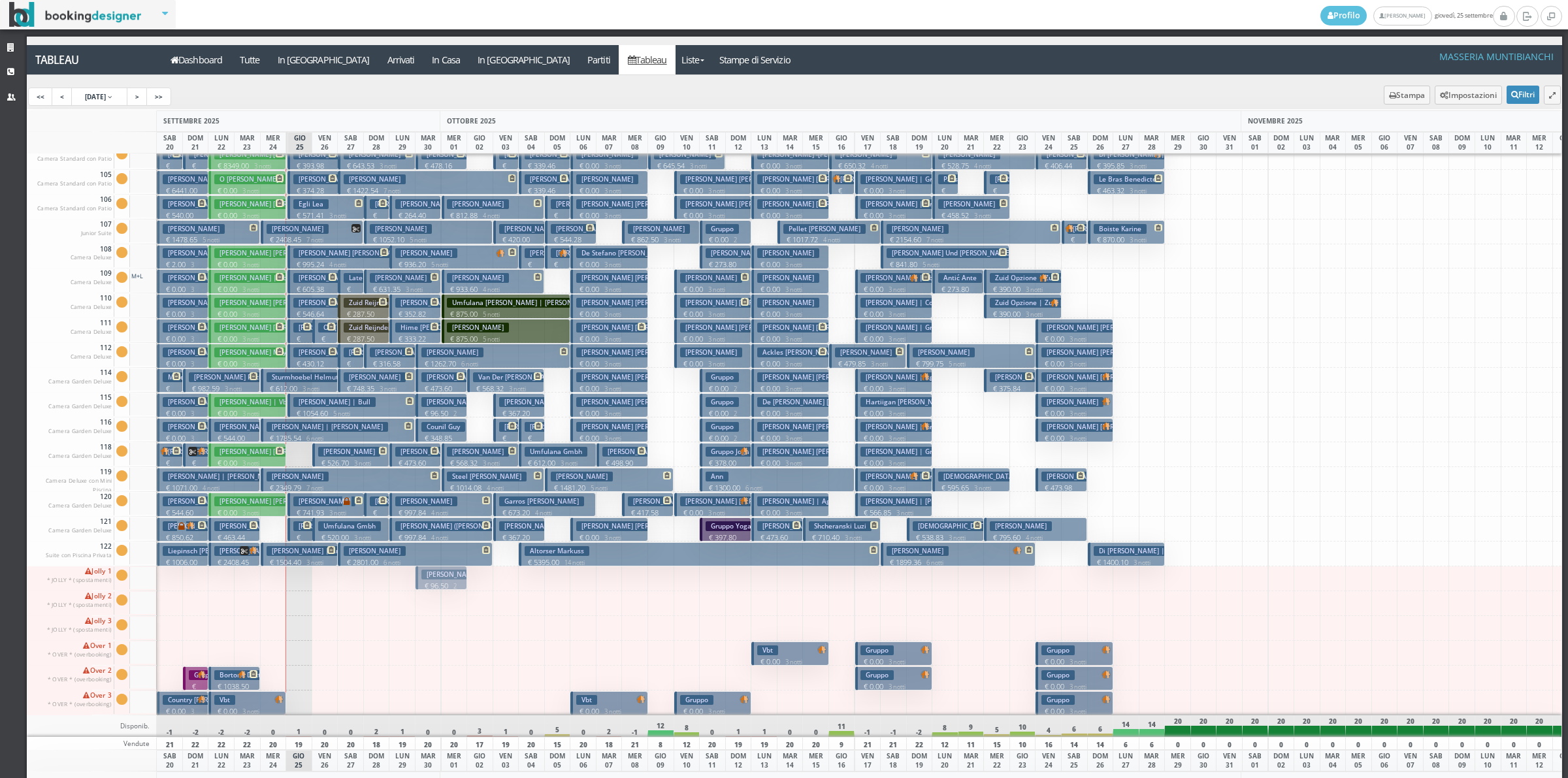
drag, startPoint x: 432, startPoint y: 400, endPoint x: 418, endPoint y: 572, distance: 172.6
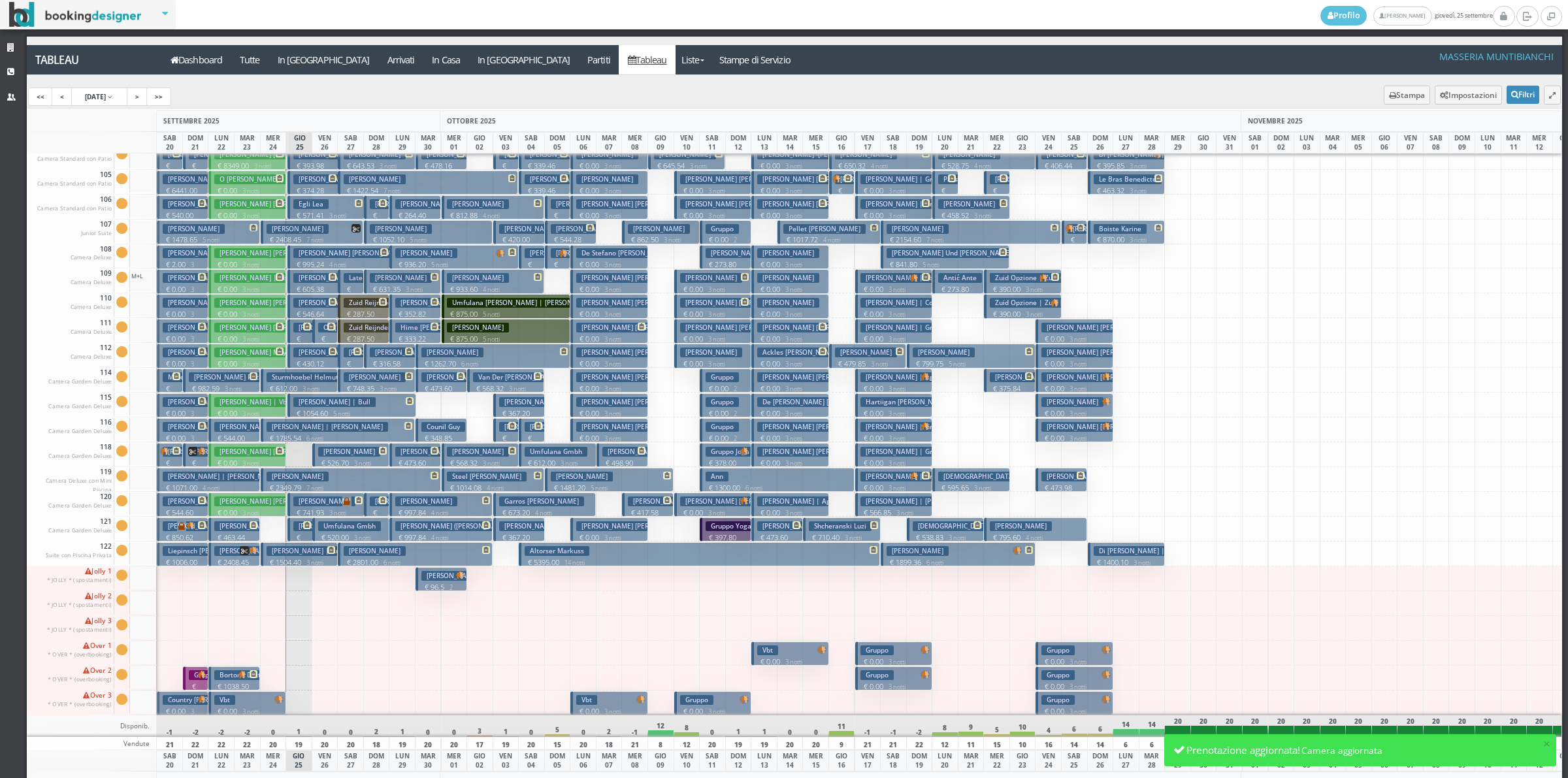
click at [439, 582] on p "€ 96.5 2 notti" at bounding box center [442, 592] width 42 height 20
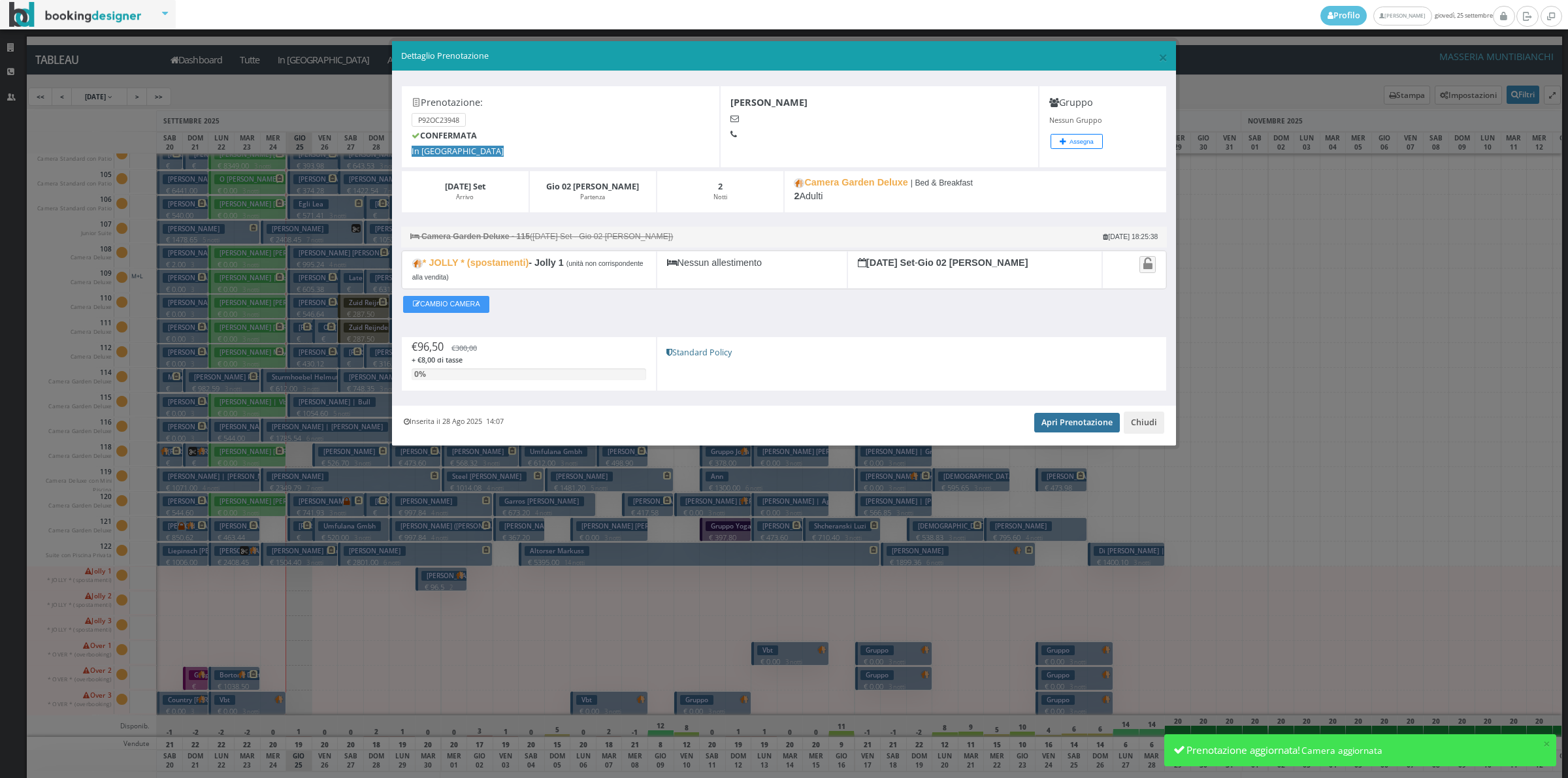
click at [1050, 432] on link "Apri Prenotazione" at bounding box center [1076, 422] width 86 height 20
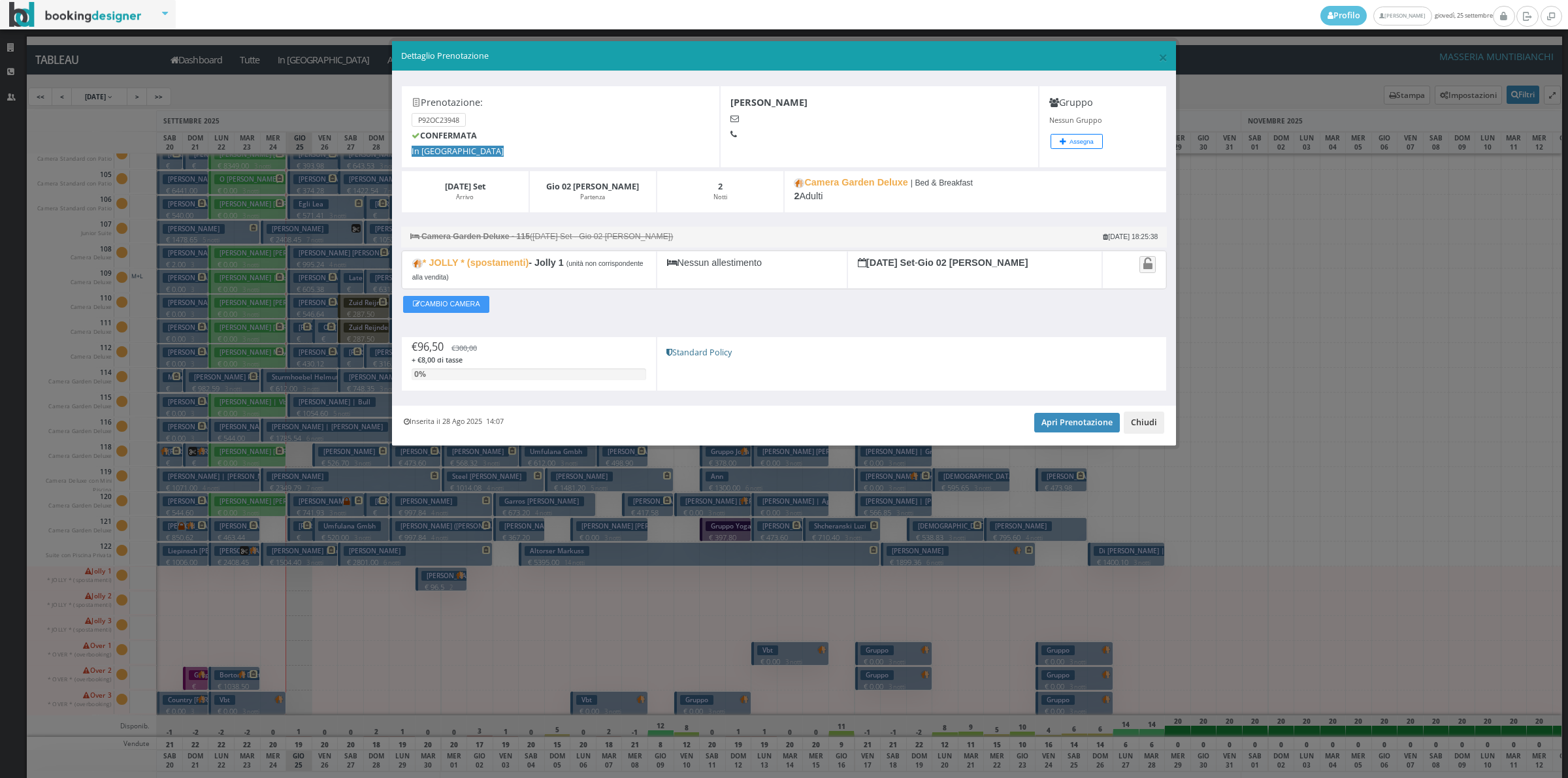
click at [1130, 426] on button "Chiudi" at bounding box center [1143, 423] width 41 height 22
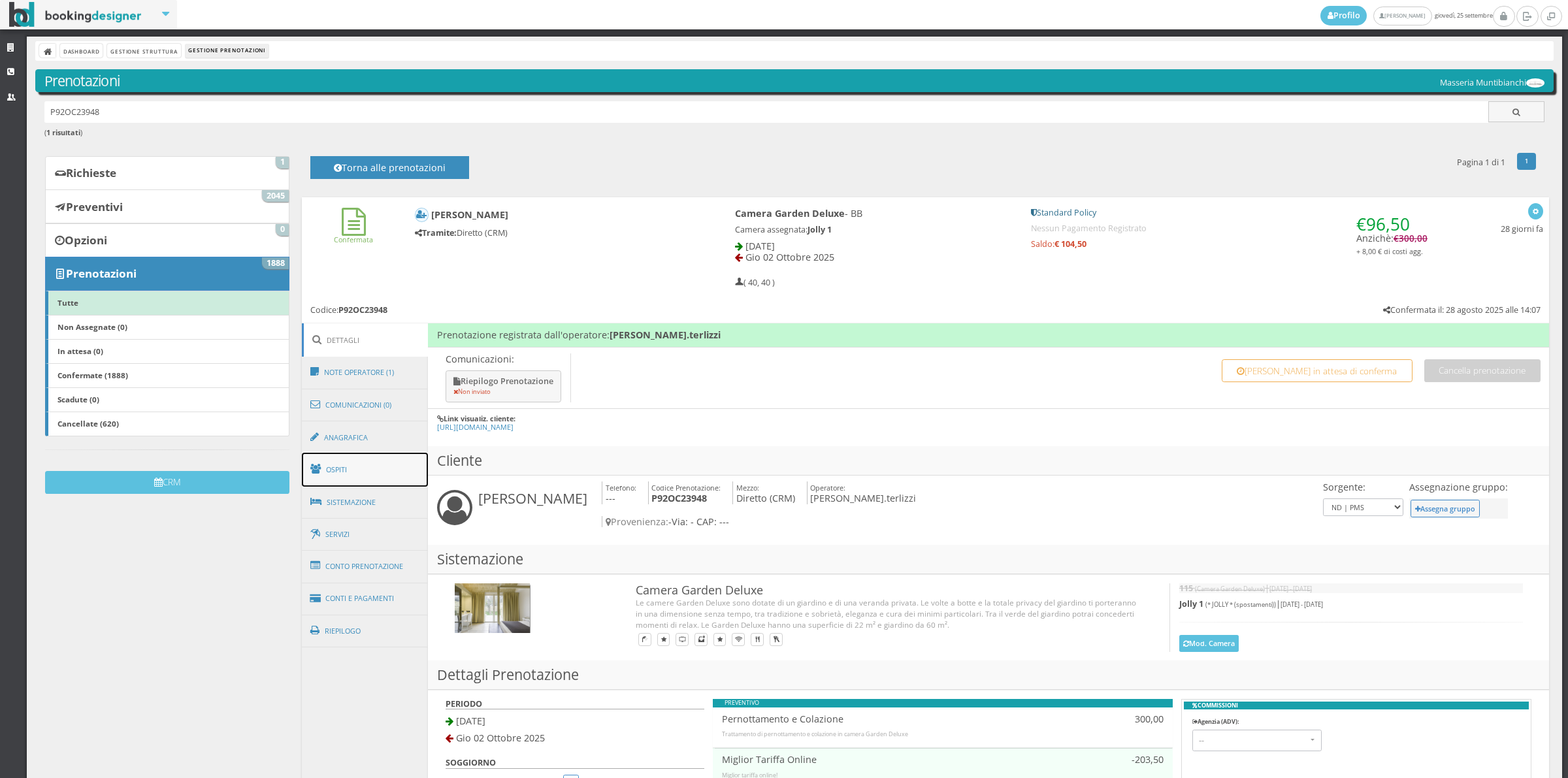
click at [364, 469] on link "Ospiti" at bounding box center [365, 470] width 127 height 34
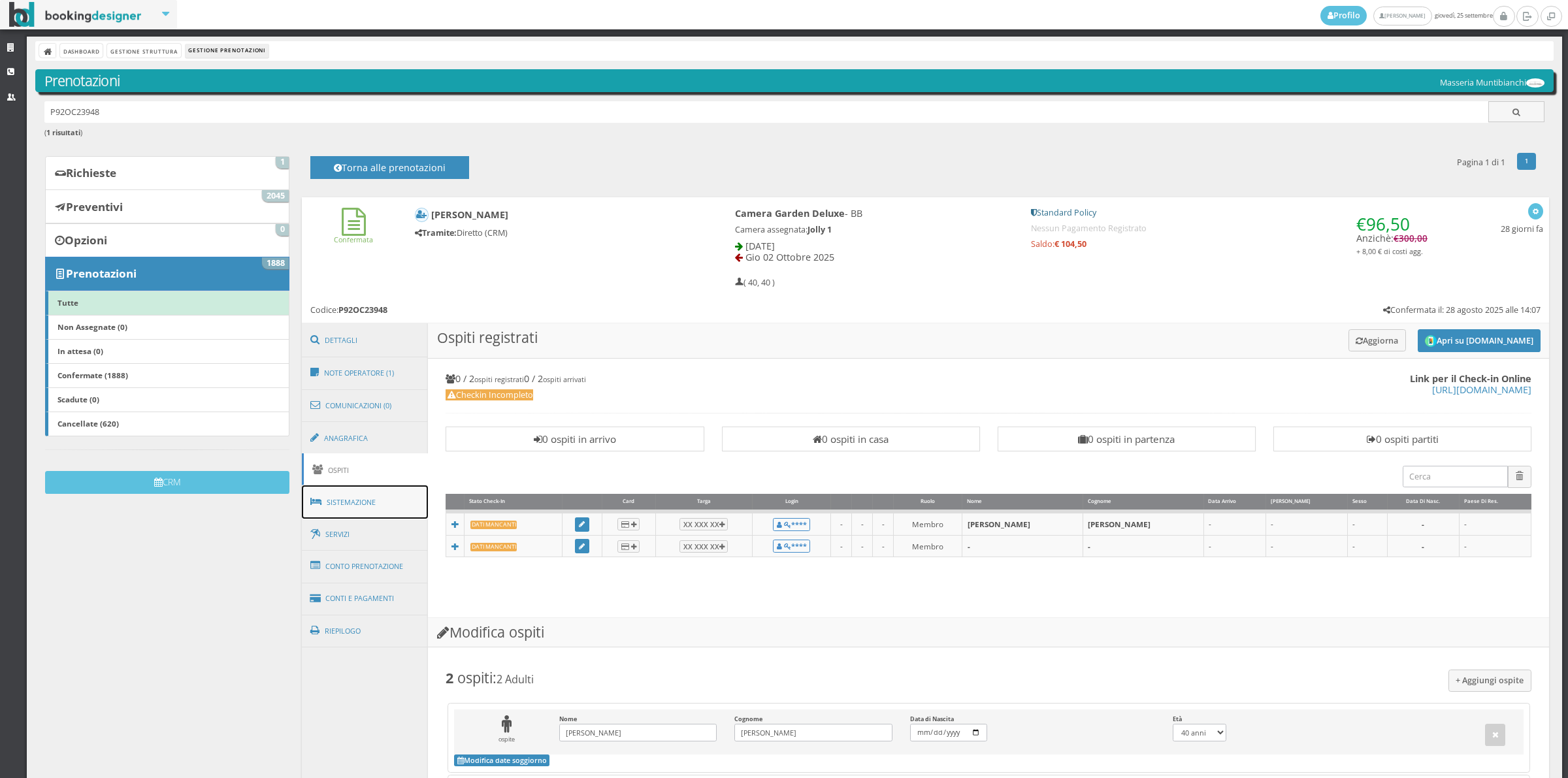
click at [374, 503] on link "Sistemazione" at bounding box center [365, 502] width 127 height 34
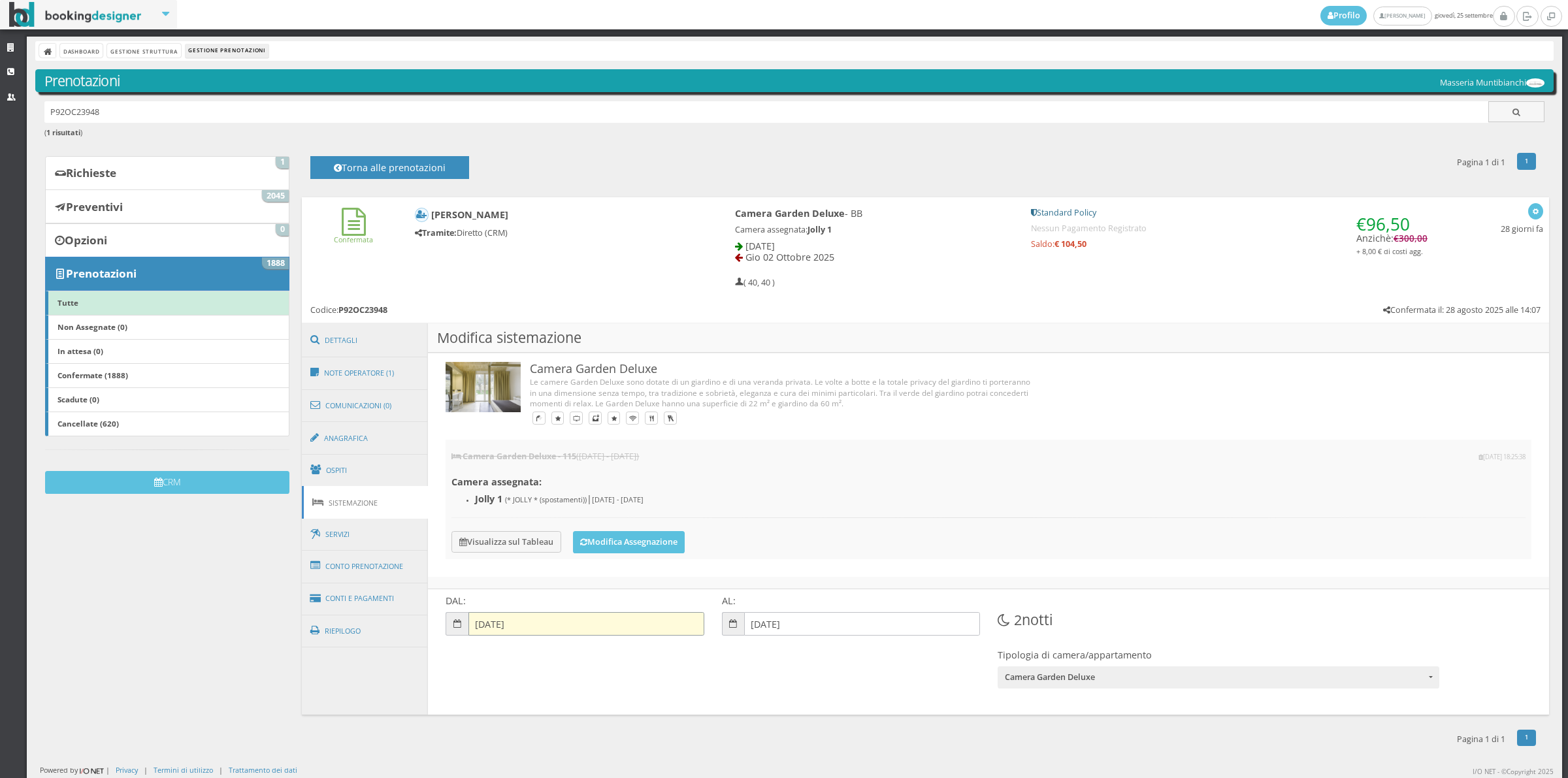
click at [493, 623] on input "[DATE]" at bounding box center [585, 624] width 236 height 24
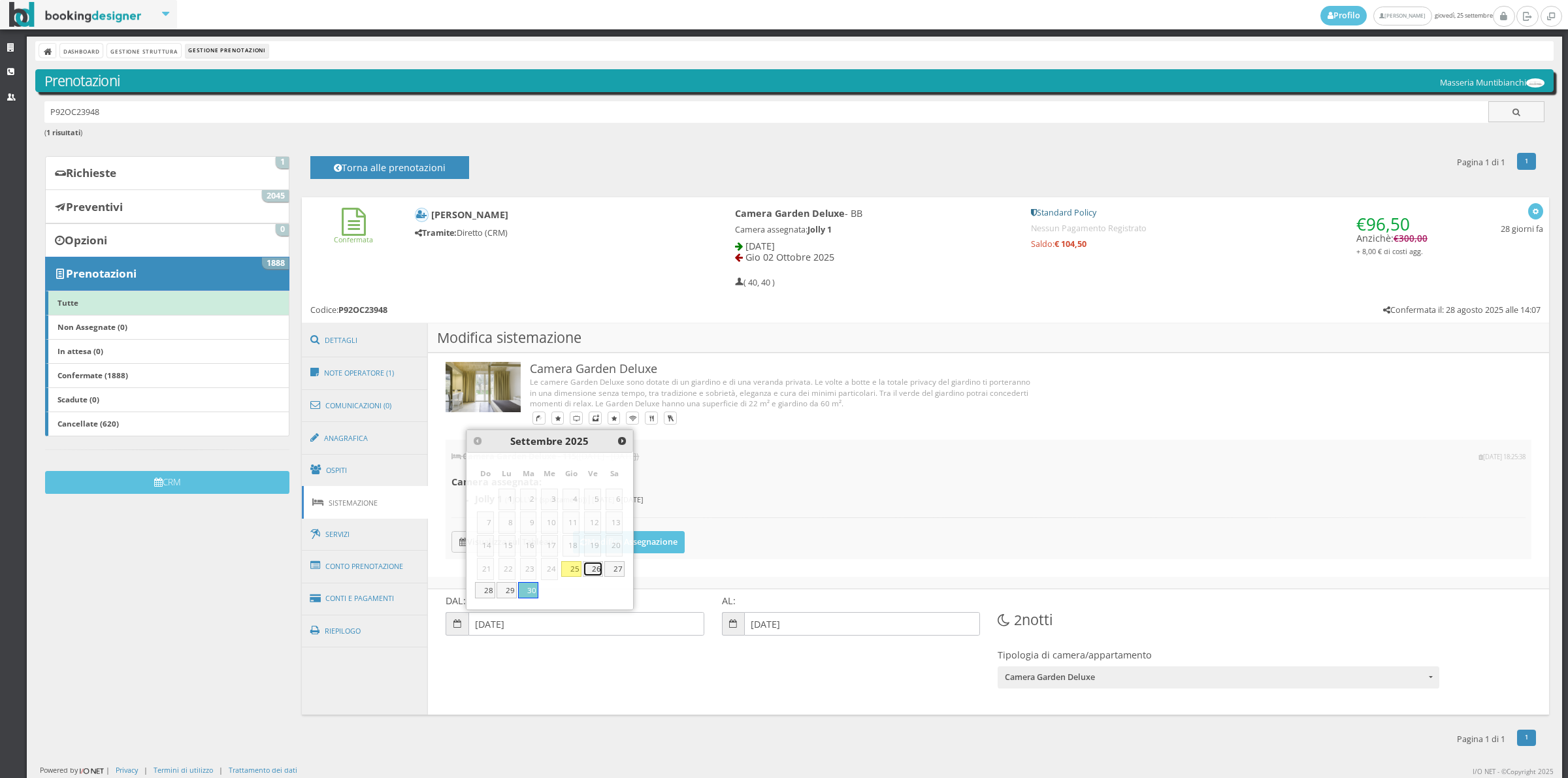
click at [589, 574] on link "26" at bounding box center [593, 569] width 20 height 15
type input "[DATE]"
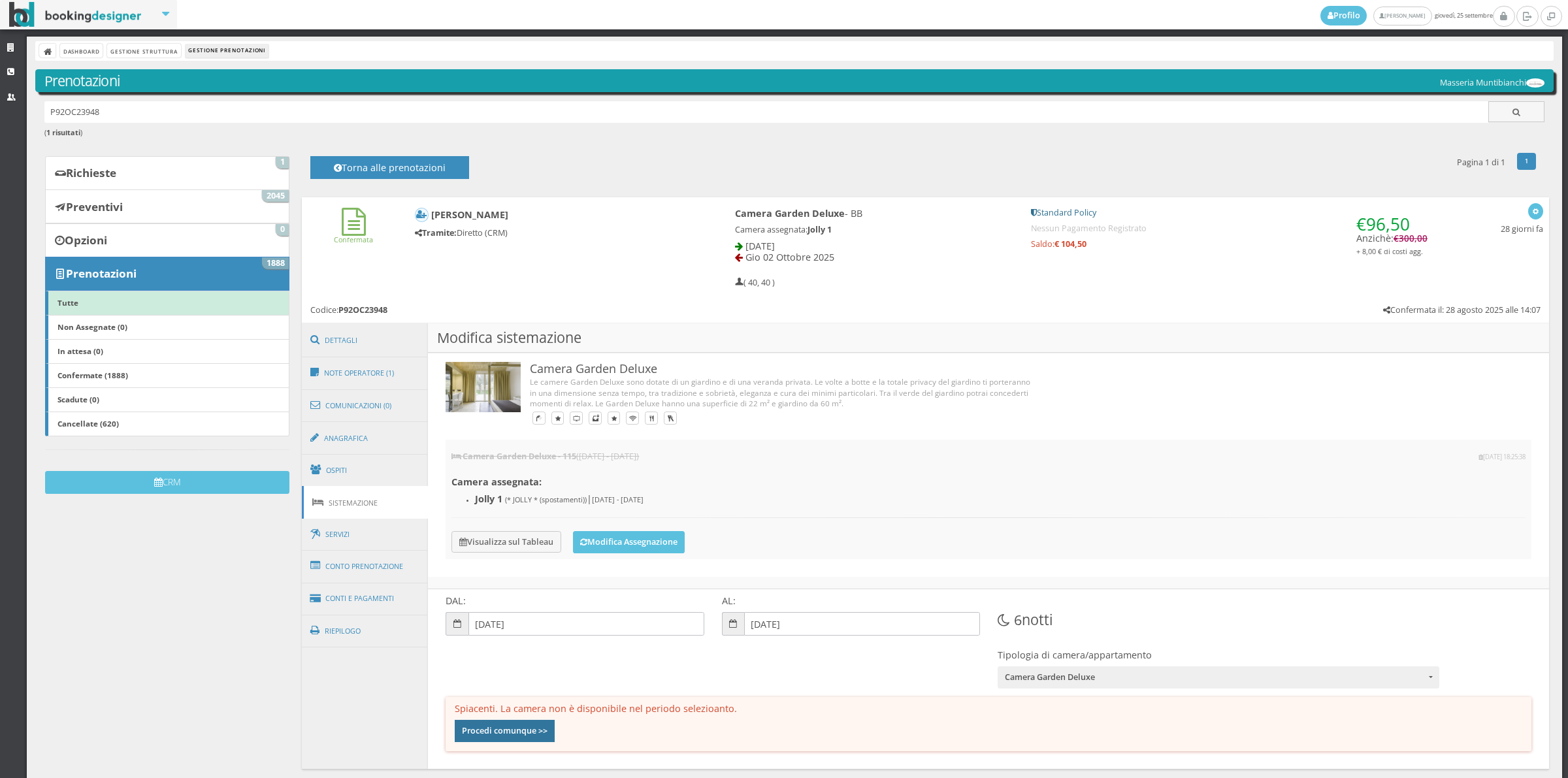
click at [463, 734] on button "Procedi comunque >>" at bounding box center [504, 731] width 100 height 22
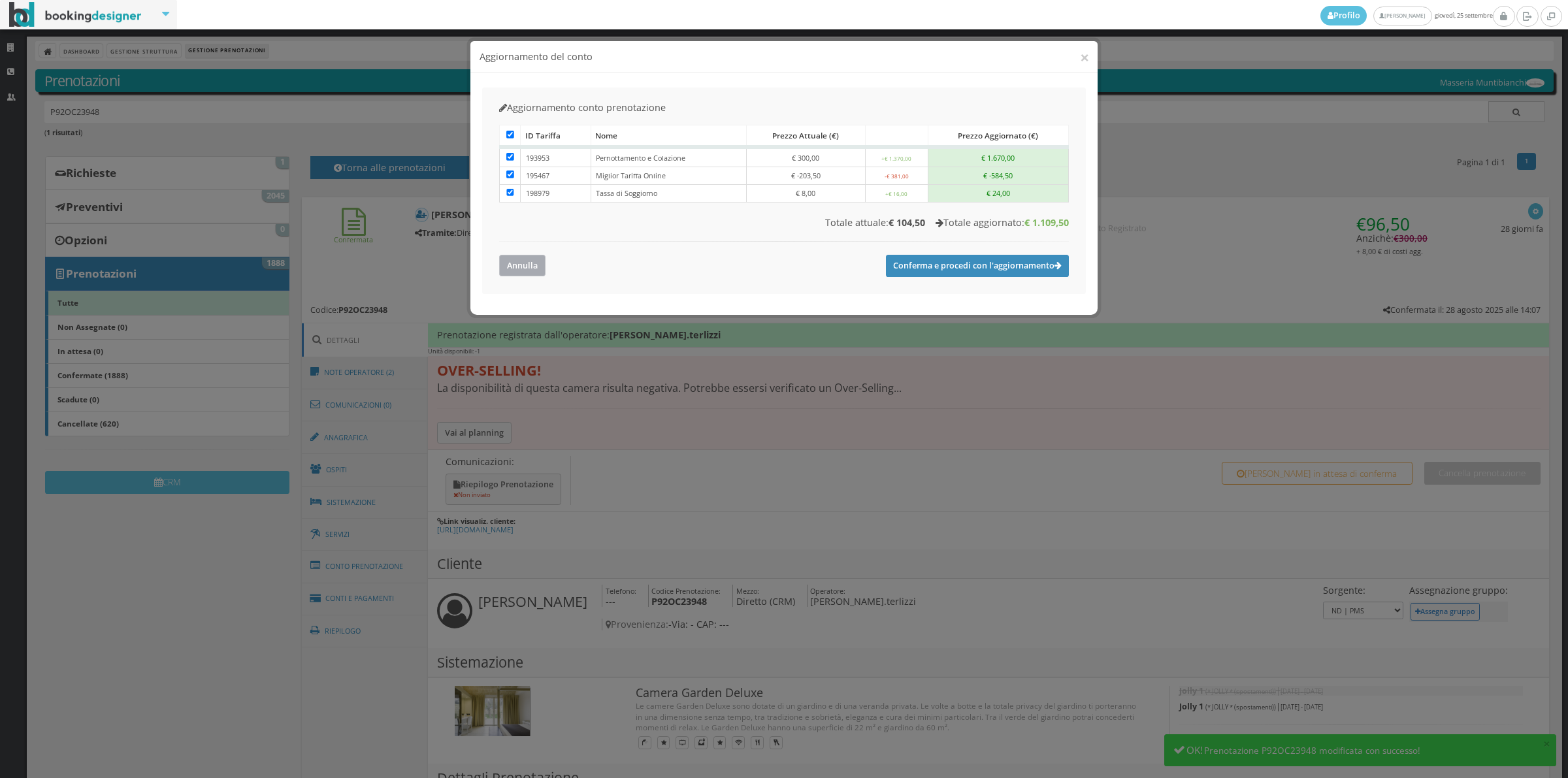
click at [506, 263] on button "Annulla" at bounding box center [522, 265] width 47 height 21
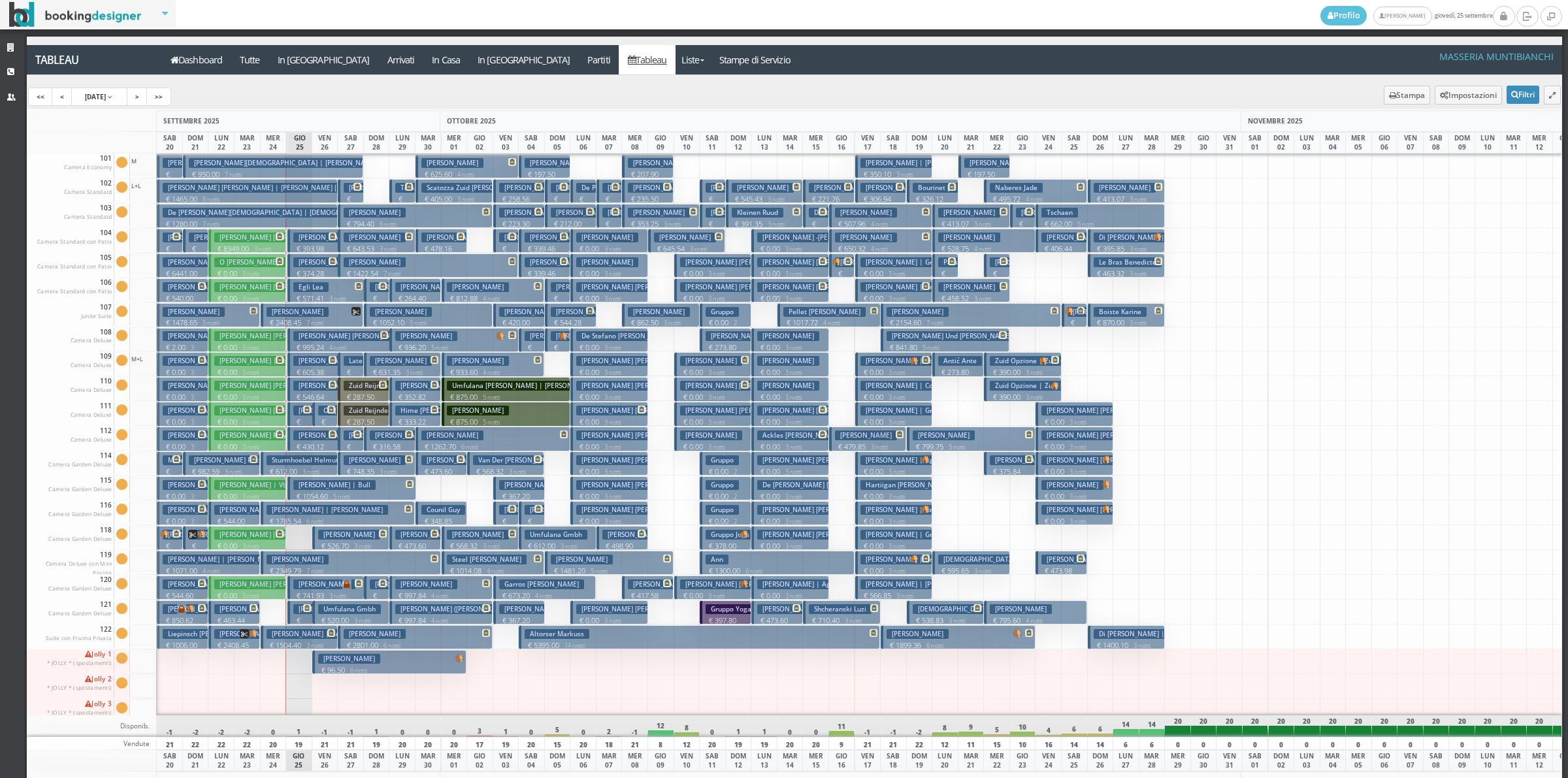
click at [429, 655] on button "[PERSON_NAME] € 96.50 6 notti 2 Adulti" at bounding box center [390, 662] width 155 height 24
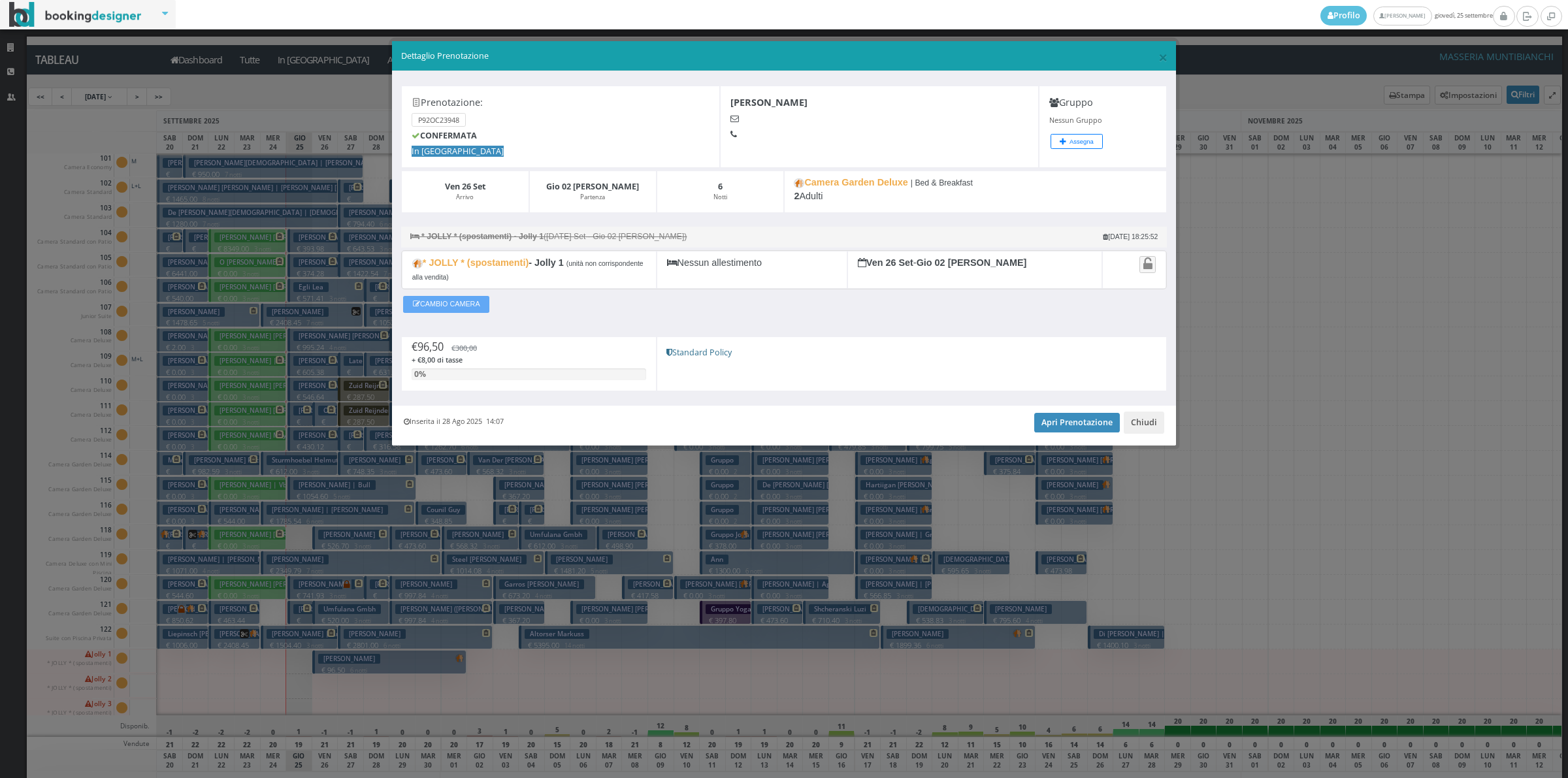
click at [442, 304] on button "CAMBIO CAMERA" at bounding box center [446, 305] width 86 height 17
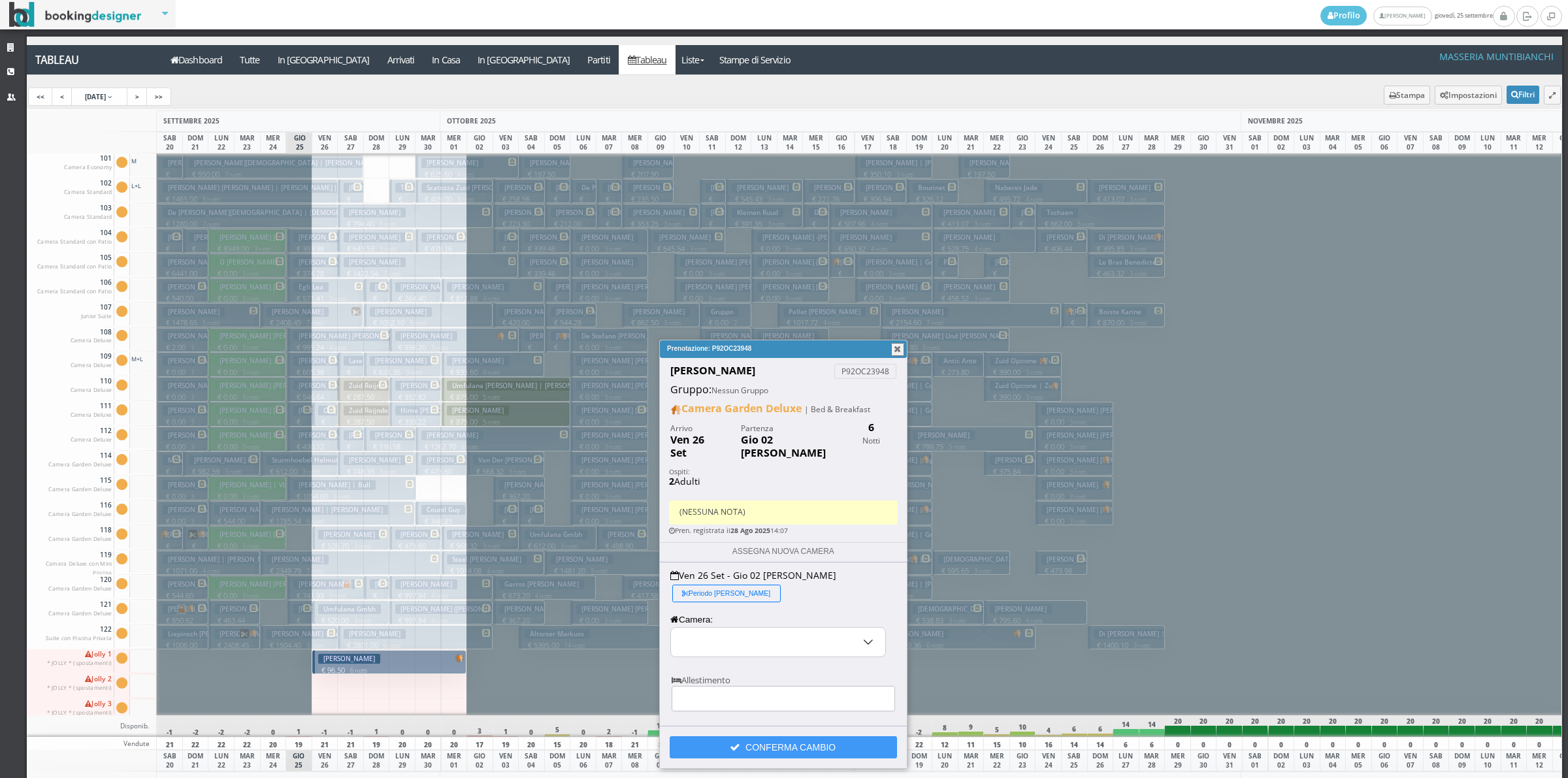
select select "15817"
click at [780, 585] on button "Periodo [PERSON_NAME]" at bounding box center [726, 593] width 108 height 18
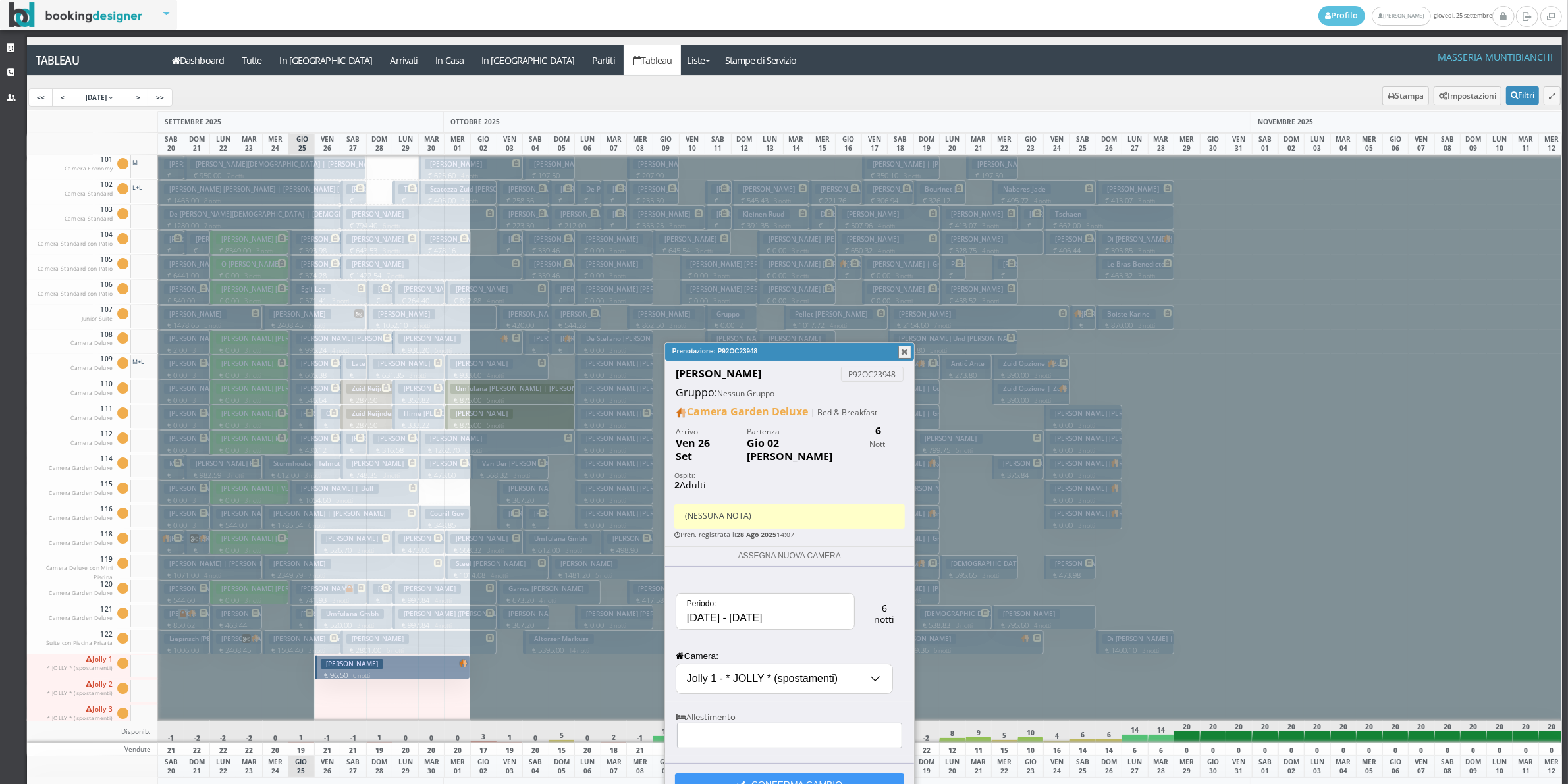
click at [770, 600] on input "[DATE] - [DATE]" at bounding box center [764, 611] width 178 height 35
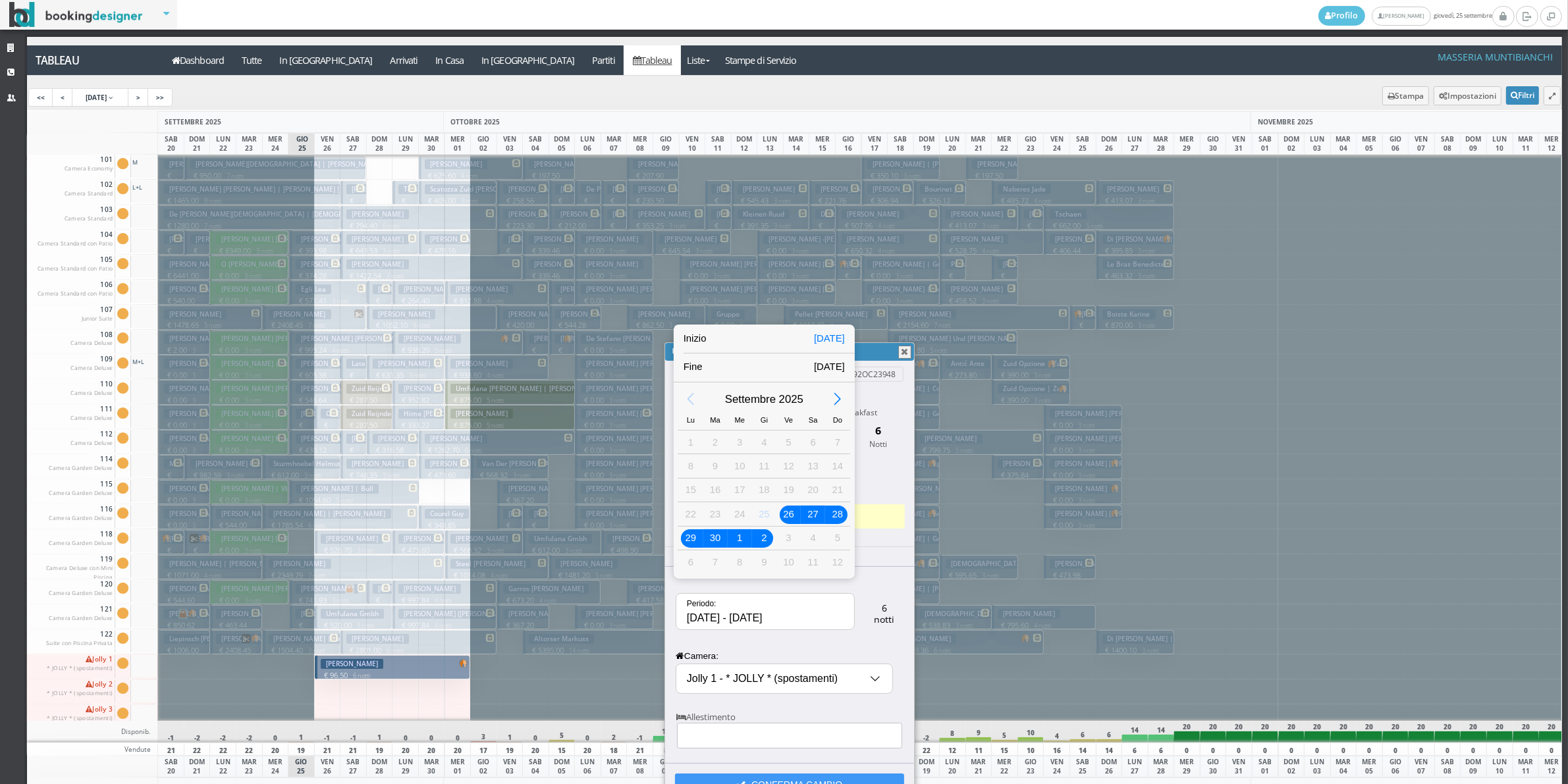
click at [715, 542] on div "30" at bounding box center [715, 538] width 17 height 17
click at [764, 544] on div "2" at bounding box center [764, 538] width 17 height 17
type input "[DATE] - [DATE]"
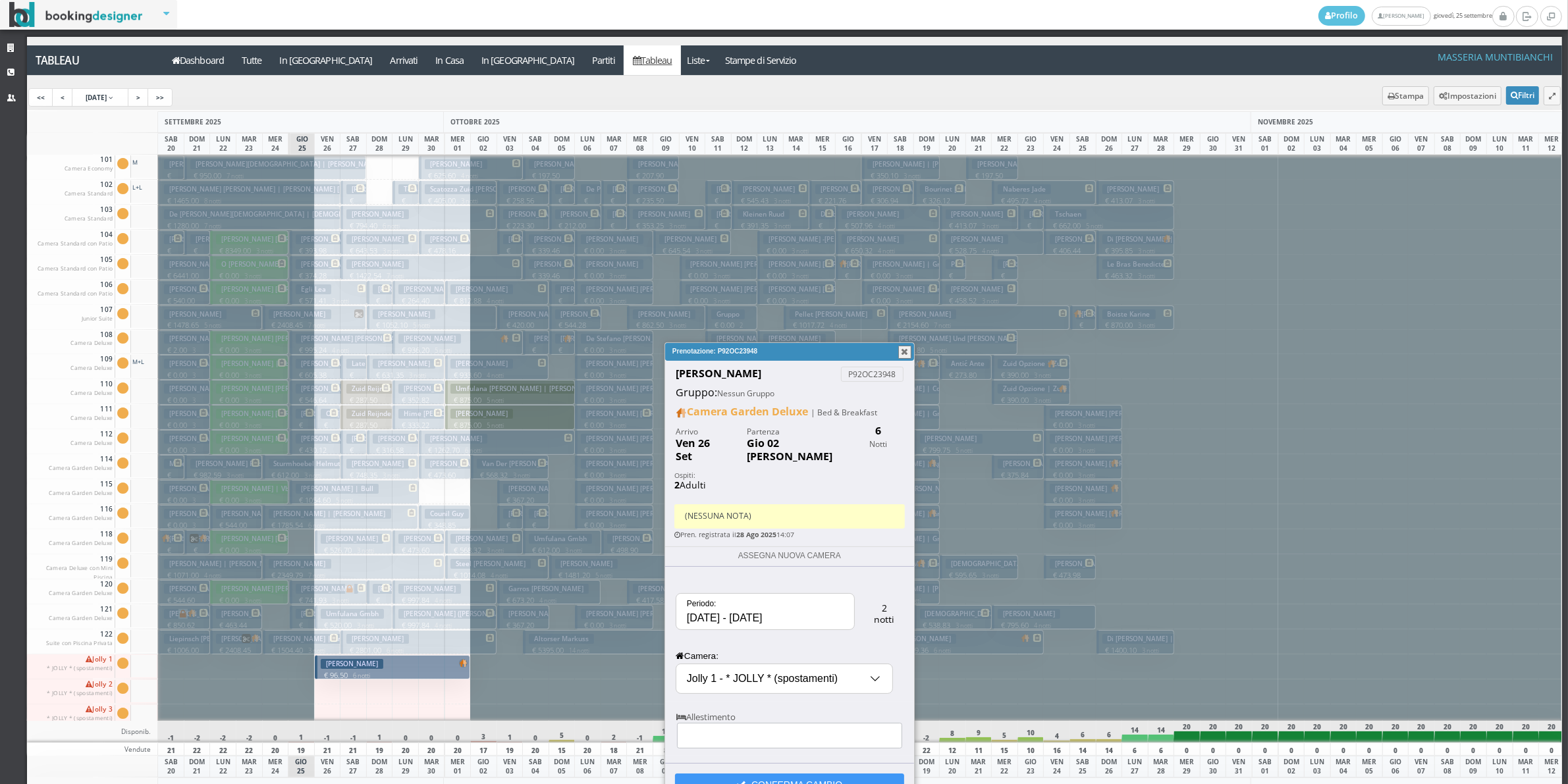
click at [761, 665] on input "Jolly 1 - * JOLLY * (spostamenti)" at bounding box center [784, 679] width 216 height 29
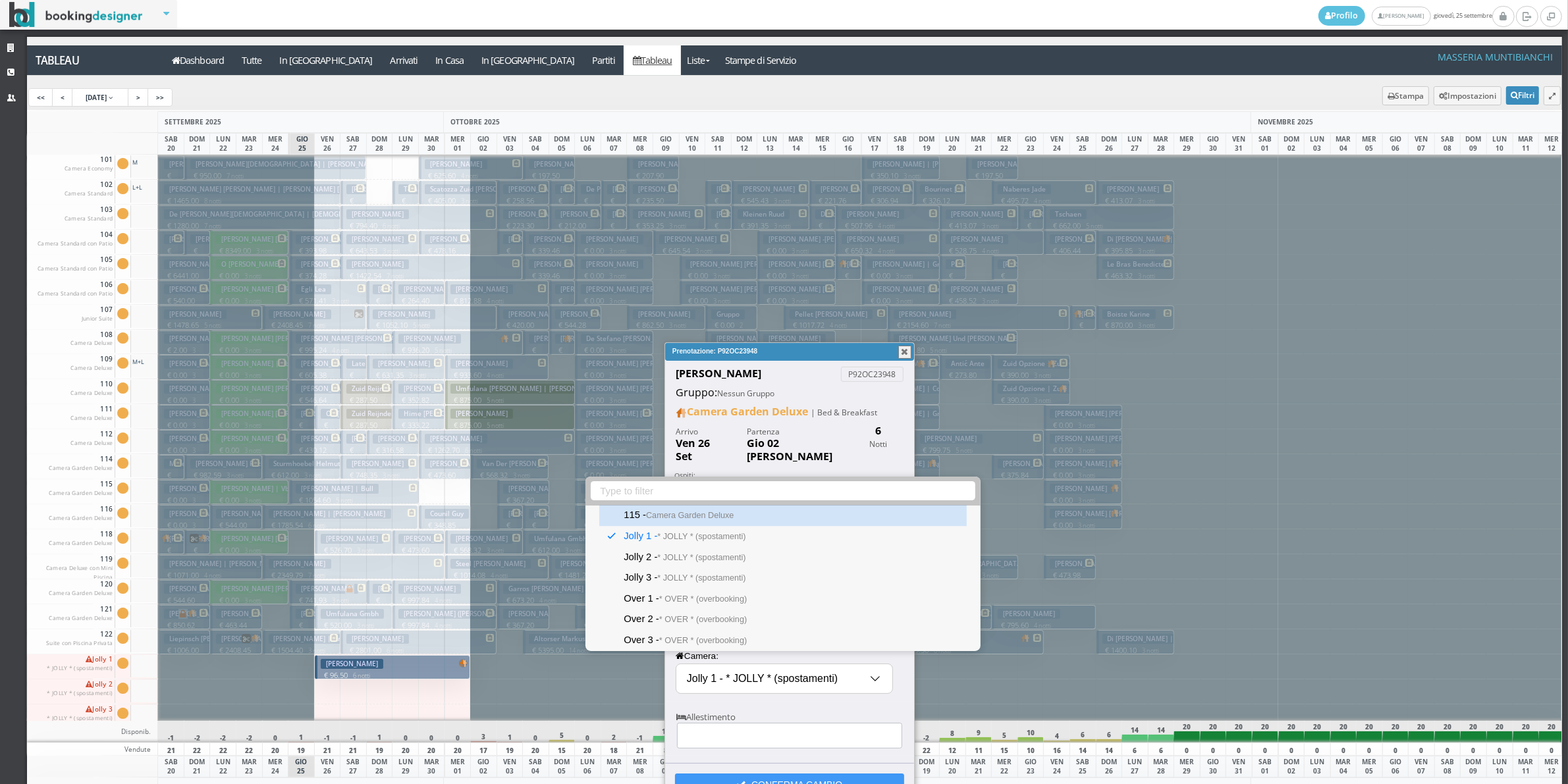
click at [693, 517] on small "Camera Garden Deluxe" at bounding box center [690, 516] width 87 height 9
type input "115 - Camera Garden Deluxe"
select select "15513"
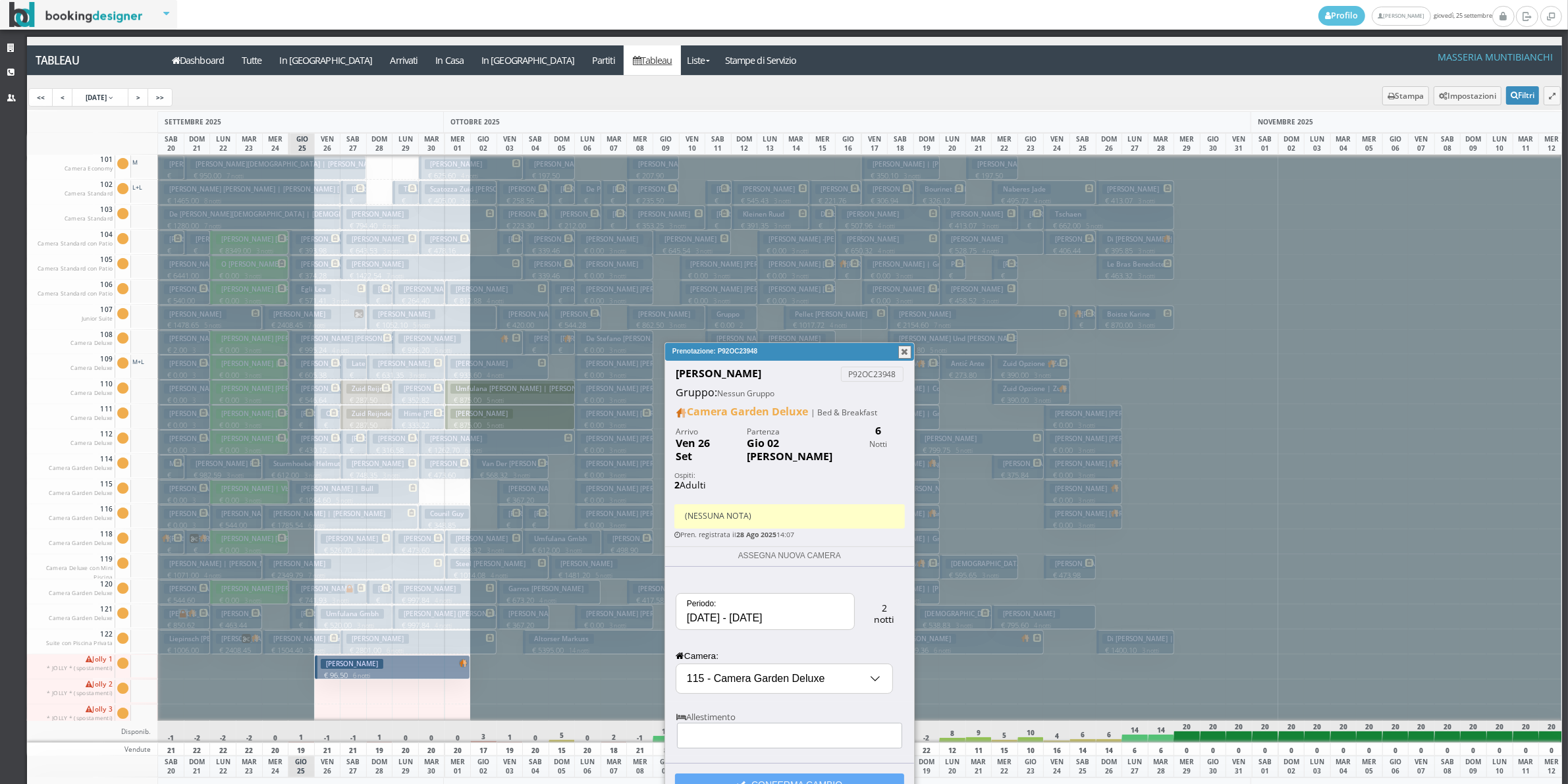
click at [751, 777] on button "CONFERMA CAMBIO" at bounding box center [789, 785] width 229 height 22
click at [903, 350] on button "button" at bounding box center [904, 352] width 13 height 13
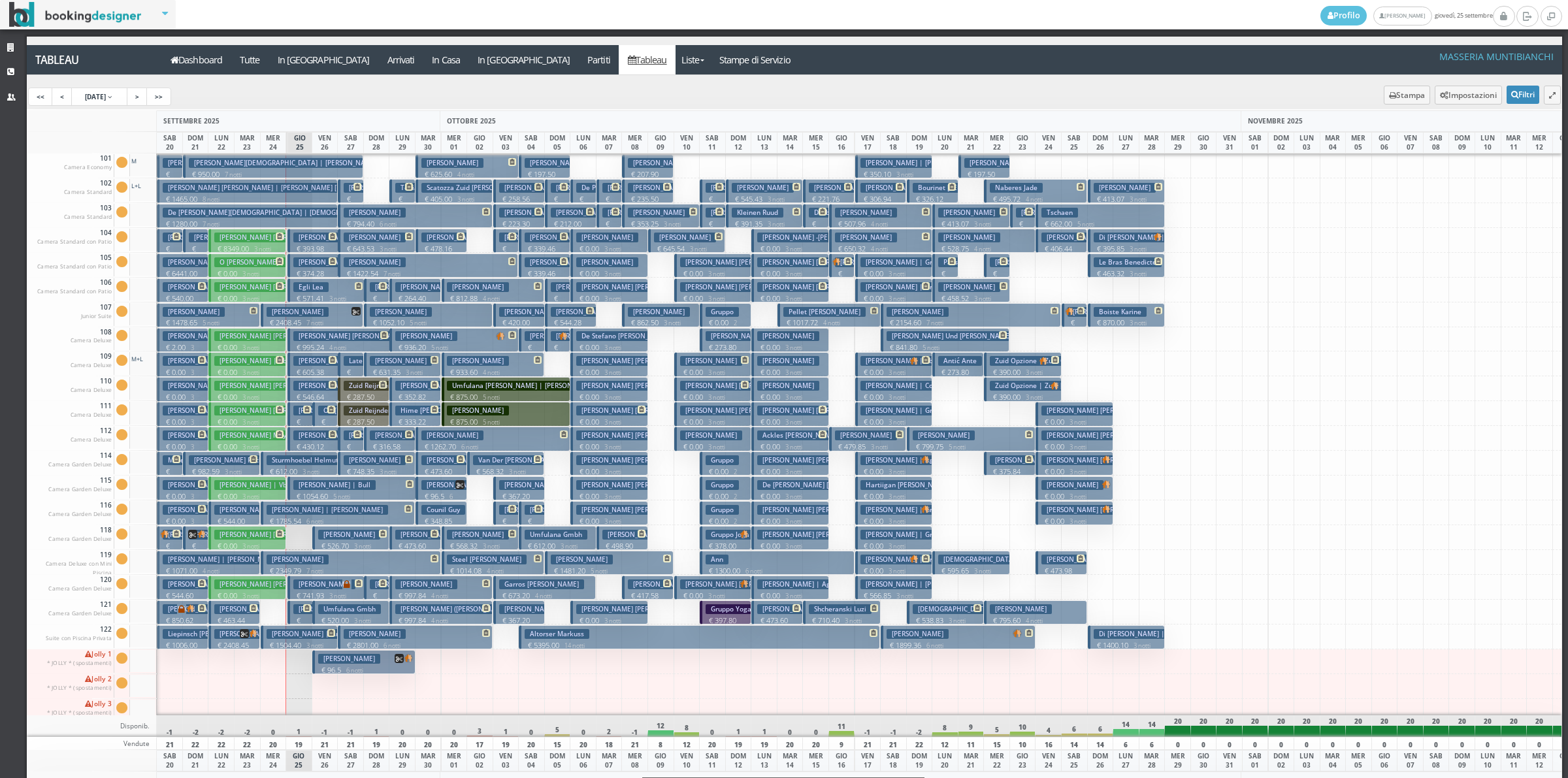
click at [367, 661] on h3 "Huesmann Tobias" at bounding box center [349, 659] width 62 height 10
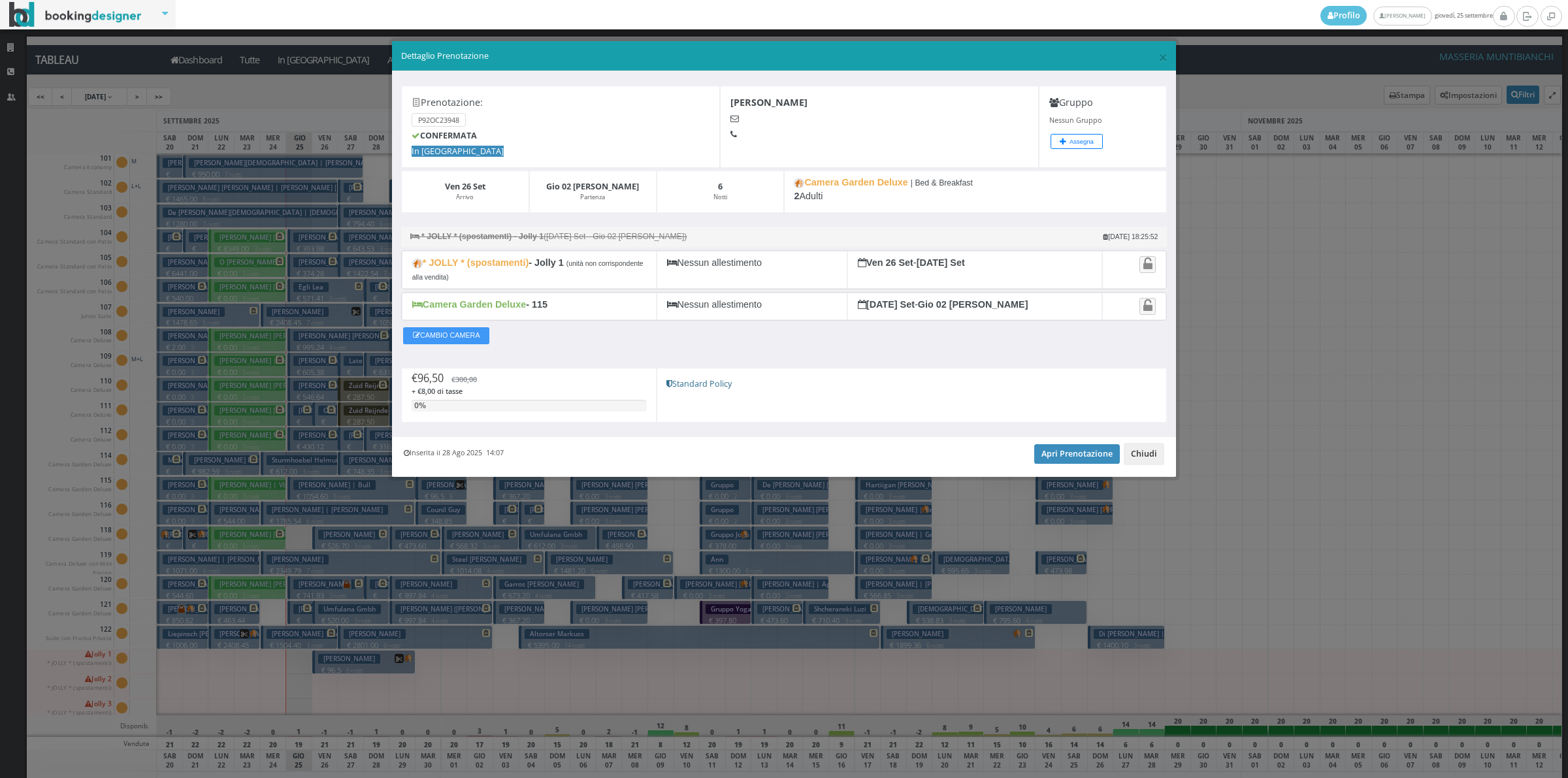
click at [1140, 455] on button "Chiudi" at bounding box center [1143, 455] width 41 height 22
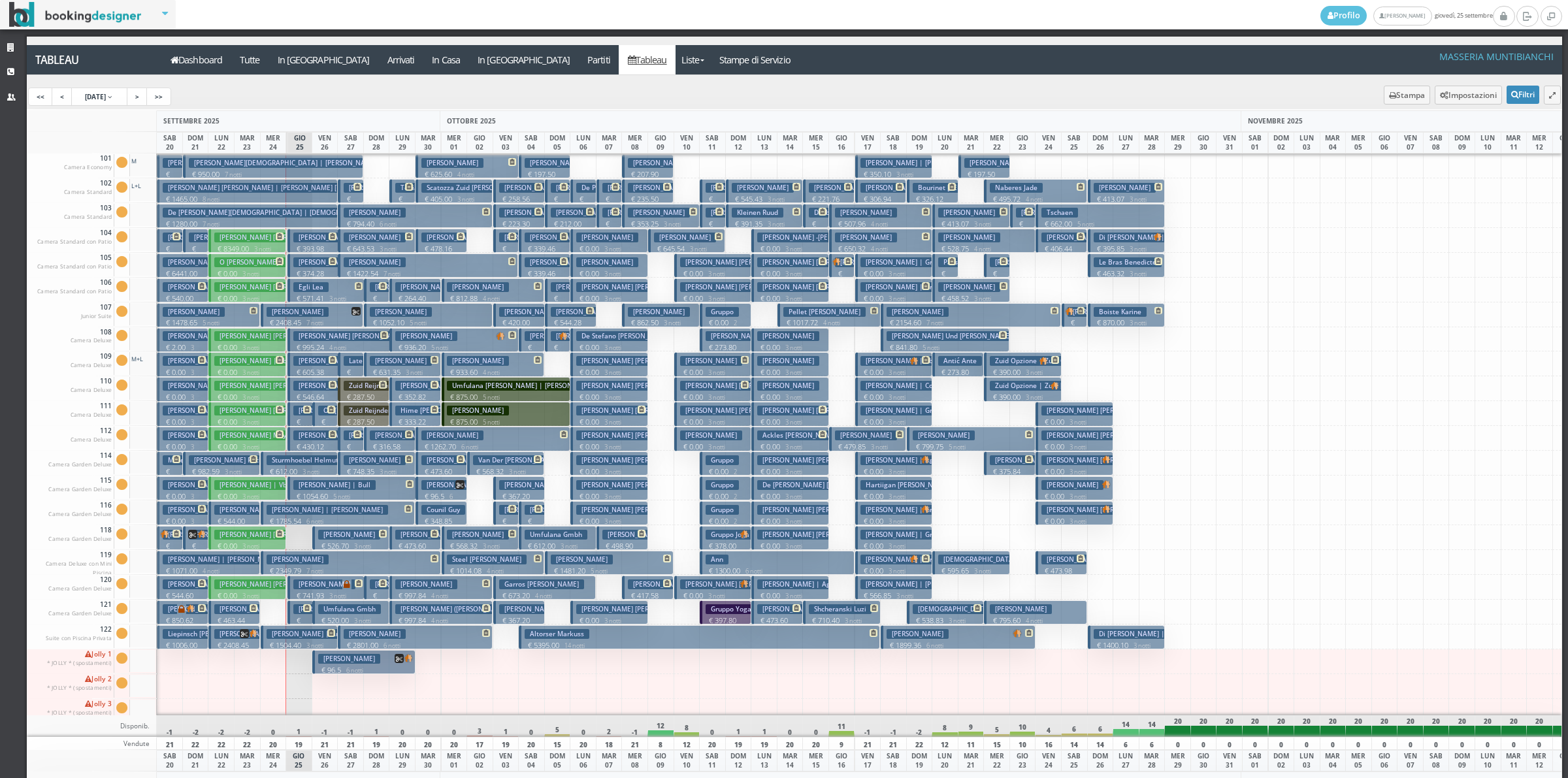
scroll to position [82, 0]
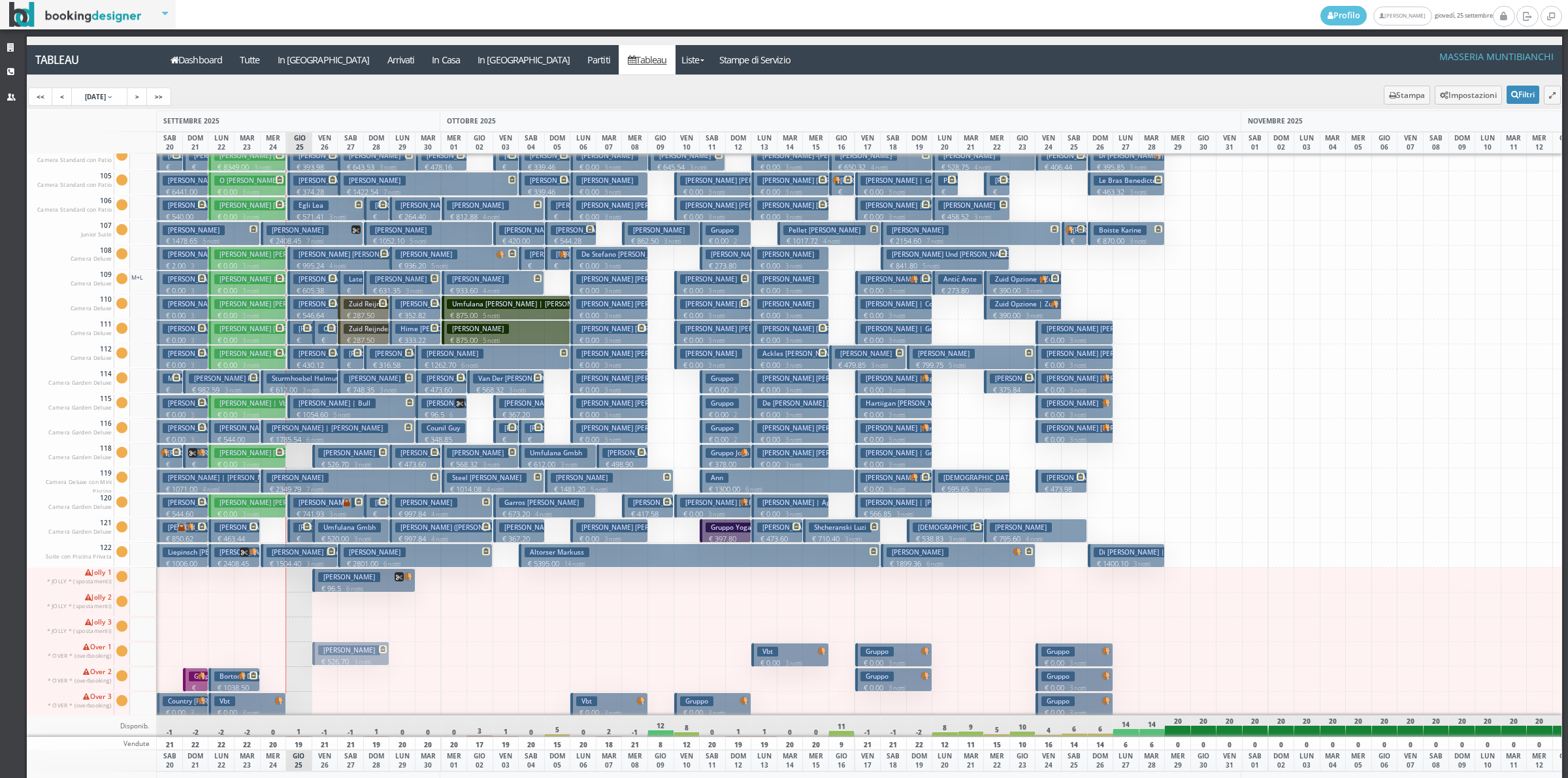
drag, startPoint x: 357, startPoint y: 452, endPoint x: 351, endPoint y: 652, distance: 200.1
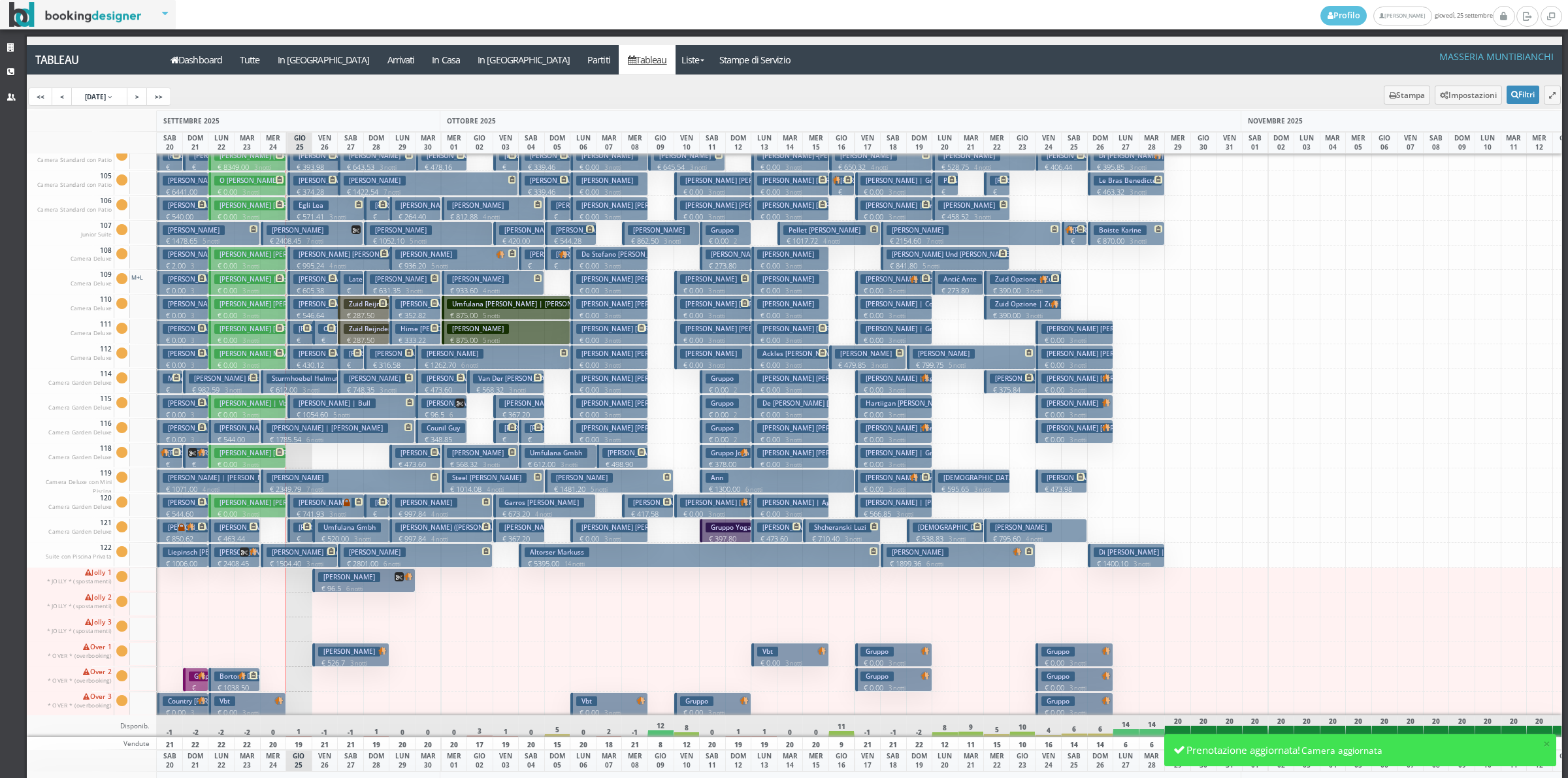
click at [357, 577] on h3 "Huesmann Tobias" at bounding box center [349, 578] width 62 height 10
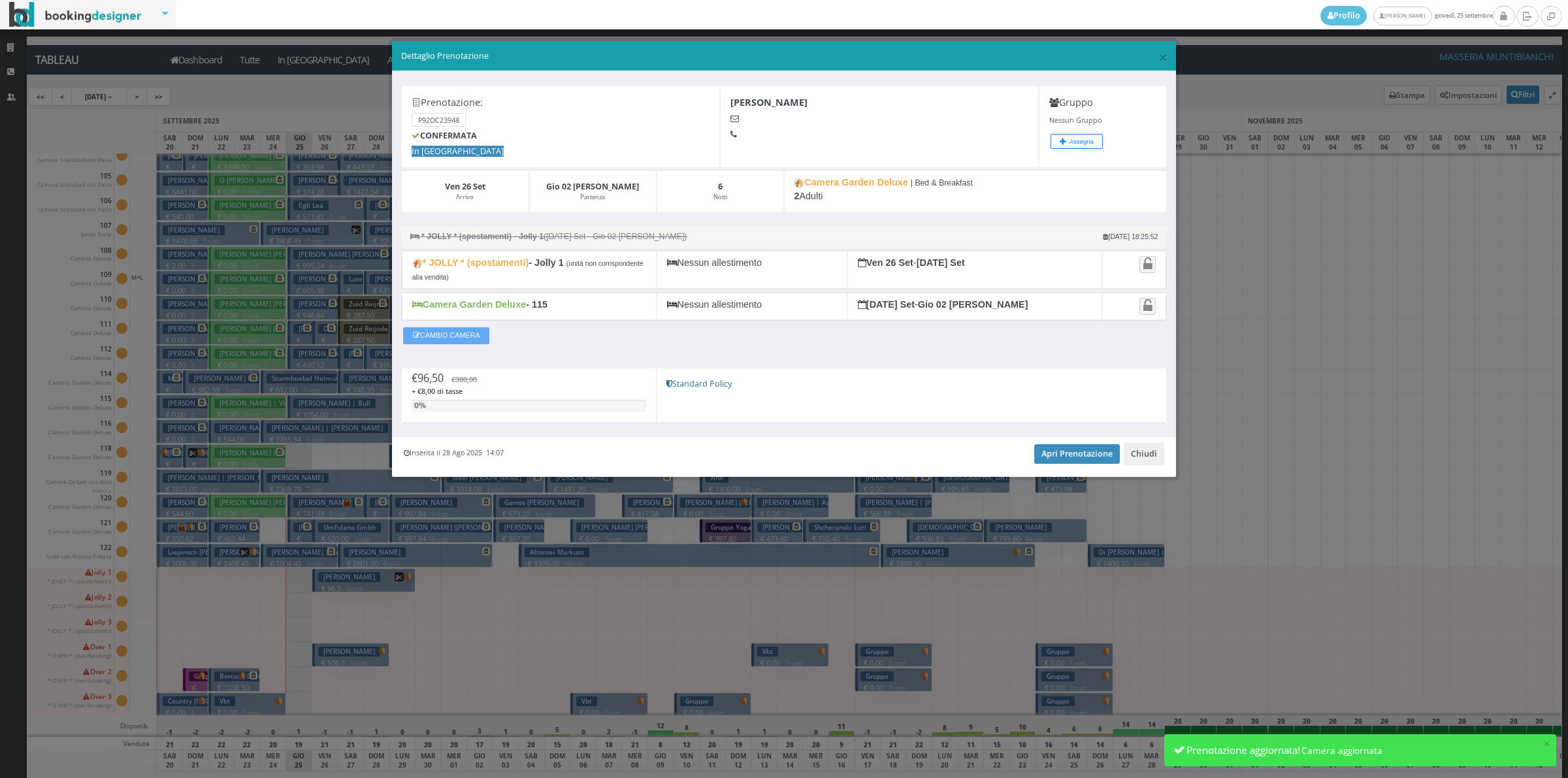
click at [423, 337] on button "CAMBIO CAMERA" at bounding box center [446, 336] width 86 height 17
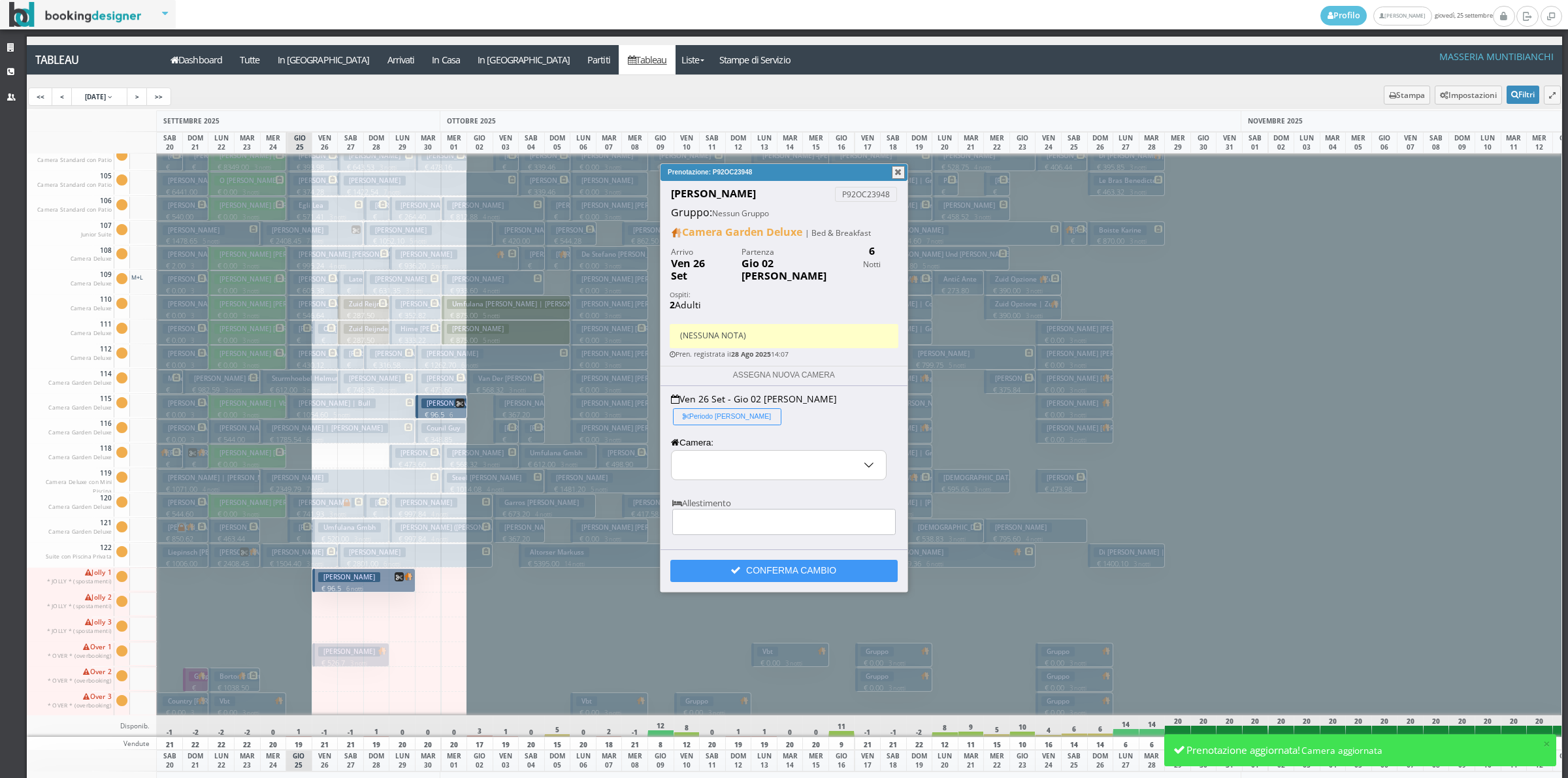
click at [781, 409] on button "Periodo parziale" at bounding box center [727, 417] width 108 height 18
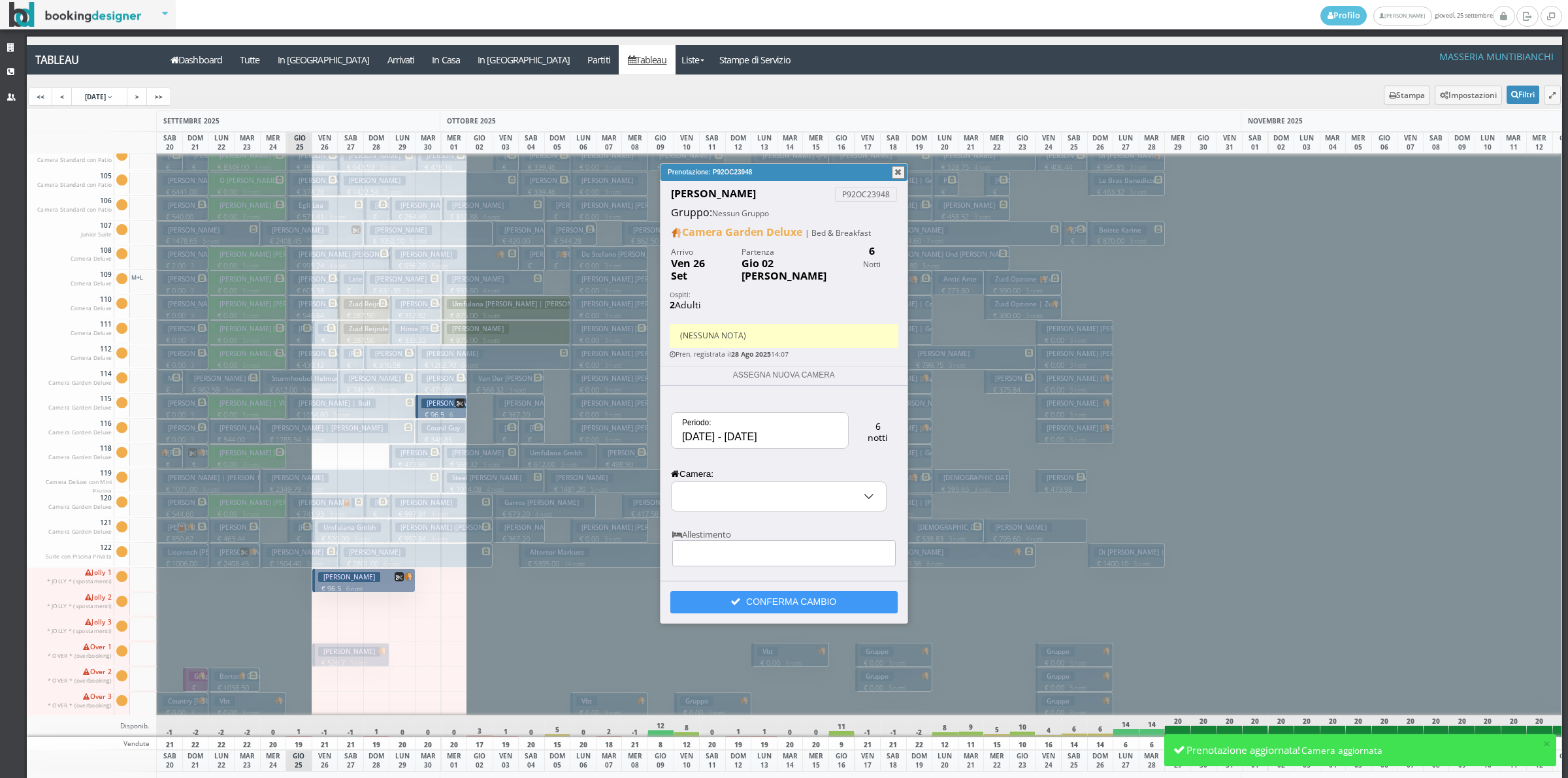
click at [706, 426] on input "[DATE] - [DATE]" at bounding box center [759, 430] width 176 height 35
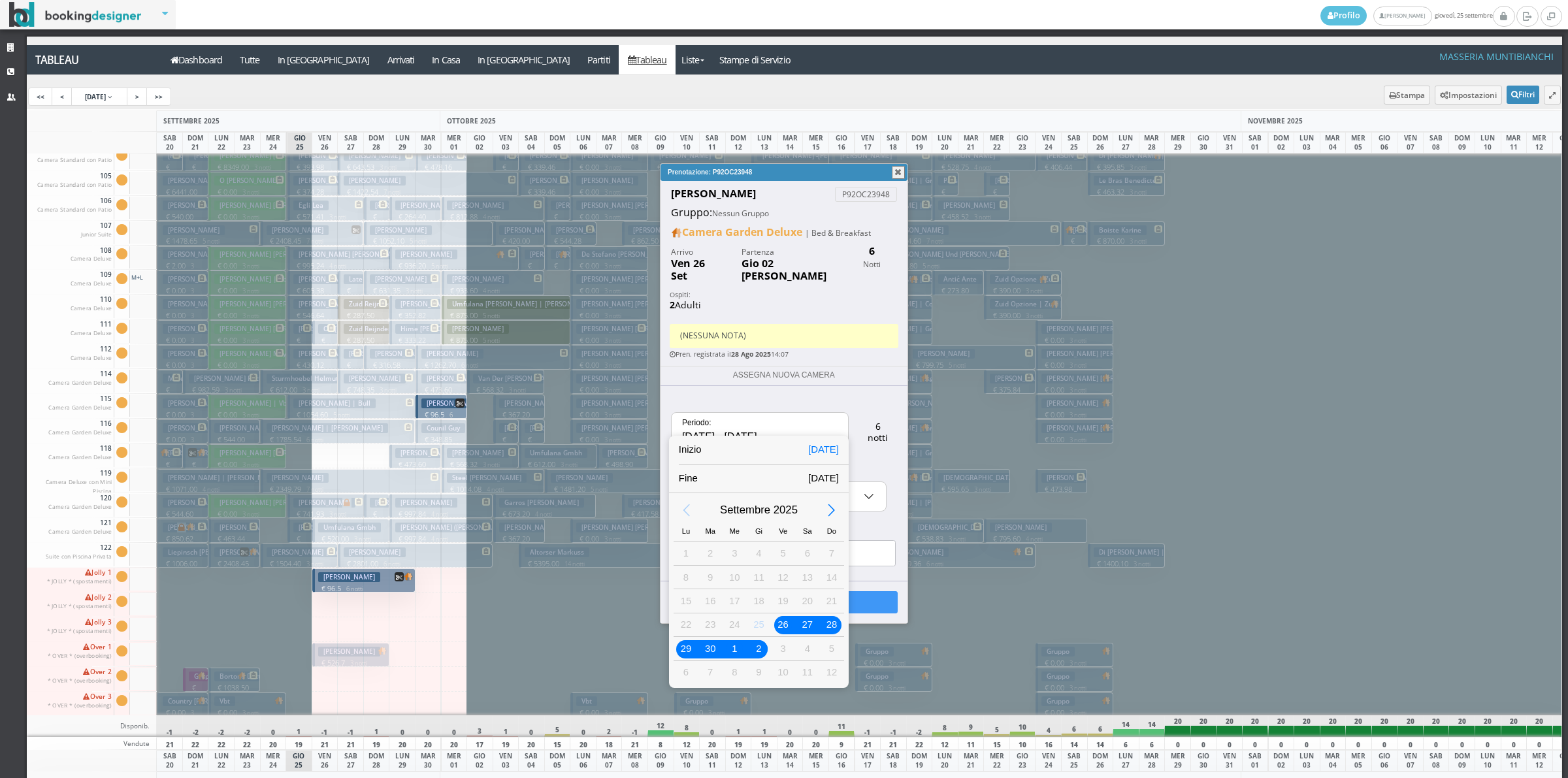
click at [782, 626] on div "26" at bounding box center [784, 625] width 17 height 17
click at [687, 648] on div "29" at bounding box center [686, 649] width 17 height 17
type input "26/09/2025 - 29/09/2025"
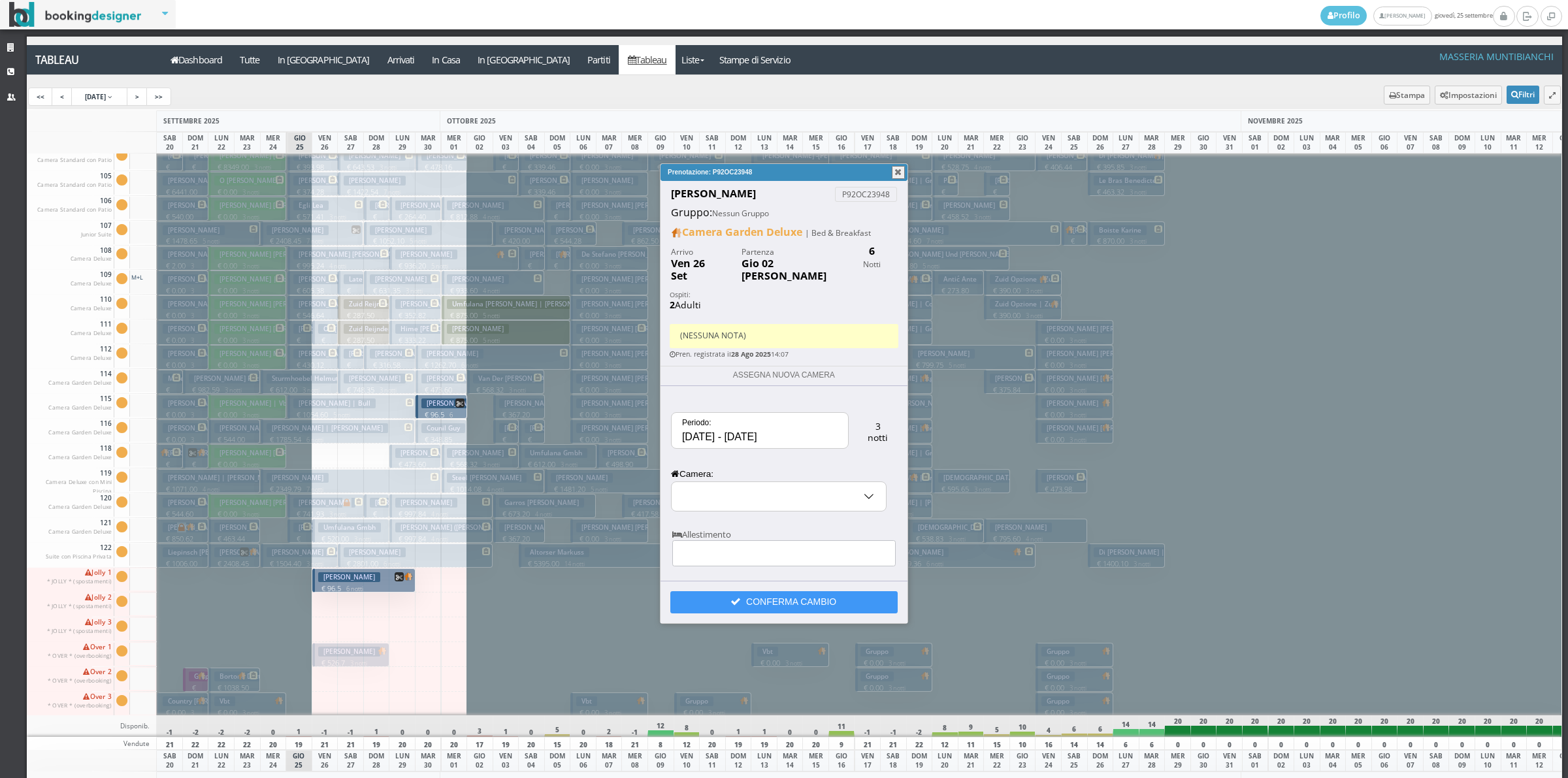
click at [782, 488] on input "text" at bounding box center [778, 497] width 214 height 29
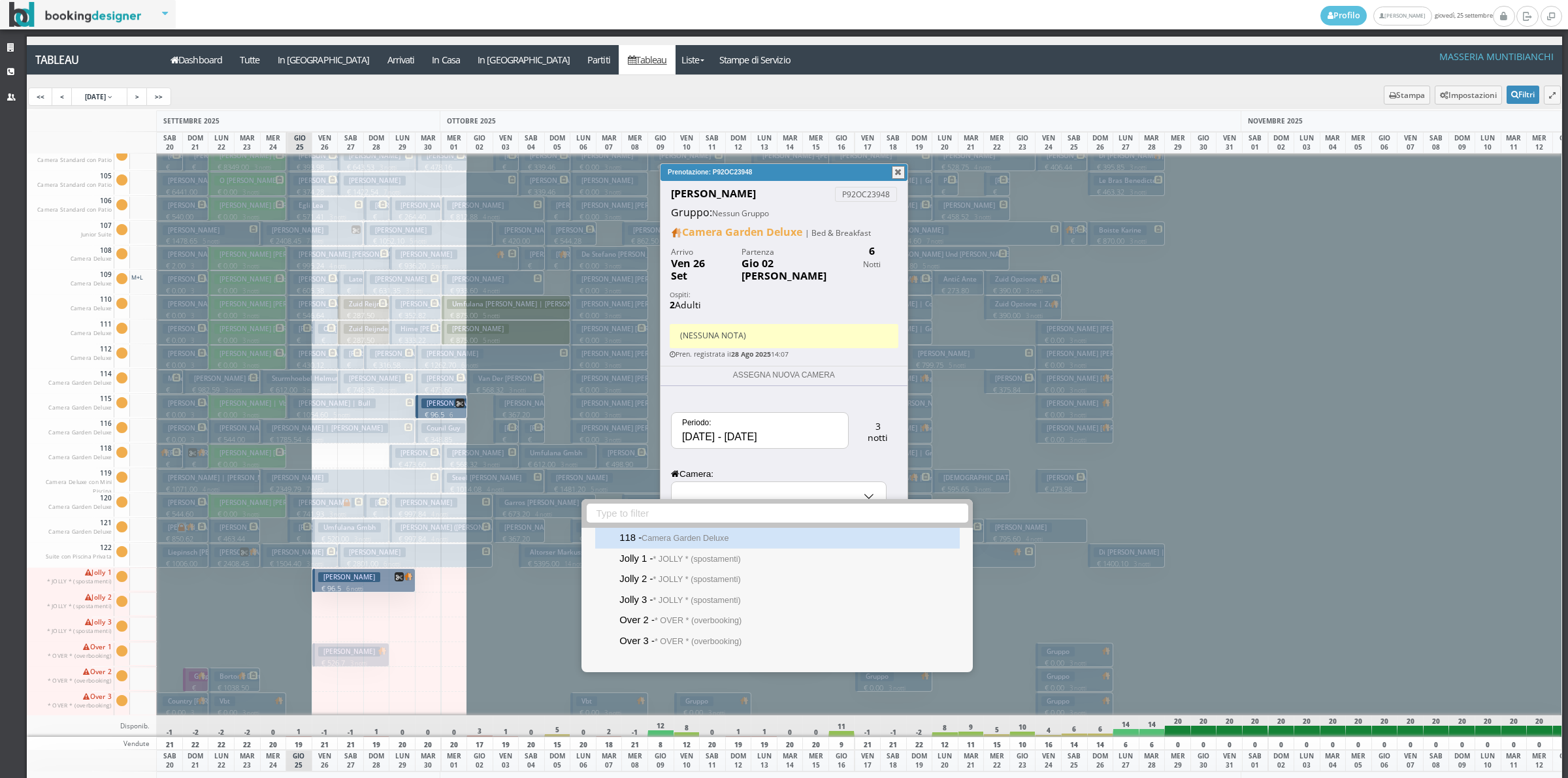
click at [698, 535] on small "Camera Garden Deluxe" at bounding box center [685, 538] width 87 height 9
type input "118 - Camera Garden Deluxe"
select select "15515"
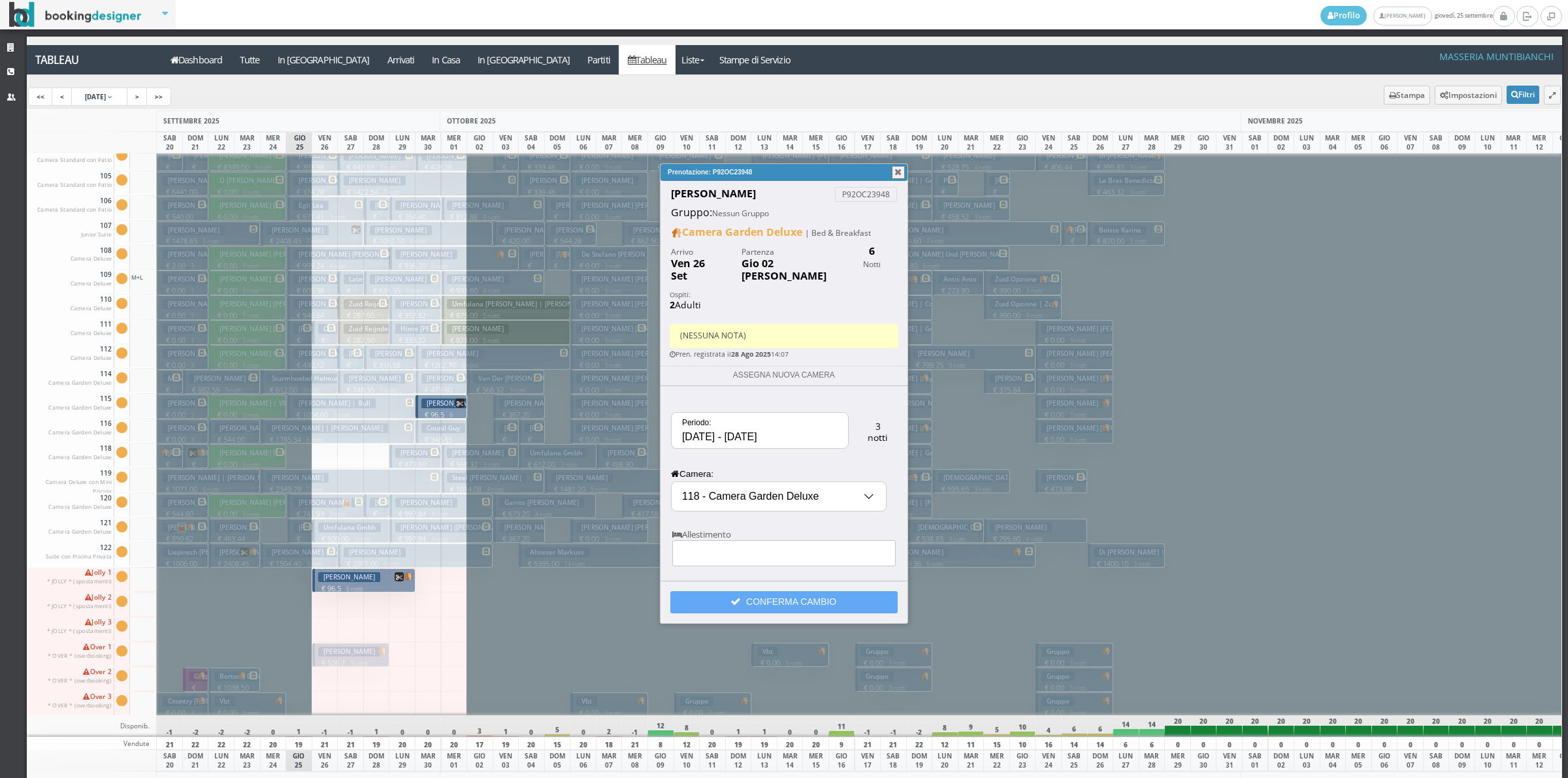
click at [748, 593] on button "CONFERMA CAMBIO" at bounding box center [784, 603] width 227 height 22
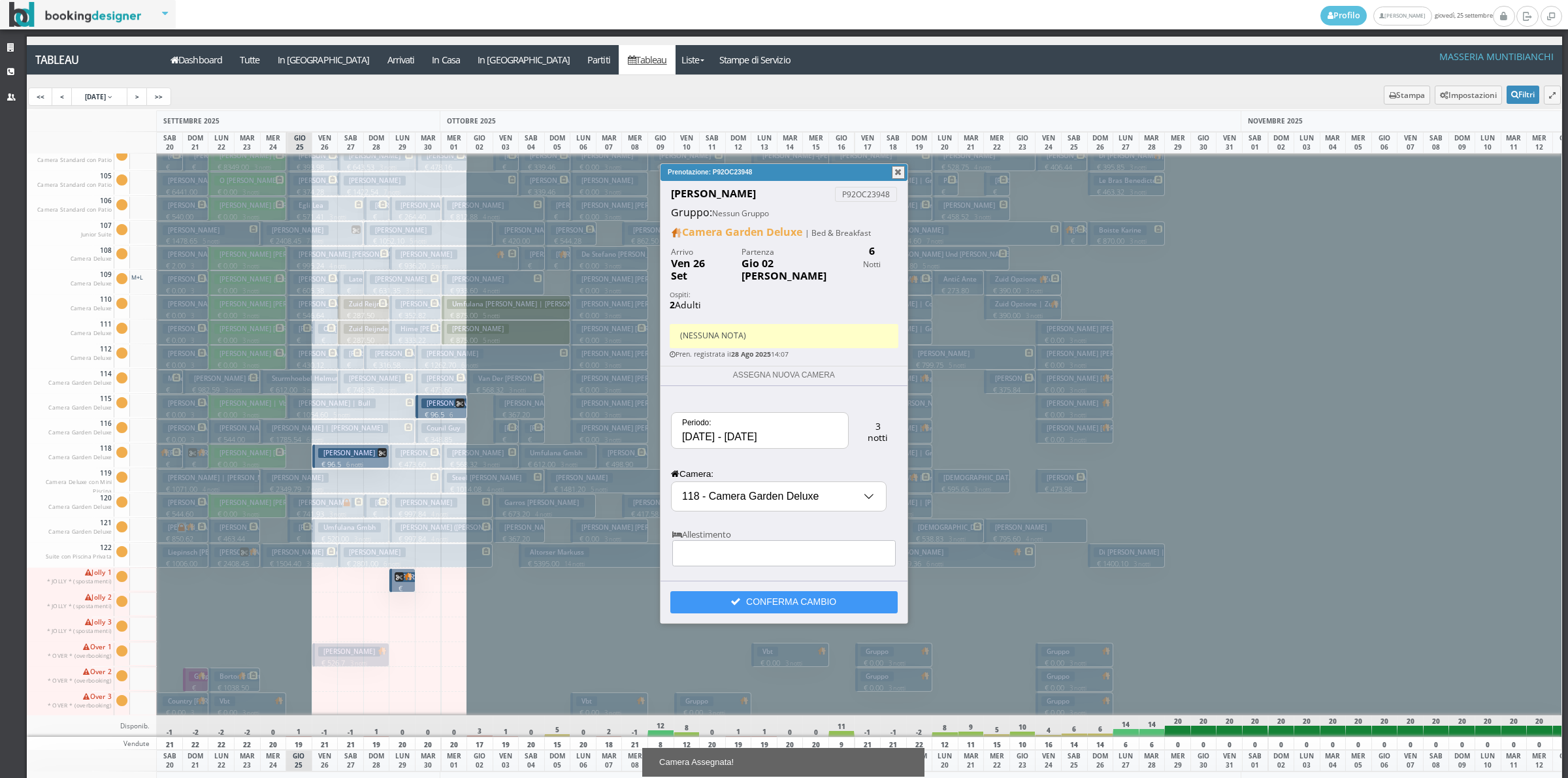
click at [898, 168] on button "button" at bounding box center [898, 172] width 13 height 13
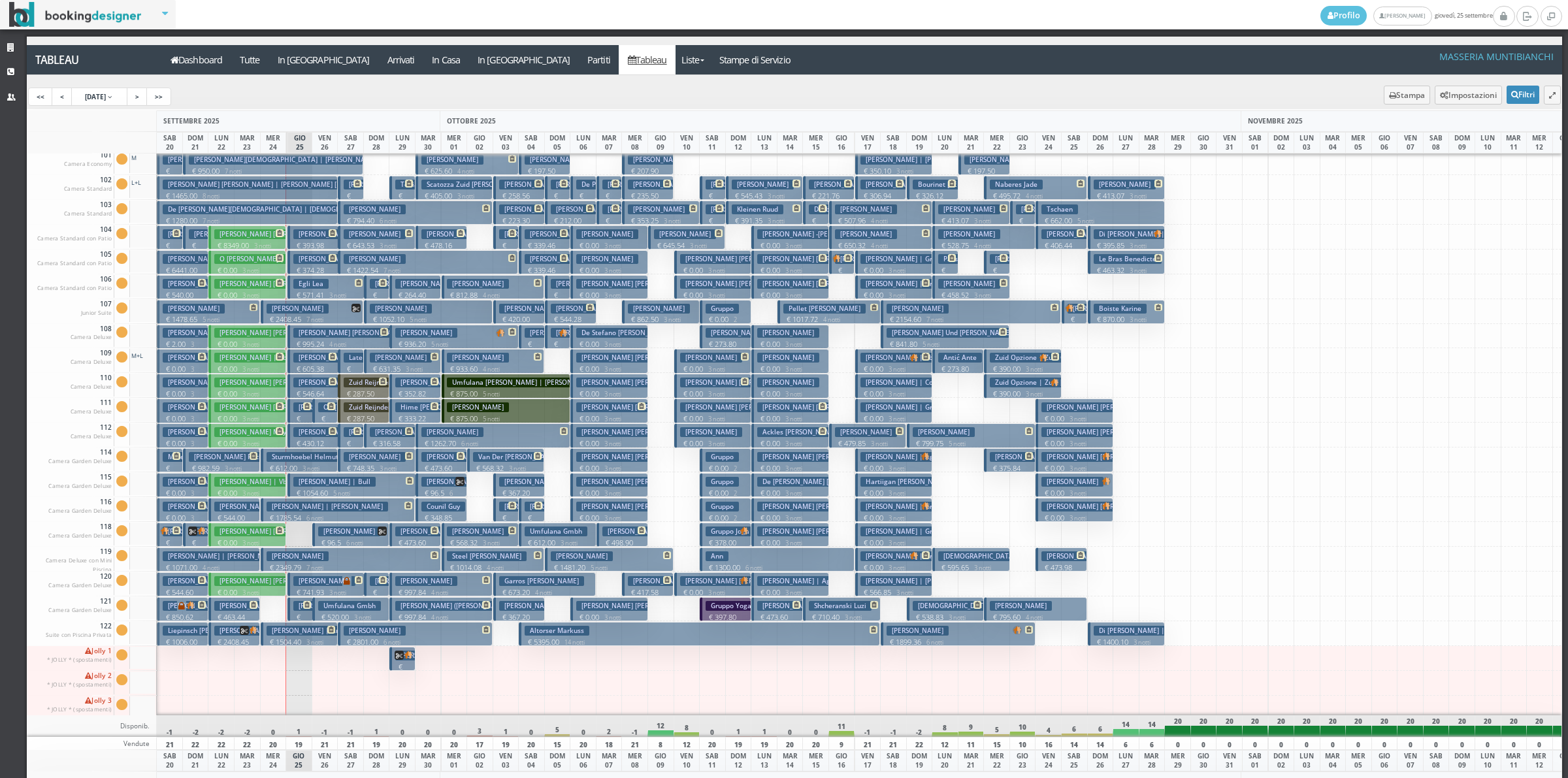
scroll to position [0, 0]
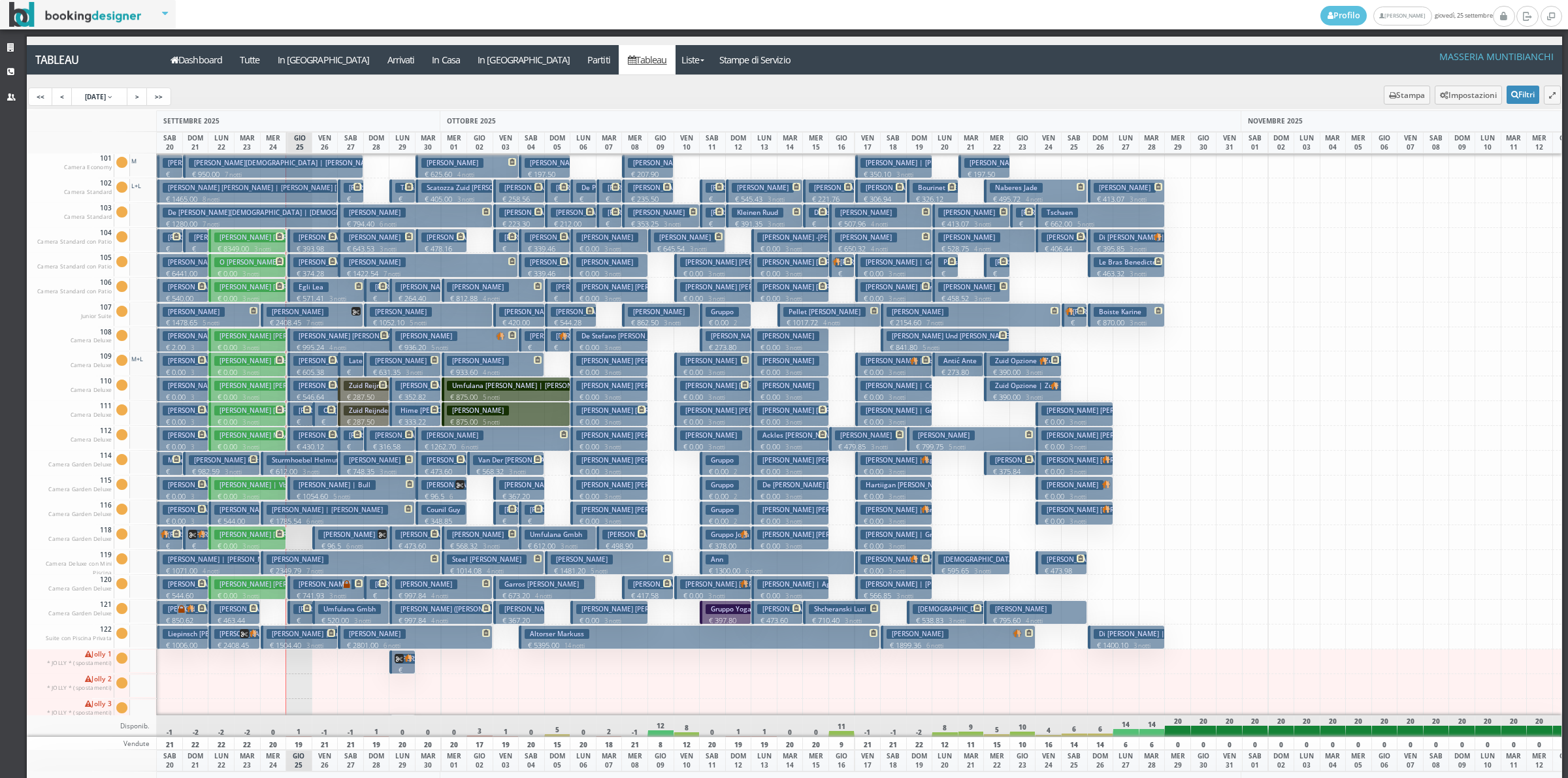
drag, startPoint x: 407, startPoint y: 187, endPoint x: 393, endPoint y: 724, distance: 537.2
click at [393, 724] on div "SETTEMBRE 2025 OTTOBRE 2025 NOVEMBRE 2025 SAB 20 DOM 21 LUN 22 MAR 23 MER 24 GI…" at bounding box center [794, 452] width 1536 height 683
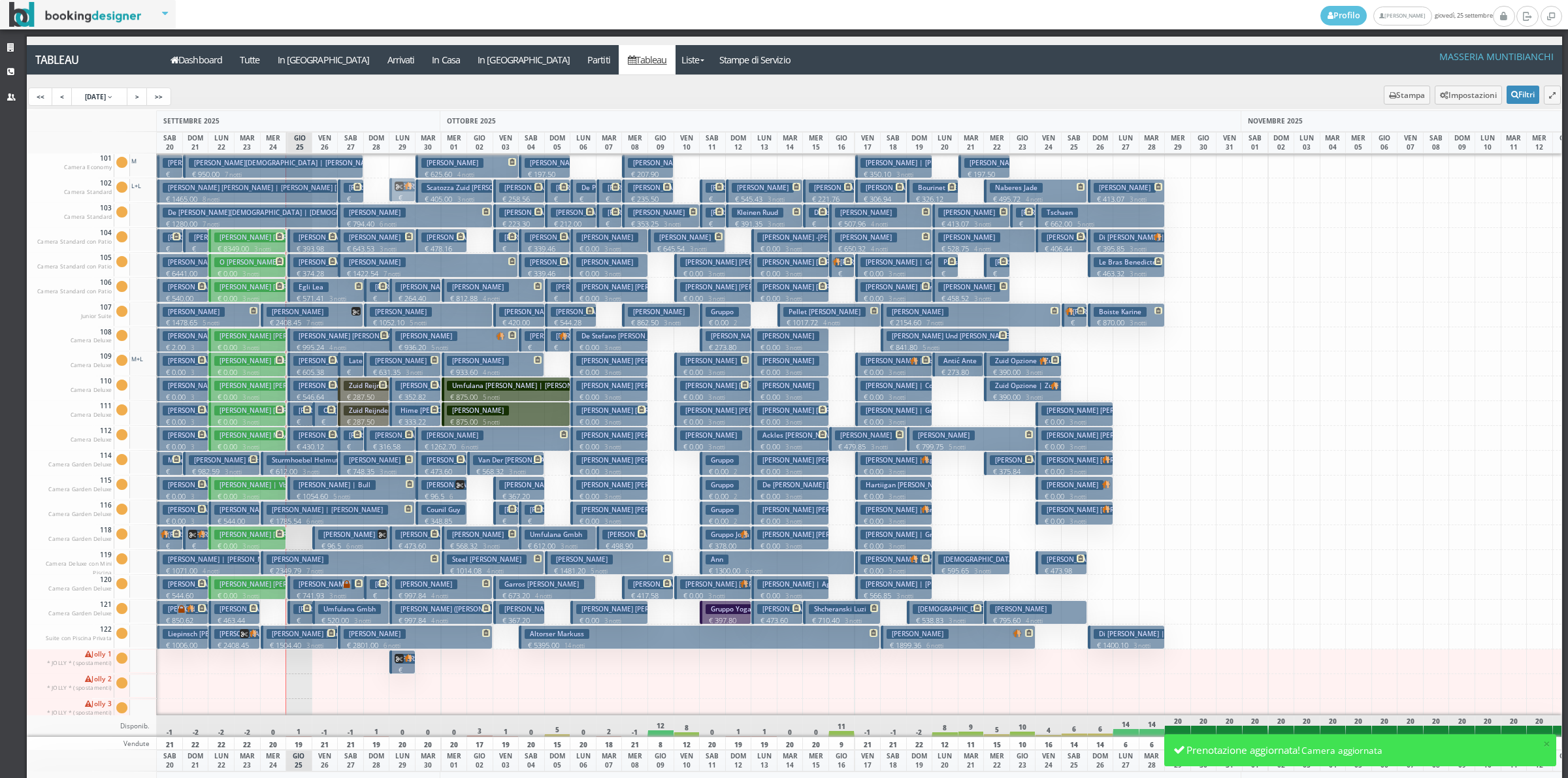
drag, startPoint x: 407, startPoint y: 664, endPoint x: 419, endPoint y: 190, distance: 474.2
click at [419, 190] on div "101 Camera Economy Cam. 101 sporca Segna come pulita Segna come sporca Modifica…" at bounding box center [794, 434] width 1535 height 562
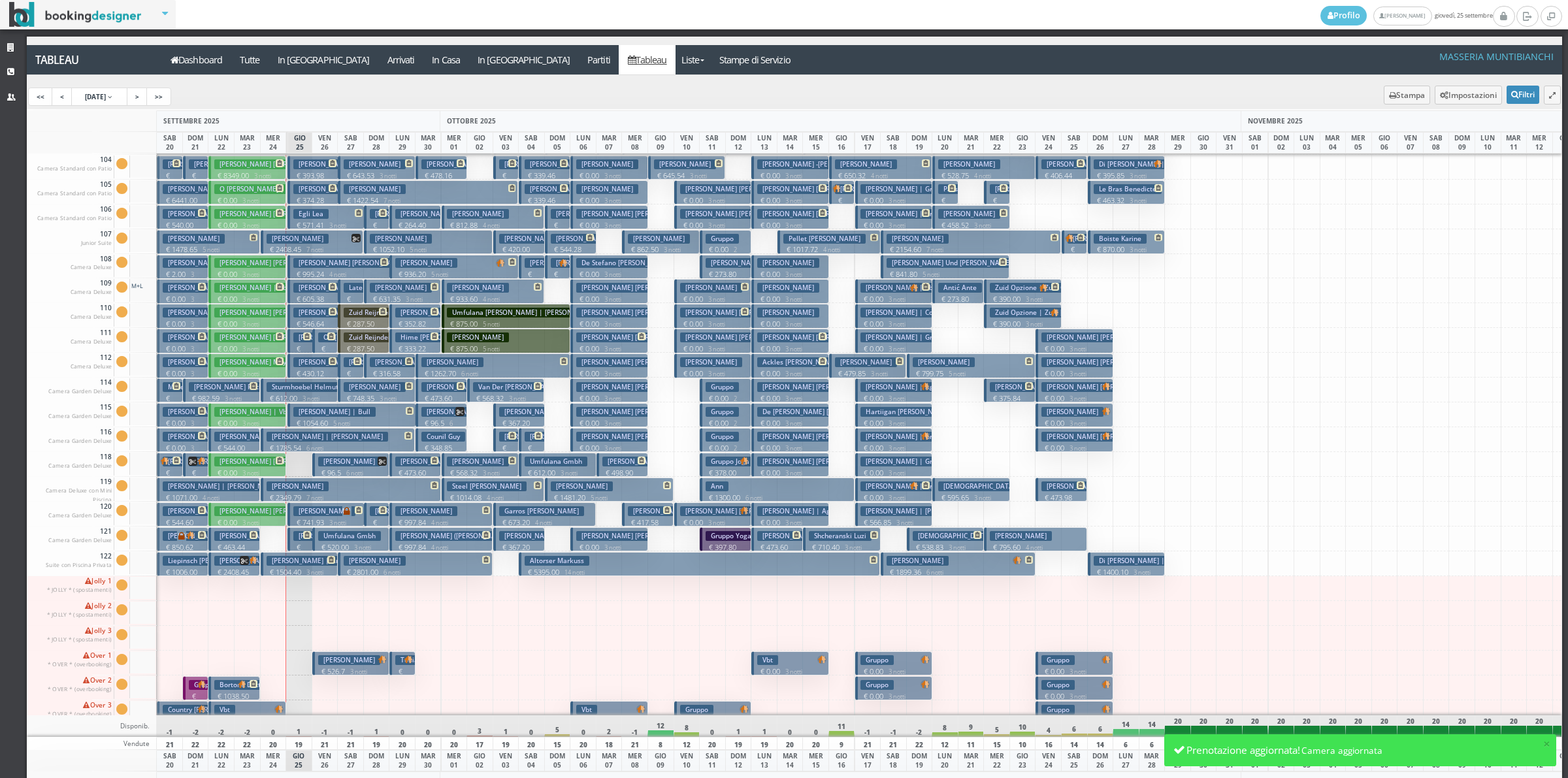
scroll to position [90, 0]
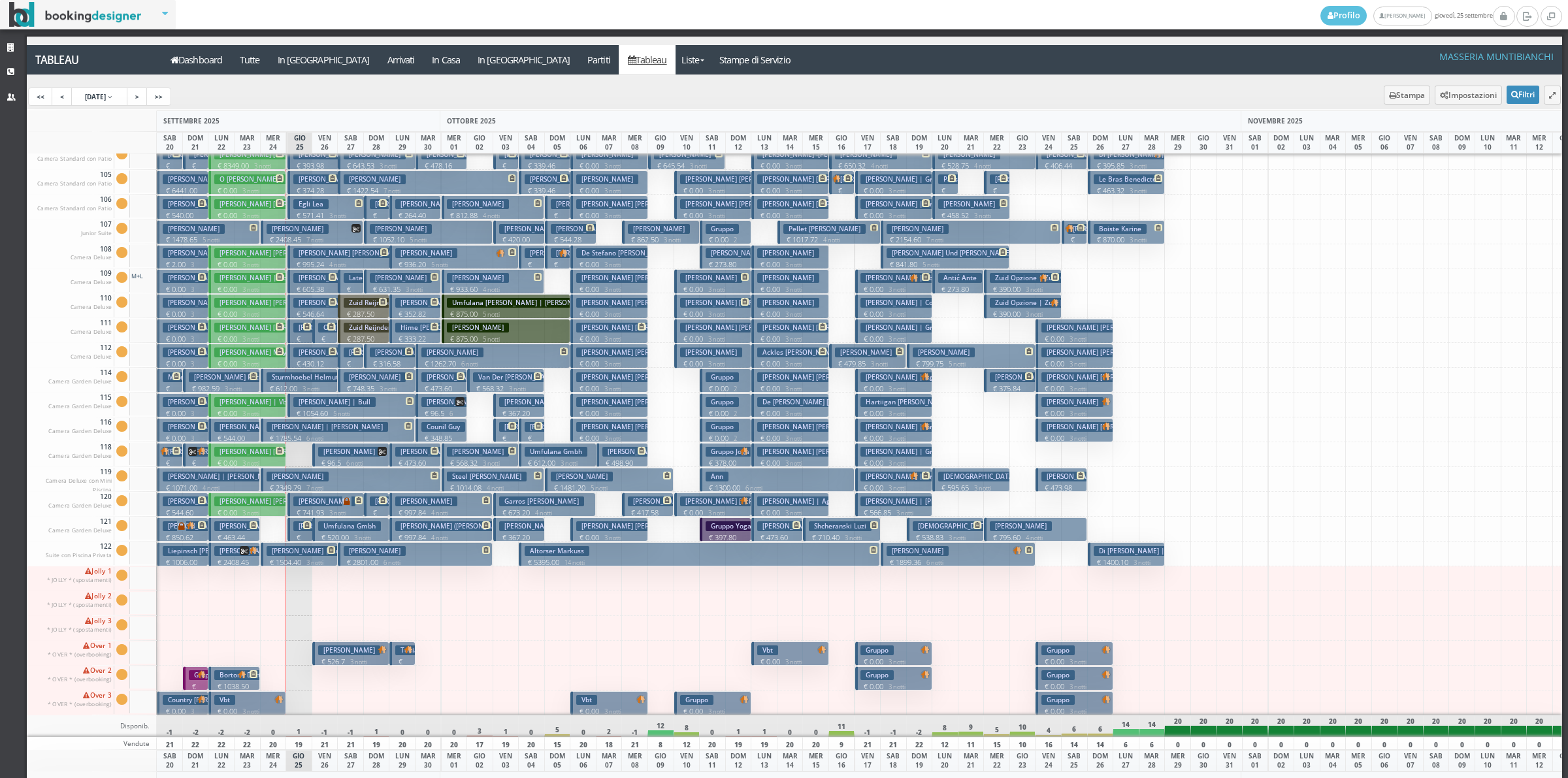
click at [364, 449] on button "Huesmann Tobias € 96.5 6 notti 2 Adulti" at bounding box center [351, 455] width 77 height 24
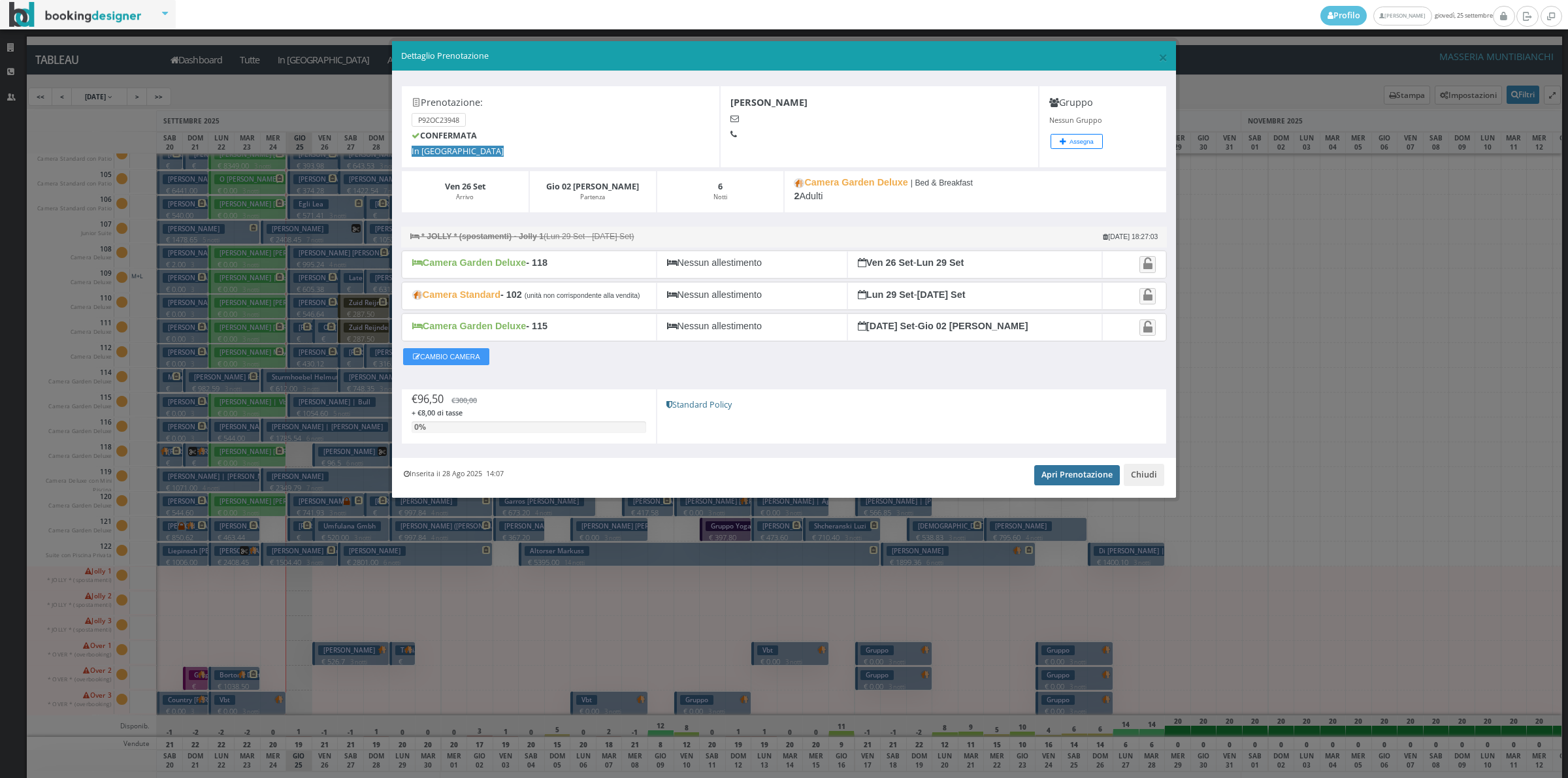
click at [1045, 481] on link "Apri Prenotazione" at bounding box center [1076, 475] width 86 height 20
click at [1157, 485] on button "Chiudi" at bounding box center [1143, 475] width 41 height 22
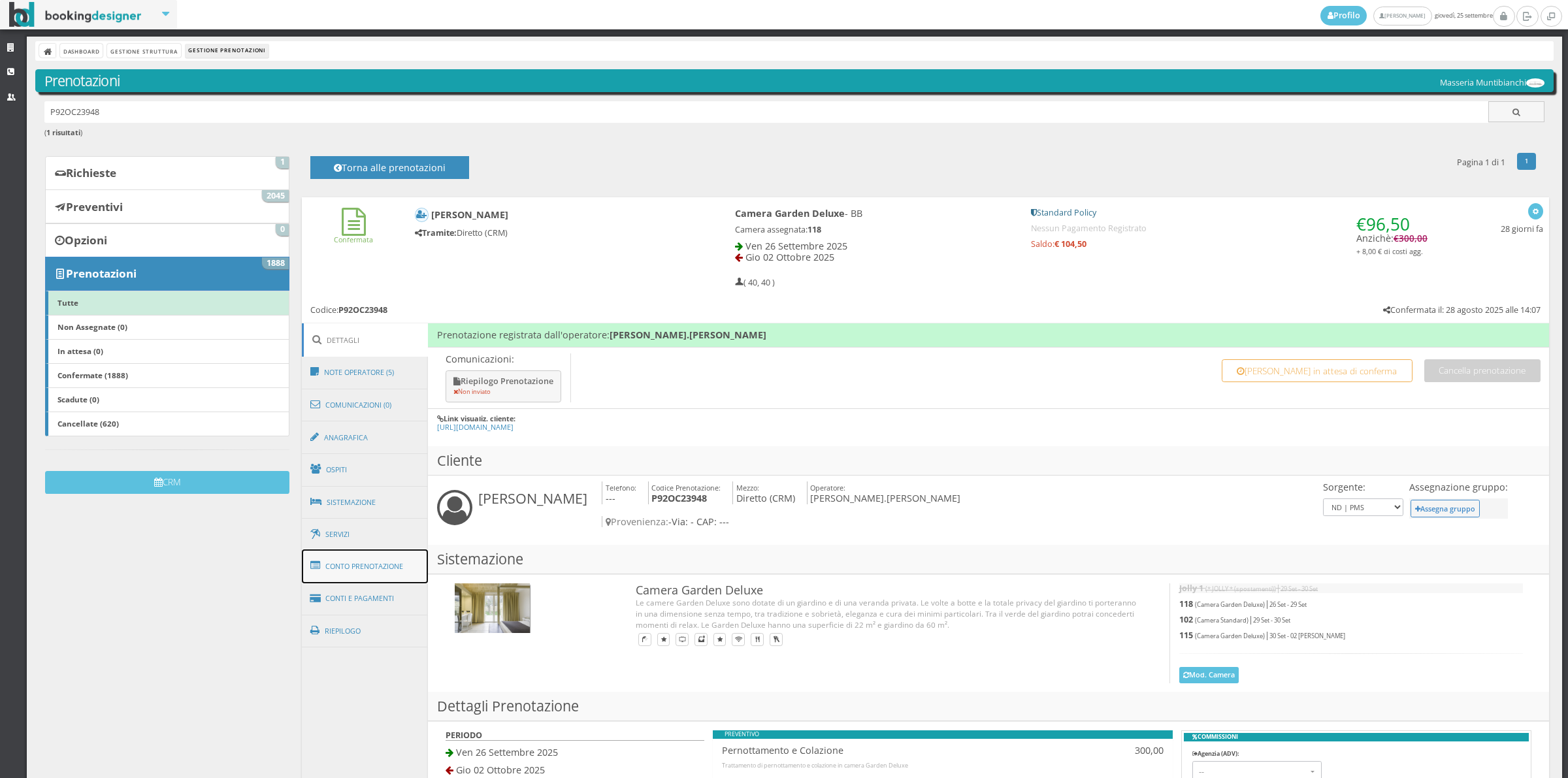
click at [370, 581] on link "Conto Prenotazione" at bounding box center [365, 567] width 127 height 34
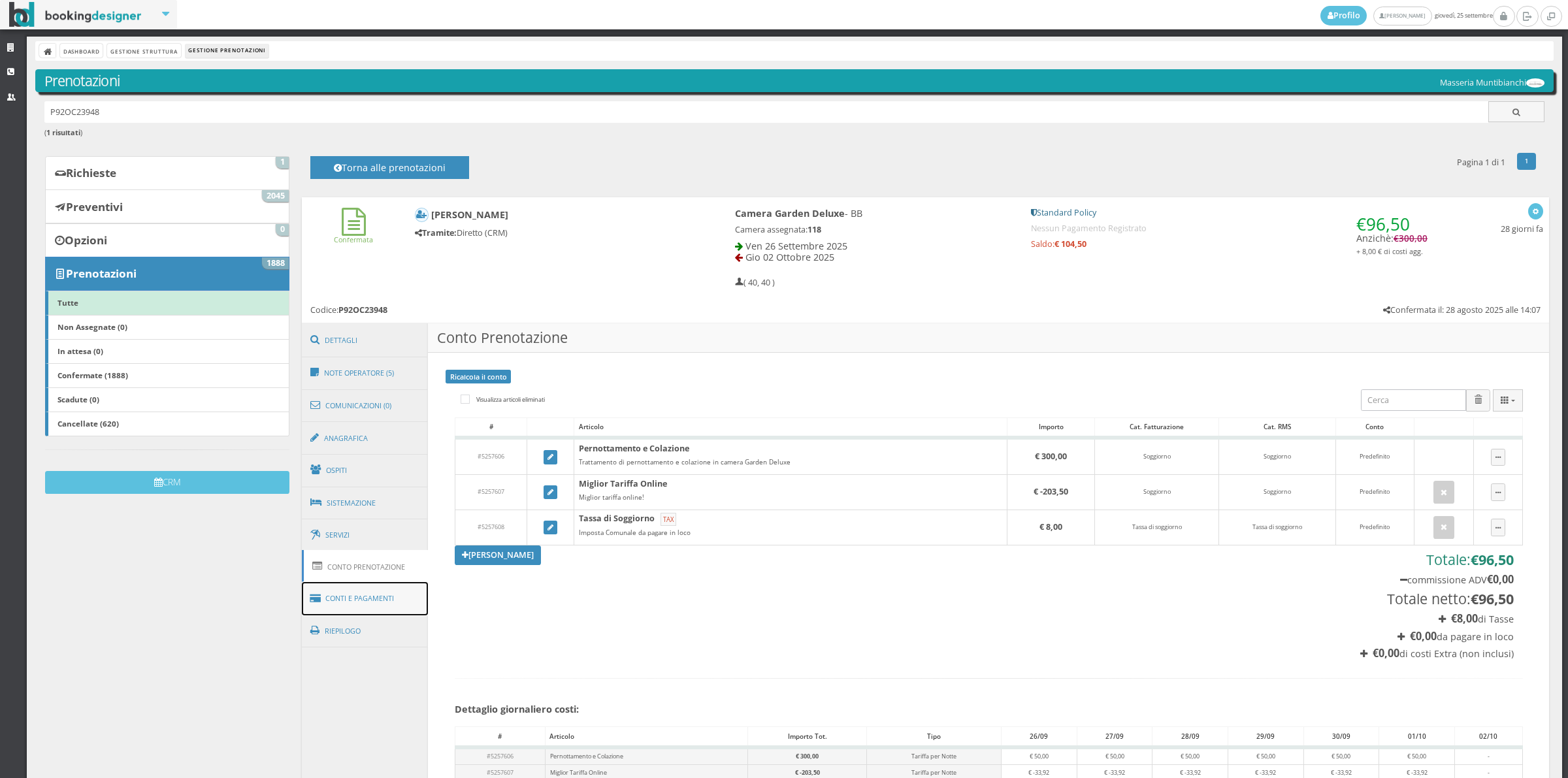
click at [371, 602] on link "Conti e Pagamenti" at bounding box center [365, 598] width 127 height 33
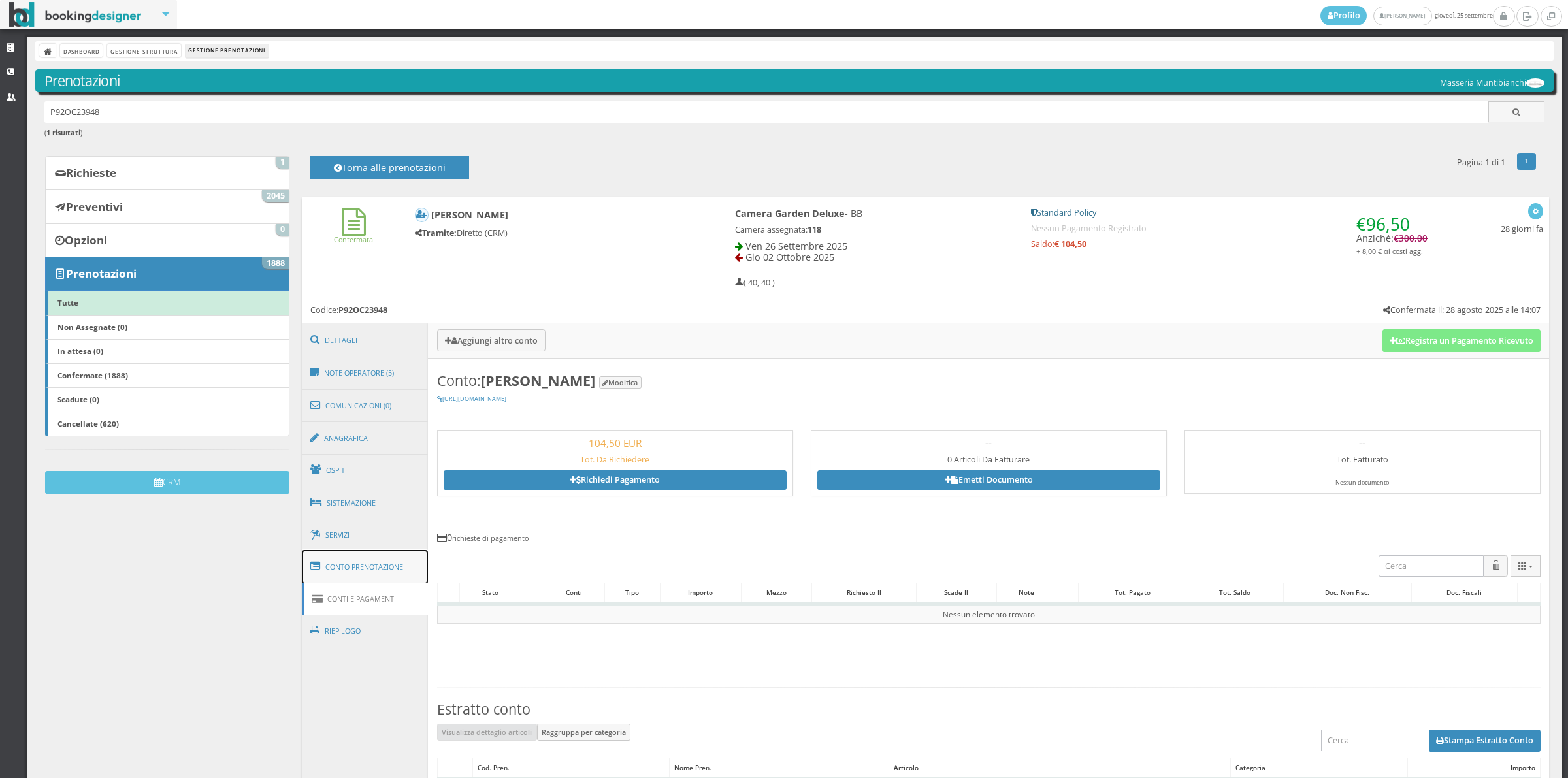
click at [384, 566] on link "Conto Prenotazione" at bounding box center [365, 567] width 127 height 34
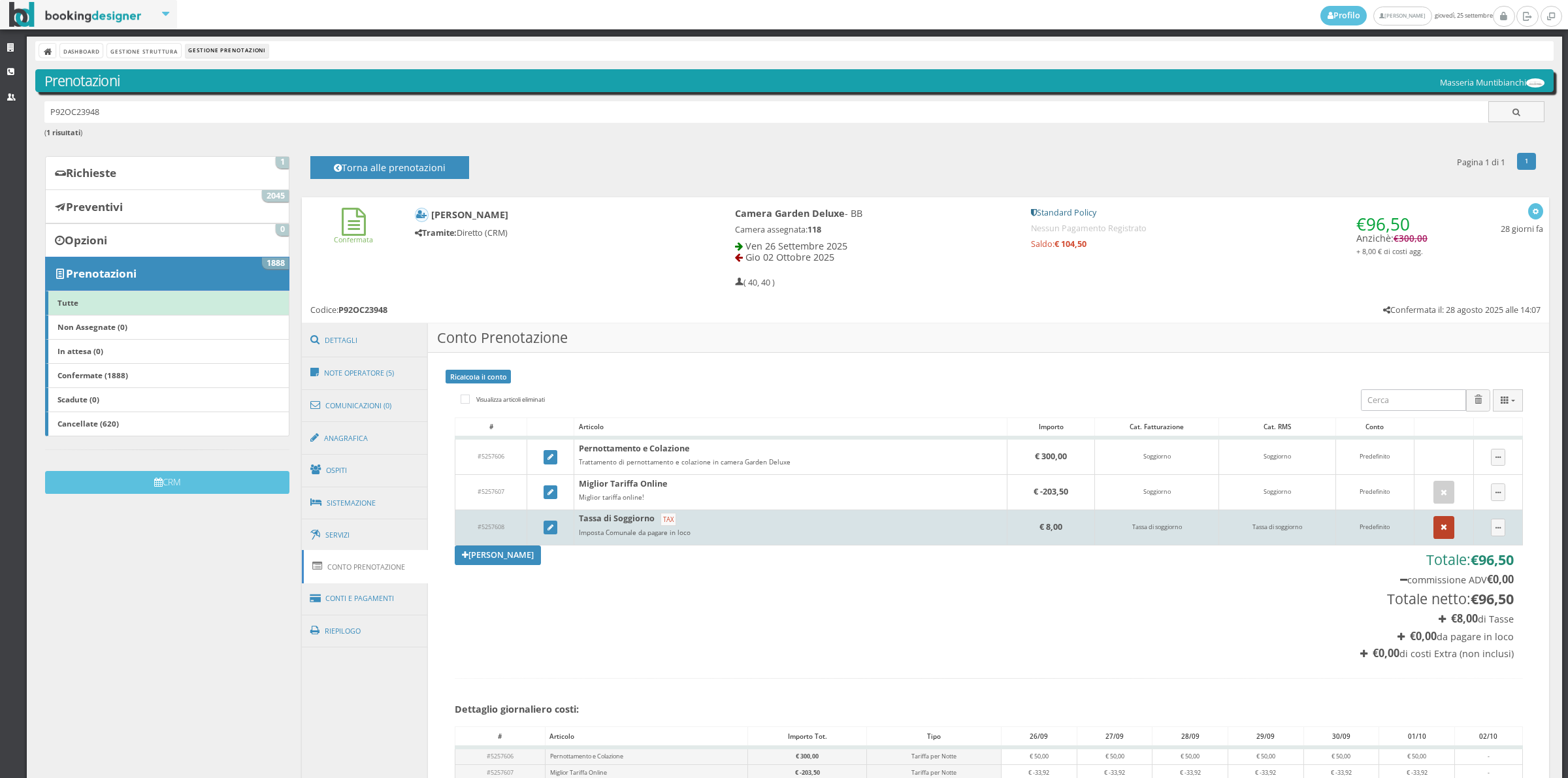
click at [1440, 530] on icon "button" at bounding box center [1444, 528] width 7 height 9
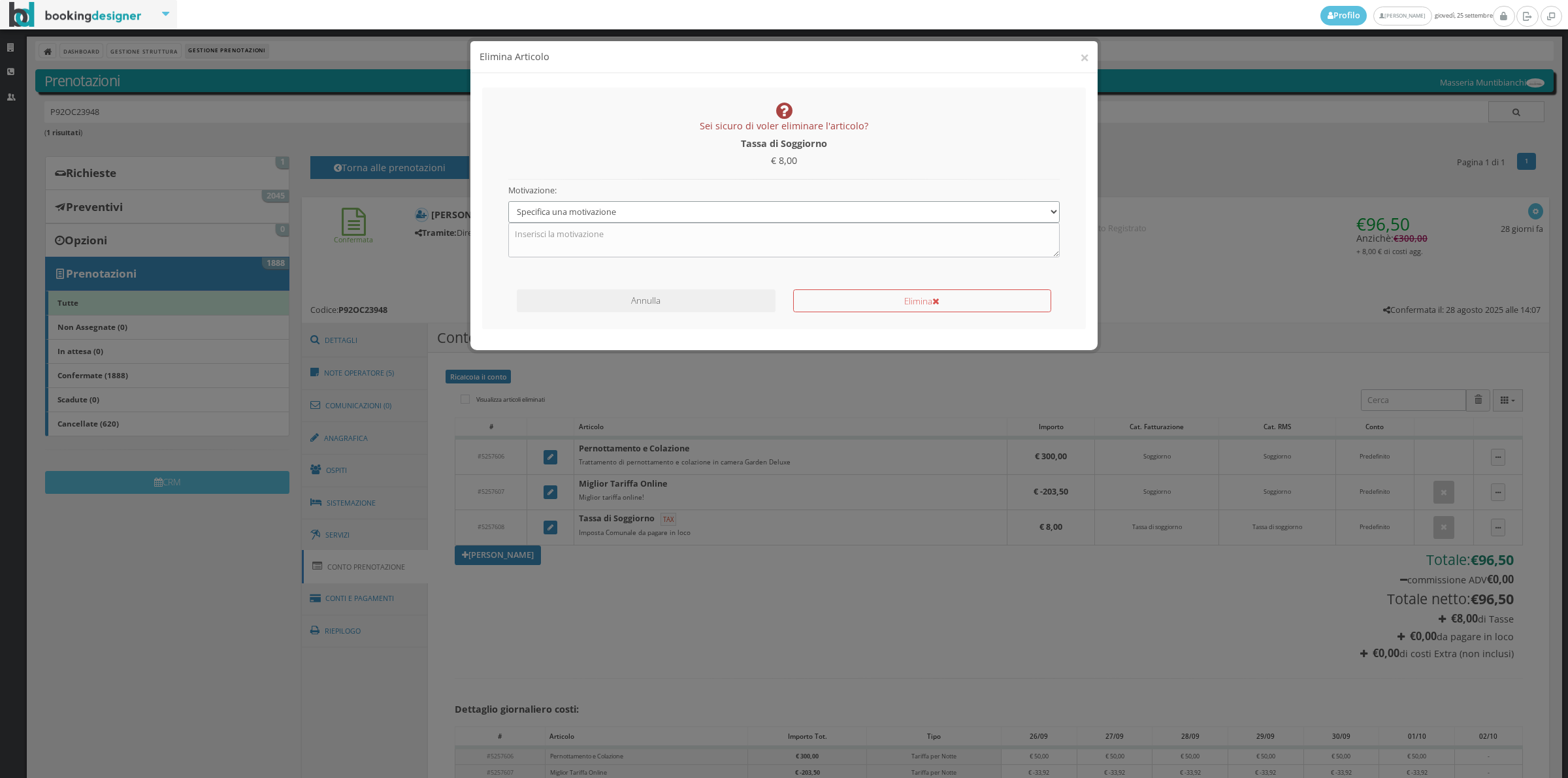
drag, startPoint x: 650, startPoint y: 210, endPoint x: 644, endPoint y: 220, distance: 11.7
click at [650, 210] on select "Specifica una motivazione Errore di inserimento Ricalcolo del conto Il cliente …" at bounding box center [784, 211] width 552 height 21
select select "1"
click at [508, 201] on select "Specifica una motivazione Errore di inserimento Ricalcolo del conto Il cliente …" at bounding box center [784, 211] width 552 height 21
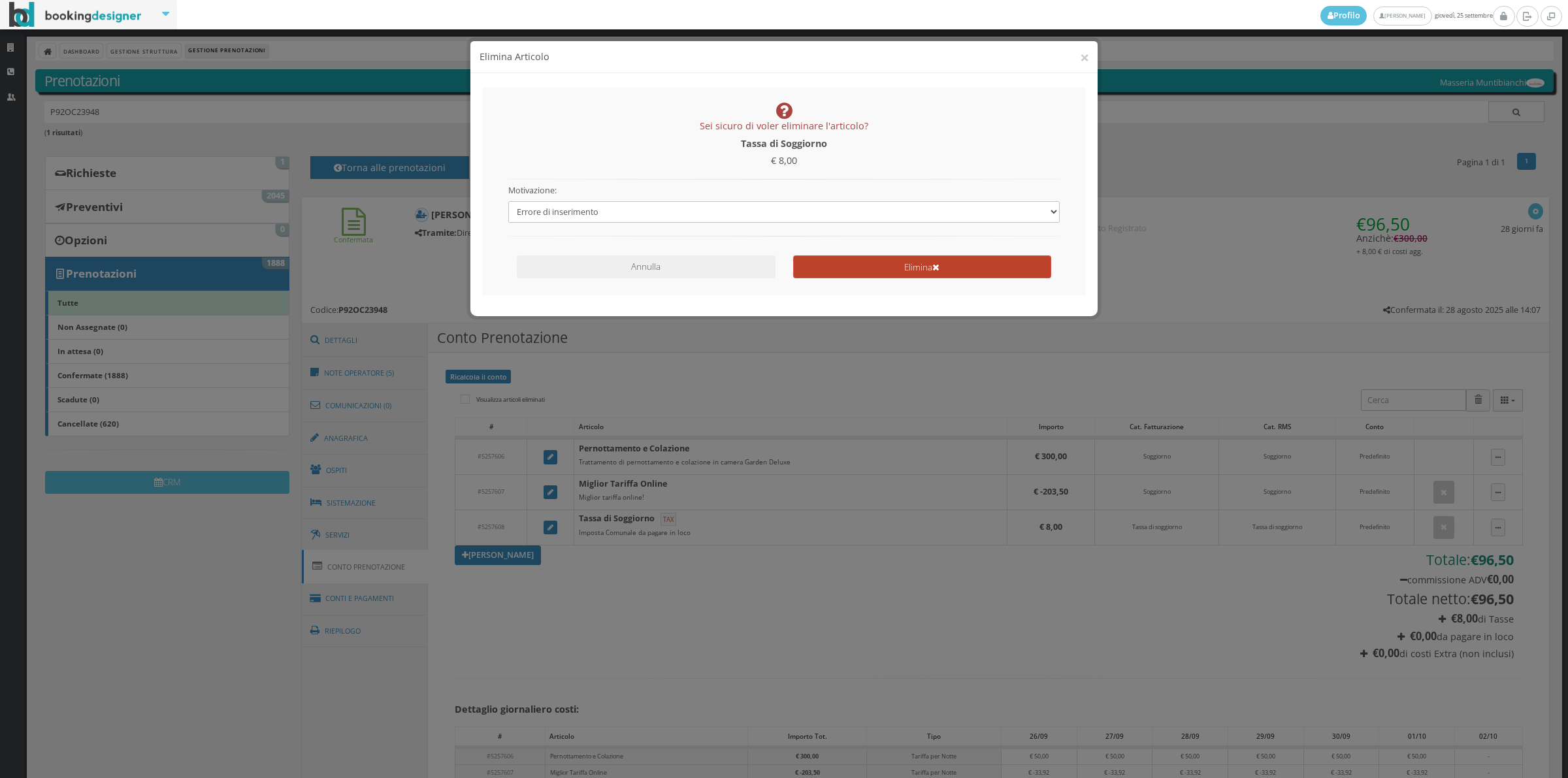
click at [918, 266] on button "Elimina" at bounding box center [921, 266] width 258 height 23
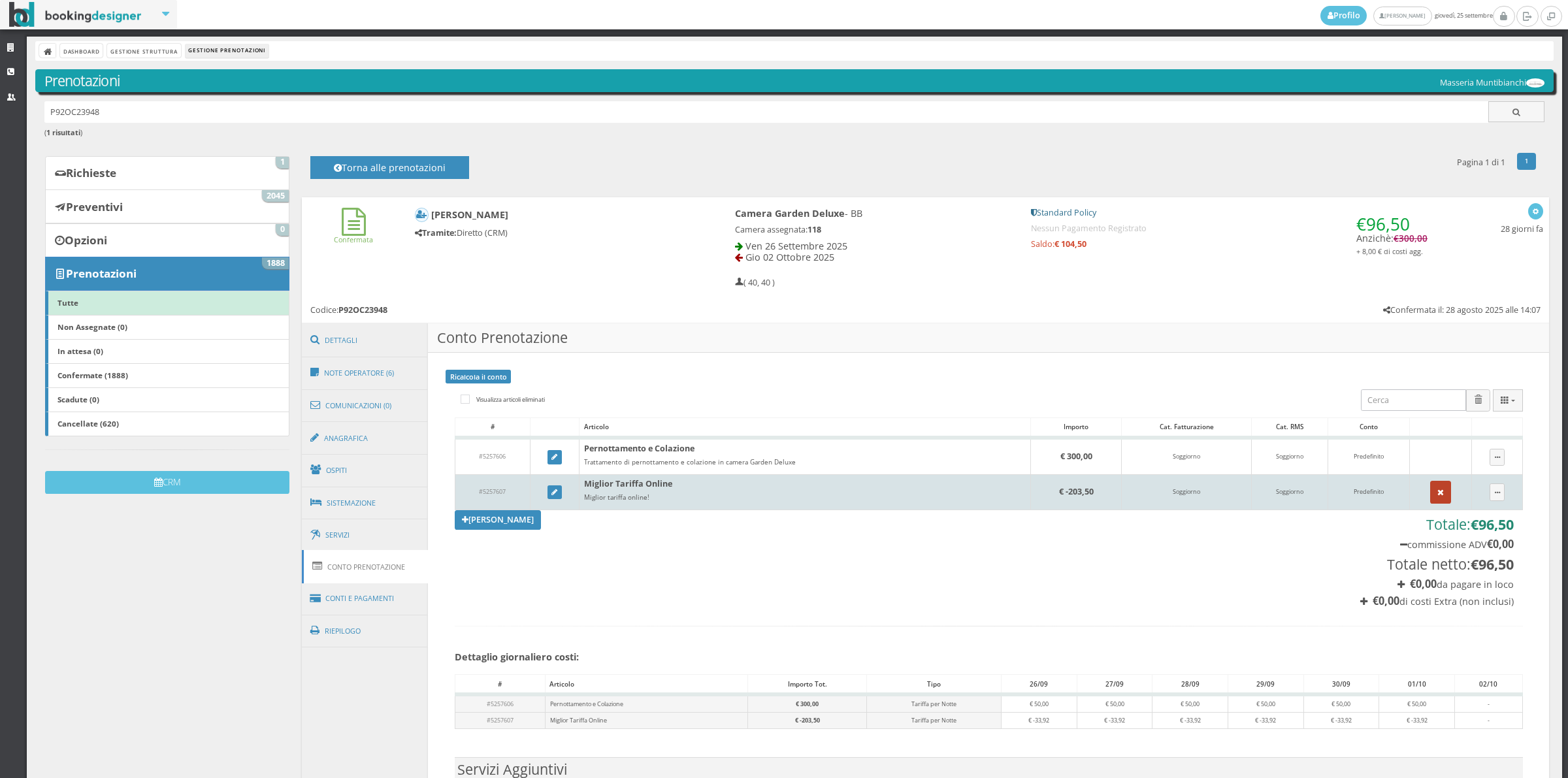
click at [1430, 494] on button "button" at bounding box center [1440, 492] width 21 height 22
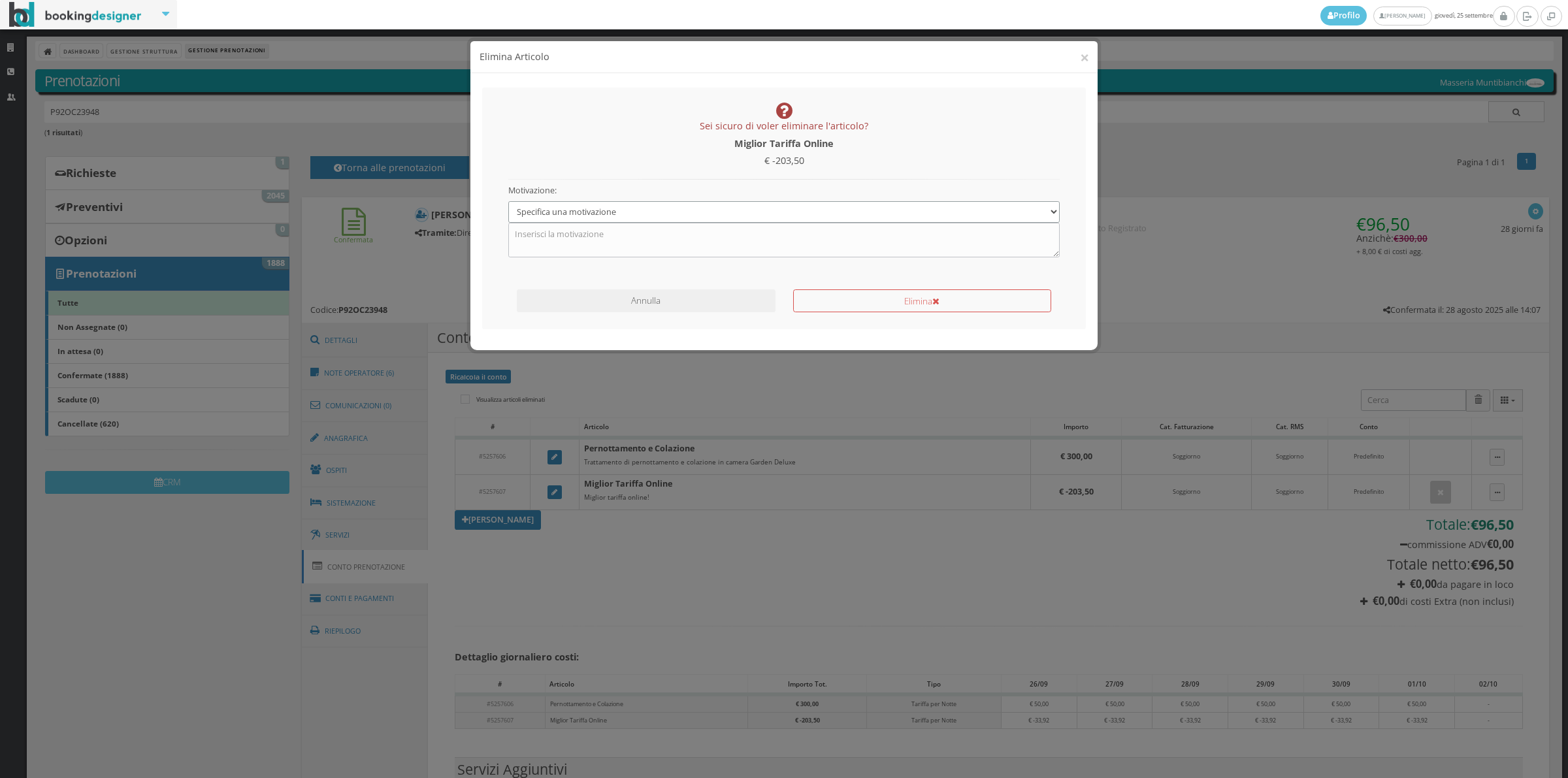
click at [696, 220] on select "Specifica una motivazione Errore di inserimento Ricalcolo del conto Il cliente …" at bounding box center [784, 211] width 552 height 21
select select "1"
click at [508, 201] on select "Specifica una motivazione Errore di inserimento Ricalcolo del conto Il cliente …" at bounding box center [784, 211] width 552 height 21
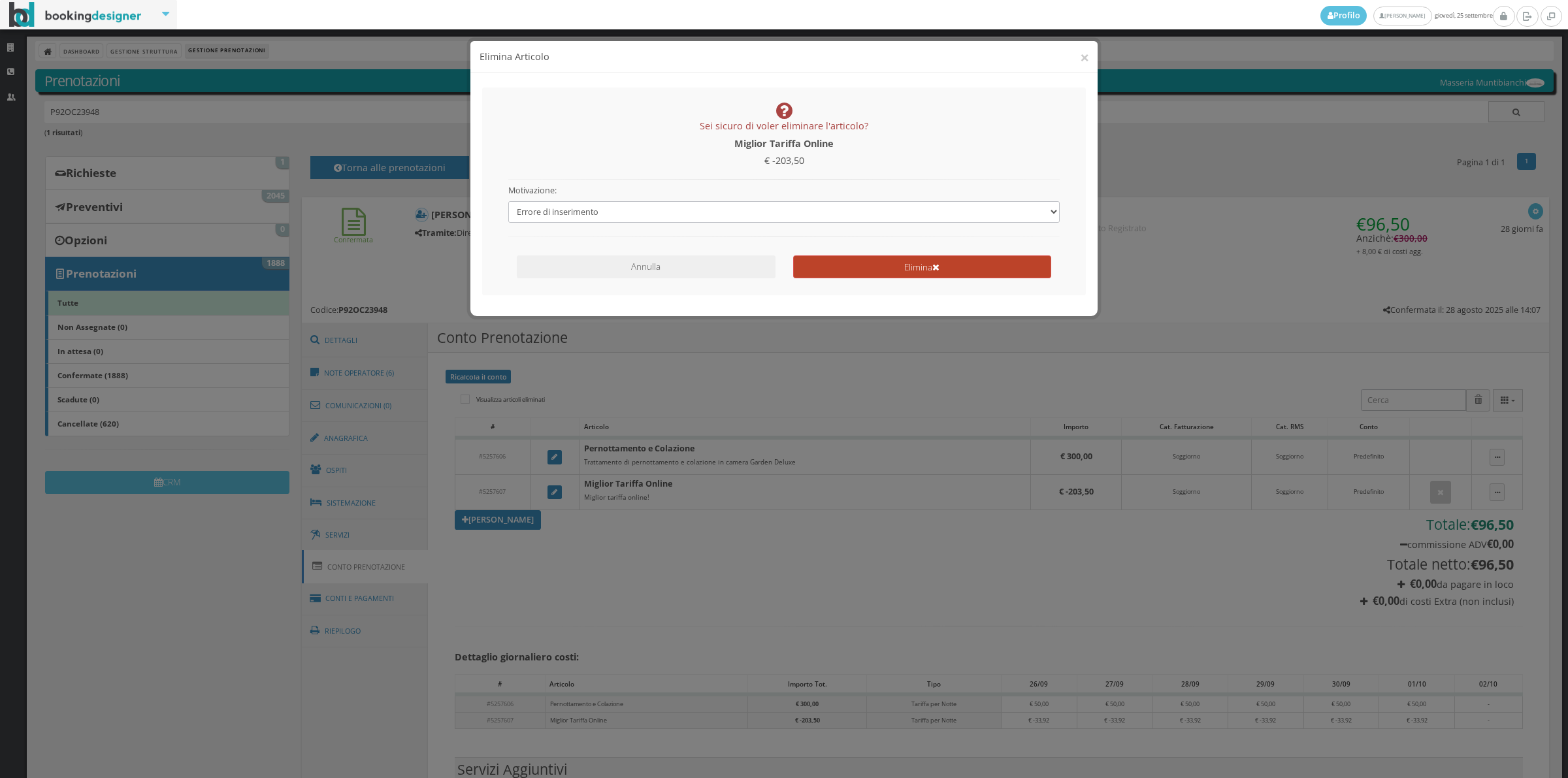
click at [856, 276] on button "Elimina" at bounding box center [921, 266] width 258 height 23
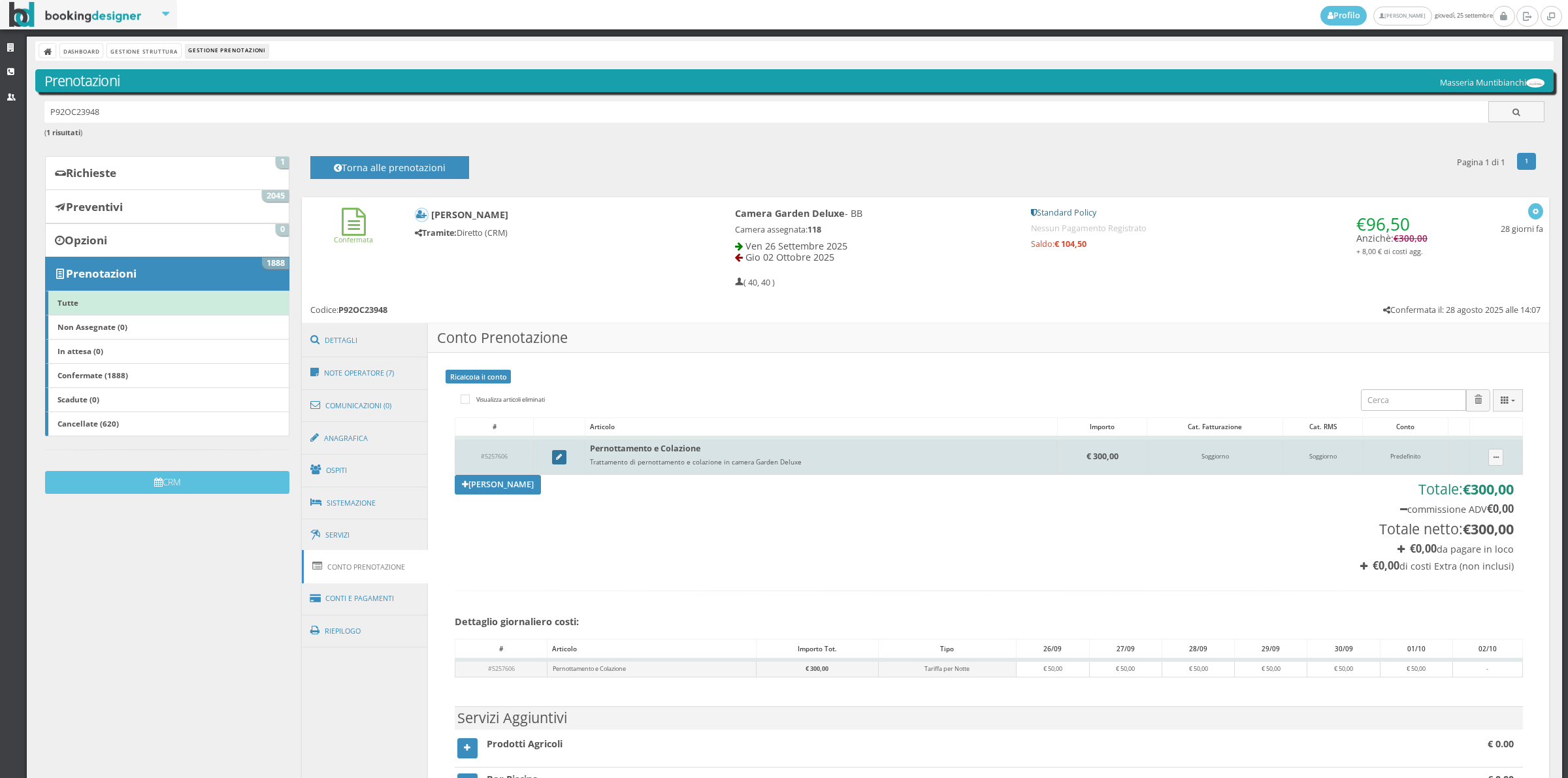
click at [556, 455] on icon at bounding box center [558, 458] width 6 height 7
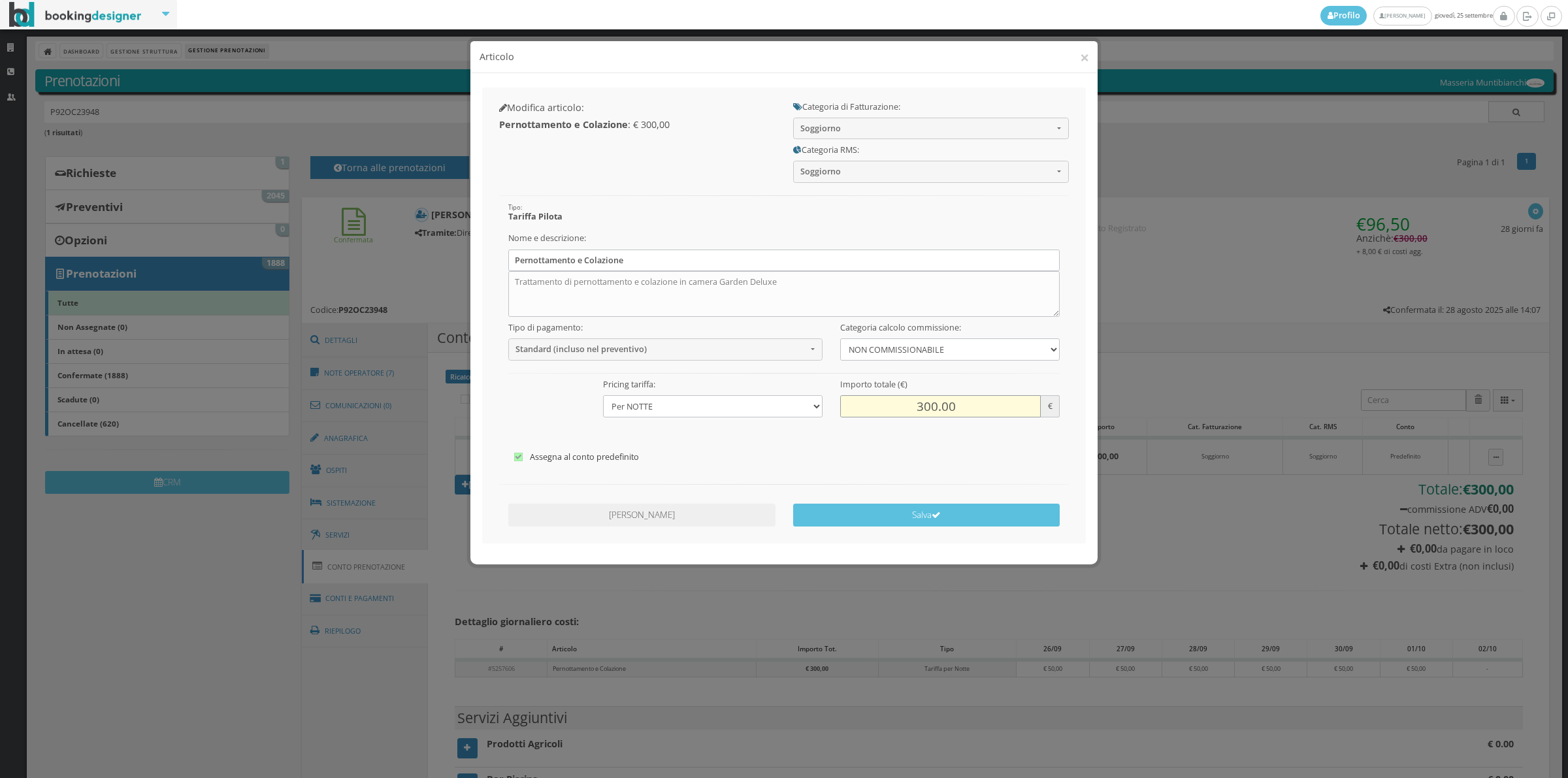
click at [928, 407] on input "300.00" at bounding box center [940, 405] width 201 height 21
type input "0.00"
click at [919, 517] on button "Salva" at bounding box center [927, 515] width 267 height 23
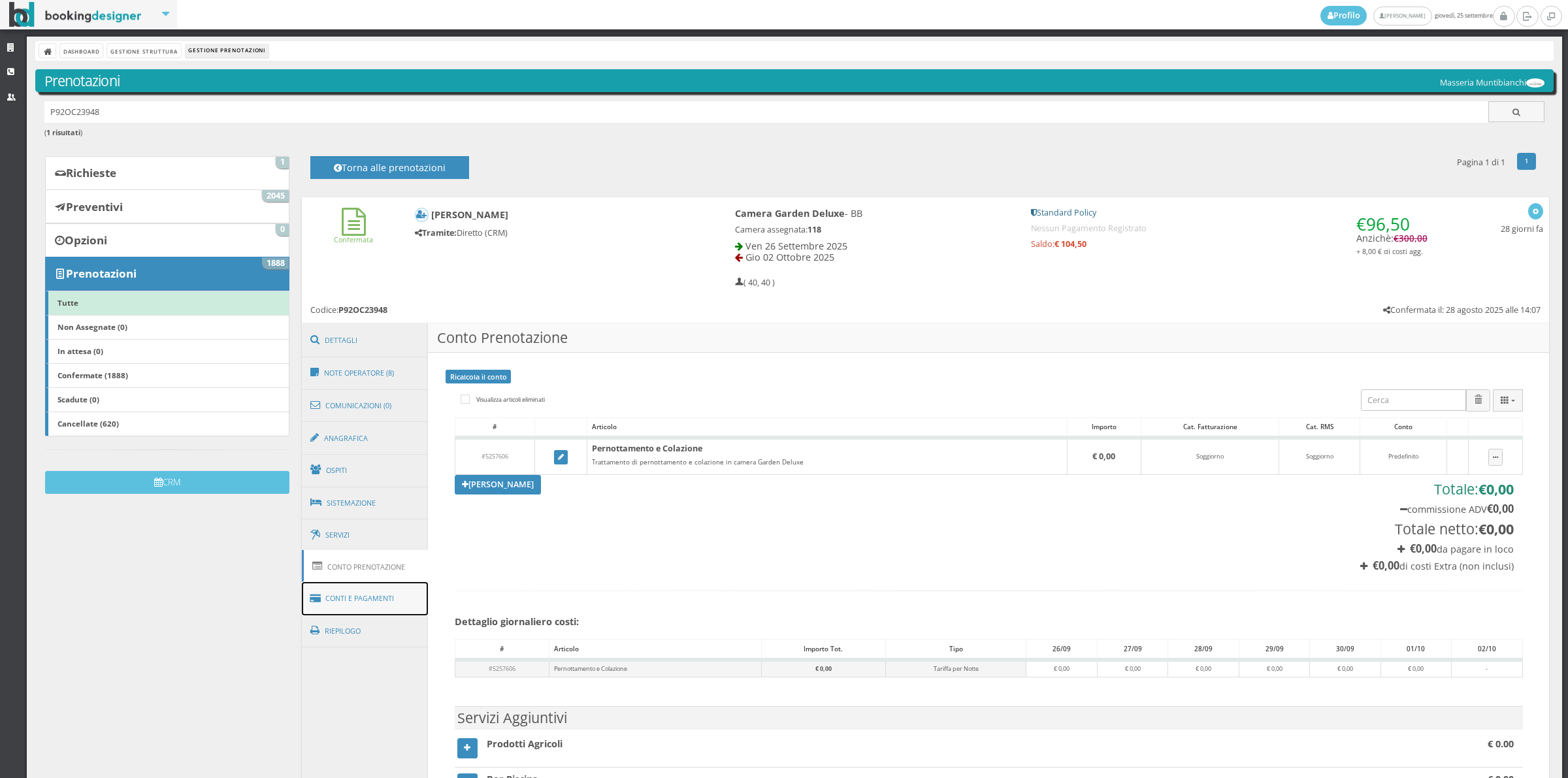
click at [356, 590] on link "Conti e Pagamenti" at bounding box center [365, 598] width 127 height 33
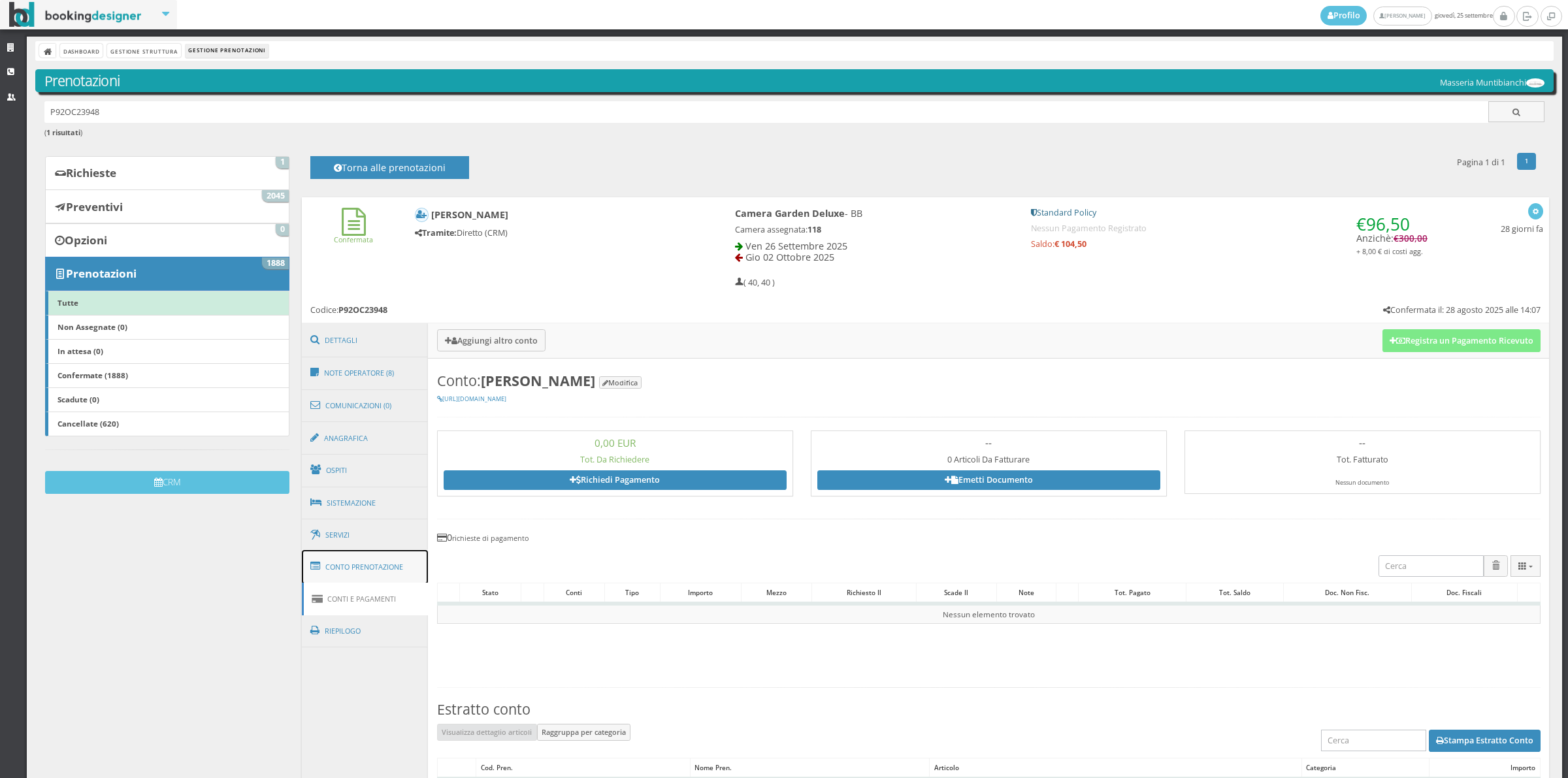
click at [373, 569] on link "Conto Prenotazione" at bounding box center [365, 567] width 127 height 34
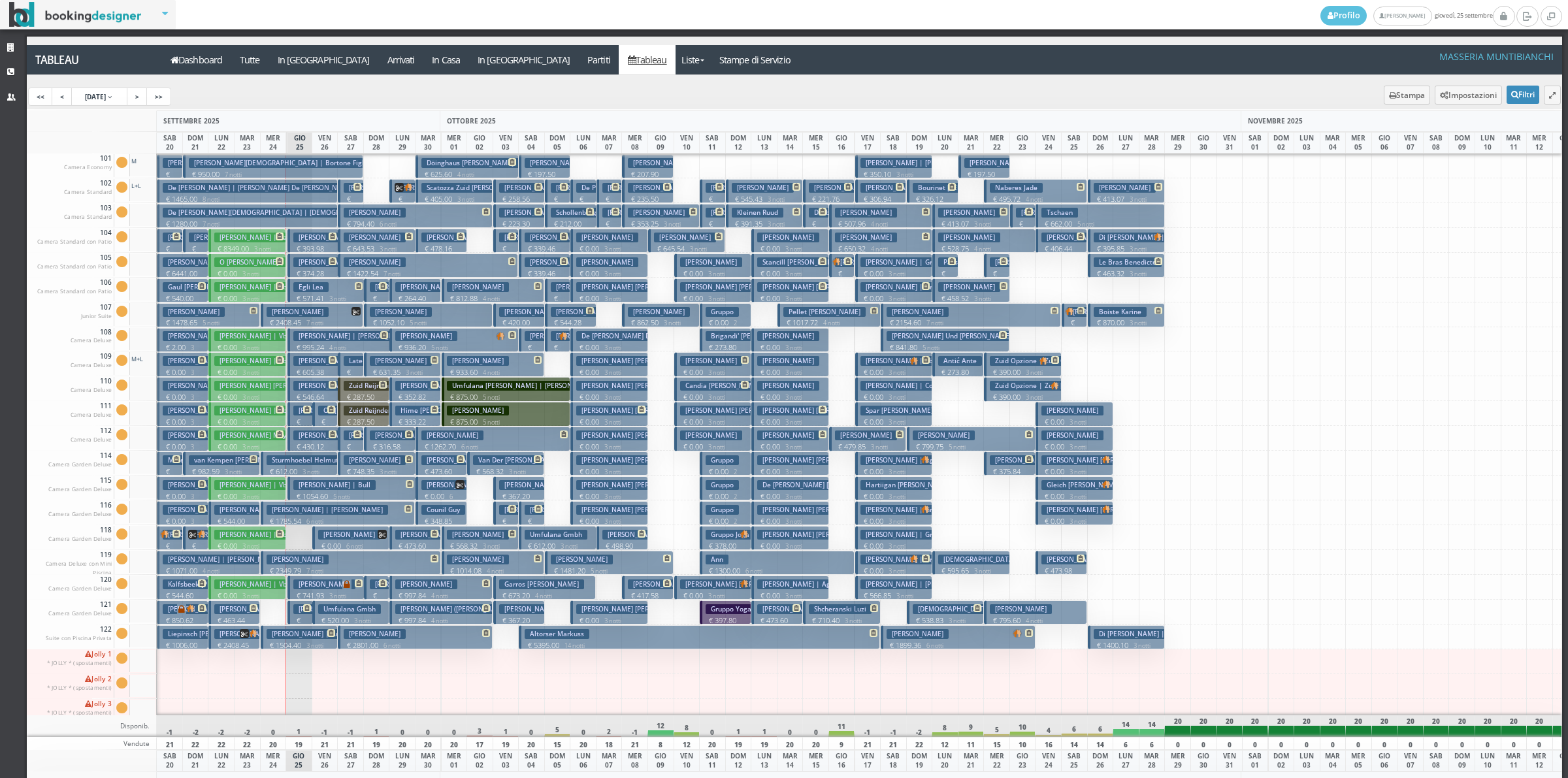
click at [335, 540] on h3 "[PERSON_NAME]" at bounding box center [349, 535] width 62 height 10
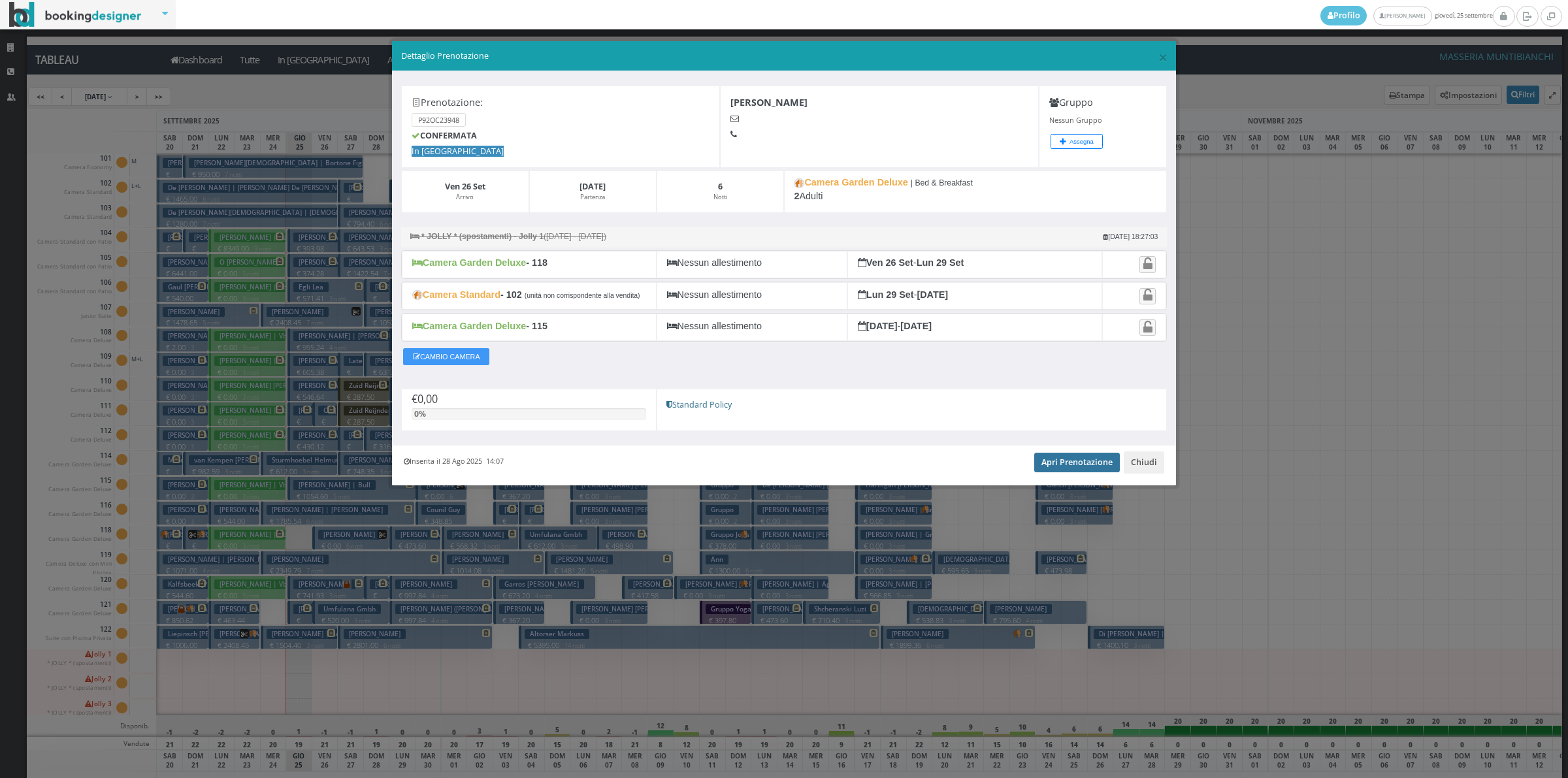
click at [1078, 468] on link "Apri Prenotazione" at bounding box center [1076, 462] width 86 height 20
click at [1140, 463] on button "Chiudi" at bounding box center [1143, 462] width 41 height 22
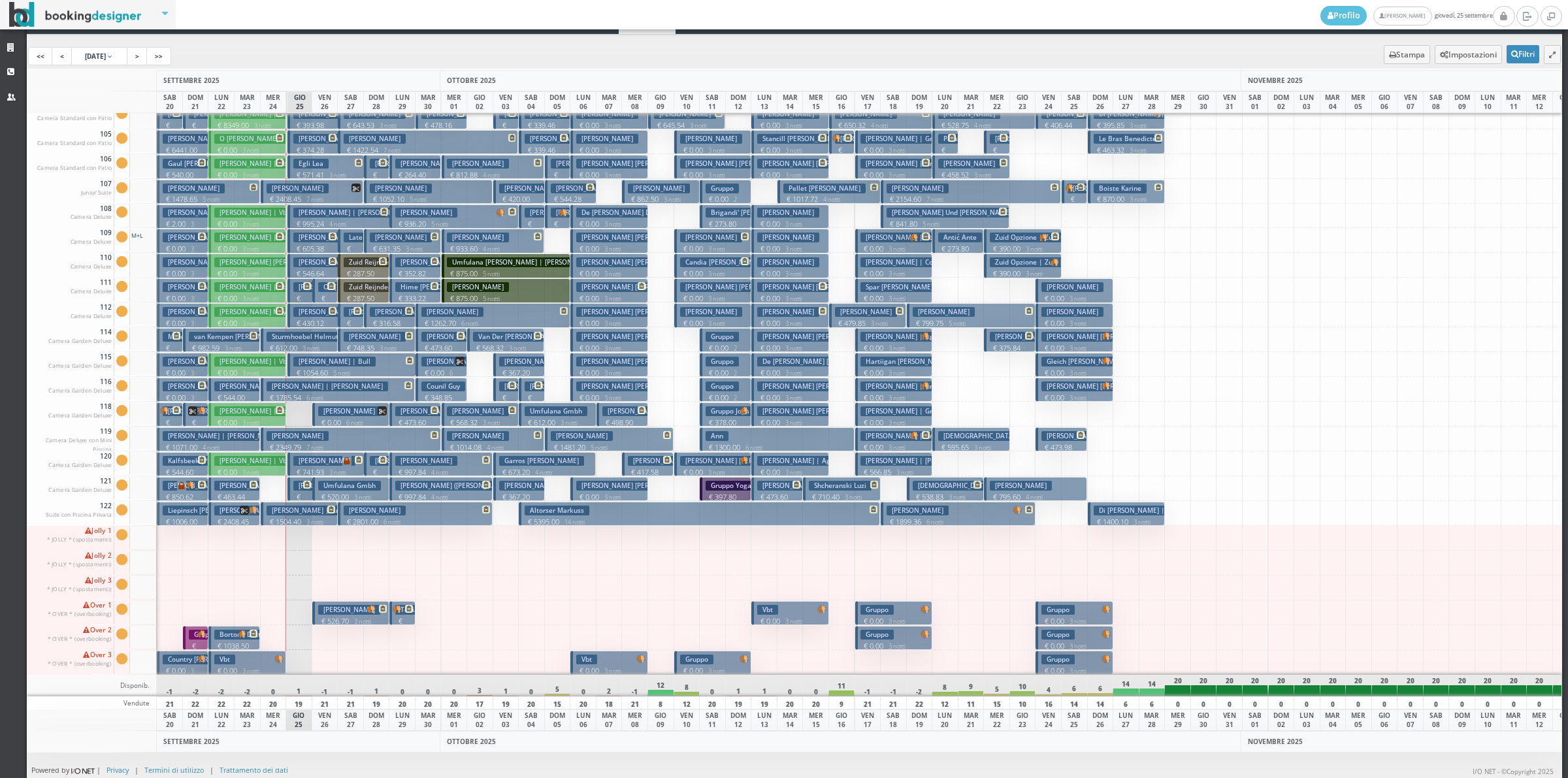
scroll to position [9, 0]
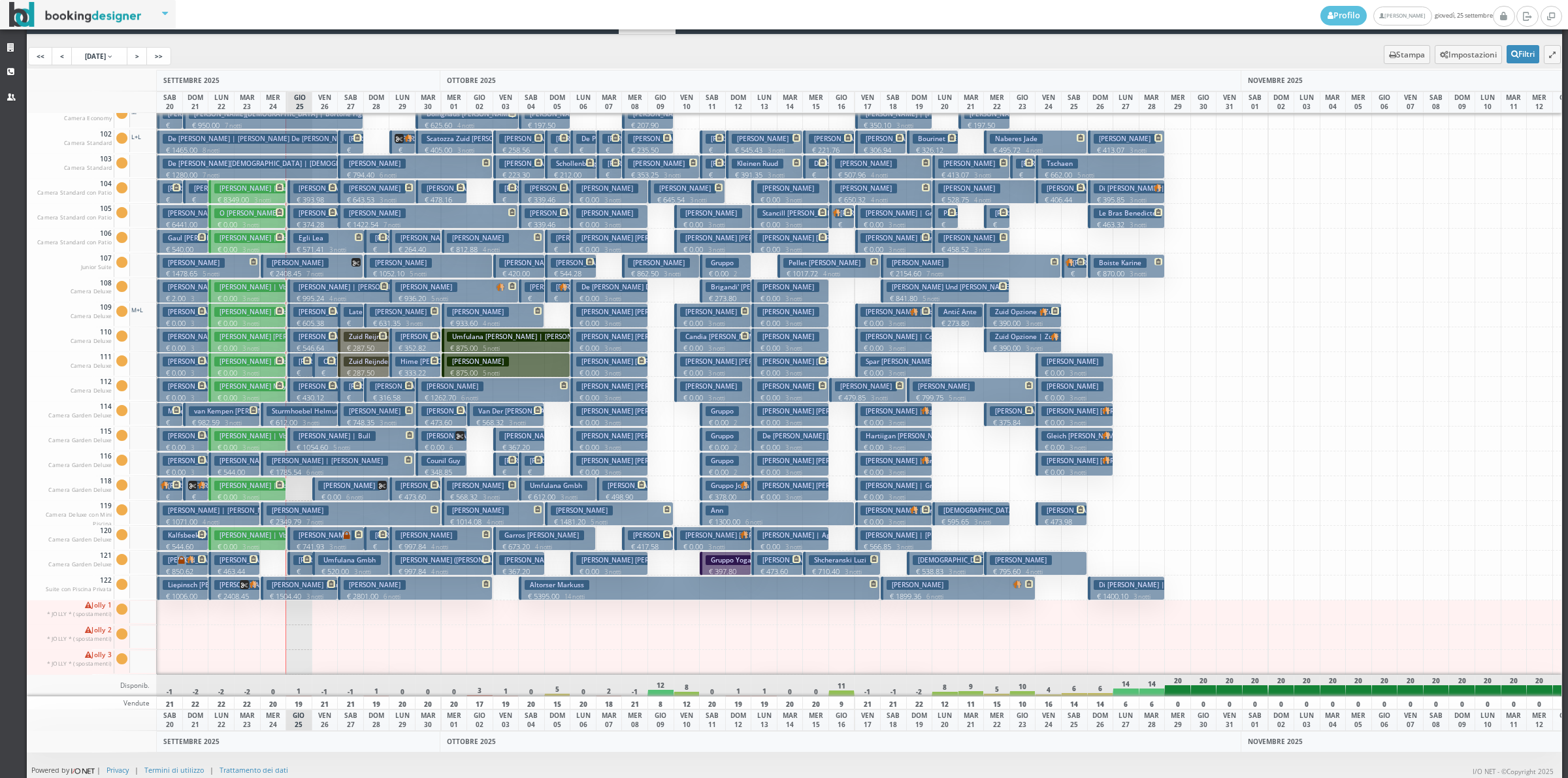
click at [324, 562] on h3 "Umfulana Gmbh" at bounding box center [350, 561] width 63 height 10
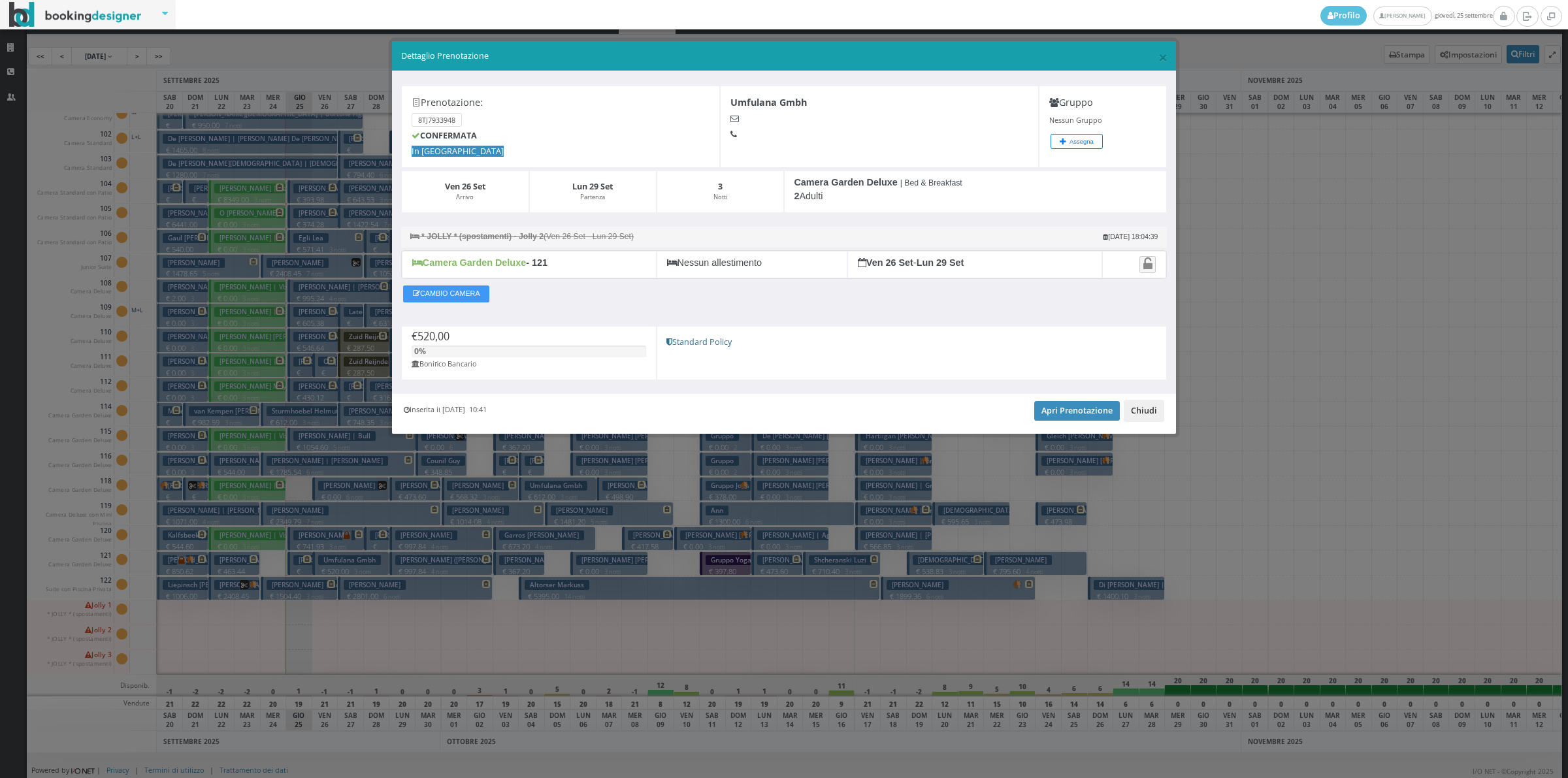
click at [1129, 419] on button "Chiudi" at bounding box center [1143, 411] width 41 height 22
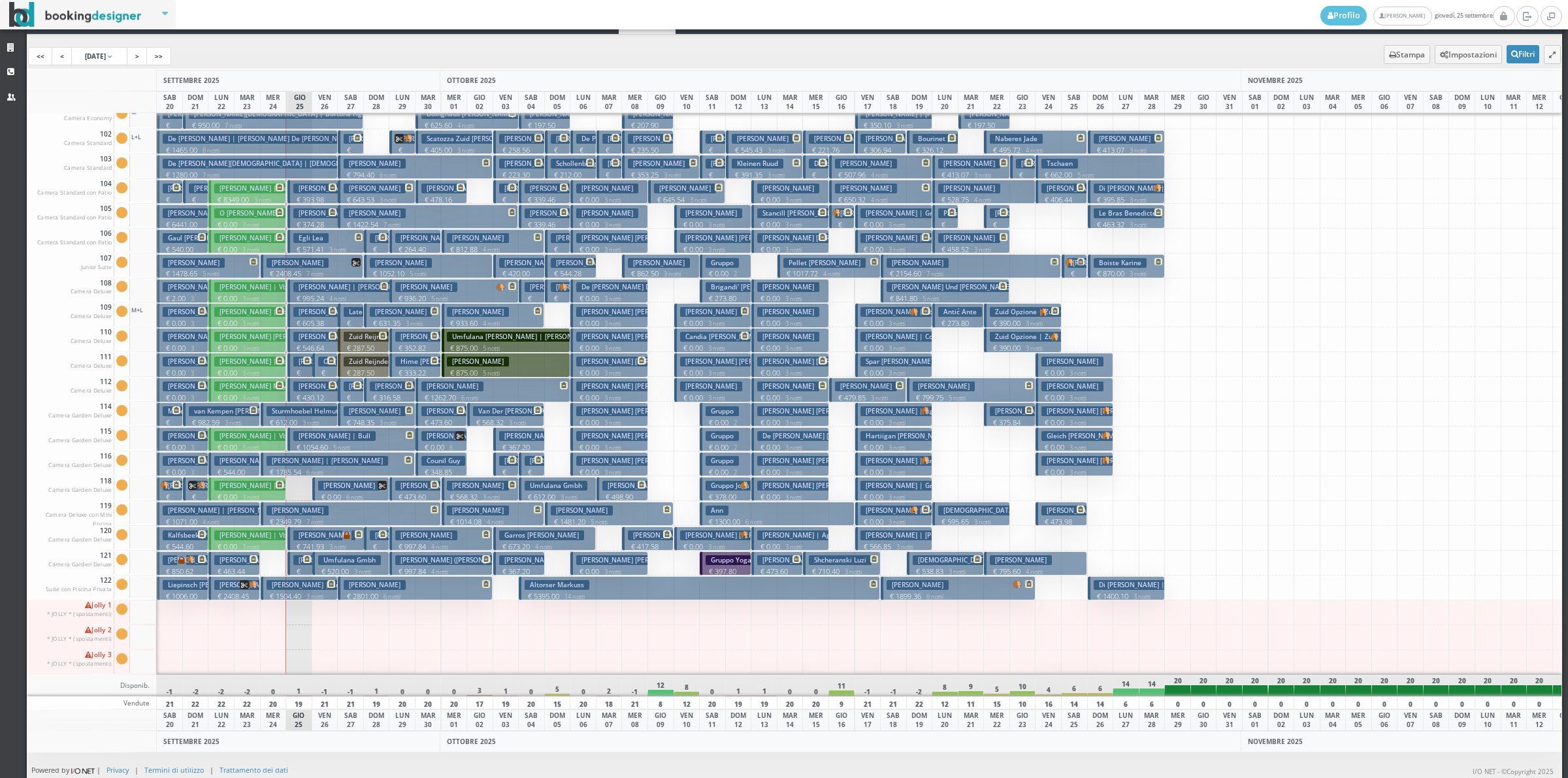
click at [331, 565] on button "Umfulana Gmbh € 520.00 3 notti 2 Adulti" at bounding box center [351, 563] width 77 height 24
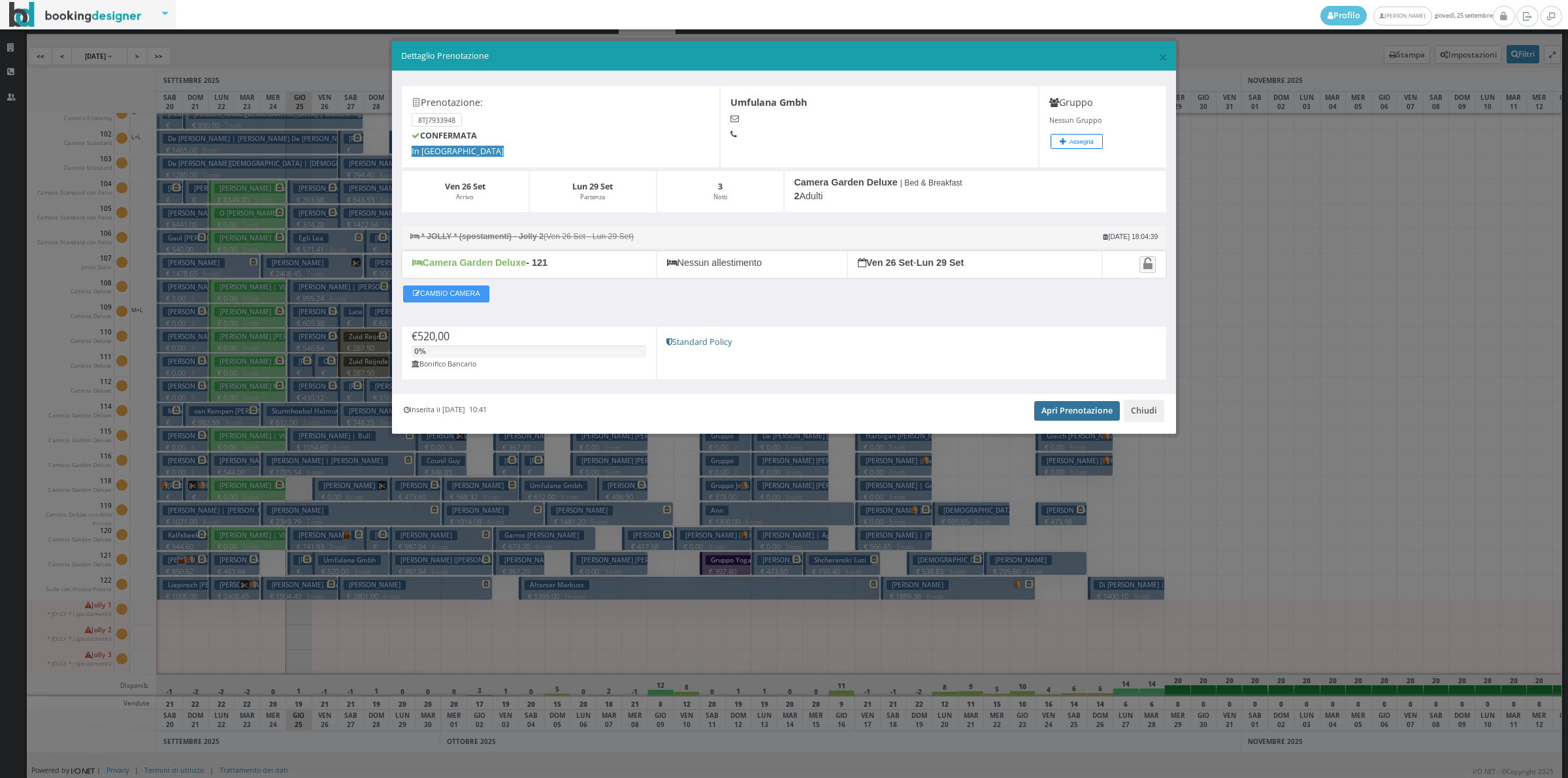
click at [1056, 415] on link "Apri Prenotazione" at bounding box center [1076, 410] width 86 height 20
click at [1142, 412] on button "Chiudi" at bounding box center [1143, 411] width 41 height 22
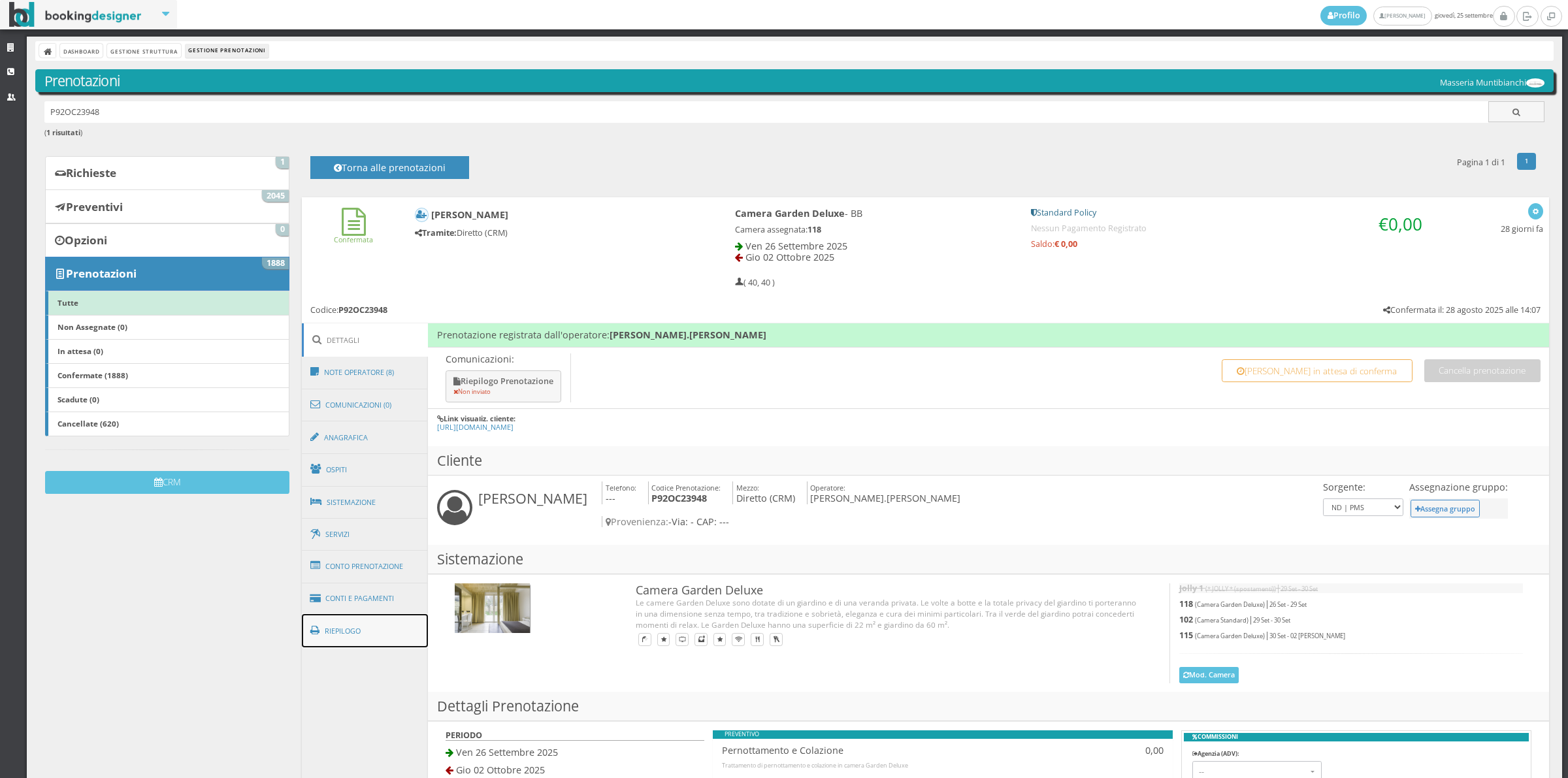
click at [377, 625] on link "Riepilogo" at bounding box center [365, 632] width 127 height 34
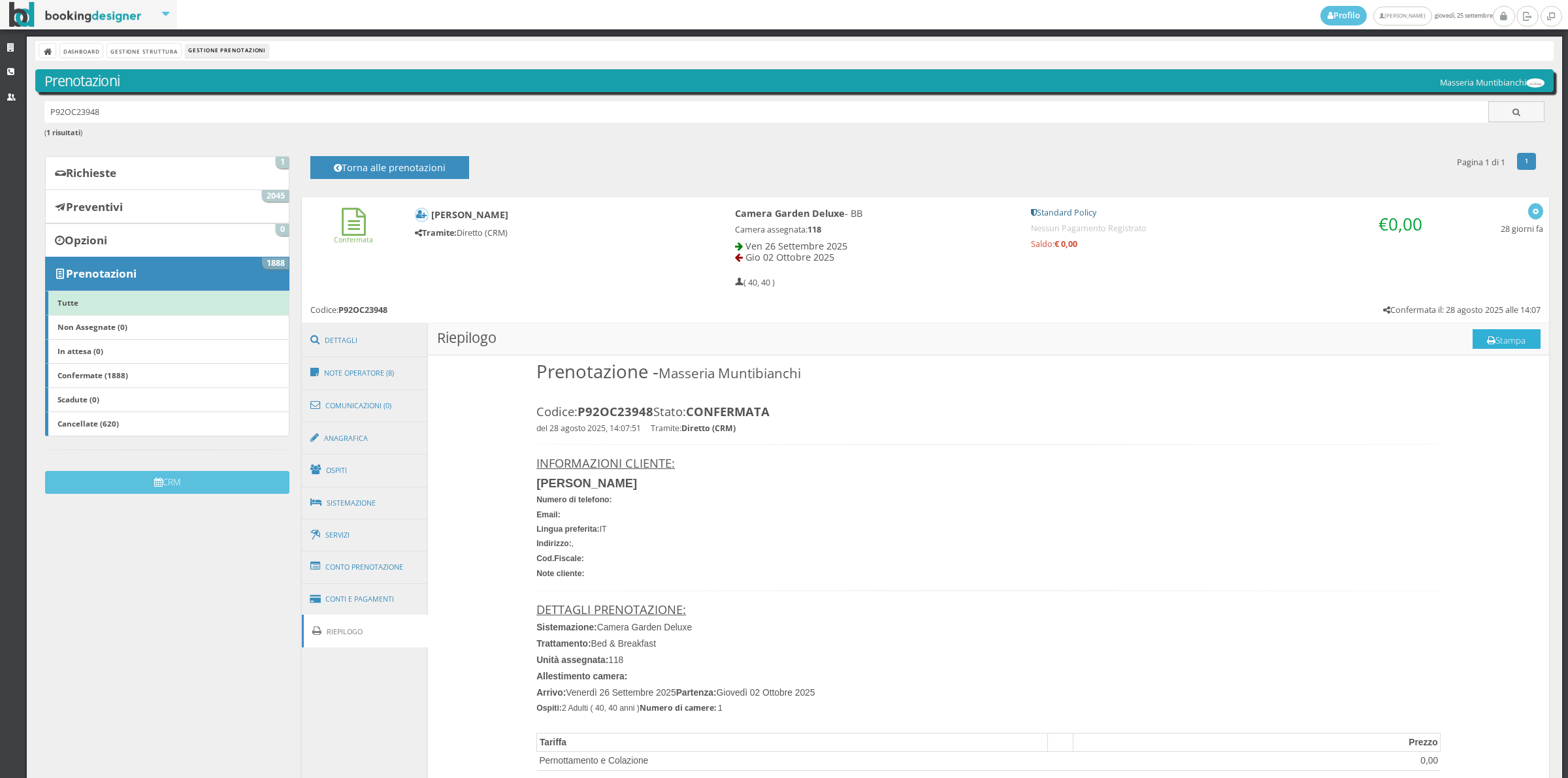
click at [1480, 334] on button "Stampa" at bounding box center [1506, 339] width 68 height 20
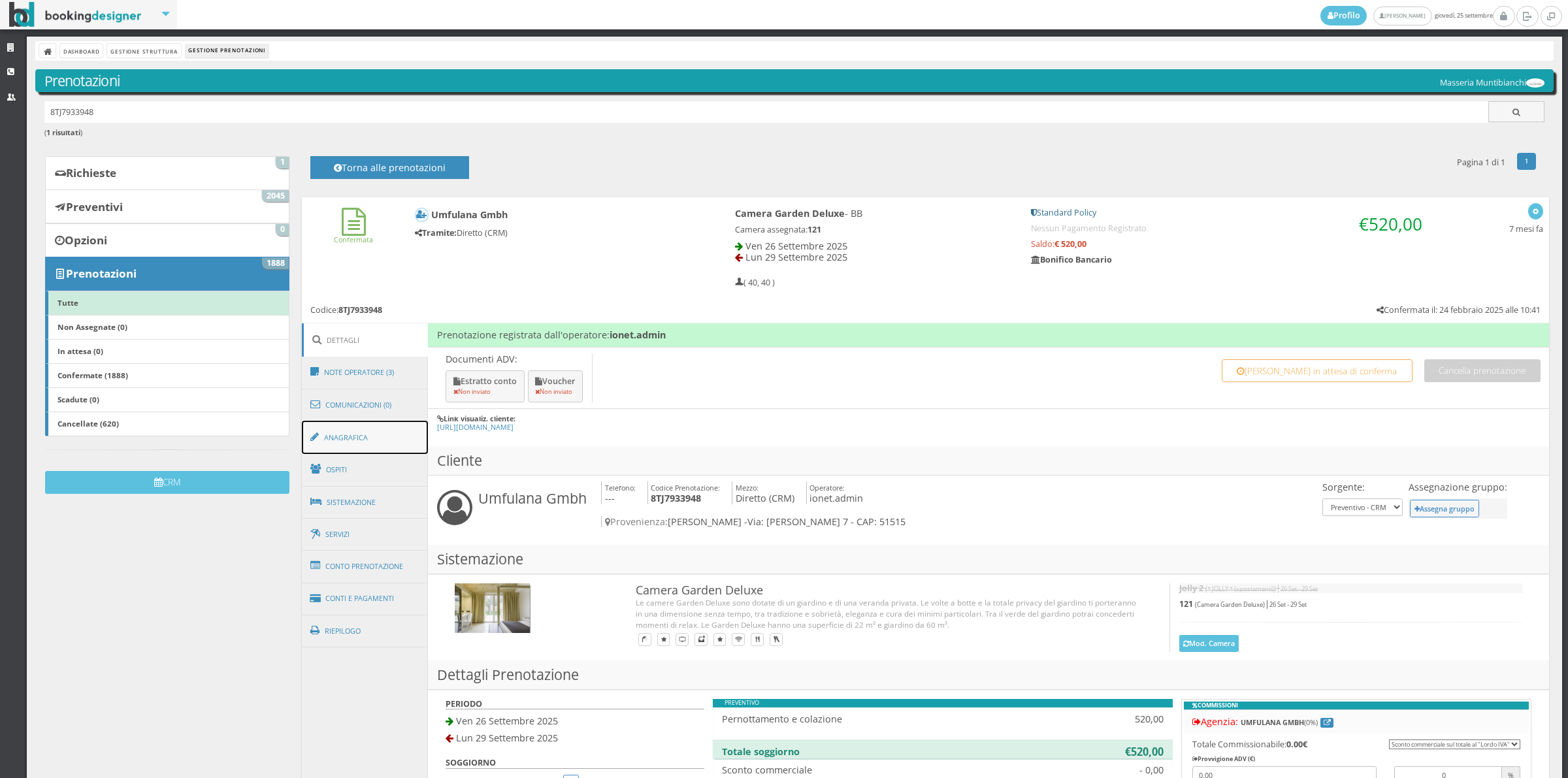
click at [367, 435] on link "Anagrafica" at bounding box center [365, 438] width 127 height 34
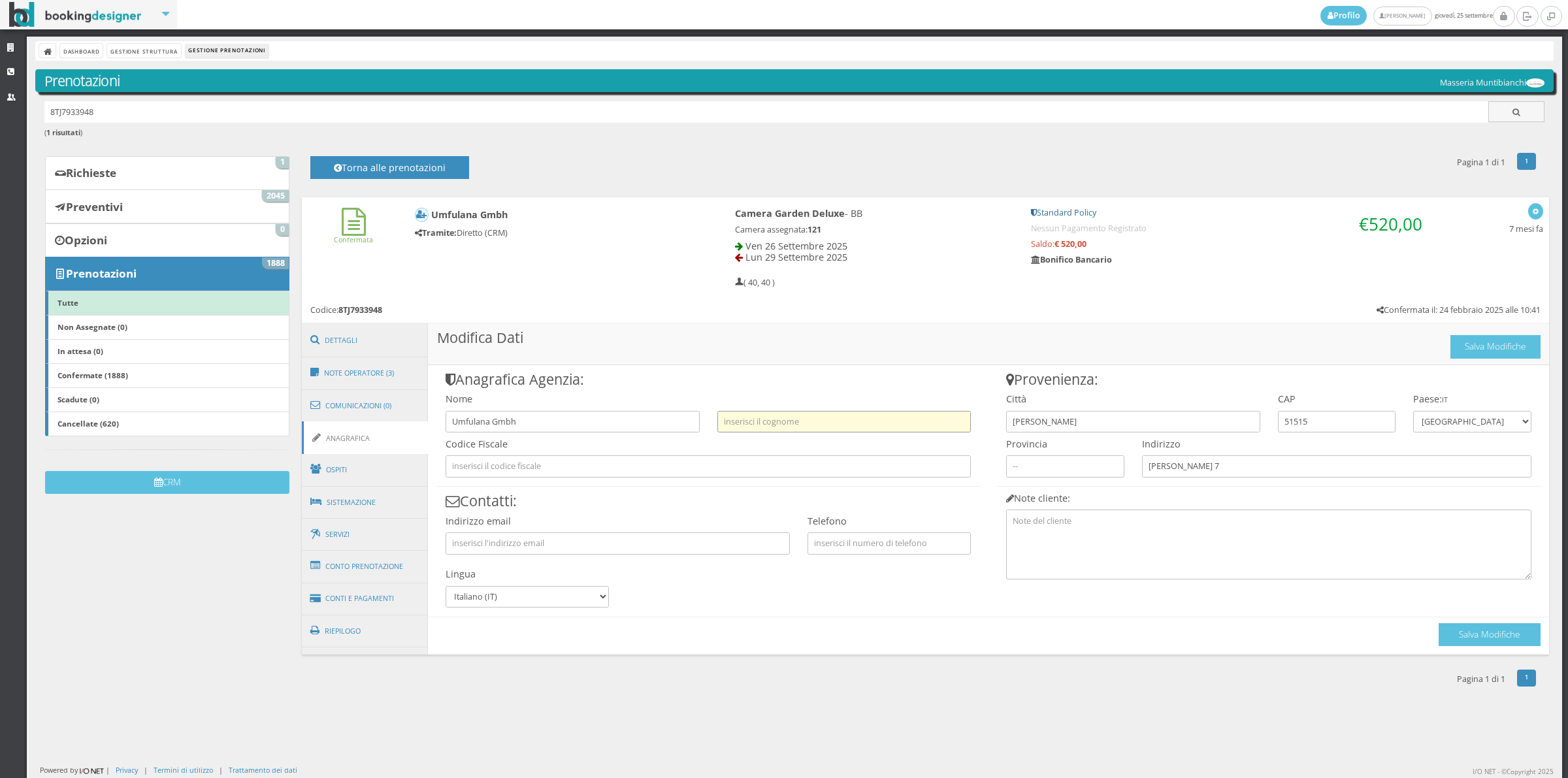
click at [726, 425] on input "text" at bounding box center [844, 421] width 254 height 21
click at [568, 421] on input "Umfulana Gmbh" at bounding box center [573, 421] width 254 height 21
type input "U"
type input "[PERSON_NAME]"
click at [738, 420] on input "text" at bounding box center [844, 421] width 254 height 21
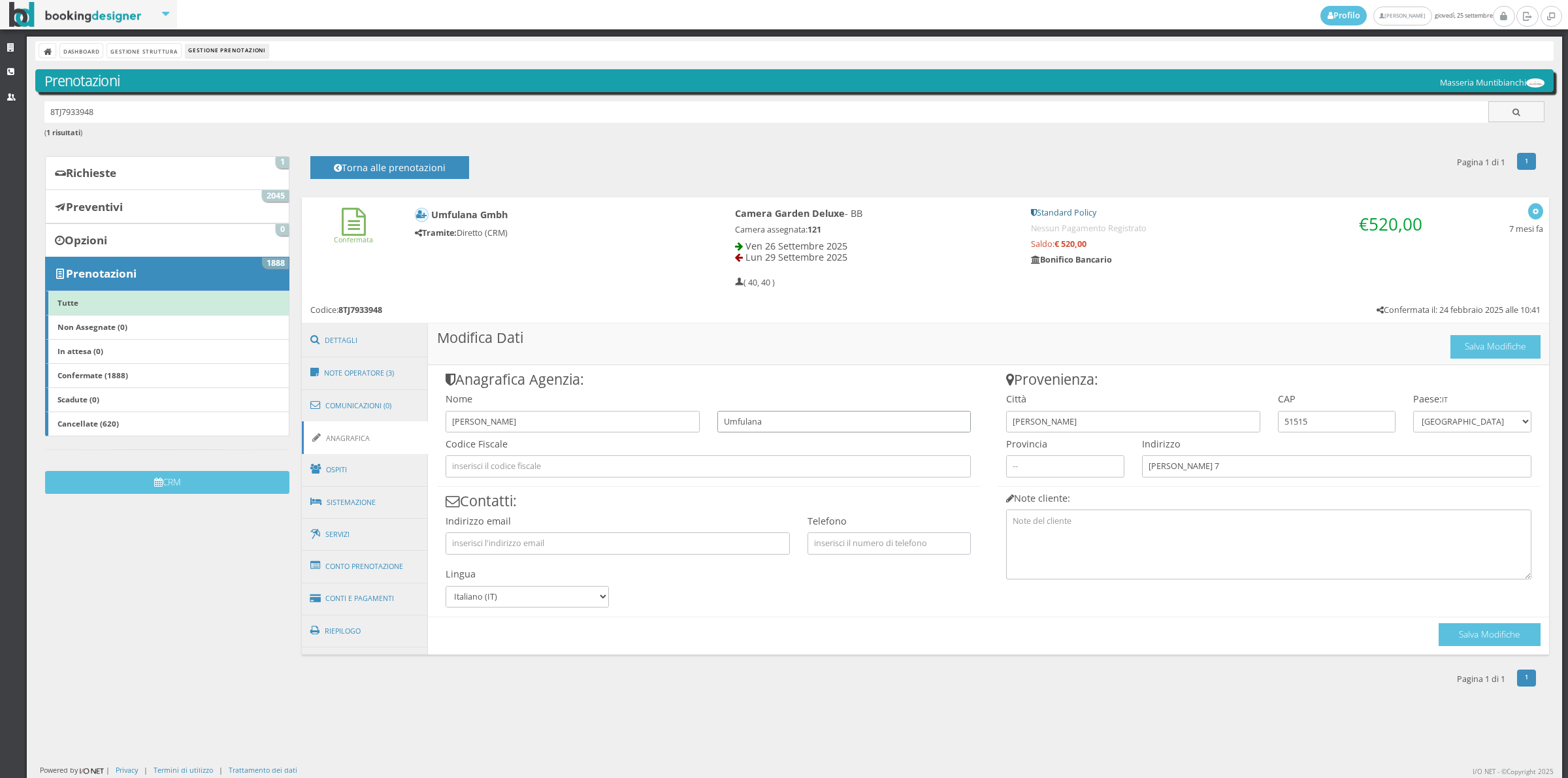
type input "Umfulana Gmbh"
click at [1496, 634] on button "Salva Modifiche" at bounding box center [1490, 634] width 102 height 23
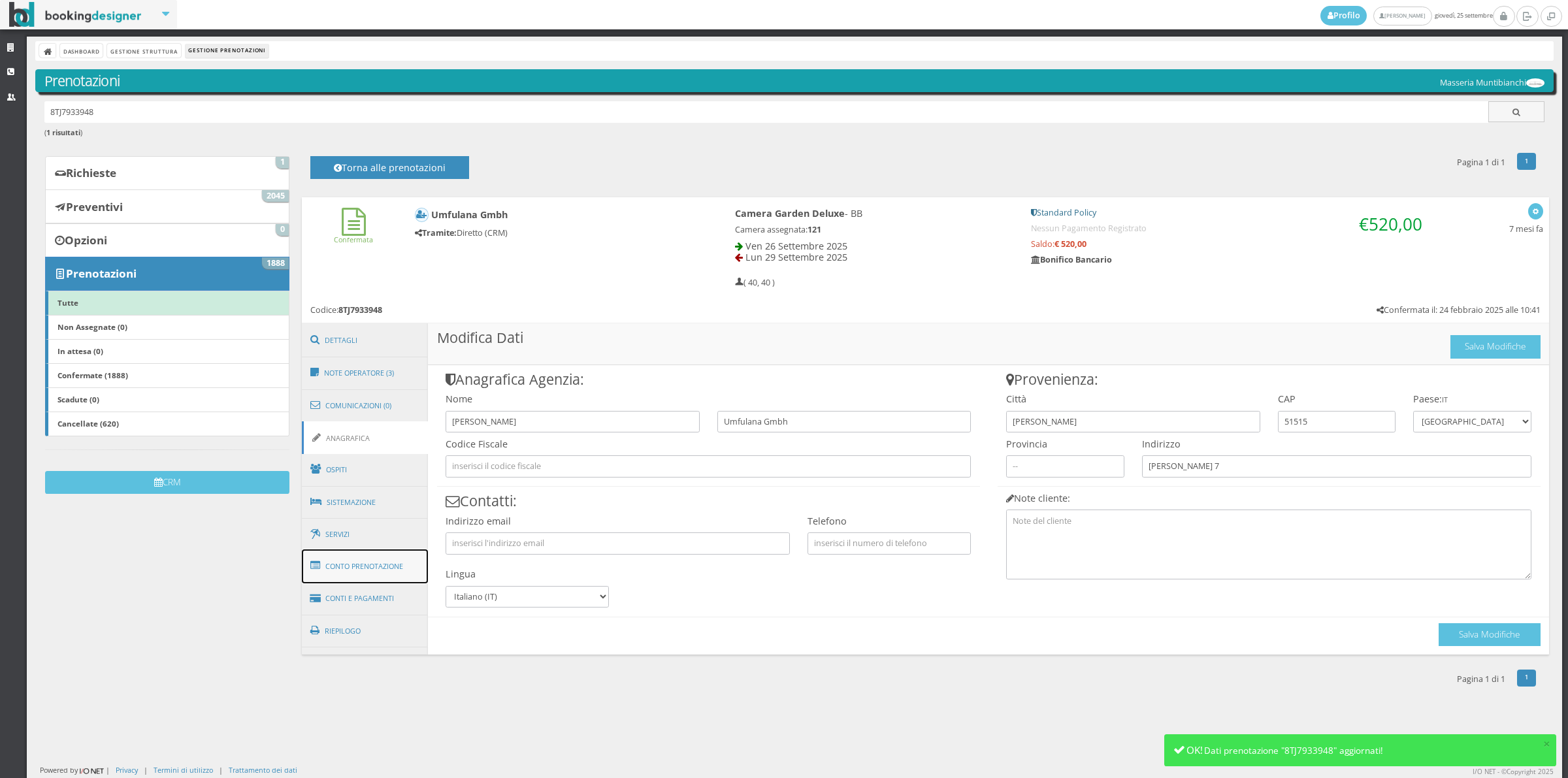
click at [412, 570] on link "Conto Prenotazione" at bounding box center [365, 567] width 127 height 34
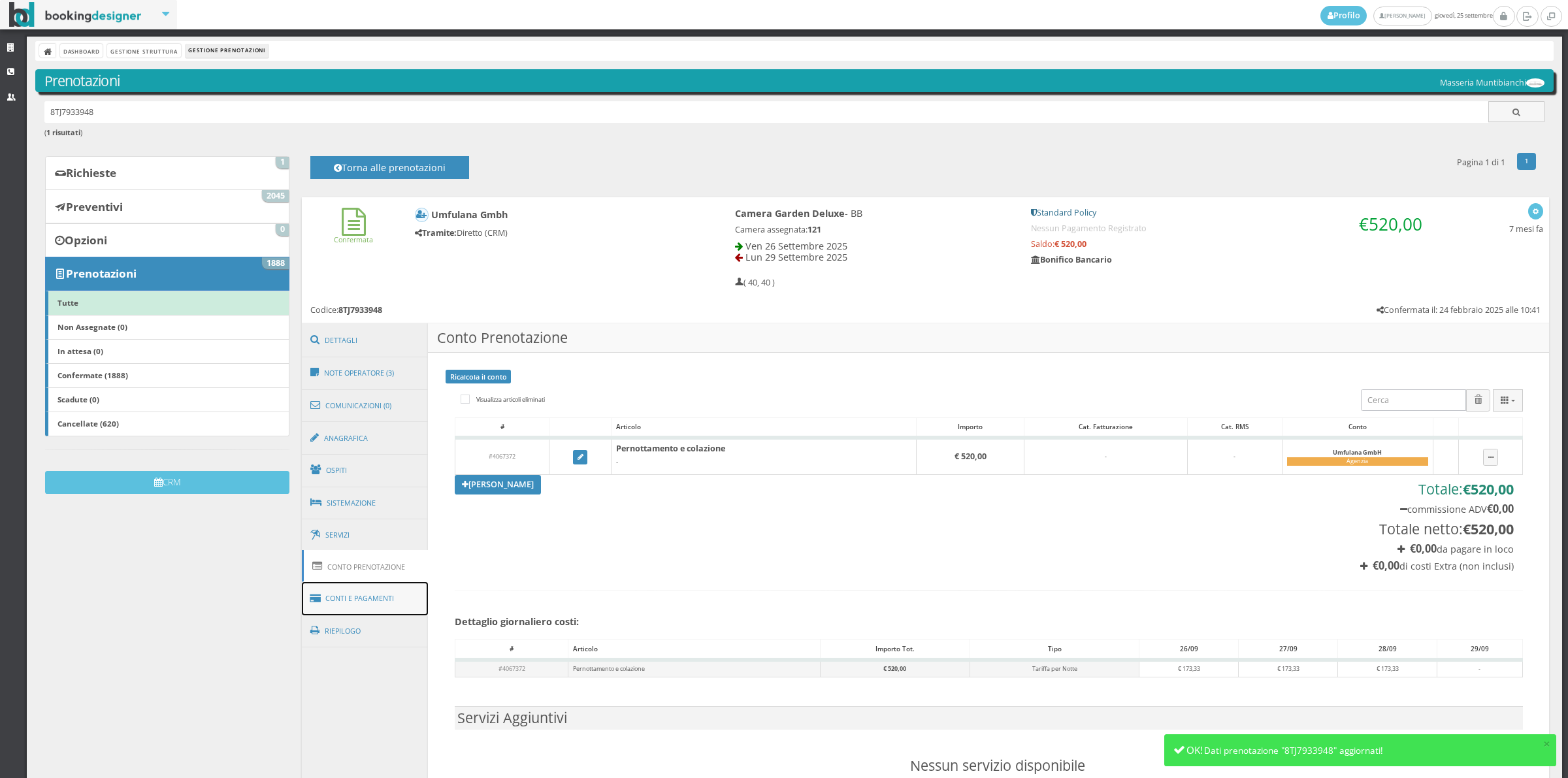
click at [398, 595] on link "Conti e Pagamenti" at bounding box center [365, 598] width 127 height 33
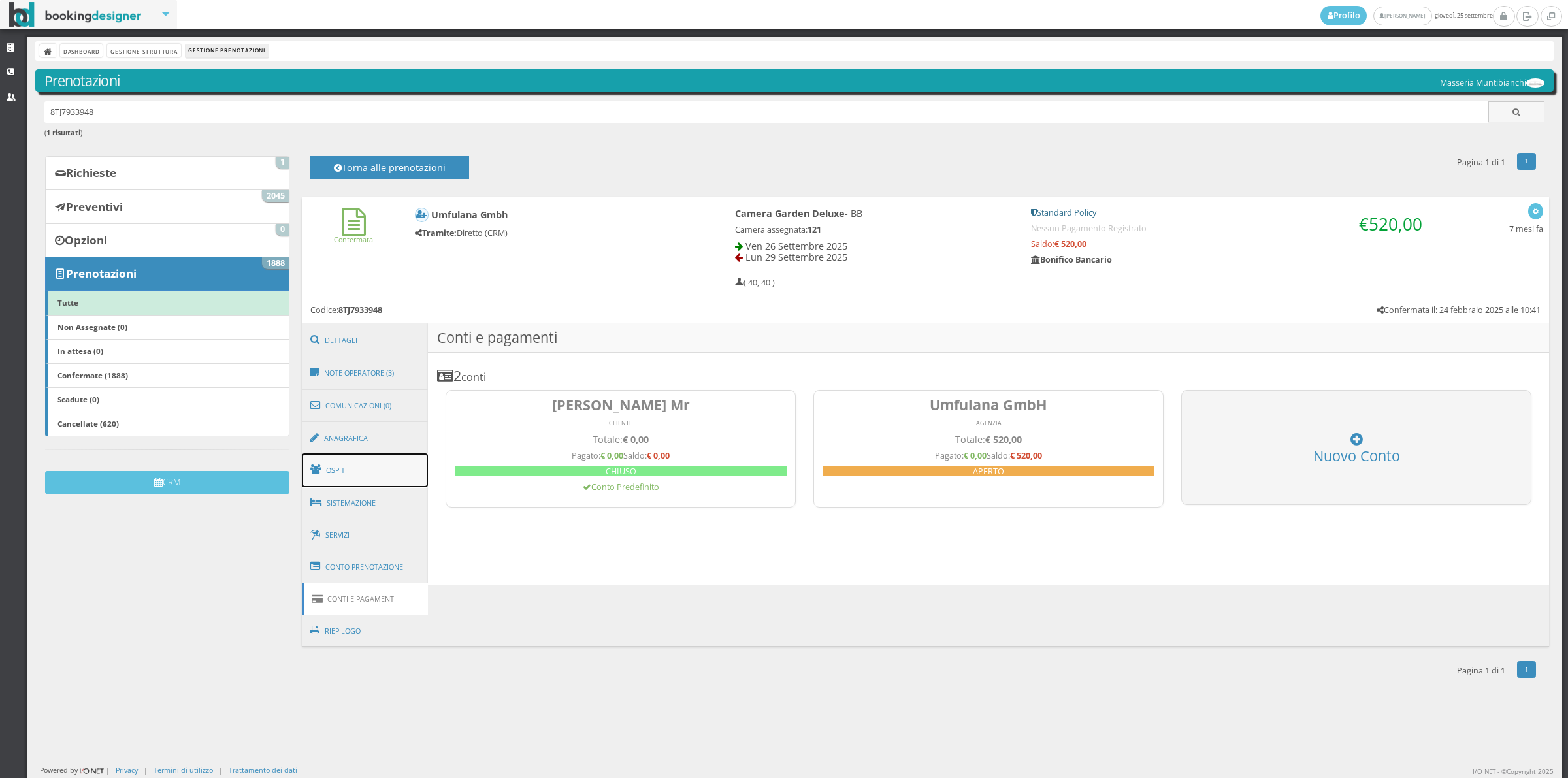
click at [362, 472] on link "Ospiti" at bounding box center [365, 471] width 127 height 34
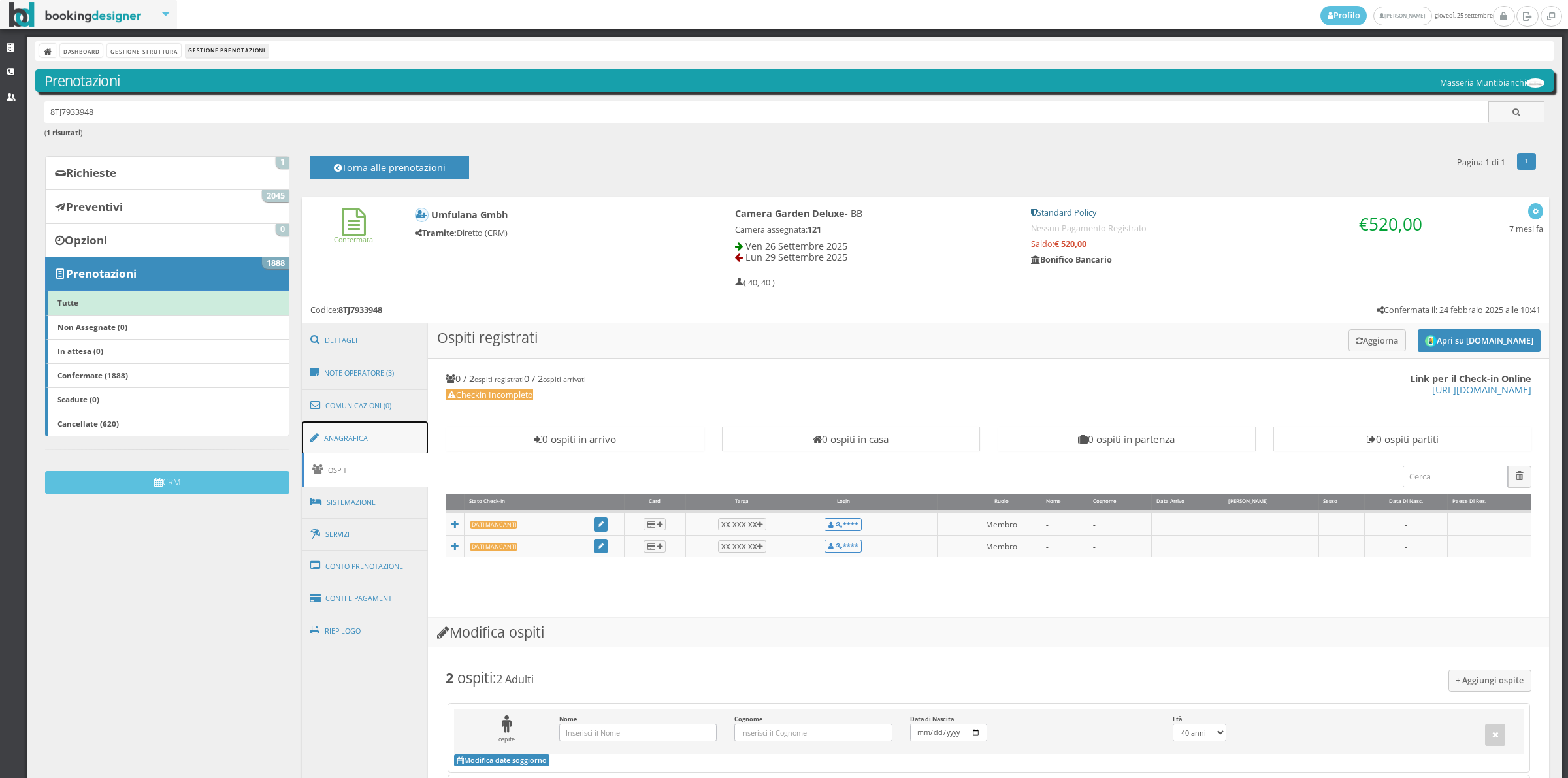
click at [374, 439] on link "Anagrafica" at bounding box center [365, 438] width 127 height 34
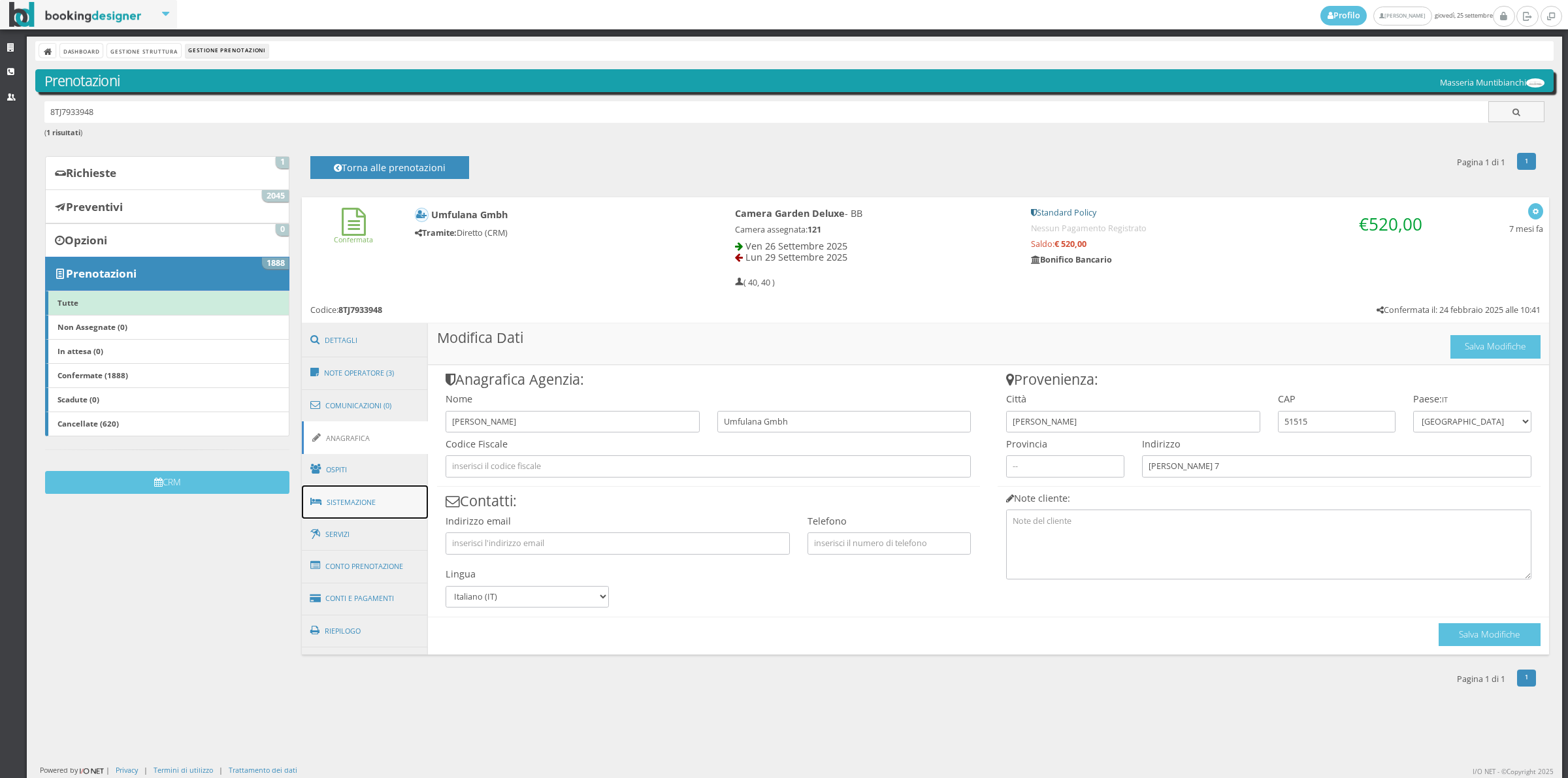
click at [354, 510] on link "Sistemazione" at bounding box center [365, 502] width 127 height 34
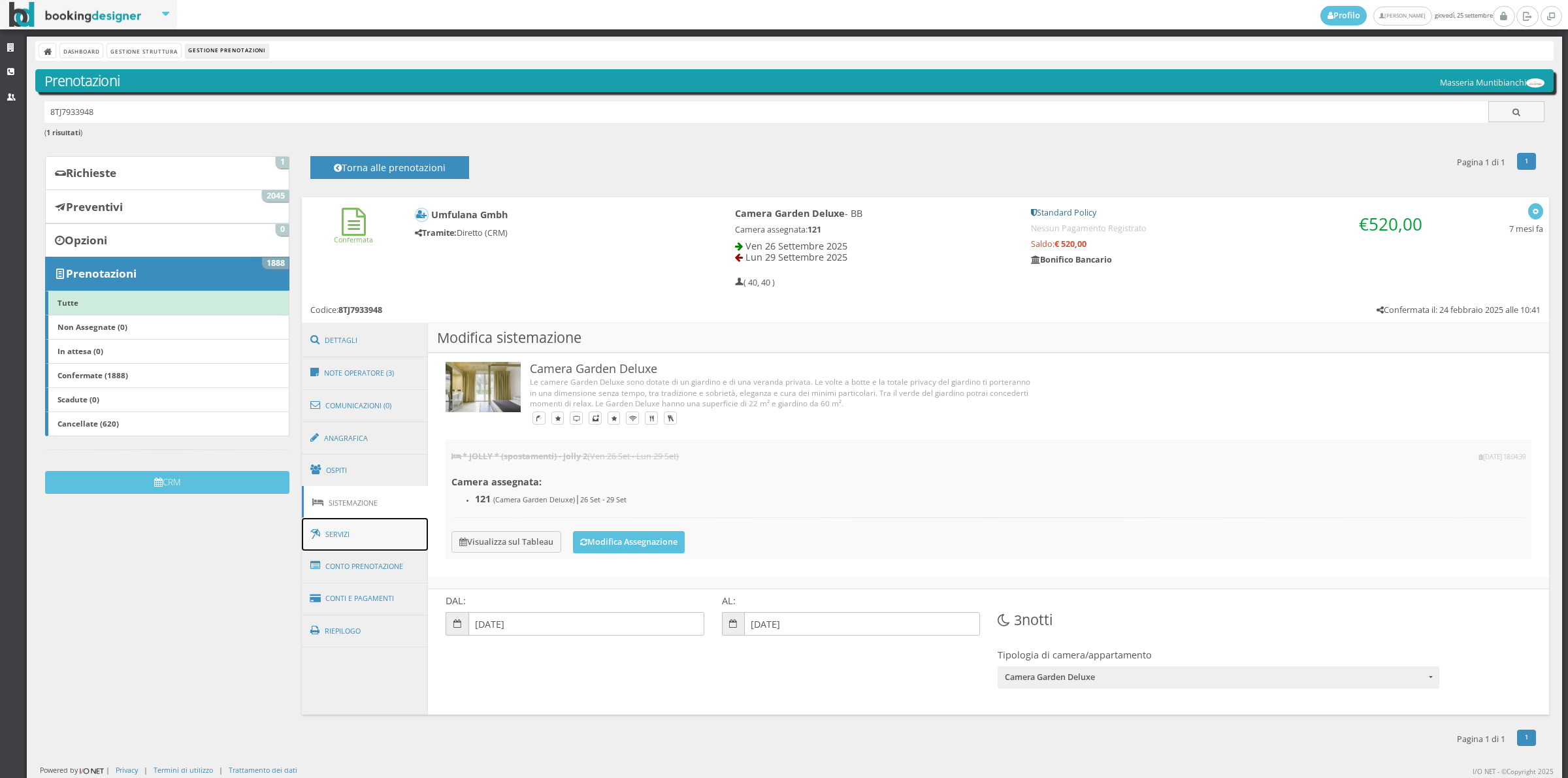
click at [360, 543] on link "Servizi" at bounding box center [365, 535] width 127 height 33
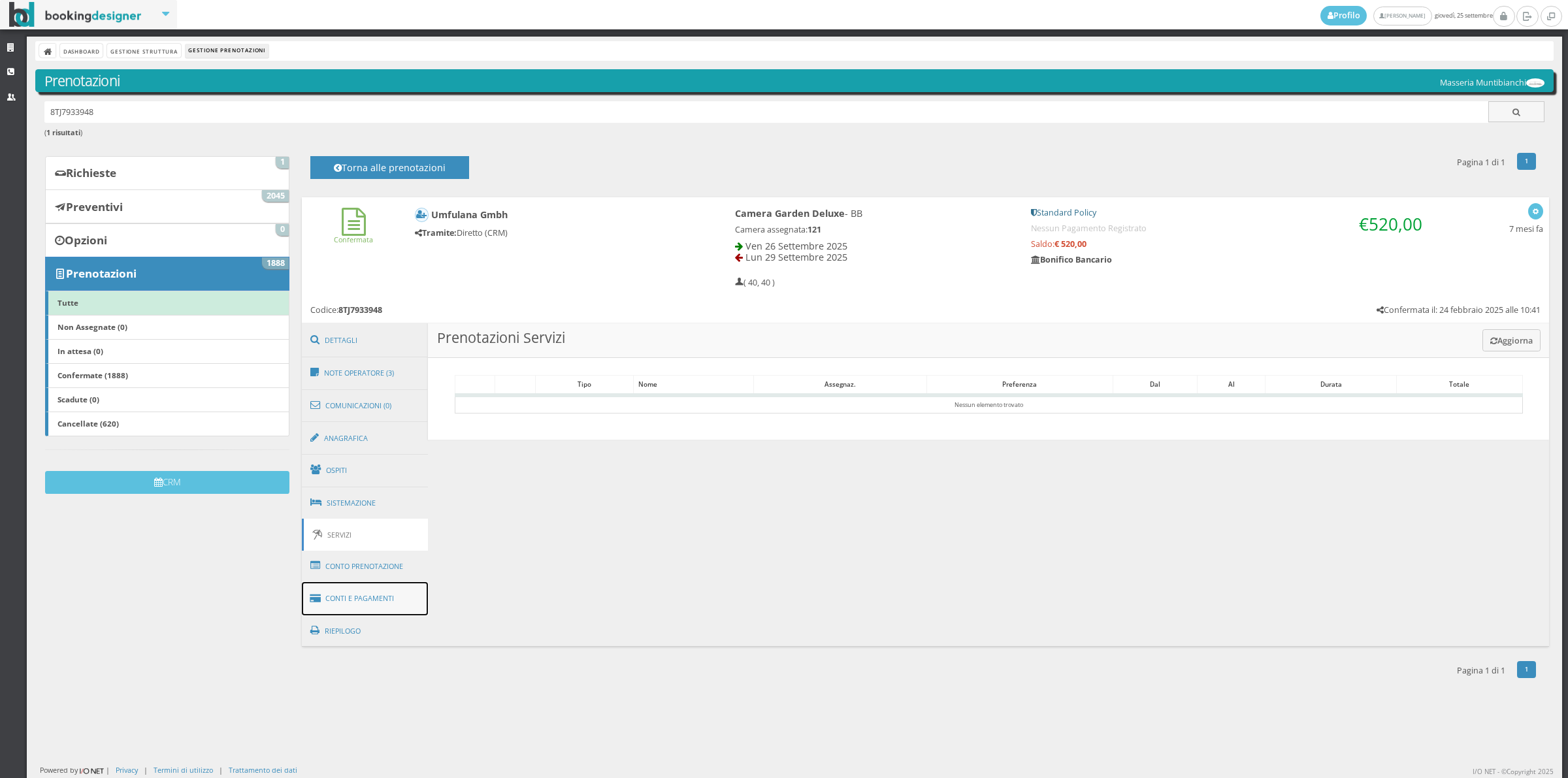
click at [367, 589] on link "Conti e Pagamenti" at bounding box center [365, 598] width 127 height 33
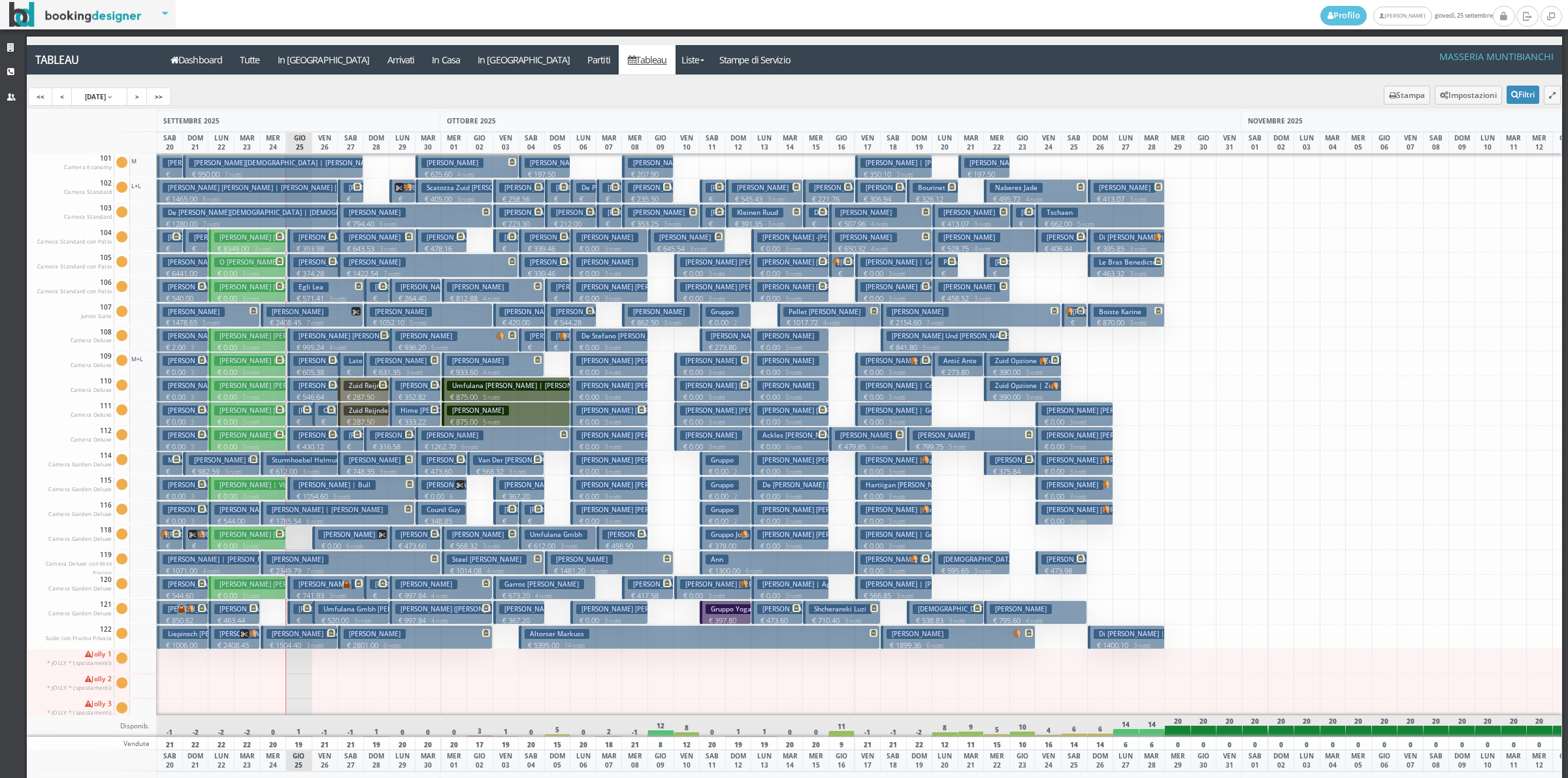
click at [328, 612] on h3 "Umfulana Gmbh Balser" at bounding box center [376, 609] width 117 height 10
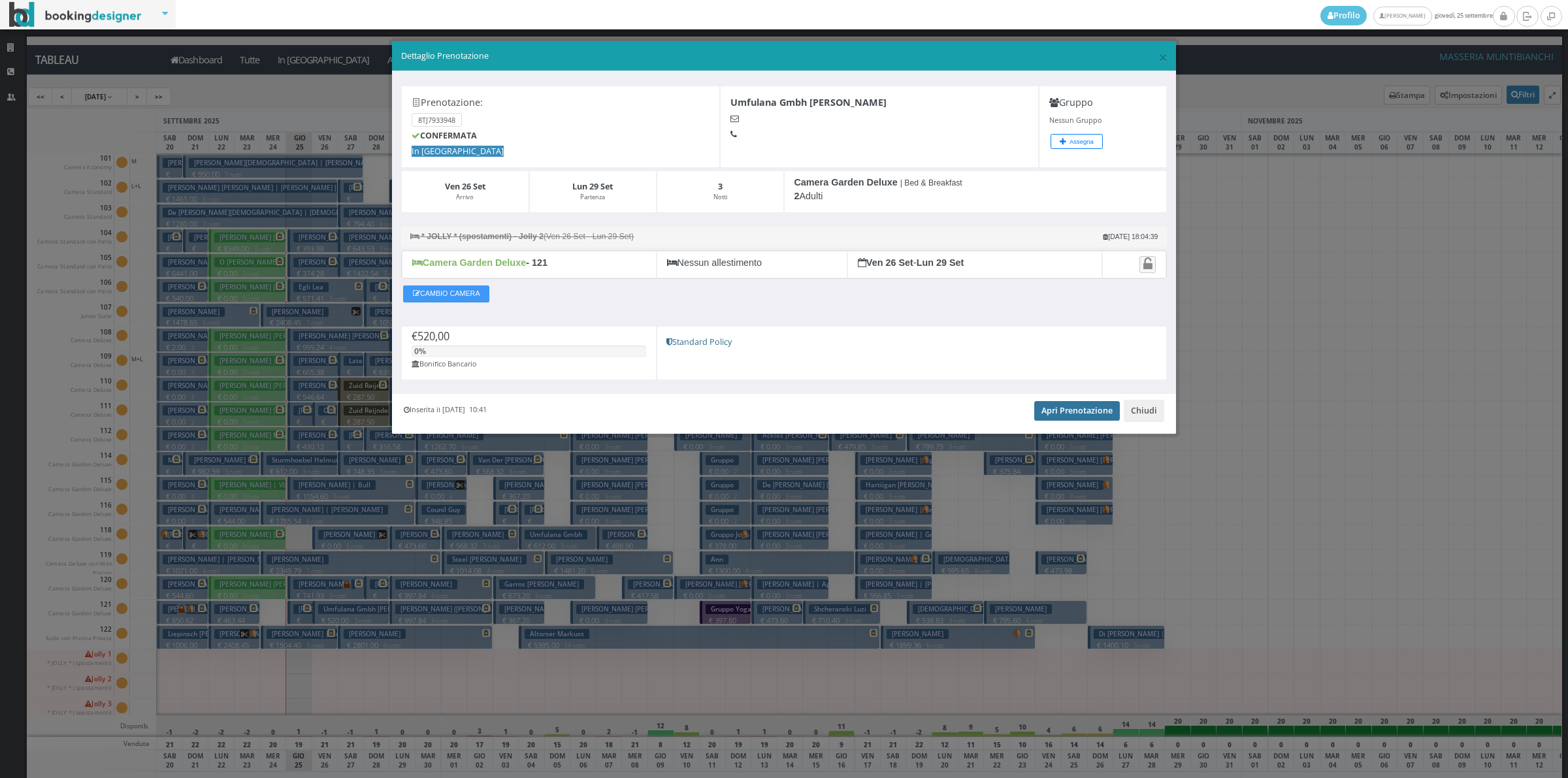
click at [1095, 420] on link "Apri Prenotazione" at bounding box center [1076, 410] width 86 height 20
click at [1148, 412] on button "Chiudi" at bounding box center [1143, 411] width 41 height 22
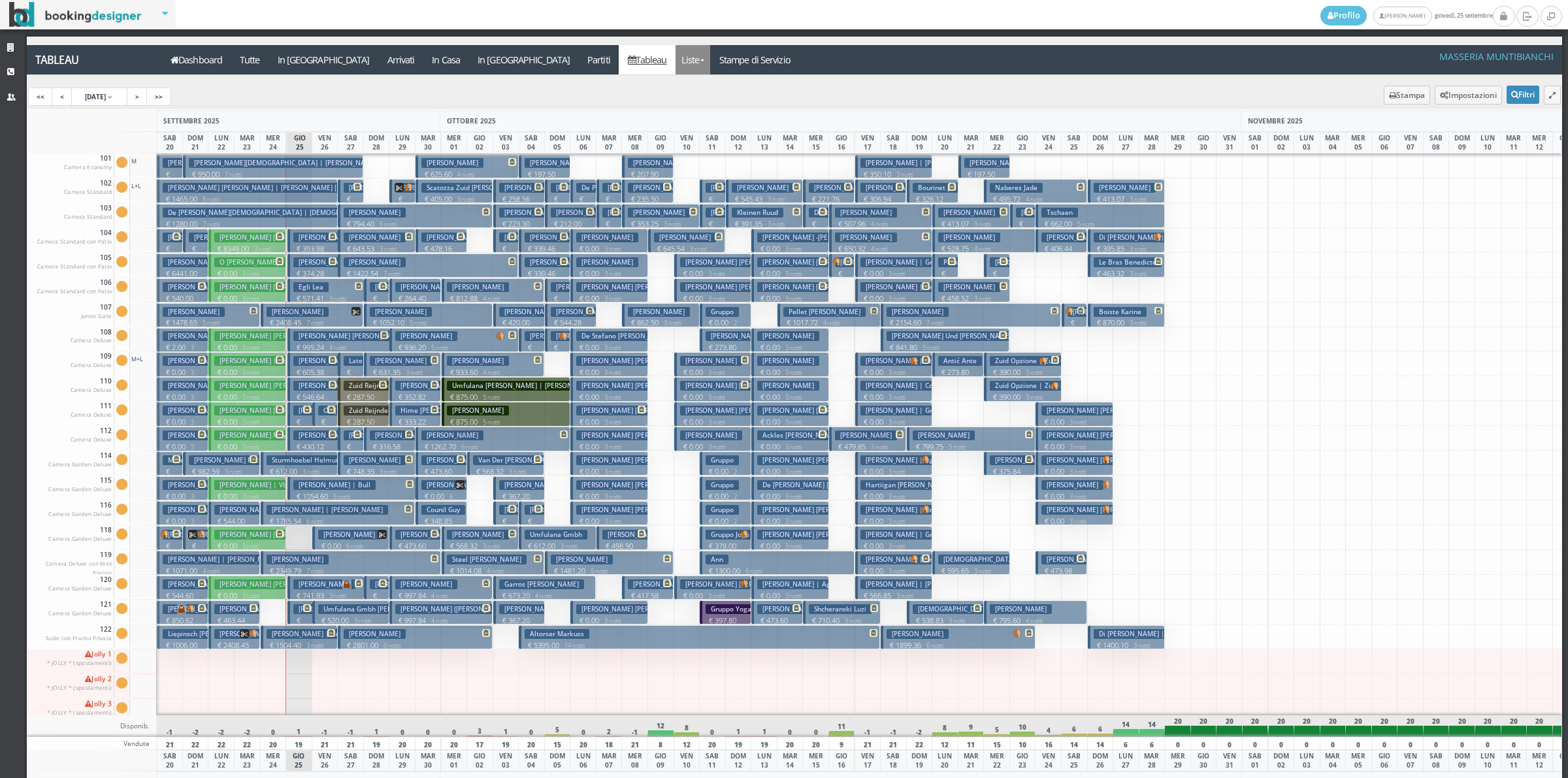
click at [676, 64] on link "Liste" at bounding box center [693, 60] width 35 height 30
click at [676, 108] on link "Foglio Pulizie" at bounding box center [722, 108] width 94 height 23
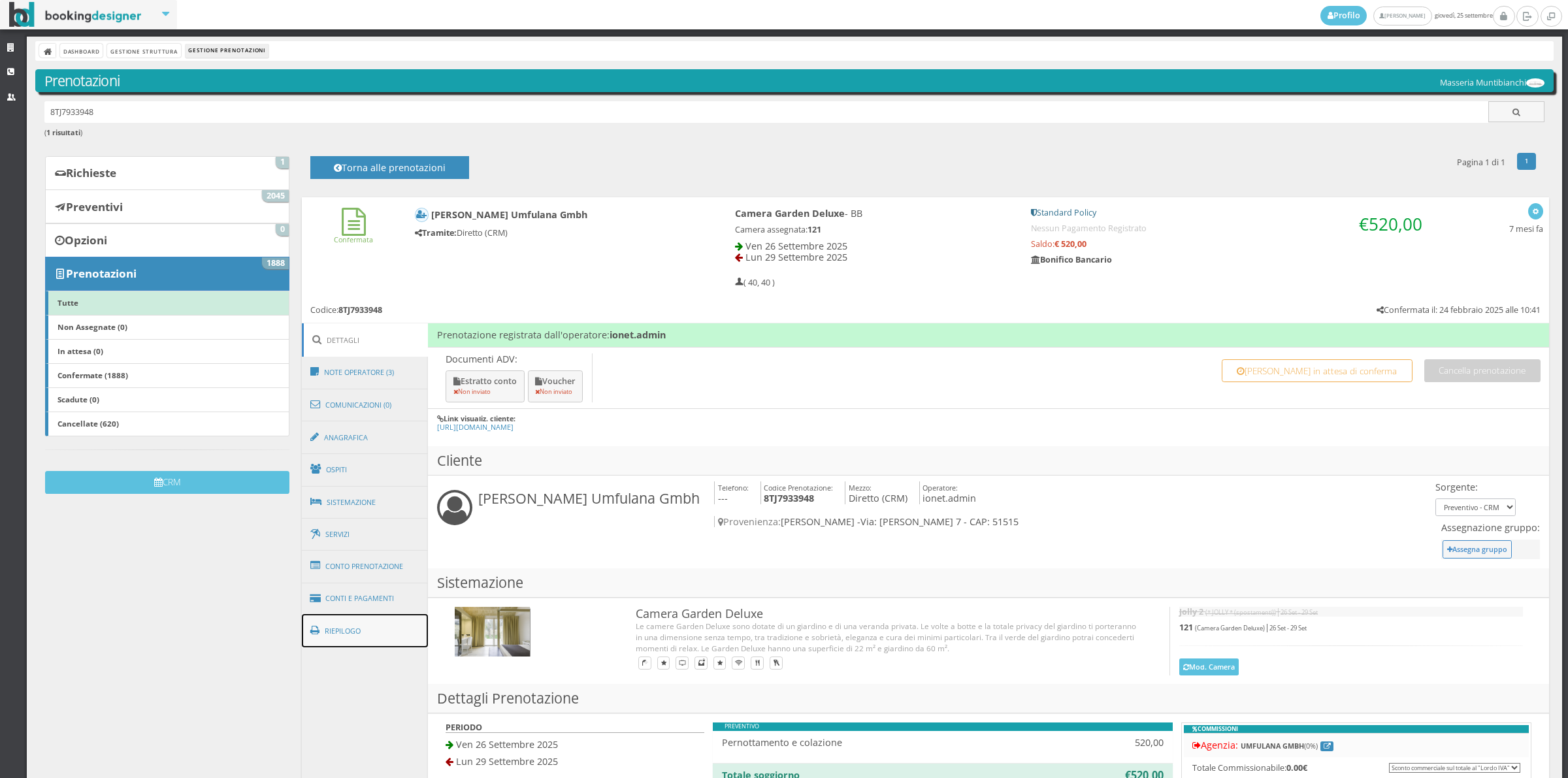
click at [394, 632] on link "Riepilogo" at bounding box center [365, 632] width 127 height 34
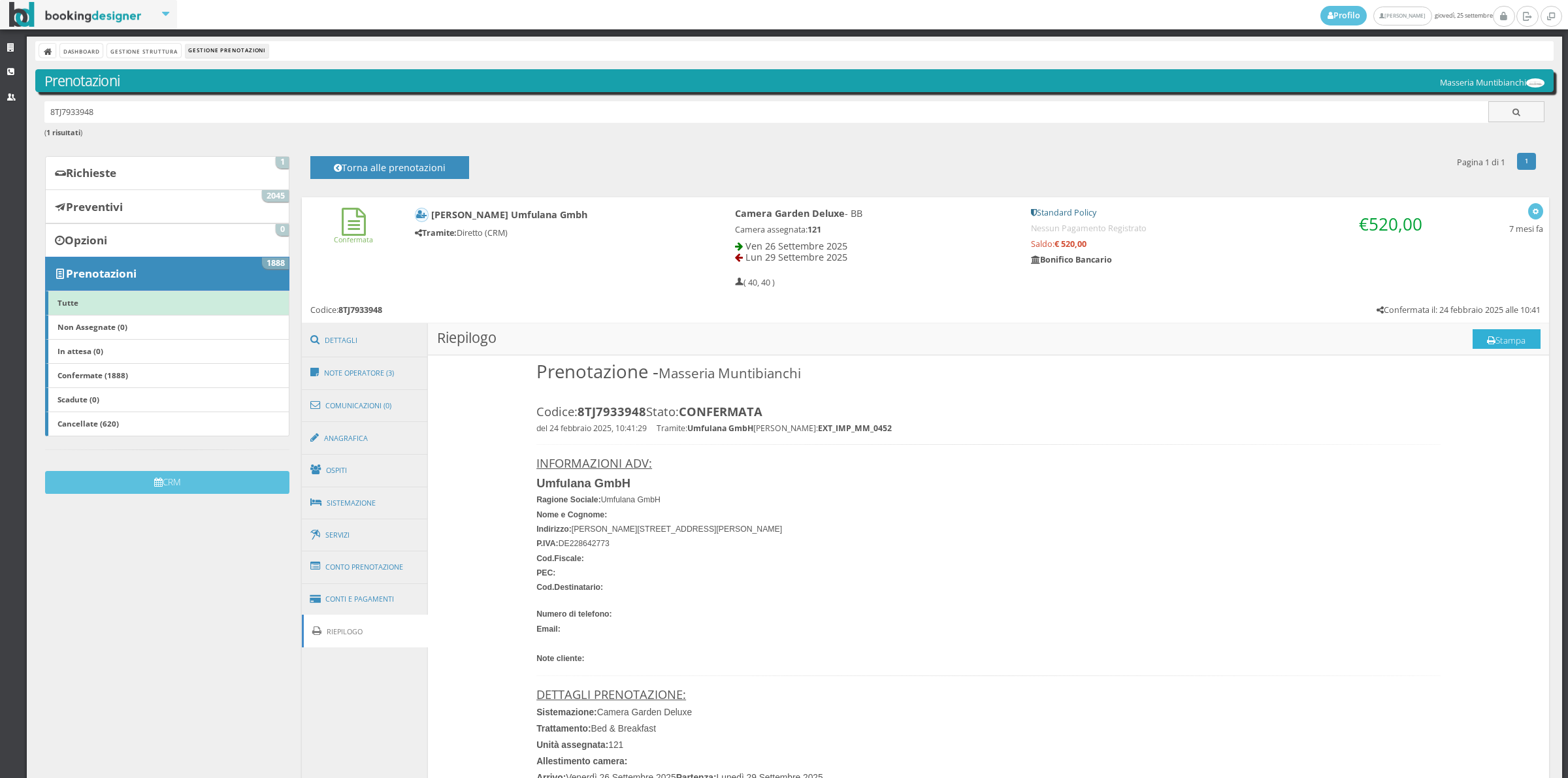
click at [1484, 343] on button "Stampa" at bounding box center [1506, 339] width 68 height 20
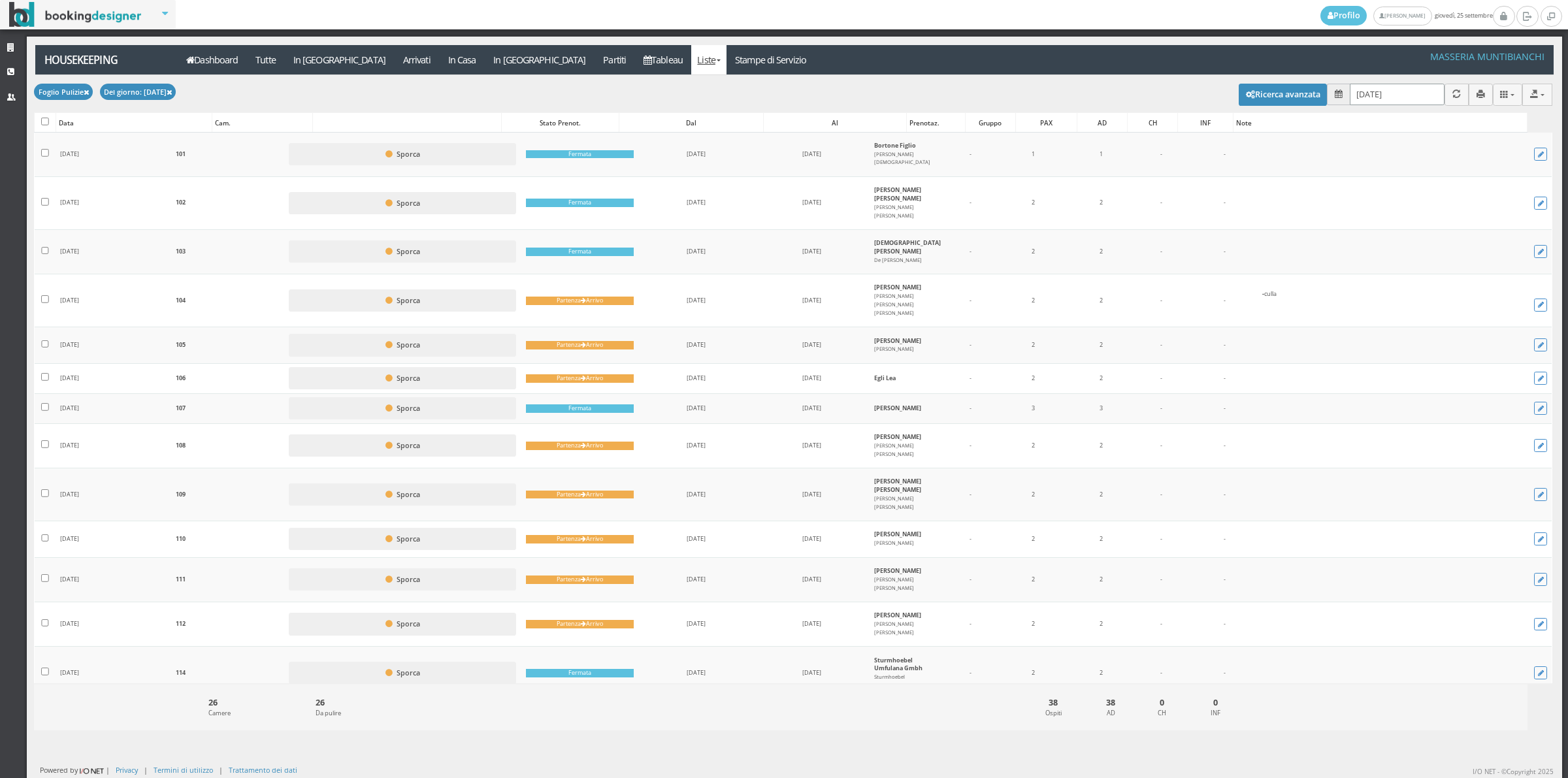
click at [1408, 96] on input "25/09/2025" at bounding box center [1396, 94] width 94 height 21
click at [1469, 247] on link "26" at bounding box center [1463, 248] width 17 height 22
type input "[DATE]"
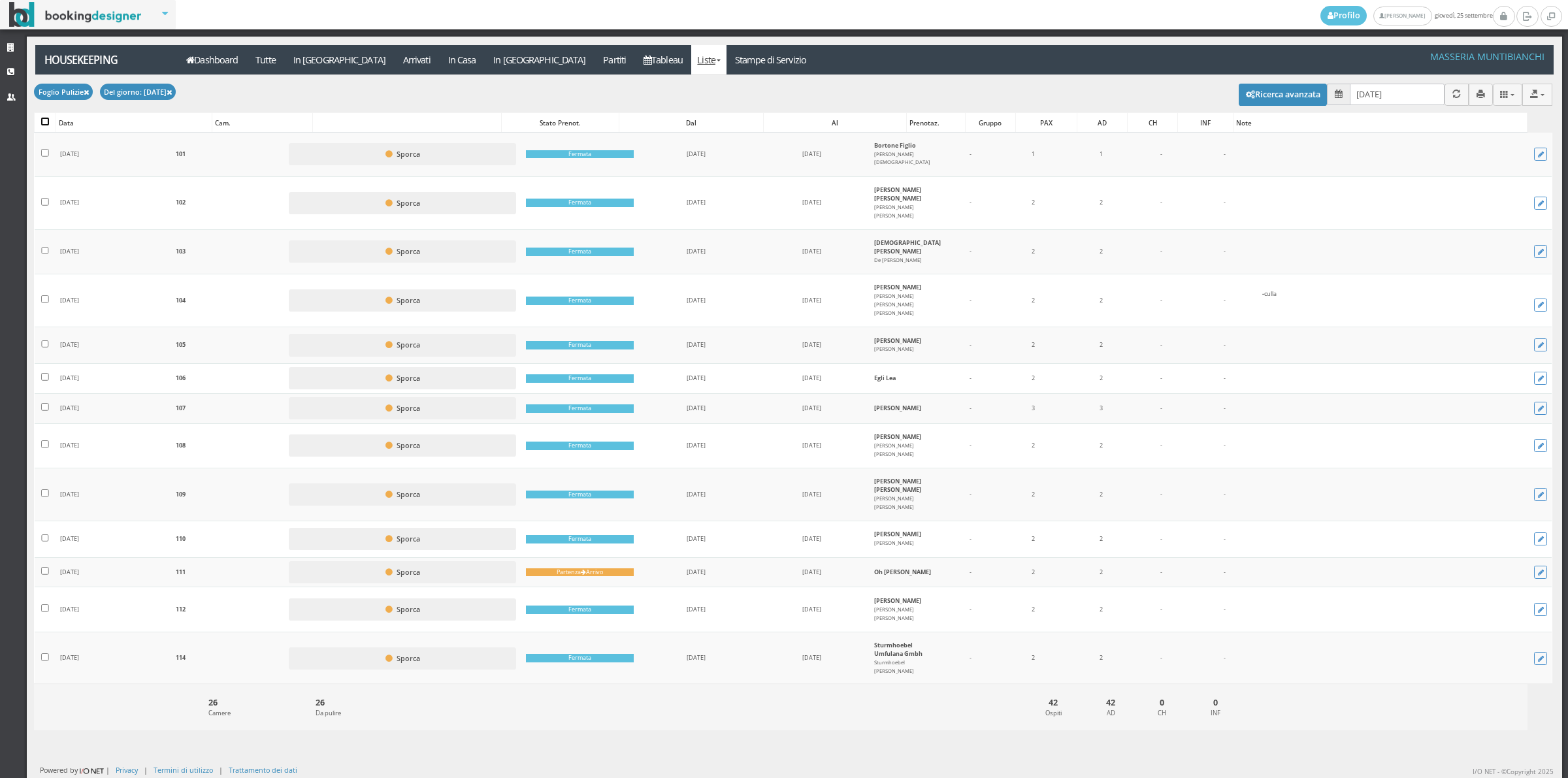
click at [41, 119] on input "checkbox" at bounding box center [44, 121] width 8 height 8
checkbox input "true"
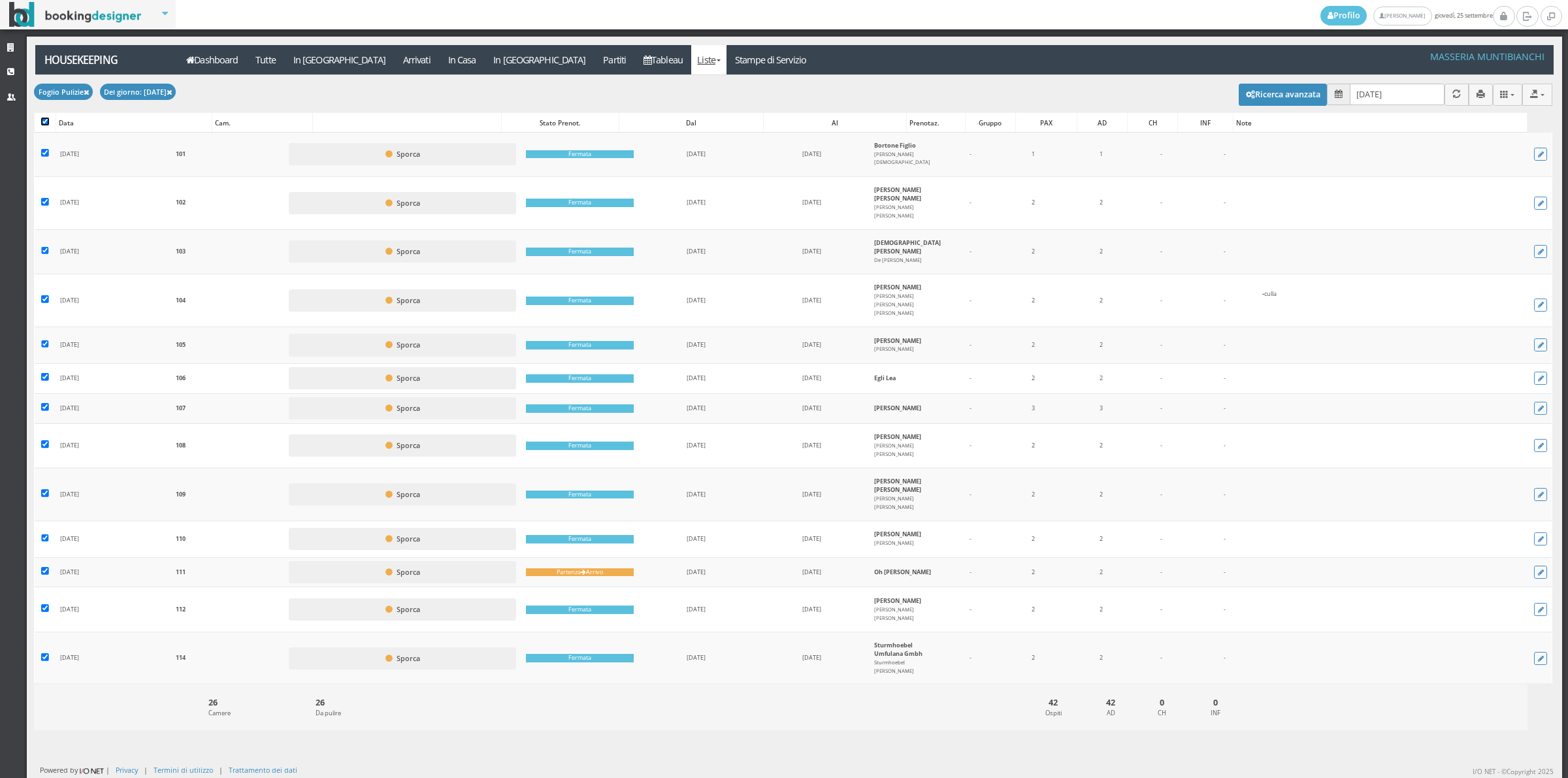
checkbox input "true"
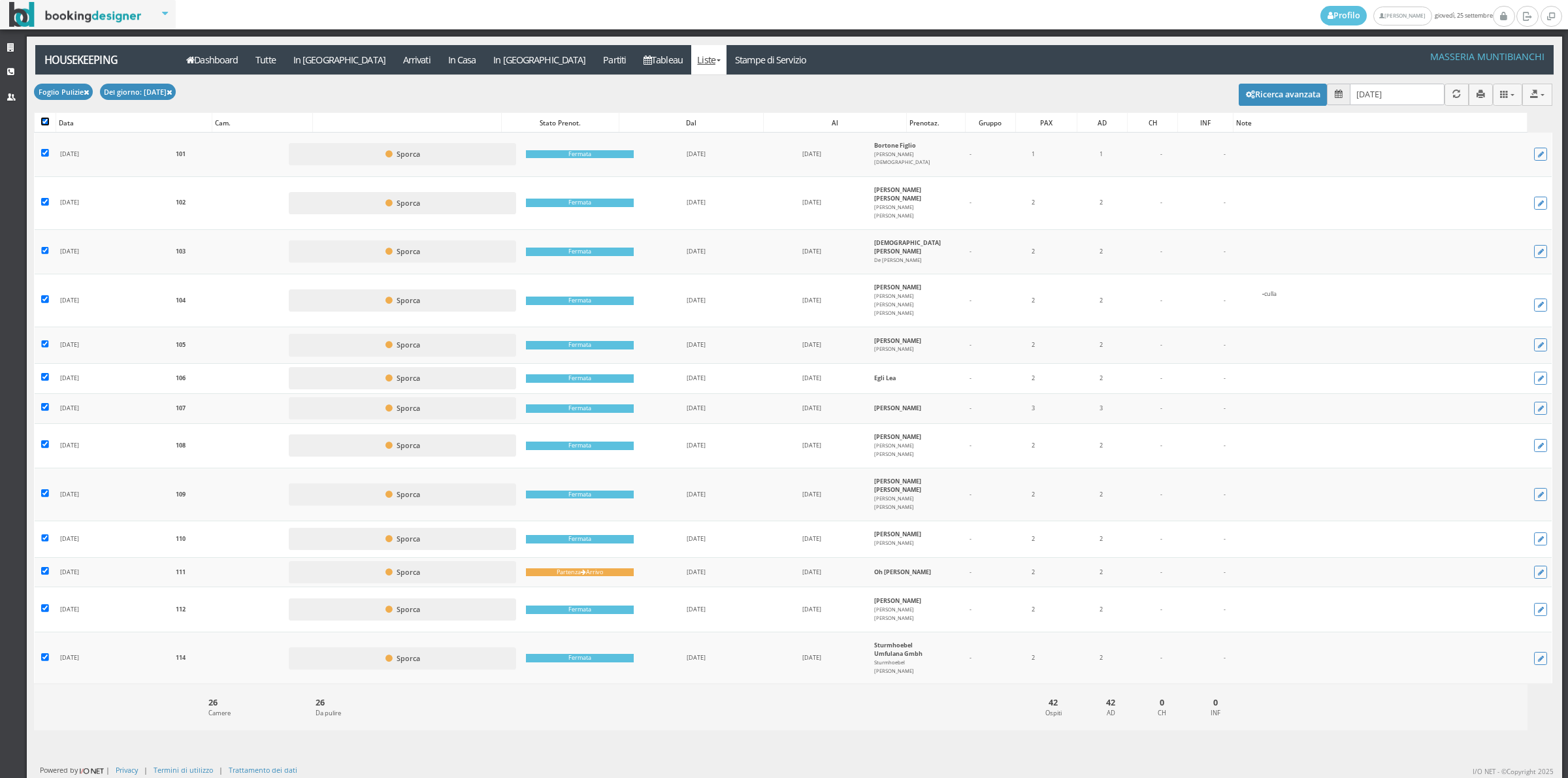
checkbox input "true"
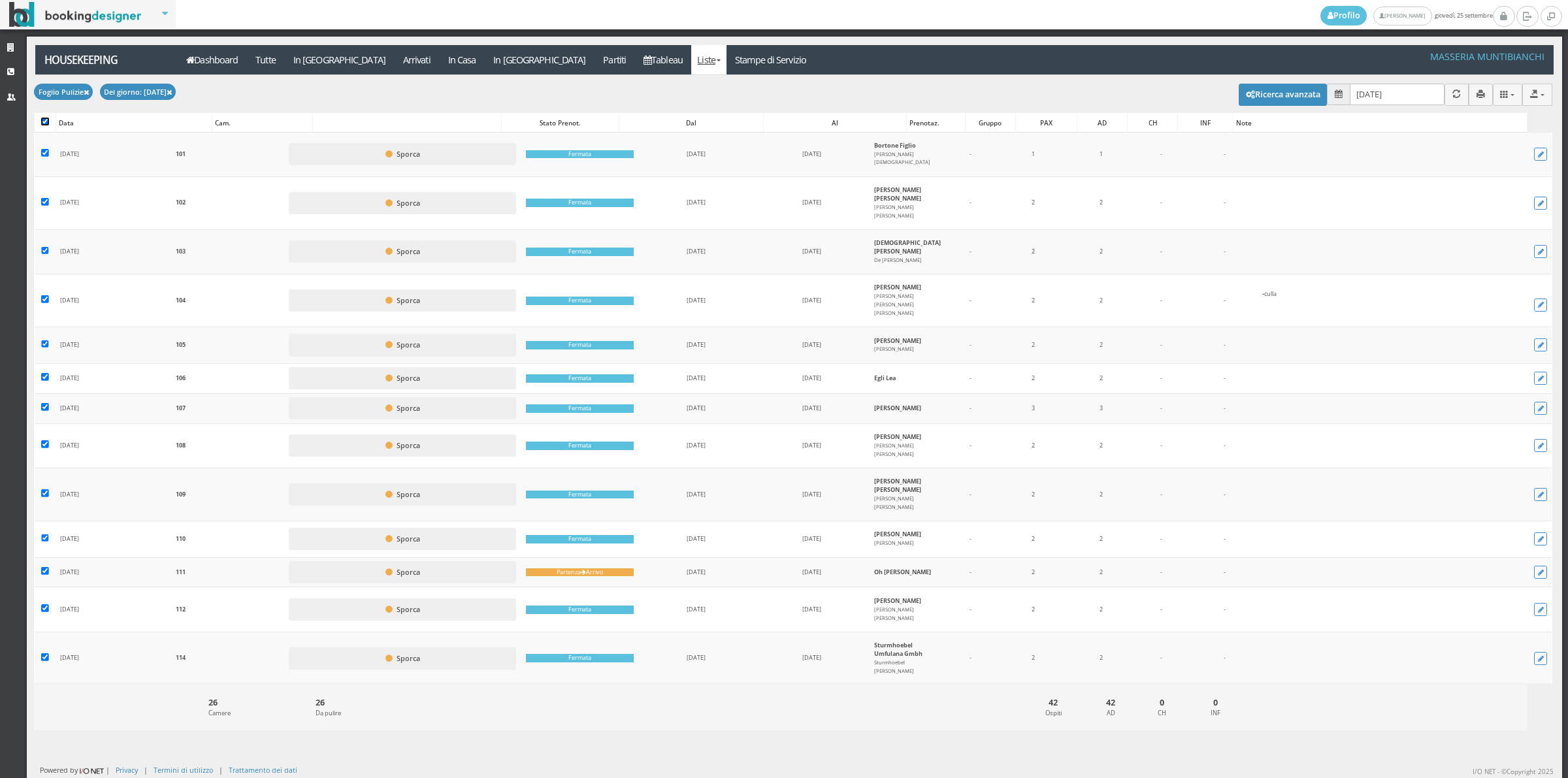
checkbox input "true"
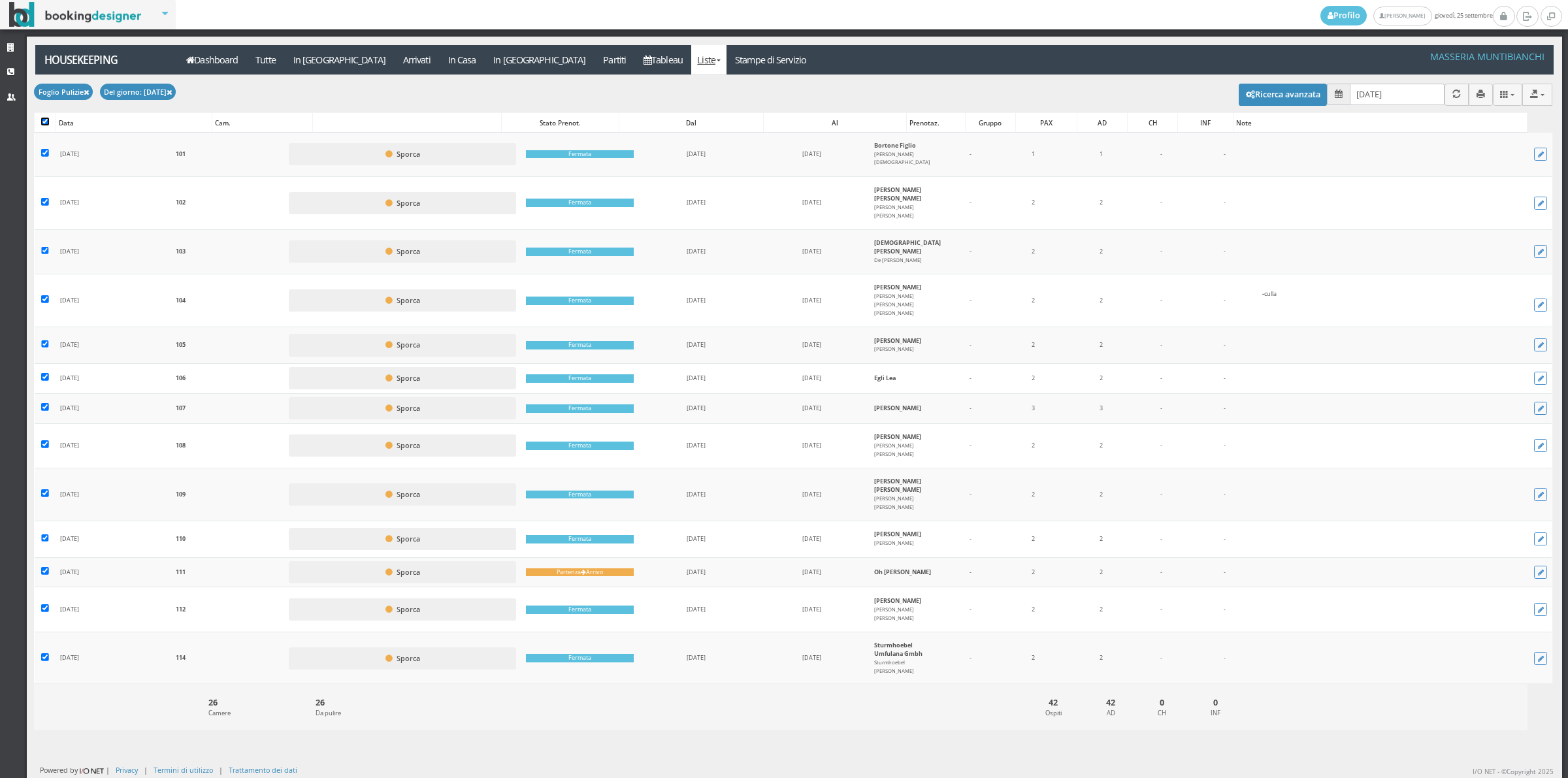
checkbox input "true"
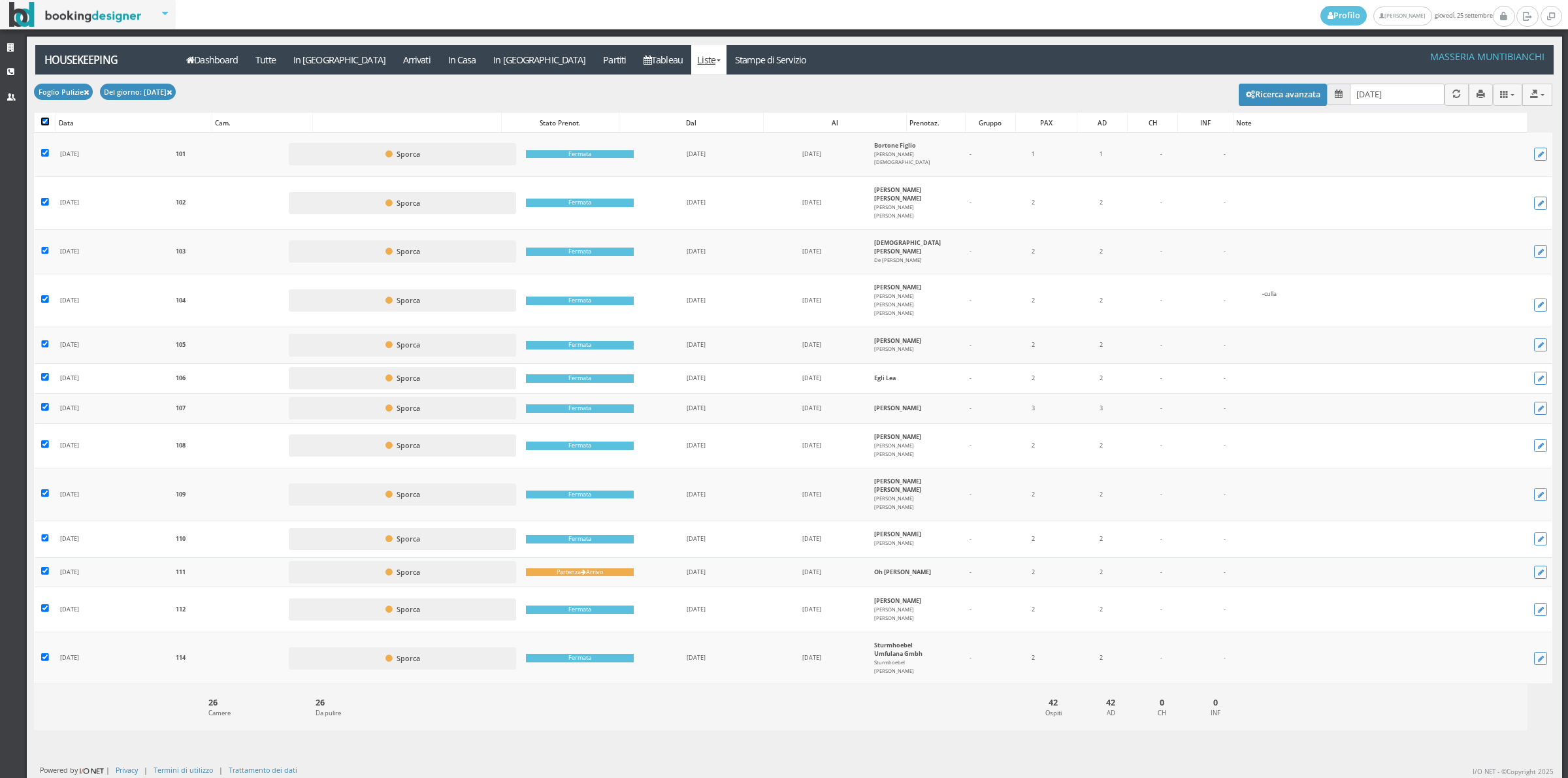
checkbox input "true"
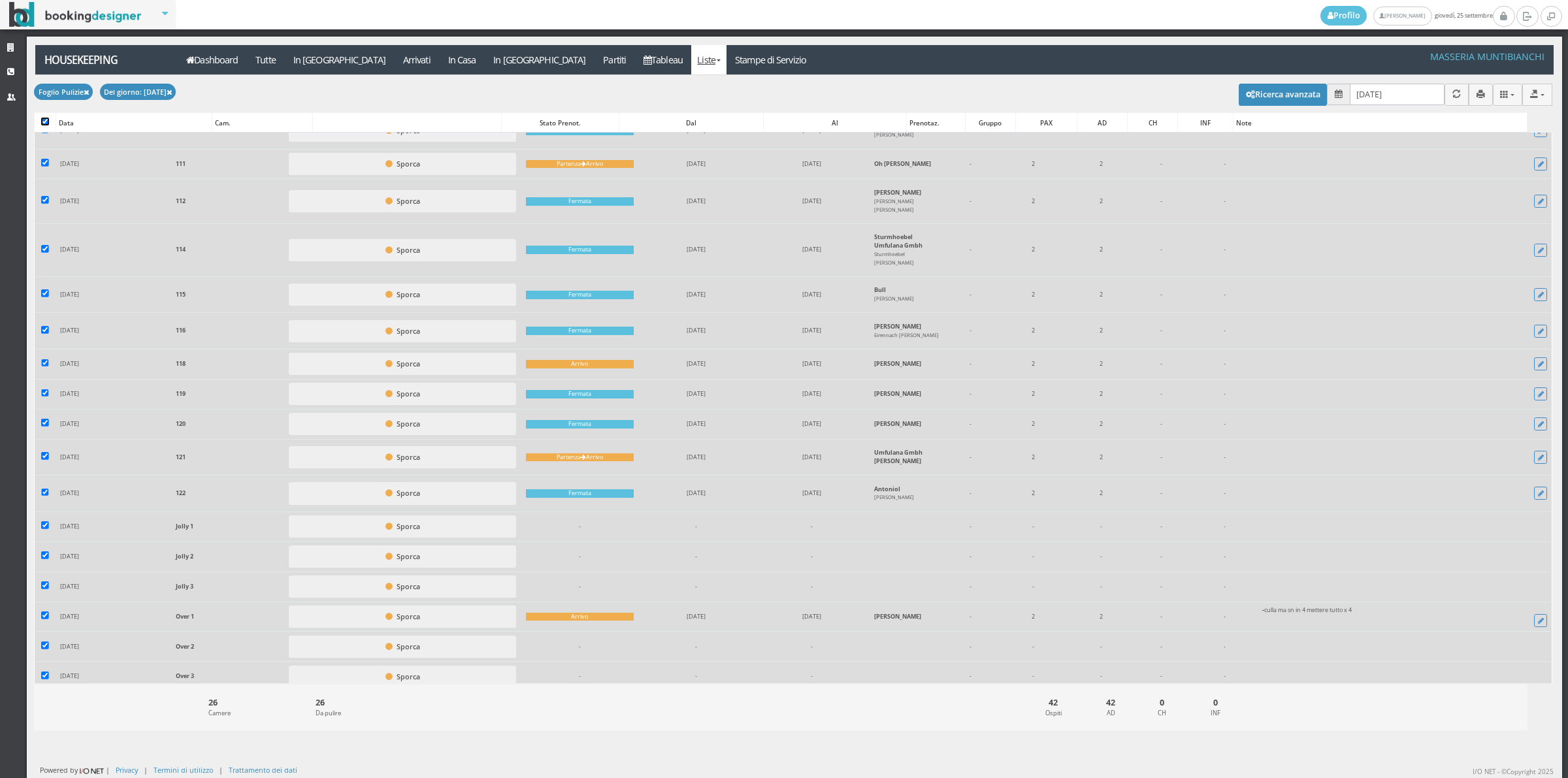
scroll to position [458, 0]
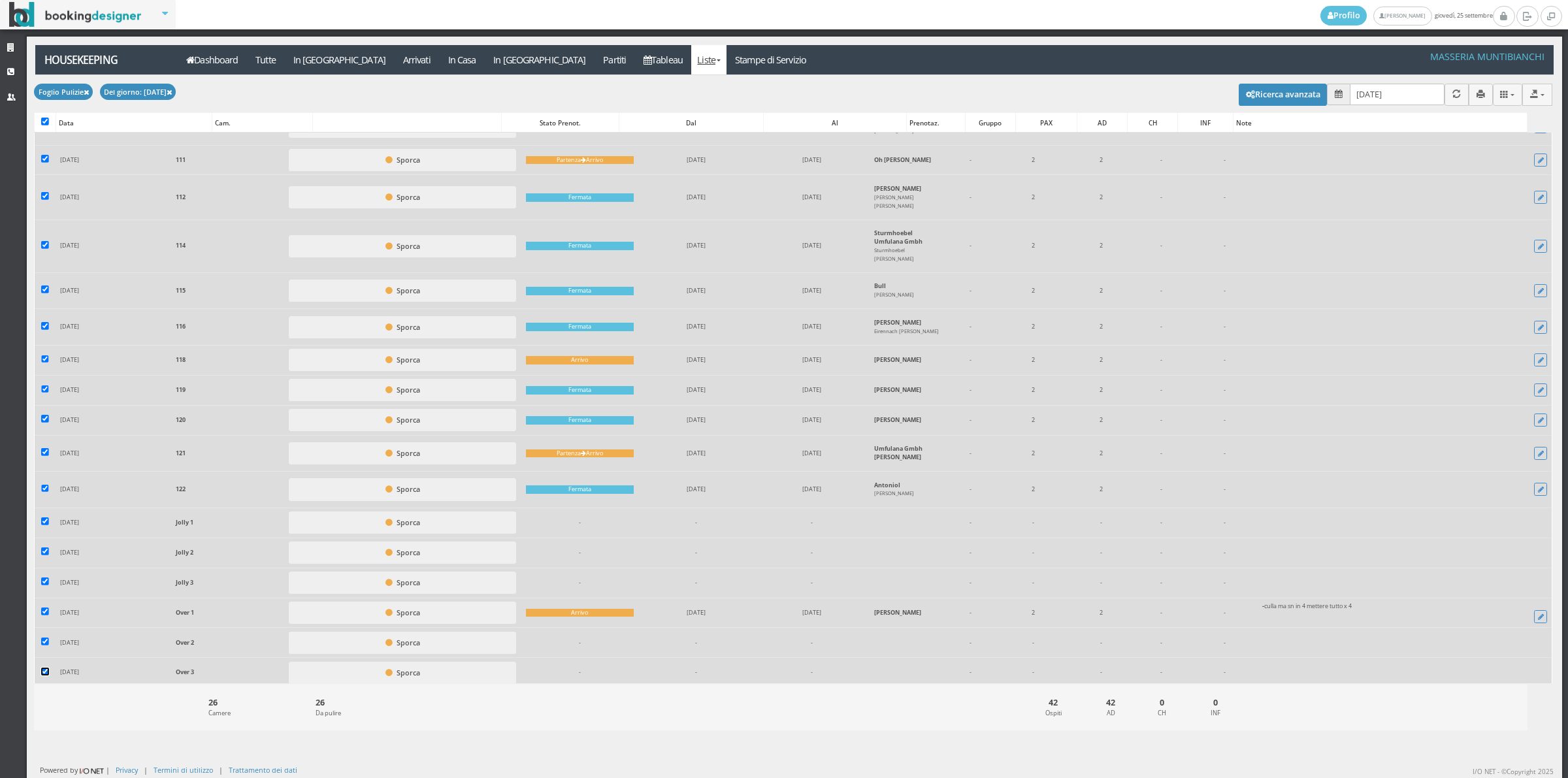
click at [43, 668] on input "checkbox" at bounding box center [44, 672] width 8 height 8
checkbox input "false"
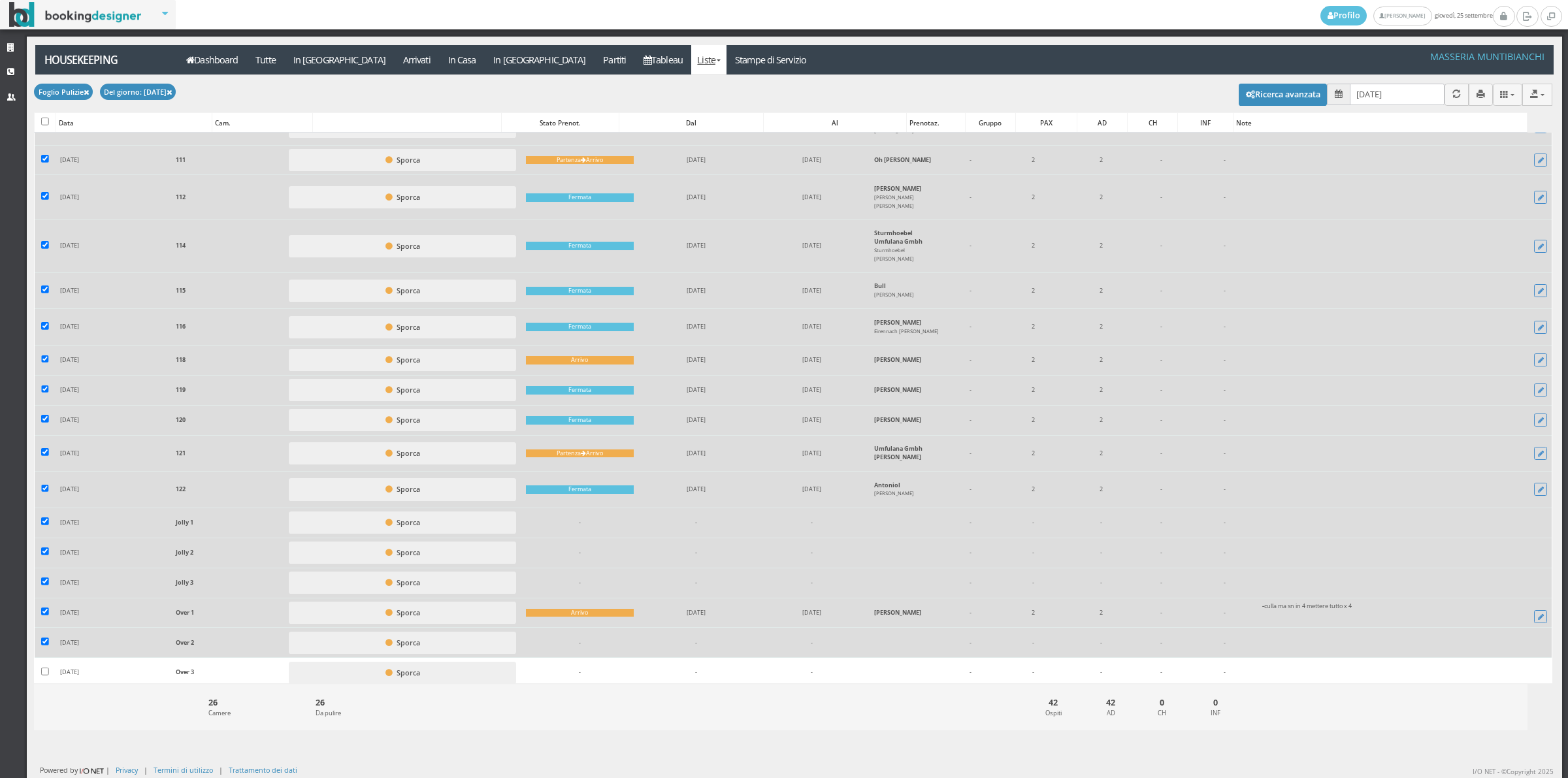
click at [43, 632] on td at bounding box center [45, 643] width 21 height 30
click at [46, 612] on label at bounding box center [44, 613] width 8 height 10
click at [46, 612] on input "checkbox" at bounding box center [44, 611] width 8 height 8
checkbox input "false"
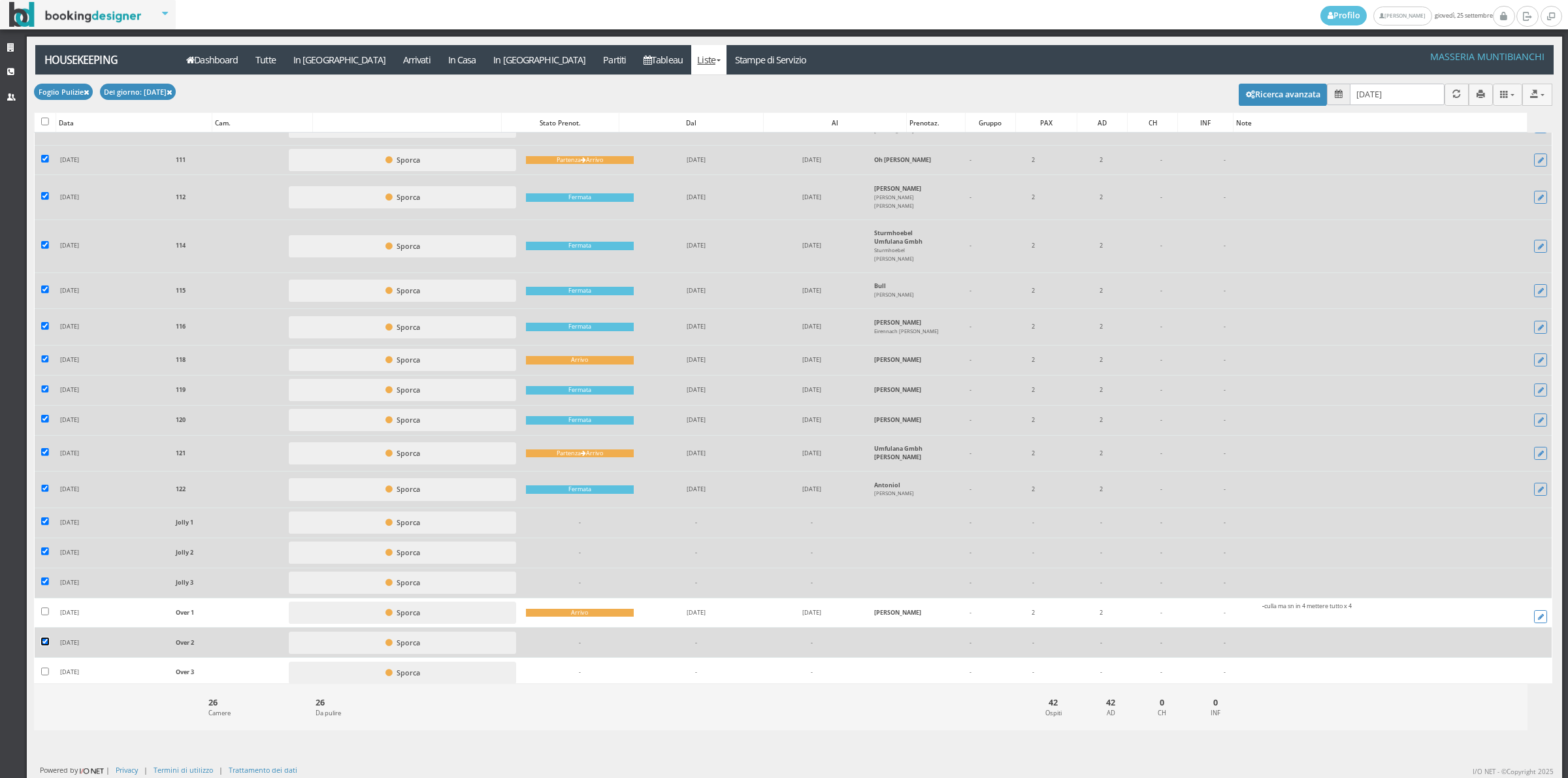
click at [43, 642] on input "checkbox" at bounding box center [44, 641] width 8 height 8
checkbox input "false"
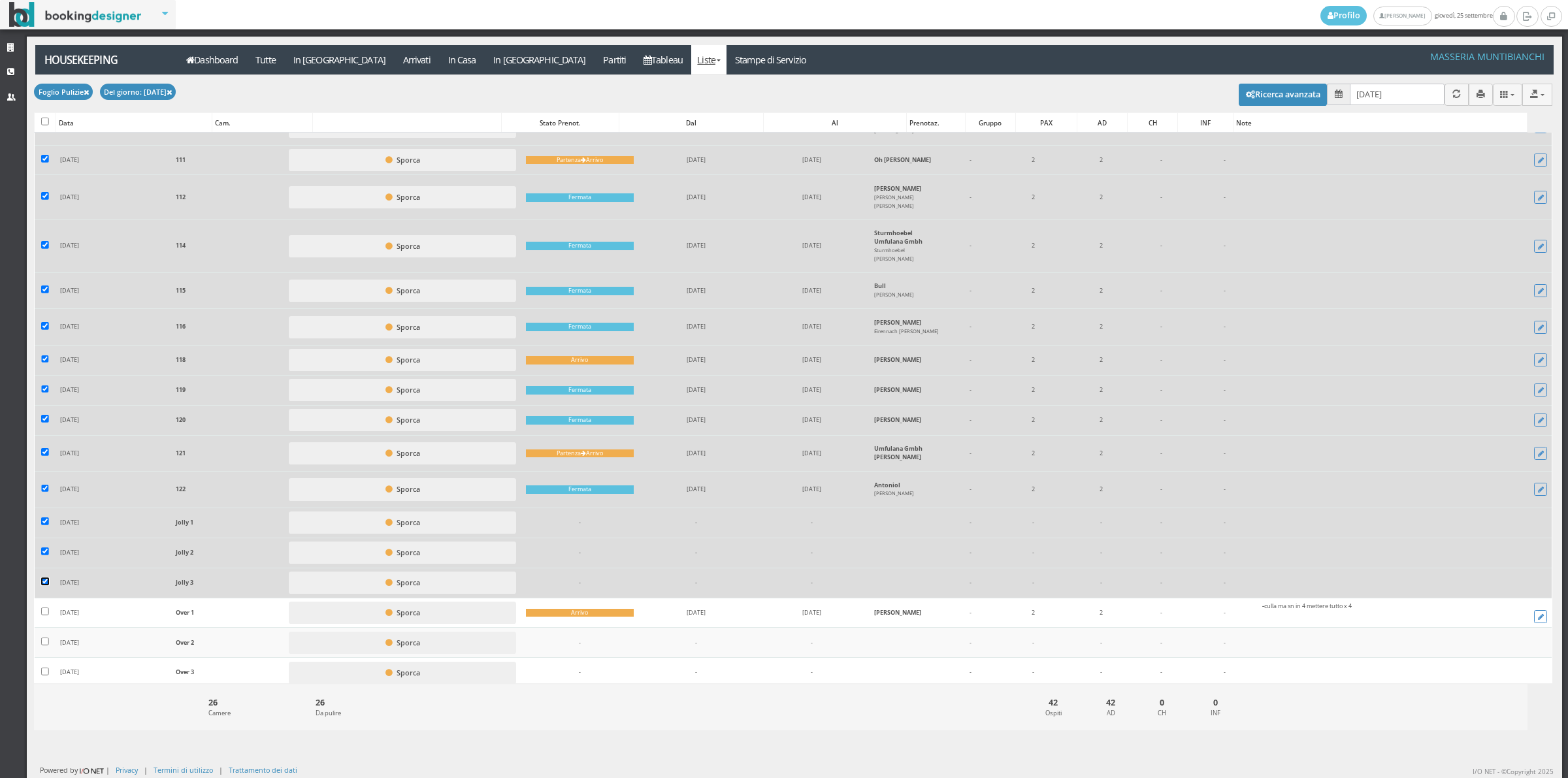
click at [43, 578] on input "checkbox" at bounding box center [44, 581] width 8 height 8
checkbox input "false"
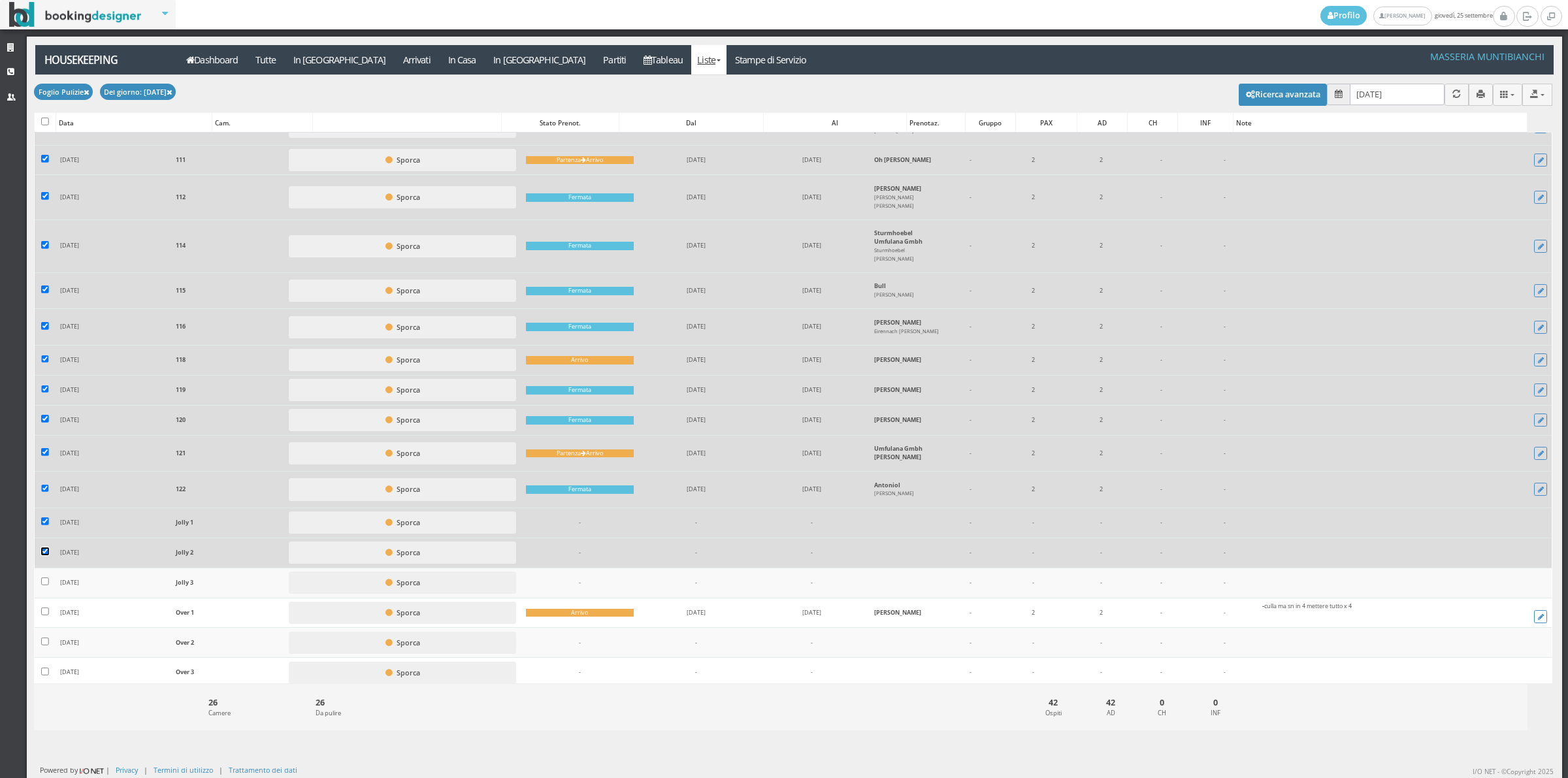
click at [43, 550] on input "checkbox" at bounding box center [44, 551] width 8 height 8
click at [46, 550] on input "checkbox" at bounding box center [44, 551] width 8 height 8
checkbox input "false"
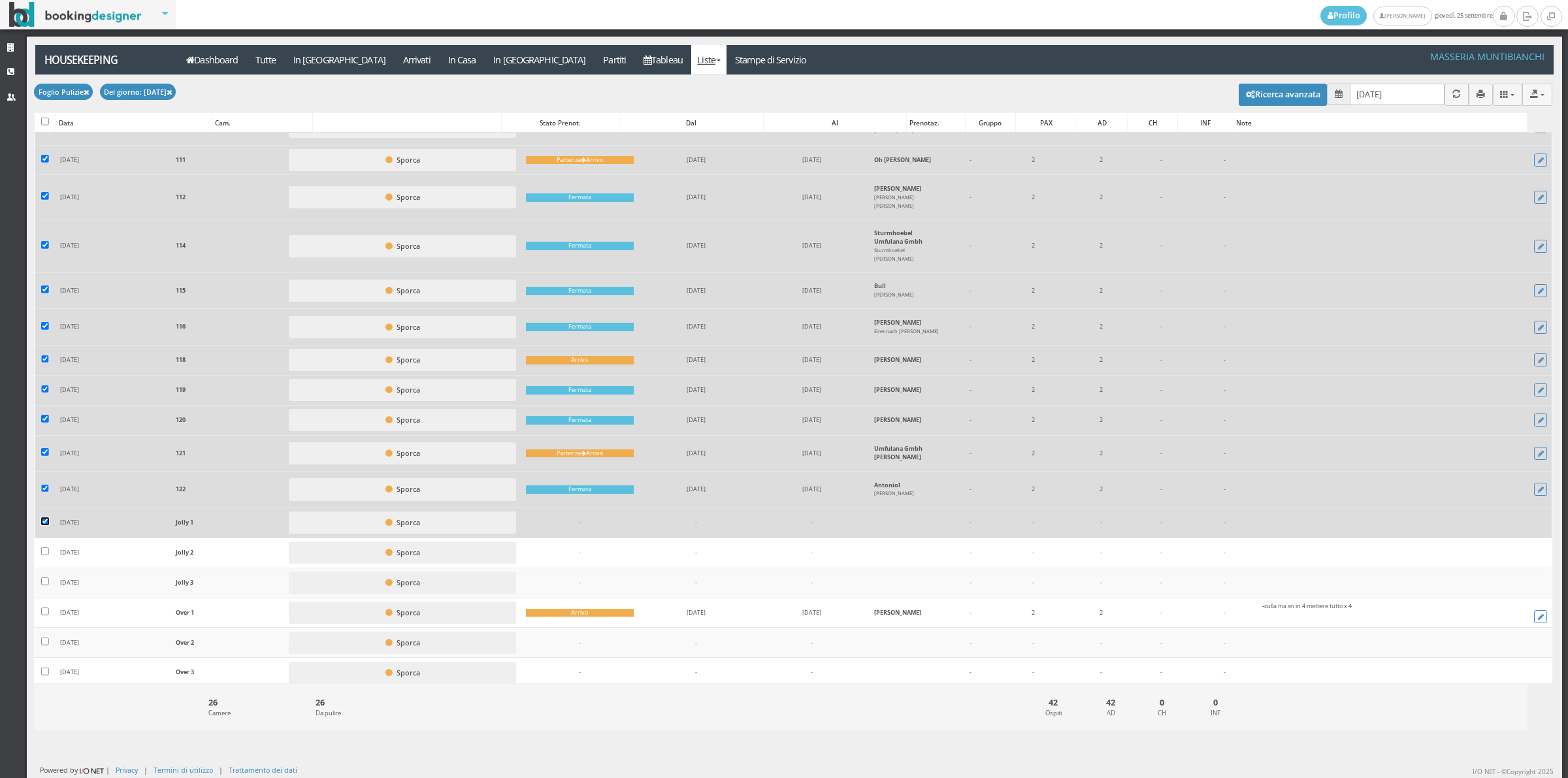
click at [43, 522] on input "checkbox" at bounding box center [44, 521] width 8 height 8
checkbox input "false"
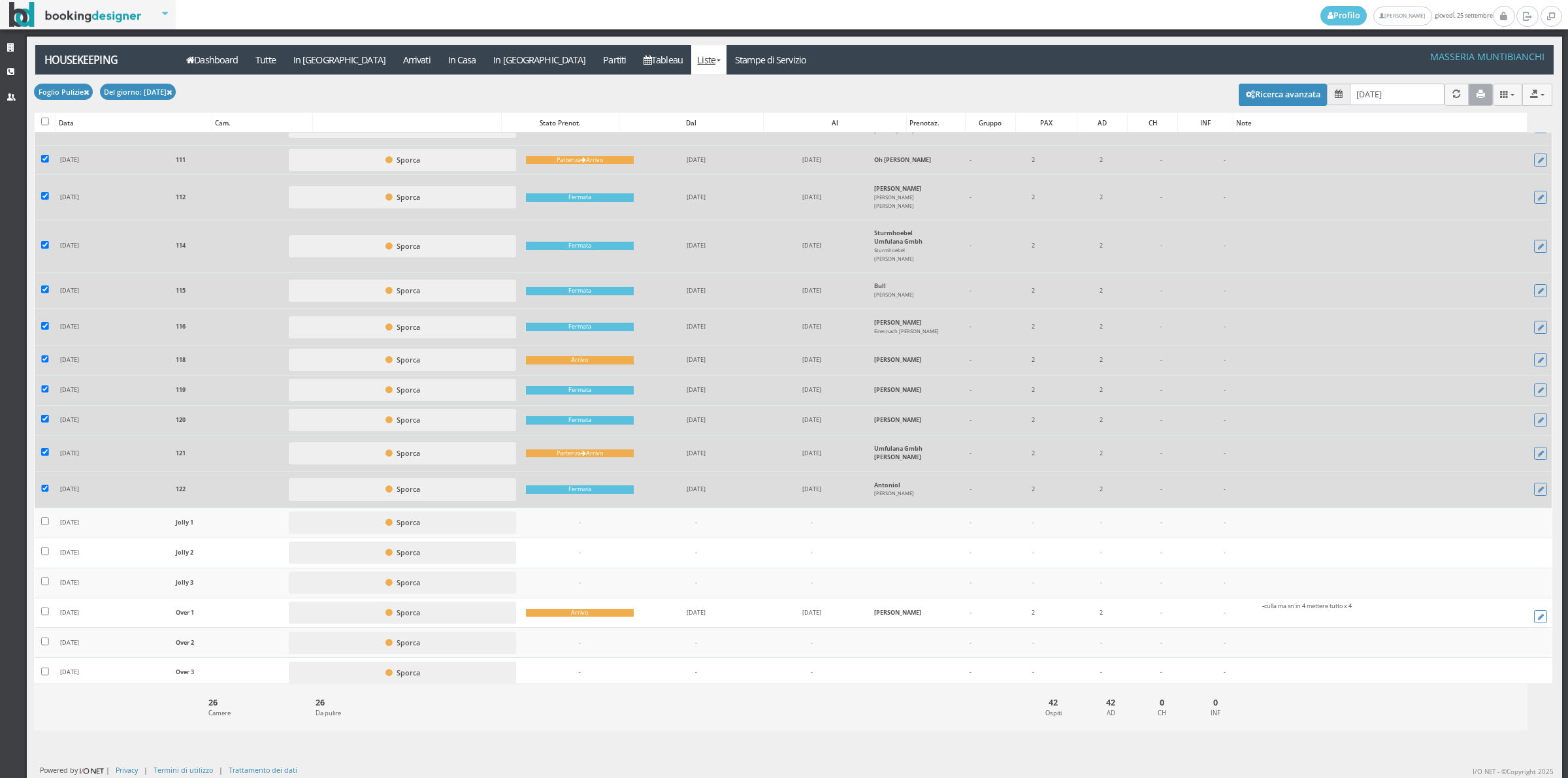
click at [1476, 90] on icon "button" at bounding box center [1480, 94] width 9 height 9
click at [635, 53] on link "Tableau" at bounding box center [663, 60] width 57 height 30
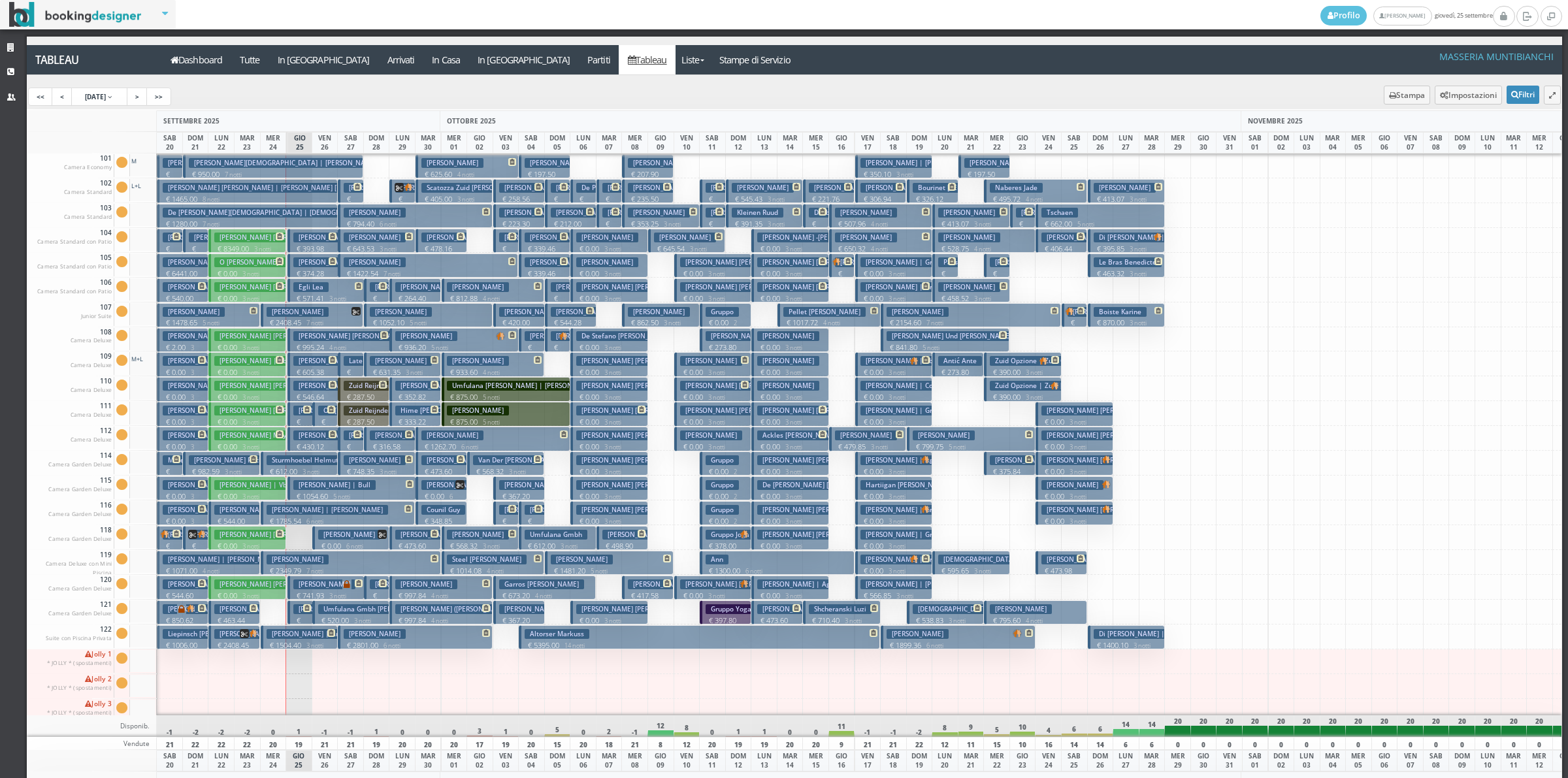
click at [311, 370] on p "€ 605.38 2 notti" at bounding box center [314, 377] width 42 height 20
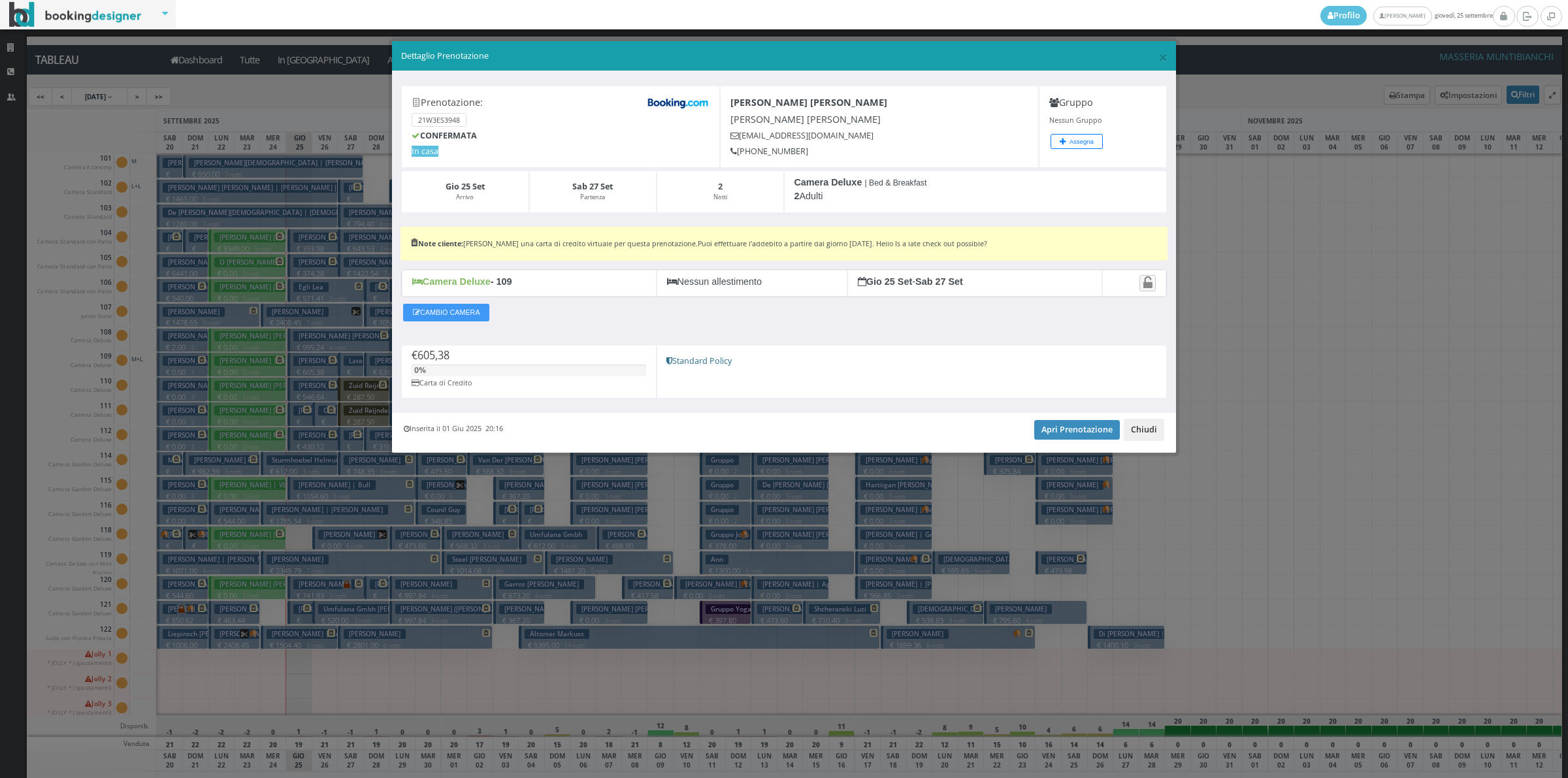
click at [1155, 426] on button "Chiudi" at bounding box center [1143, 430] width 41 height 22
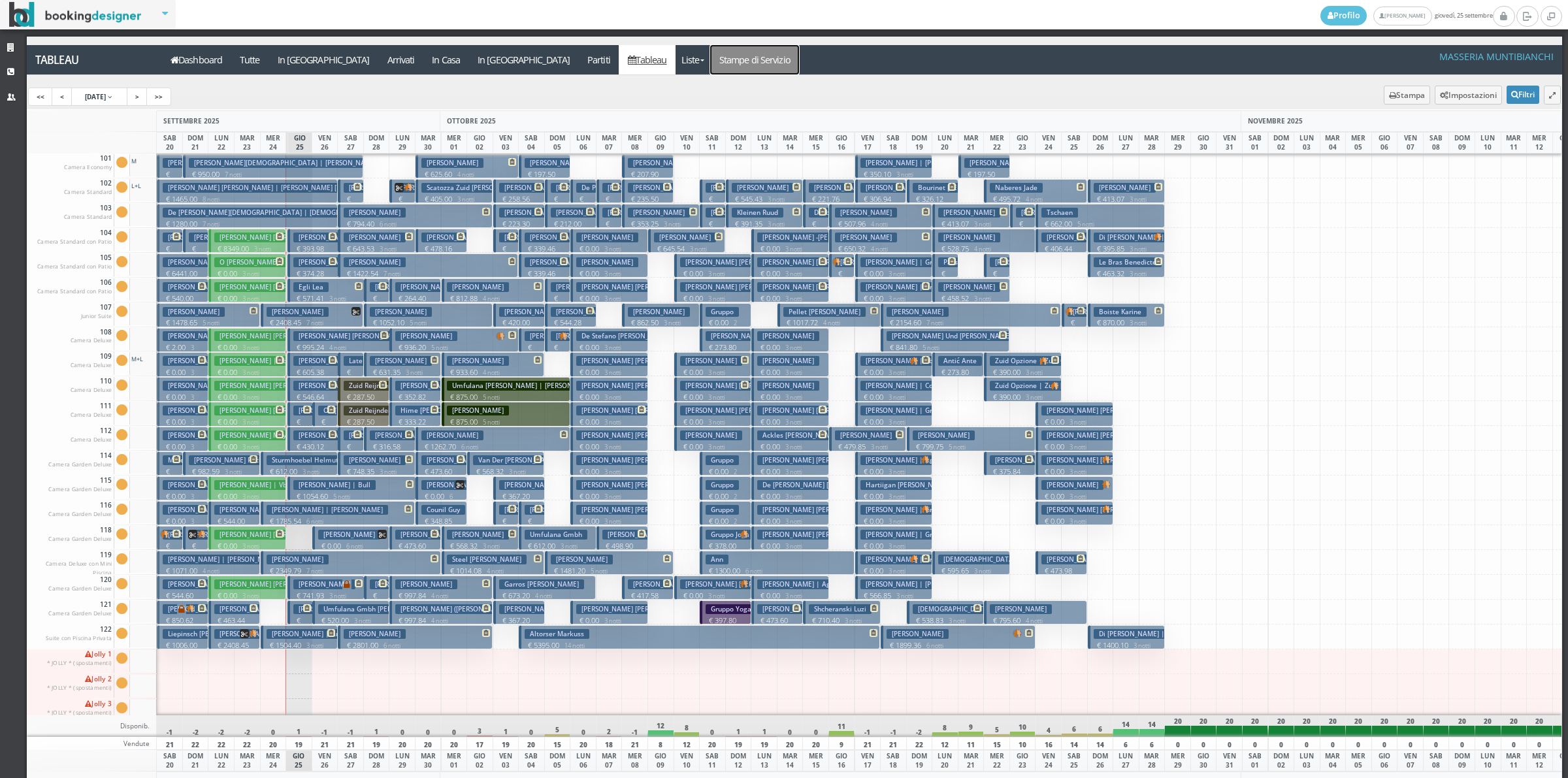
click at [710, 69] on link "Stampe di Servizio" at bounding box center [755, 60] width 88 height 30
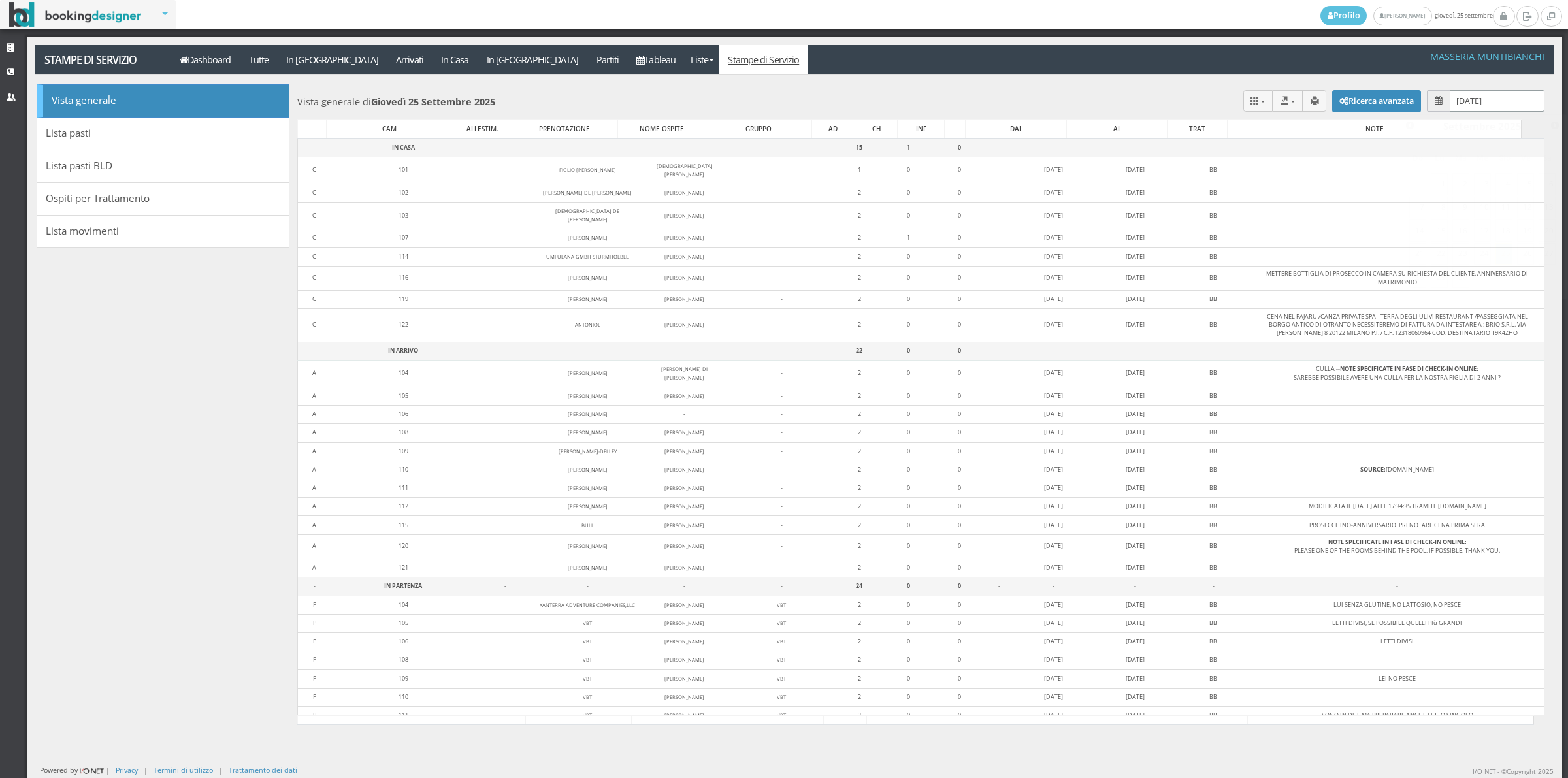
click at [1452, 99] on input "[DATE]" at bounding box center [1497, 100] width 94 height 21
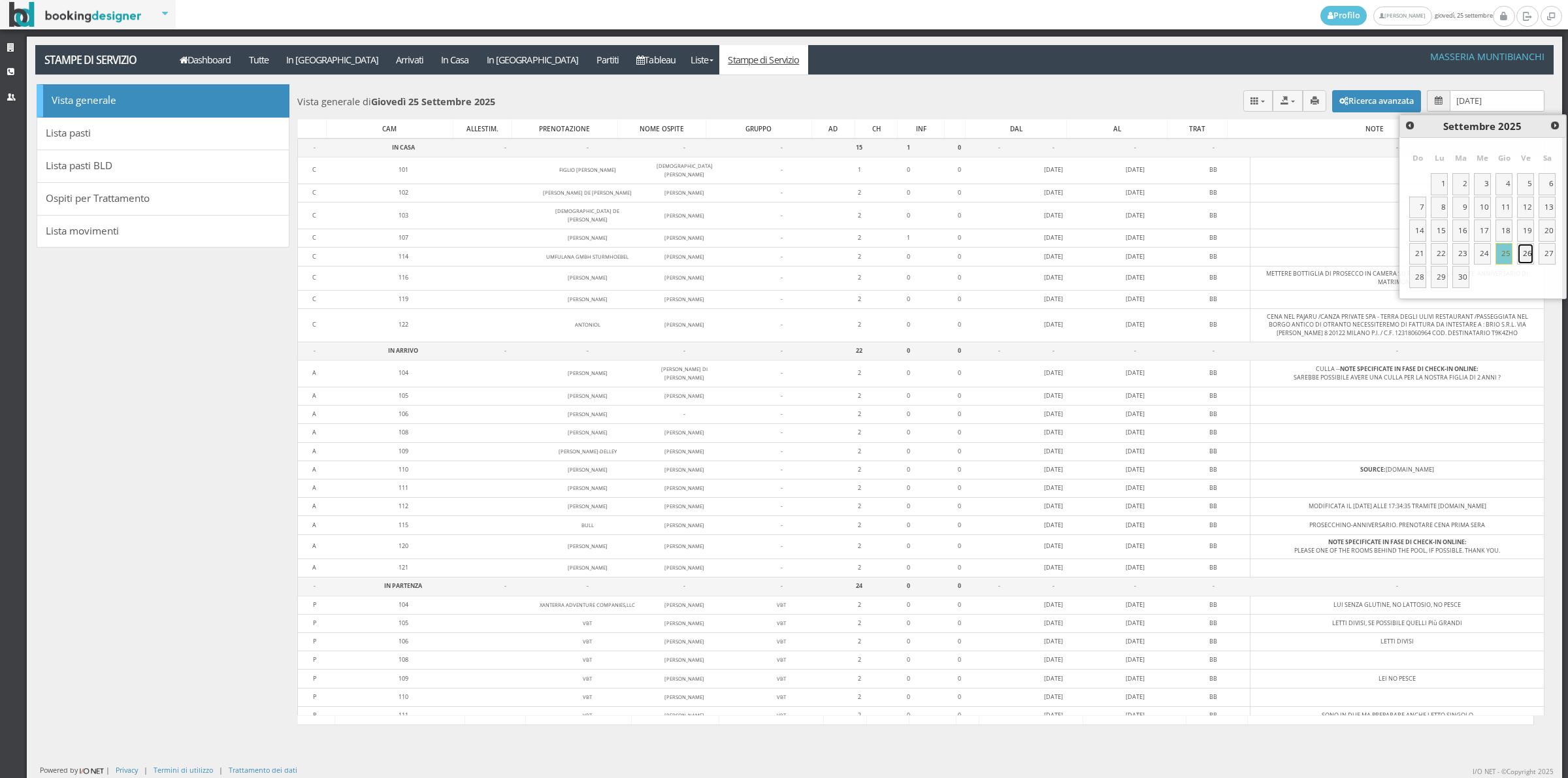
click at [1525, 259] on link "26" at bounding box center [1525, 255] width 17 height 22
type input "[DATE]"
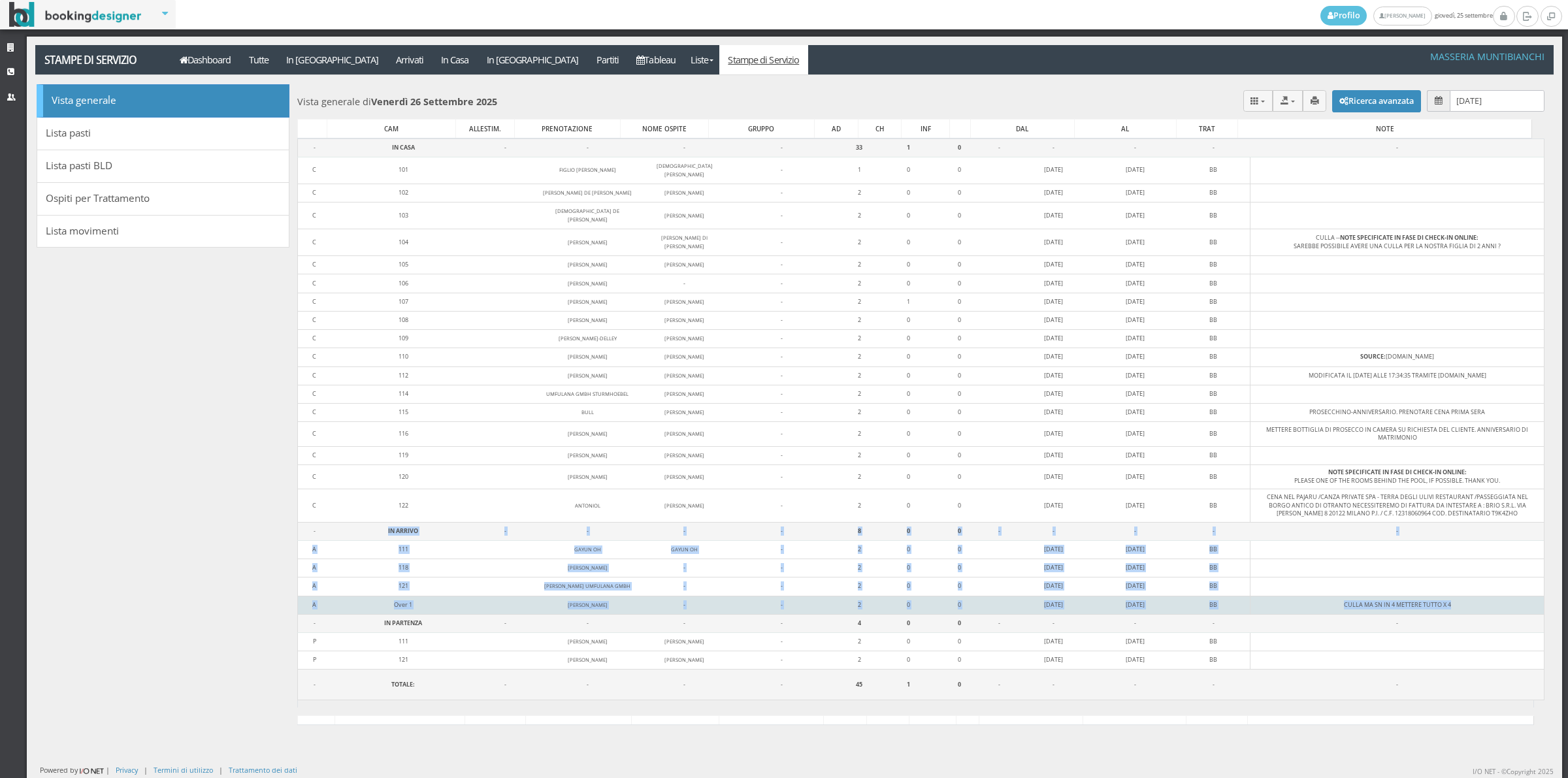
drag, startPoint x: 344, startPoint y: 523, endPoint x: 1461, endPoint y: 605, distance: 1120.0
click at [1461, 605] on tbody "- IN CASA - - - - 33 1 0 - - - - - C 101 FIGLIO BORTONE CHRISTIAN BORTONE - 1 0…" at bounding box center [920, 419] width 1246 height 561
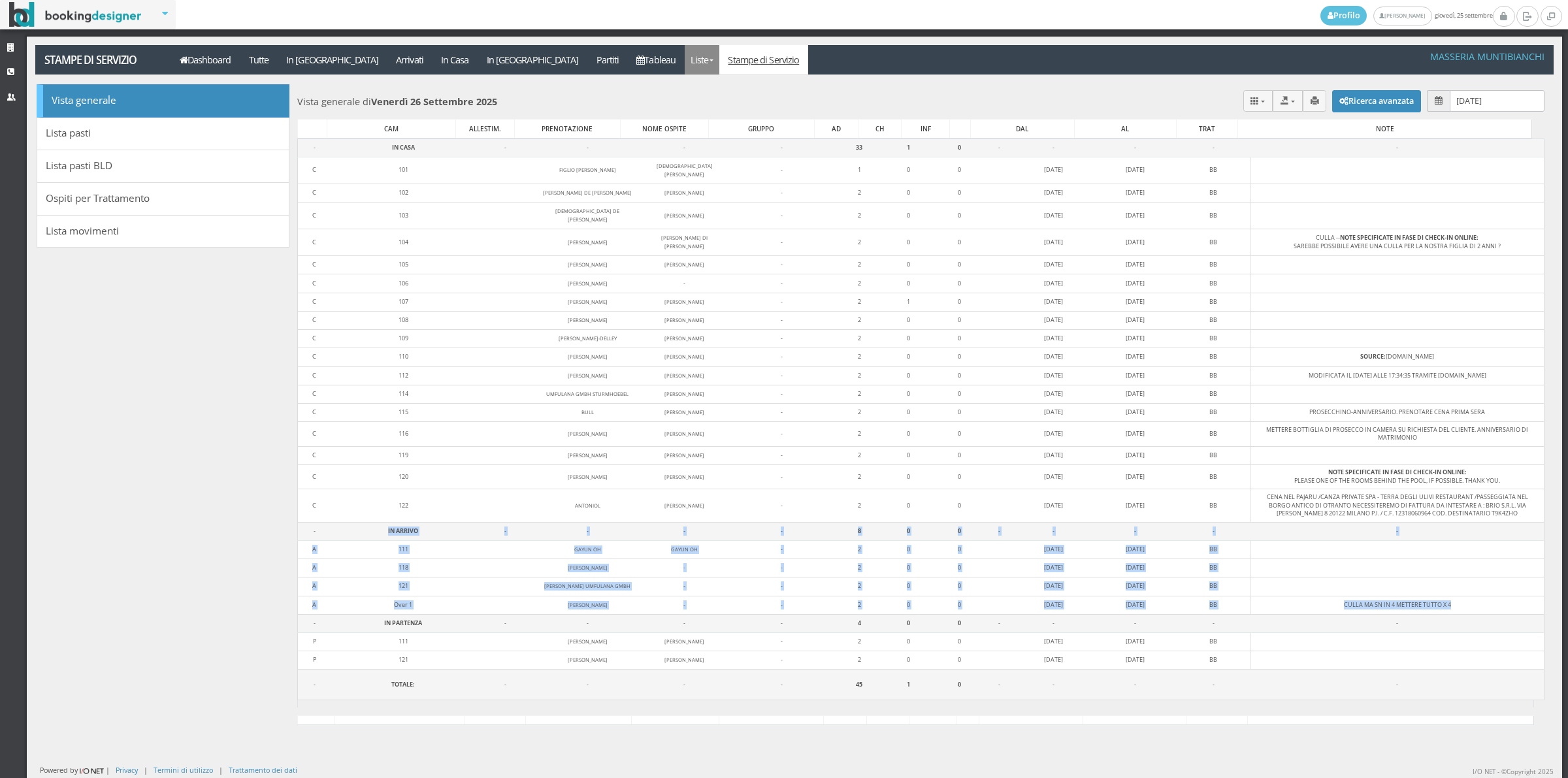
drag, startPoint x: 1022, startPoint y: 579, endPoint x: 599, endPoint y: 60, distance: 669.5
click at [685, 60] on link "Liste" at bounding box center [702, 60] width 35 height 30
click at [685, 116] on link "Foglio Pulizie" at bounding box center [732, 108] width 94 height 23
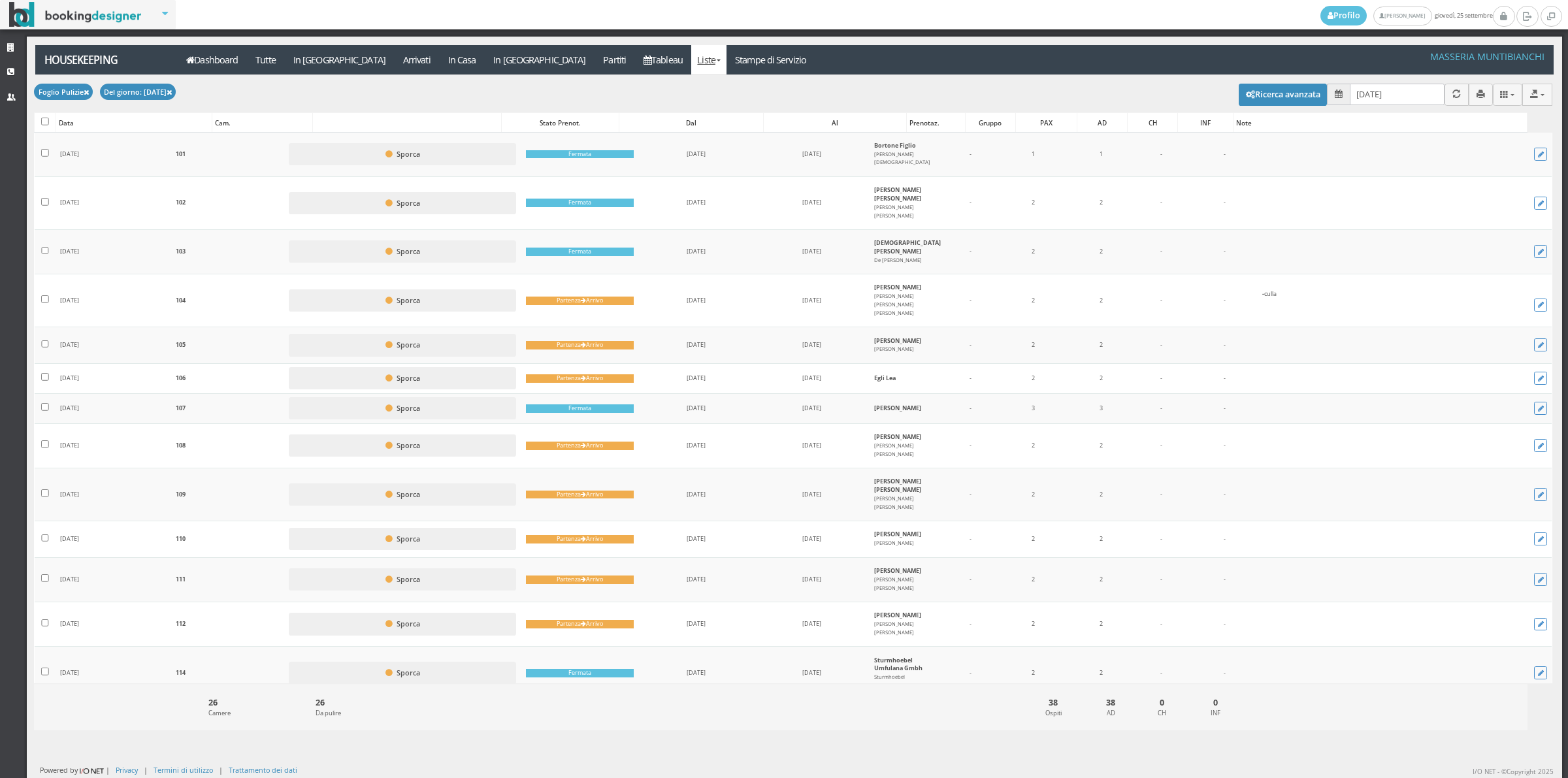
click at [1402, 93] on input "[DATE]" at bounding box center [1396, 94] width 94 height 21
click at [1394, 102] on input "[DATE]" at bounding box center [1396, 94] width 94 height 21
click at [1379, 96] on input "[DATE]" at bounding box center [1396, 94] width 94 height 21
click at [1349, 92] on input "[DATE]" at bounding box center [1396, 94] width 94 height 21
click at [1334, 94] on span at bounding box center [1337, 94] width 23 height 21
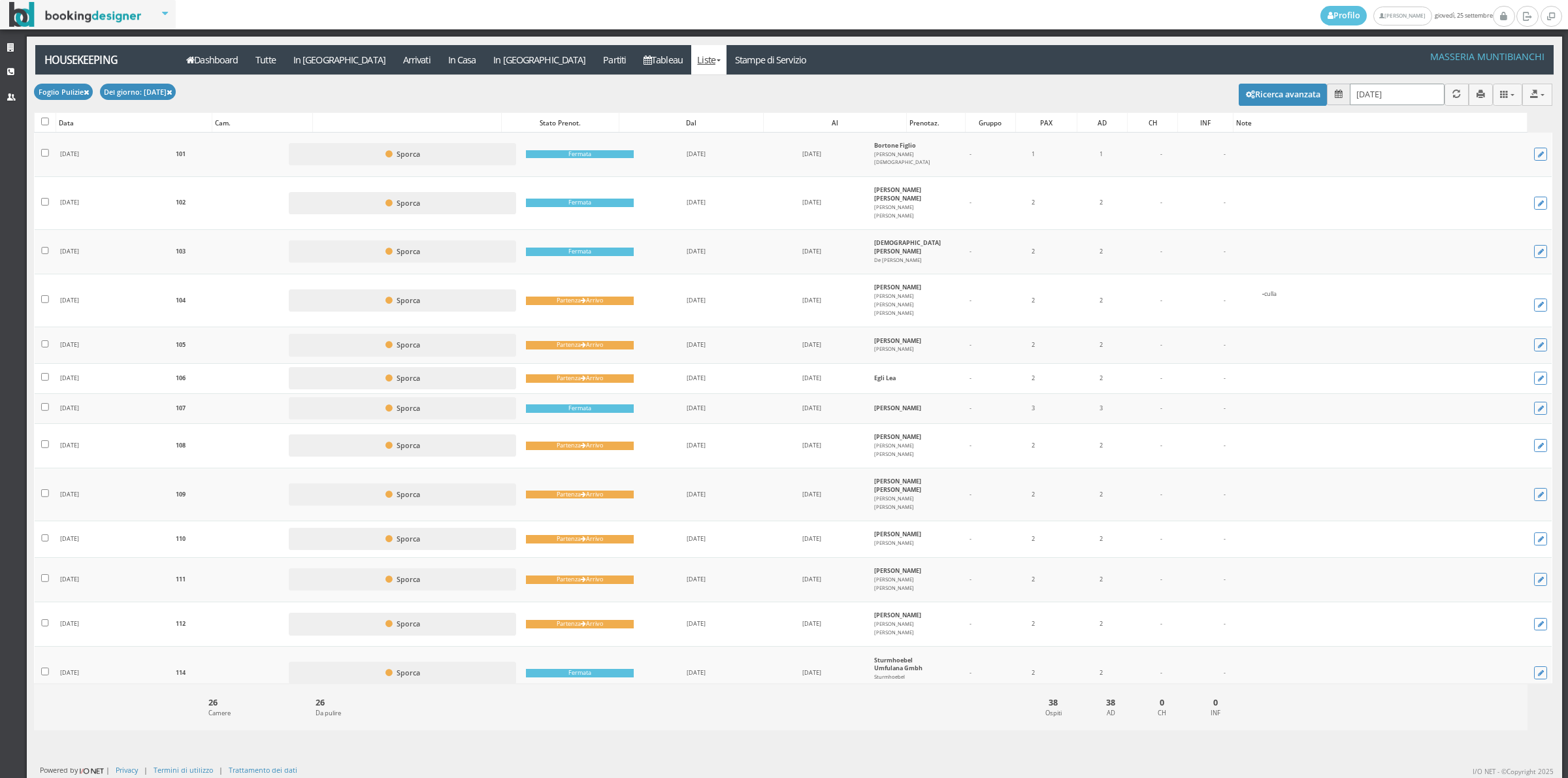
click at [1350, 95] on input "[DATE]" at bounding box center [1396, 94] width 94 height 21
click at [1462, 243] on link "26" at bounding box center [1463, 248] width 17 height 22
type input "26/09/2025"
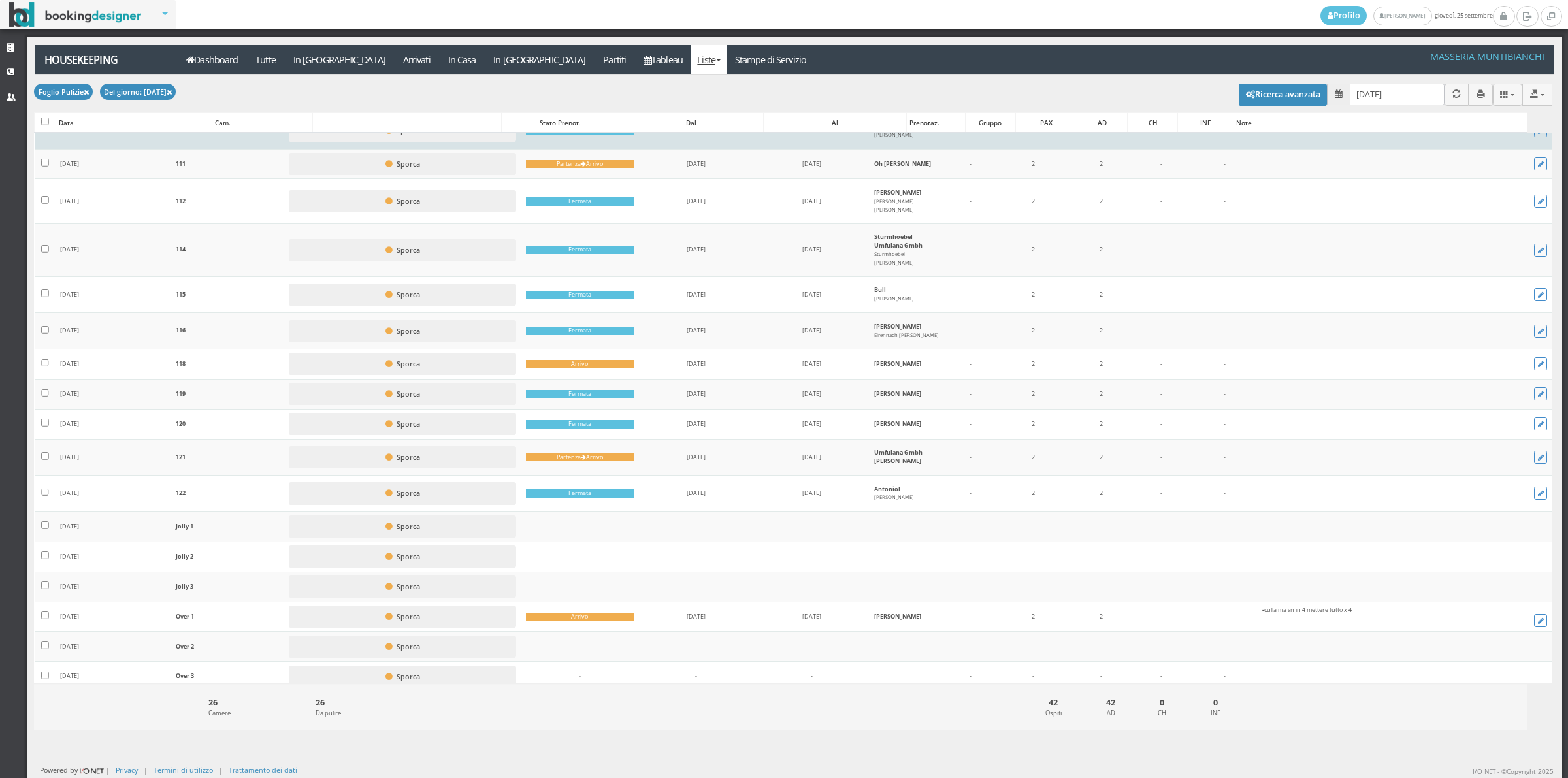
scroll to position [458, 0]
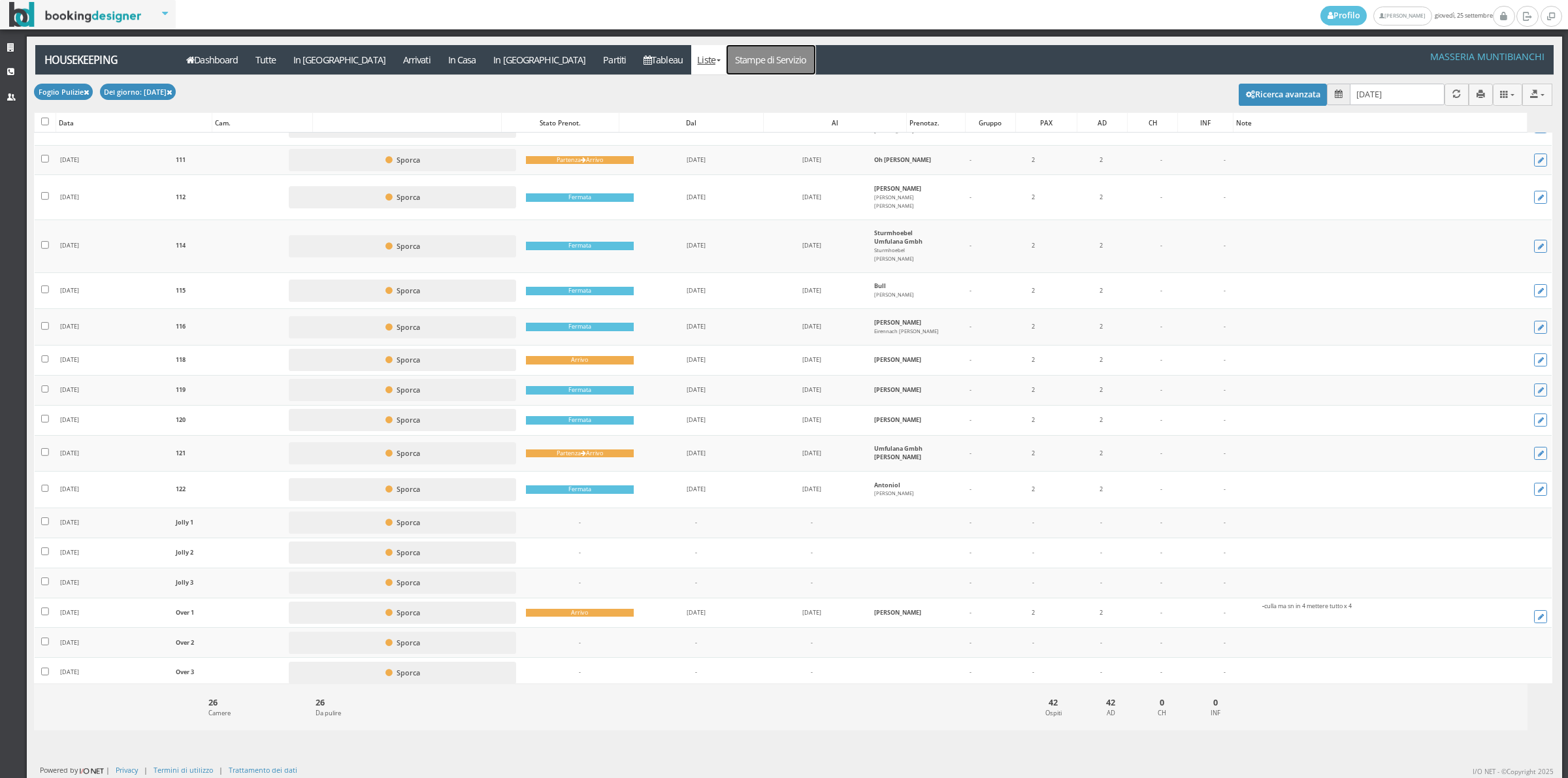
click at [727, 63] on link "Stampe di Servizio" at bounding box center [771, 60] width 88 height 30
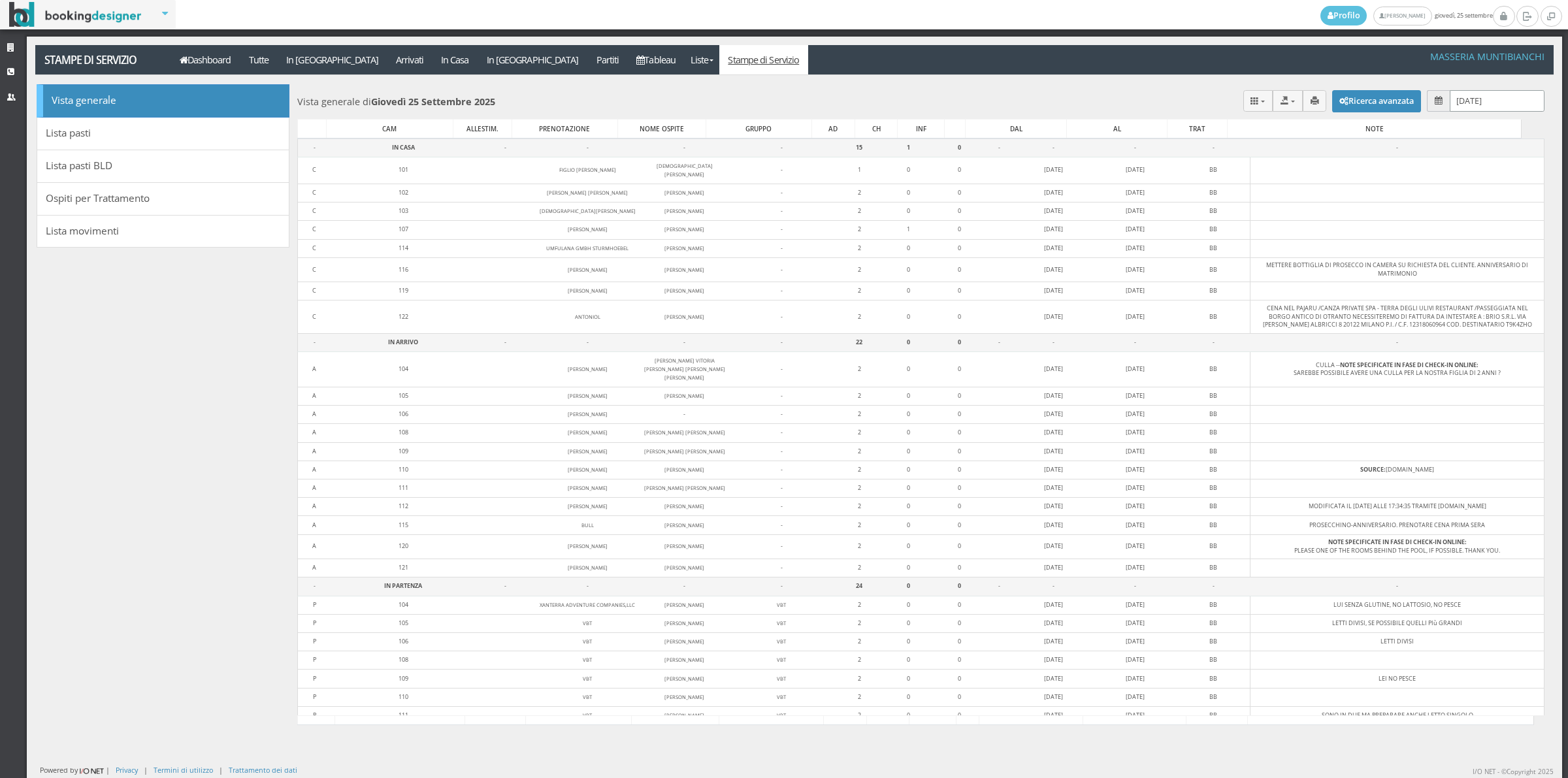
click at [1461, 109] on input "[DATE]" at bounding box center [1497, 100] width 94 height 21
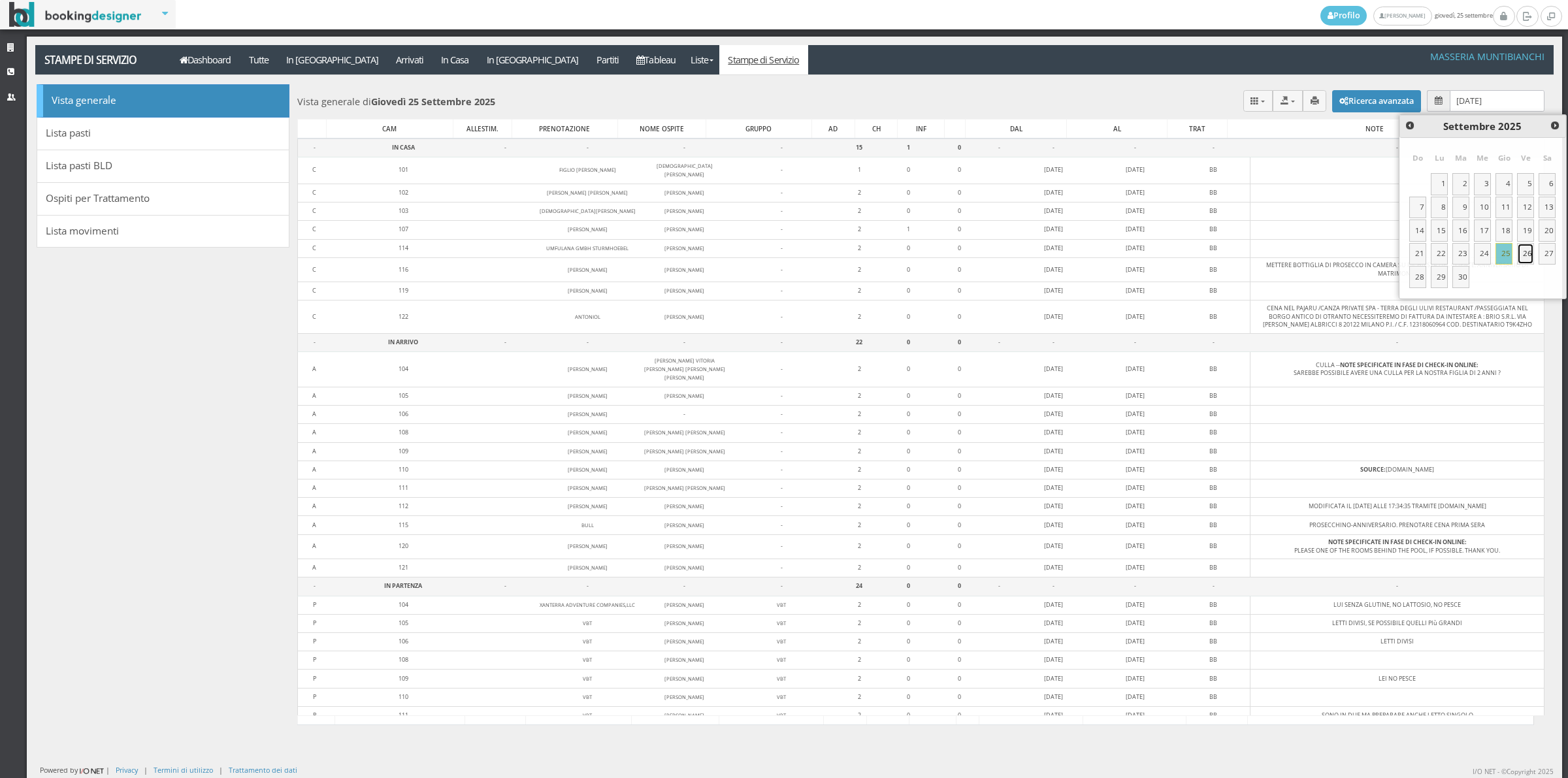
click at [1524, 247] on link "26" at bounding box center [1525, 255] width 17 height 22
type input "[DATE]"
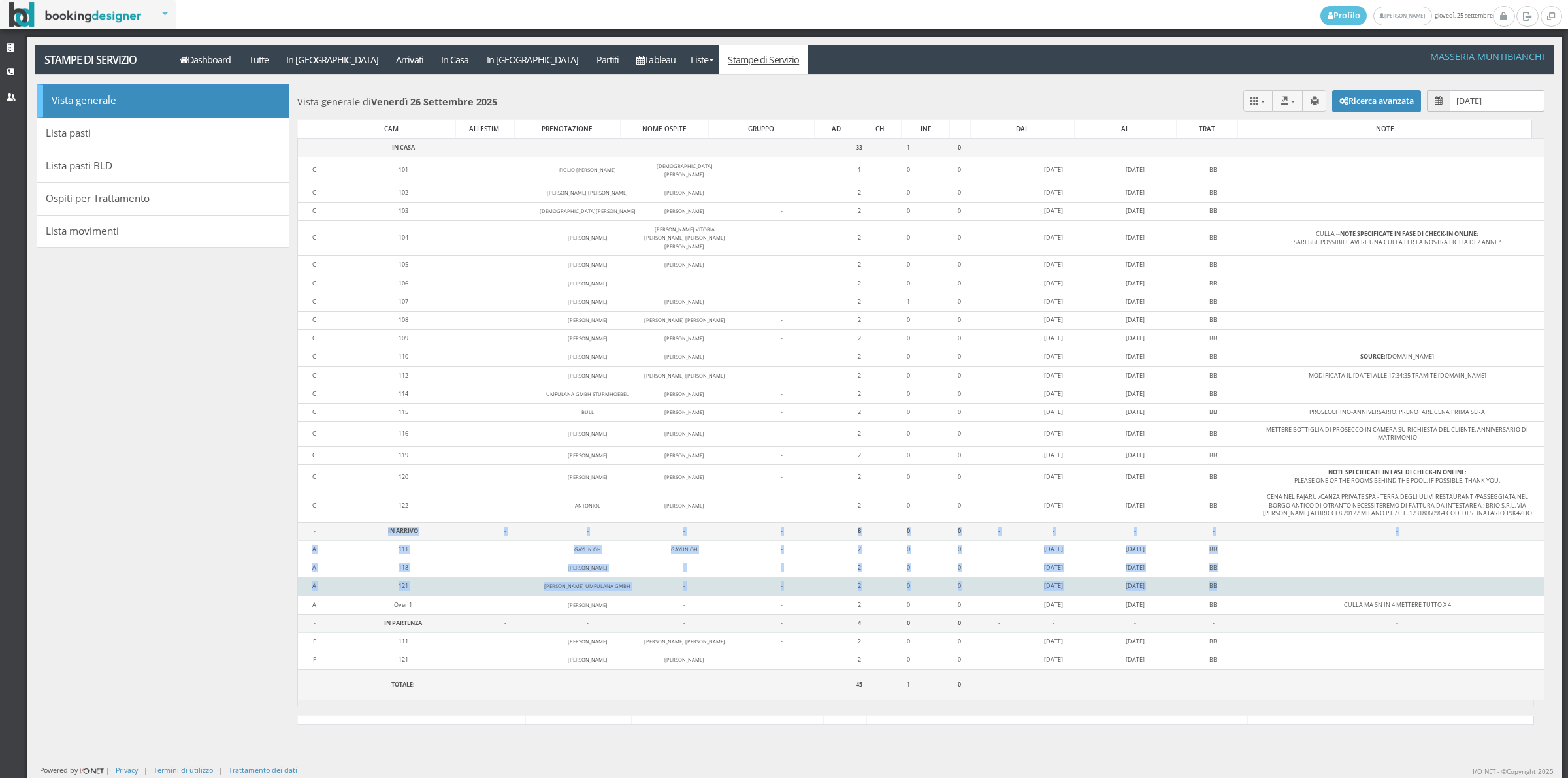
drag, startPoint x: 366, startPoint y: 526, endPoint x: 1439, endPoint y: 582, distance: 1074.5
click at [1439, 582] on tbody "- IN CASA - - - - 33 1 0 - - - - - C 101 FIGLIO [PERSON_NAME] [PERSON_NAME] - 1…" at bounding box center [920, 419] width 1246 height 561
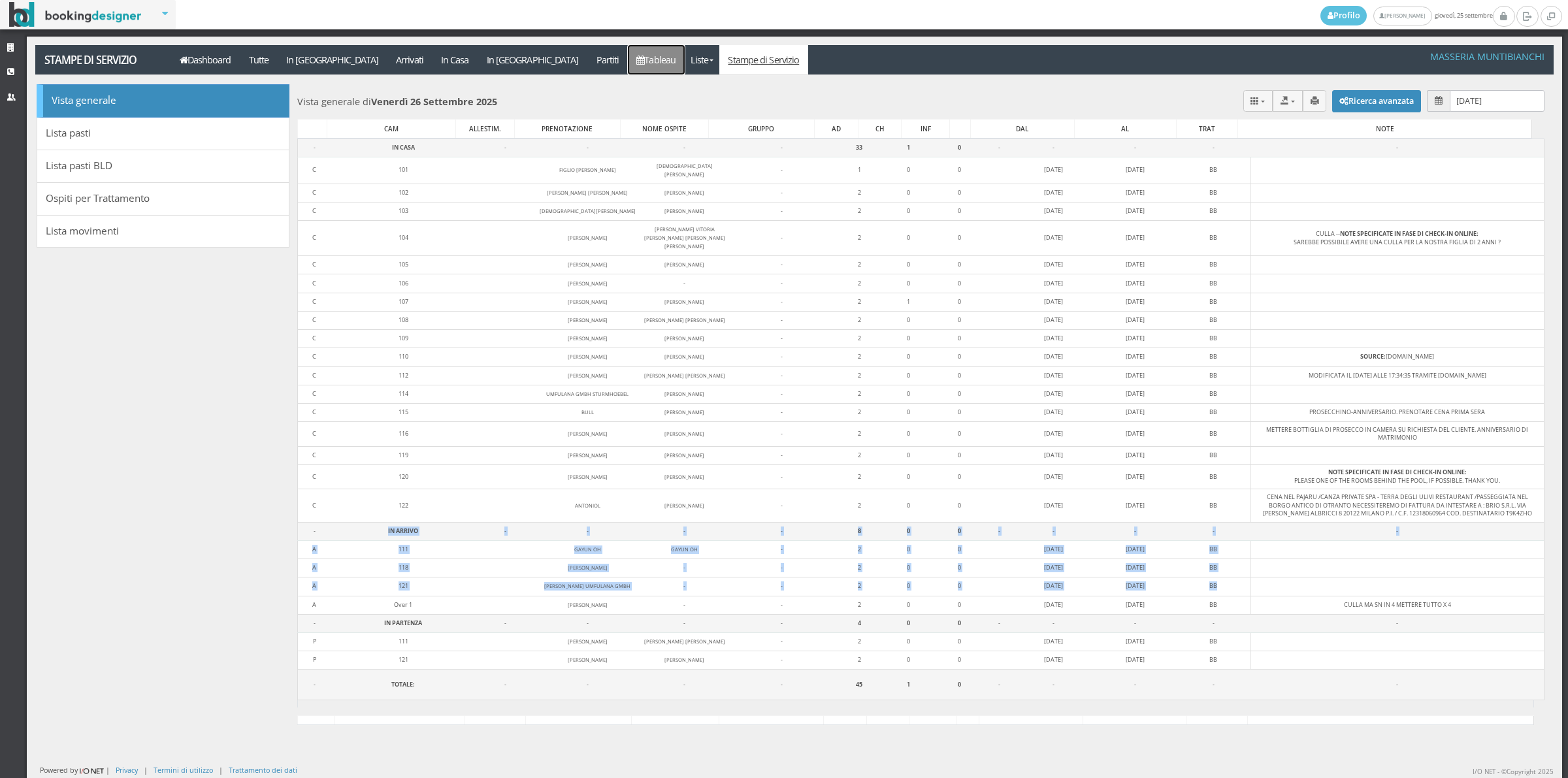
click at [628, 63] on link "Tableau" at bounding box center [656, 60] width 57 height 30
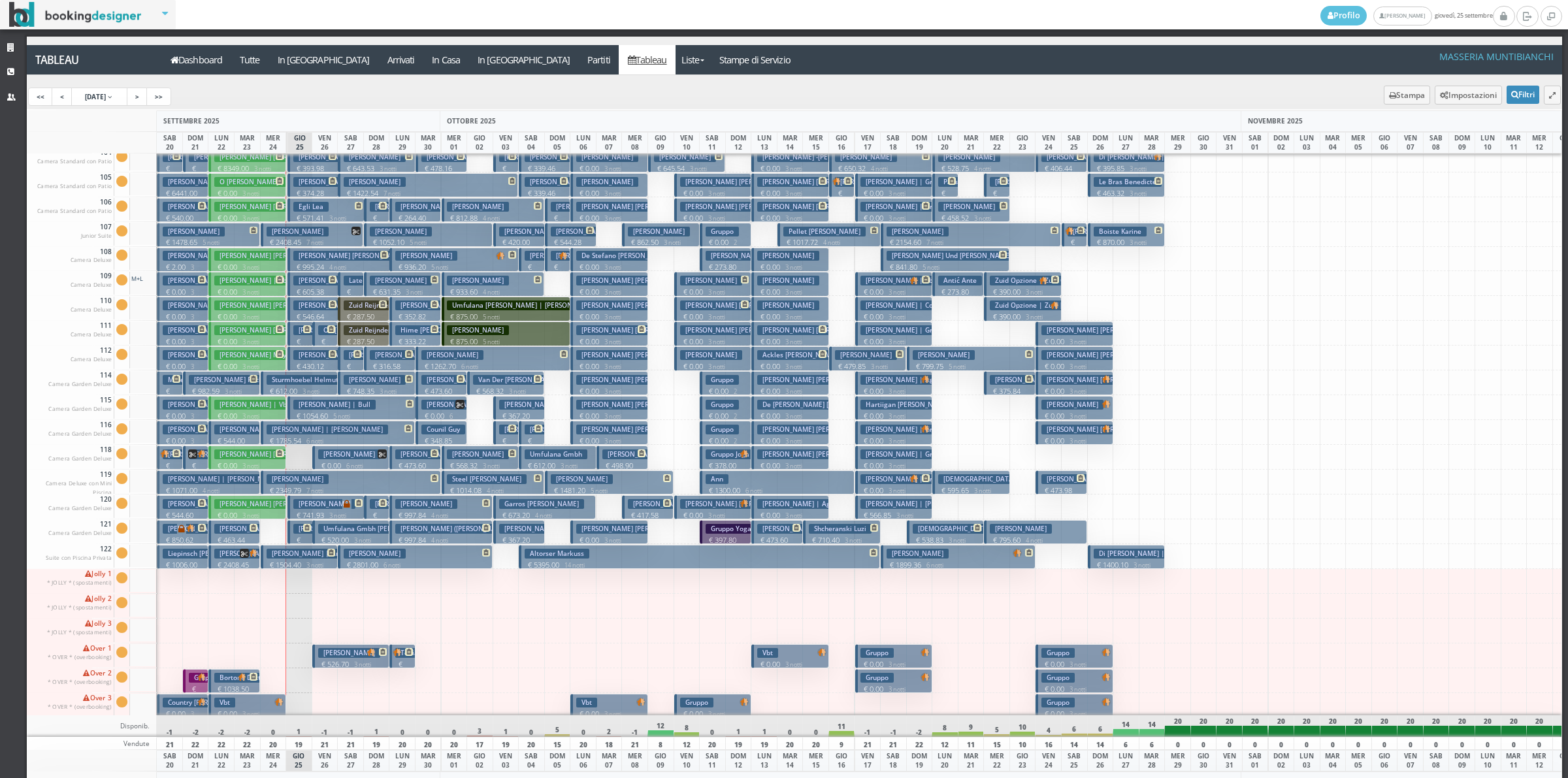
scroll to position [90, 0]
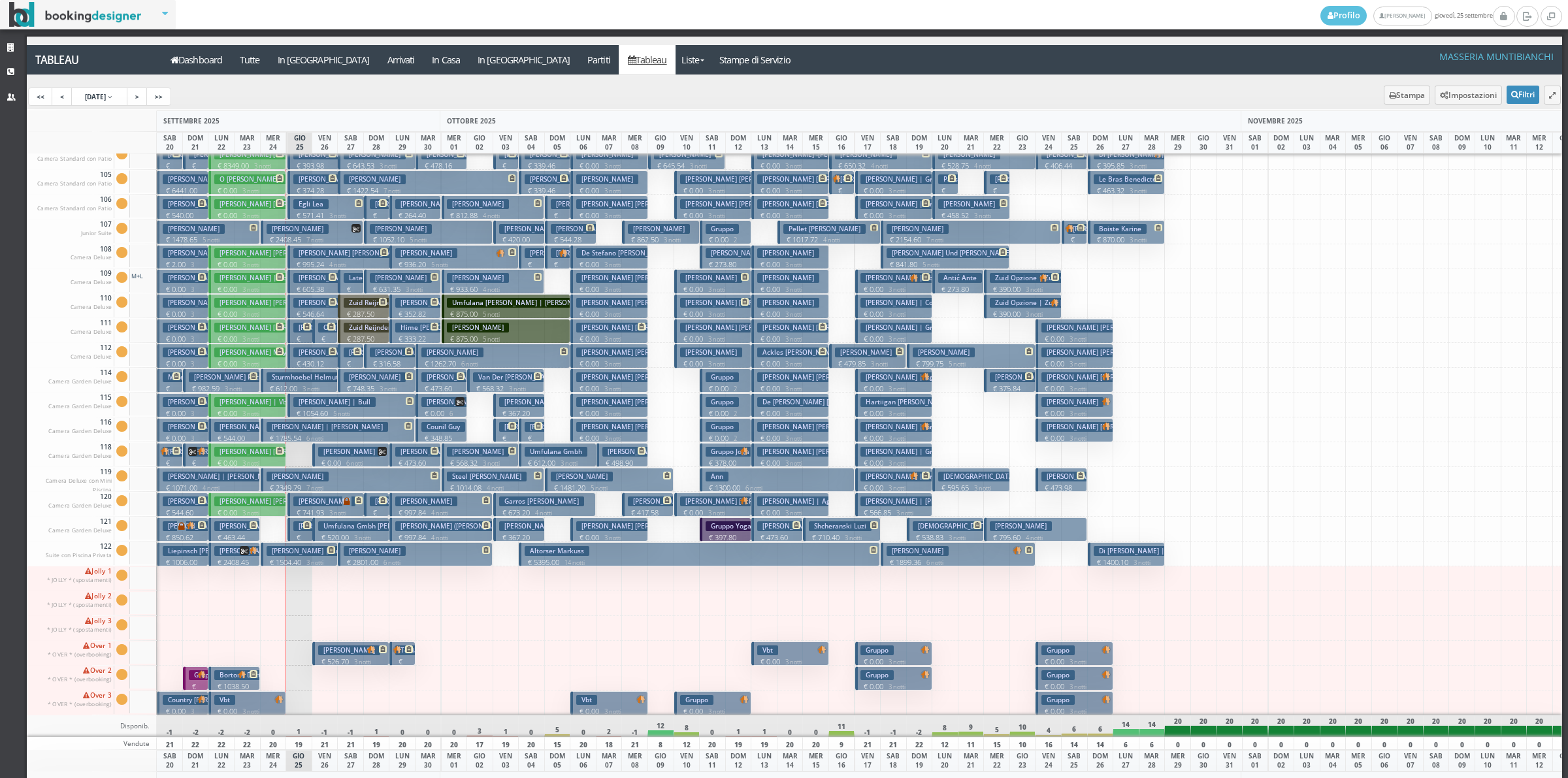
click at [354, 643] on button "Tobias € 526.70 3 notti 2 Adulti" at bounding box center [351, 654] width 77 height 24
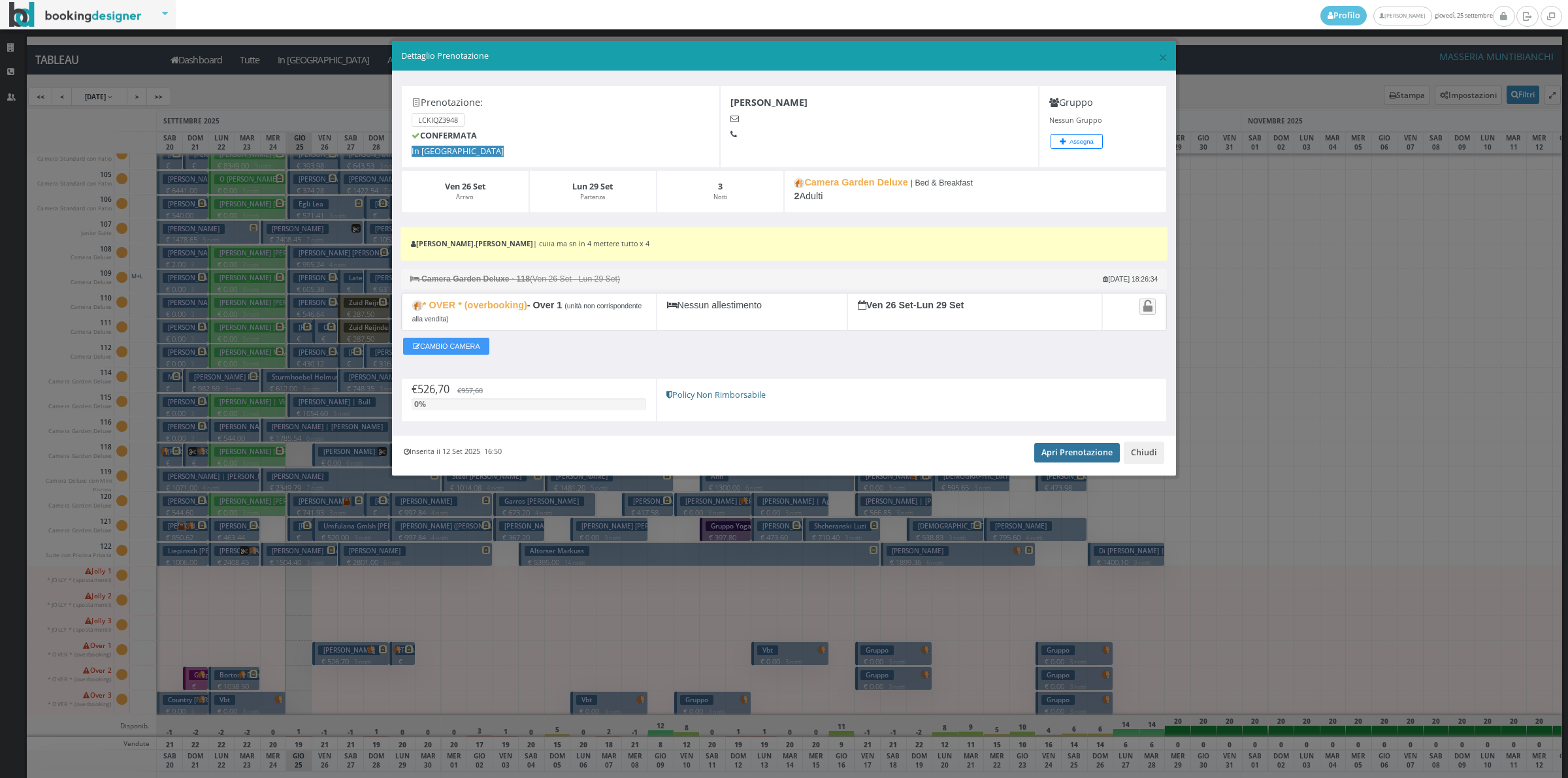
click at [1062, 455] on link "Apri Prenotazione" at bounding box center [1076, 453] width 86 height 20
click at [1135, 449] on button "Chiudi" at bounding box center [1143, 453] width 41 height 22
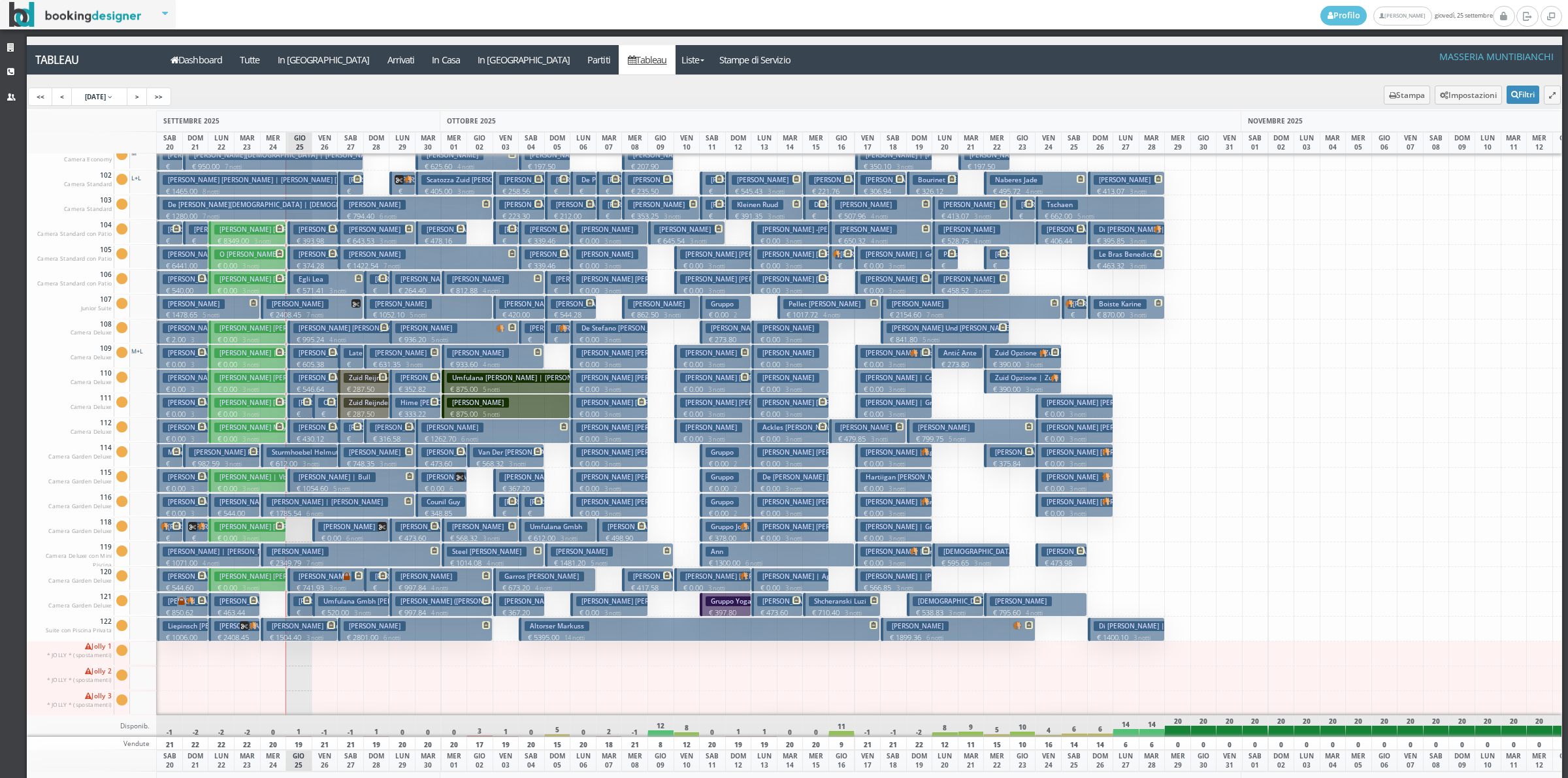
scroll to position [0, 0]
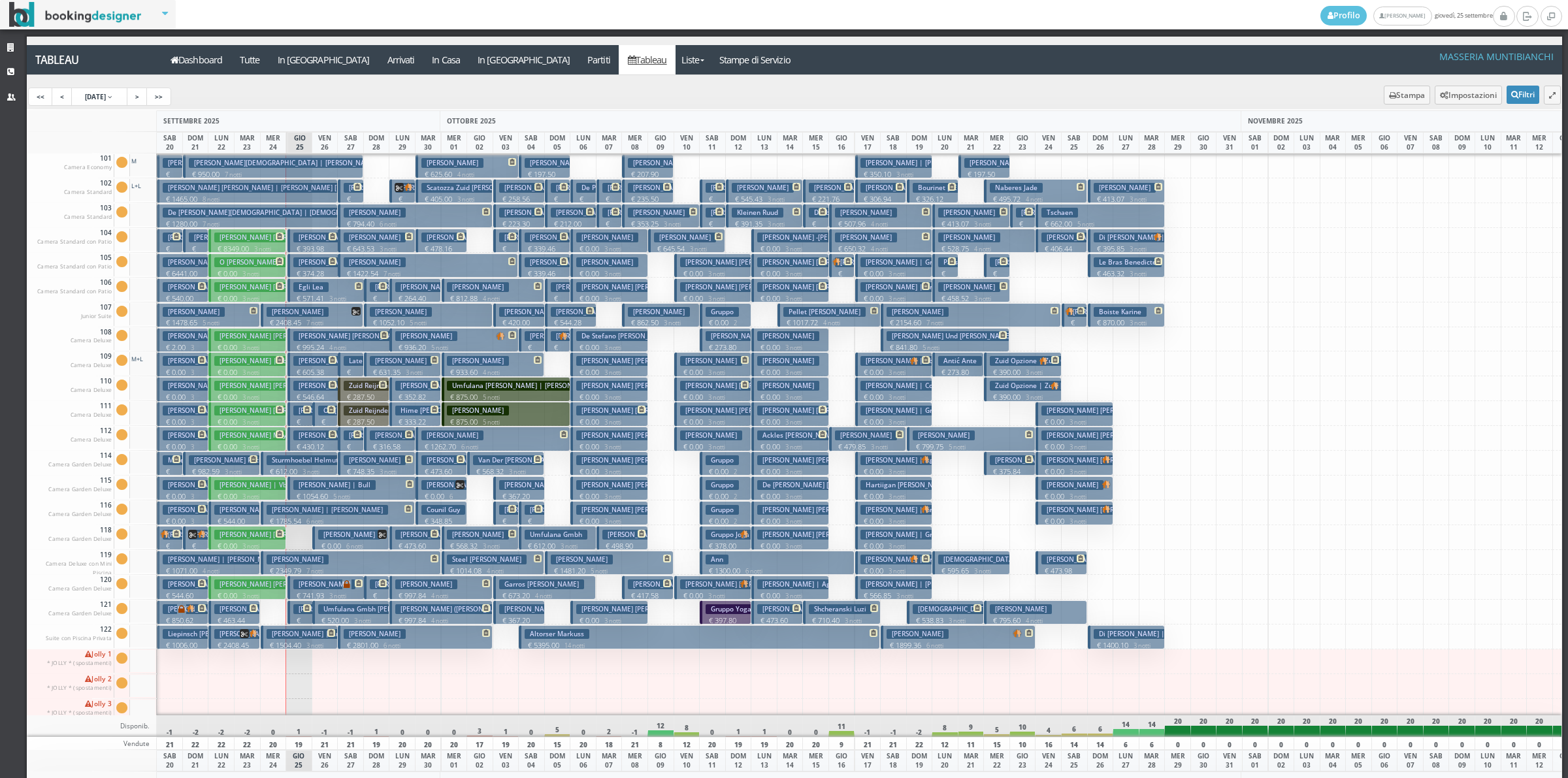
click at [309, 298] on p "€ 571.41 3 notti" at bounding box center [327, 299] width 67 height 10
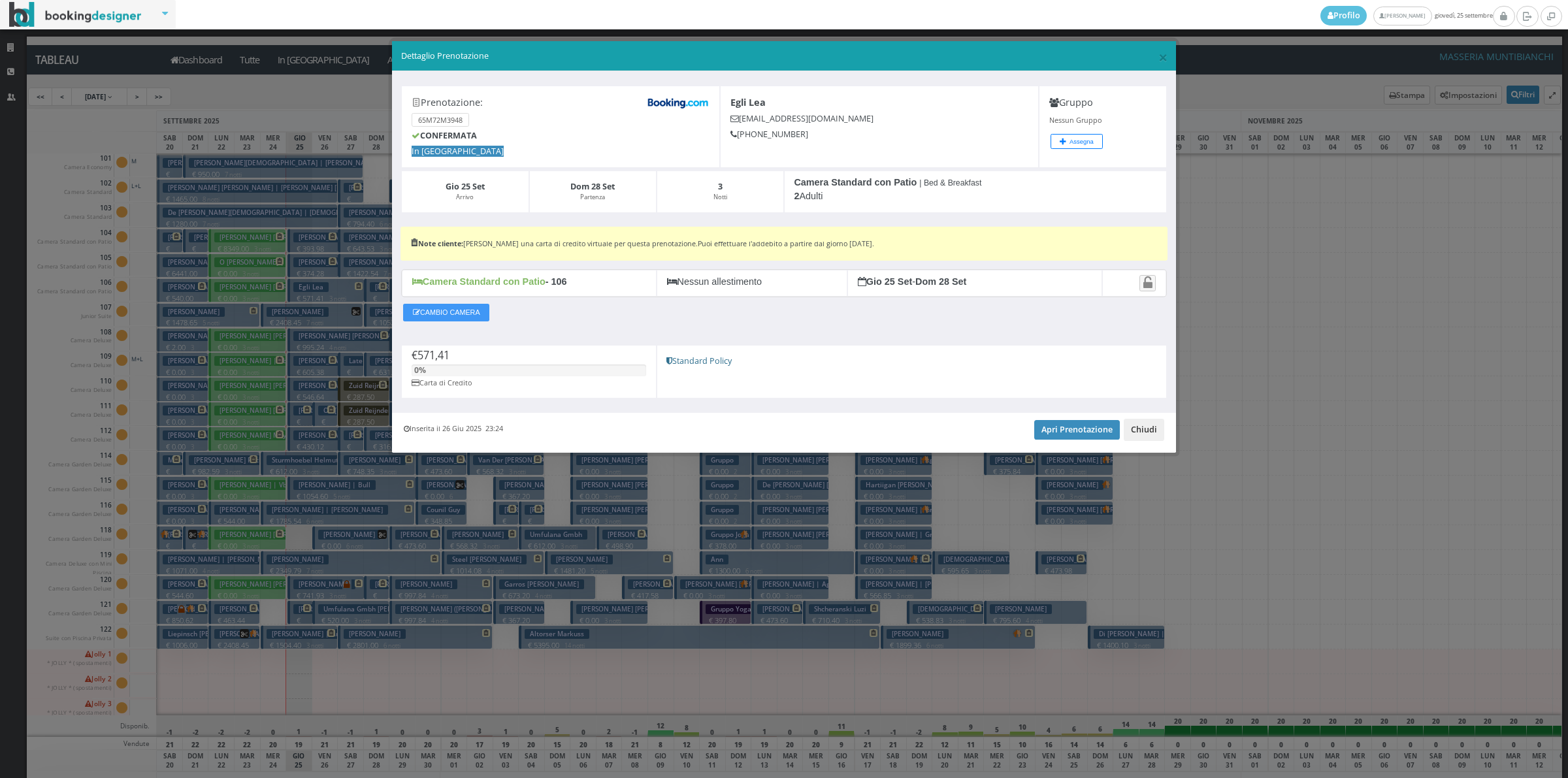
click at [1144, 429] on button "Chiudi" at bounding box center [1143, 430] width 41 height 22
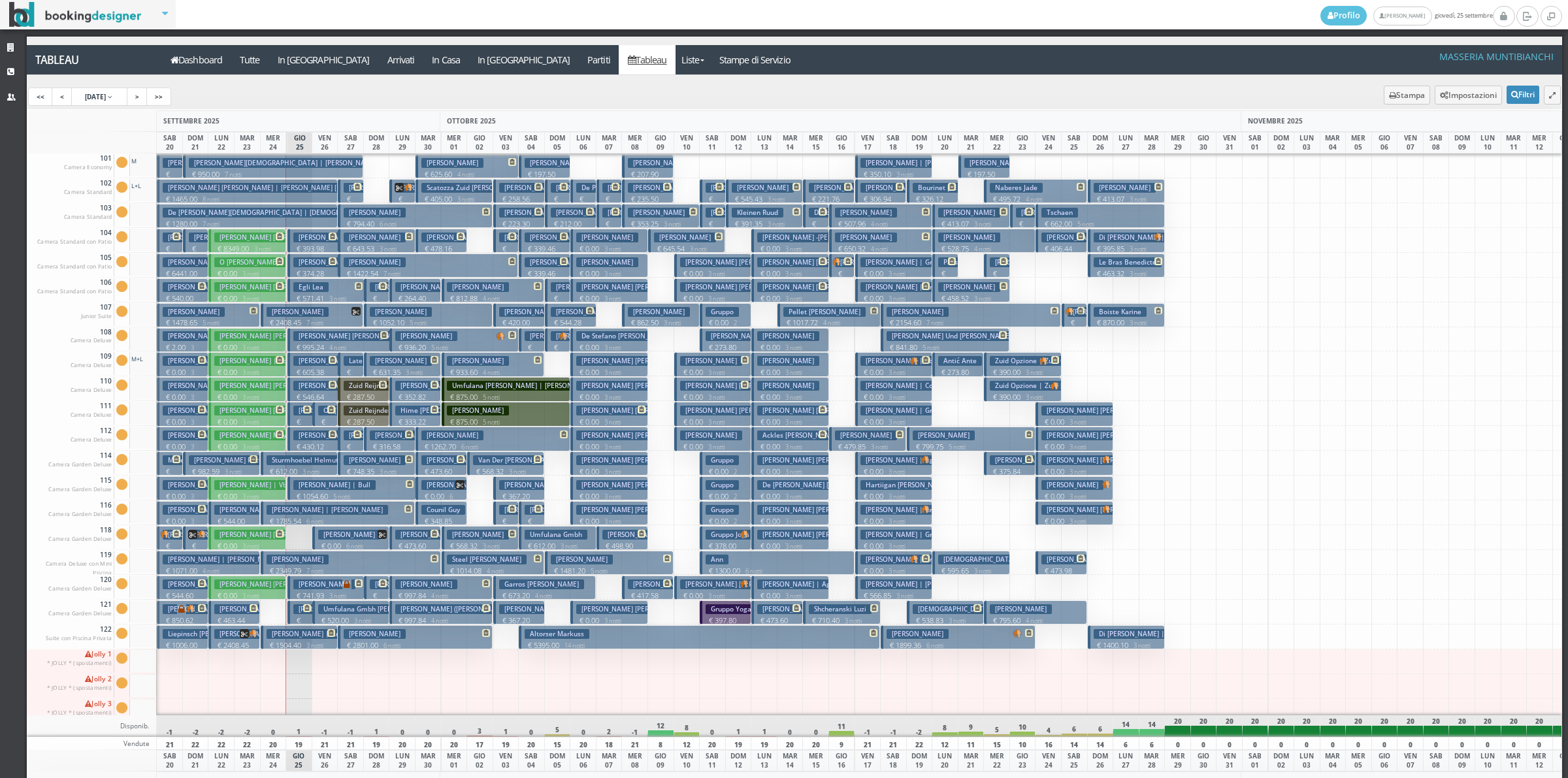
click at [327, 171] on p "€ 950.00 7 notti" at bounding box center [274, 174] width 170 height 10
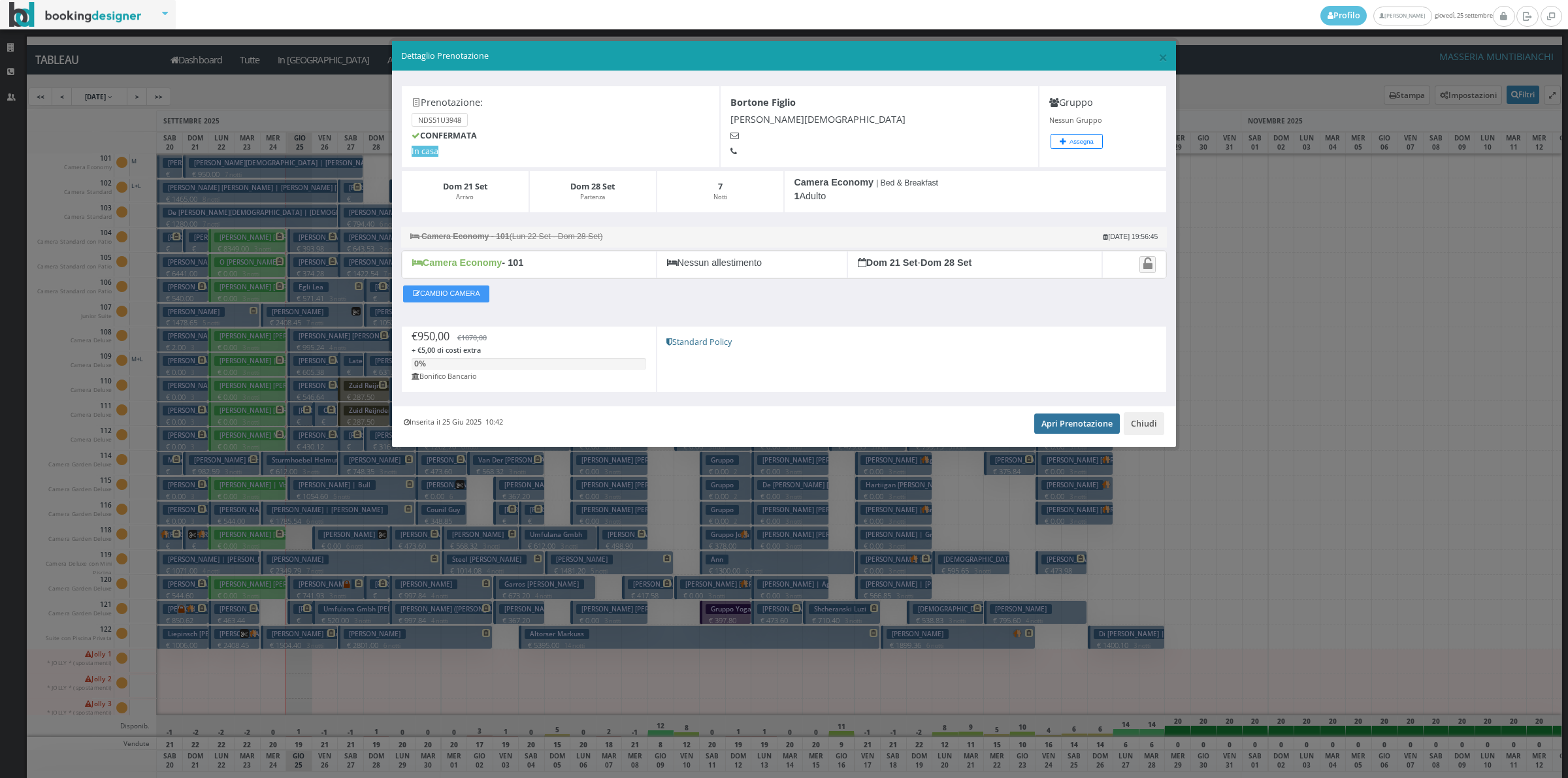
click at [1067, 429] on link "Apri Prenotazione" at bounding box center [1076, 423] width 86 height 20
click at [1150, 432] on button "Chiudi" at bounding box center [1143, 423] width 41 height 22
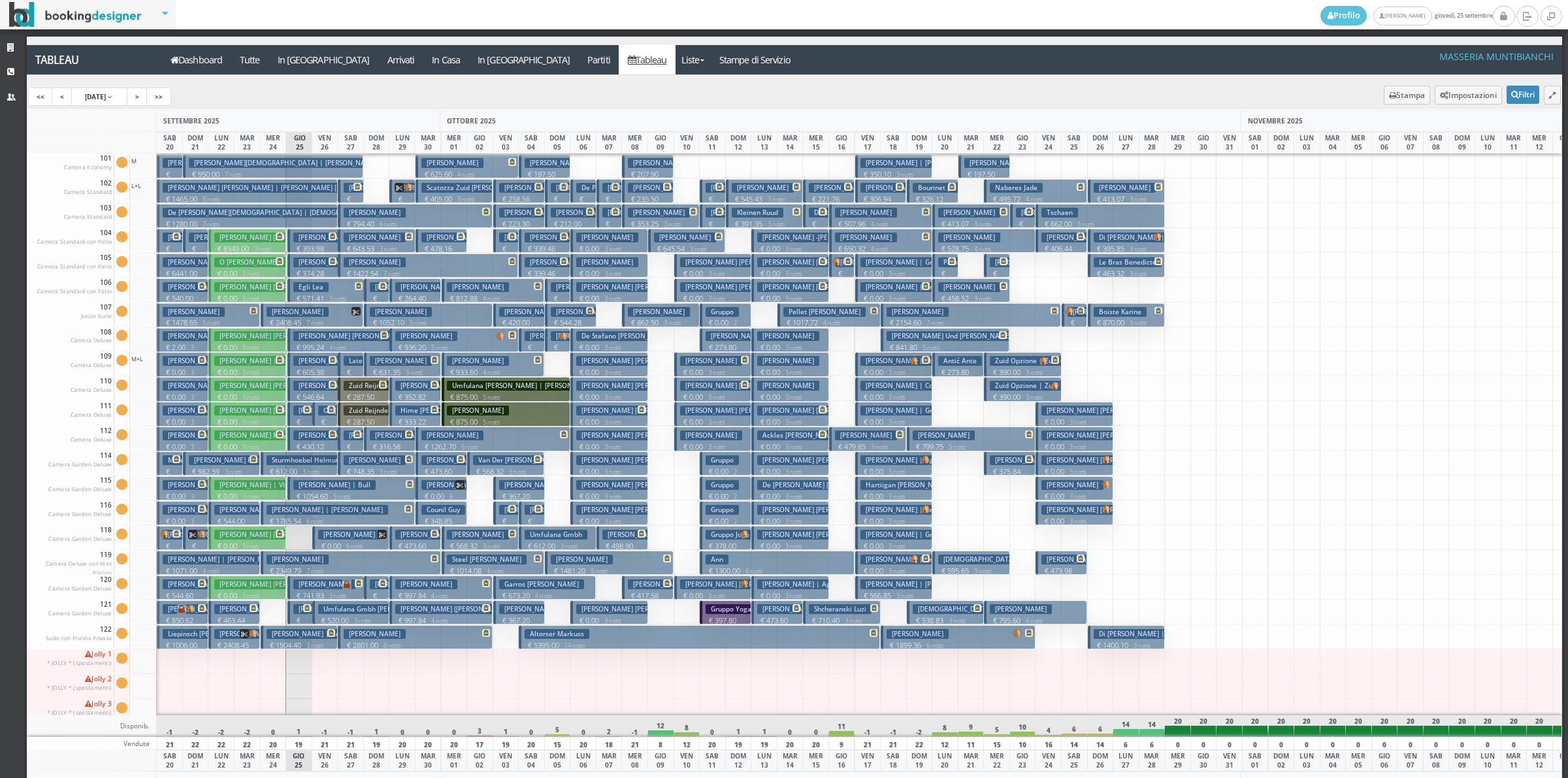
click at [298, 192] on h3 "[PERSON_NAME] [PERSON_NAME] | [PERSON_NAME] [PERSON_NAME]" at bounding box center [277, 188] width 229 height 10
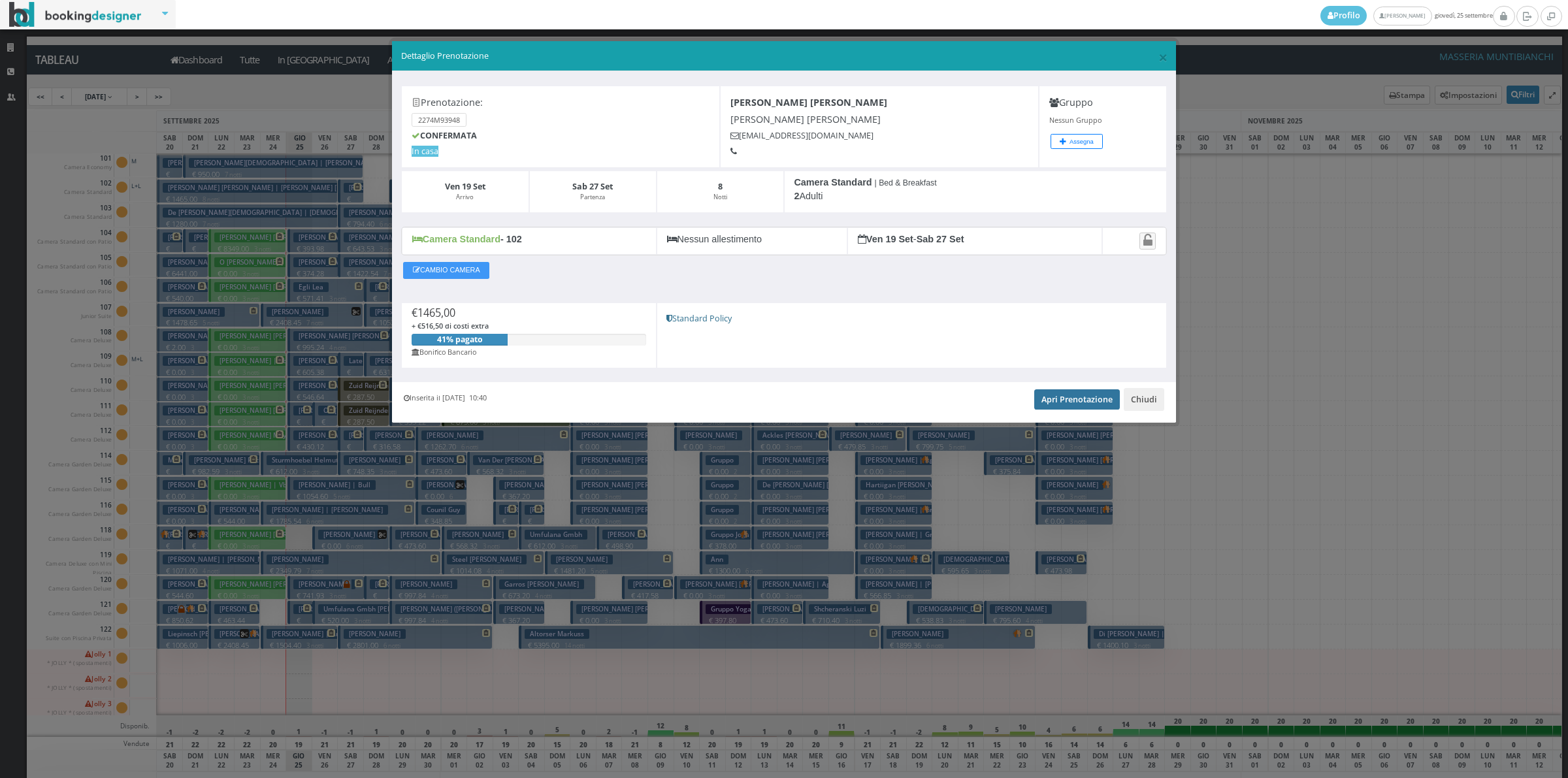
click at [1063, 398] on link "Apri Prenotazione" at bounding box center [1076, 399] width 86 height 20
click at [1142, 397] on button "Chiudi" at bounding box center [1143, 399] width 41 height 22
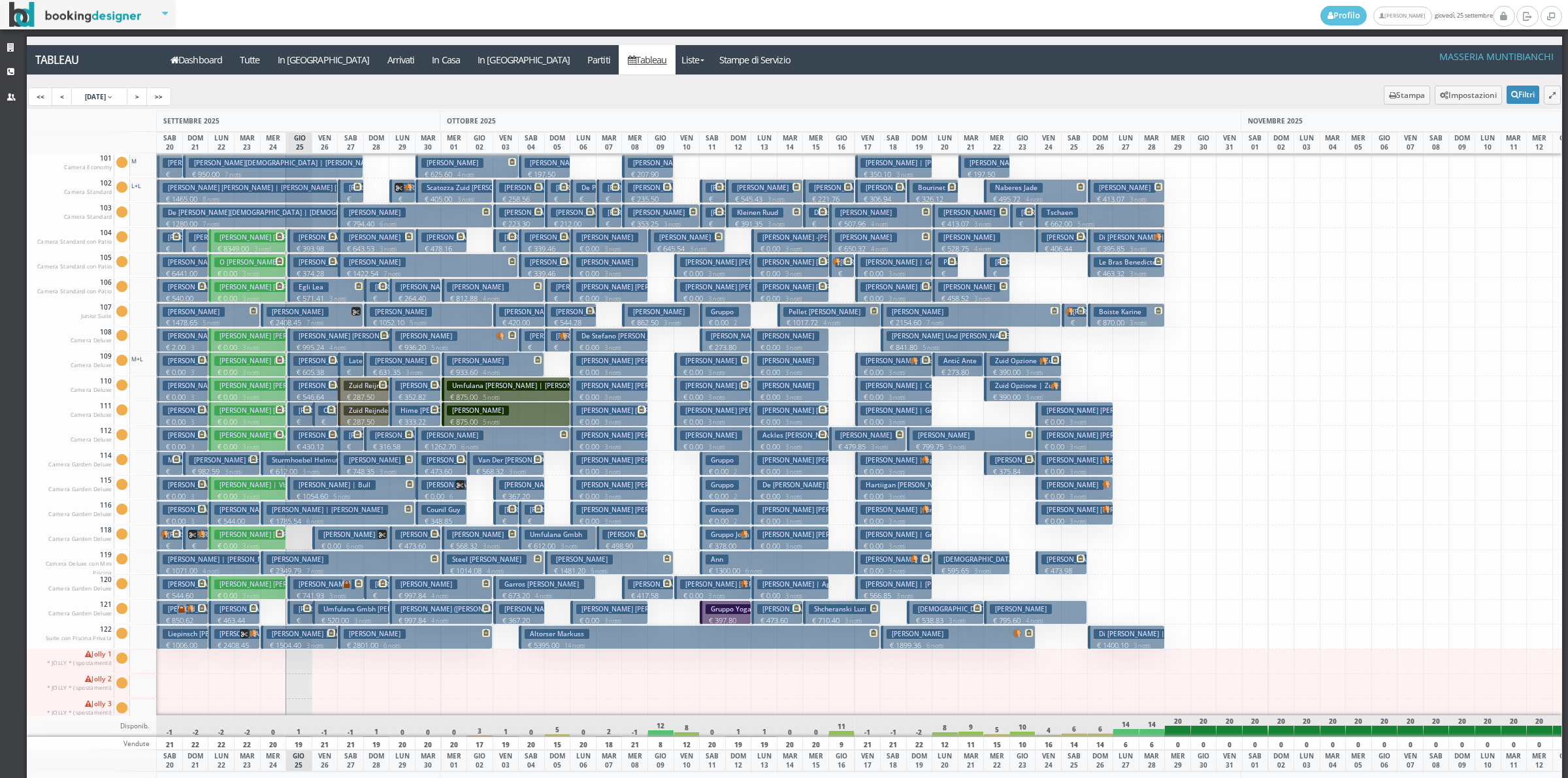
click at [302, 294] on p "€ 571.41 3 notti" at bounding box center [327, 299] width 67 height 10
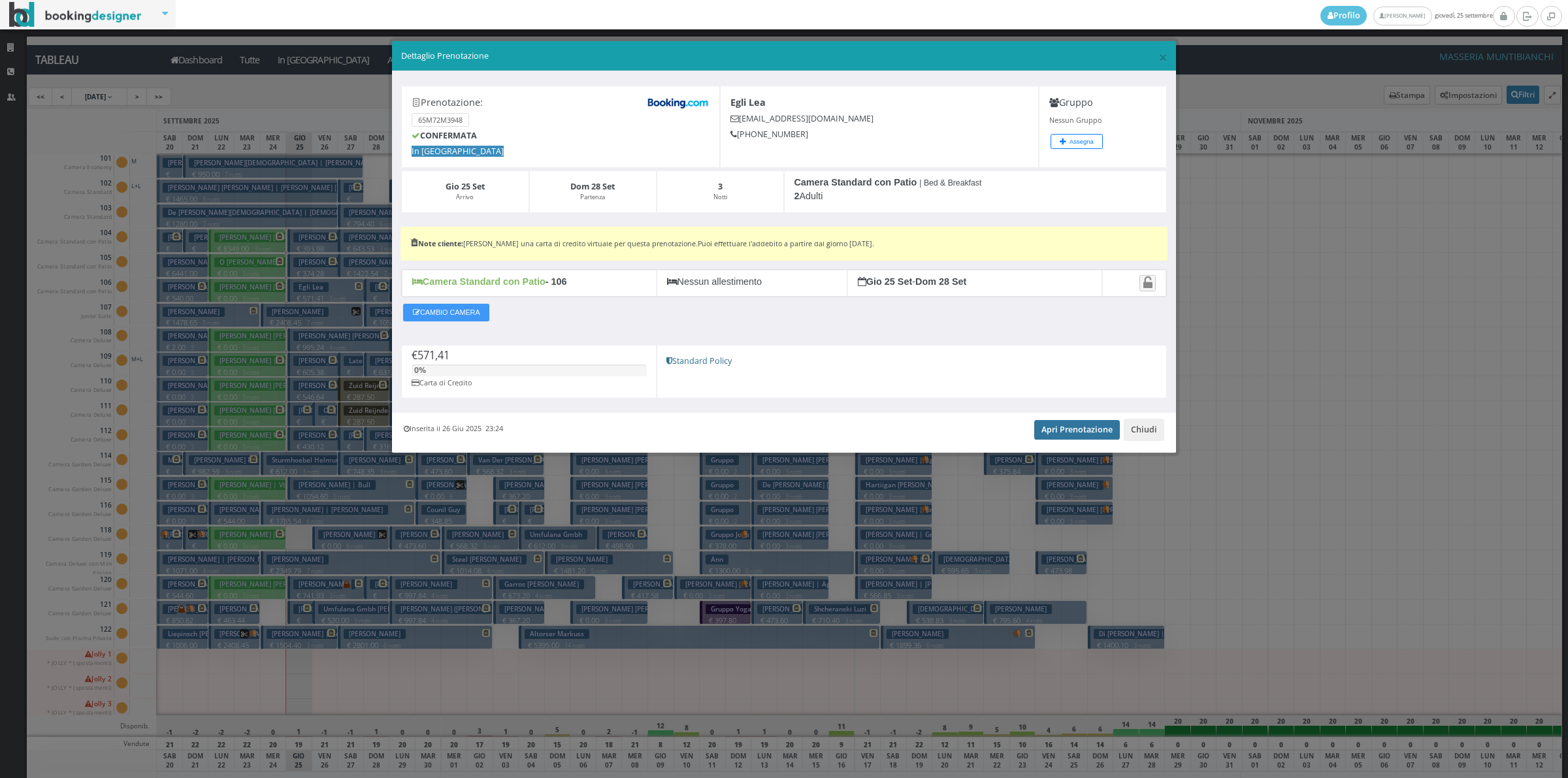
click at [1053, 440] on link "Apri Prenotazione" at bounding box center [1076, 430] width 86 height 20
click at [1132, 429] on button "Chiudi" at bounding box center [1143, 430] width 41 height 22
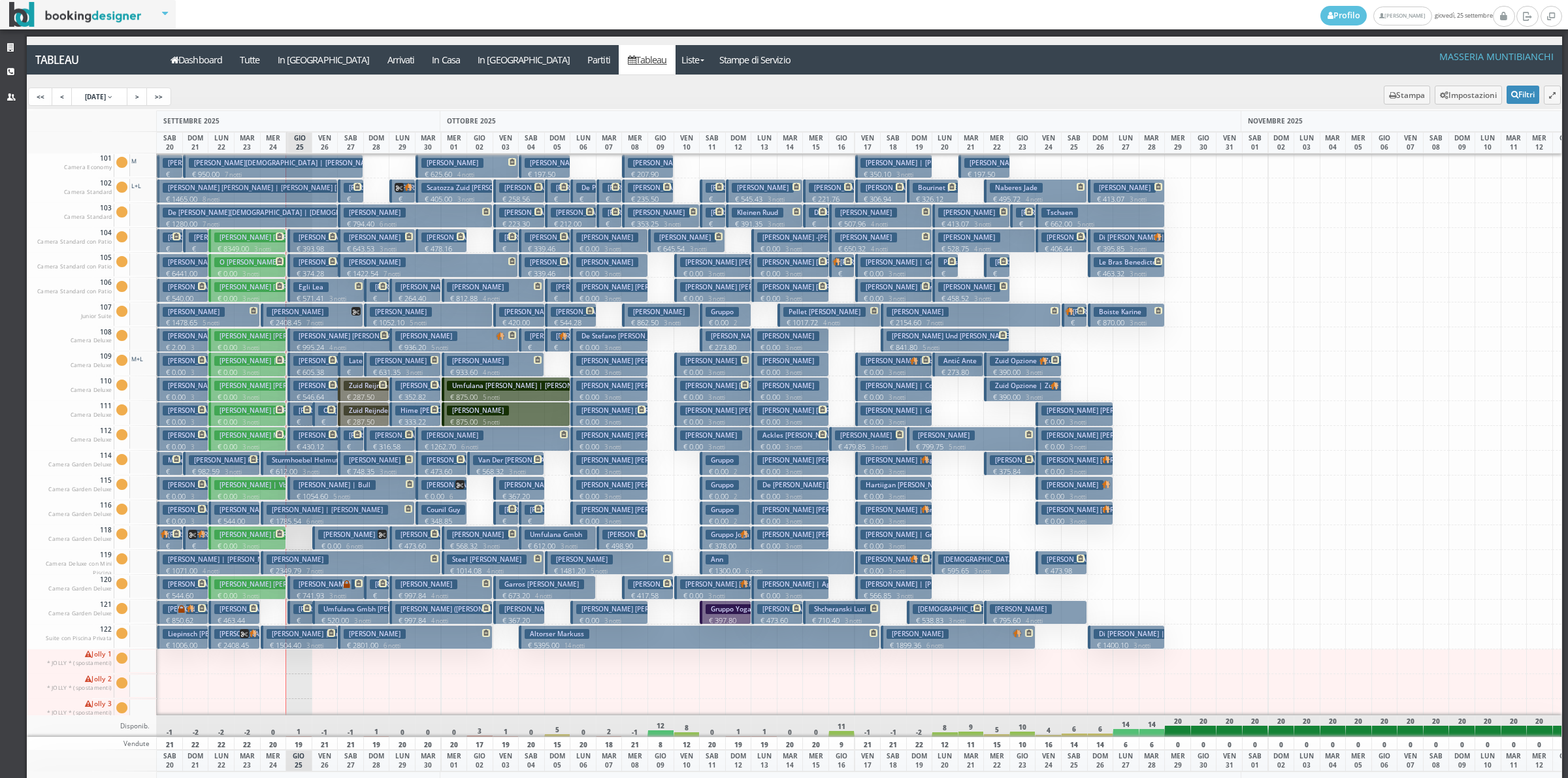
click at [354, 442] on p "€ 166.61 1 notti" at bounding box center [351, 462] width 15 height 41
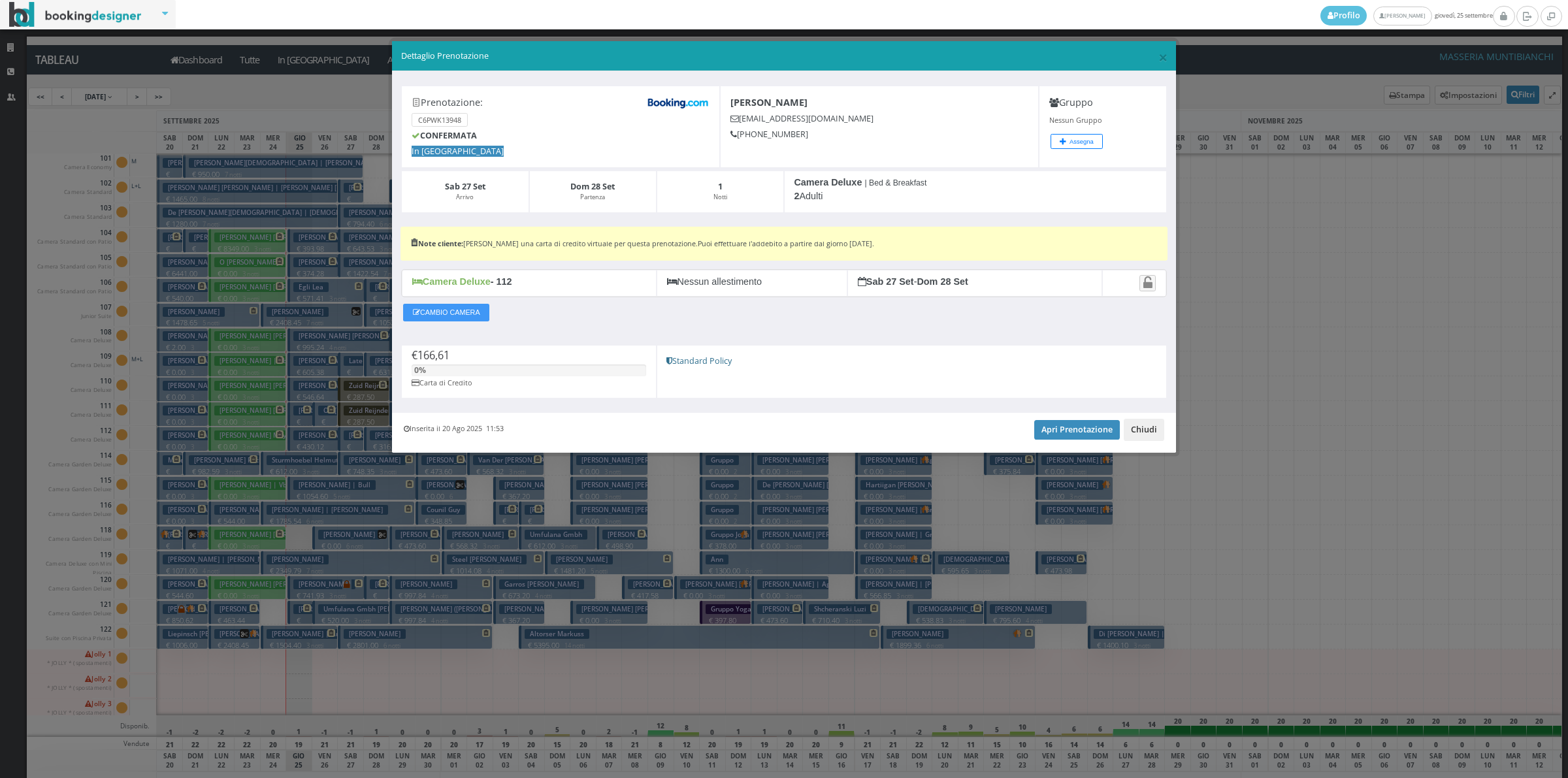
click at [1138, 432] on button "Chiudi" at bounding box center [1143, 430] width 41 height 22
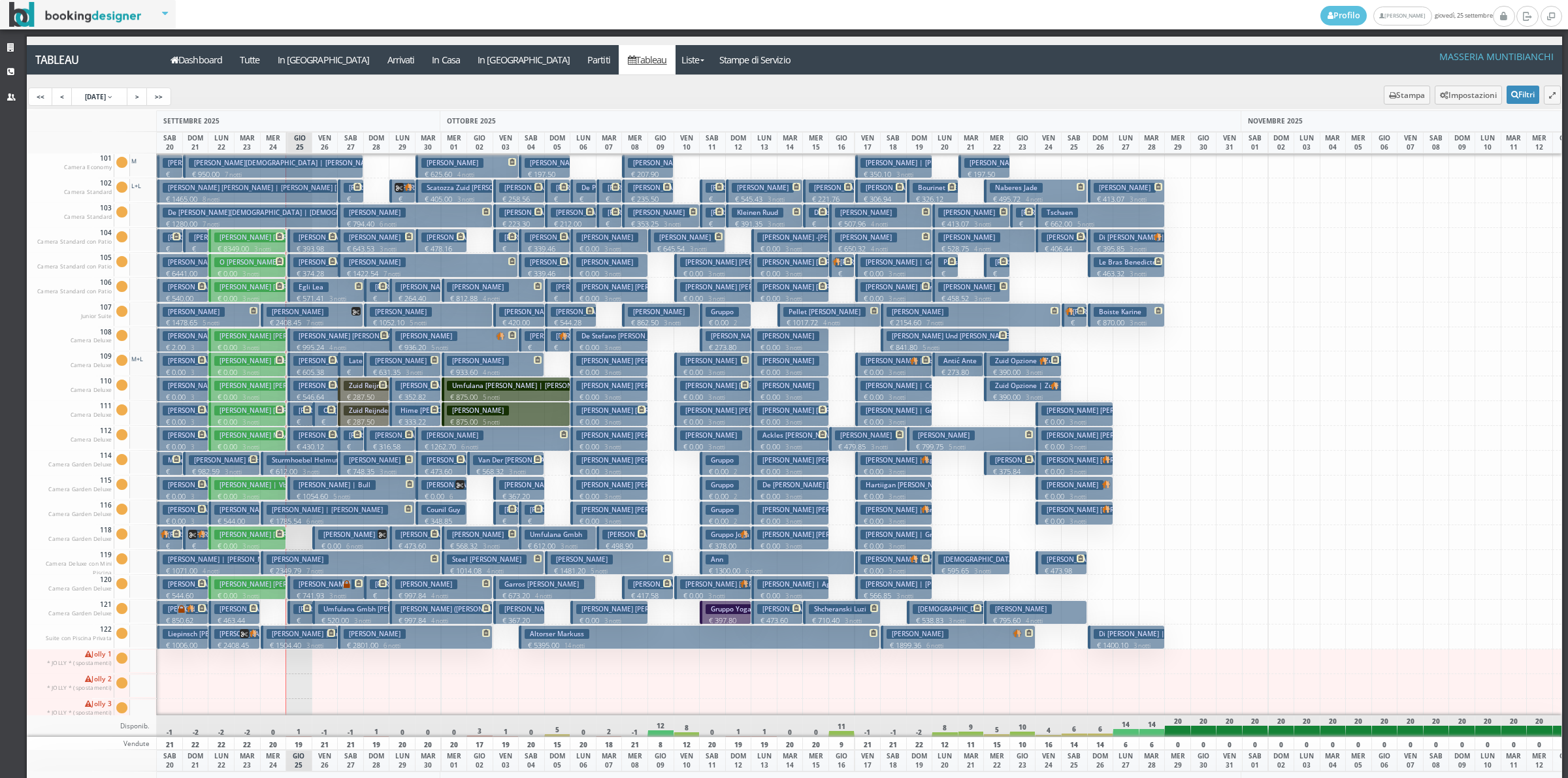
click at [348, 533] on h3 "Huesmann Tobias" at bounding box center [349, 535] width 62 height 10
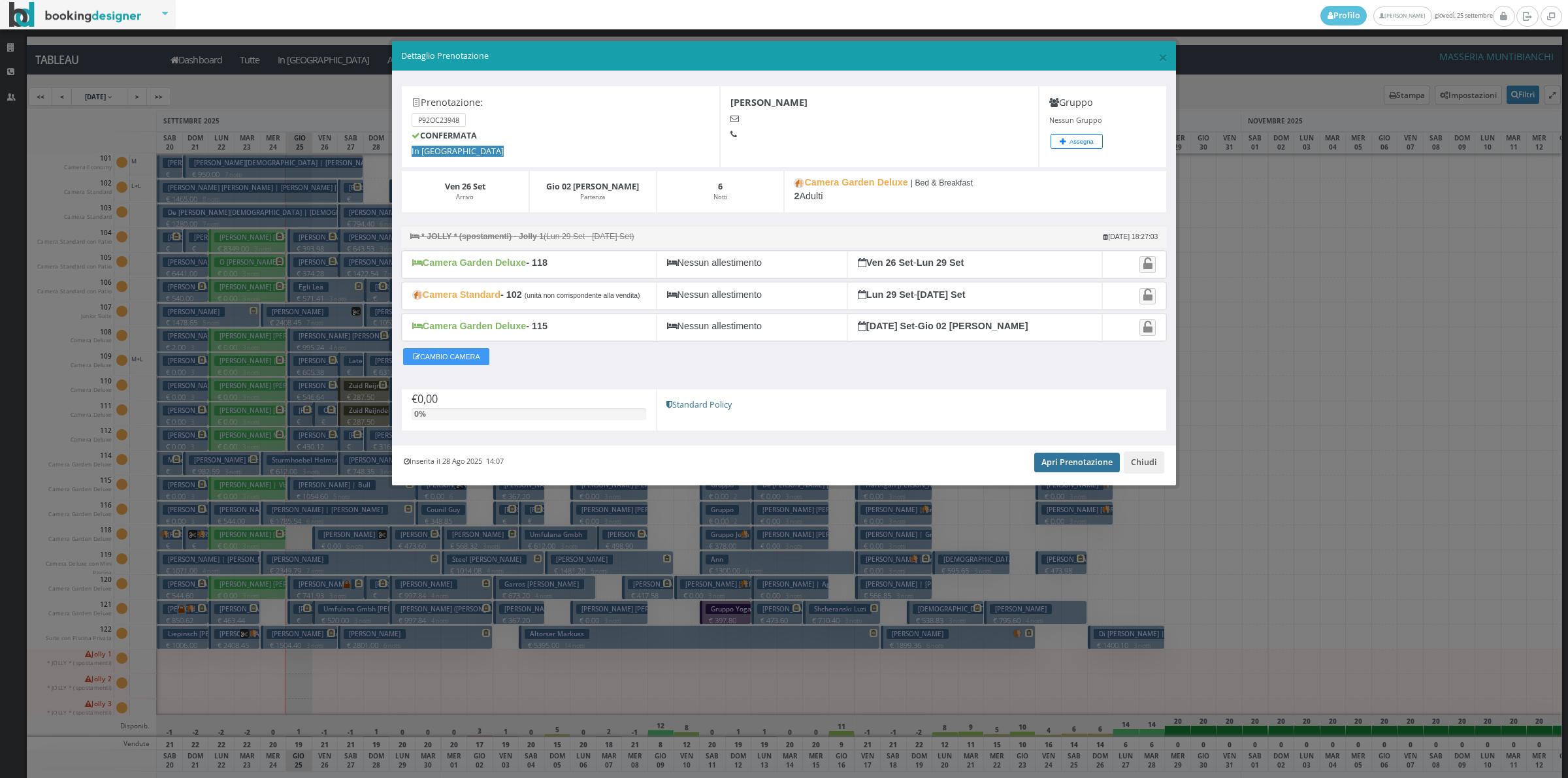
click at [1098, 472] on link "Apri Prenotazione" at bounding box center [1076, 462] width 86 height 20
click at [1149, 464] on button "Chiudi" at bounding box center [1143, 462] width 41 height 22
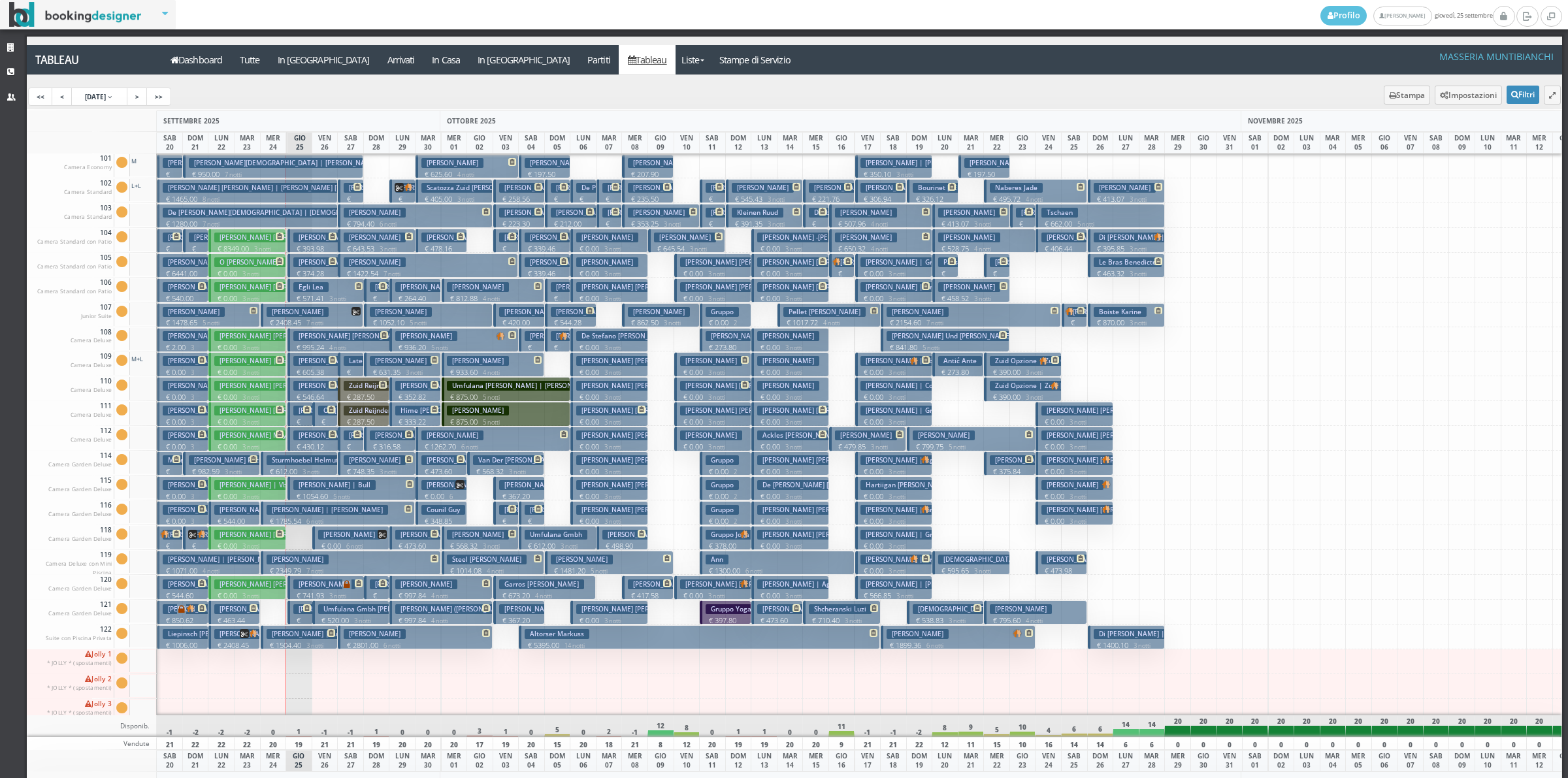
click at [369, 529] on button "Huesmann Tobias € 0.00 6 notti 2 Adulti" at bounding box center [351, 538] width 77 height 24
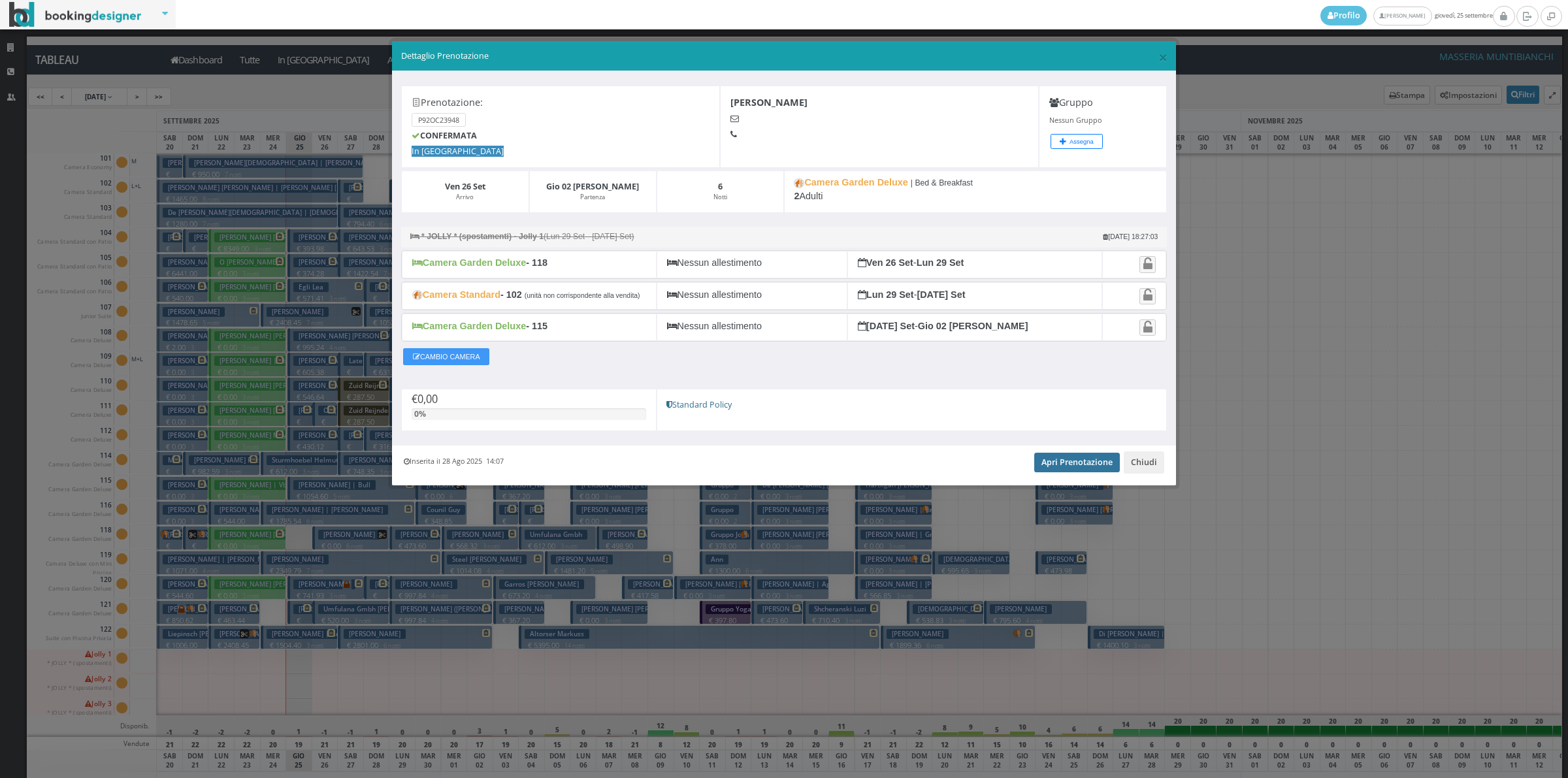
click at [1052, 466] on link "Apri Prenotazione" at bounding box center [1076, 462] width 86 height 20
click at [1132, 472] on button "Chiudi" at bounding box center [1143, 462] width 41 height 22
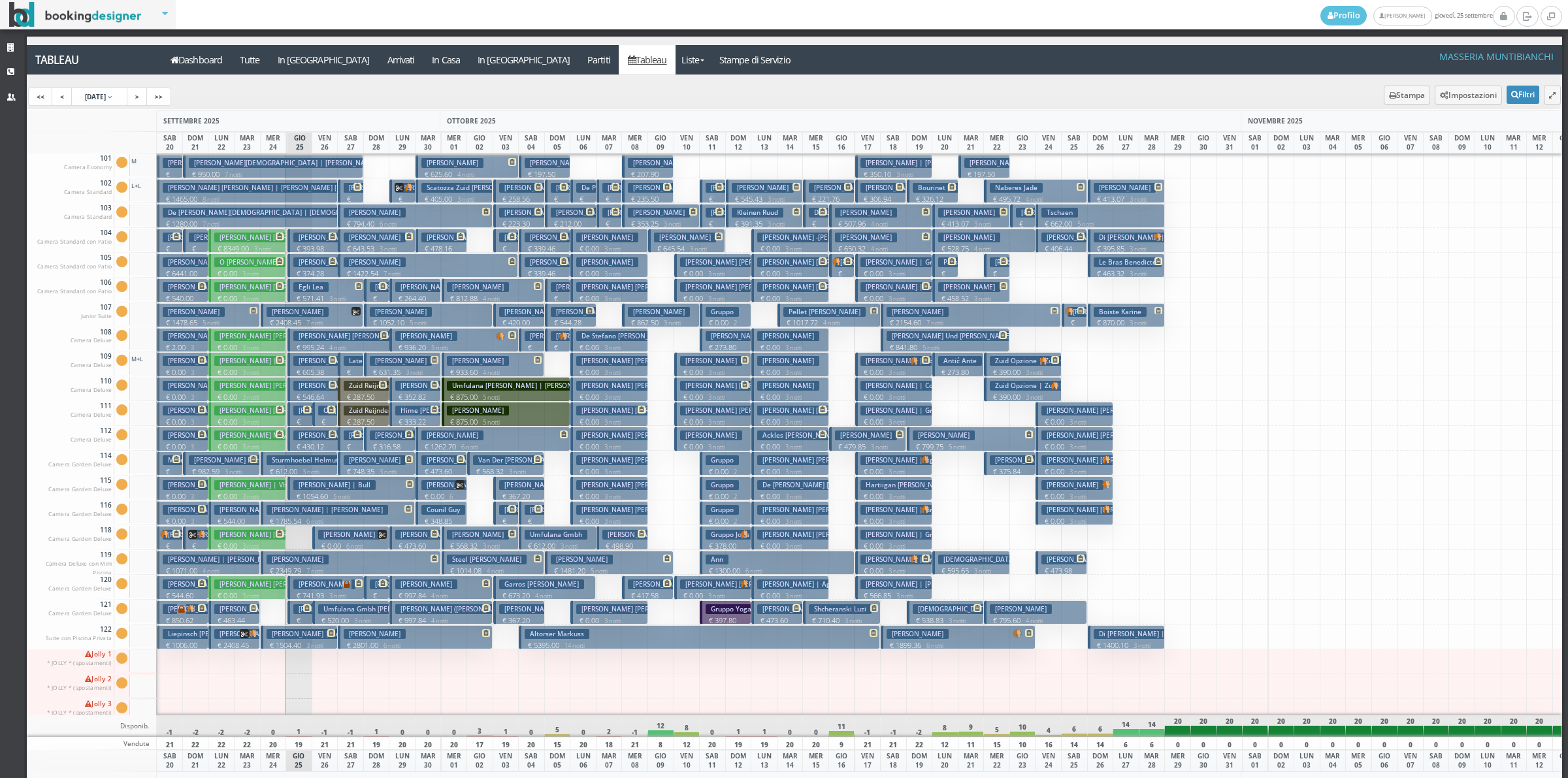
click at [373, 217] on h3 "[PERSON_NAME]" at bounding box center [374, 213] width 62 height 10
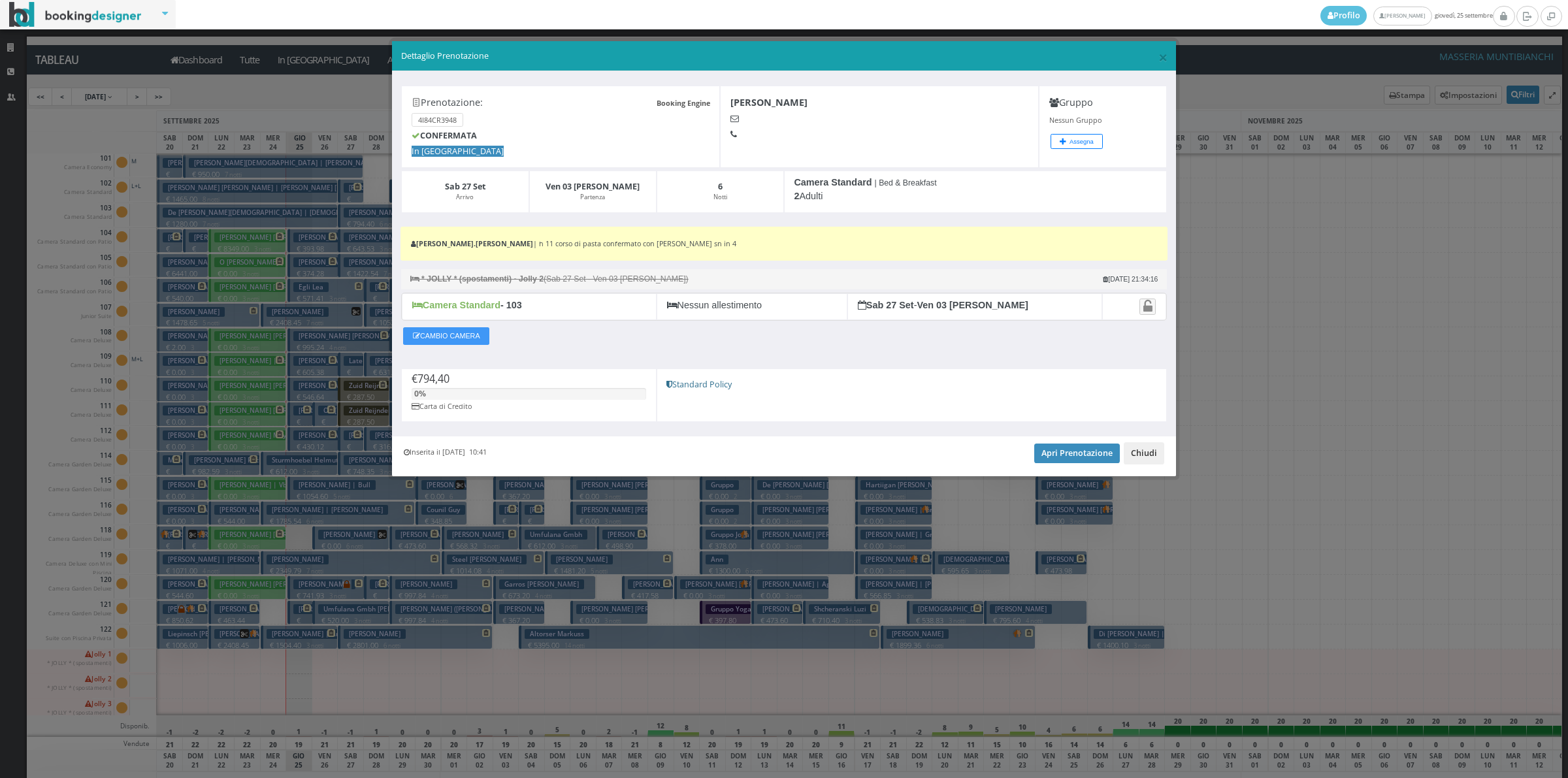
click at [1154, 459] on button "Chiudi" at bounding box center [1143, 454] width 41 height 22
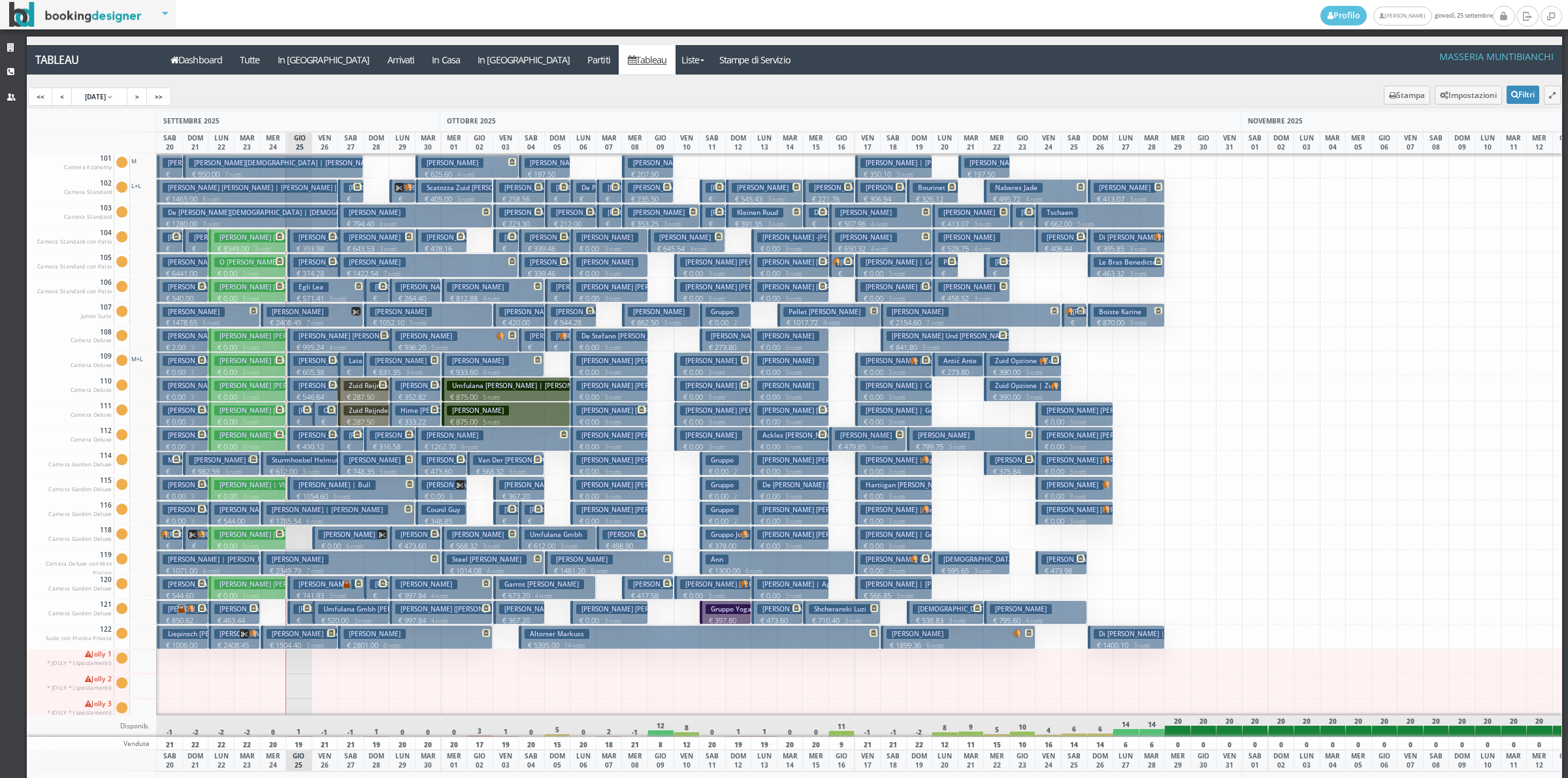
click at [412, 640] on p "€ 2801.00 6 notti" at bounding box center [416, 645] width 145 height 10
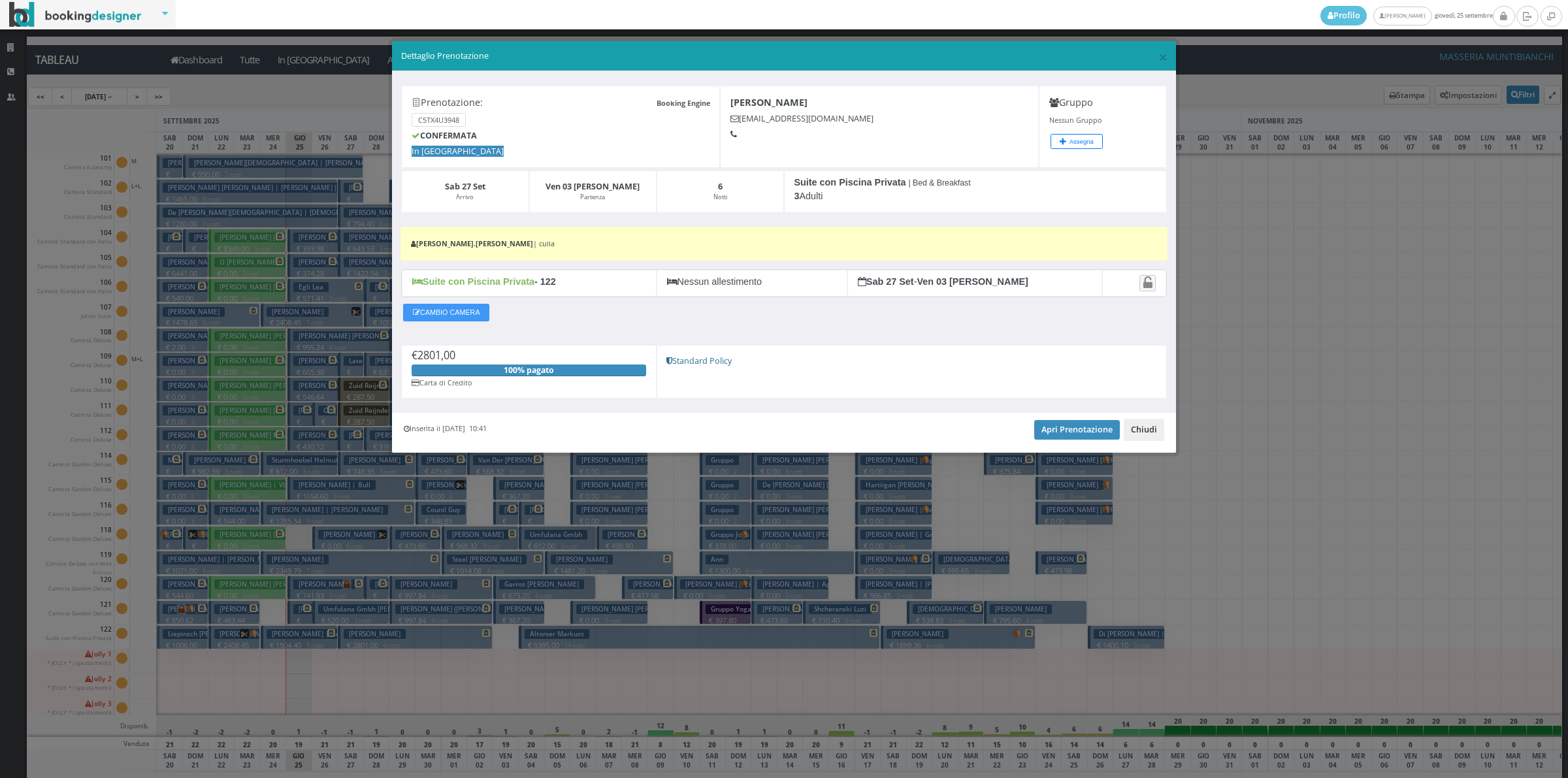
click at [1140, 426] on button "Chiudi" at bounding box center [1143, 430] width 41 height 22
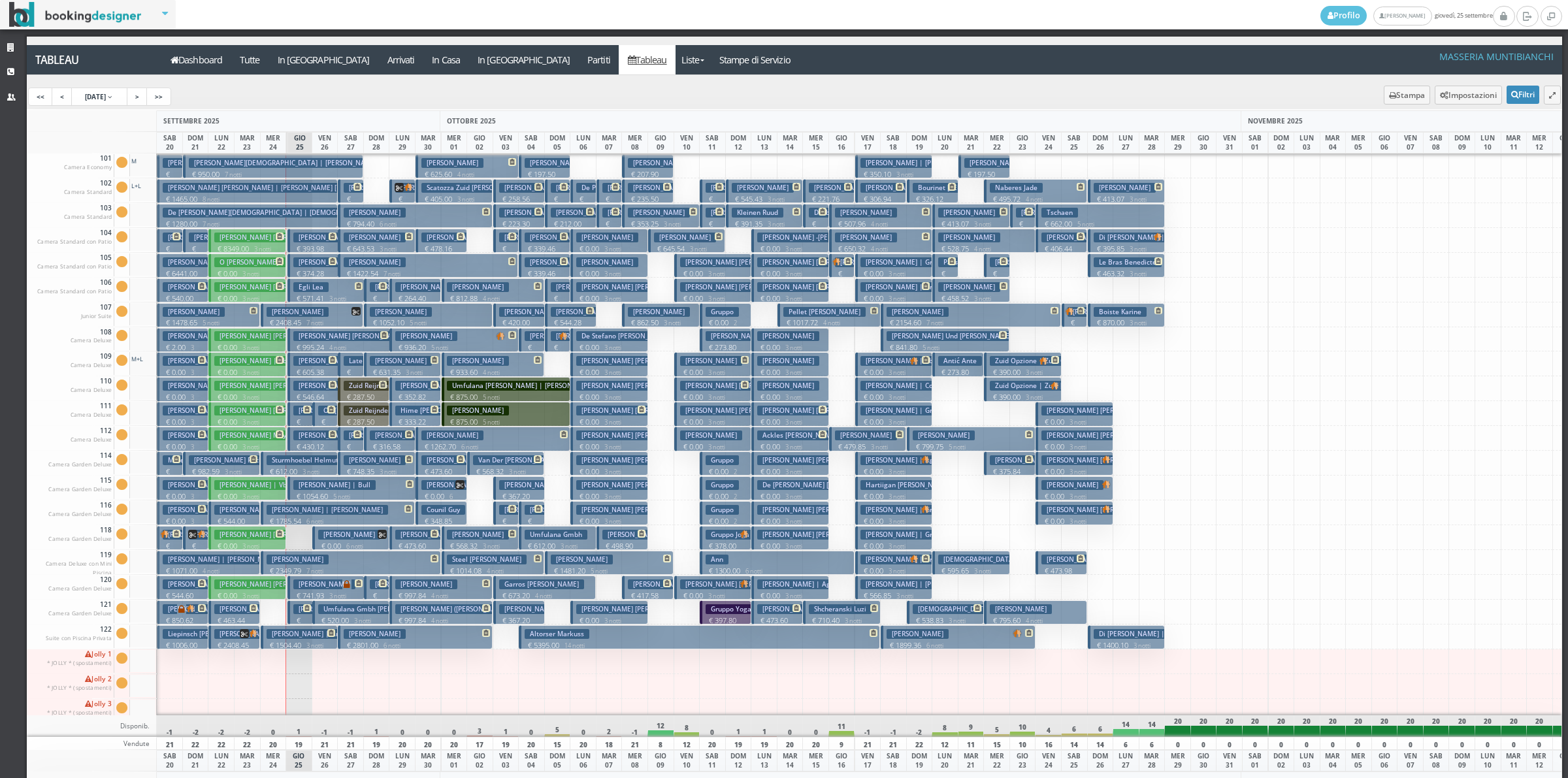
click at [302, 622] on p "€ 205.14 1 notti" at bounding box center [301, 636] width 15 height 41
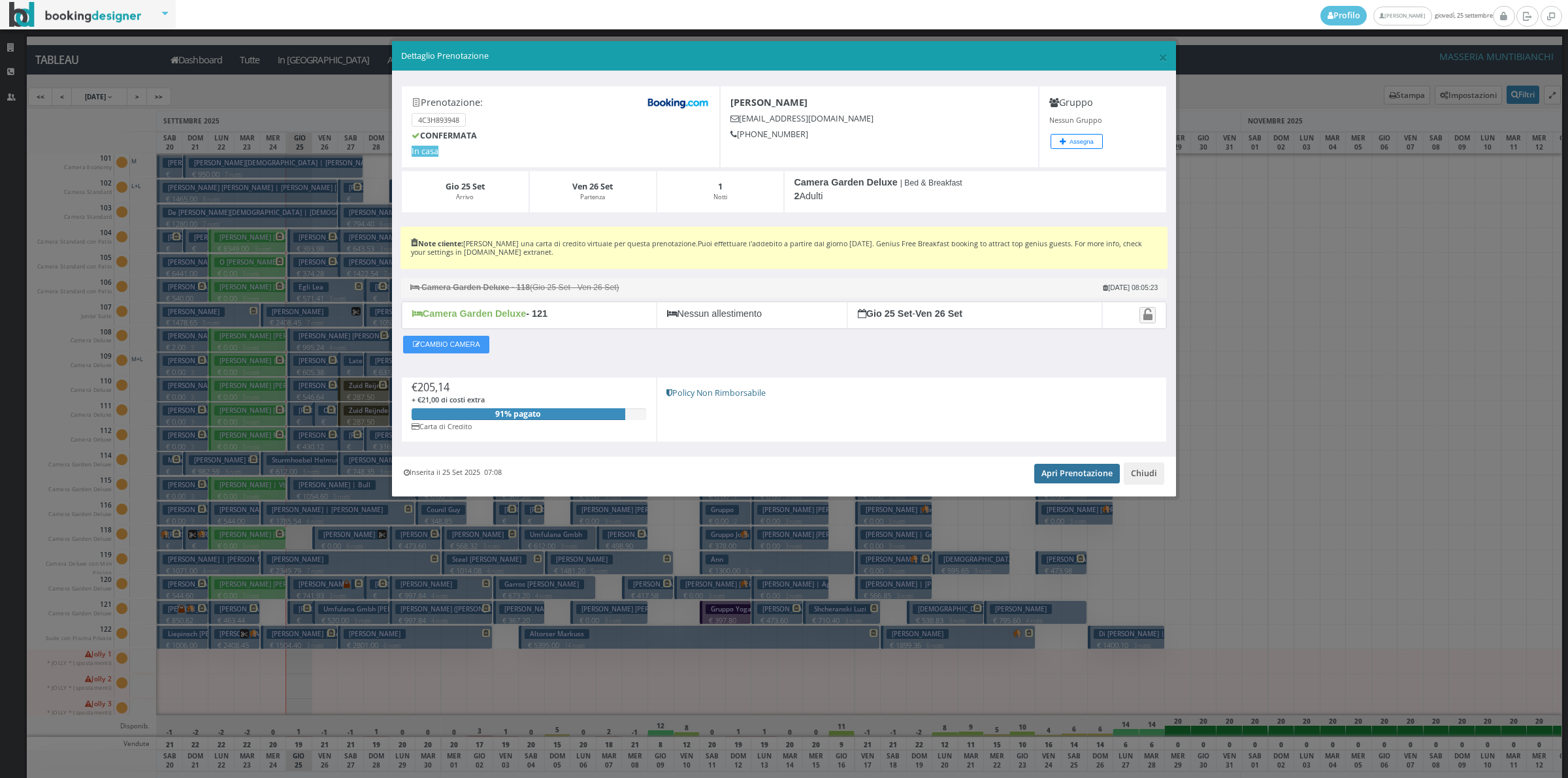
click at [1062, 482] on link "Apri Prenotazione" at bounding box center [1076, 473] width 86 height 20
click at [1138, 474] on button "Chiudi" at bounding box center [1143, 474] width 41 height 22
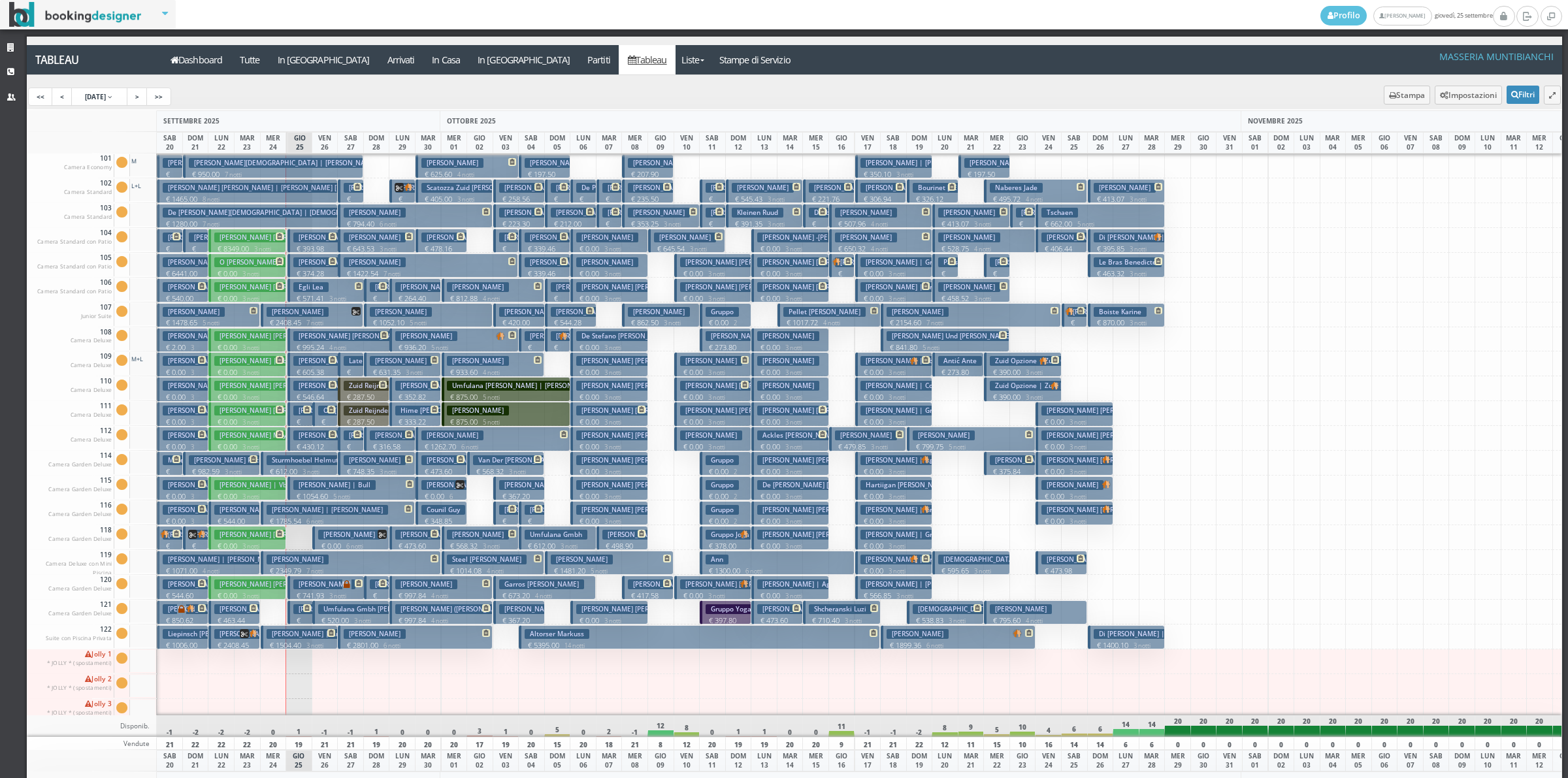
click at [311, 415] on h3 "[PERSON_NAME] [PERSON_NAME] | [PERSON_NAME]" at bounding box center [381, 411] width 175 height 10
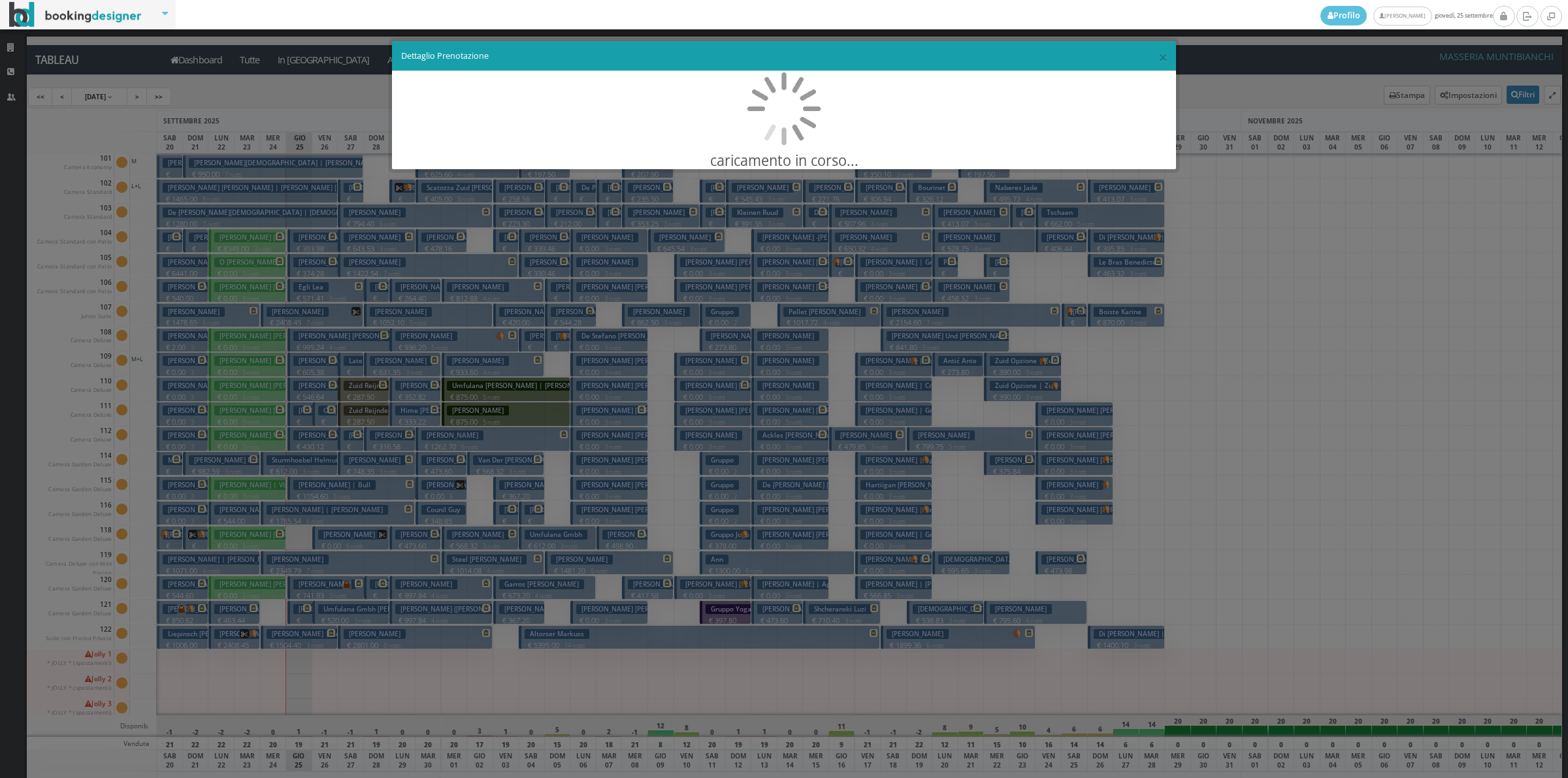
click at [311, 415] on div "× Dettaglio Prenotazione caricamento in corso..." at bounding box center [784, 389] width 1568 height 778
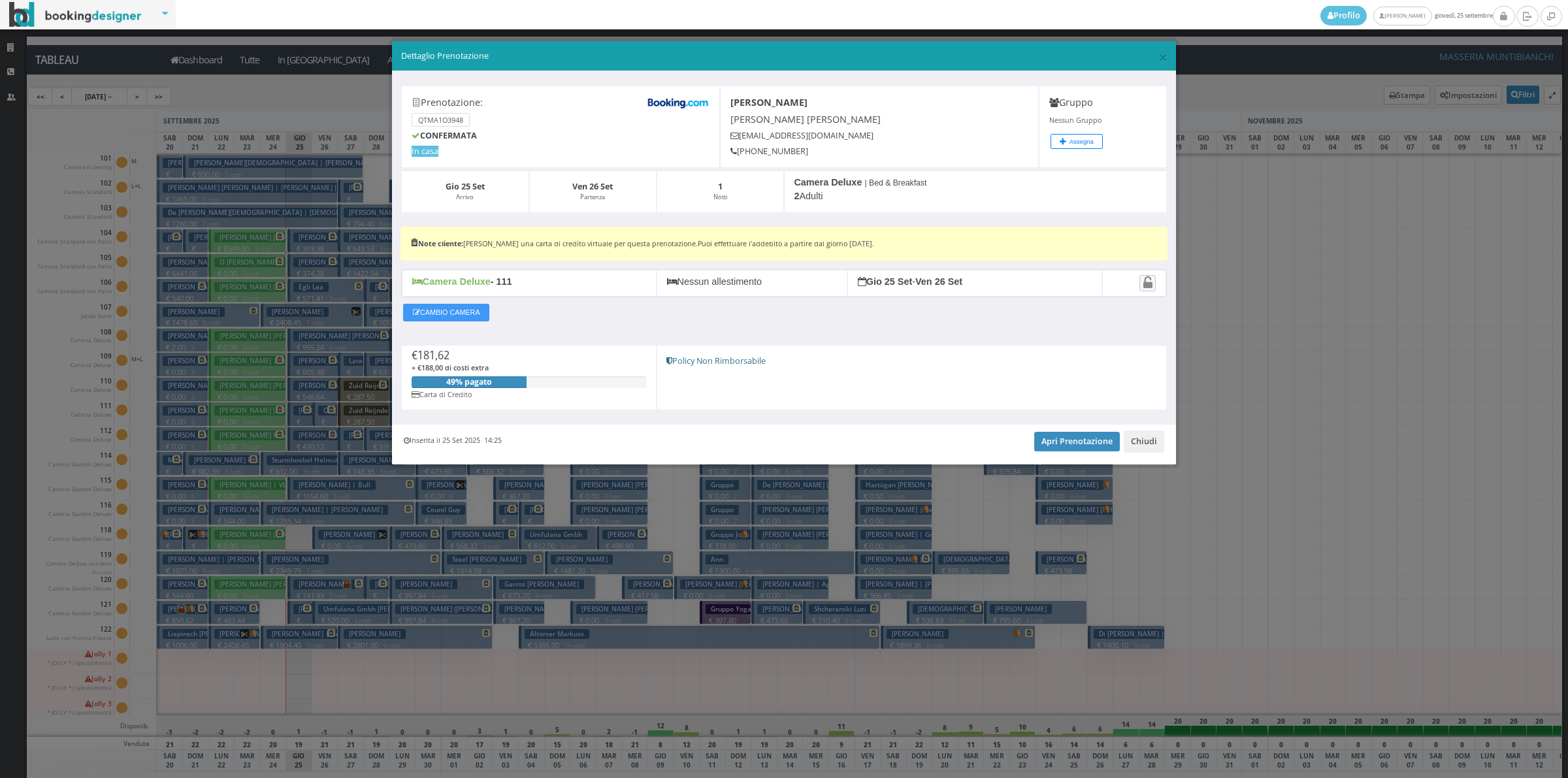
click at [1063, 429] on div "Inserita il 25 Set 2025 14:25 Apri Prenotazione Chiudi" at bounding box center [784, 444] width 784 height 40
click at [1062, 449] on link "Apri Prenotazione" at bounding box center [1076, 441] width 86 height 20
click at [1148, 449] on button "Chiudi" at bounding box center [1143, 442] width 41 height 22
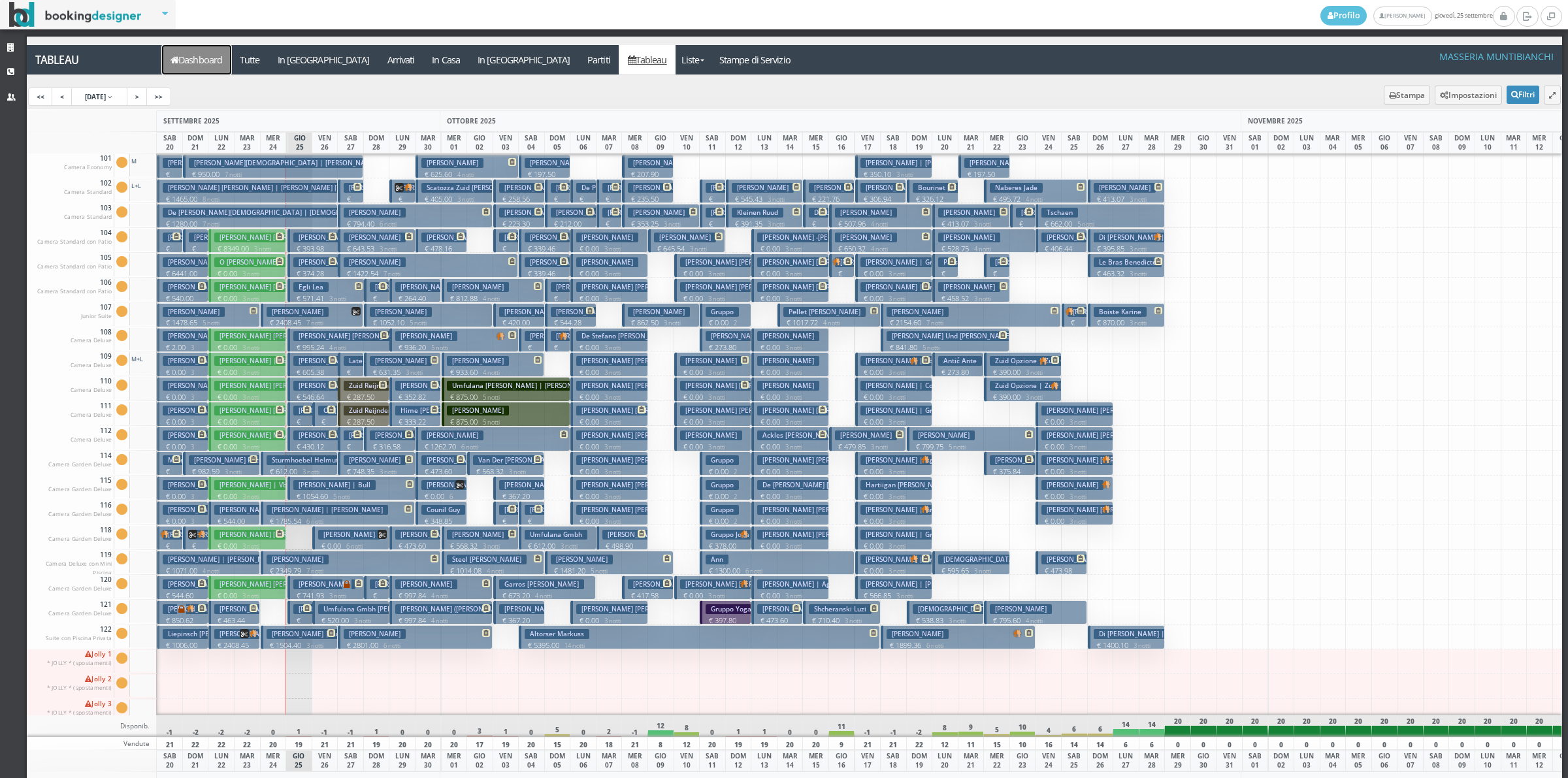
click at [202, 63] on link "Dashboard" at bounding box center [196, 60] width 69 height 30
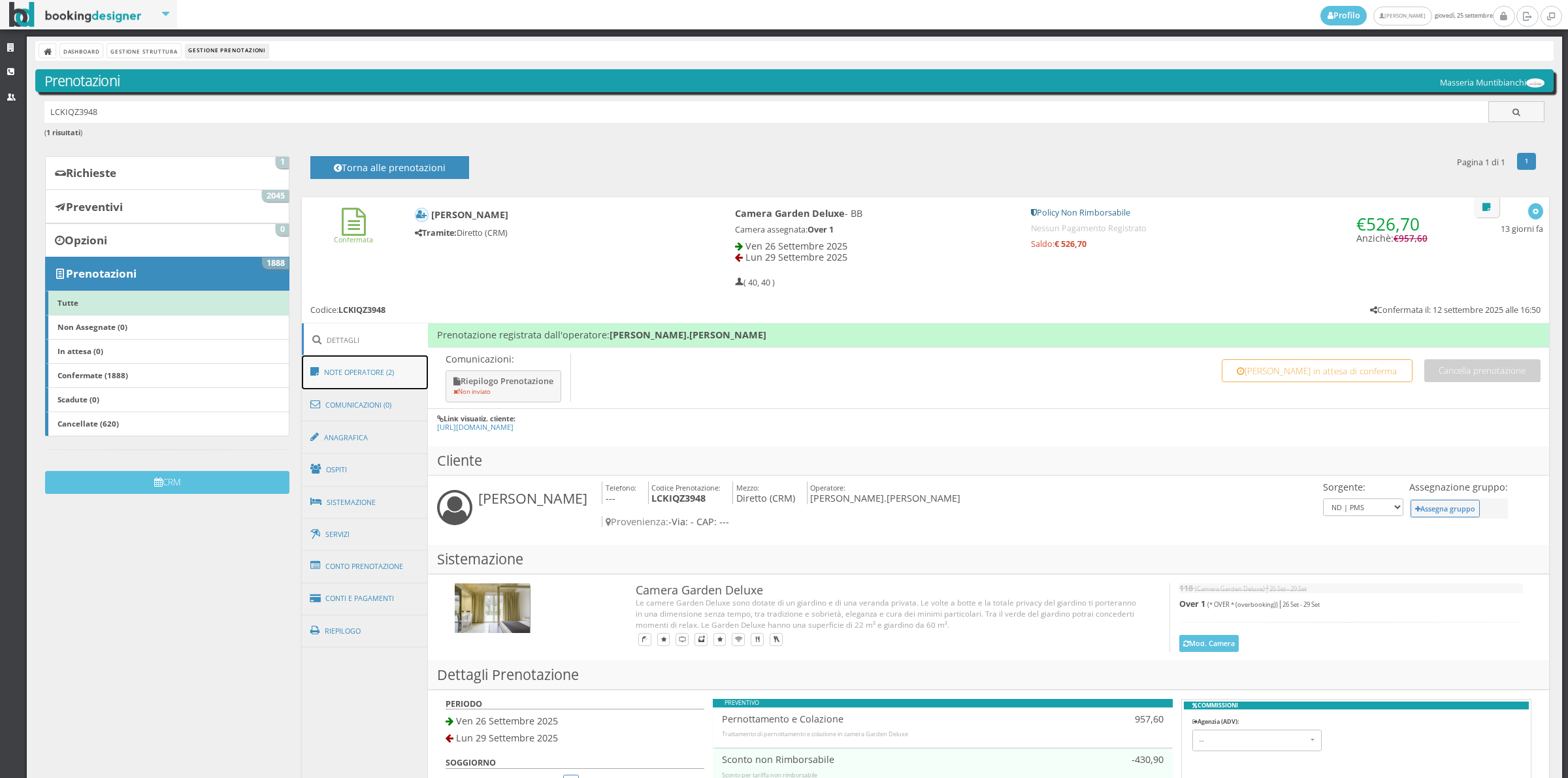
click at [375, 381] on link "Note Operatore (2)" at bounding box center [365, 373] width 127 height 34
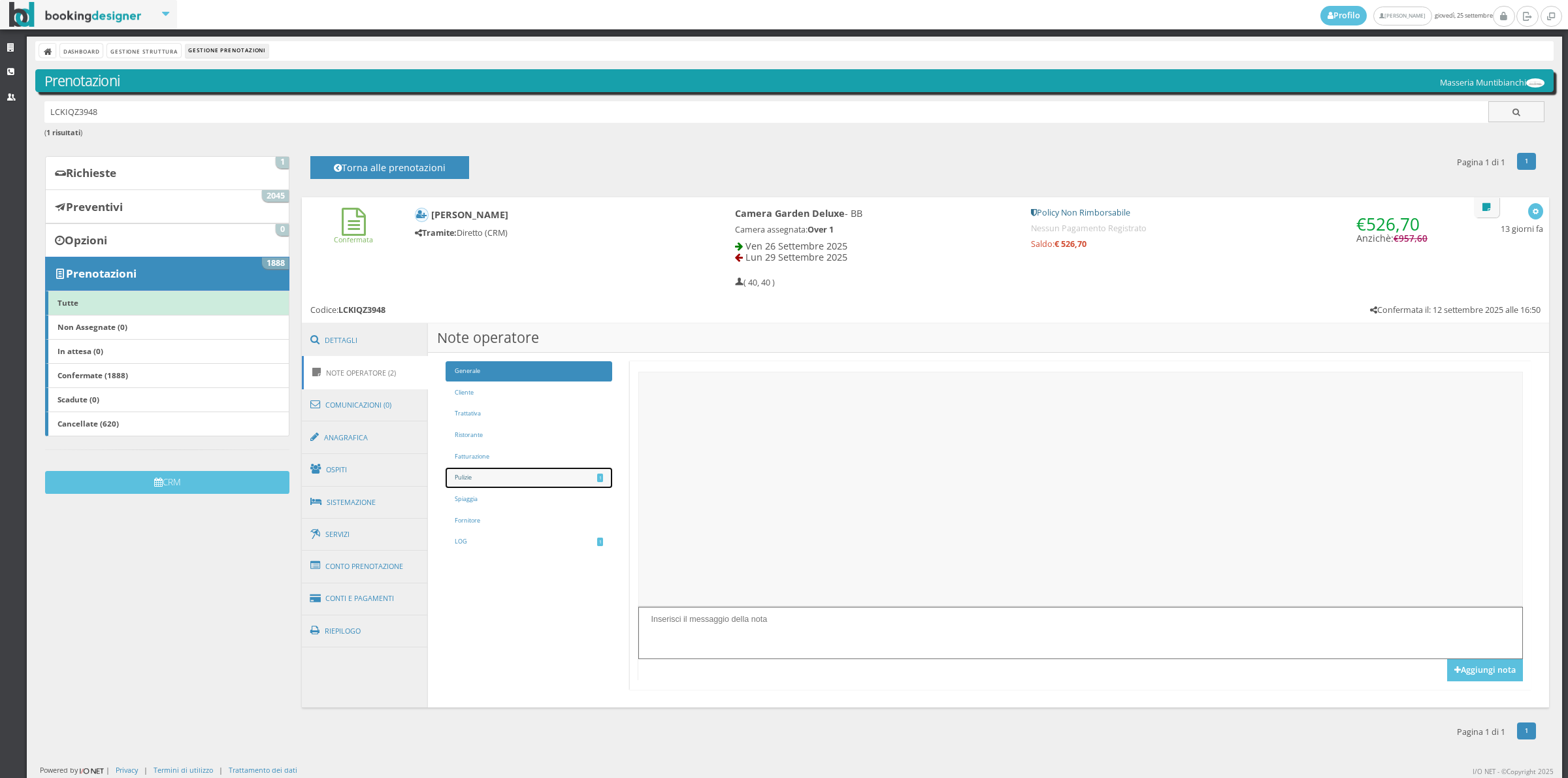
click at [460, 478] on link "Pulizie 1" at bounding box center [528, 478] width 166 height 20
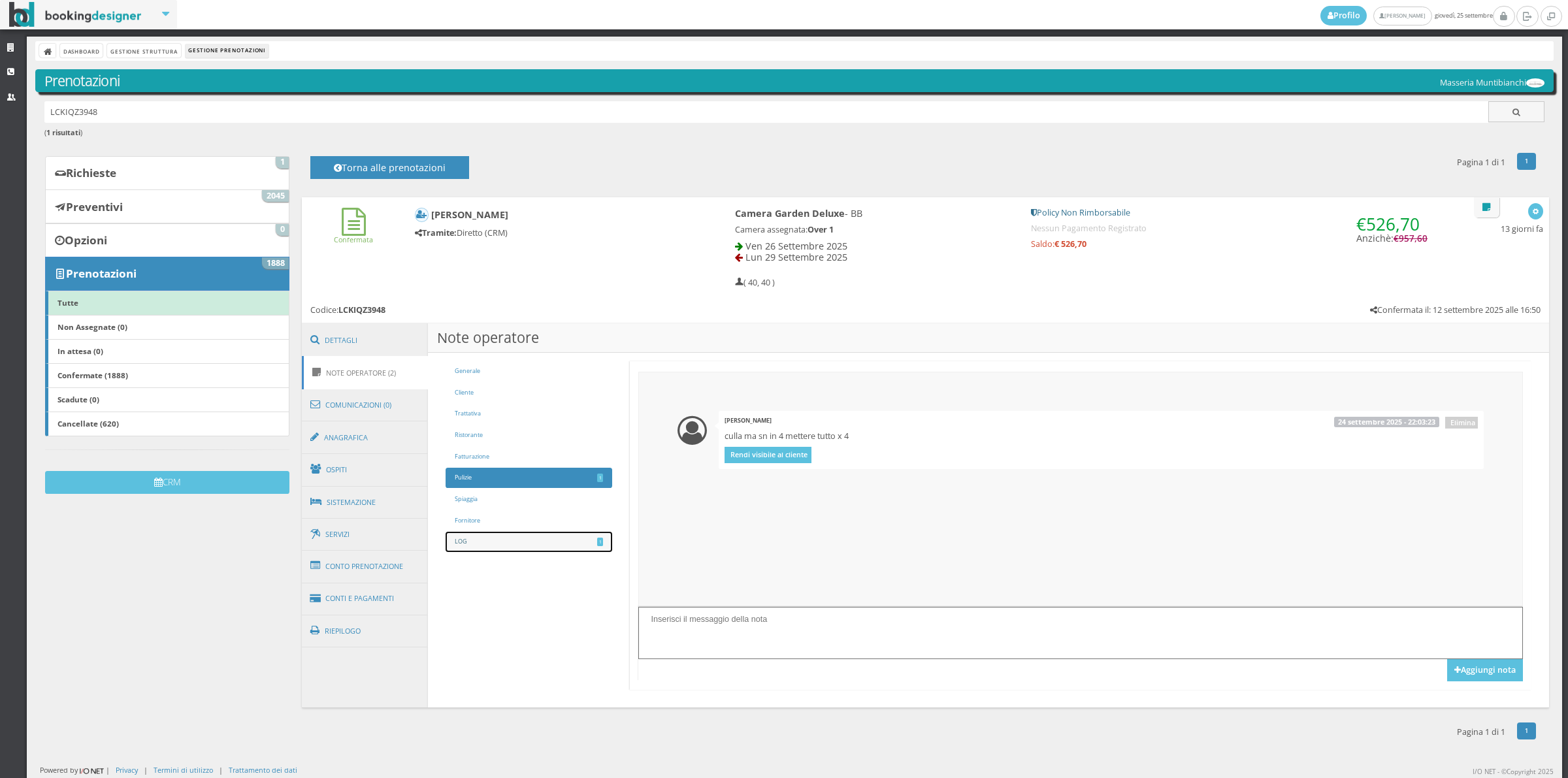
click at [499, 545] on link "LOG 1" at bounding box center [528, 542] width 166 height 20
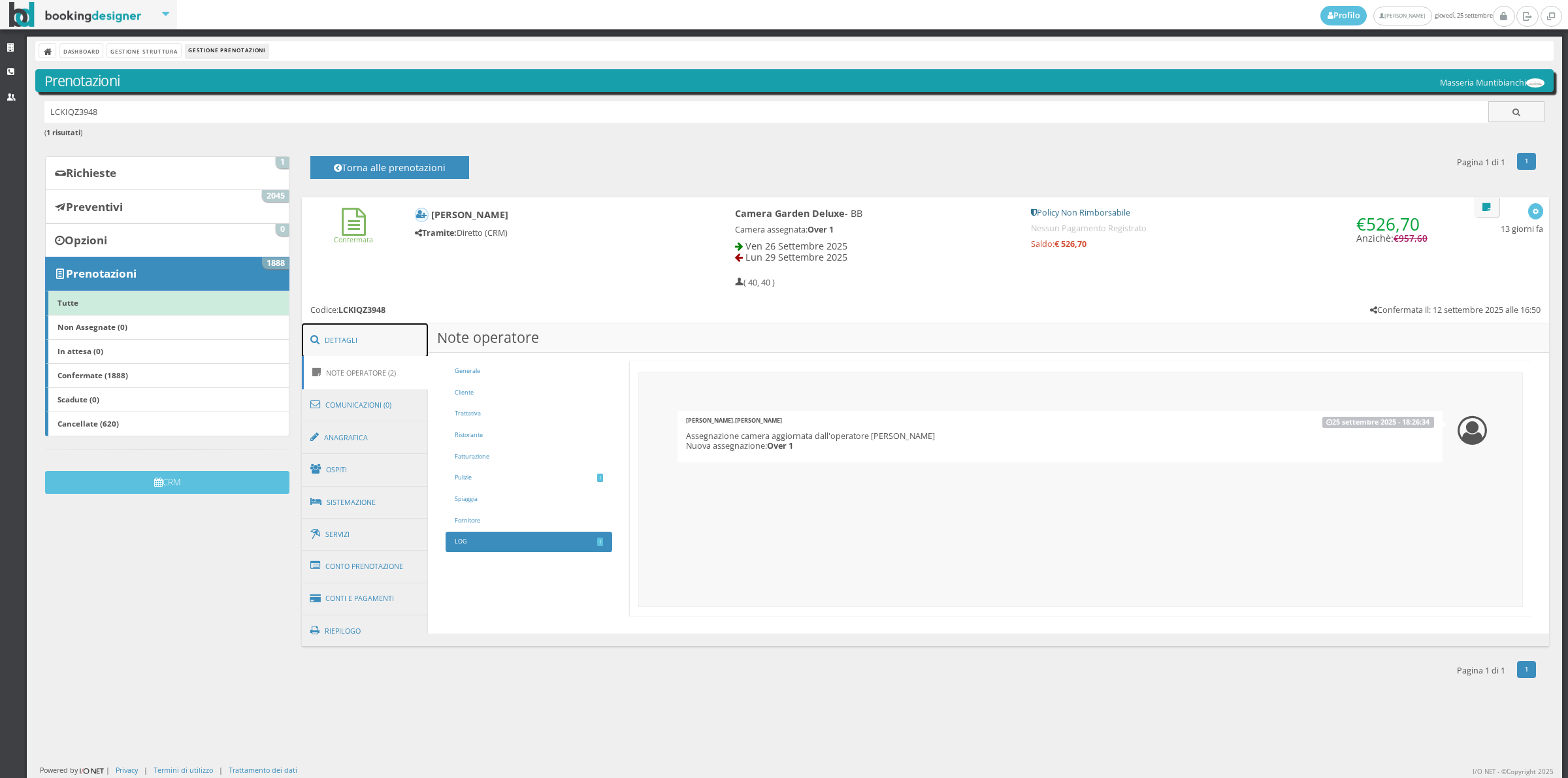
click at [347, 350] on link "Dettagli" at bounding box center [365, 340] width 127 height 34
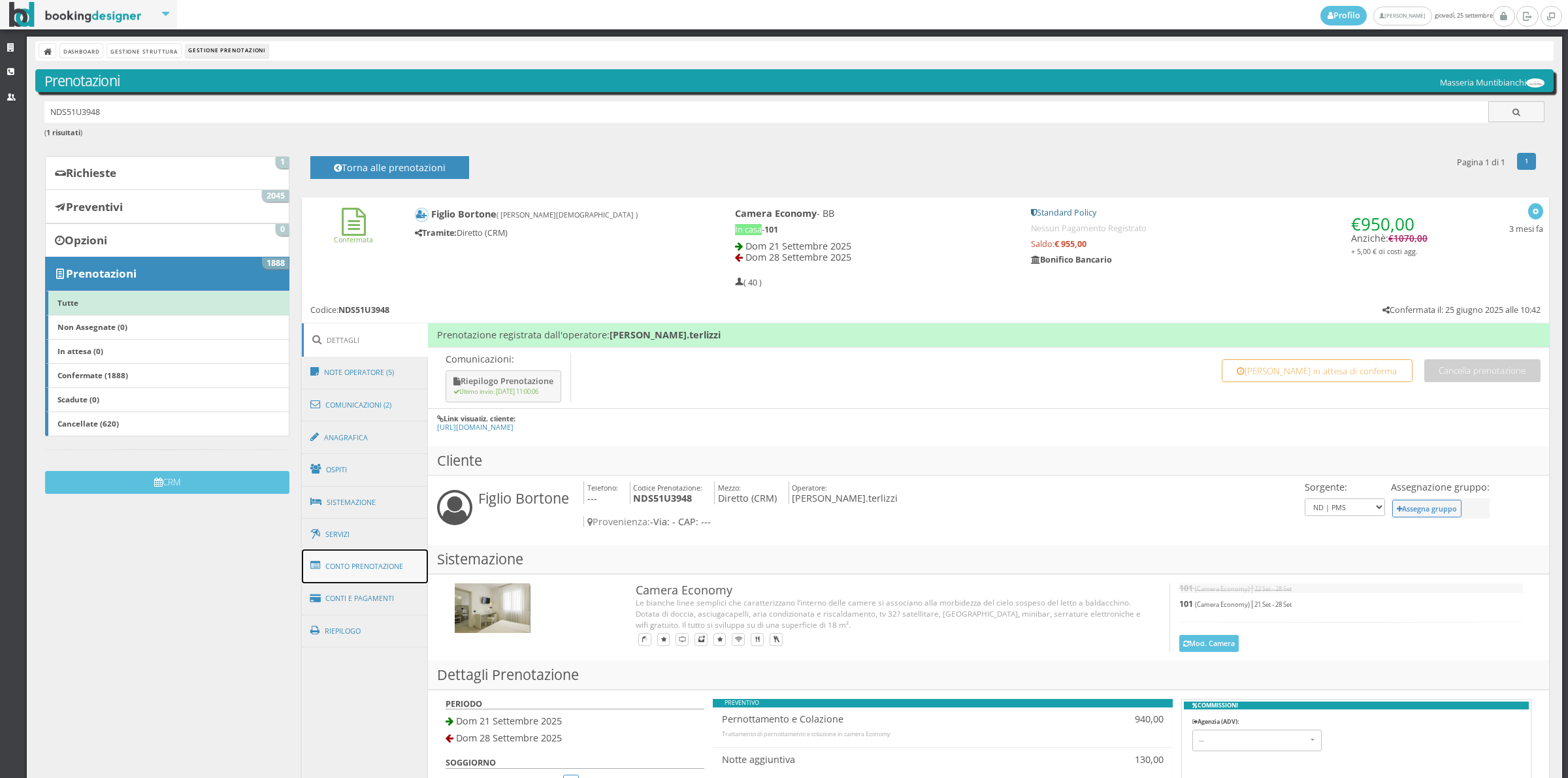
click at [364, 573] on link "Conto Prenotazione" at bounding box center [365, 567] width 127 height 34
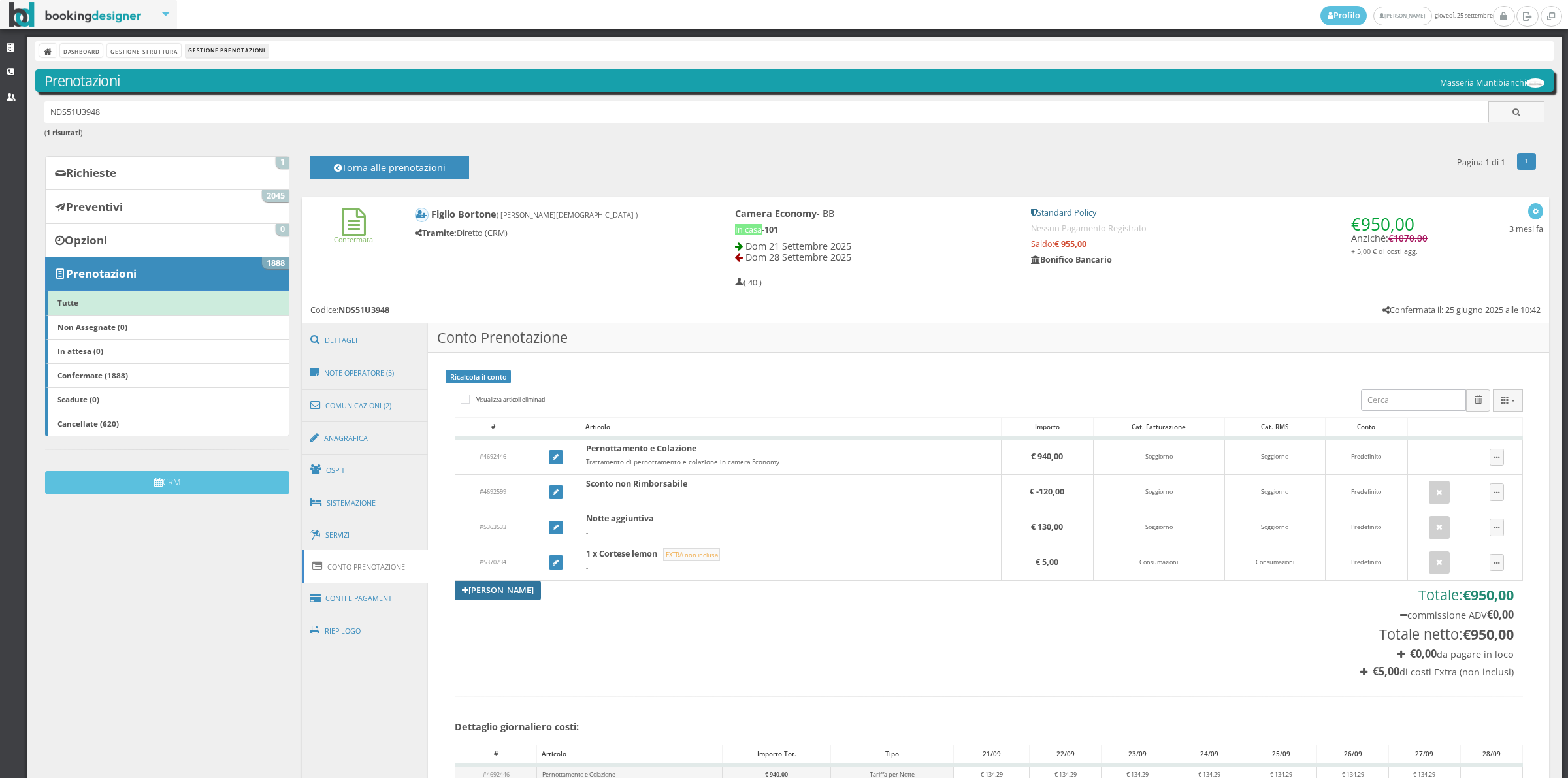
click at [500, 596] on link "[PERSON_NAME]" at bounding box center [497, 591] width 86 height 20
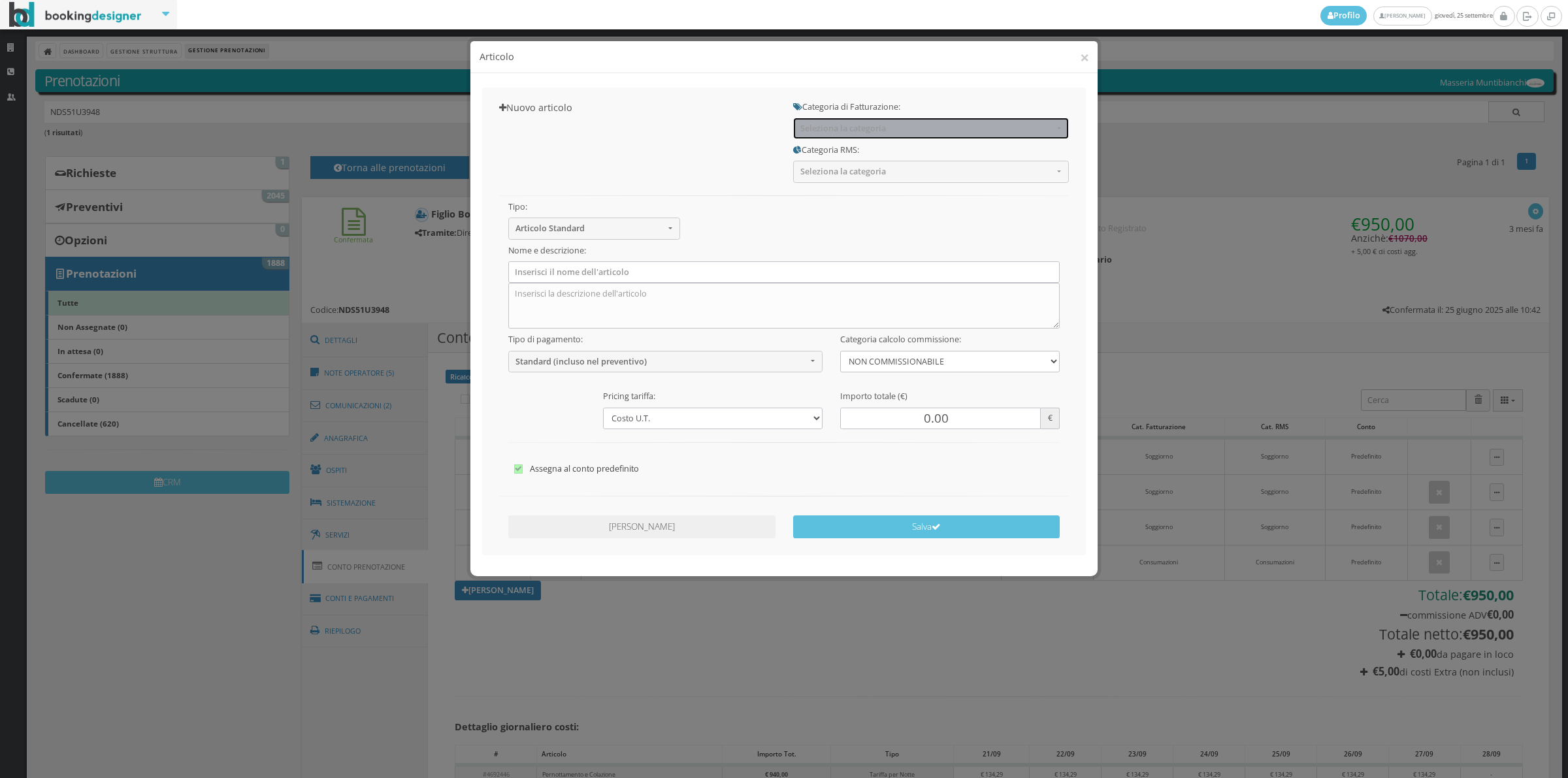
click at [858, 124] on span "Seleziona la categoria" at bounding box center [926, 129] width 253 height 10
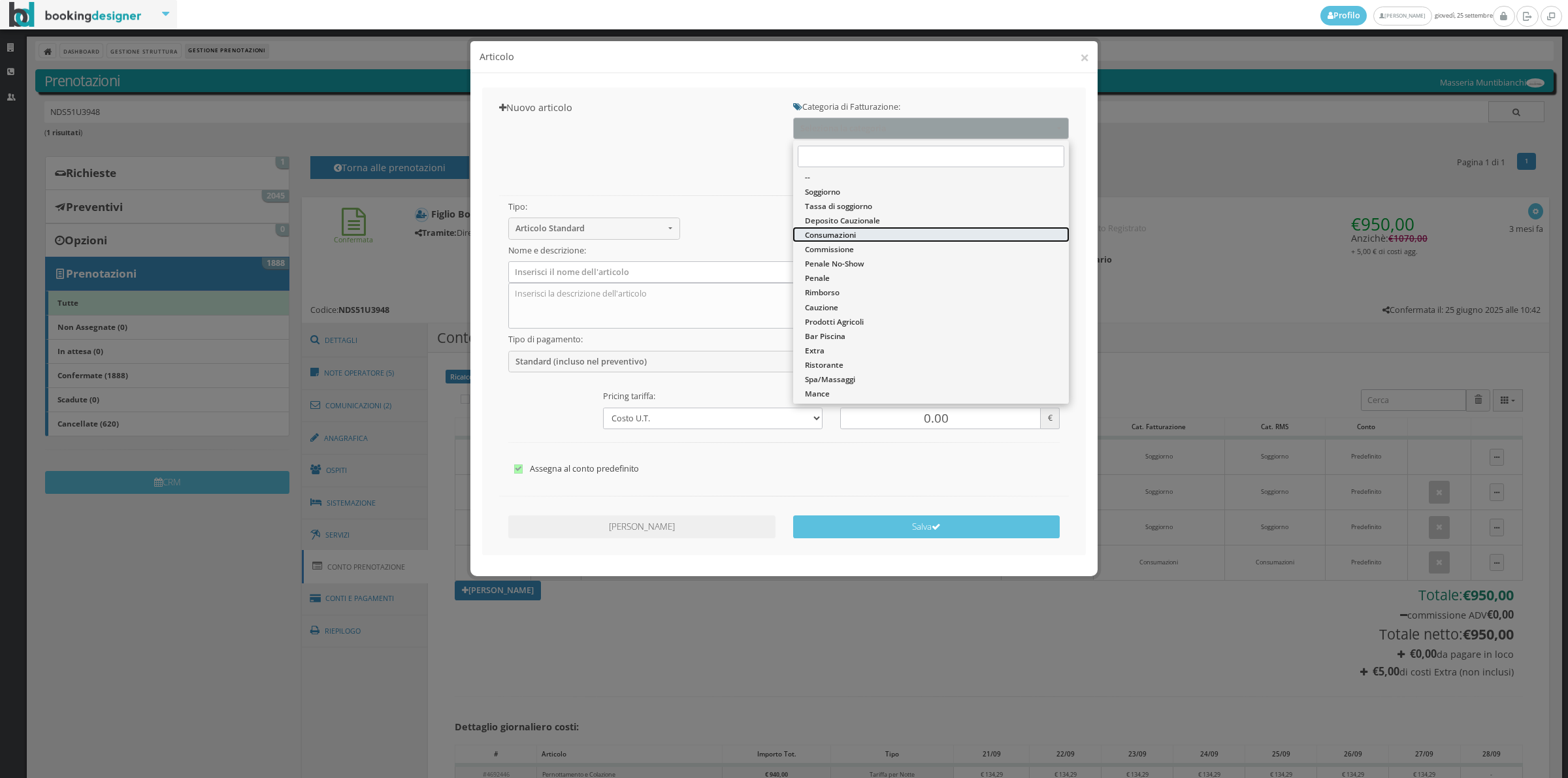
click at [833, 237] on span "Consumazioni" at bounding box center [830, 234] width 51 height 11
select select "26"
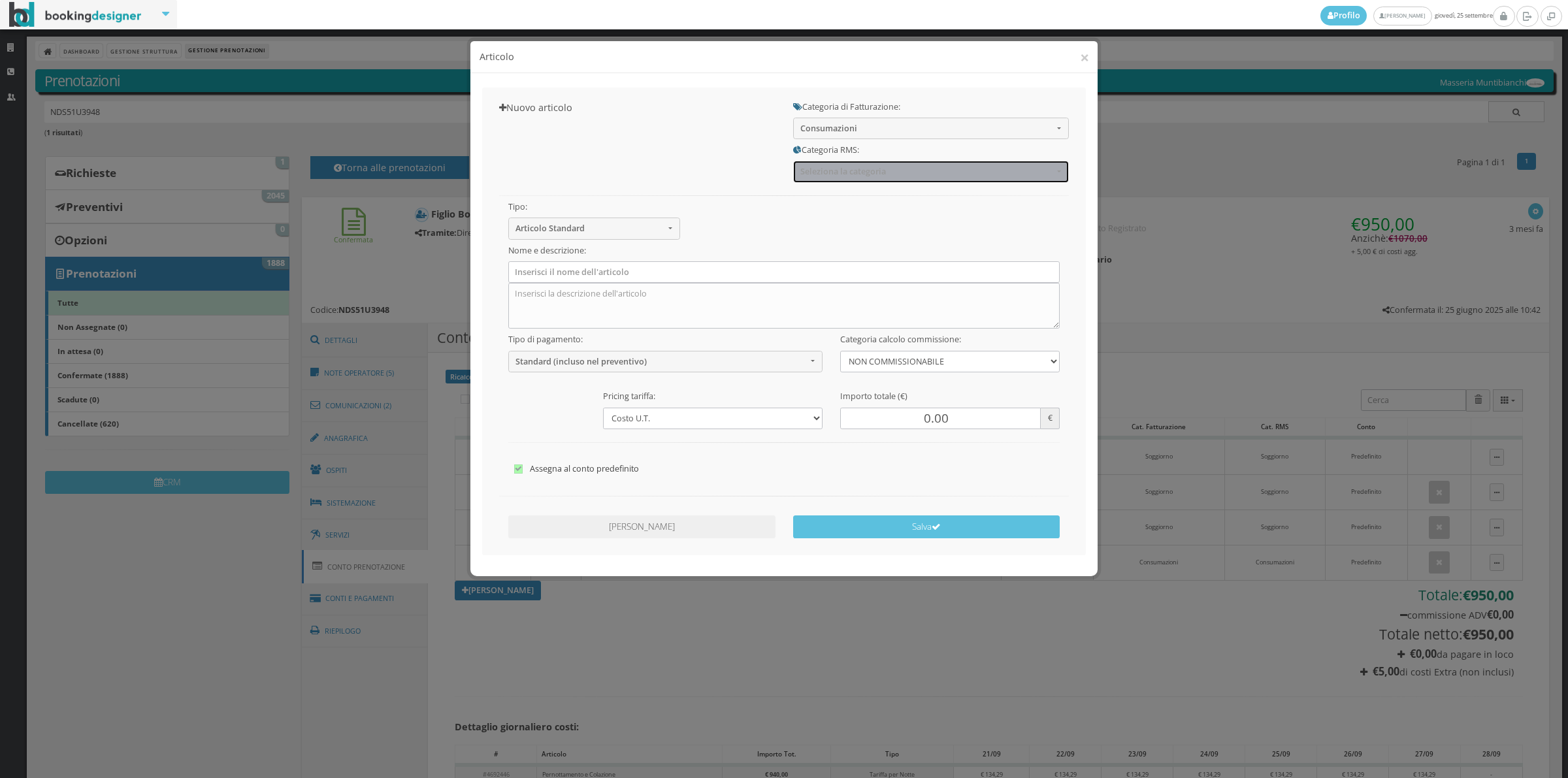
click at [831, 174] on span "Seleziona la categoria" at bounding box center [926, 172] width 253 height 10
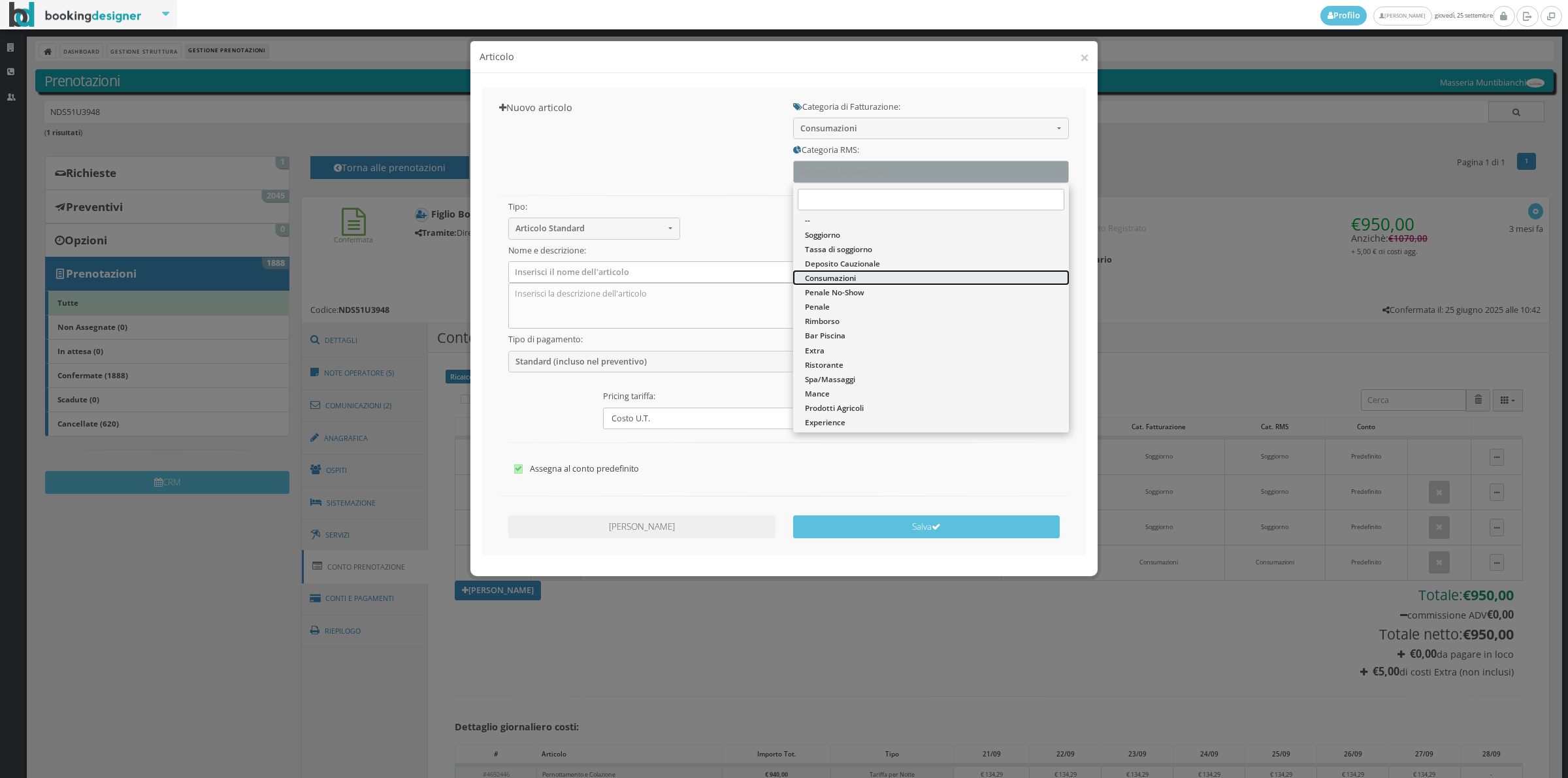
click at [824, 272] on span "Consumazioni" at bounding box center [830, 277] width 51 height 11
select select "36"
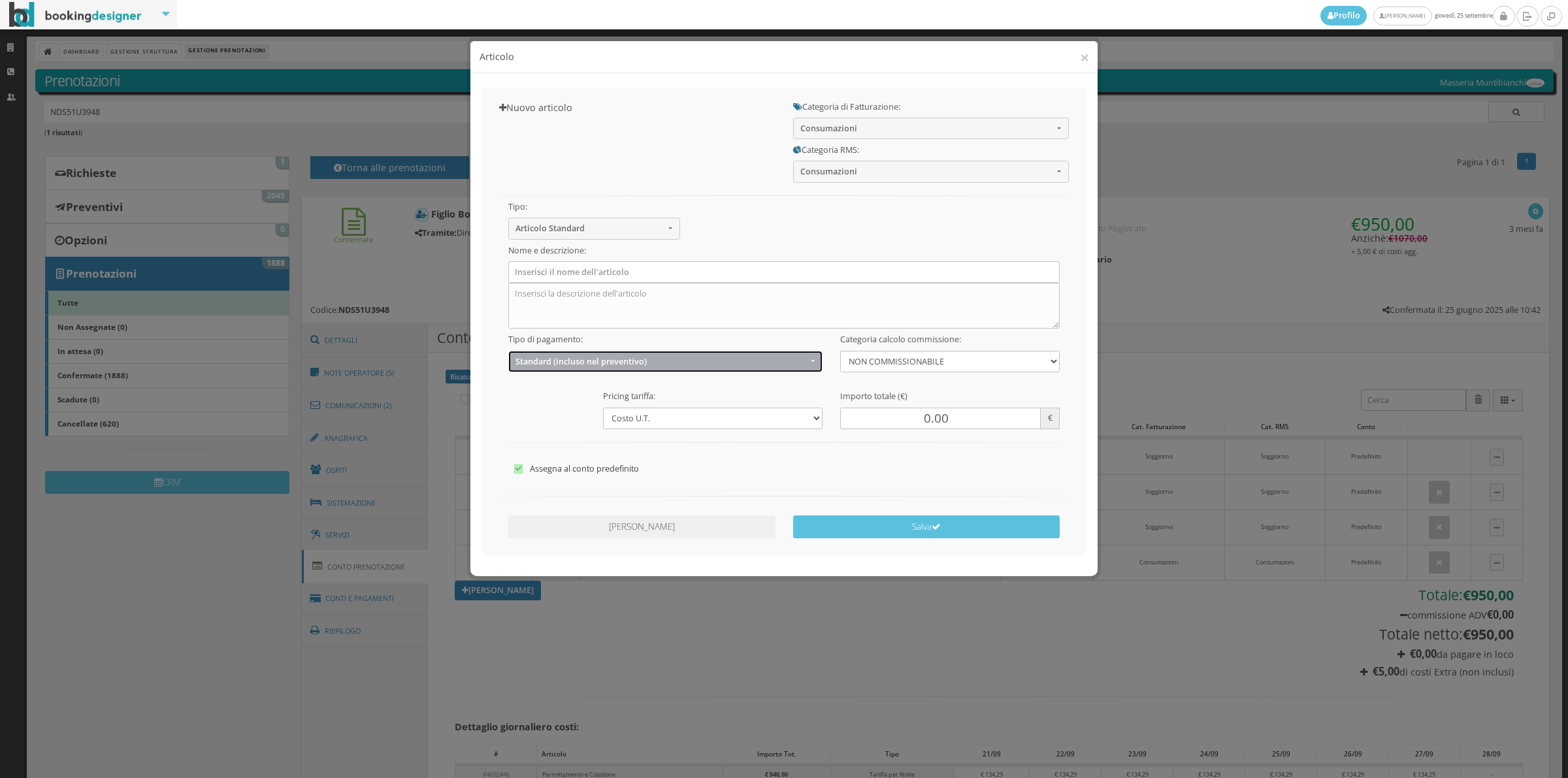
click at [558, 363] on span "Standard (incluso nel preventivo)" at bounding box center [661, 362] width 291 height 10
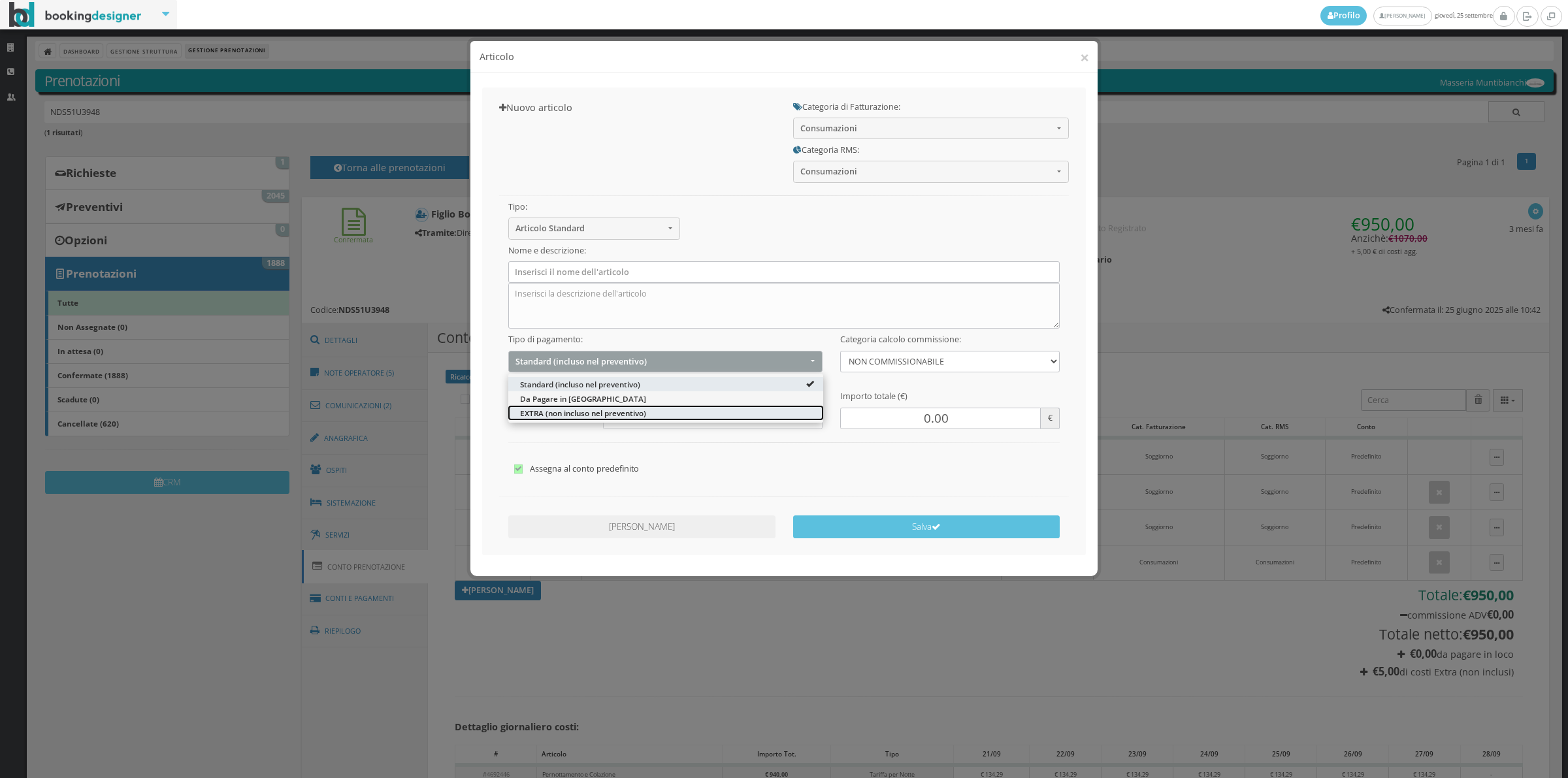
click at [539, 413] on span "EXTRA (non incluso nel preventivo)" at bounding box center [583, 412] width 126 height 11
select select "2"
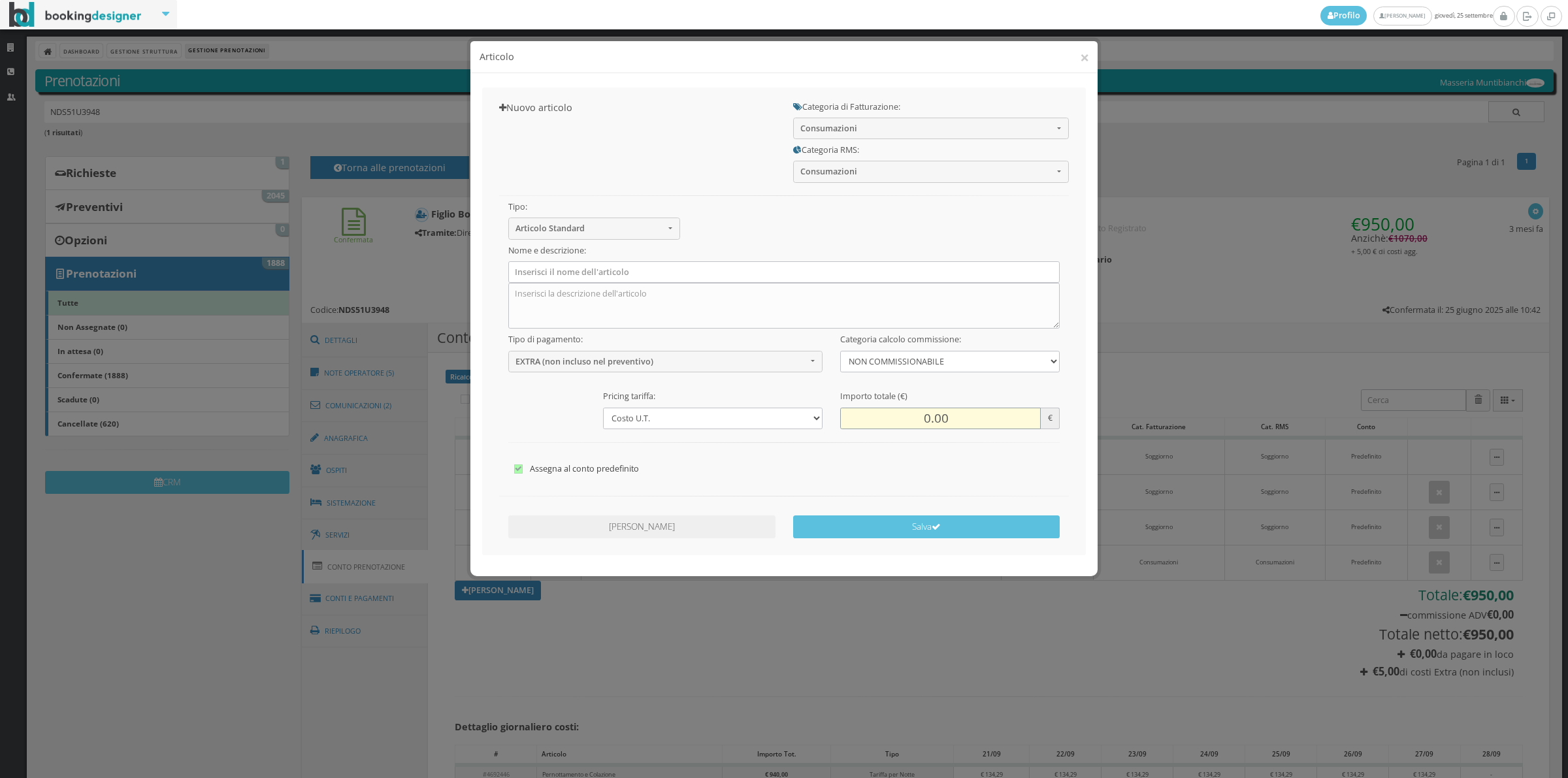
click at [886, 425] on input "0.00" at bounding box center [940, 418] width 201 height 21
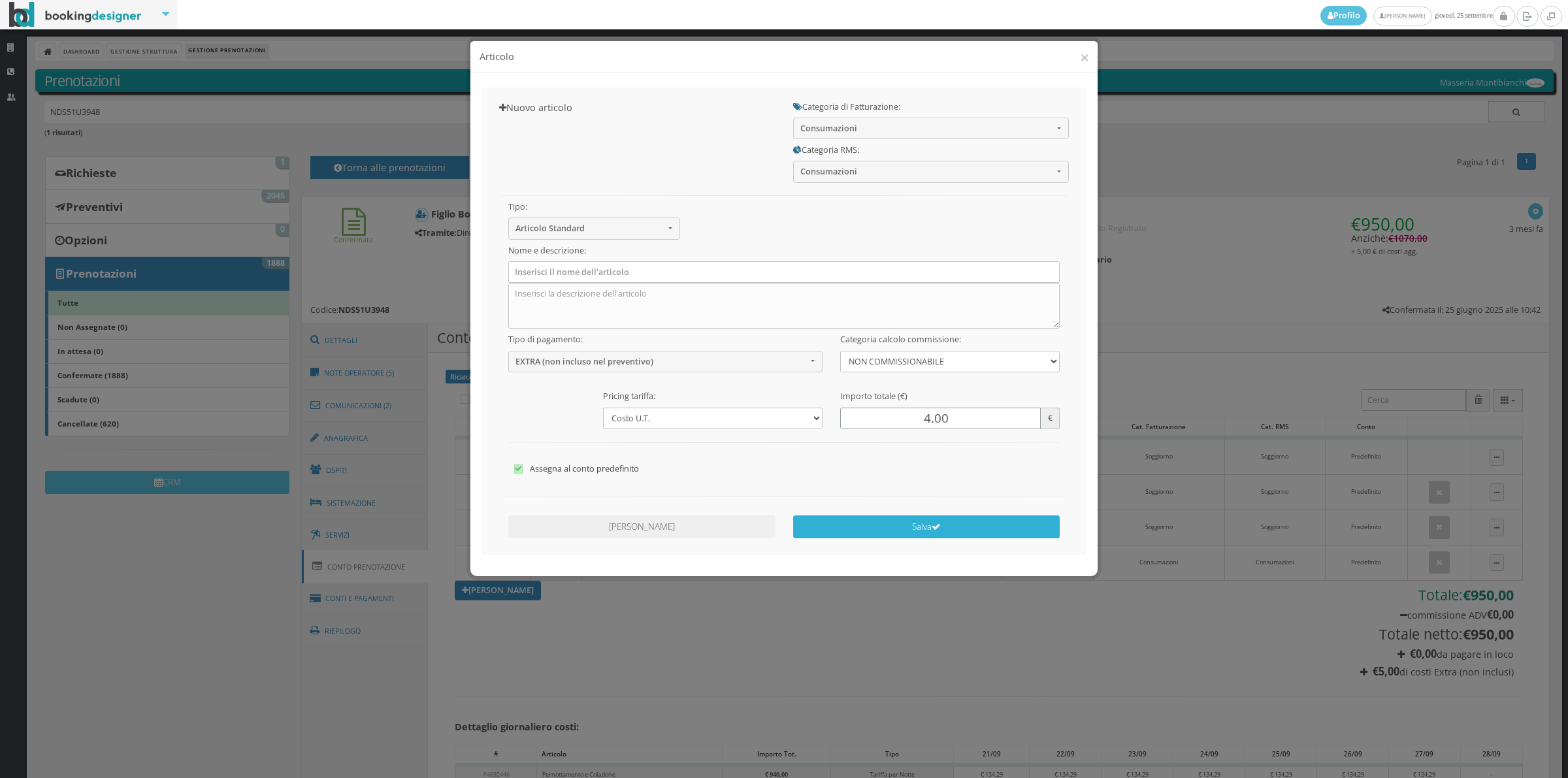
type input "4.00"
click at [938, 535] on button "Salva" at bounding box center [927, 527] width 267 height 23
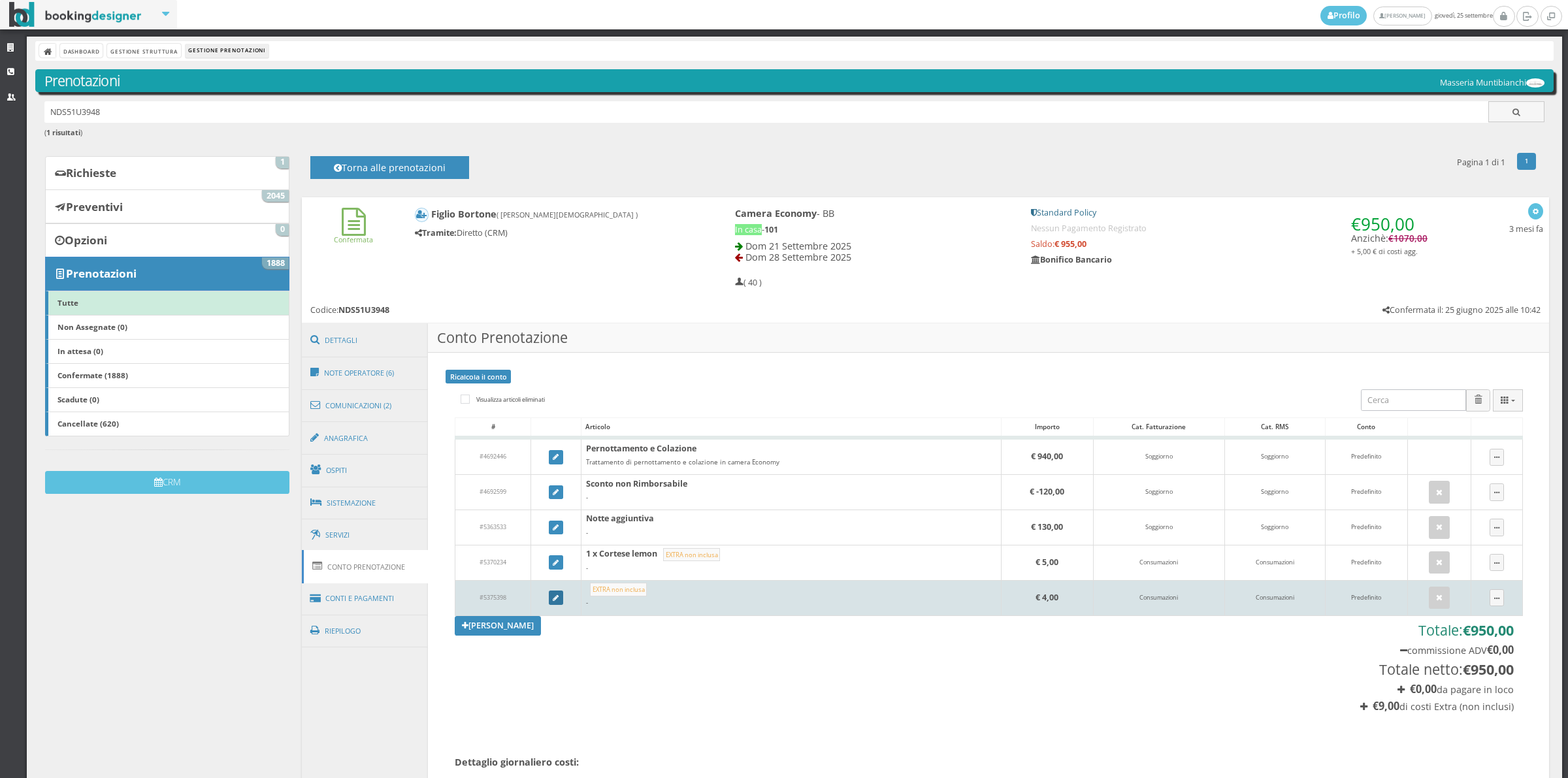
click at [556, 598] on icon at bounding box center [555, 598] width 6 height 7
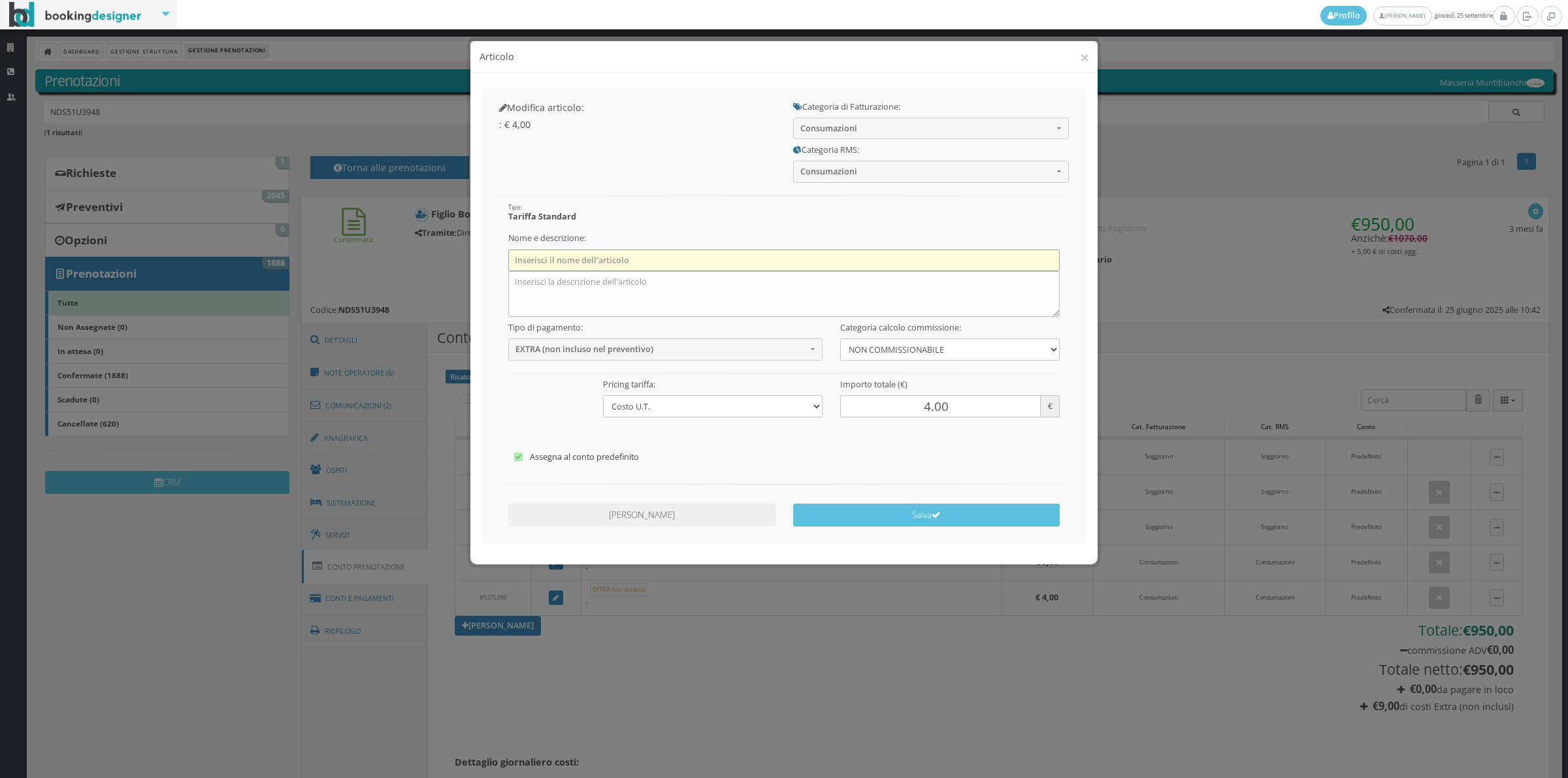
click at [579, 262] on input "text" at bounding box center [784, 260] width 552 height 21
type input "1 x COCA COLA"
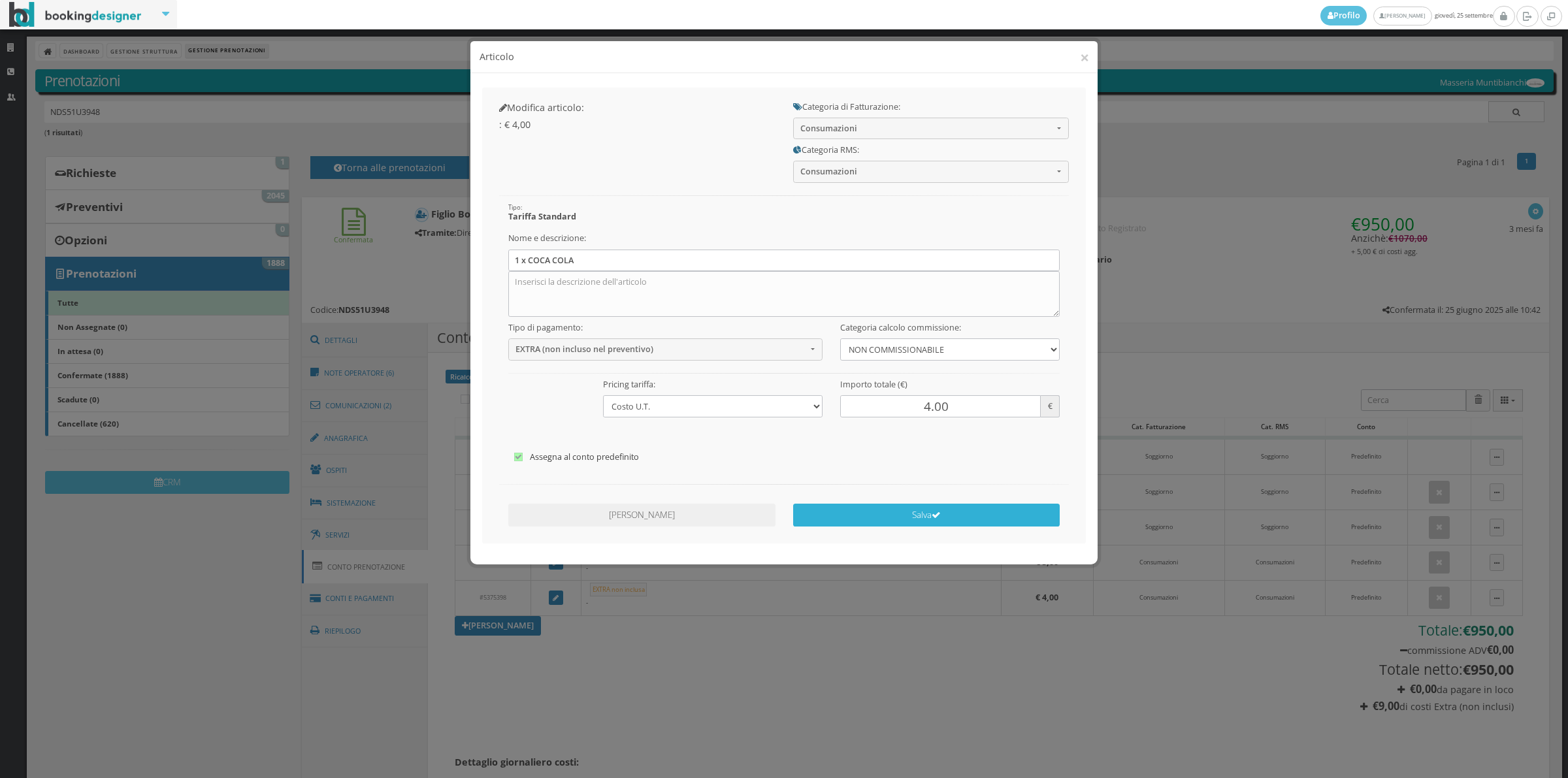
click at [924, 514] on button "Salva" at bounding box center [927, 515] width 267 height 23
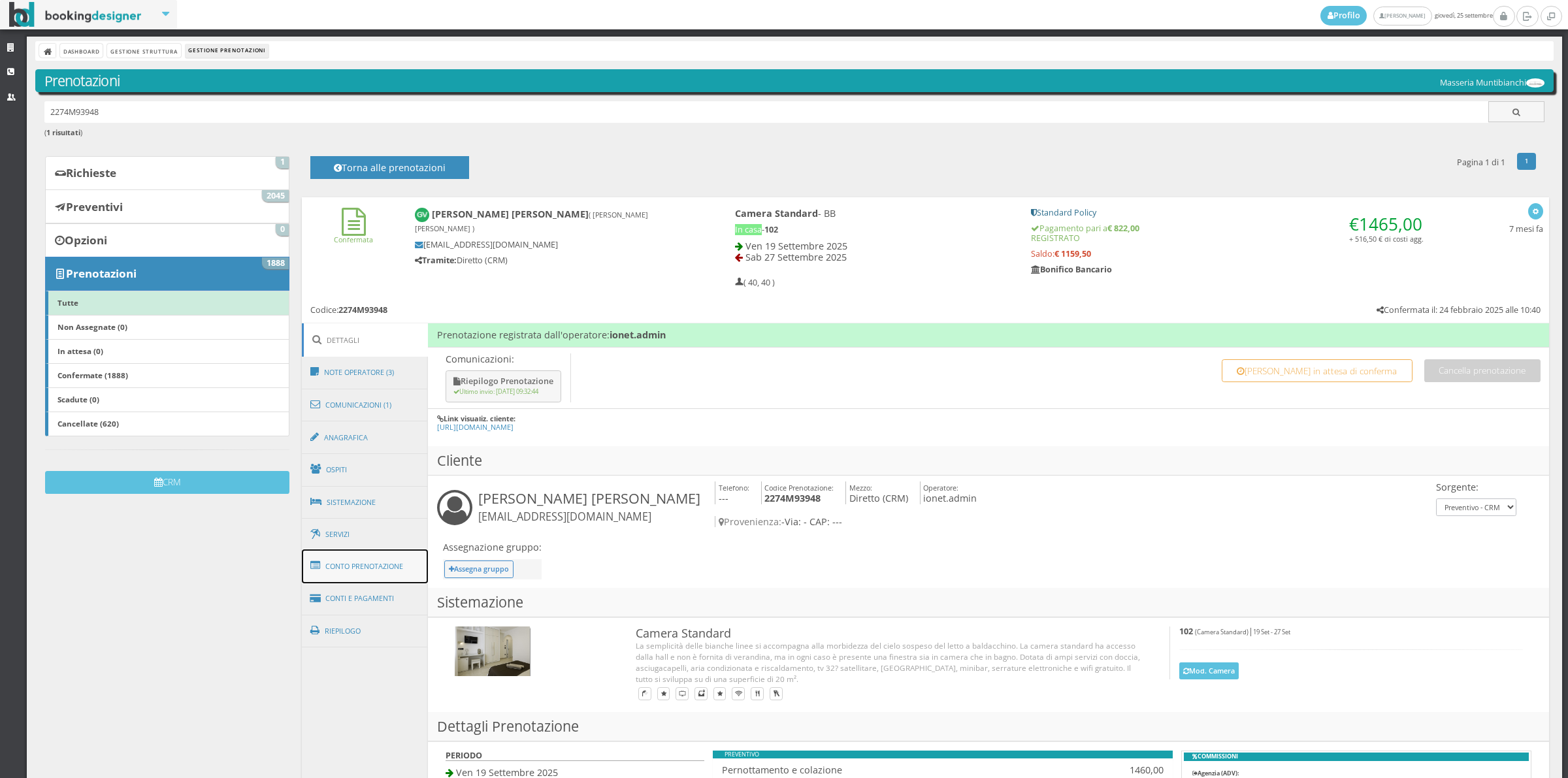
click at [351, 567] on link "Conto Prenotazione" at bounding box center [365, 567] width 127 height 34
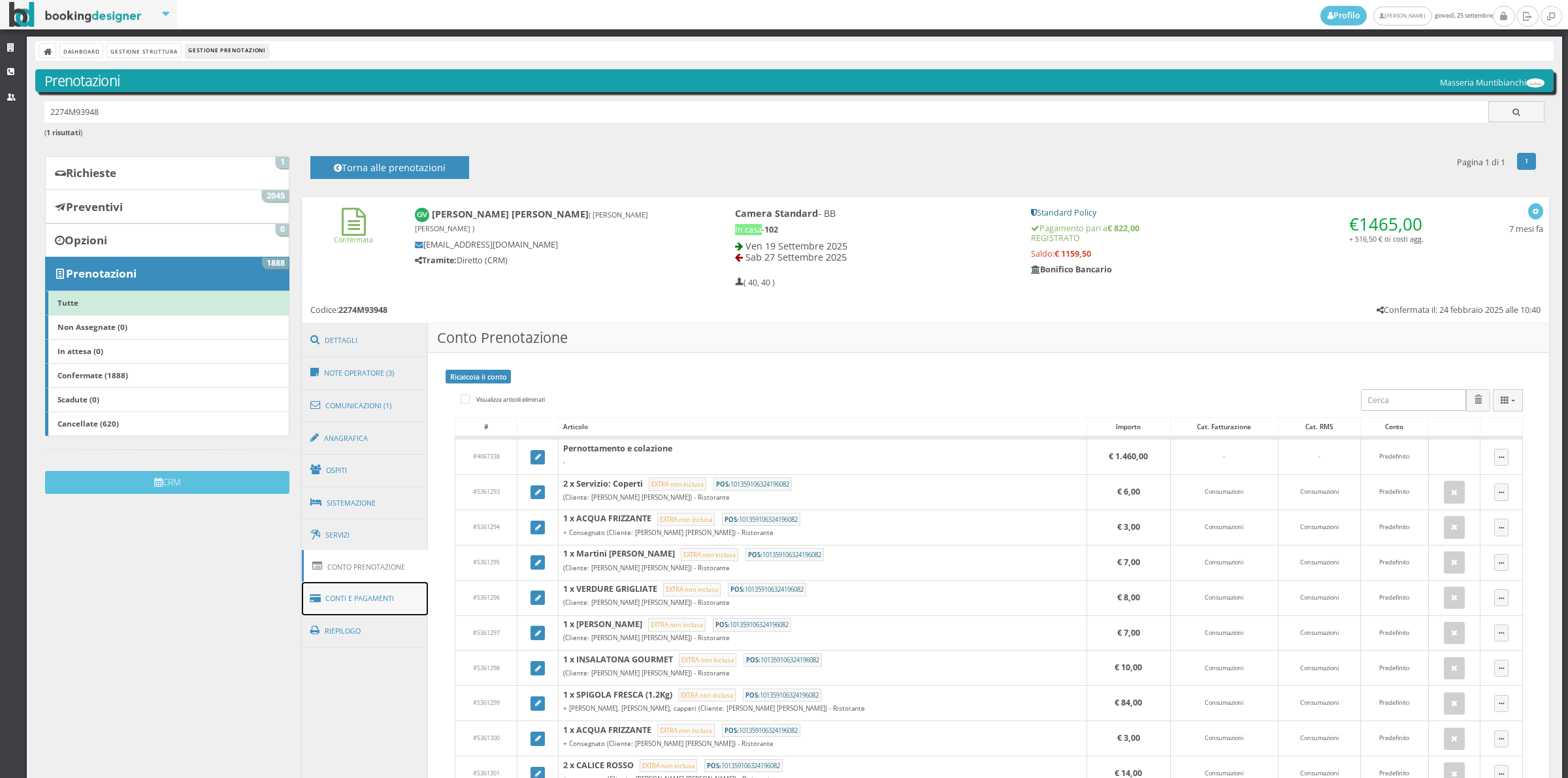
click at [394, 595] on link "Conti e Pagamenti" at bounding box center [365, 598] width 127 height 33
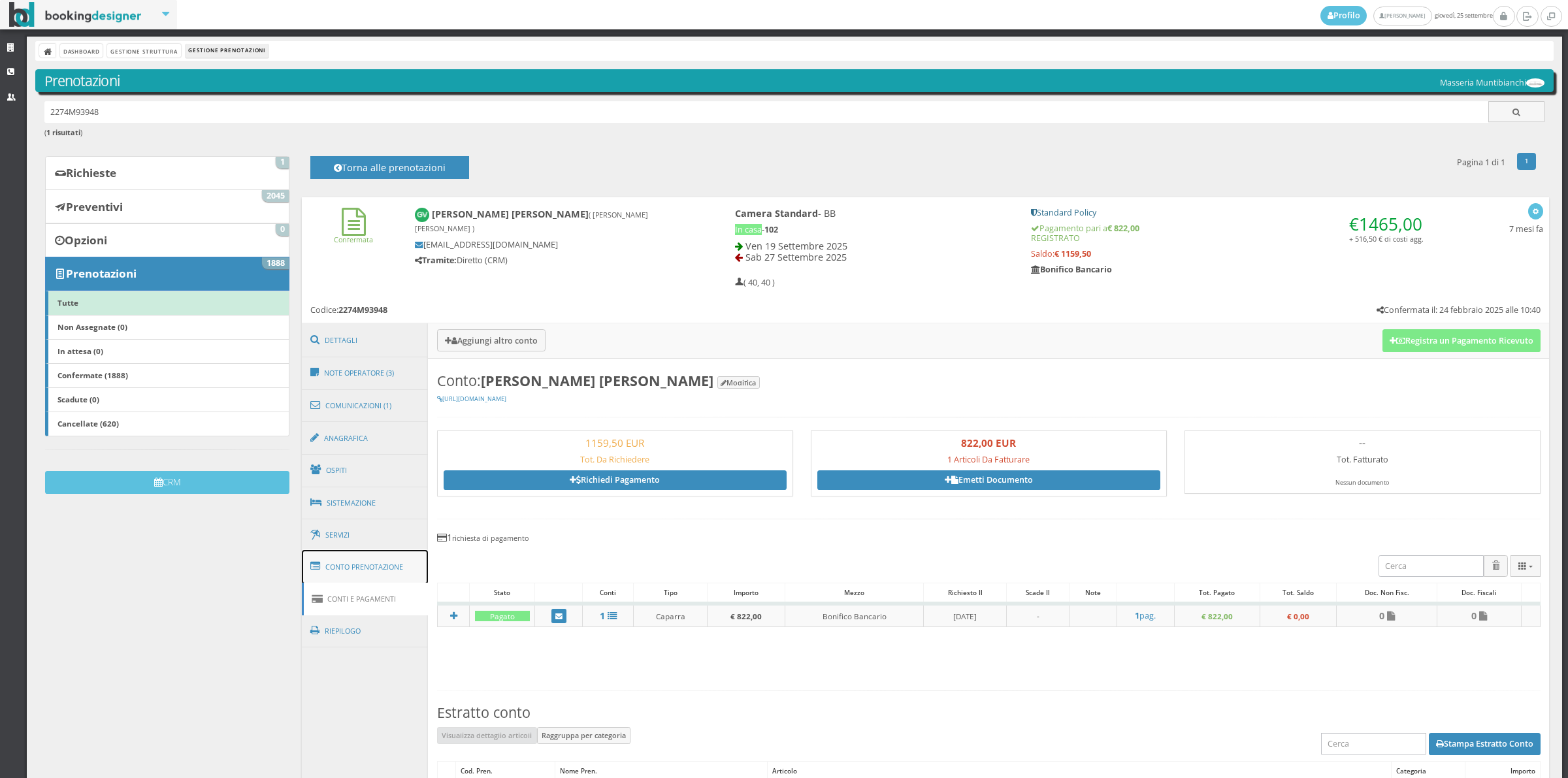
click at [386, 575] on link "Conto Prenotazione" at bounding box center [365, 567] width 127 height 34
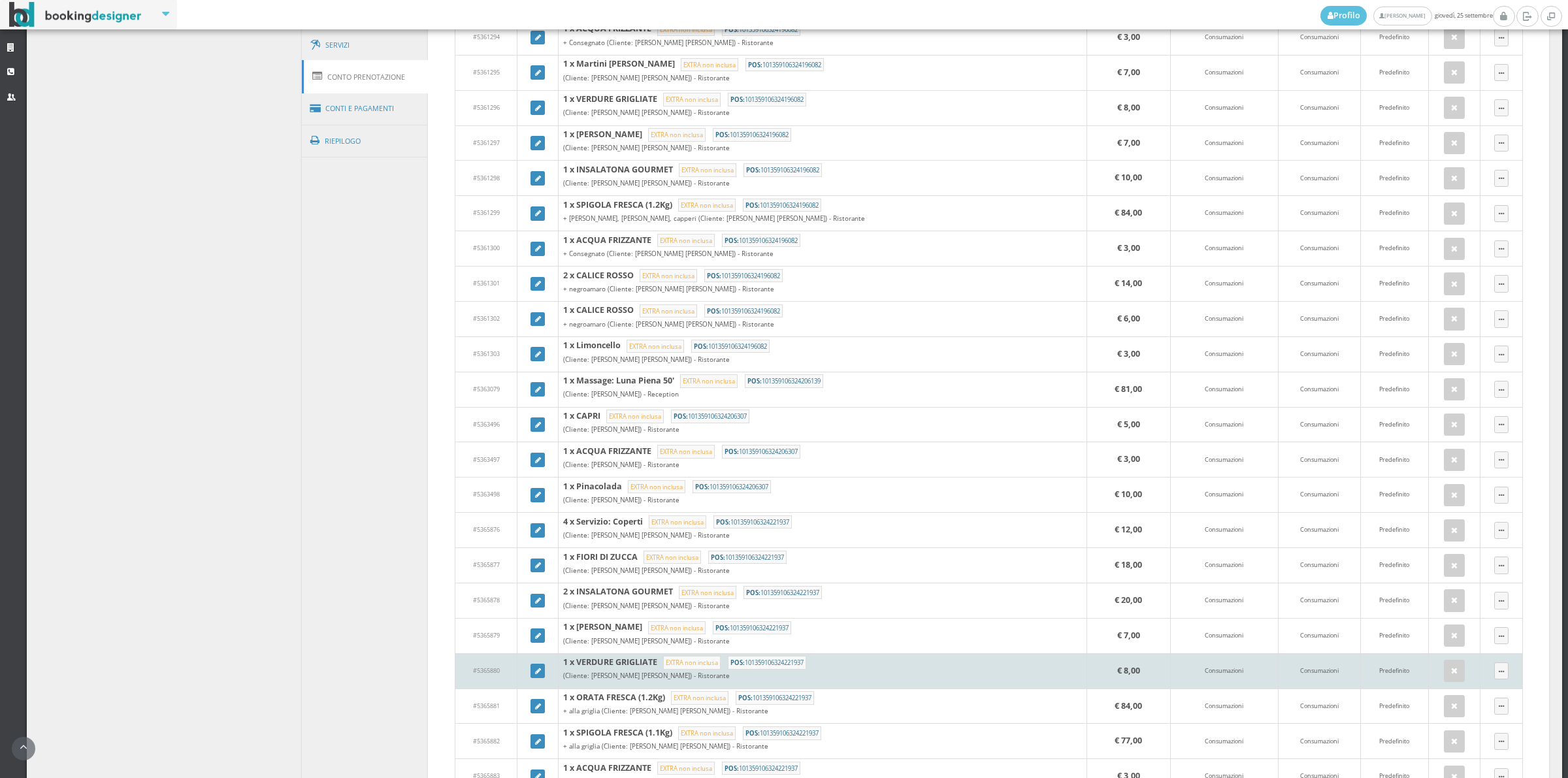
scroll to position [907, 0]
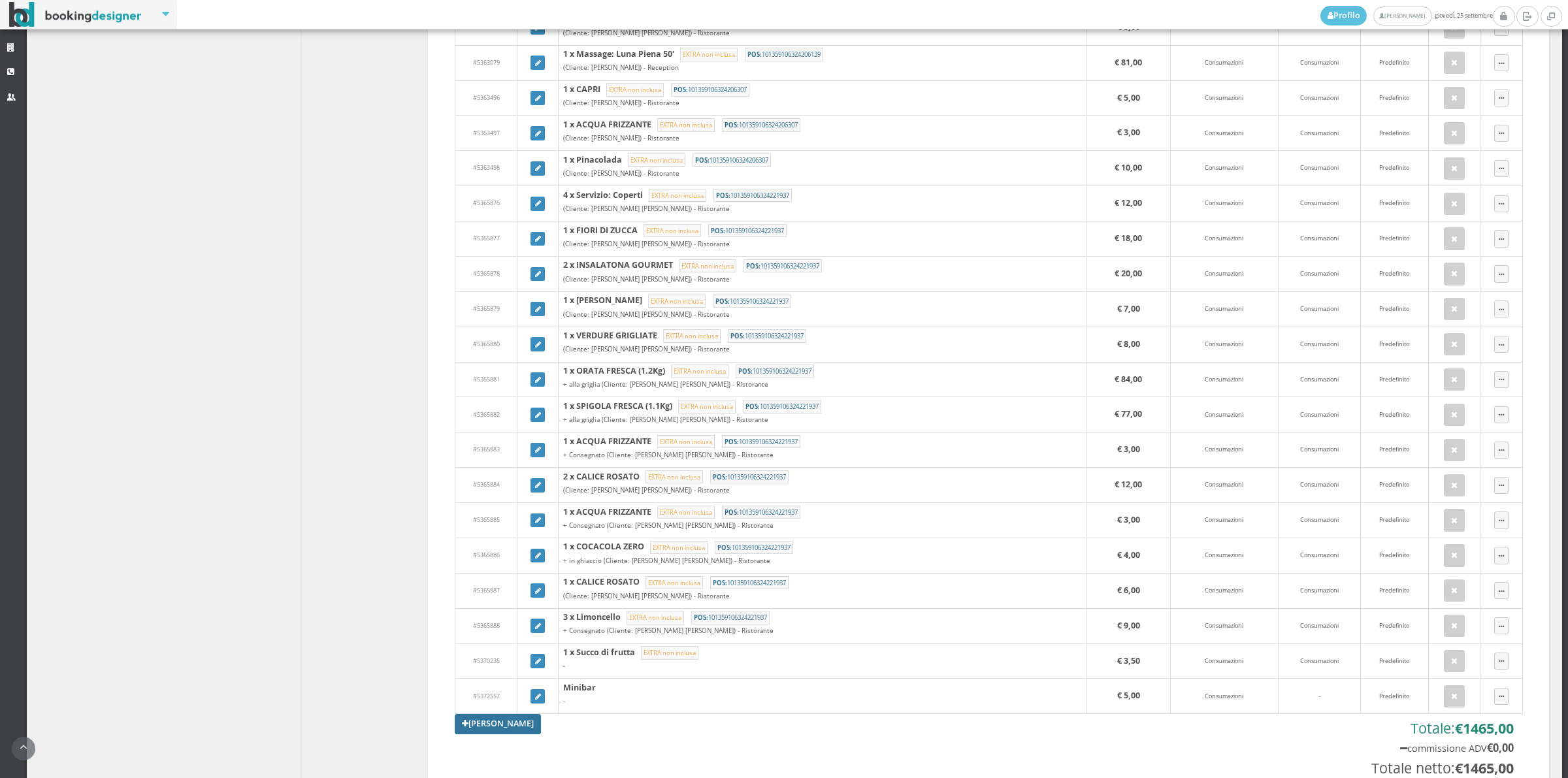
click at [510, 729] on link "[PERSON_NAME]" at bounding box center [497, 724] width 86 height 20
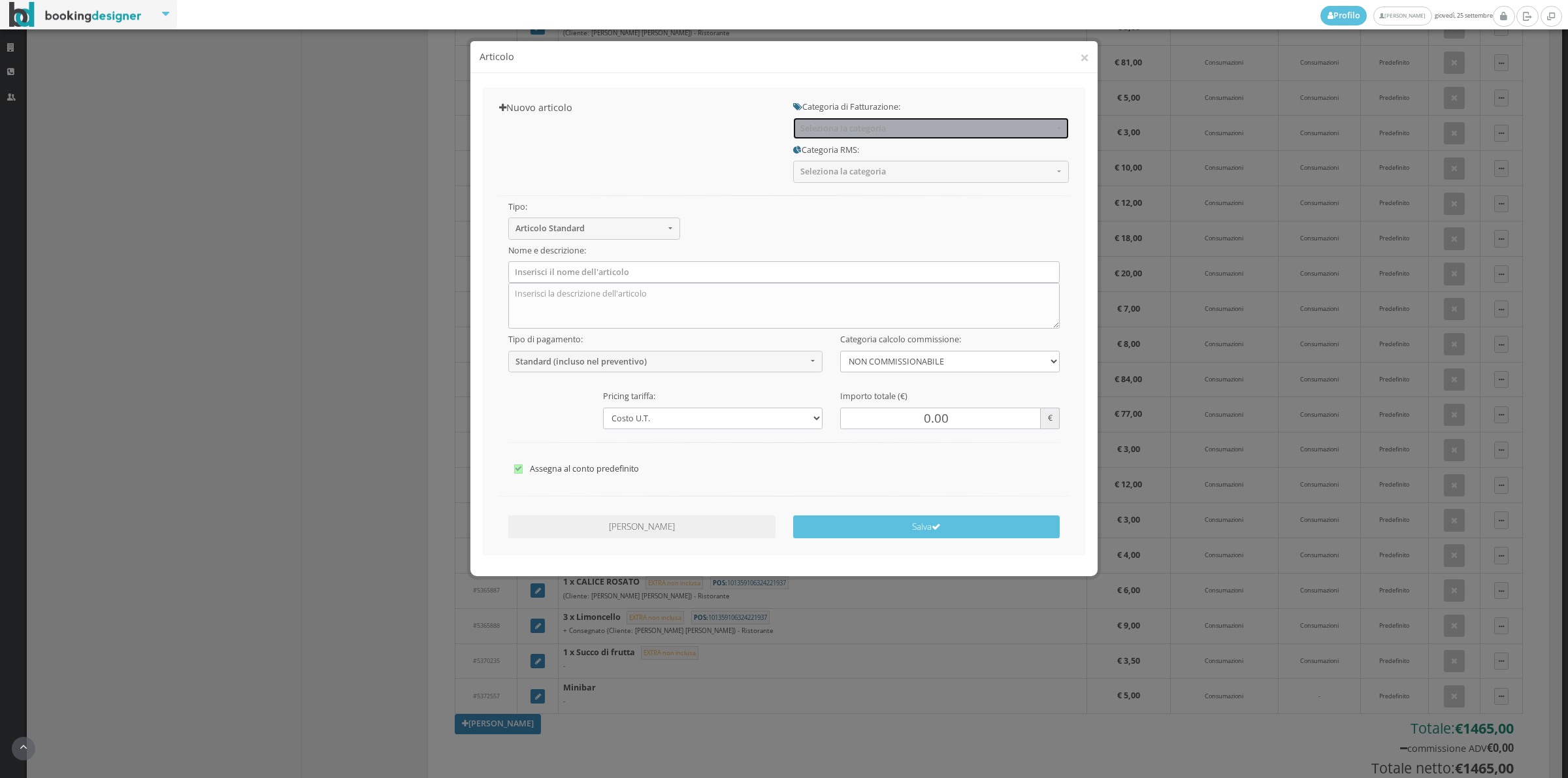
click at [853, 139] on button "Seleziona la categoria" at bounding box center [931, 128] width 276 height 21
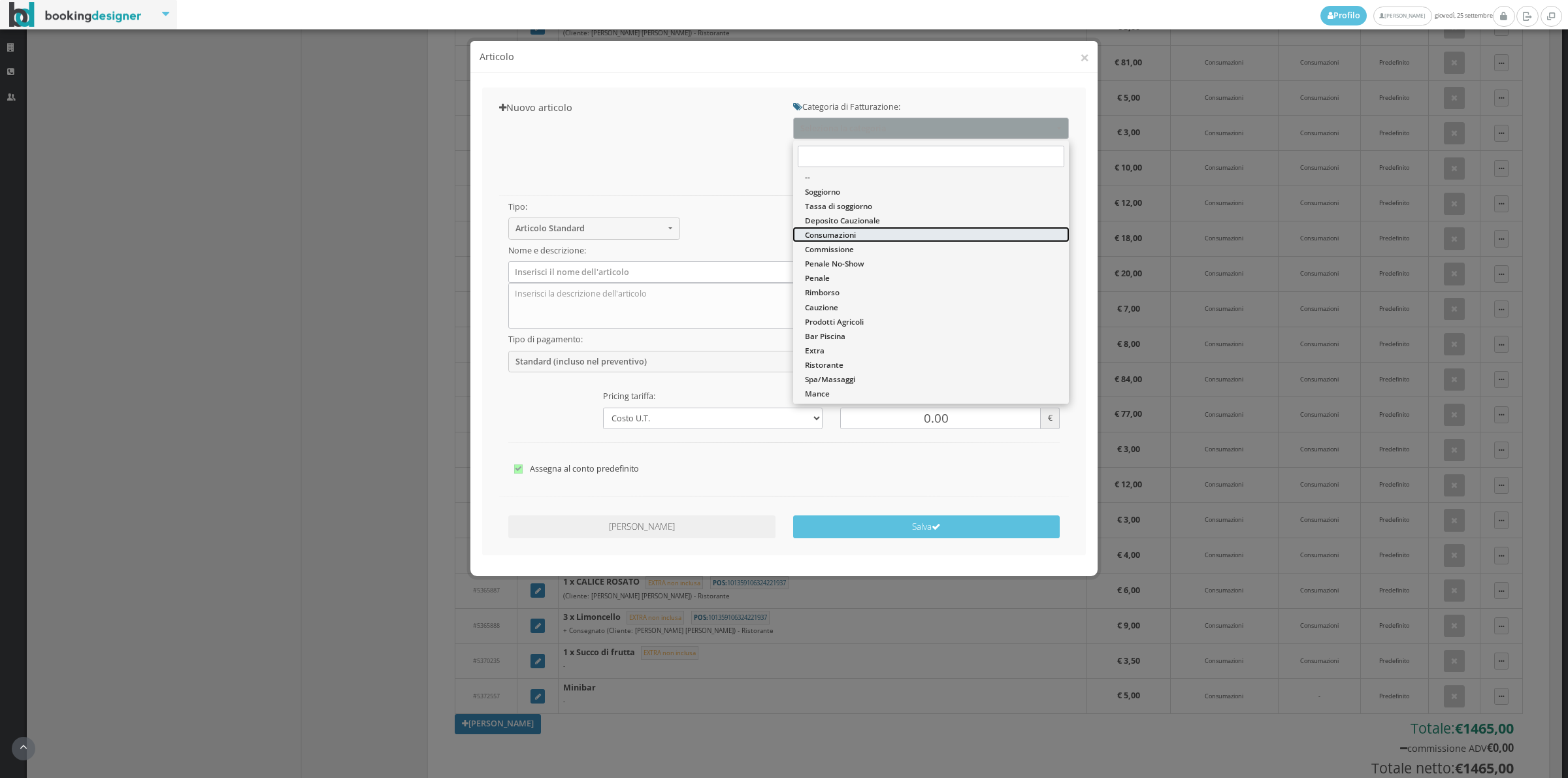
click at [828, 229] on span "Consumazioni" at bounding box center [830, 234] width 51 height 11
select select "26"
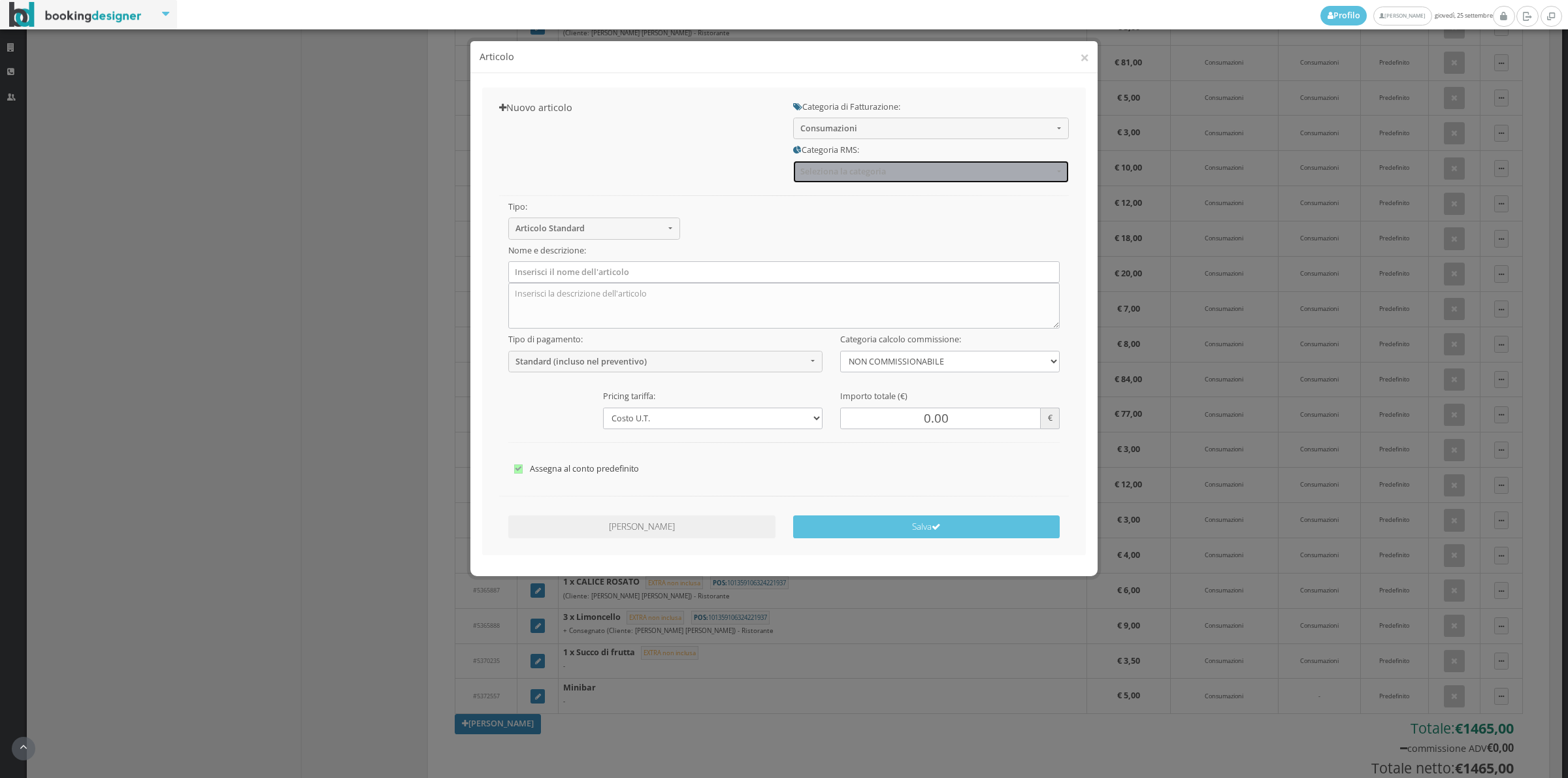
click at [834, 177] on button "Seleziona la categoria" at bounding box center [931, 171] width 276 height 21
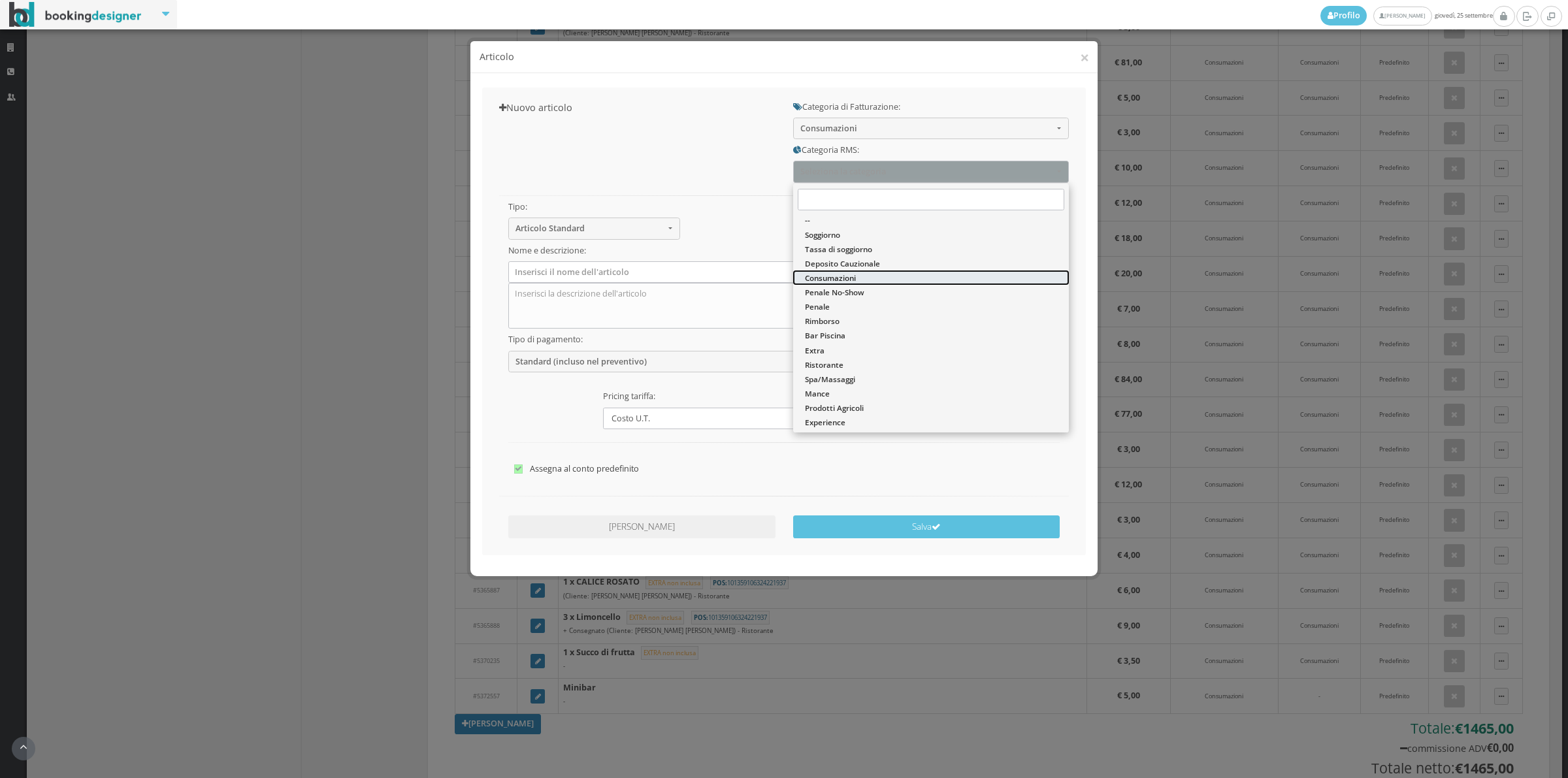
click at [836, 272] on span "Consumazioni" at bounding box center [830, 277] width 51 height 11
select select "36"
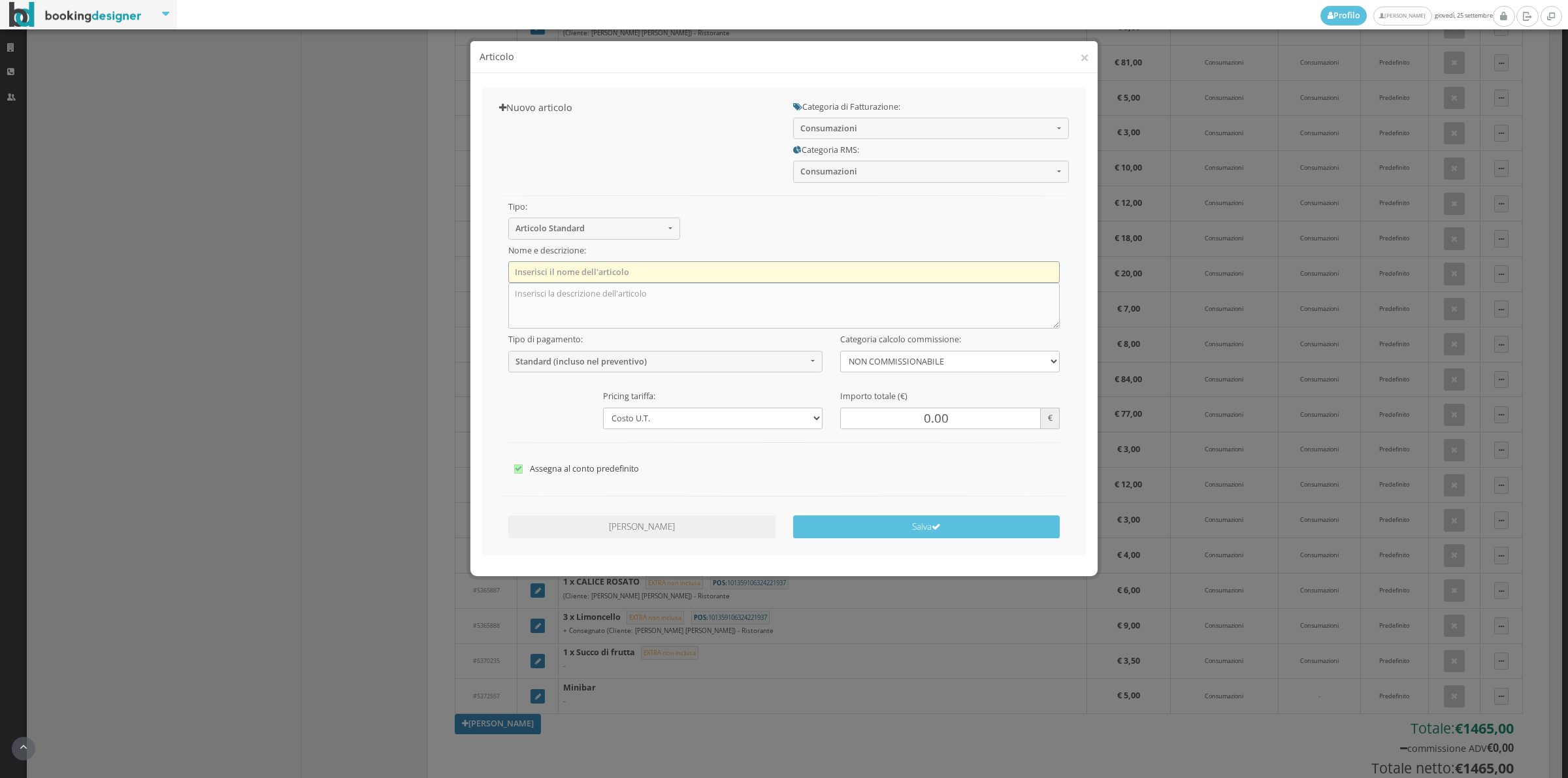
click at [634, 277] on input "text" at bounding box center [784, 272] width 552 height 21
type input "1 x The"
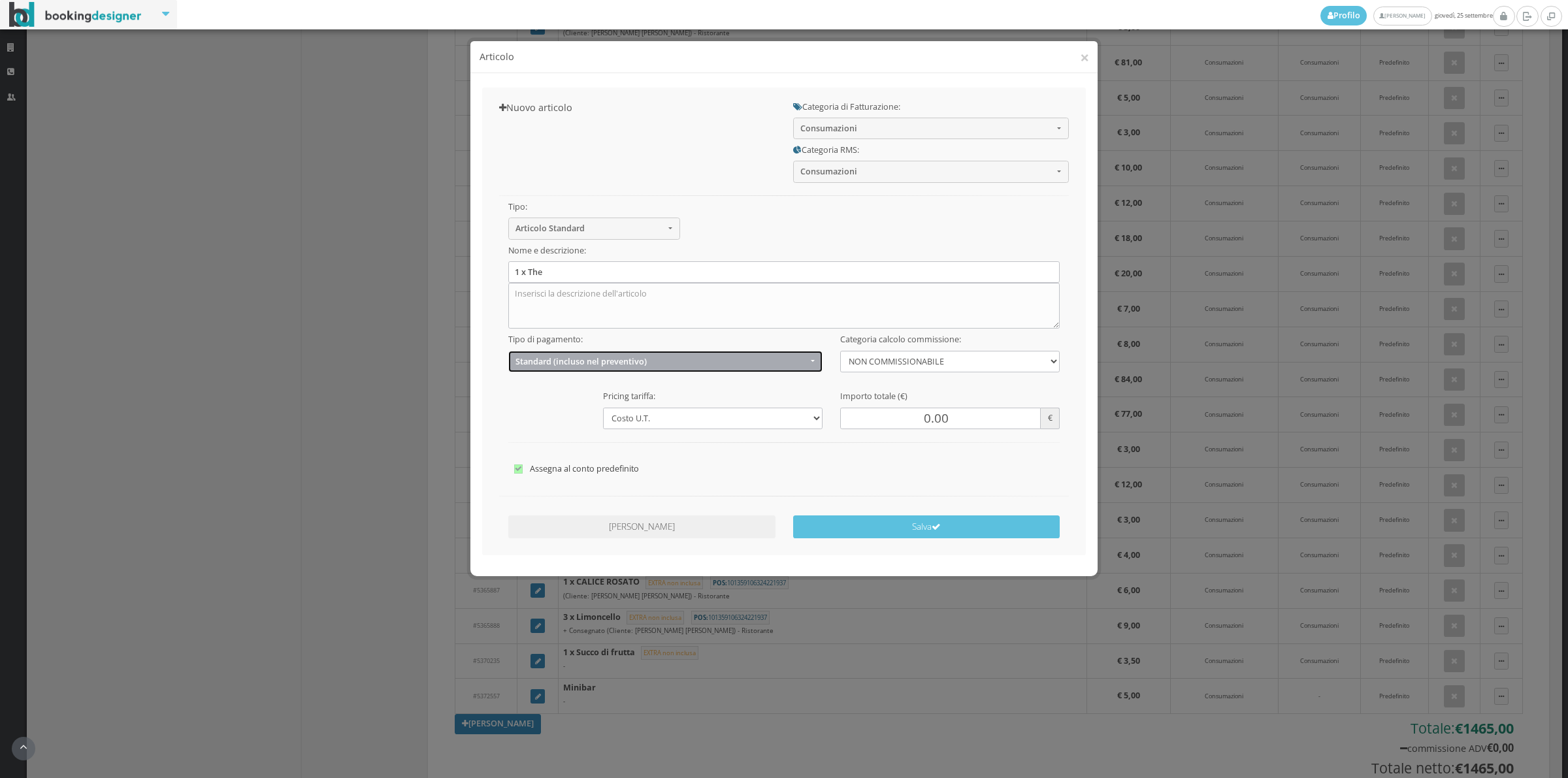
click at [582, 363] on span "Standard (incluso nel preventivo)" at bounding box center [661, 362] width 291 height 10
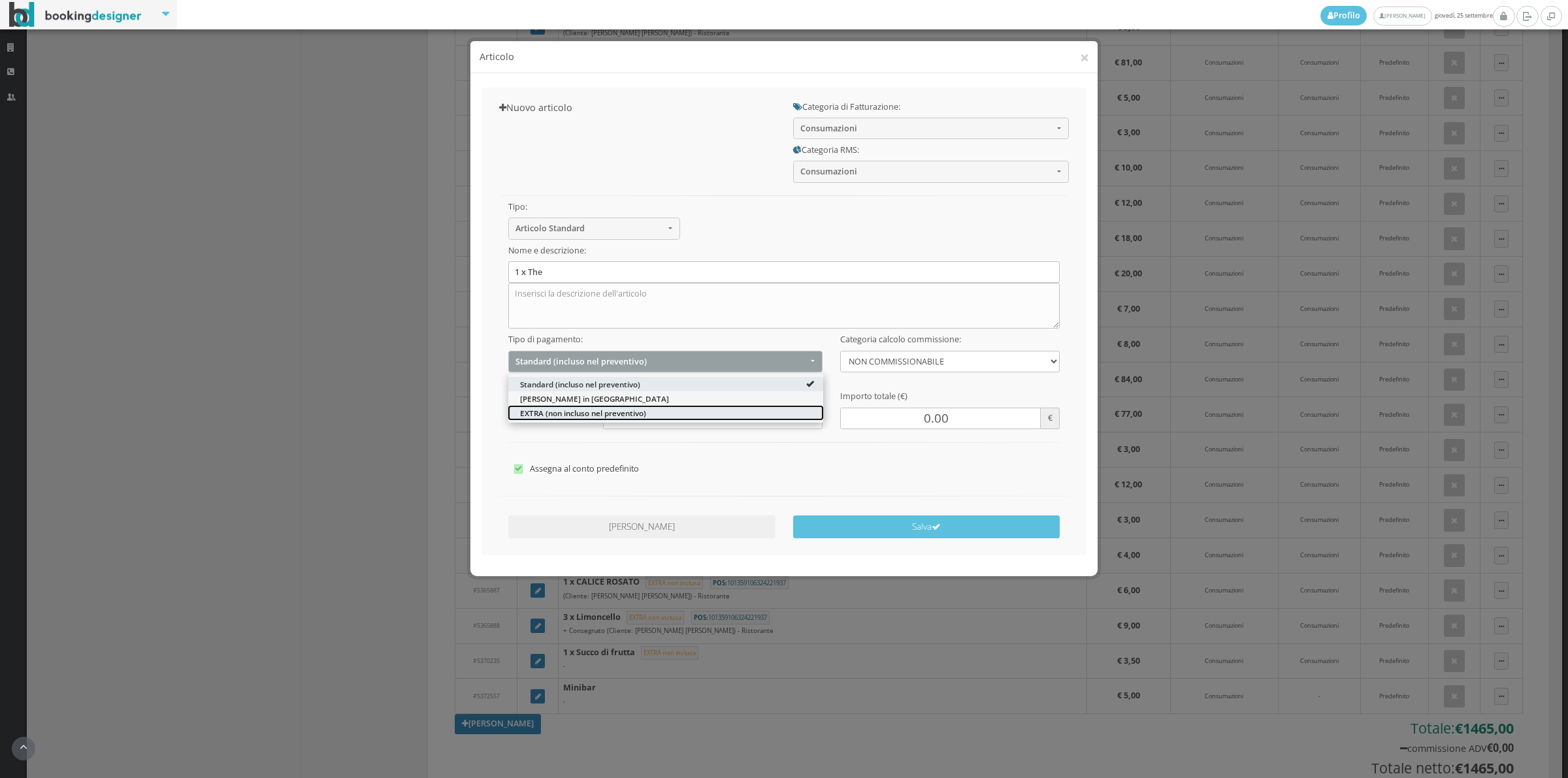
click at [560, 414] on span "EXTRA (non incluso nel preventivo)" at bounding box center [583, 412] width 126 height 11
select select "2"
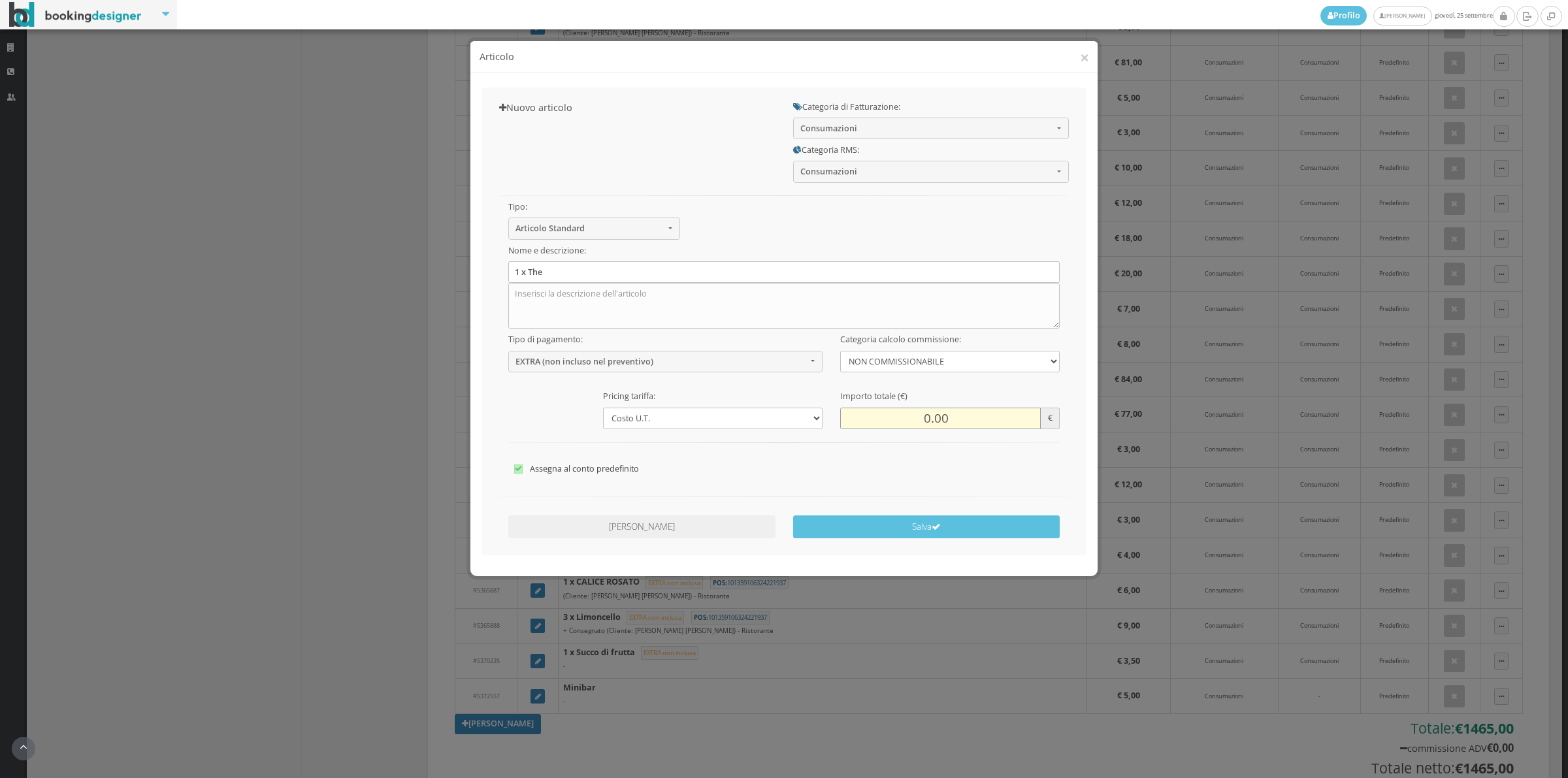
click at [931, 419] on input "0.00" at bounding box center [940, 418] width 201 height 21
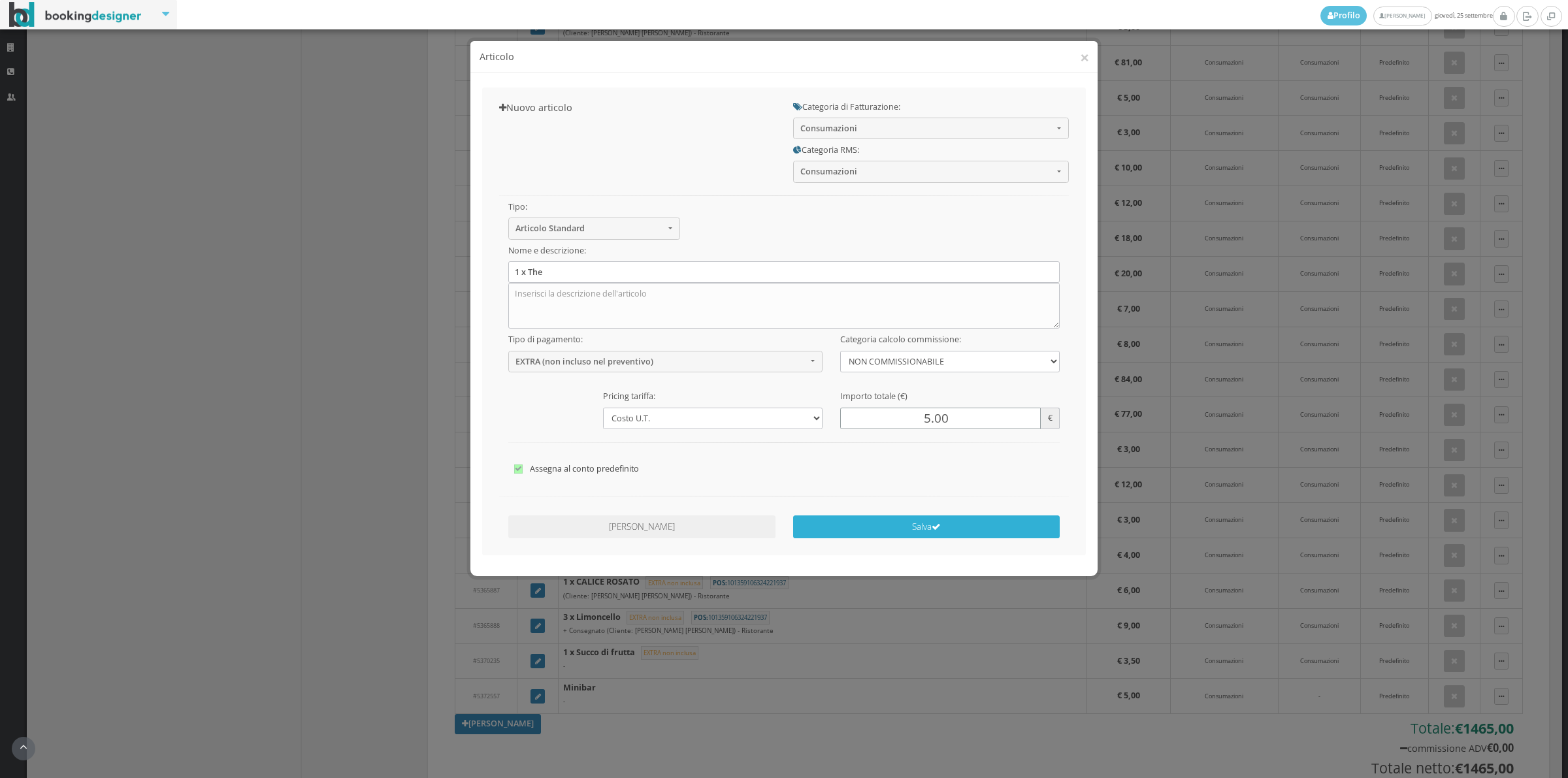
type input "5.00"
click at [941, 536] on button "Salva" at bounding box center [927, 527] width 267 height 23
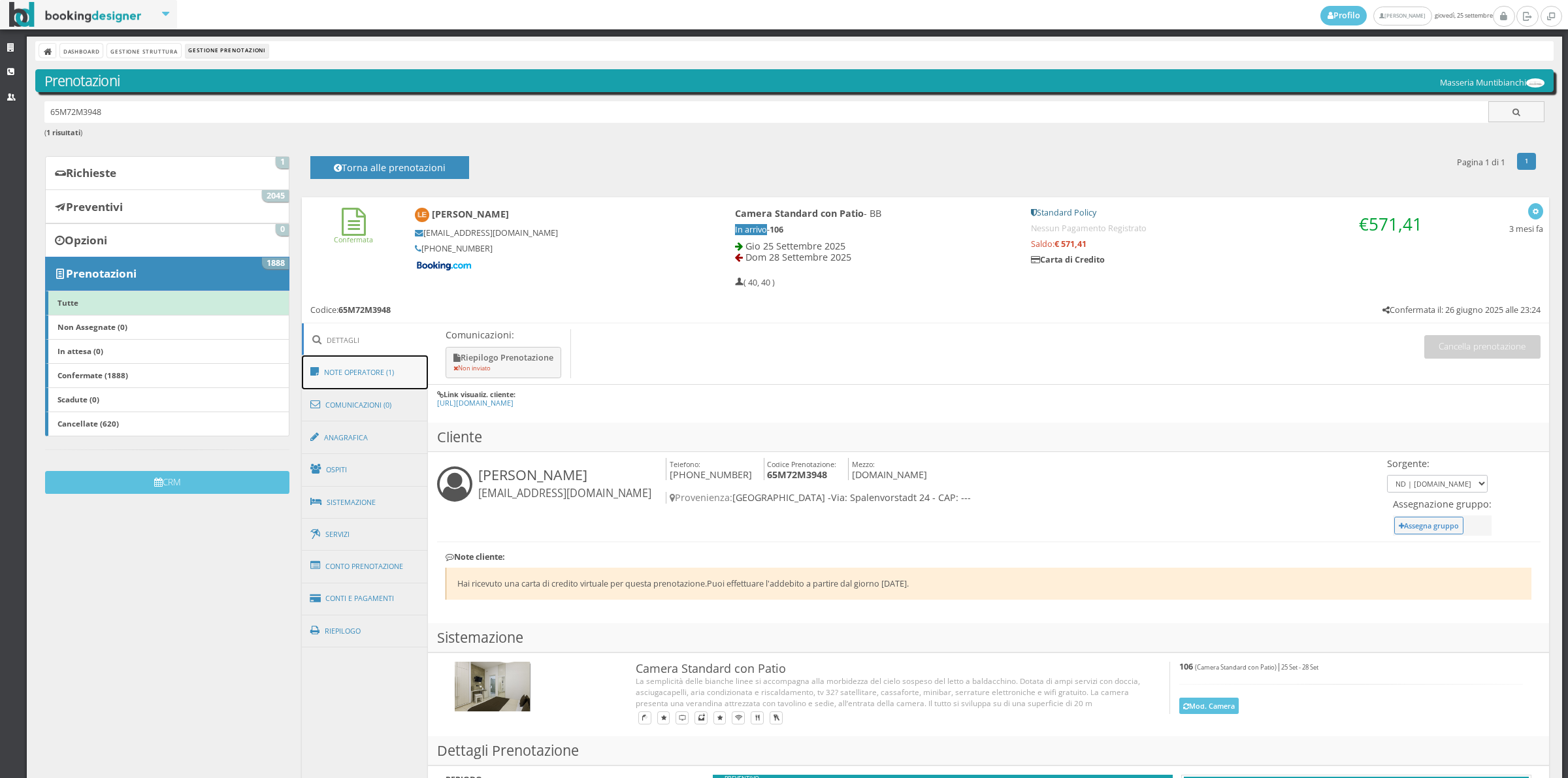
click at [362, 375] on link "Note Operatore (1)" at bounding box center [365, 373] width 127 height 34
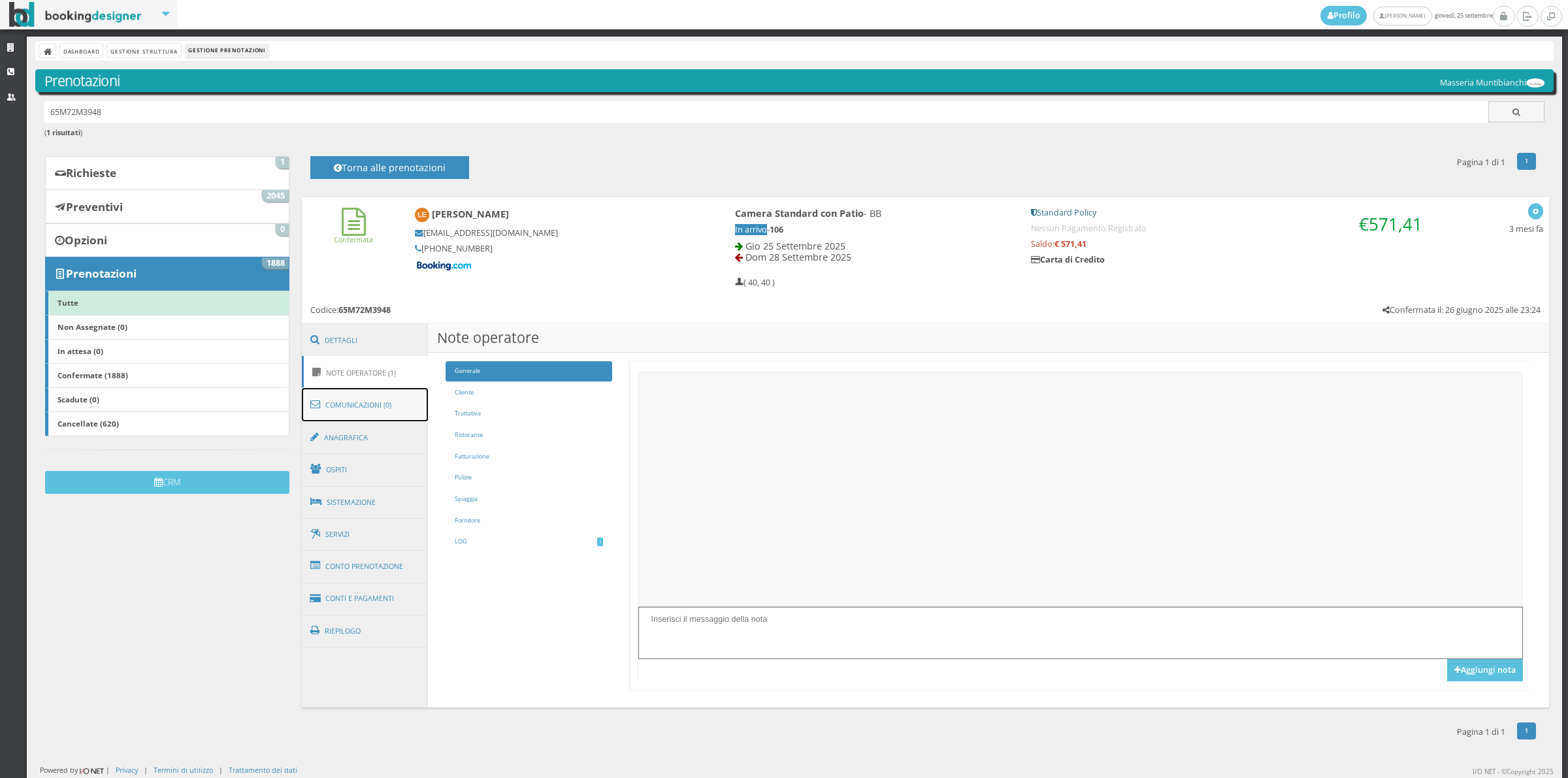
click at [363, 416] on link "Comunicazioni (0)" at bounding box center [365, 405] width 127 height 34
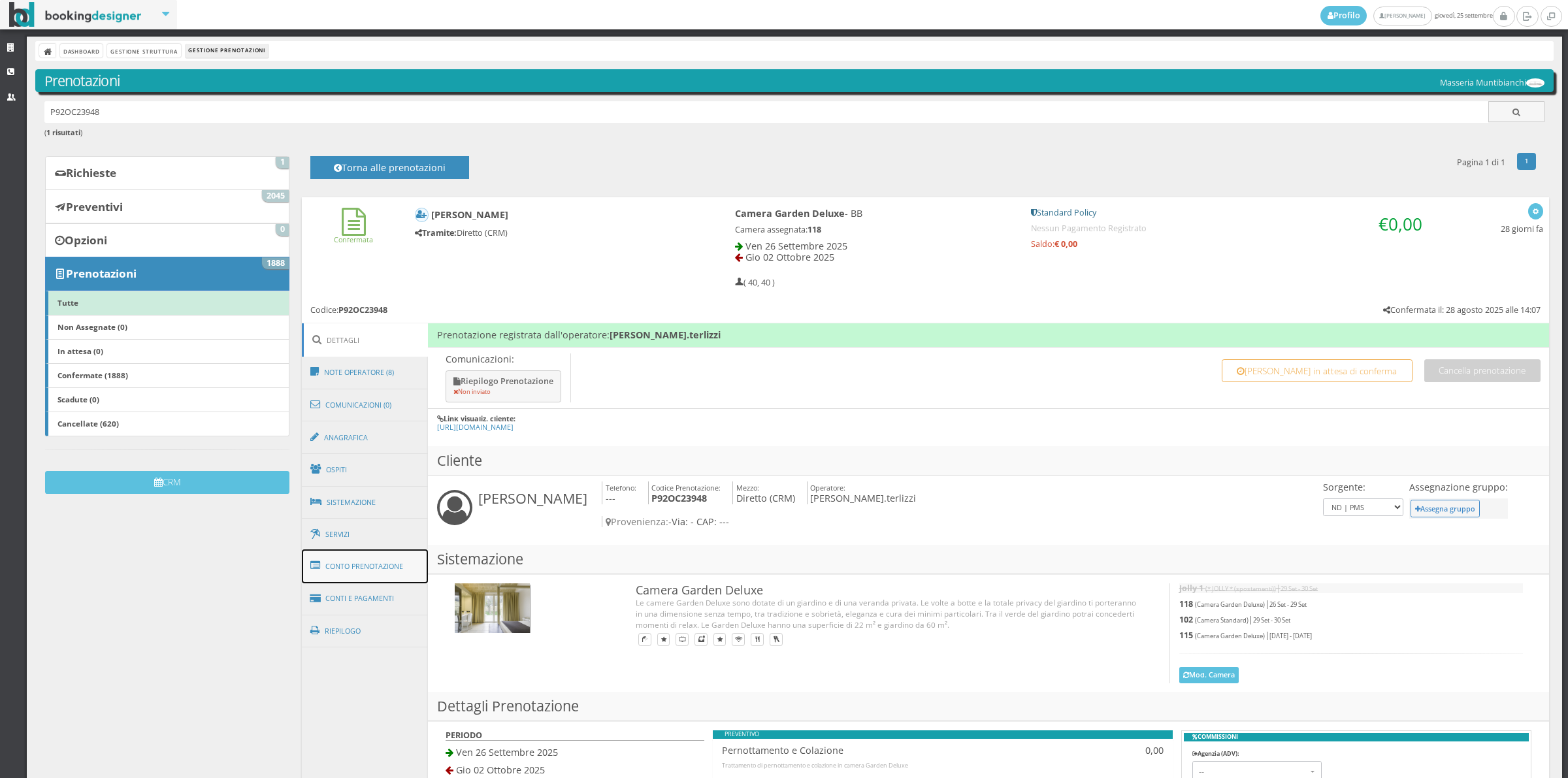
click at [384, 561] on link "Conto Prenotazione" at bounding box center [365, 567] width 127 height 34
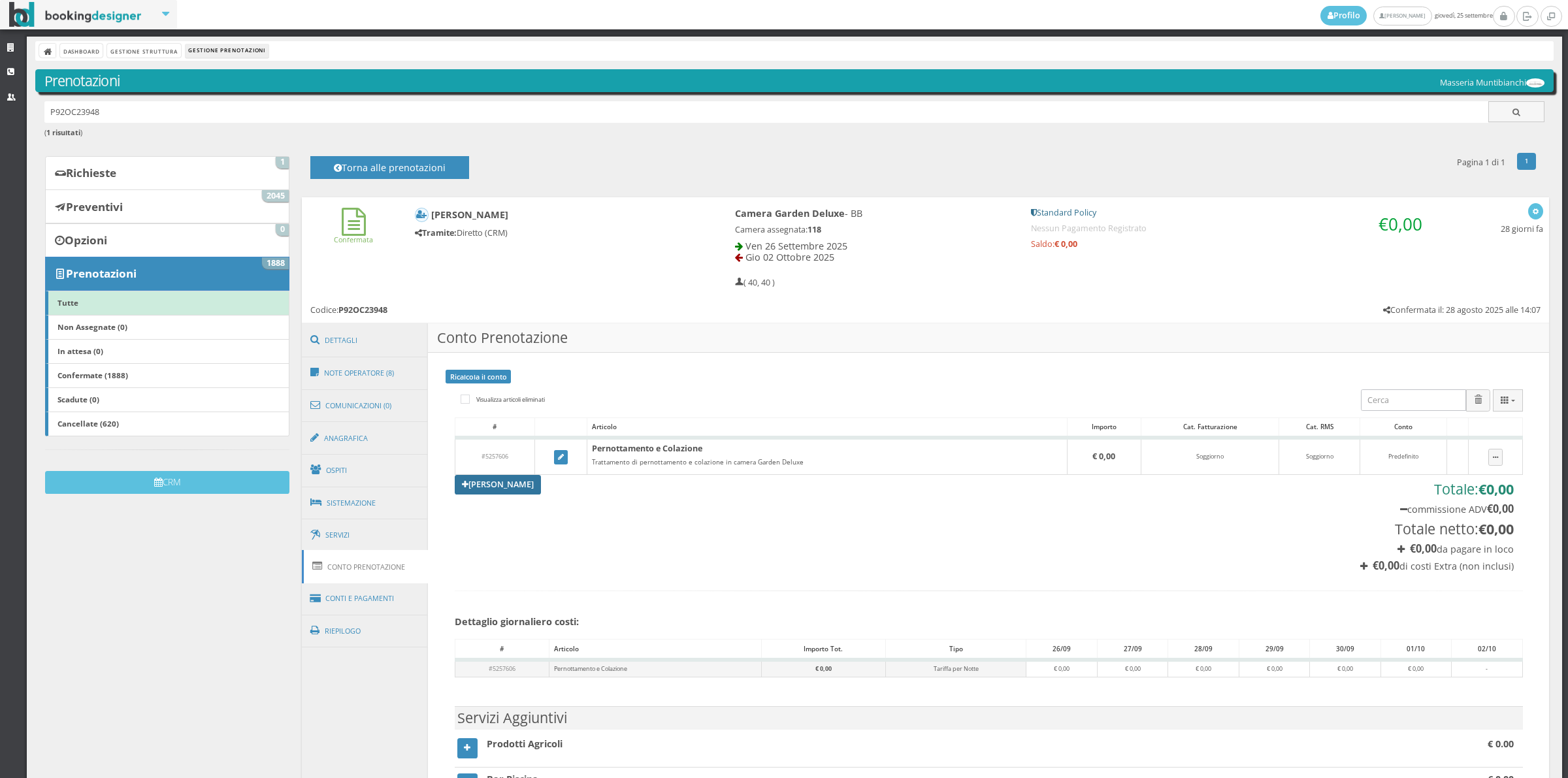
click at [491, 485] on link "[PERSON_NAME]" at bounding box center [497, 484] width 86 height 20
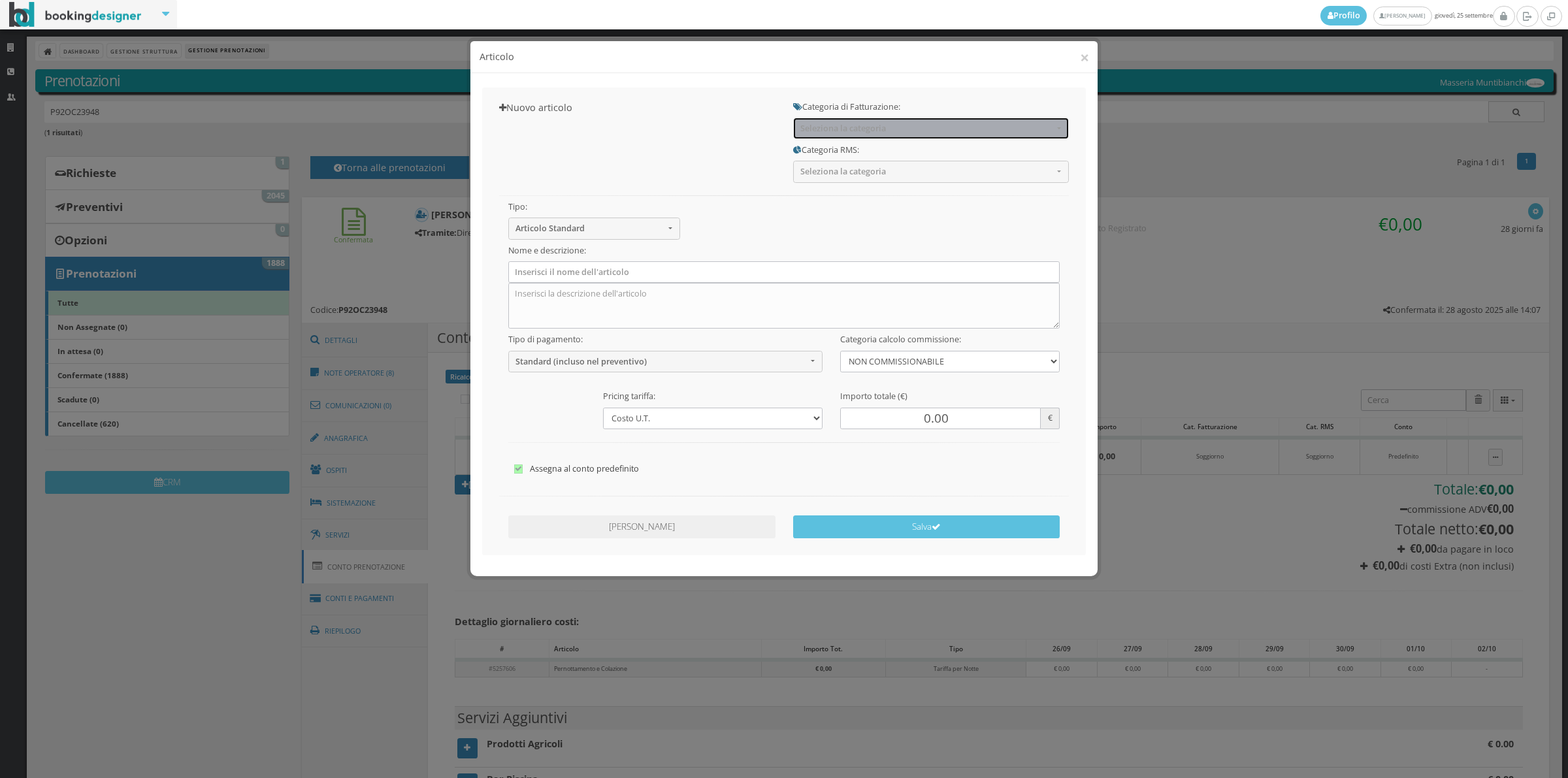
click at [811, 125] on span "Seleziona la categoria" at bounding box center [926, 129] width 253 height 10
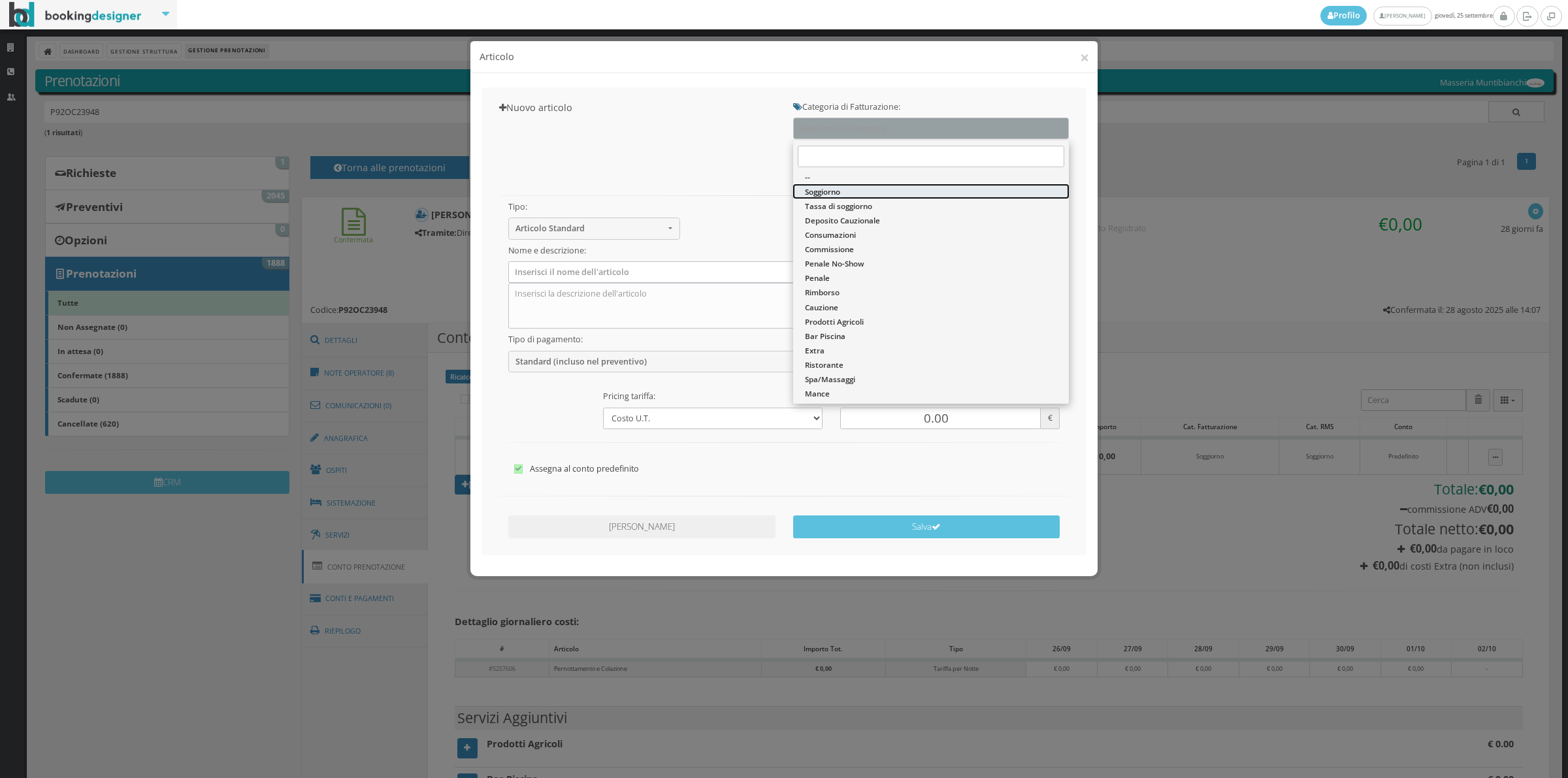
click at [828, 192] on span "Soggiorno" at bounding box center [822, 192] width 35 height 11
select select "1"
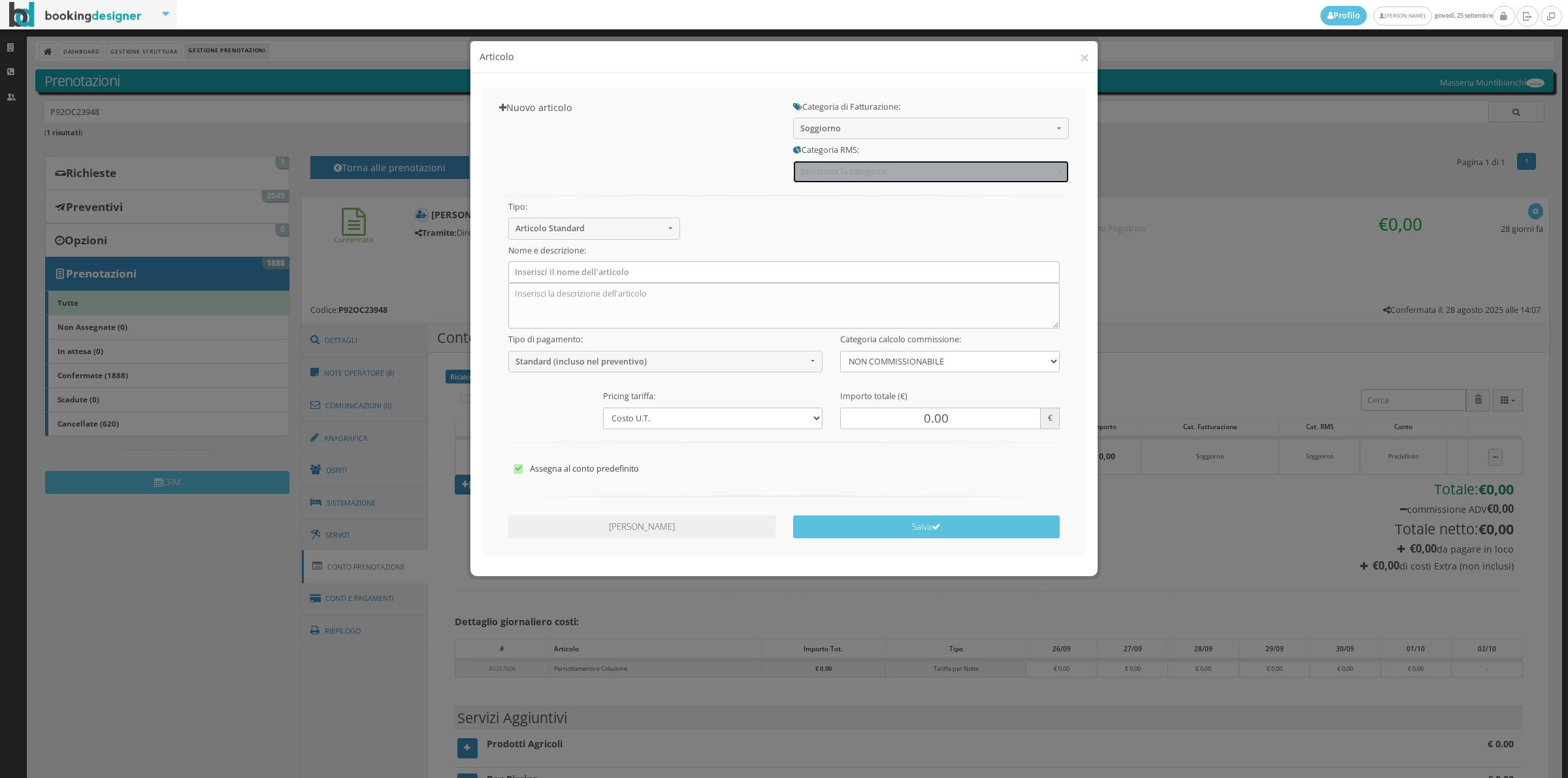
click at [828, 172] on span "Seleziona la categoria" at bounding box center [926, 172] width 253 height 10
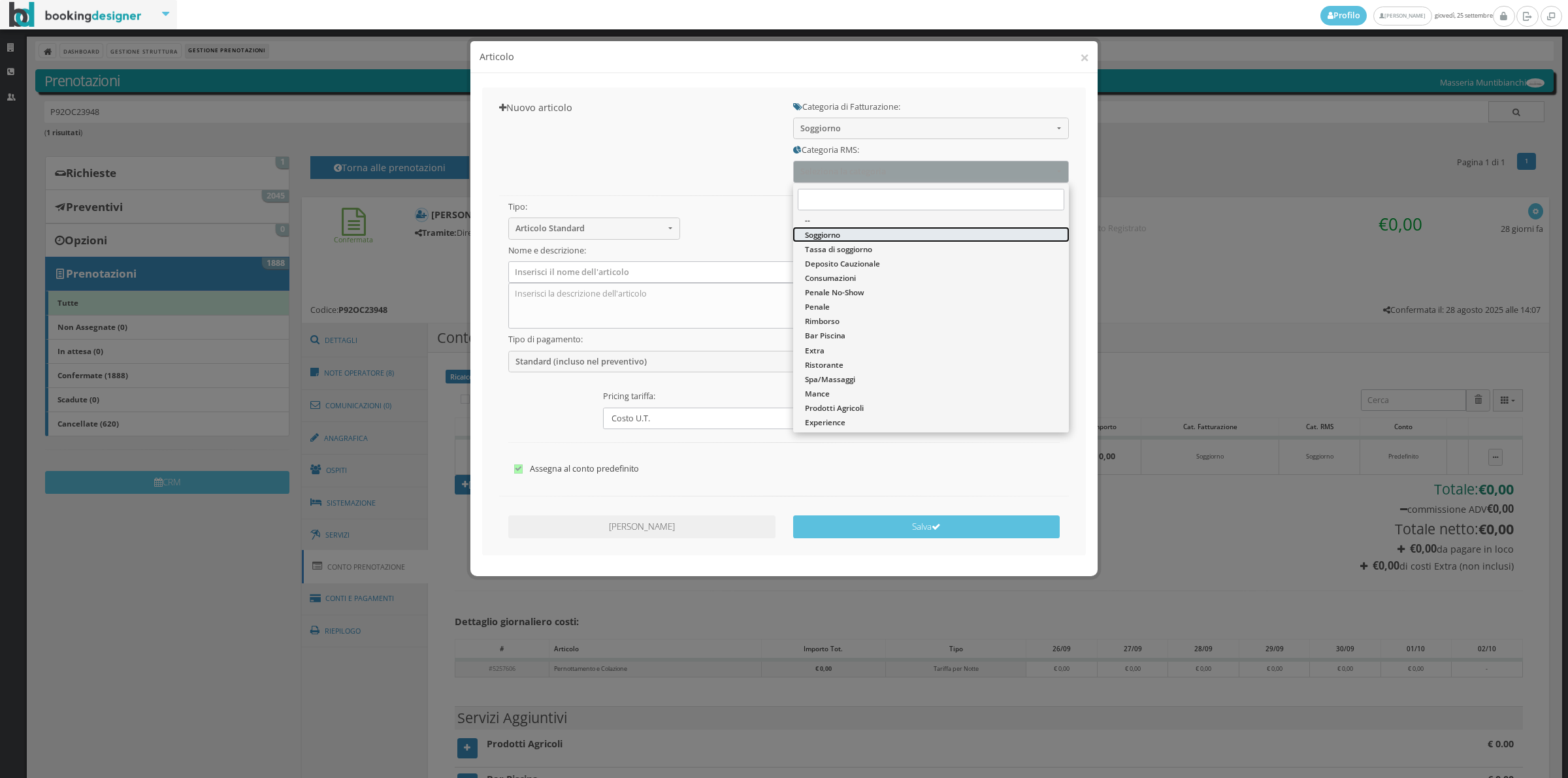
click at [834, 236] on span "Soggiorno" at bounding box center [822, 234] width 35 height 11
select select "1"
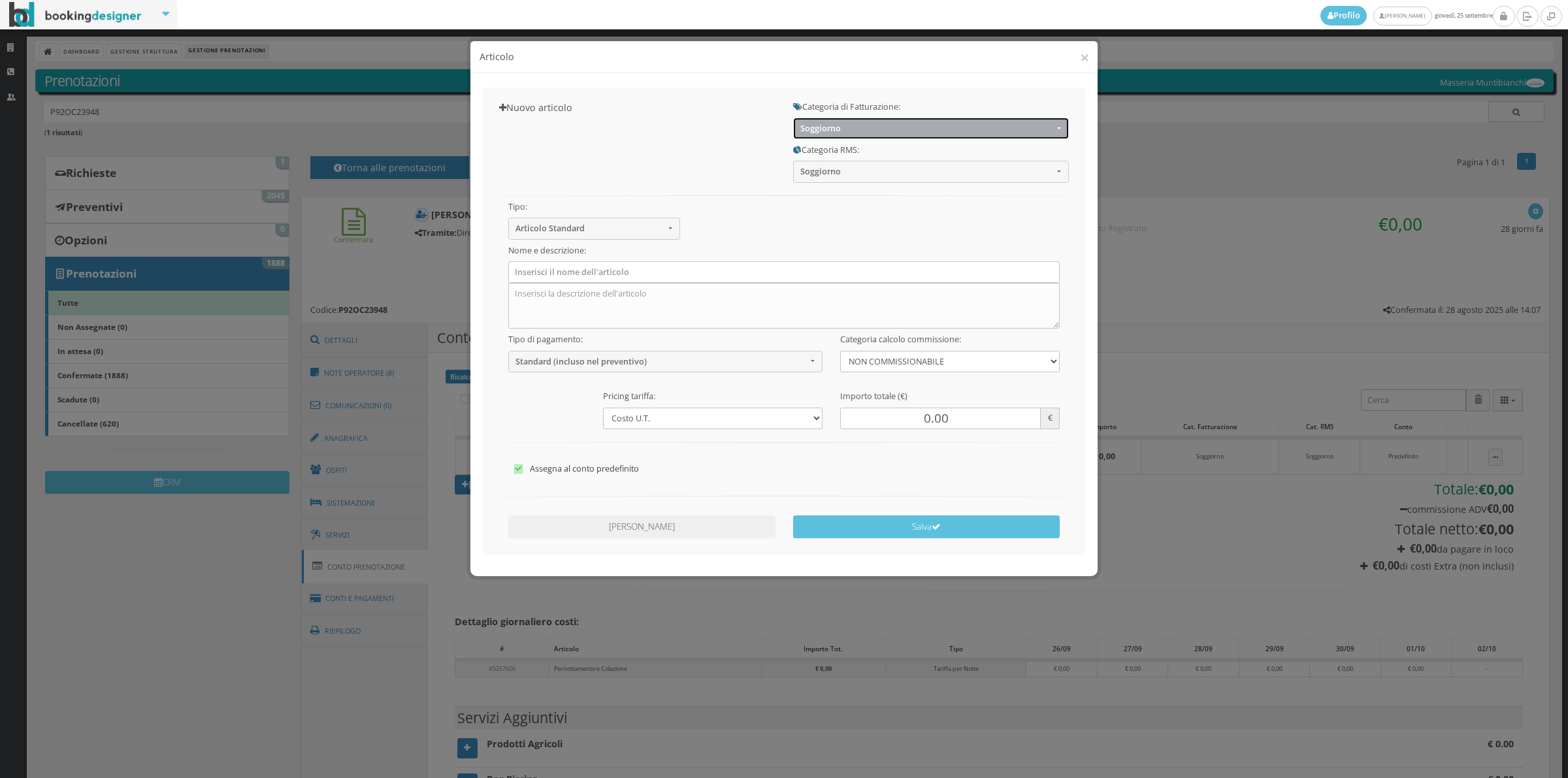
click at [837, 123] on button "Soggiorno" at bounding box center [931, 128] width 276 height 21
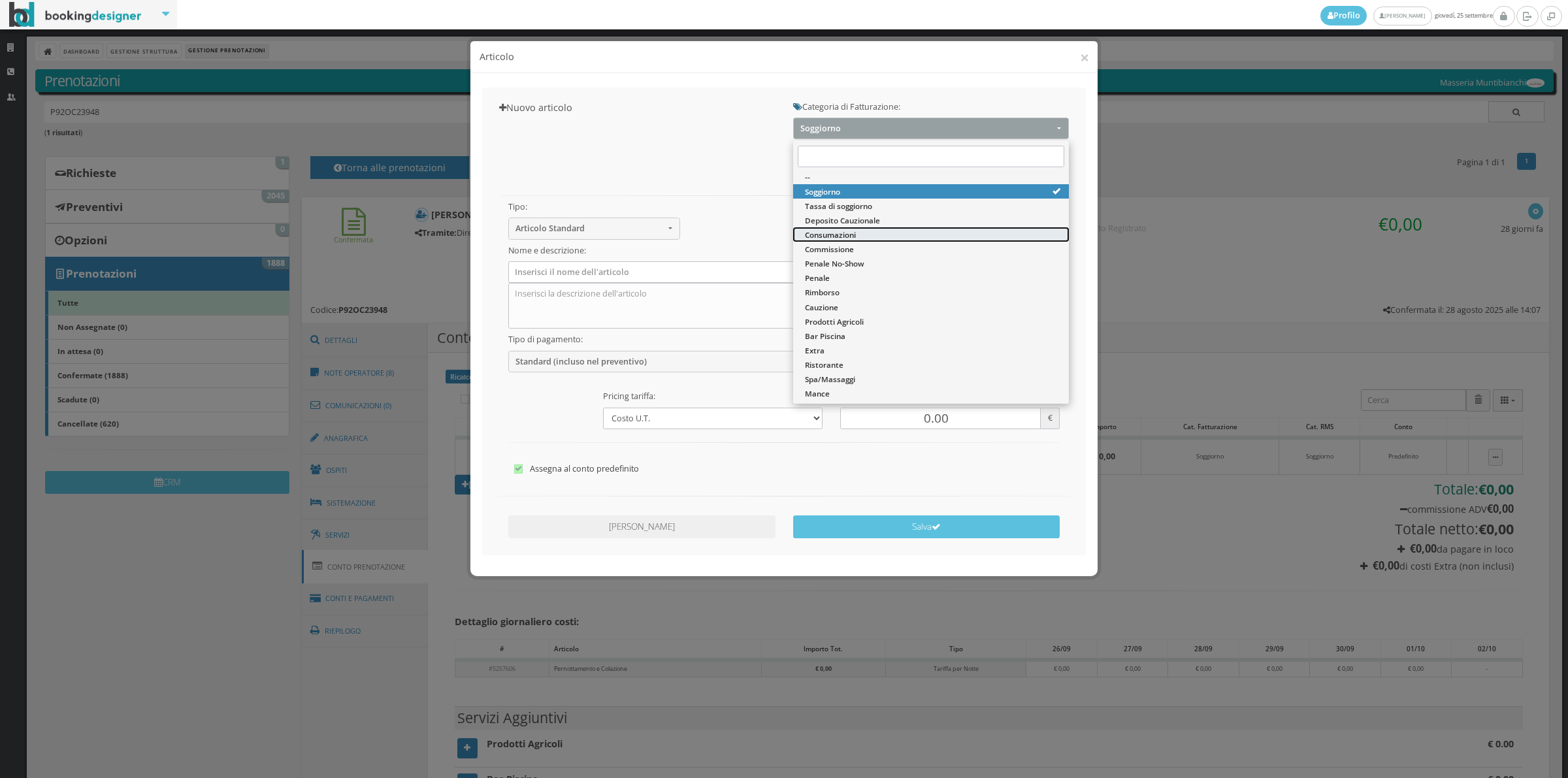
click at [836, 233] on span "Consumazioni" at bounding box center [830, 234] width 51 height 11
select select "26"
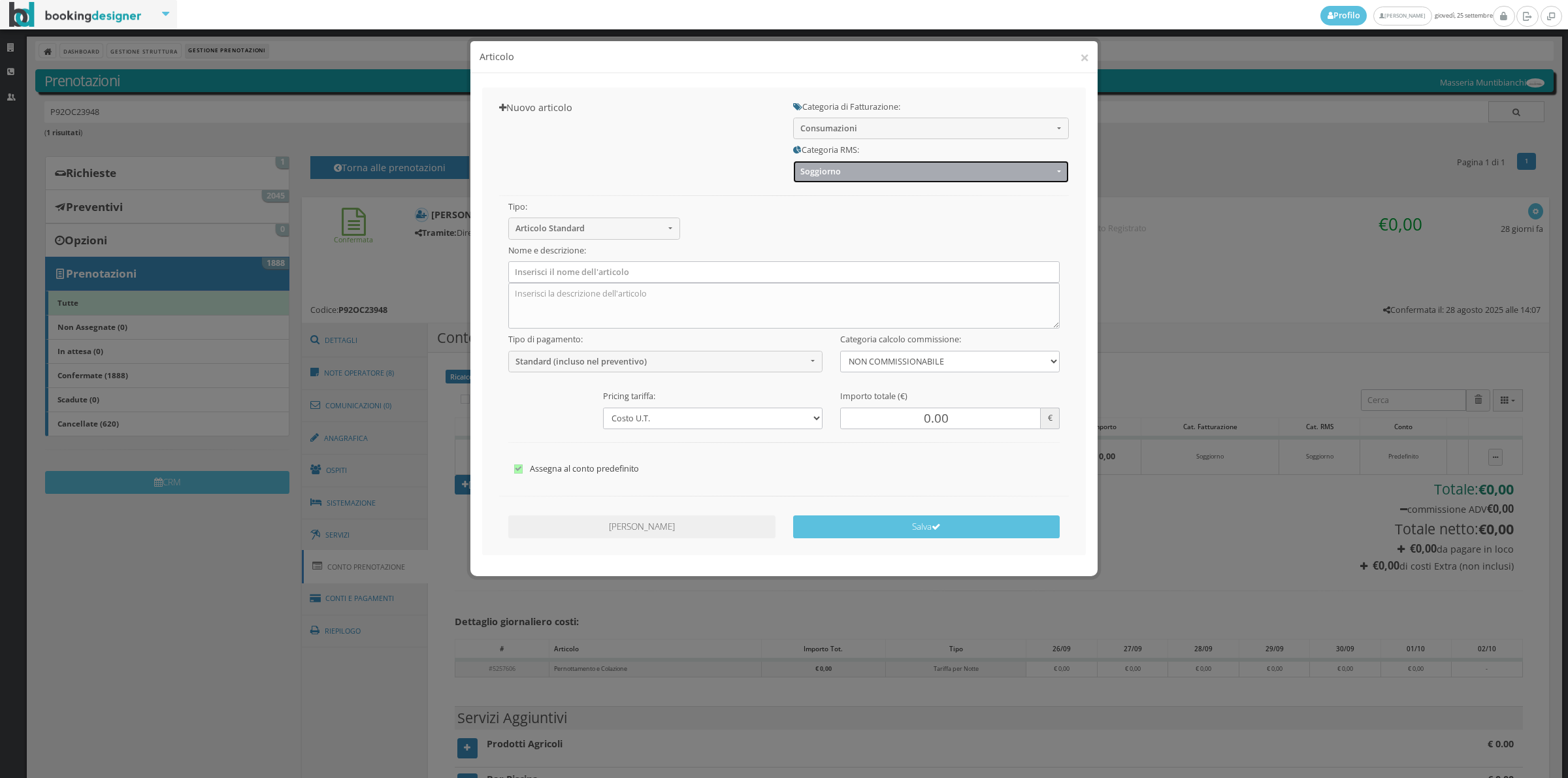
click at [840, 169] on span "Soggiorno" at bounding box center [926, 172] width 253 height 10
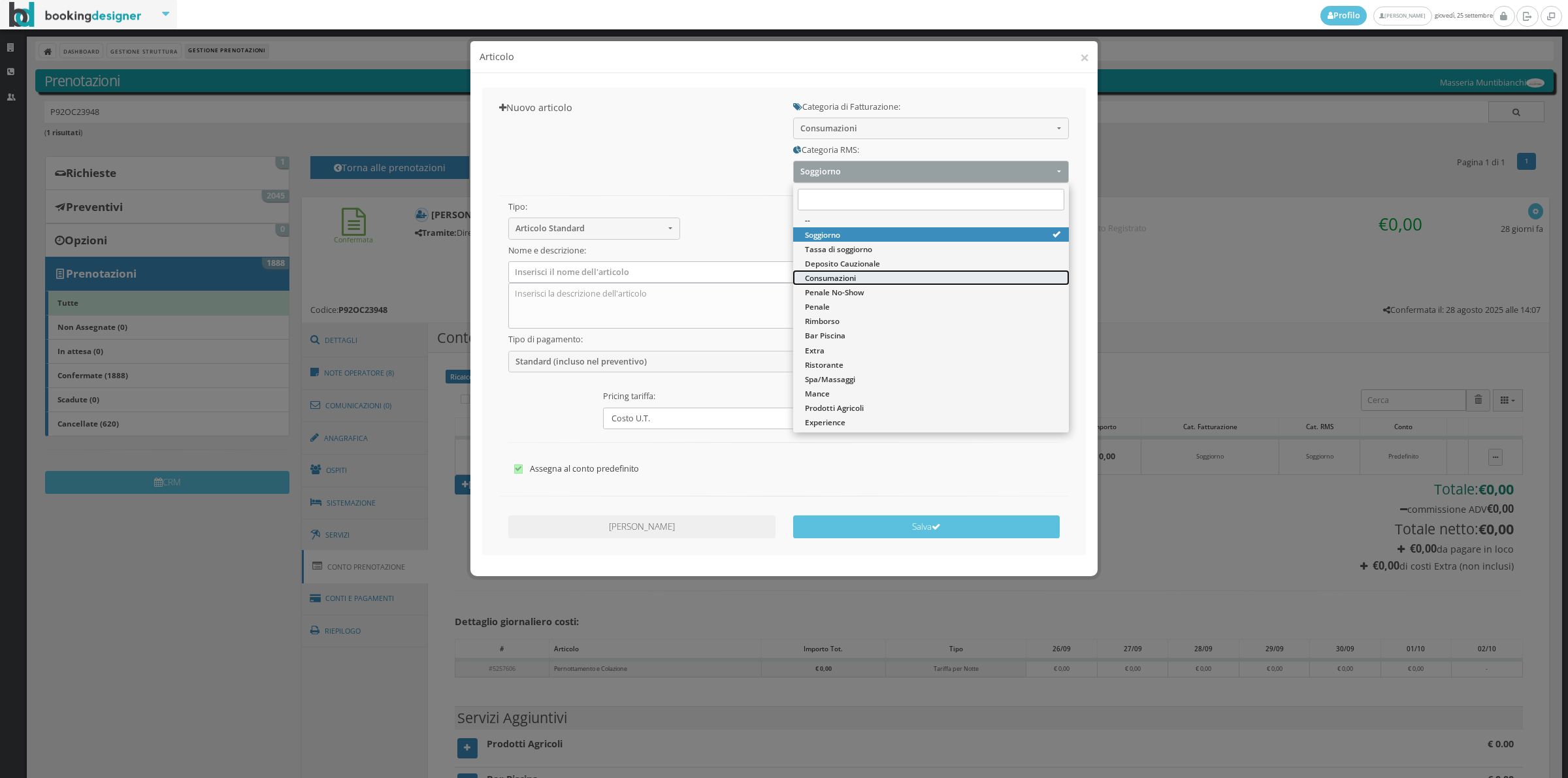
click at [834, 278] on span "Consumazioni" at bounding box center [830, 277] width 51 height 11
select select "36"
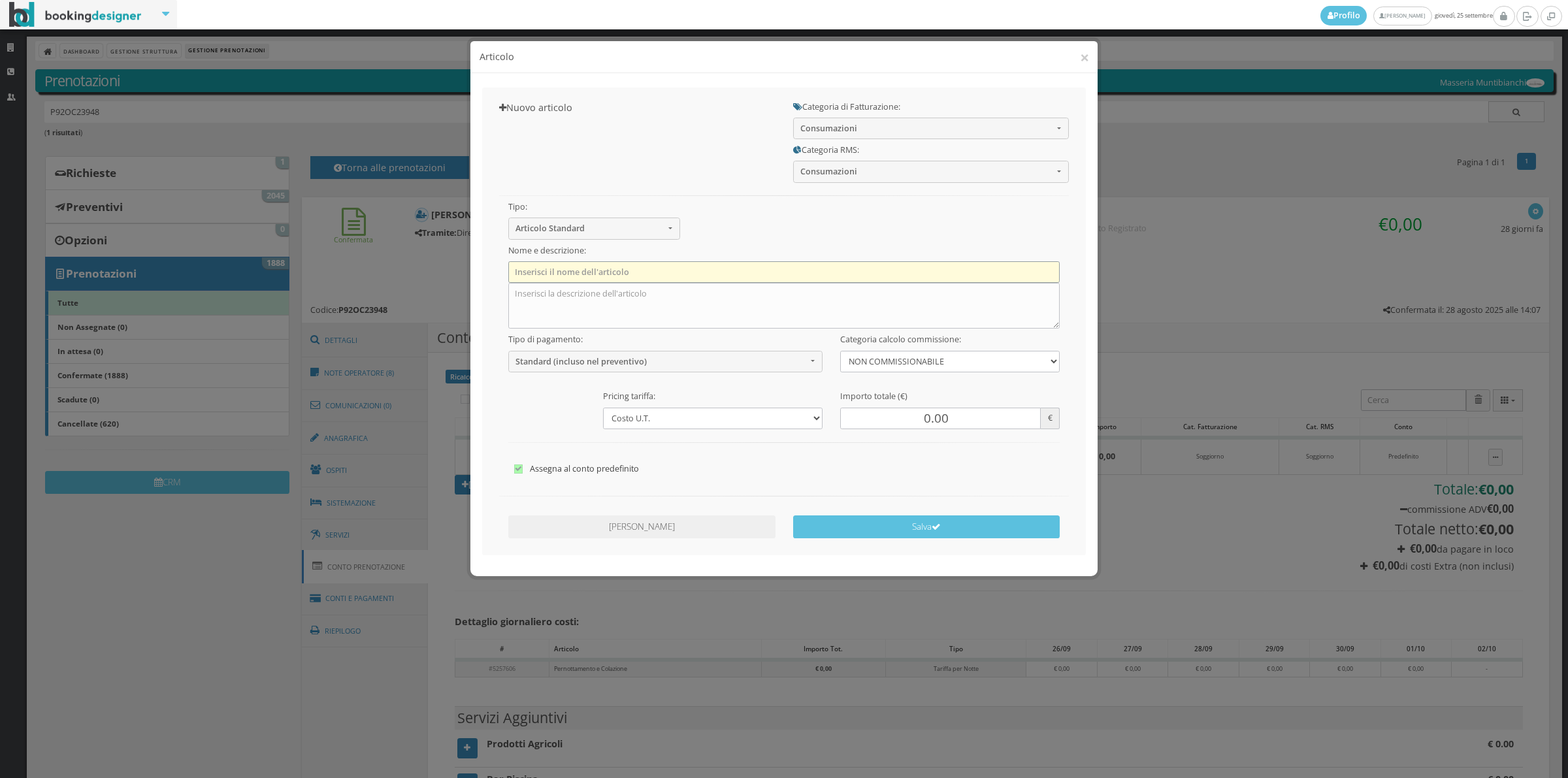
click at [755, 272] on input "text" at bounding box center [784, 272] width 552 height 21
type input "E"
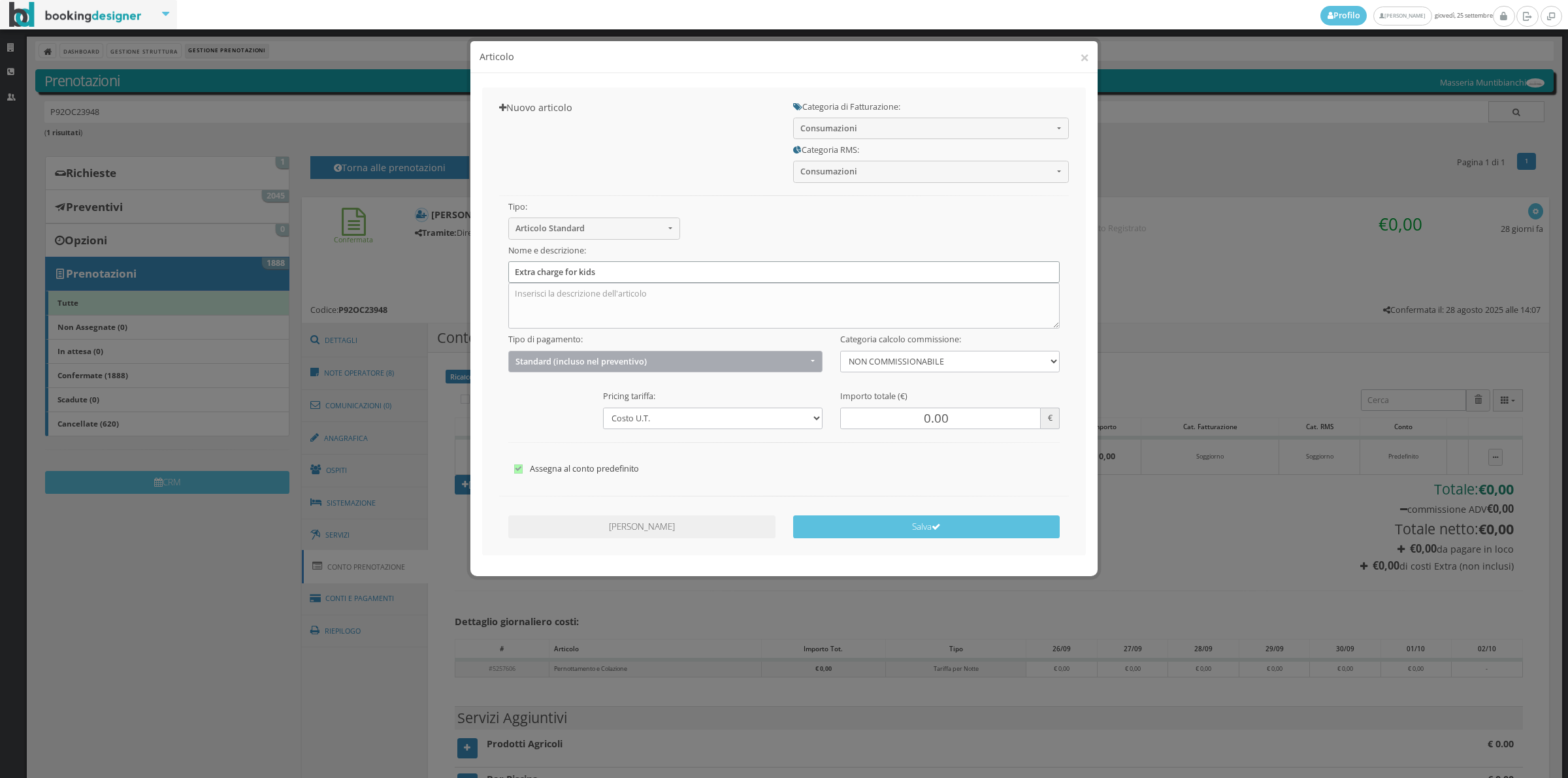
type input "Extra charge for kids"
click at [640, 363] on span "Standard (incluso nel preventivo)" at bounding box center [661, 362] width 291 height 10
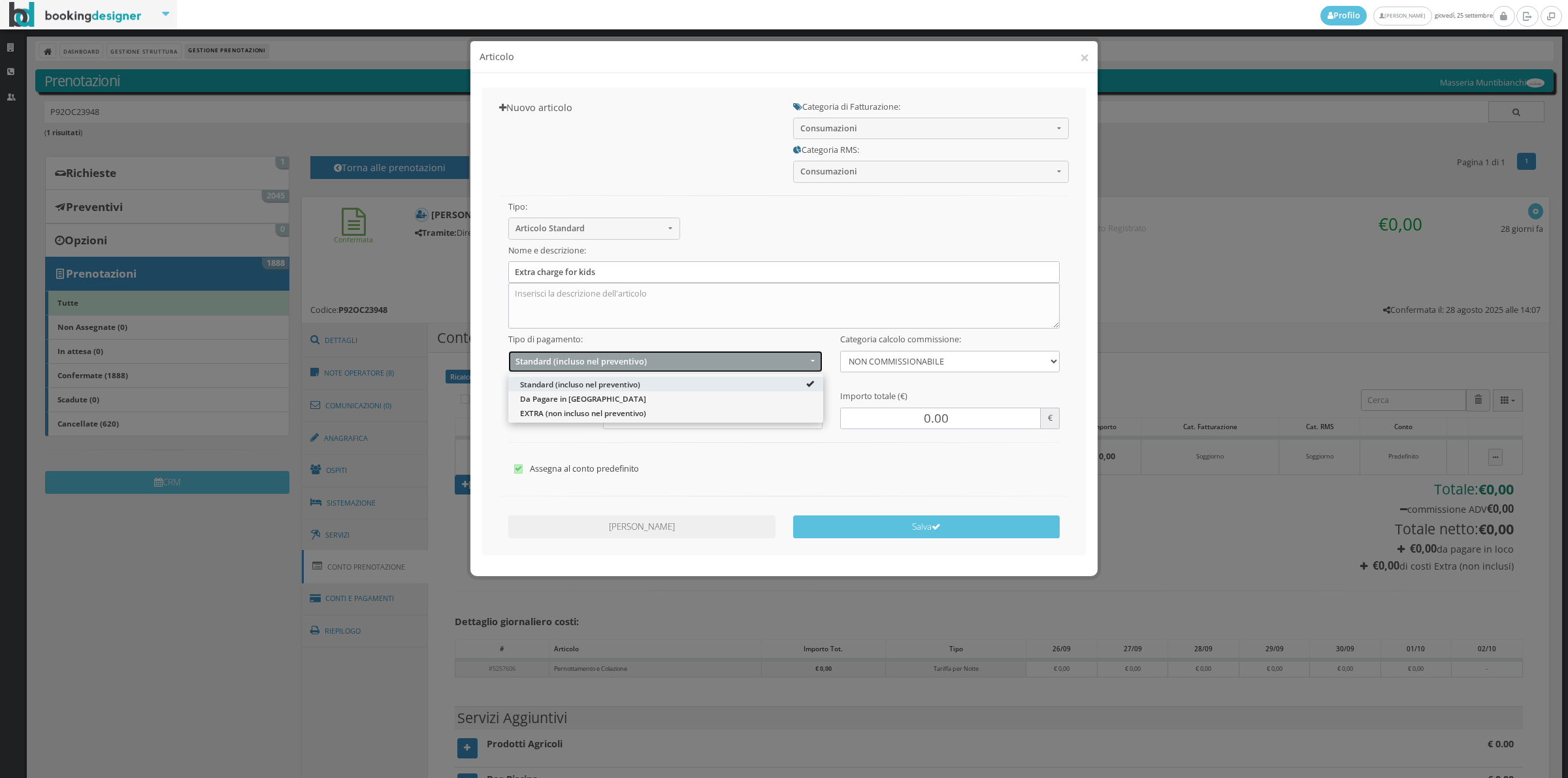
click at [640, 363] on span "Standard (incluso nel preventivo)" at bounding box center [661, 362] width 291 height 10
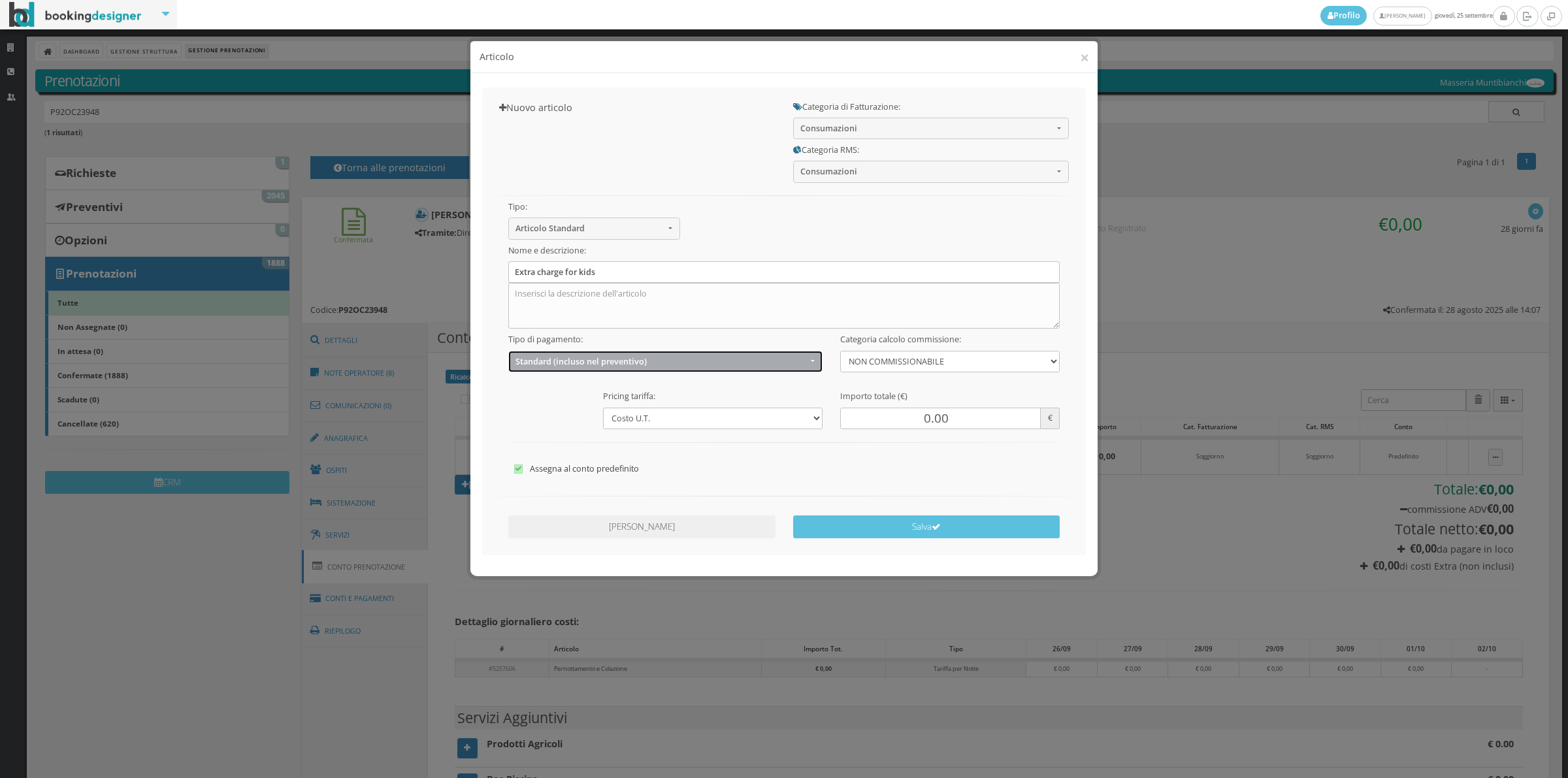
click at [586, 367] on button "Standard (incluso nel preventivo)" at bounding box center [665, 361] width 315 height 21
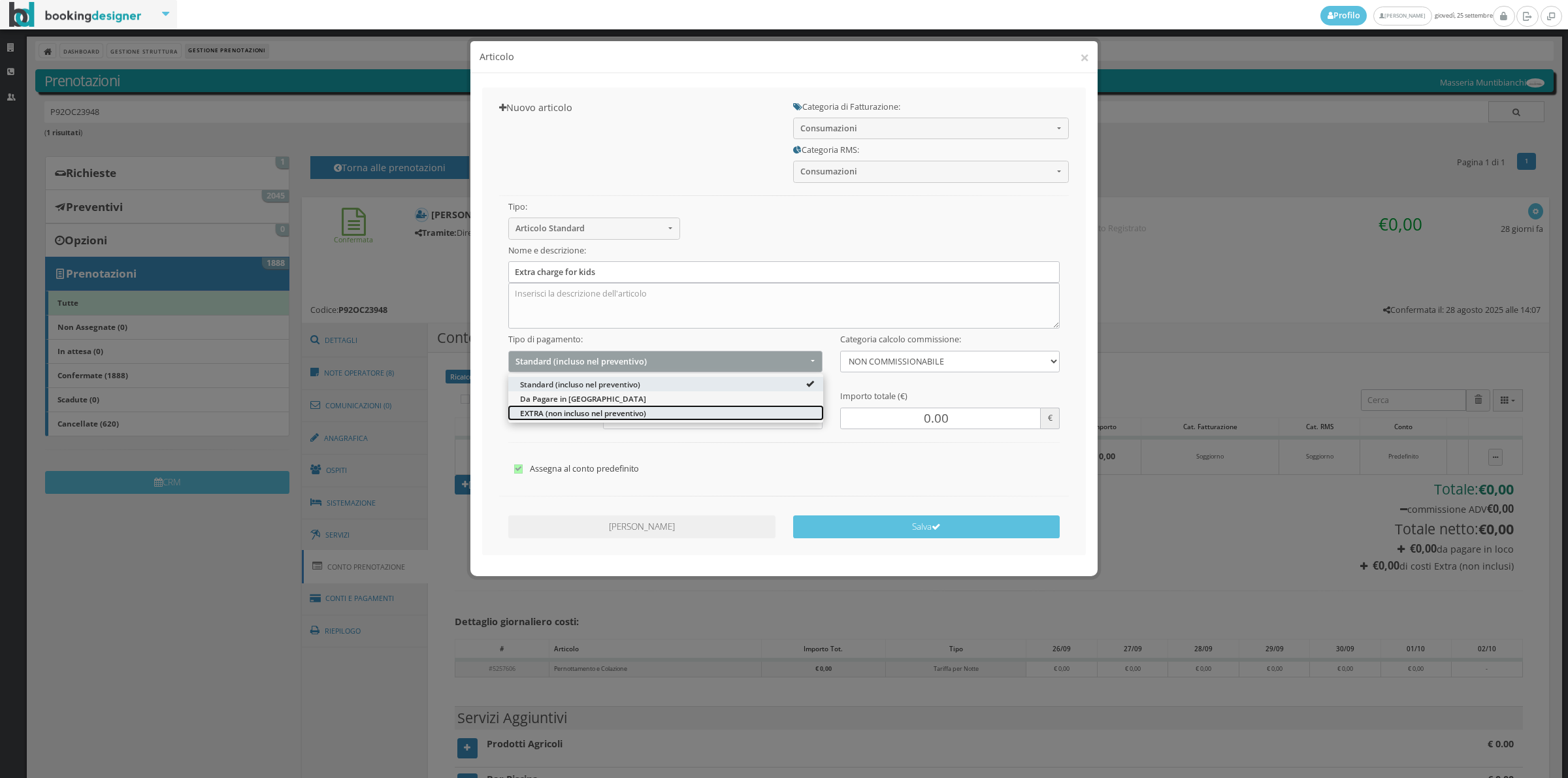
click at [564, 412] on span "EXTRA (non incluso nel preventivo)" at bounding box center [583, 412] width 126 height 11
select select "2"
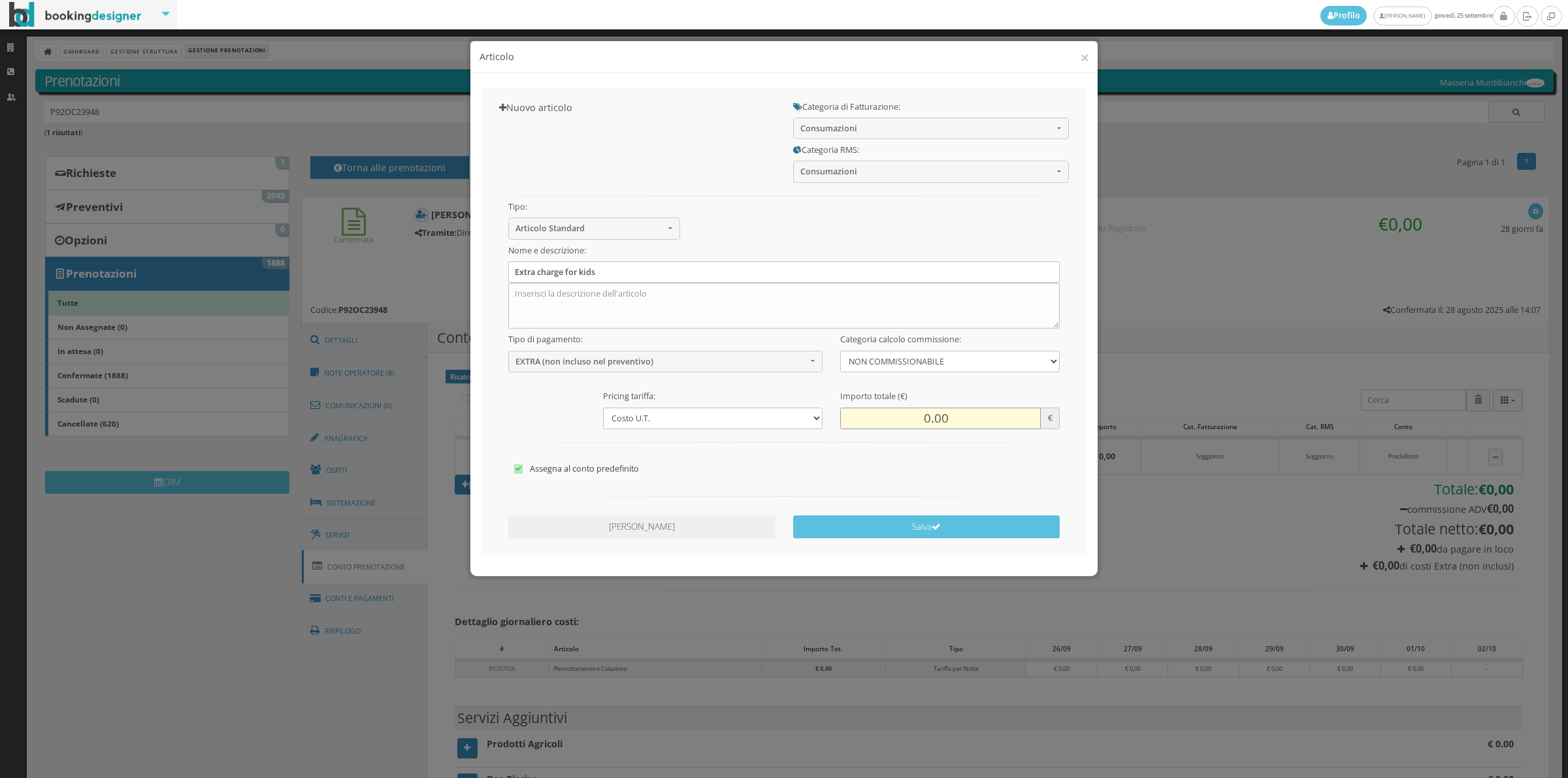
drag, startPoint x: 915, startPoint y: 423, endPoint x: 915, endPoint y: 416, distance: 7.0
click at [915, 423] on input "0.00" at bounding box center [940, 418] width 201 height 21
type input "120.00"
click at [900, 544] on div "[PERSON_NAME] [GEOGRAPHIC_DATA]" at bounding box center [784, 529] width 587 height 38
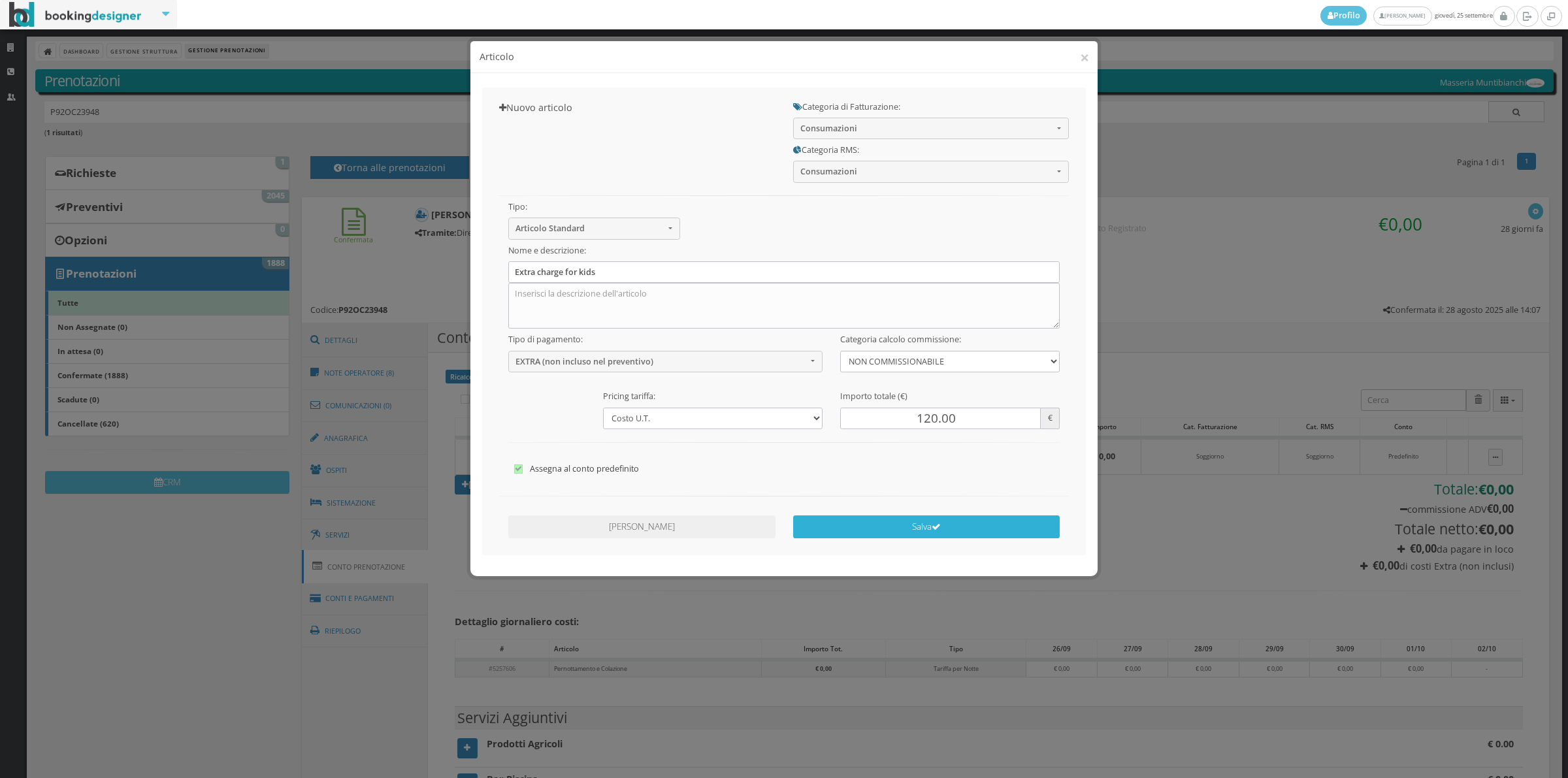
click at [900, 526] on button "Salva" at bounding box center [927, 527] width 267 height 23
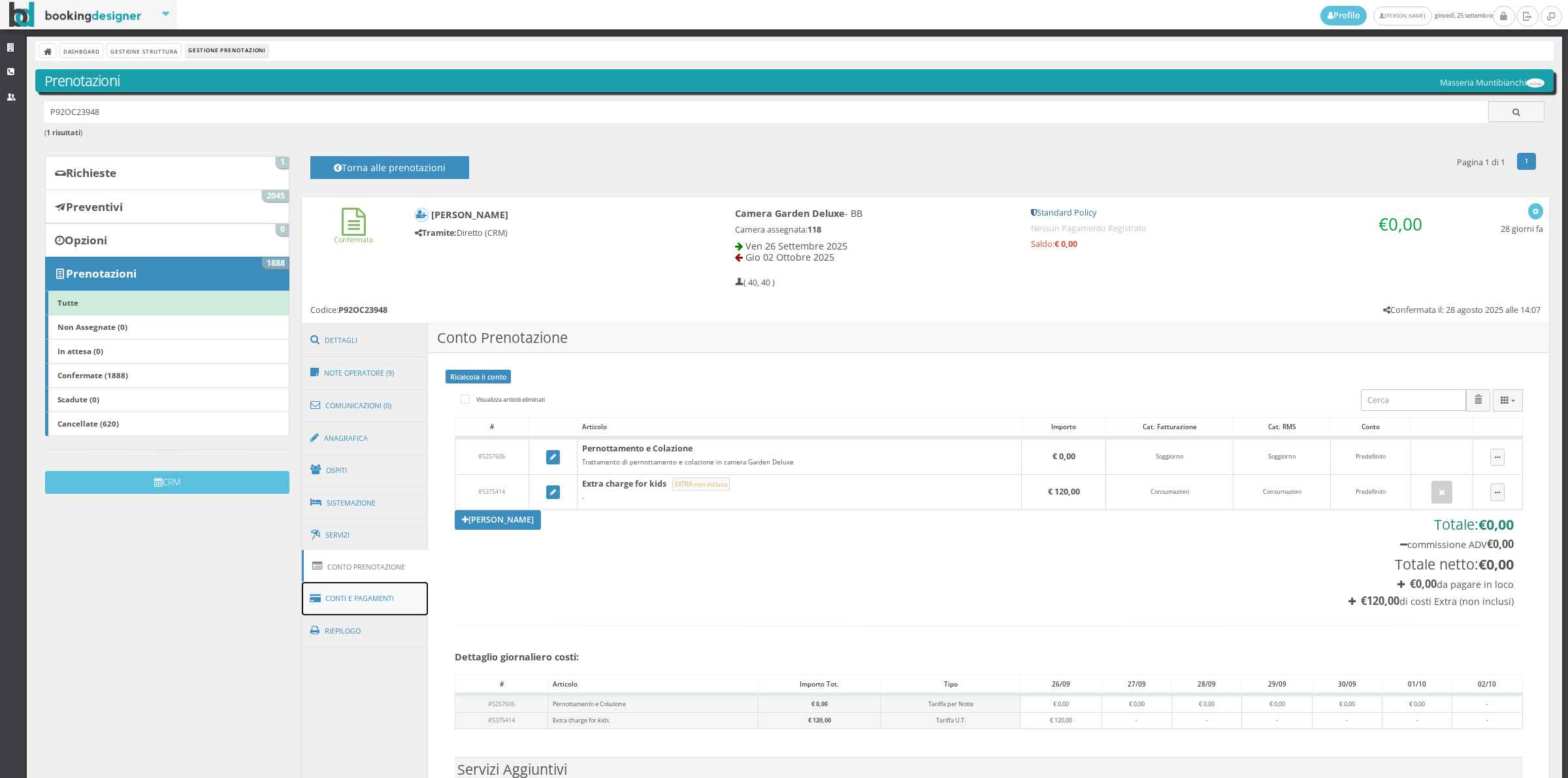
click at [383, 599] on link "Conti e Pagamenti" at bounding box center [365, 598] width 127 height 33
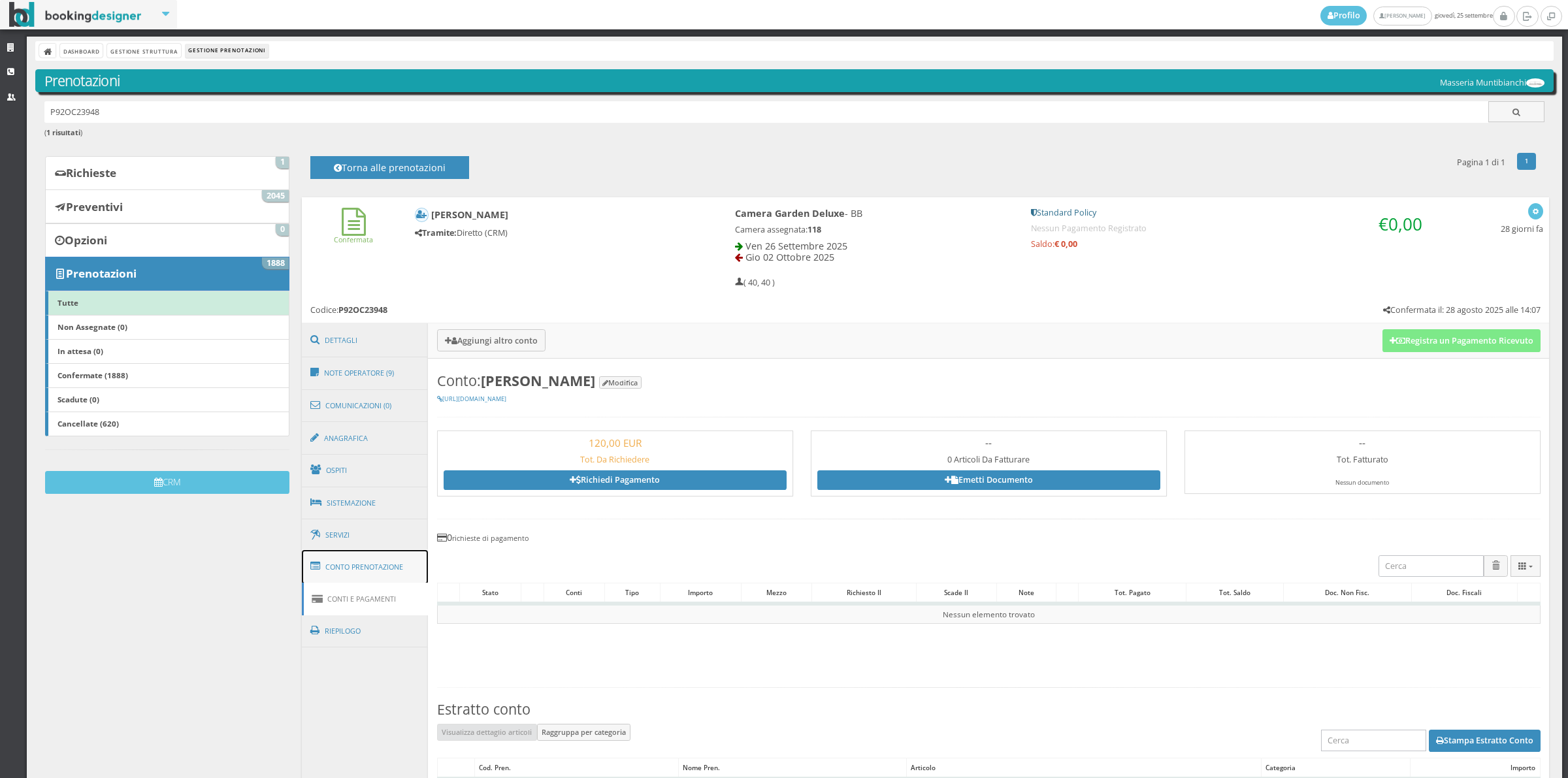
click at [379, 581] on link "Conto Prenotazione" at bounding box center [365, 567] width 127 height 34
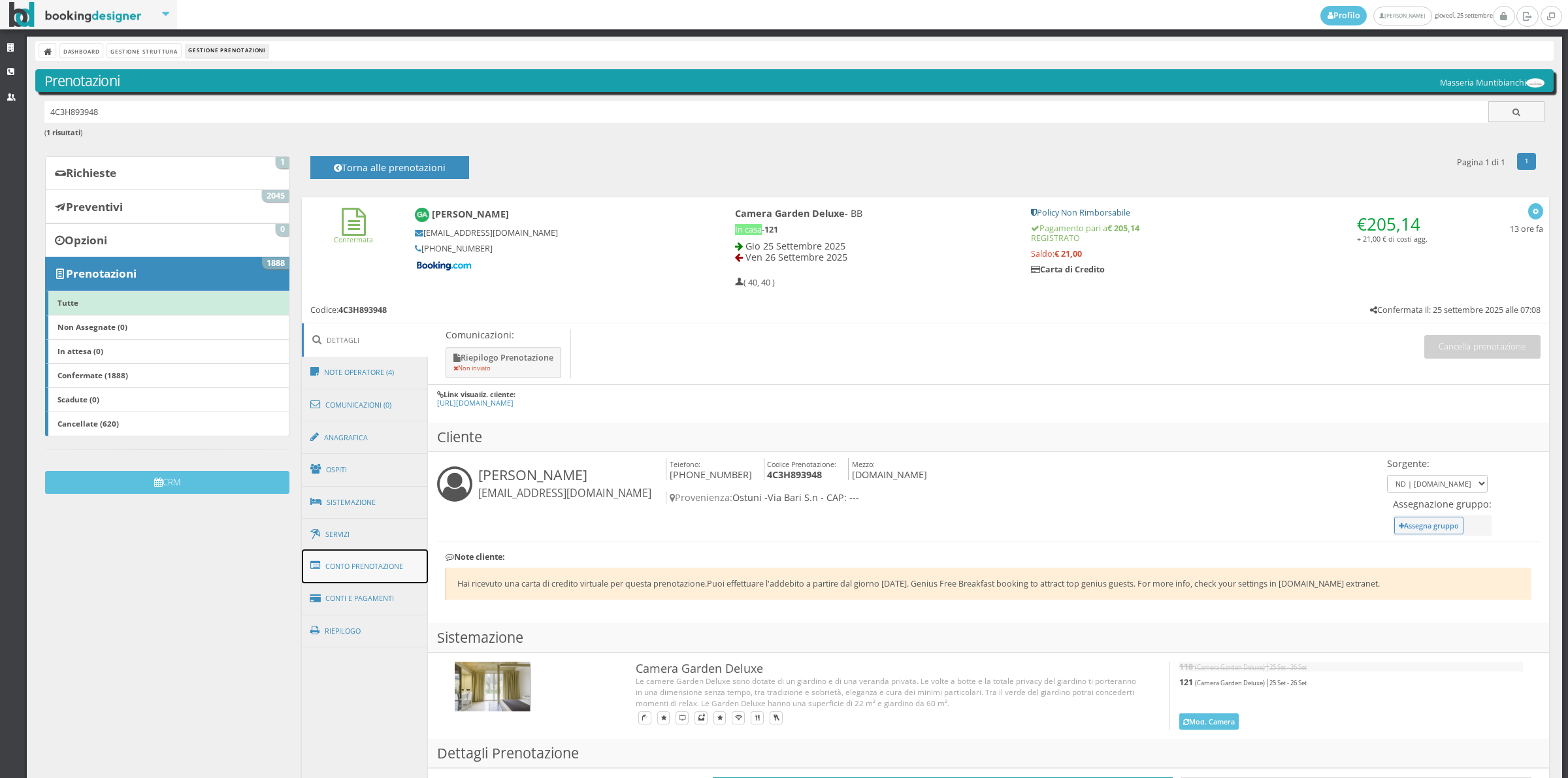
click at [383, 567] on link "Conto Prenotazione" at bounding box center [365, 567] width 127 height 34
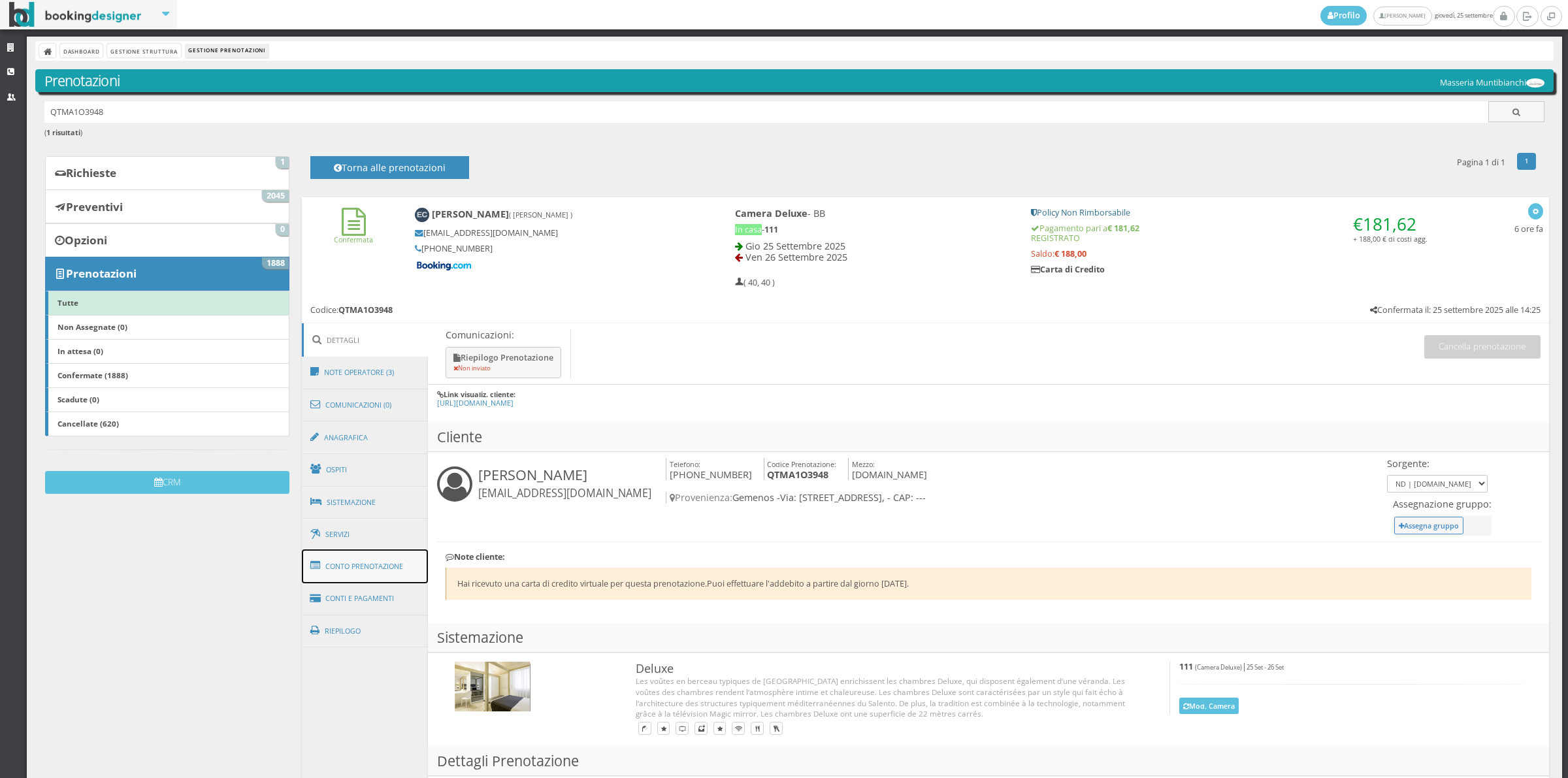
click at [385, 567] on link "Conto Prenotazione" at bounding box center [365, 567] width 127 height 34
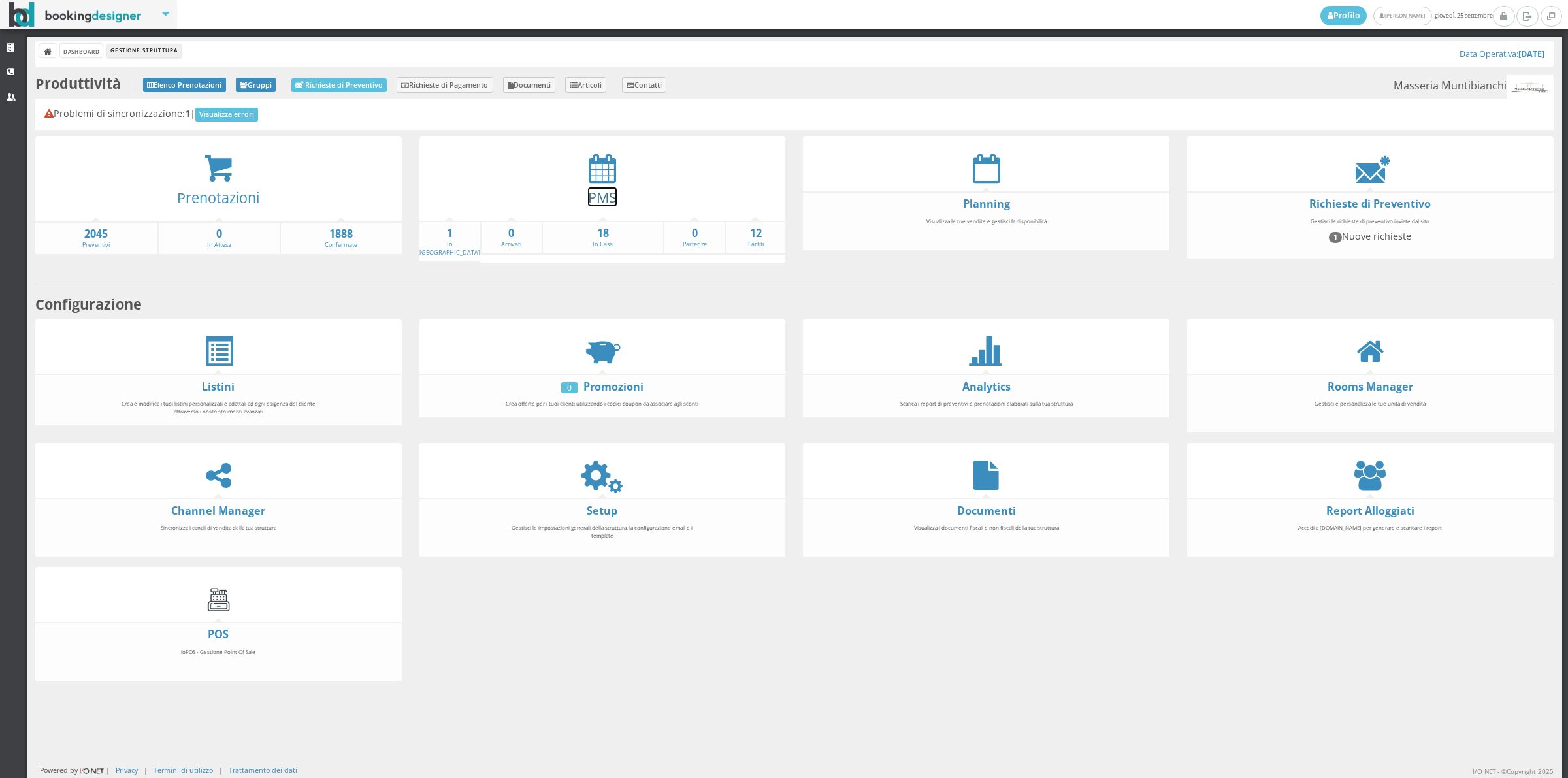
click at [602, 187] on link "PMS" at bounding box center [602, 197] width 29 height 19
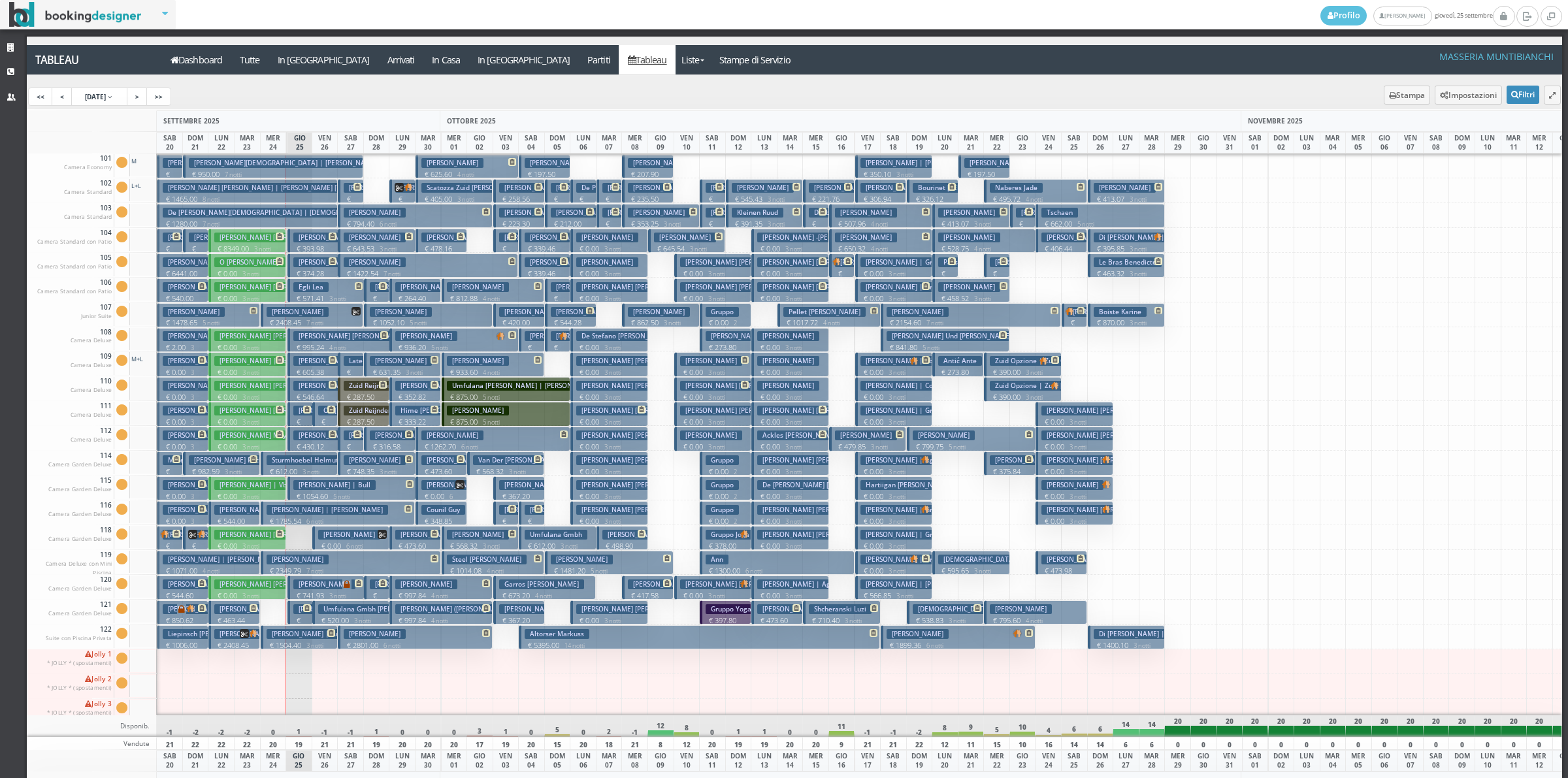
click at [308, 292] on h3 "Egli Lea" at bounding box center [311, 288] width 35 height 10
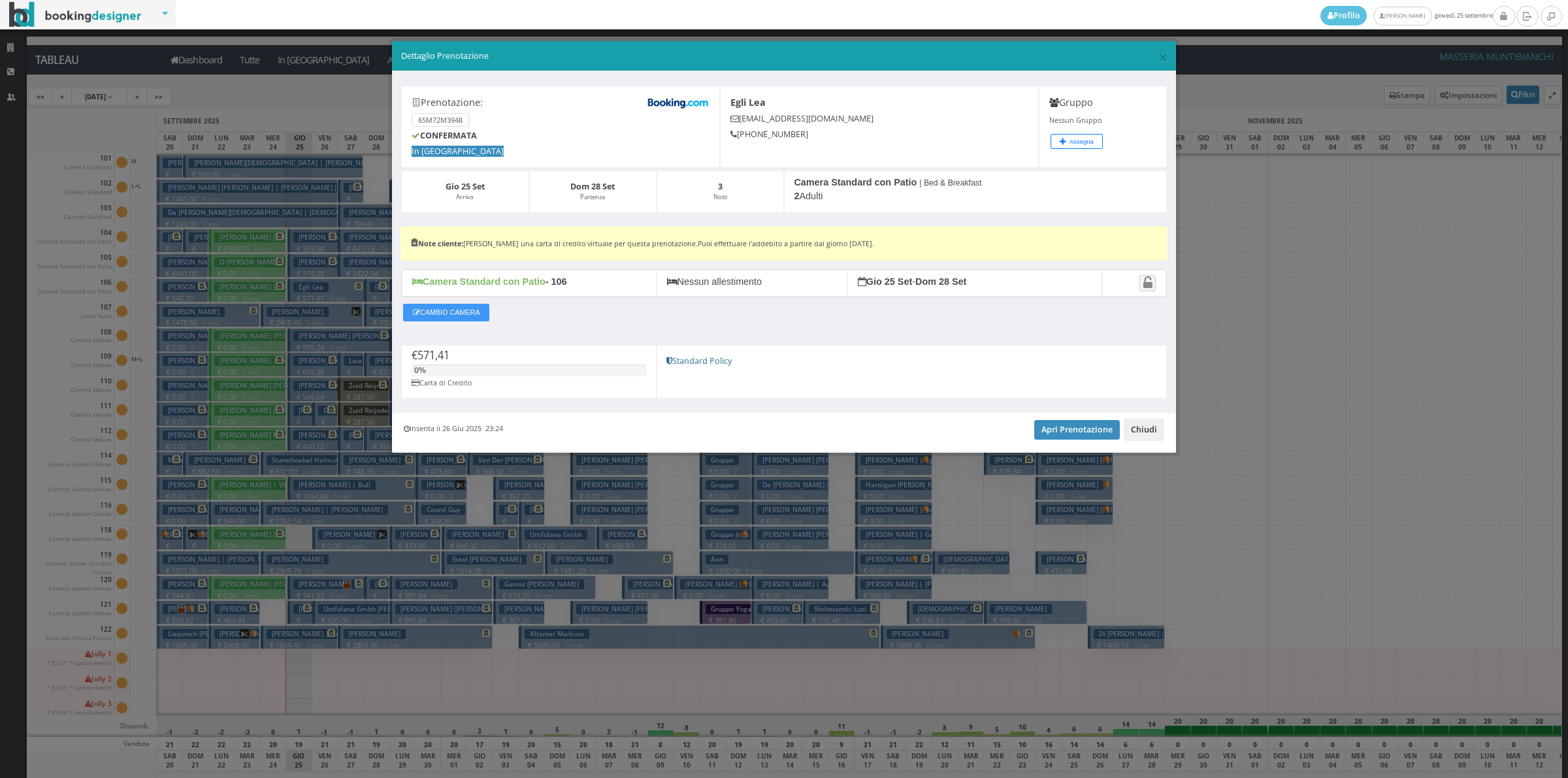
click at [1157, 432] on button "Chiudi" at bounding box center [1143, 430] width 41 height 22
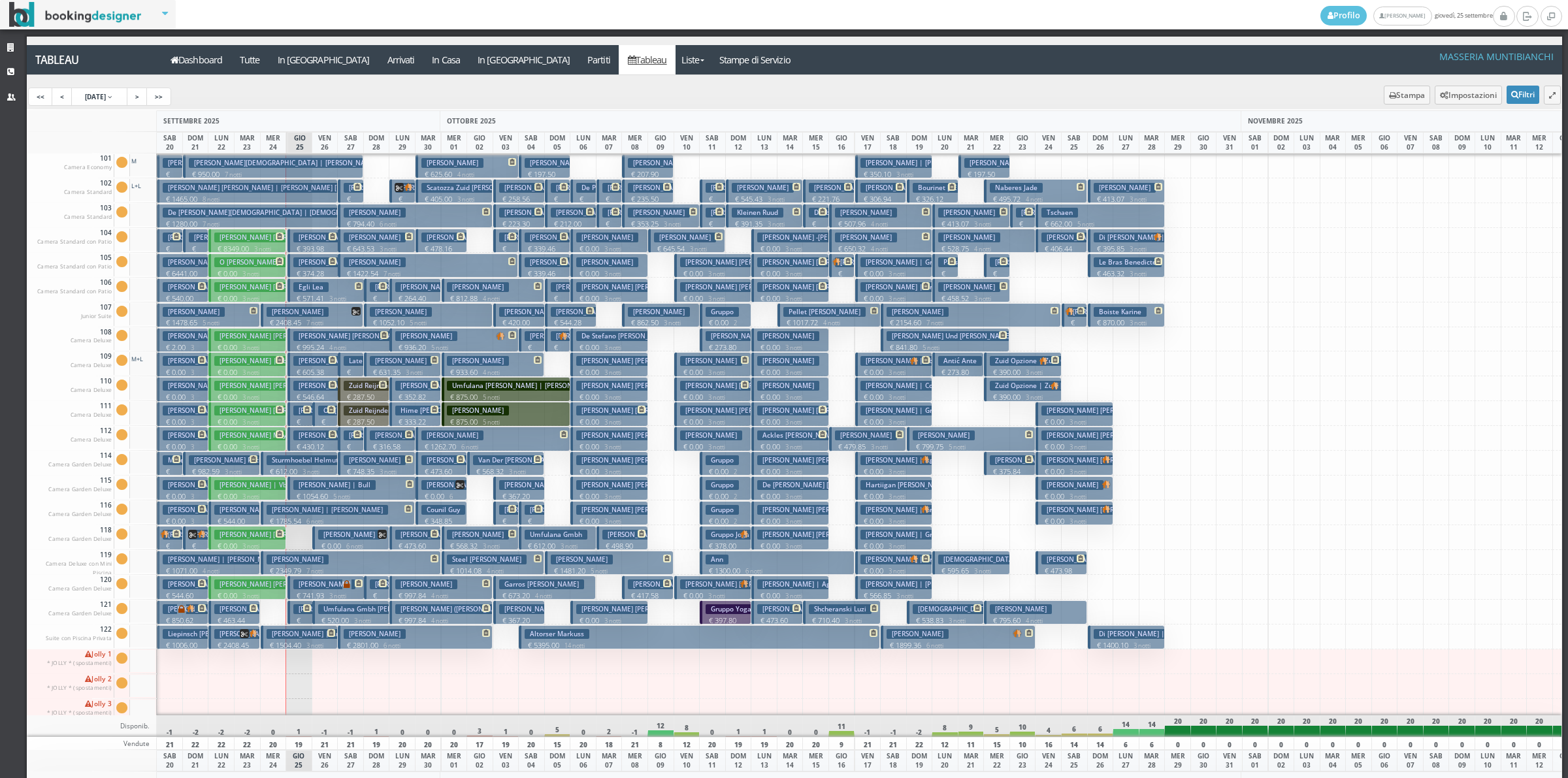
click at [298, 240] on h3 "[PERSON_NAME] [PERSON_NAME] [PERSON_NAME] | [PERSON_NAME]" at bounding box center [408, 237] width 229 height 10
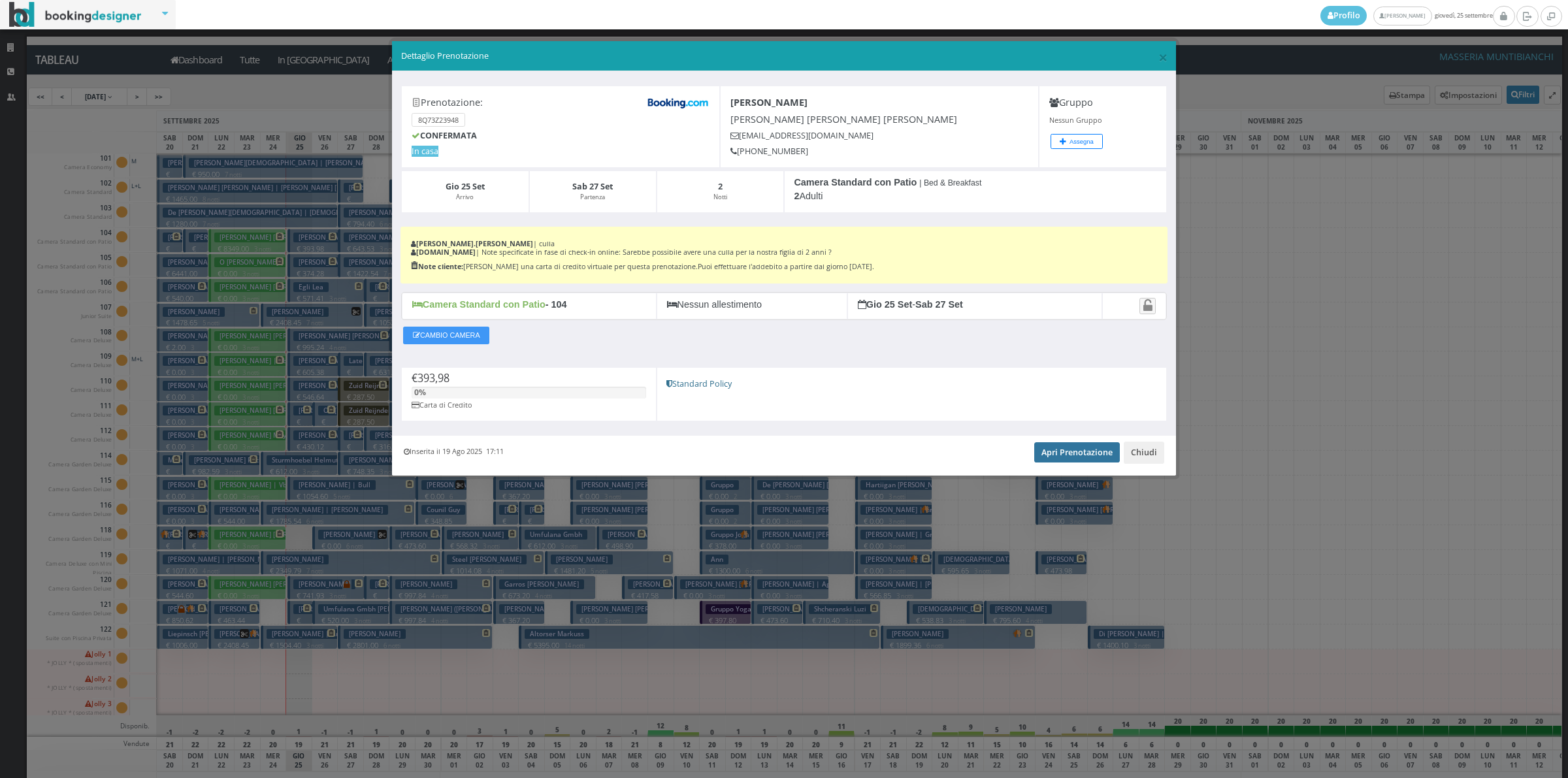
click at [1072, 455] on link "Apri Prenotazione" at bounding box center [1076, 452] width 86 height 20
click at [1154, 449] on button "Chiudi" at bounding box center [1143, 453] width 41 height 22
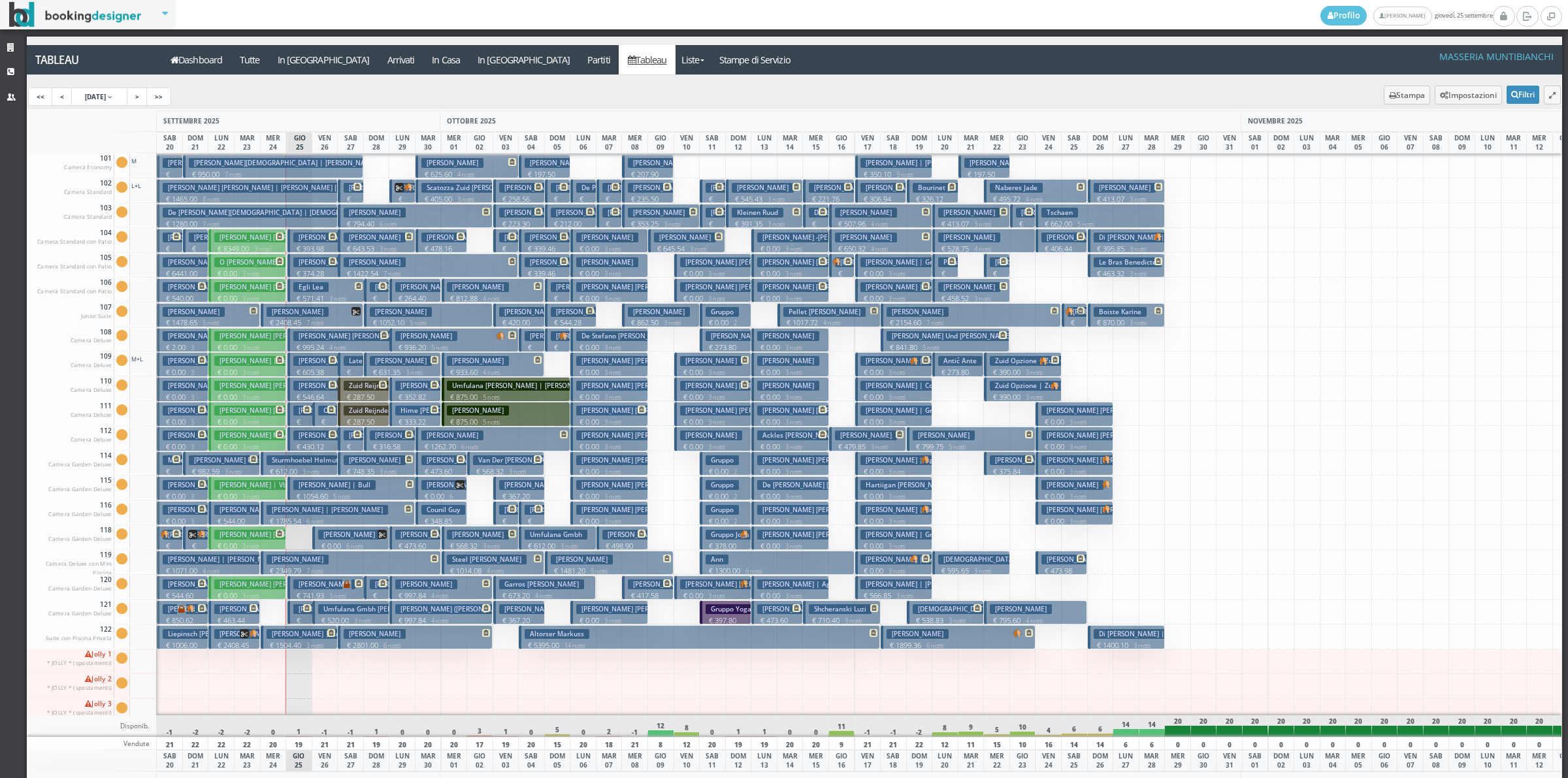
click at [312, 286] on h3 "Egli Lea" at bounding box center [311, 288] width 35 height 10
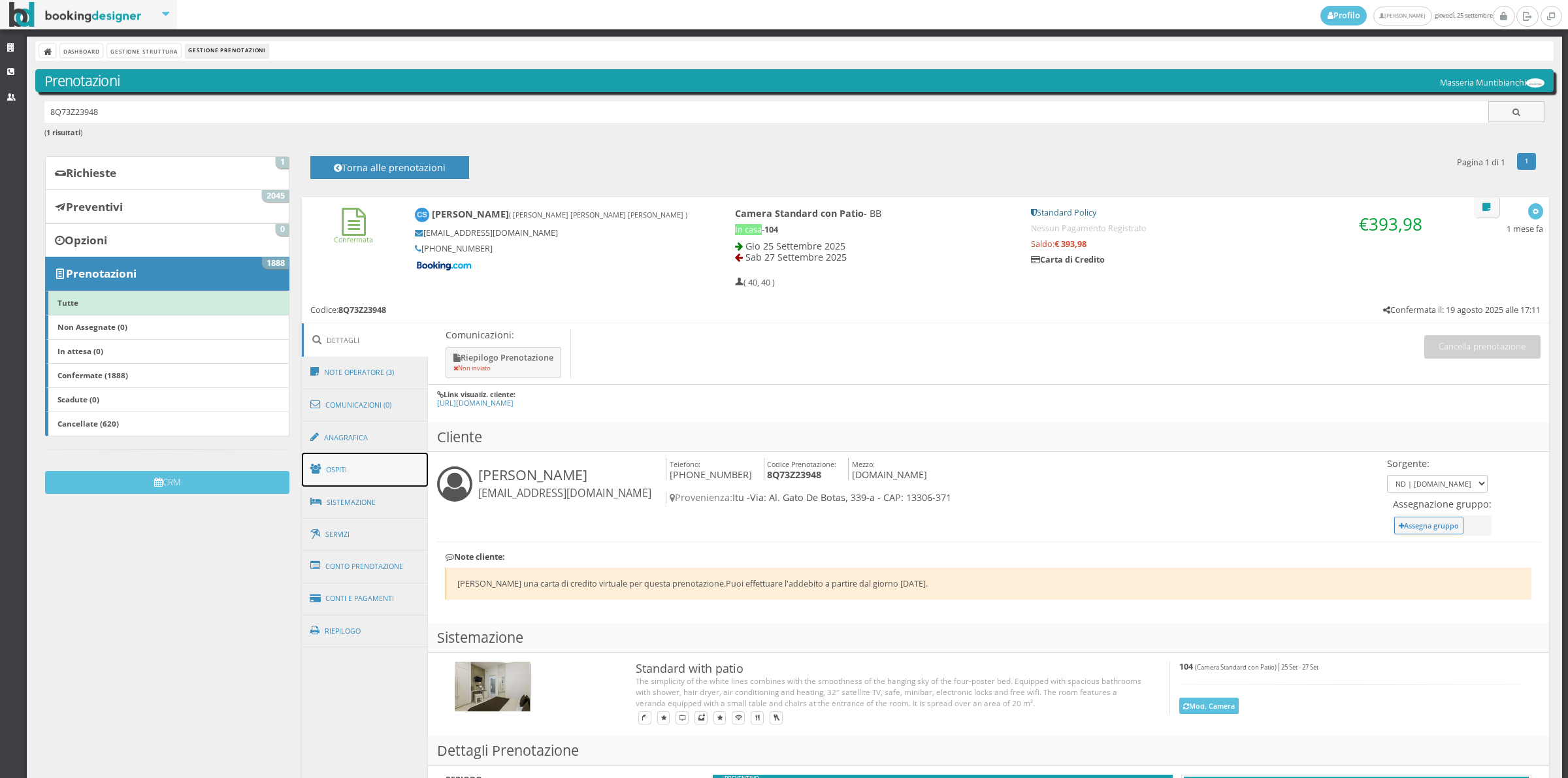
click at [394, 472] on link "Ospiti" at bounding box center [365, 470] width 127 height 34
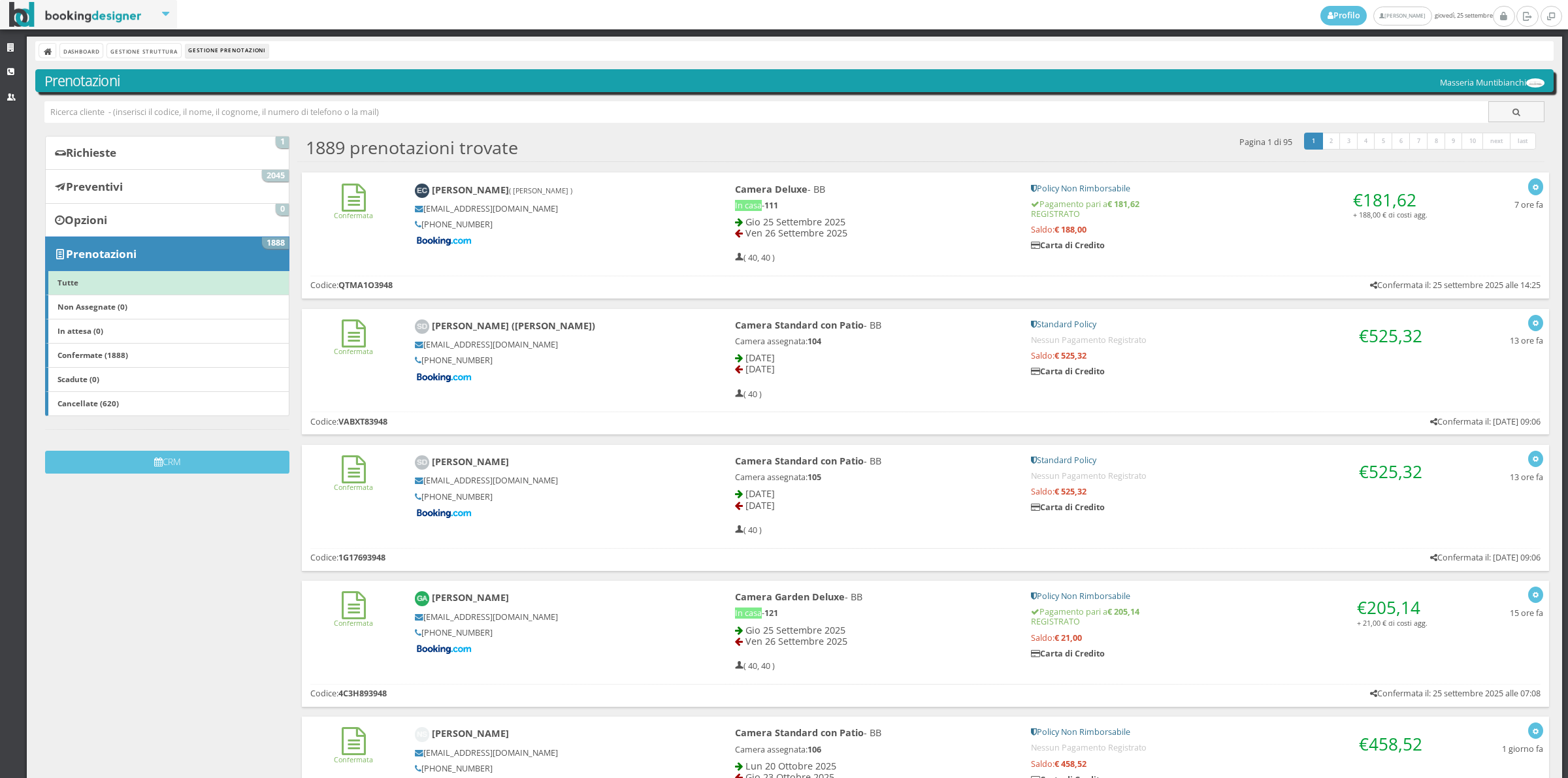
click at [136, 168] on link "Richieste 1" at bounding box center [167, 153] width 244 height 34
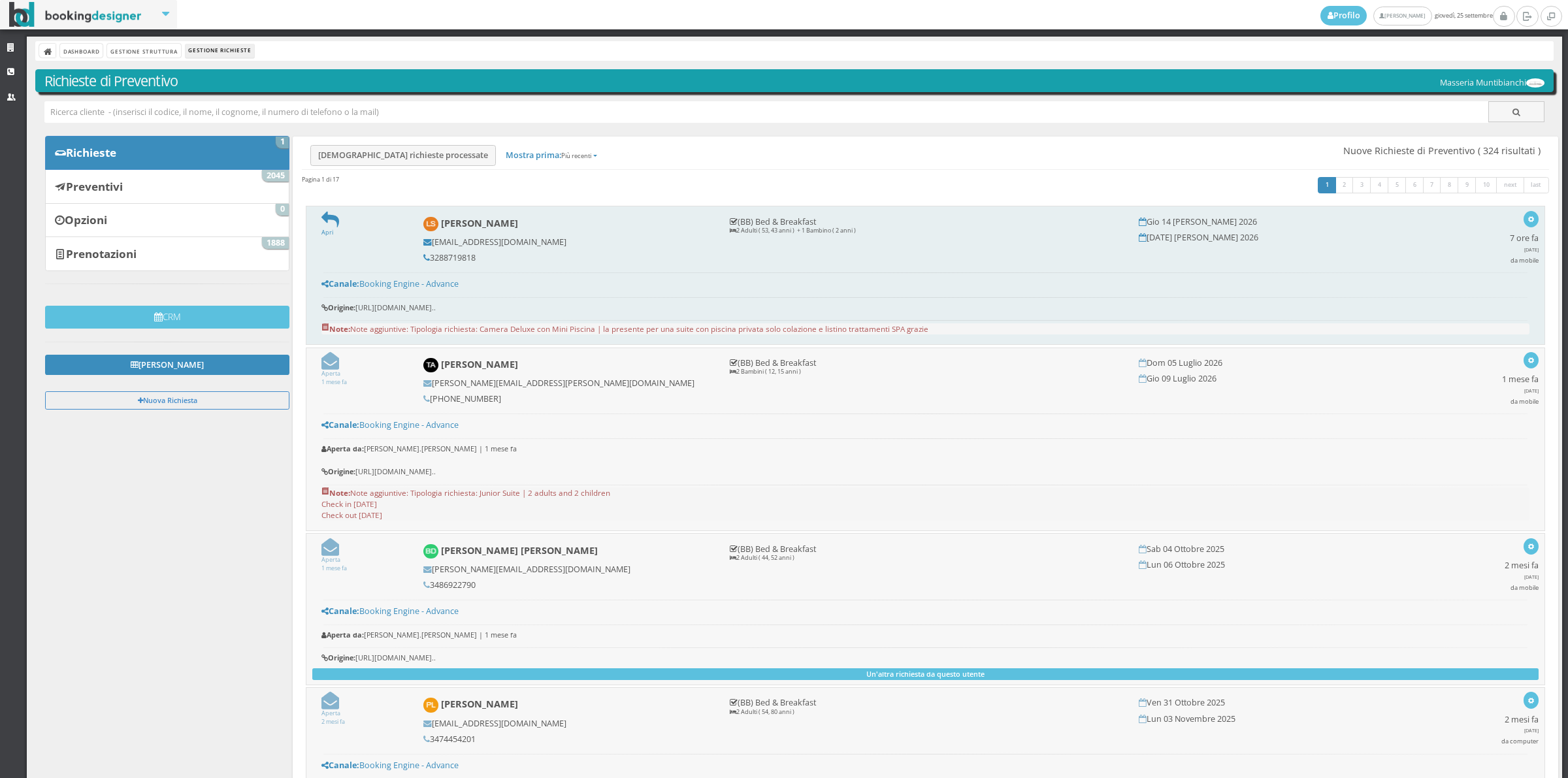
click at [337, 224] on form "Apri" at bounding box center [363, 224] width 84 height 26
click at [330, 220] on icon at bounding box center [330, 220] width 18 height 18
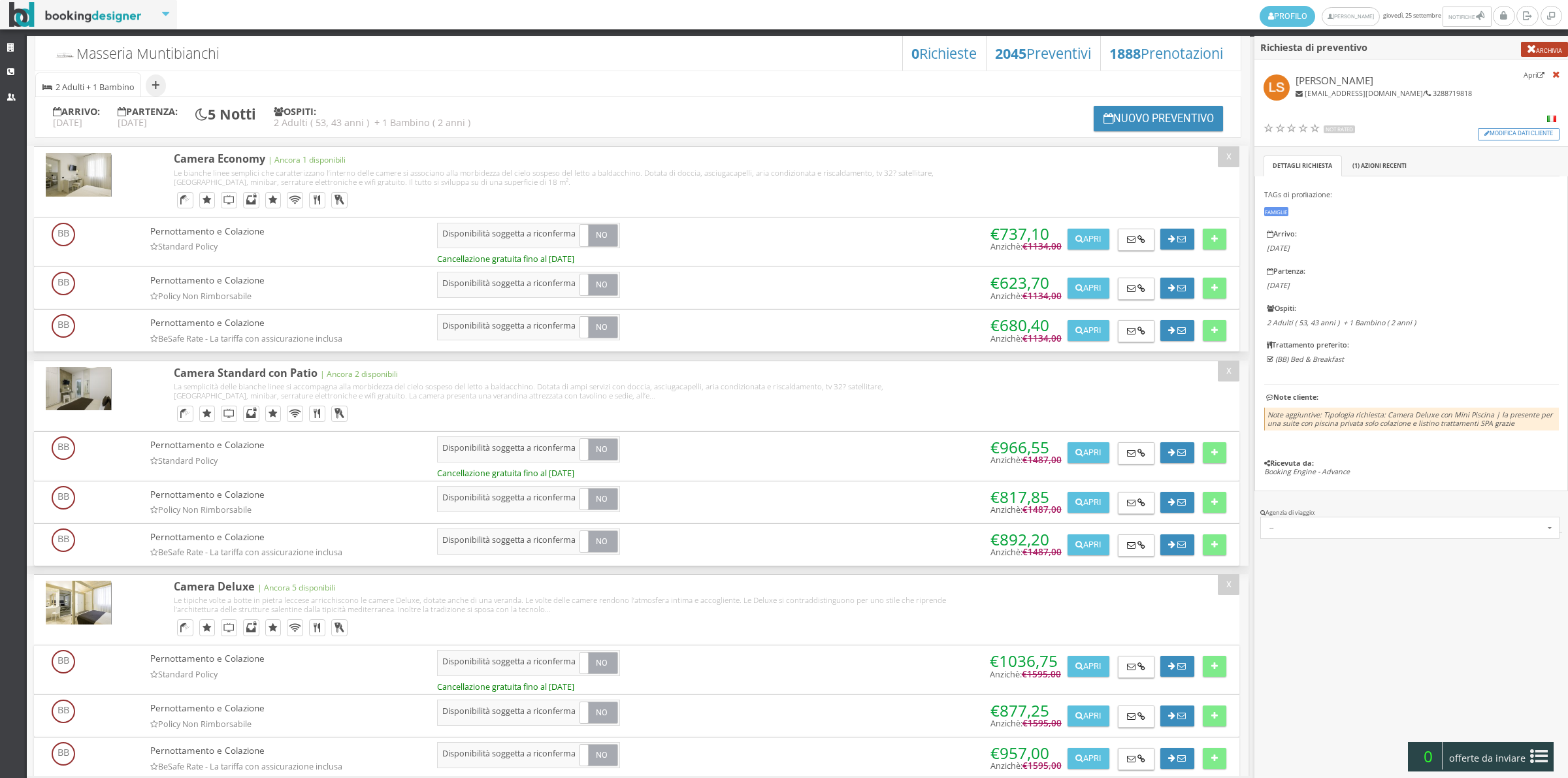
click at [1554, 49] on button "Archivia" at bounding box center [1543, 49] width 47 height 15
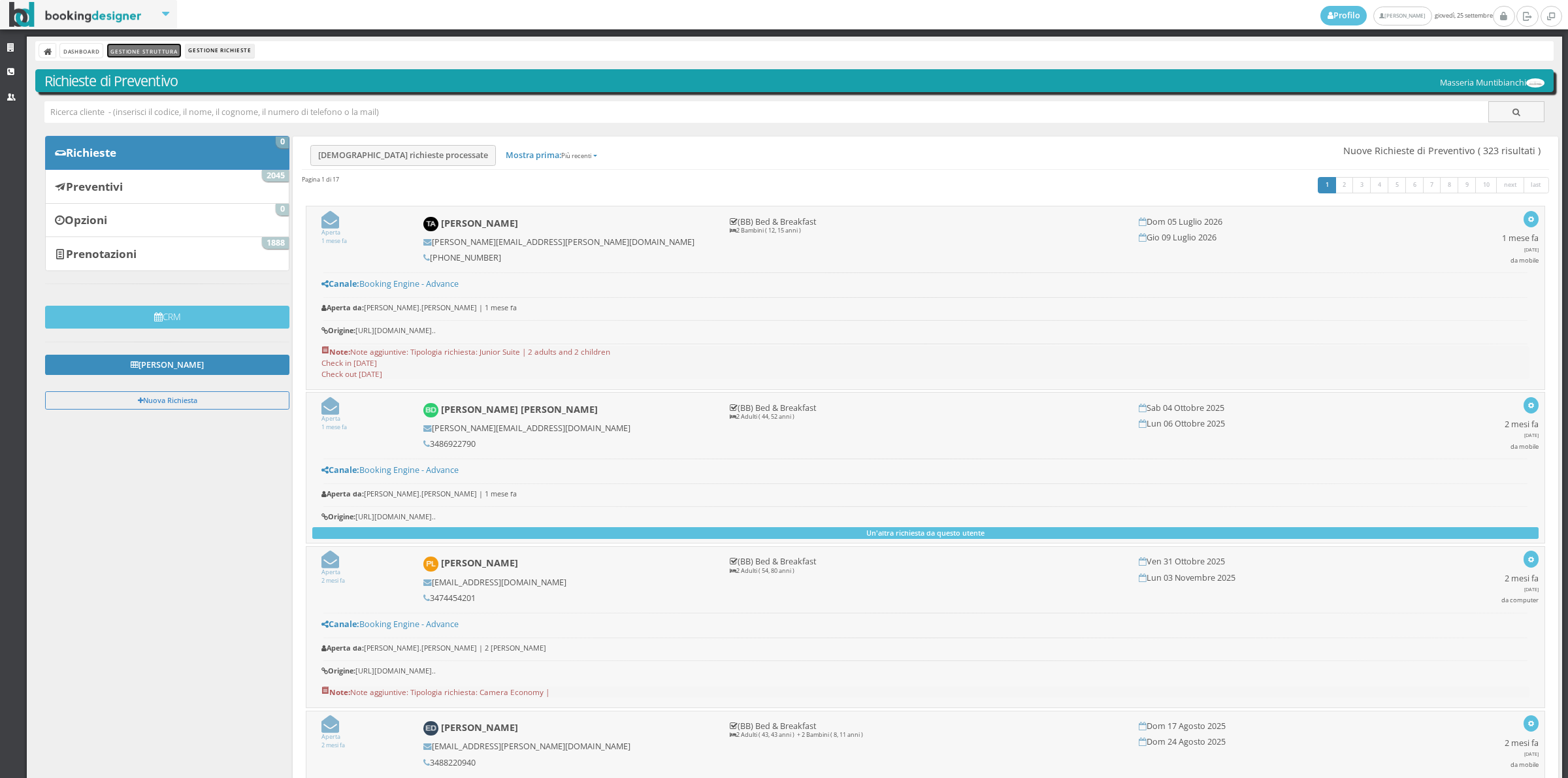
click at [148, 54] on link "Gestione Struttura" at bounding box center [144, 50] width 73 height 14
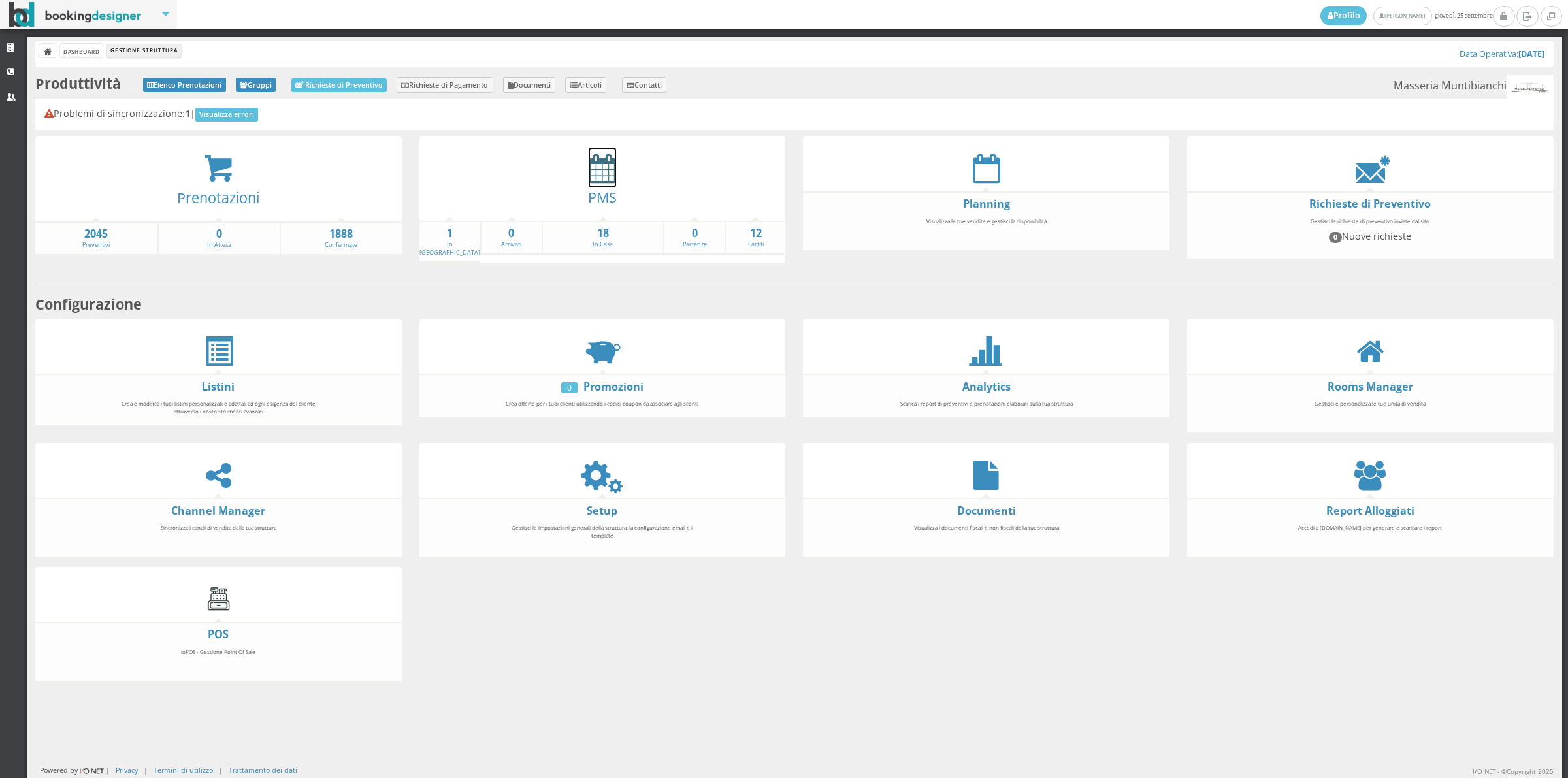
click at [595, 175] on icon at bounding box center [602, 168] width 27 height 30
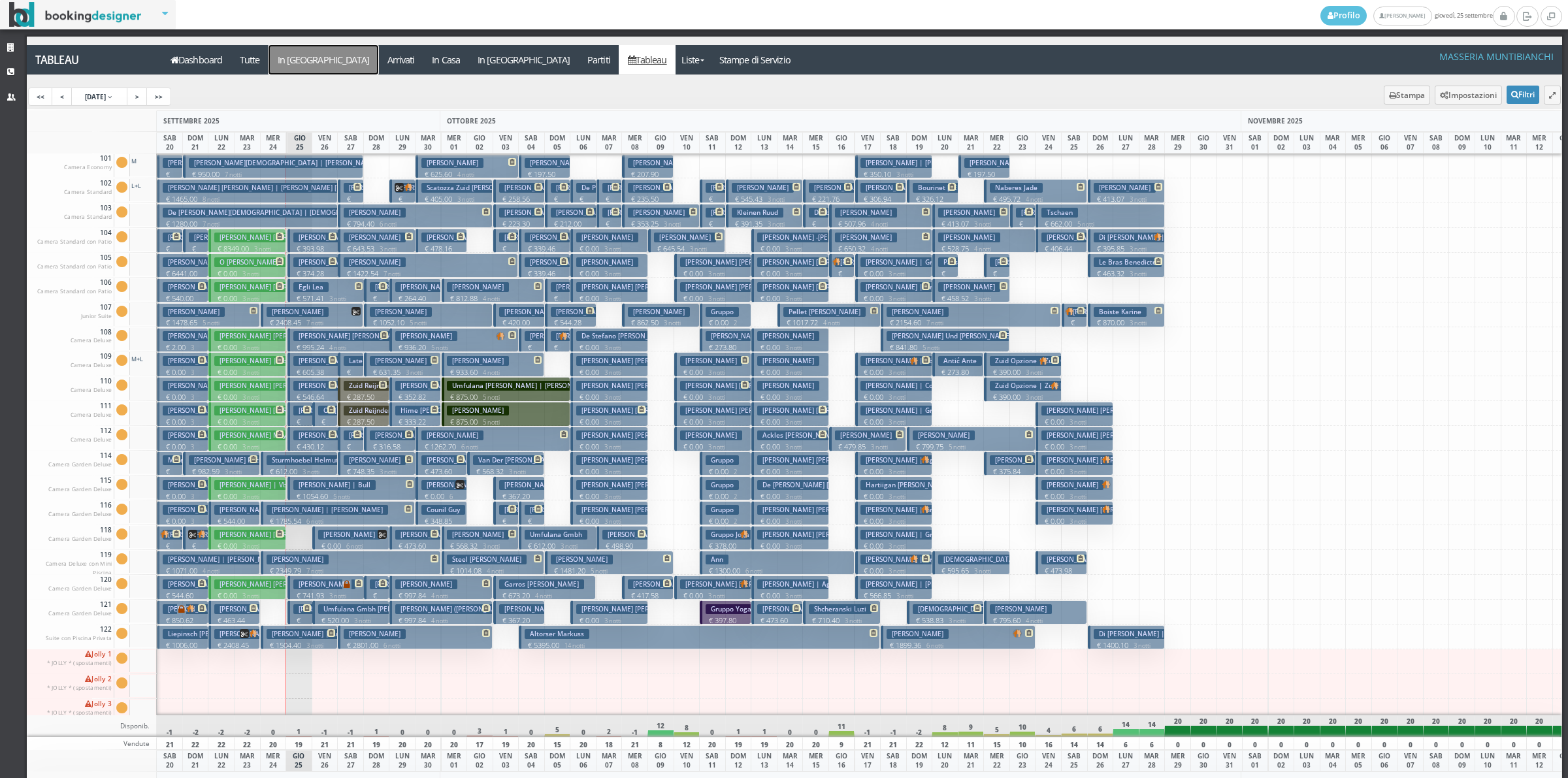
click at [293, 67] on a=pms-arrival-reservations"] "In [GEOGRAPHIC_DATA]" at bounding box center [323, 60] width 110 height 30
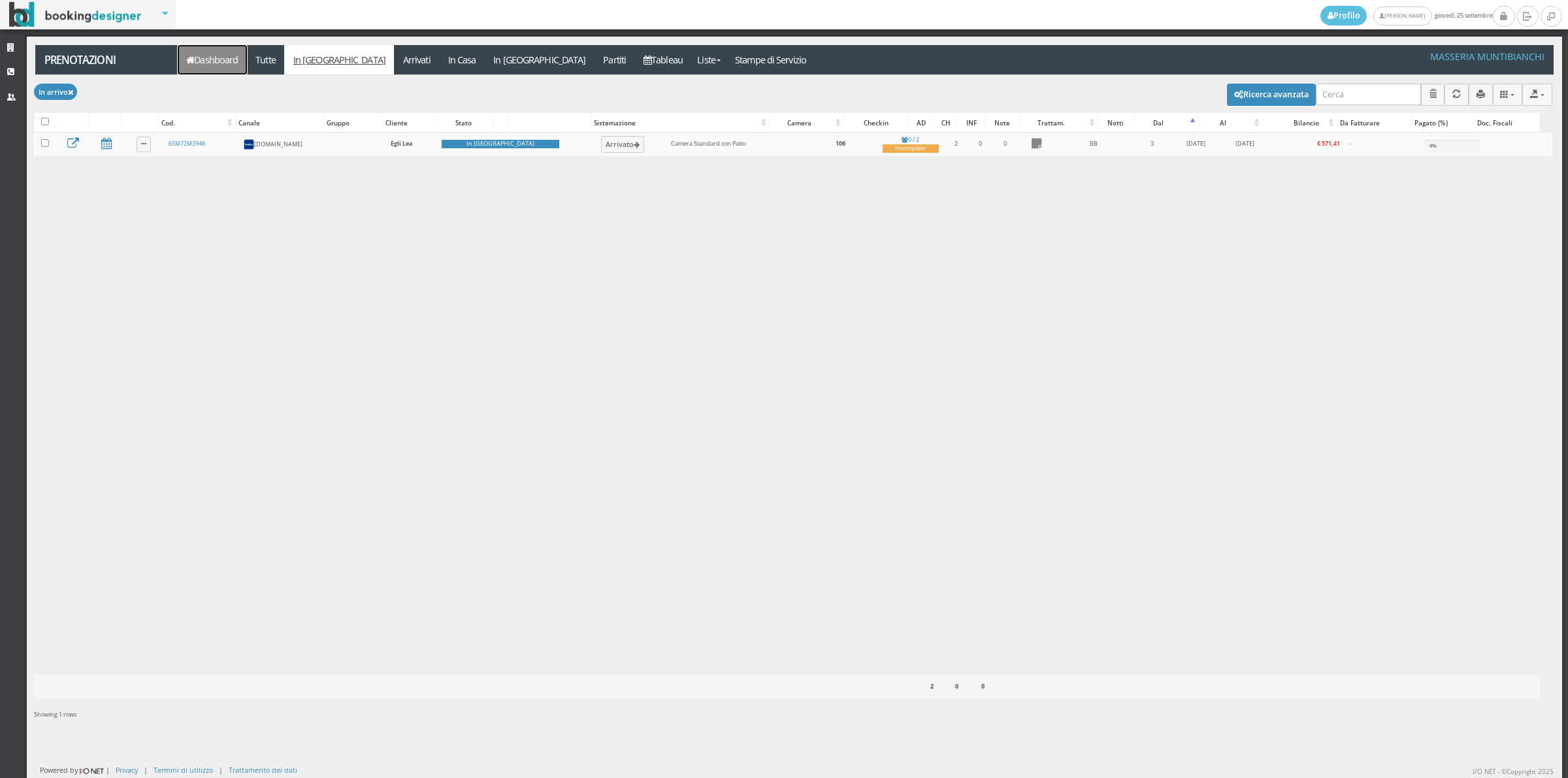
click at [225, 58] on link "Dashboard" at bounding box center [212, 60] width 69 height 30
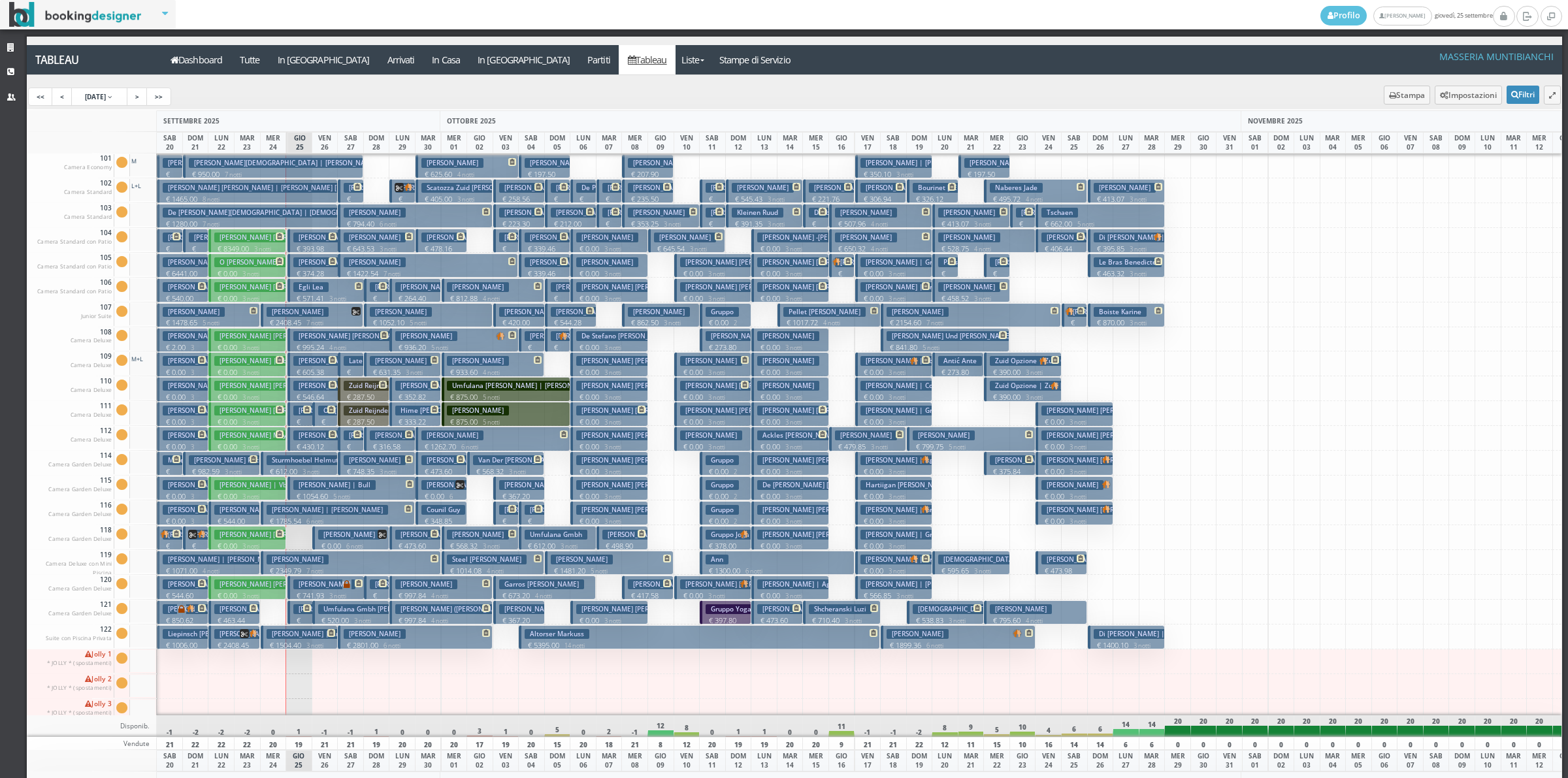
click at [328, 289] on button "Egli Lea € 571.41 3 notti 2 Adulti" at bounding box center [326, 290] width 77 height 24
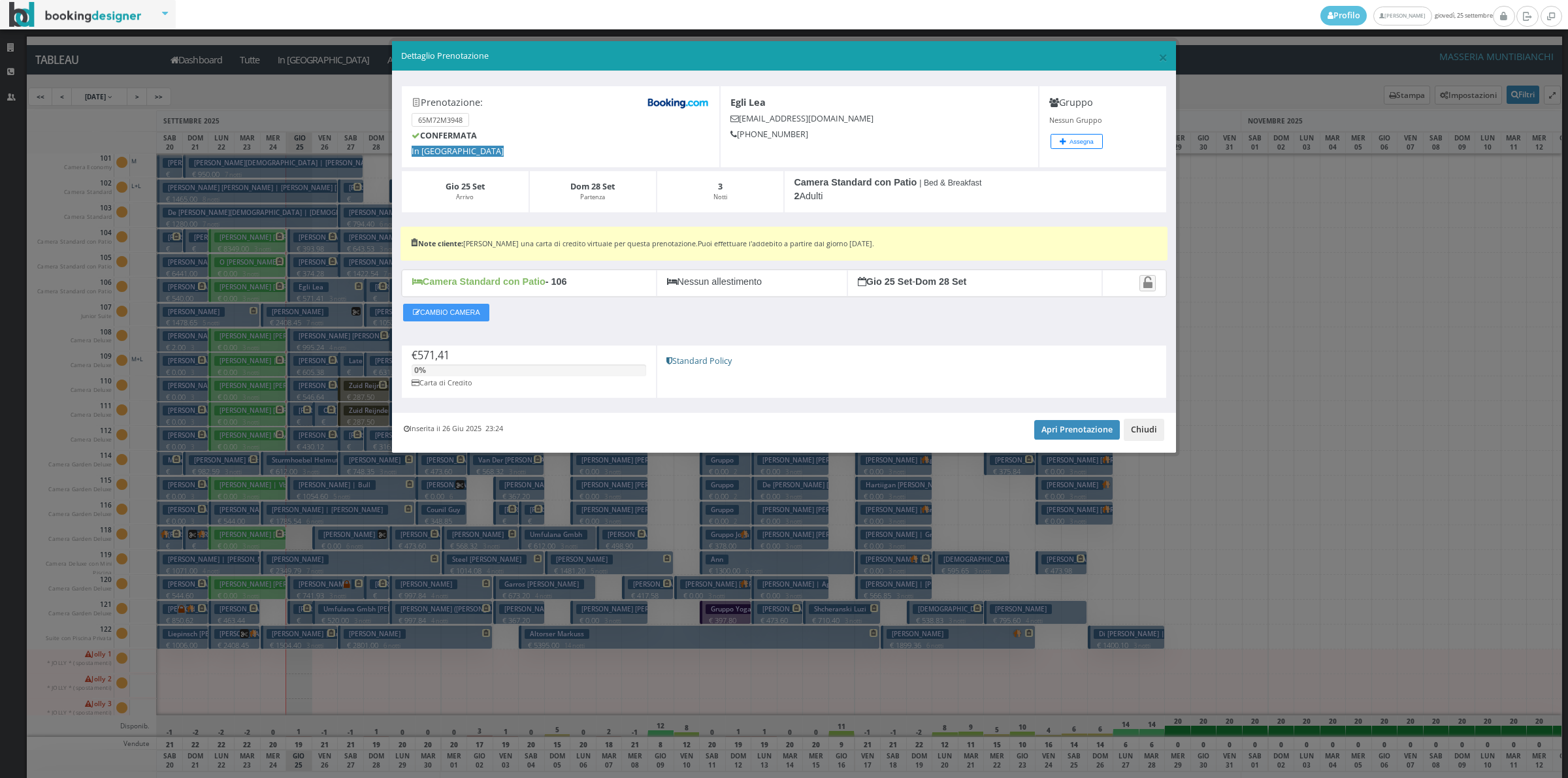
click at [1154, 428] on button "Chiudi" at bounding box center [1143, 430] width 41 height 22
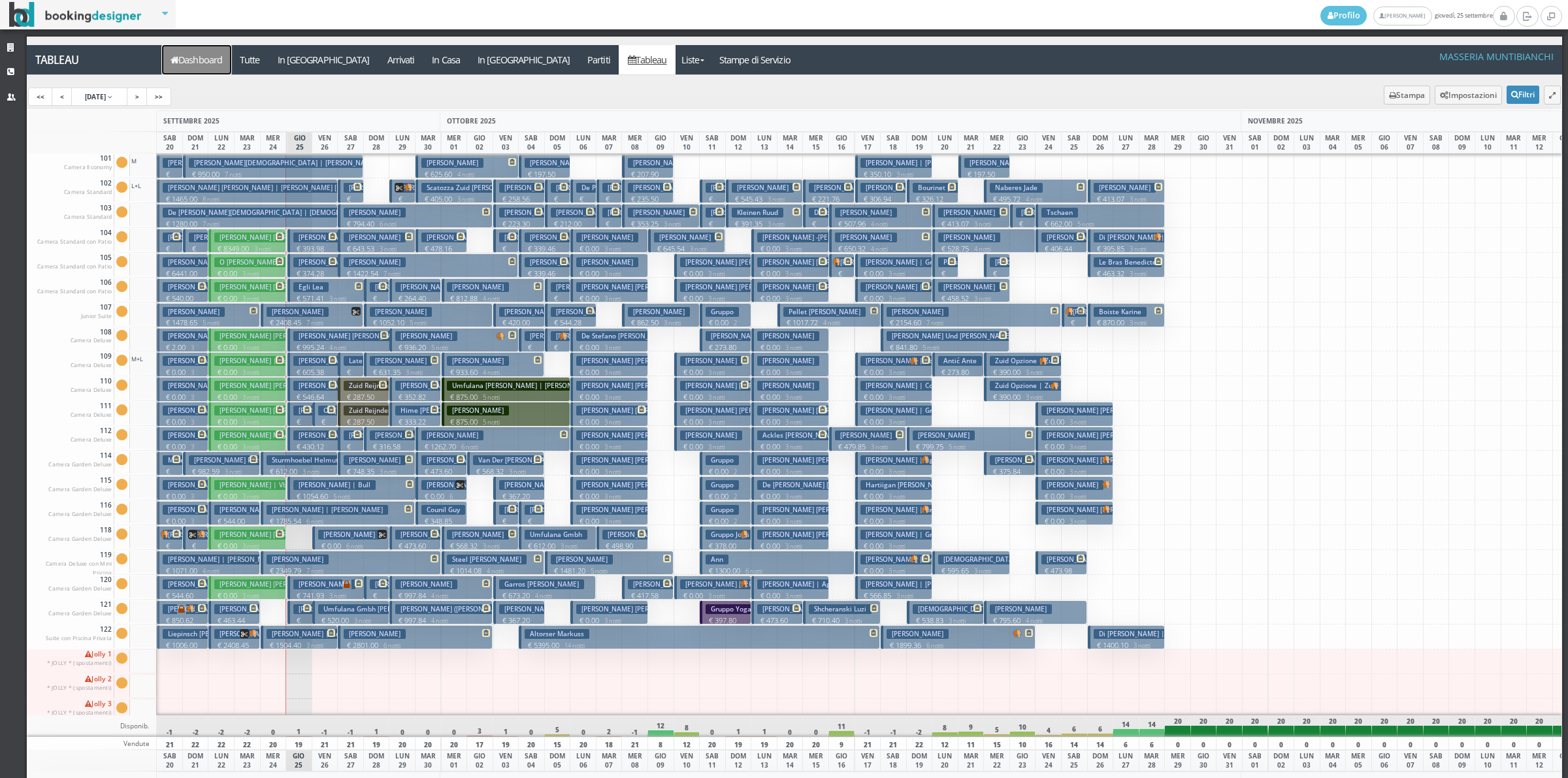
click at [220, 60] on link "Dashboard" at bounding box center [196, 60] width 69 height 30
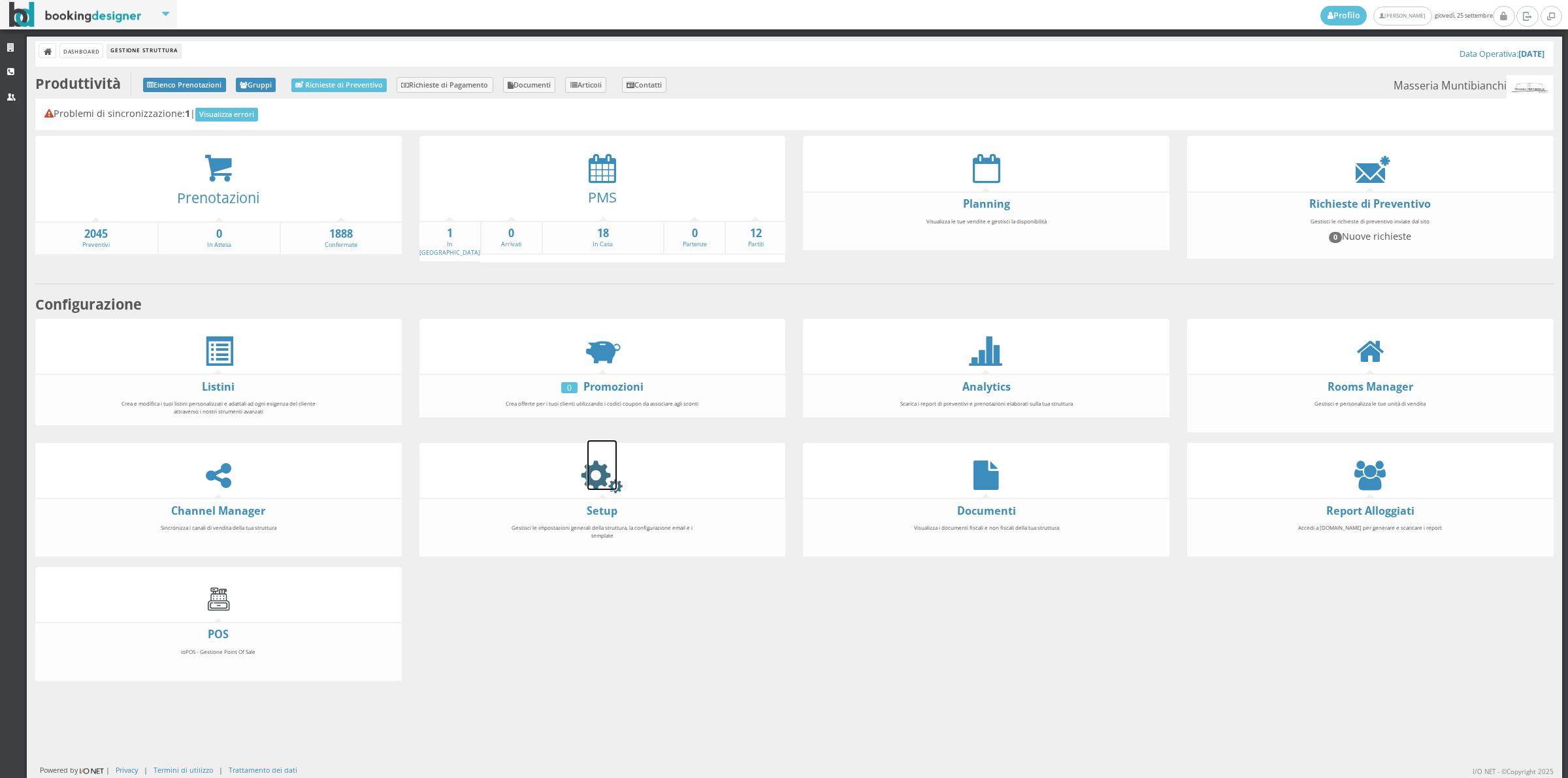
click at [589, 479] on icon at bounding box center [602, 475] width 30 height 30
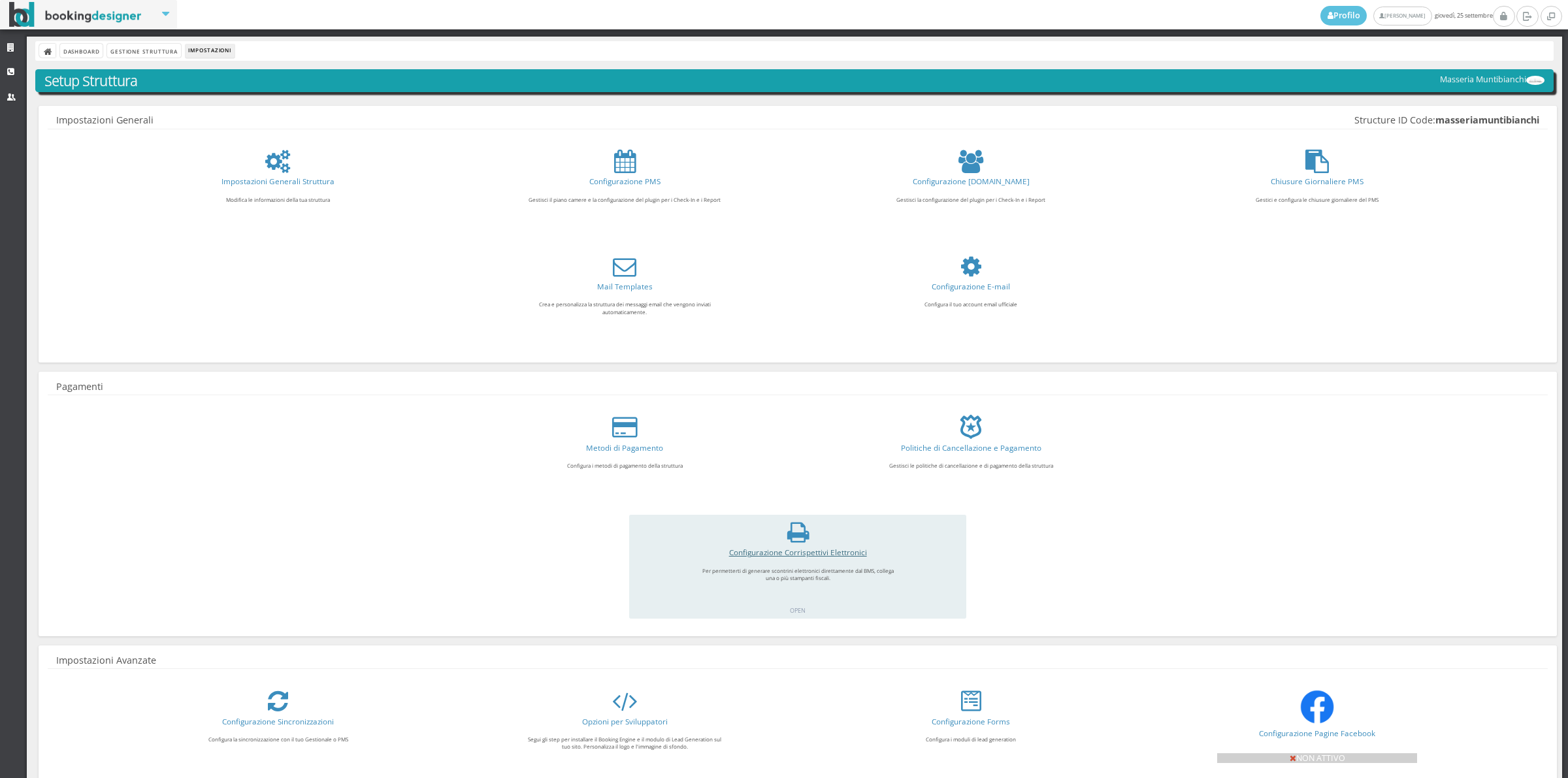
click at [792, 550] on link "Configurazione Corrispettivi Elettronici" at bounding box center [798, 552] width 138 height 10
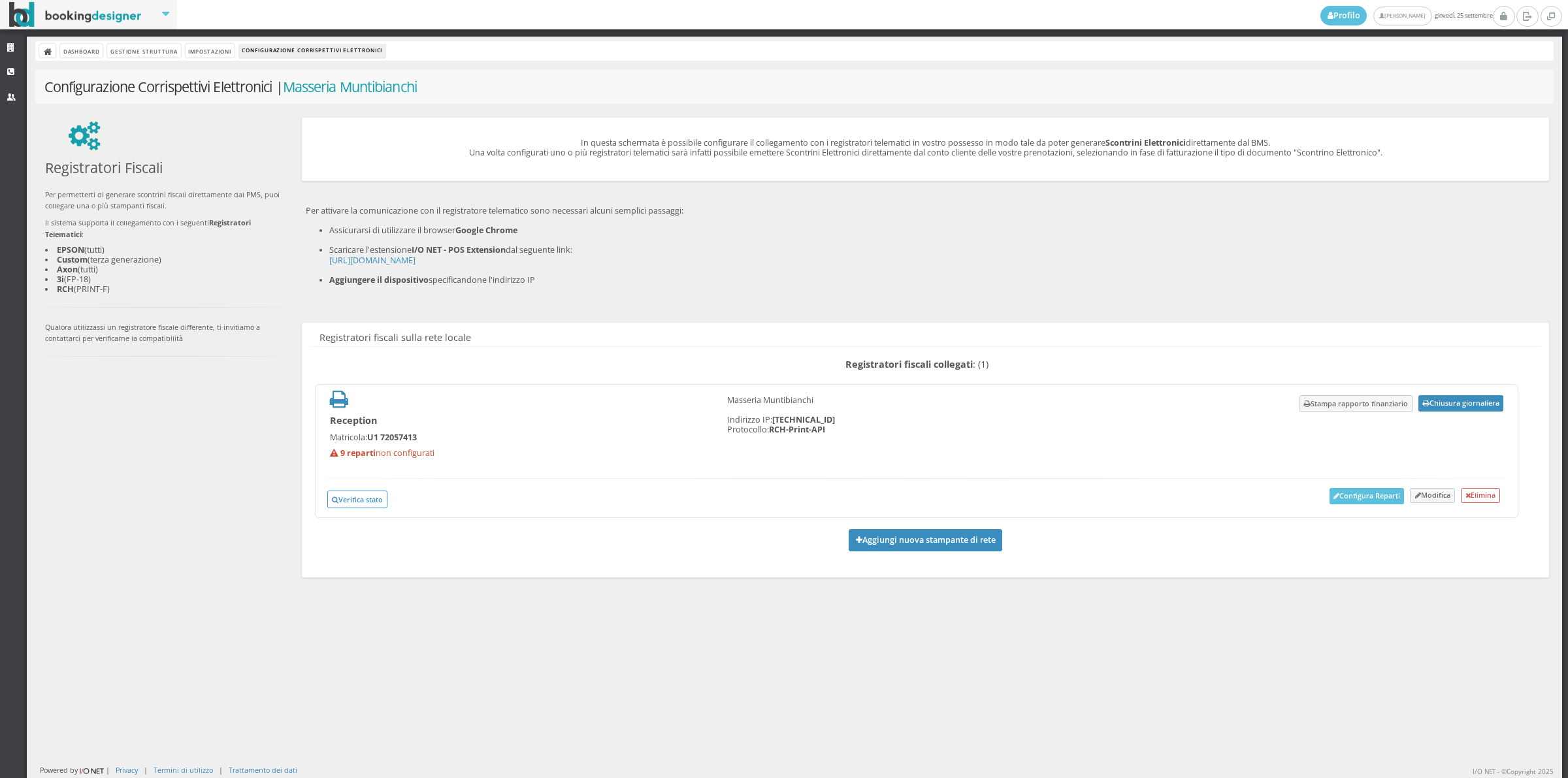
click at [1457, 403] on button "Chiusura giornaliera" at bounding box center [1461, 403] width 85 height 16
click at [151, 60] on div "Dashboard Gestione Struttura Impostazioni Configurazione Corrispettivi Elettron…" at bounding box center [794, 50] width 1518 height 20
click at [151, 54] on link "Gestione Struttura" at bounding box center [144, 50] width 73 height 14
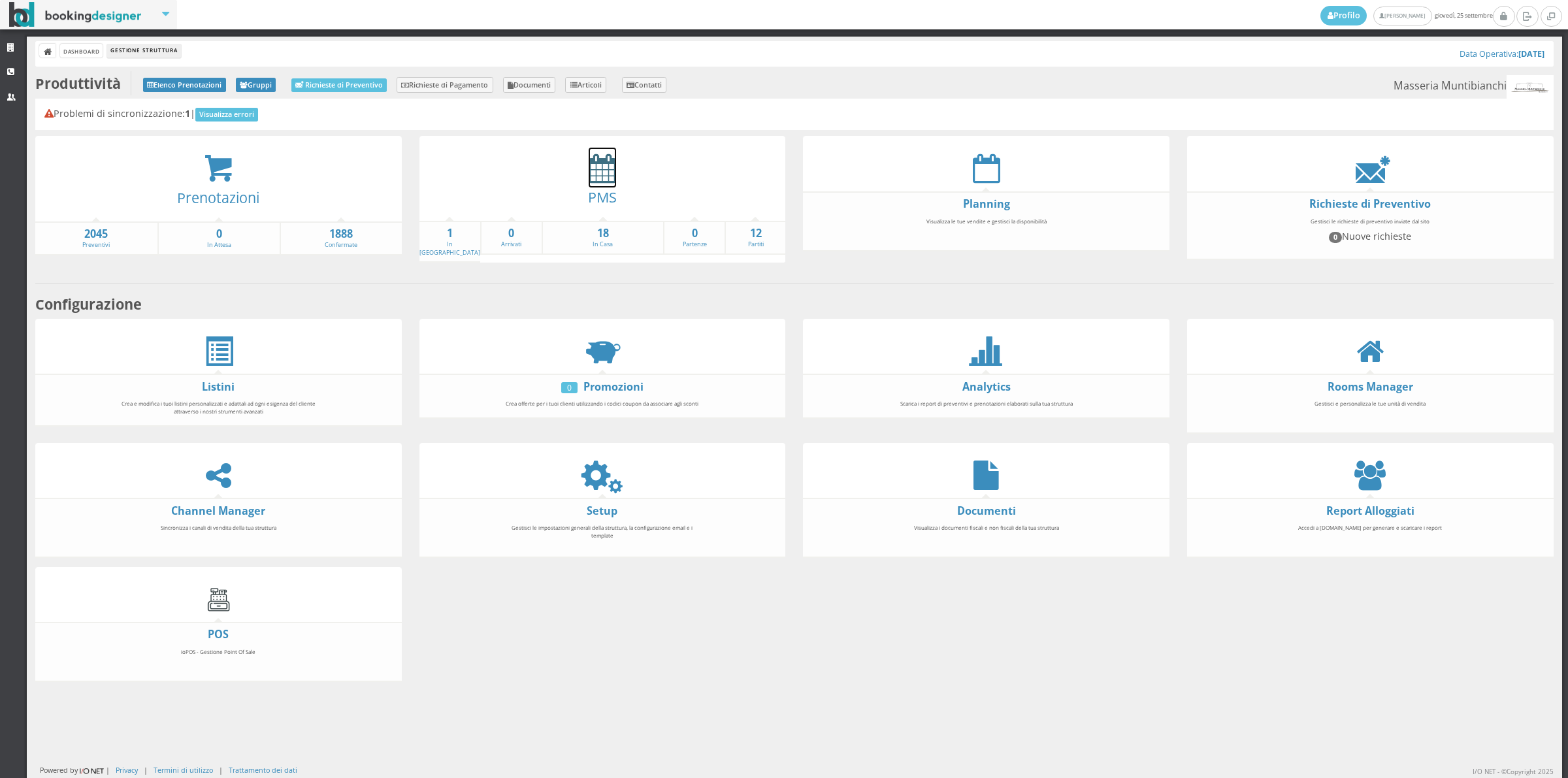
click at [602, 162] on icon at bounding box center [602, 168] width 27 height 30
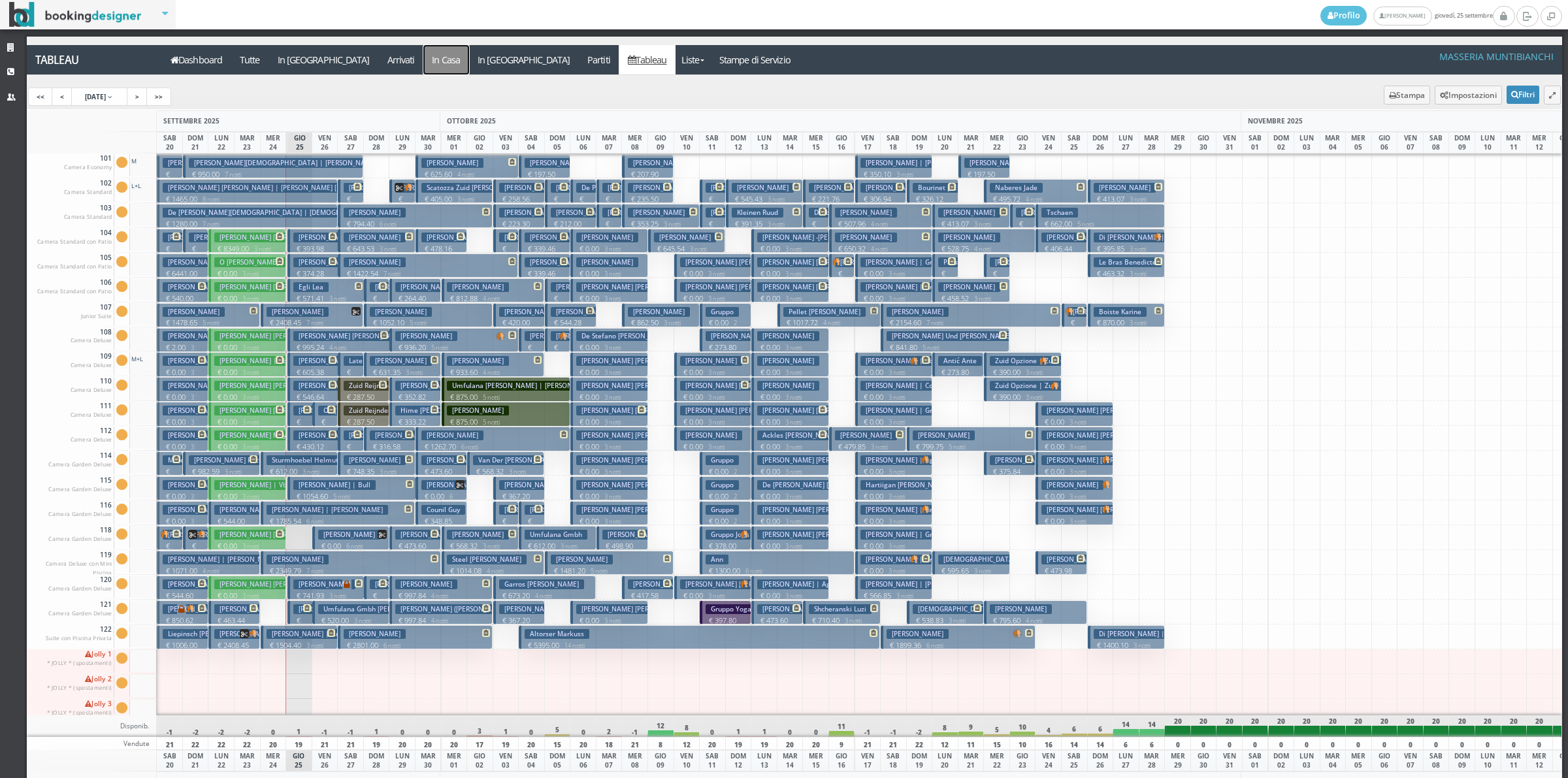
click at [423, 72] on a=pms-instay-reservations"] "In Casa" at bounding box center [446, 60] width 46 height 30
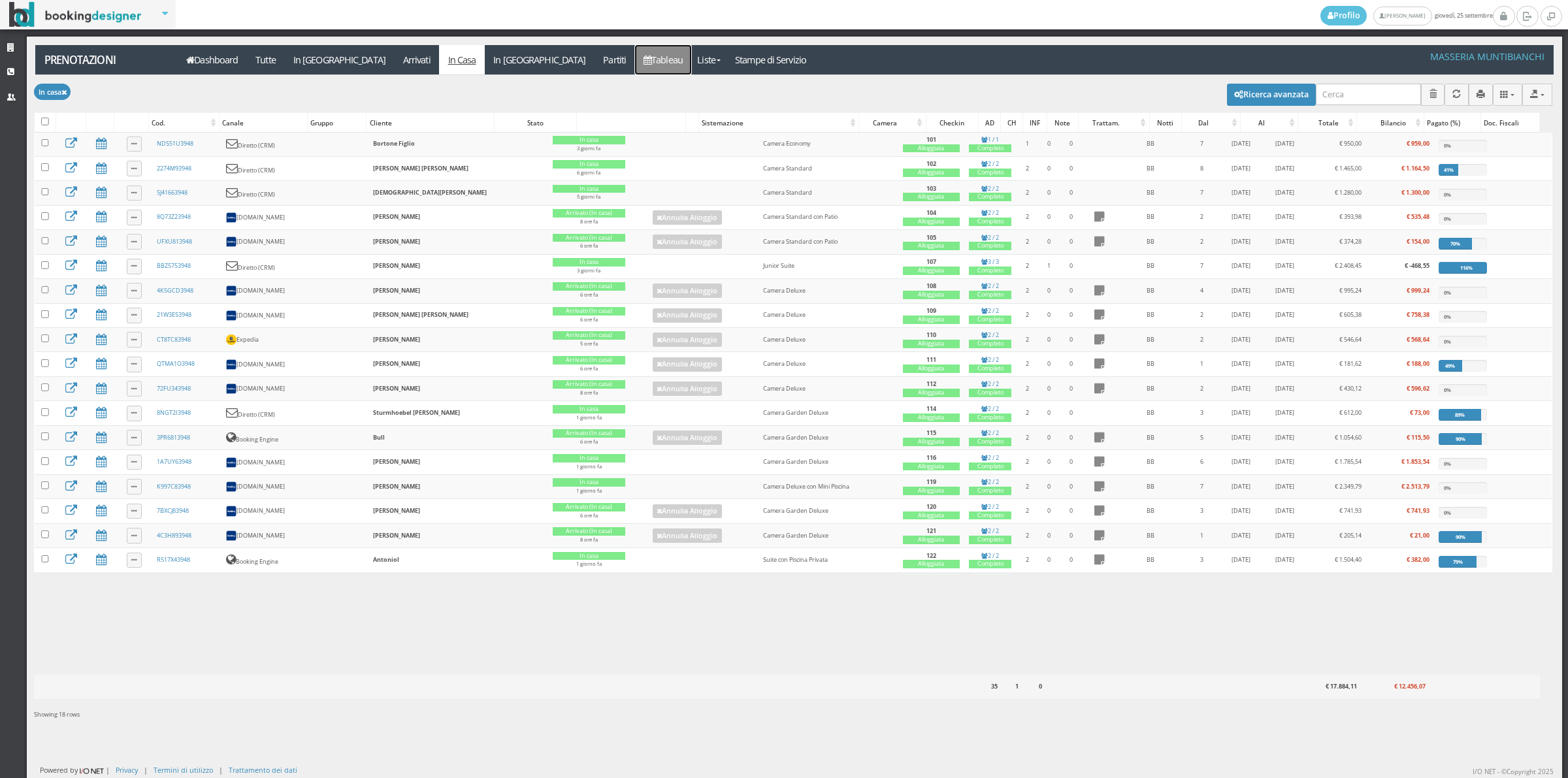
click at [635, 66] on link "Tableau" at bounding box center [663, 60] width 57 height 30
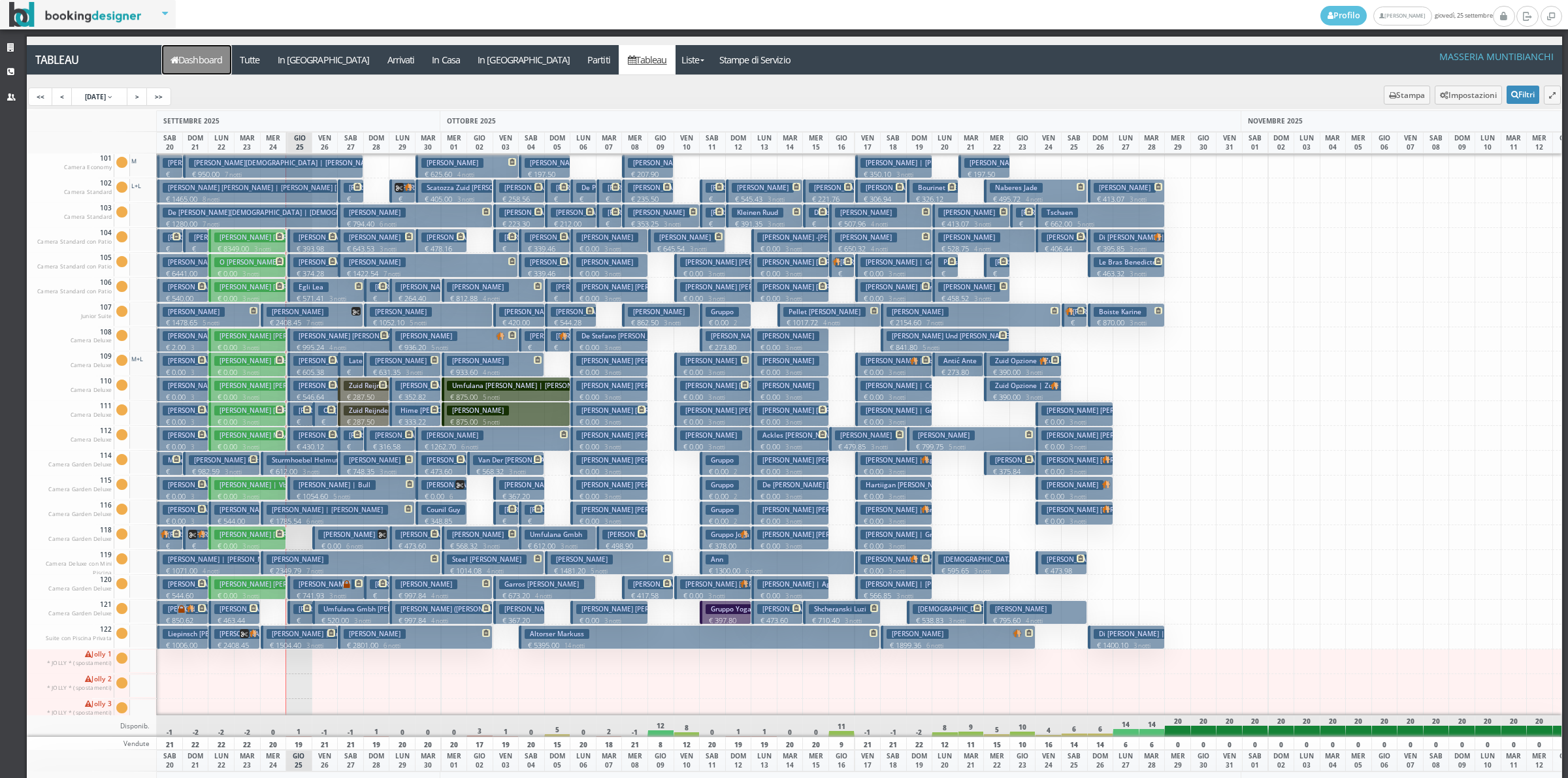
click at [213, 69] on link "Dashboard" at bounding box center [196, 60] width 69 height 30
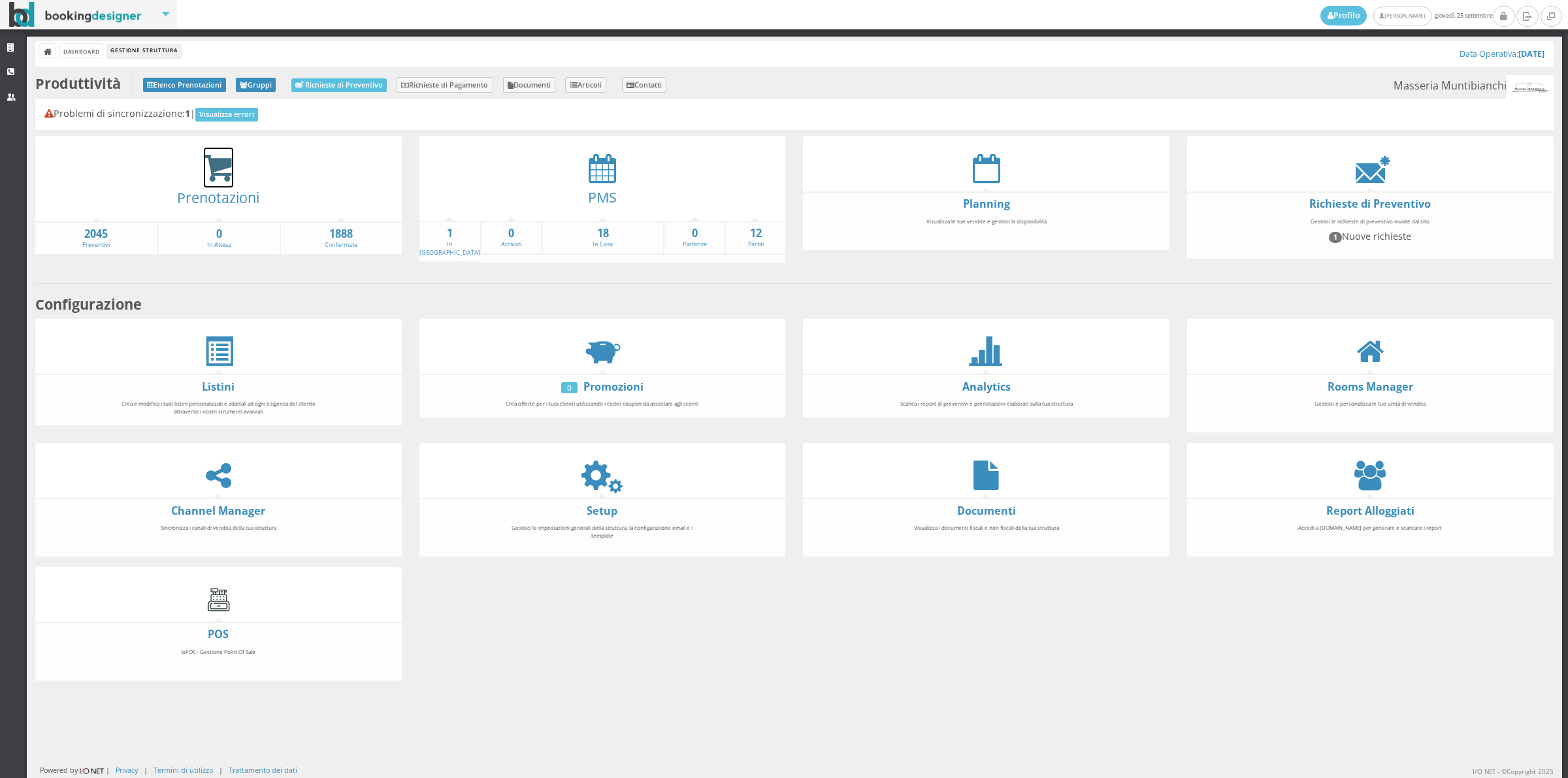
click at [217, 165] on icon at bounding box center [219, 168] width 30 height 30
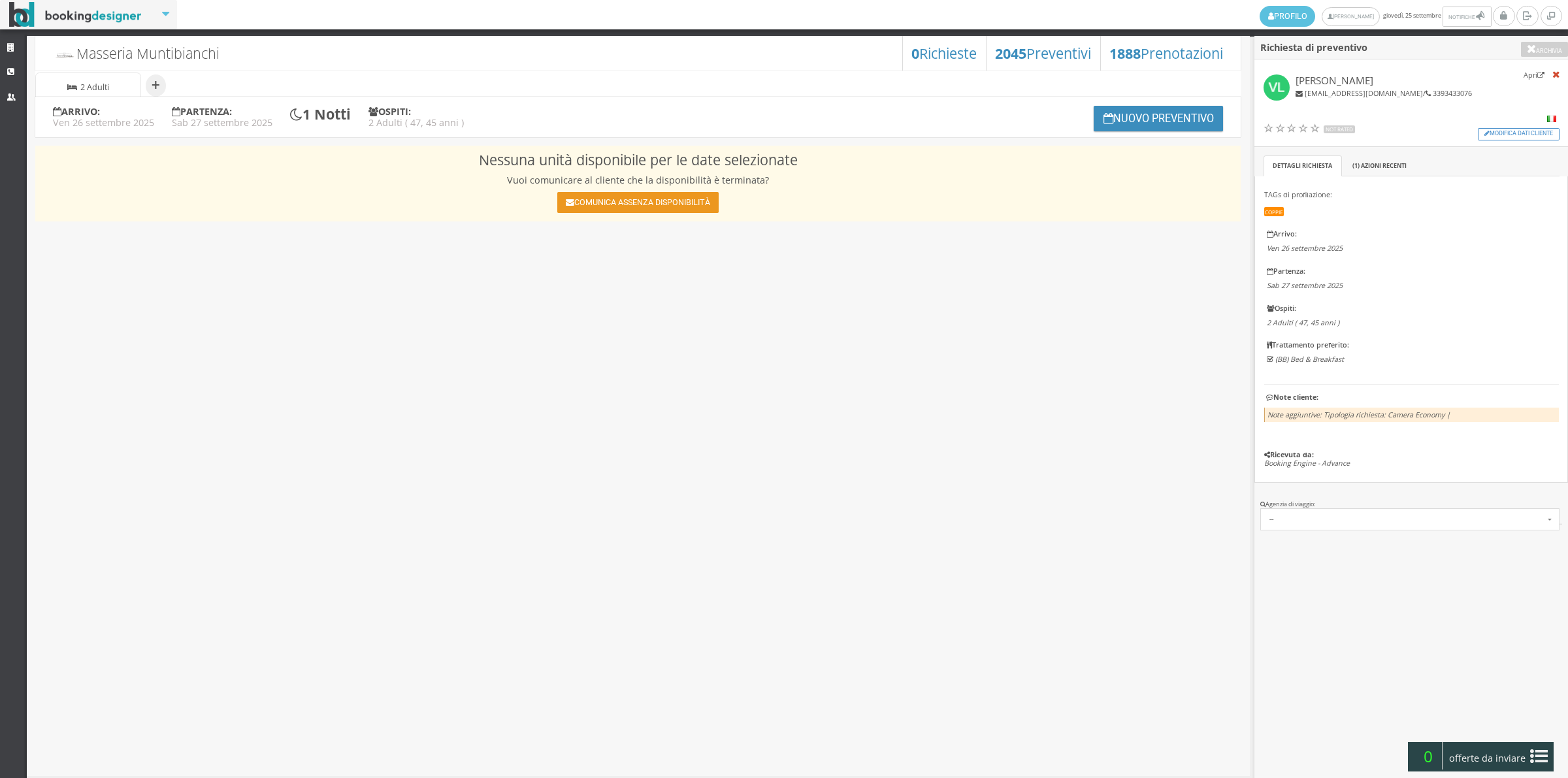
click at [635, 207] on button "Comunica assenza disponibilità" at bounding box center [637, 203] width 161 height 21
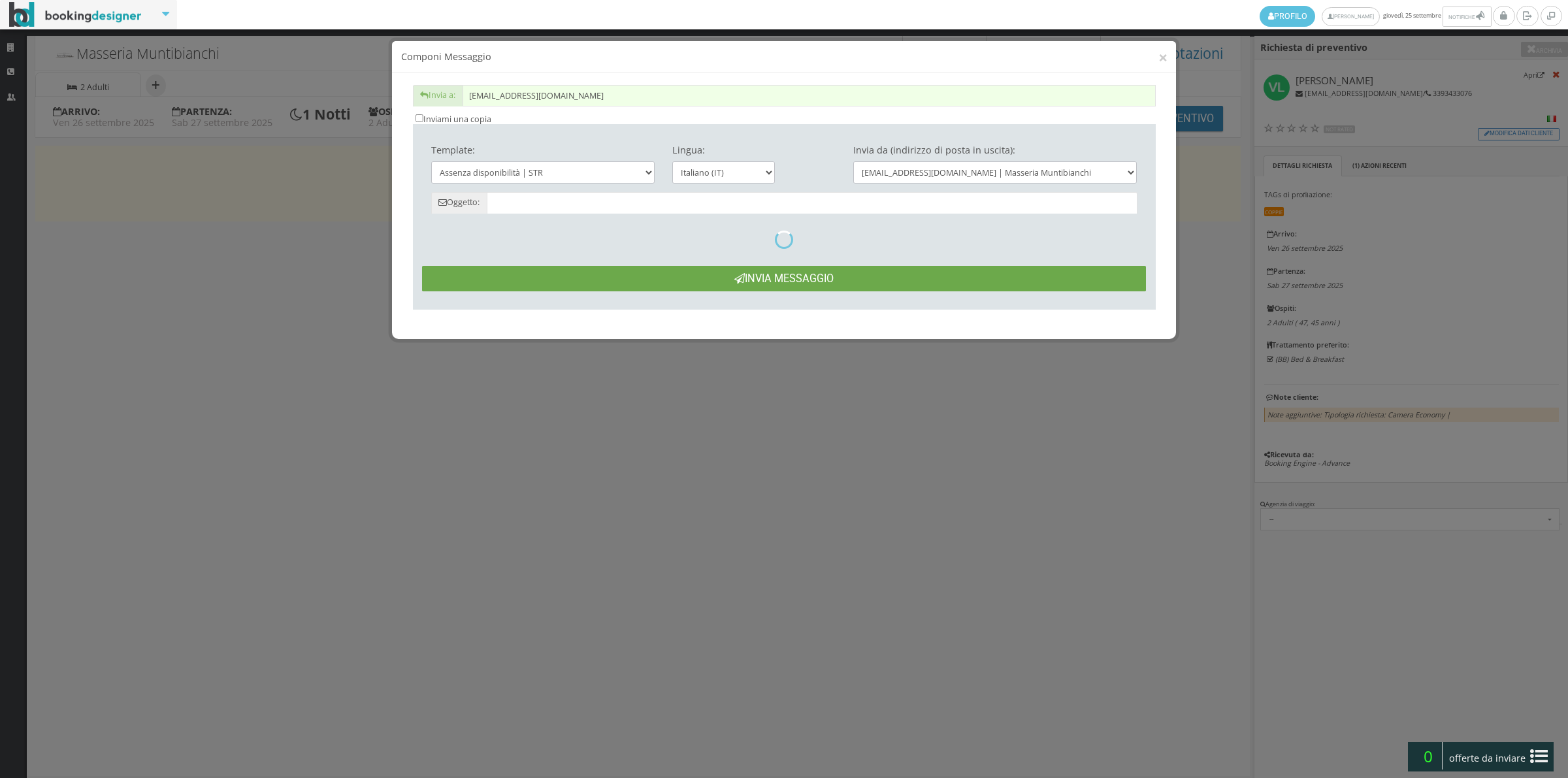
type input "Date non disponibili - [PERSON_NAME] dal 26/09 al 27/09"
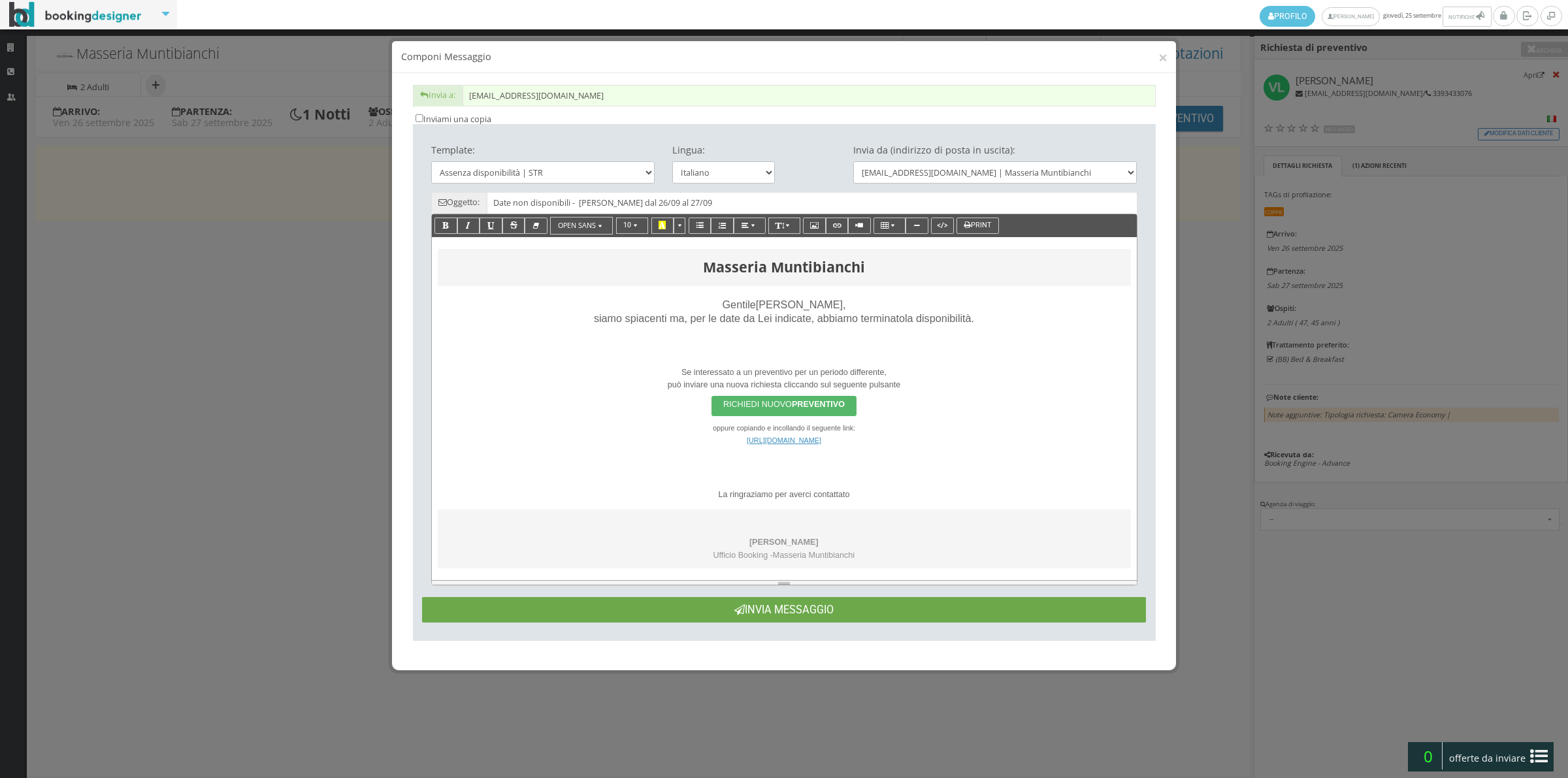
click at [761, 609] on button "Invia Messaggio" at bounding box center [784, 610] width 724 height 26
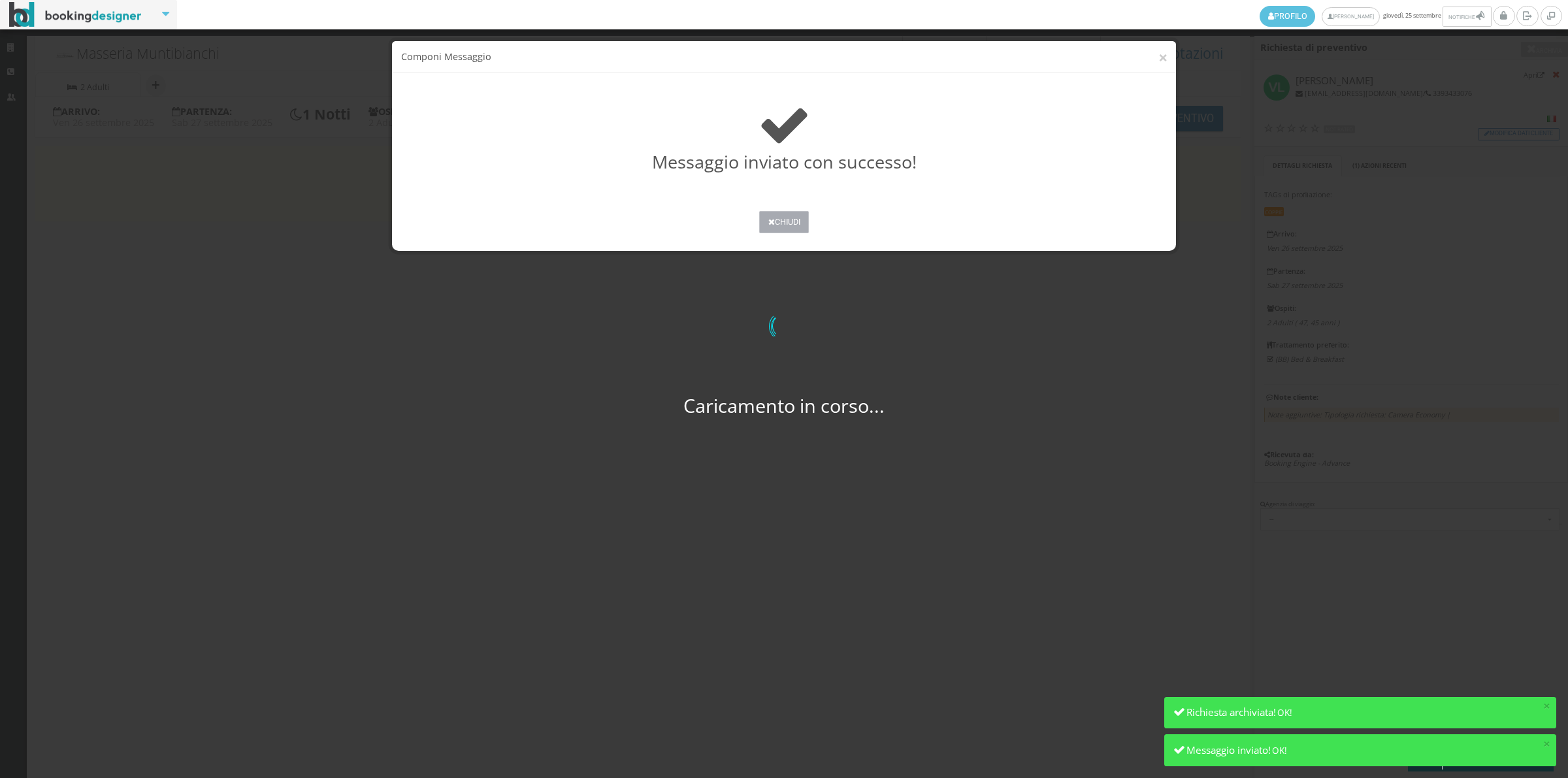
click at [779, 232] on button "Chiudi" at bounding box center [784, 222] width 49 height 22
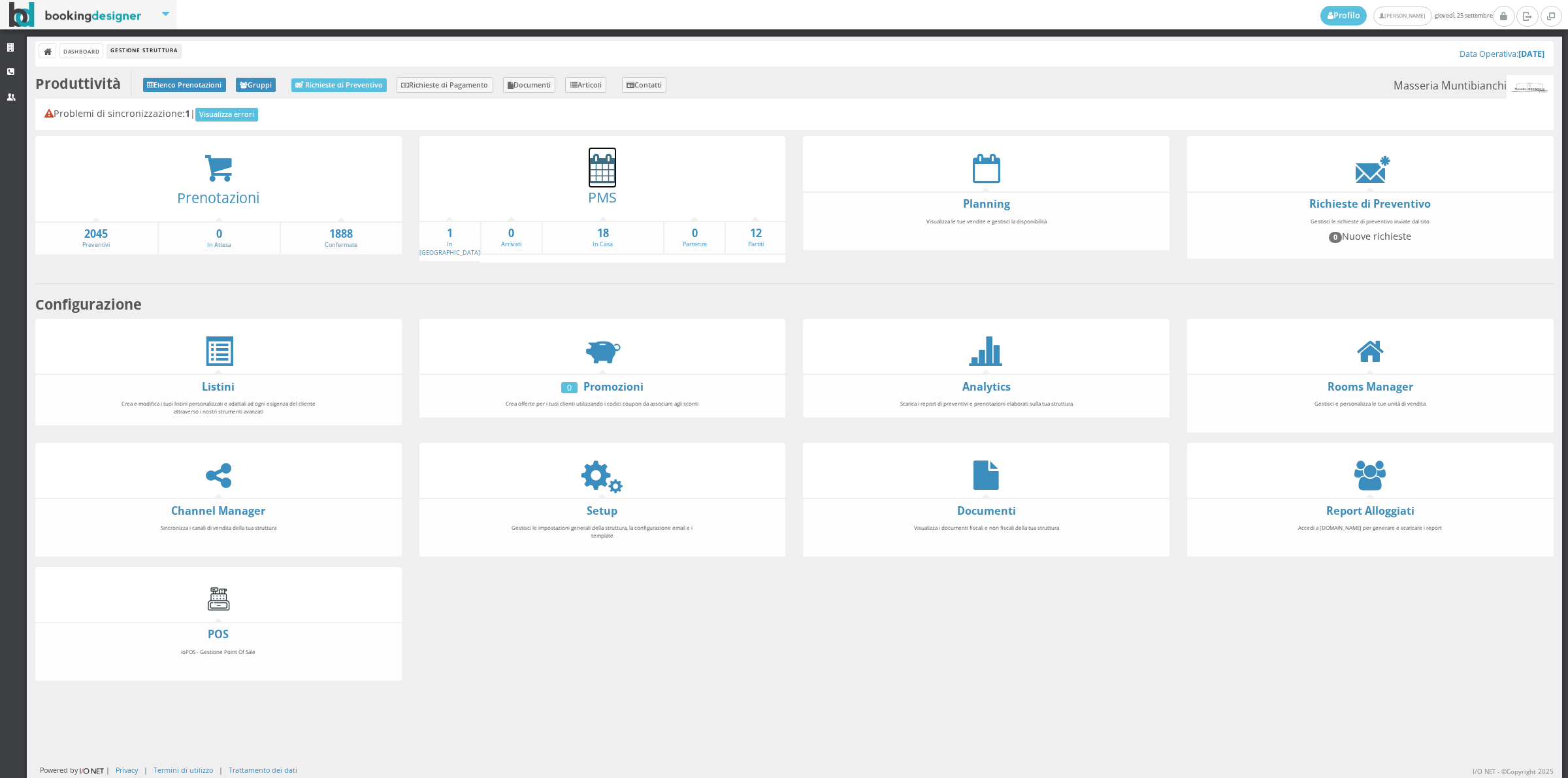
click at [589, 167] on icon at bounding box center [602, 168] width 27 height 30
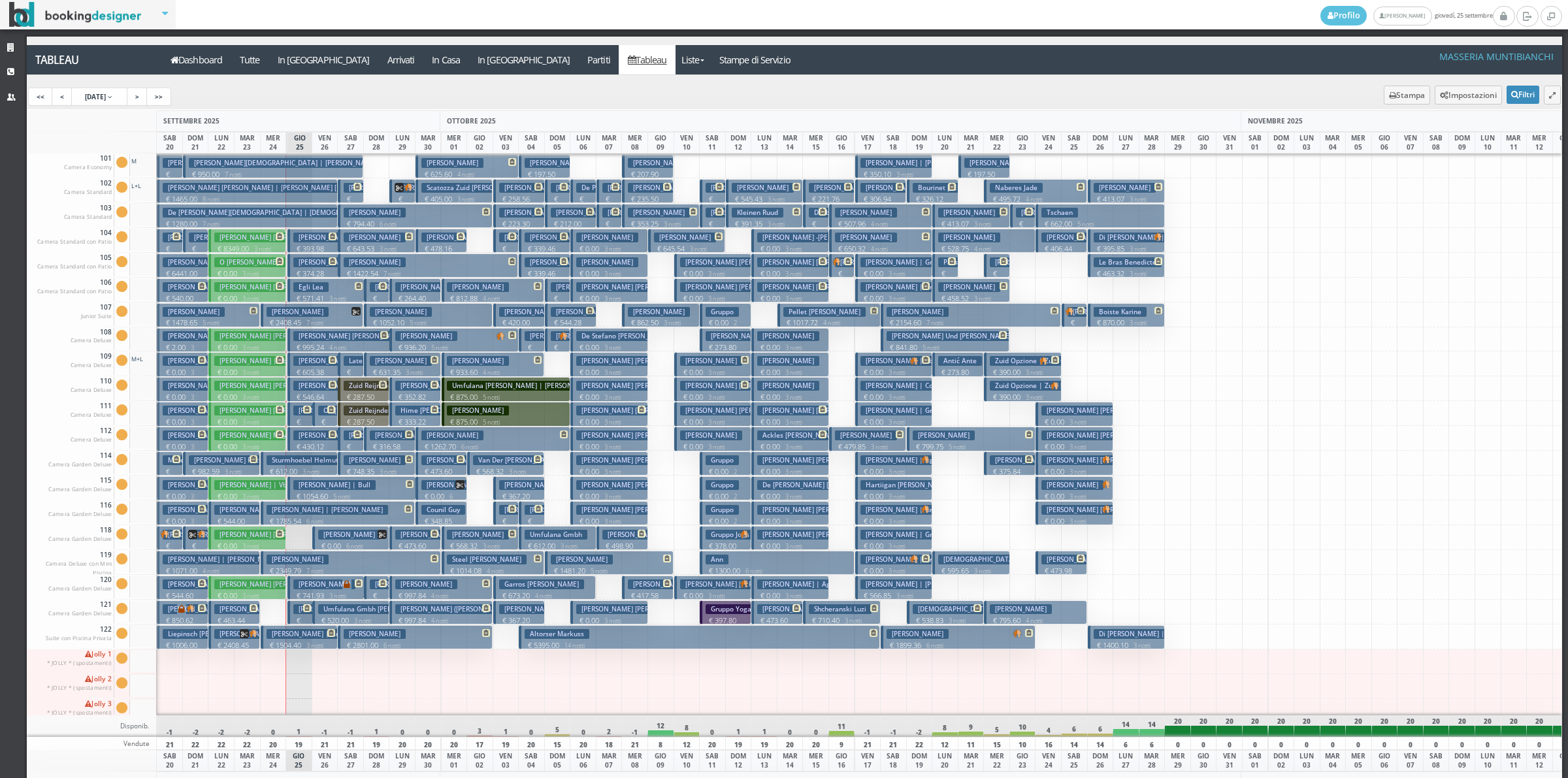
click at [297, 289] on h3 "Egli Lea" at bounding box center [311, 288] width 35 height 10
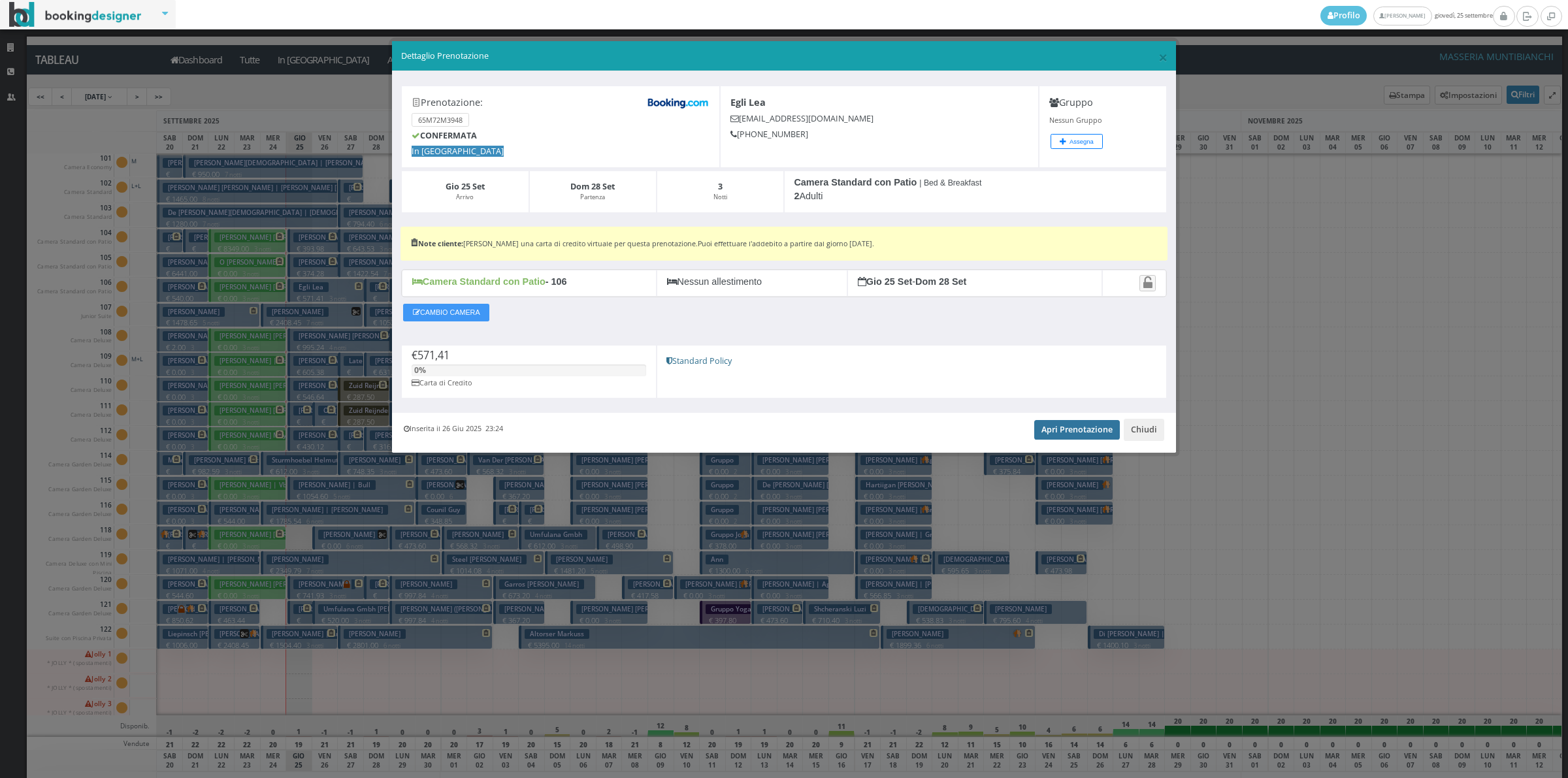
click at [1050, 432] on link "Apri Prenotazione" at bounding box center [1076, 430] width 86 height 20
click at [1143, 435] on button "Chiudi" at bounding box center [1143, 430] width 41 height 22
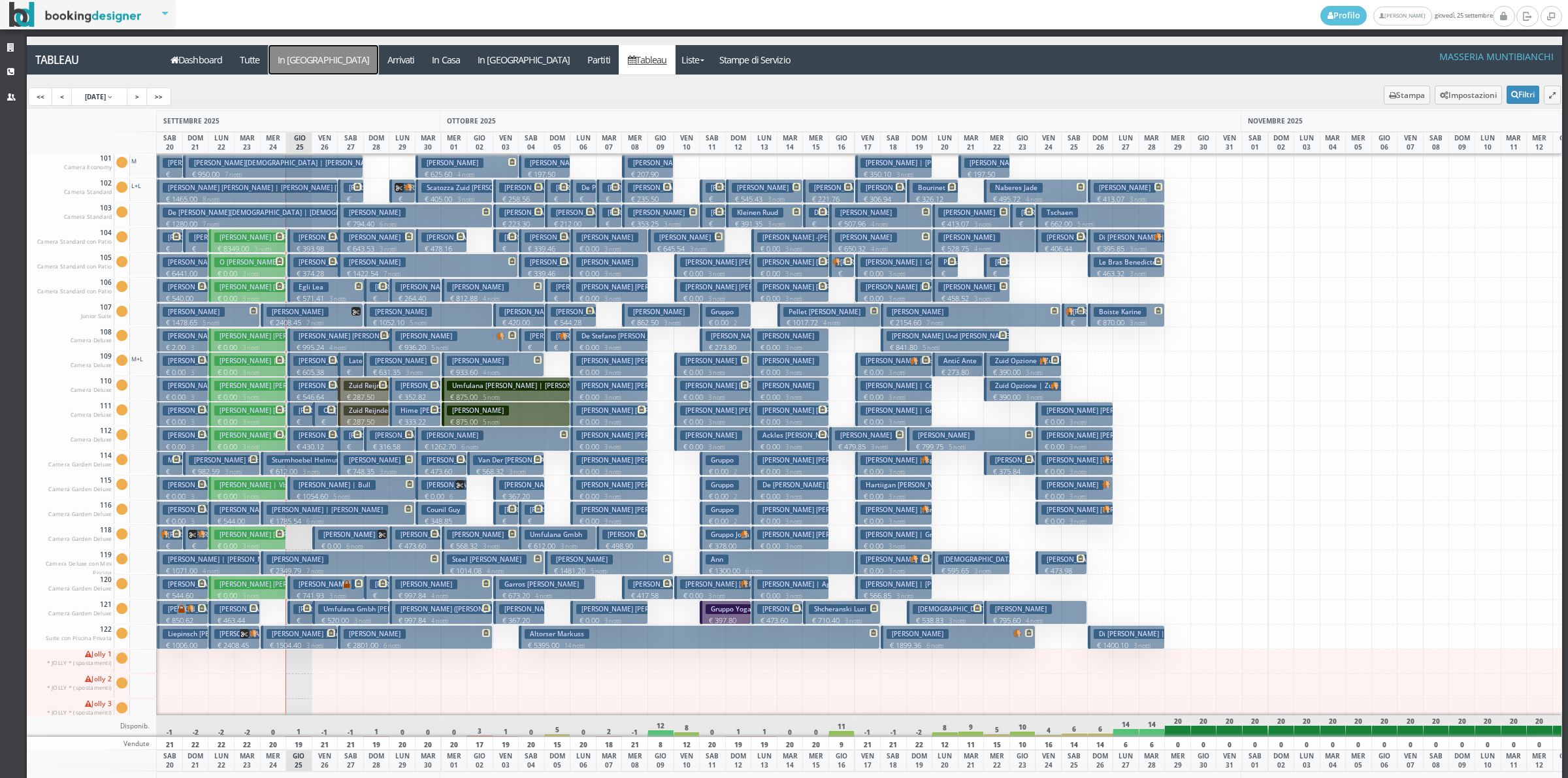
click at [304, 60] on a=pms-arrival-reservations"] "In Arrivo" at bounding box center [323, 60] width 110 height 30
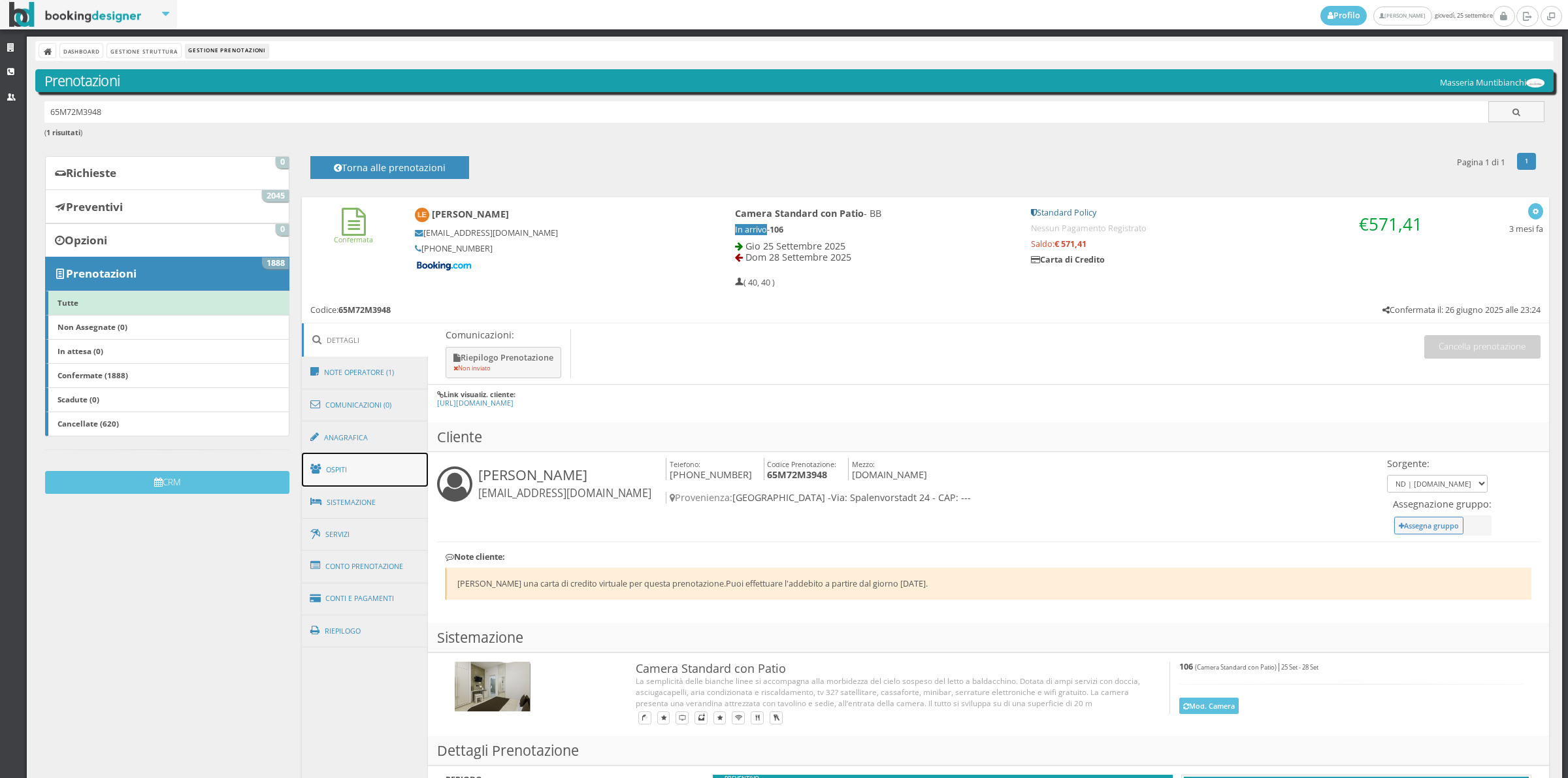
click at [373, 472] on link "Ospiti" at bounding box center [365, 470] width 127 height 34
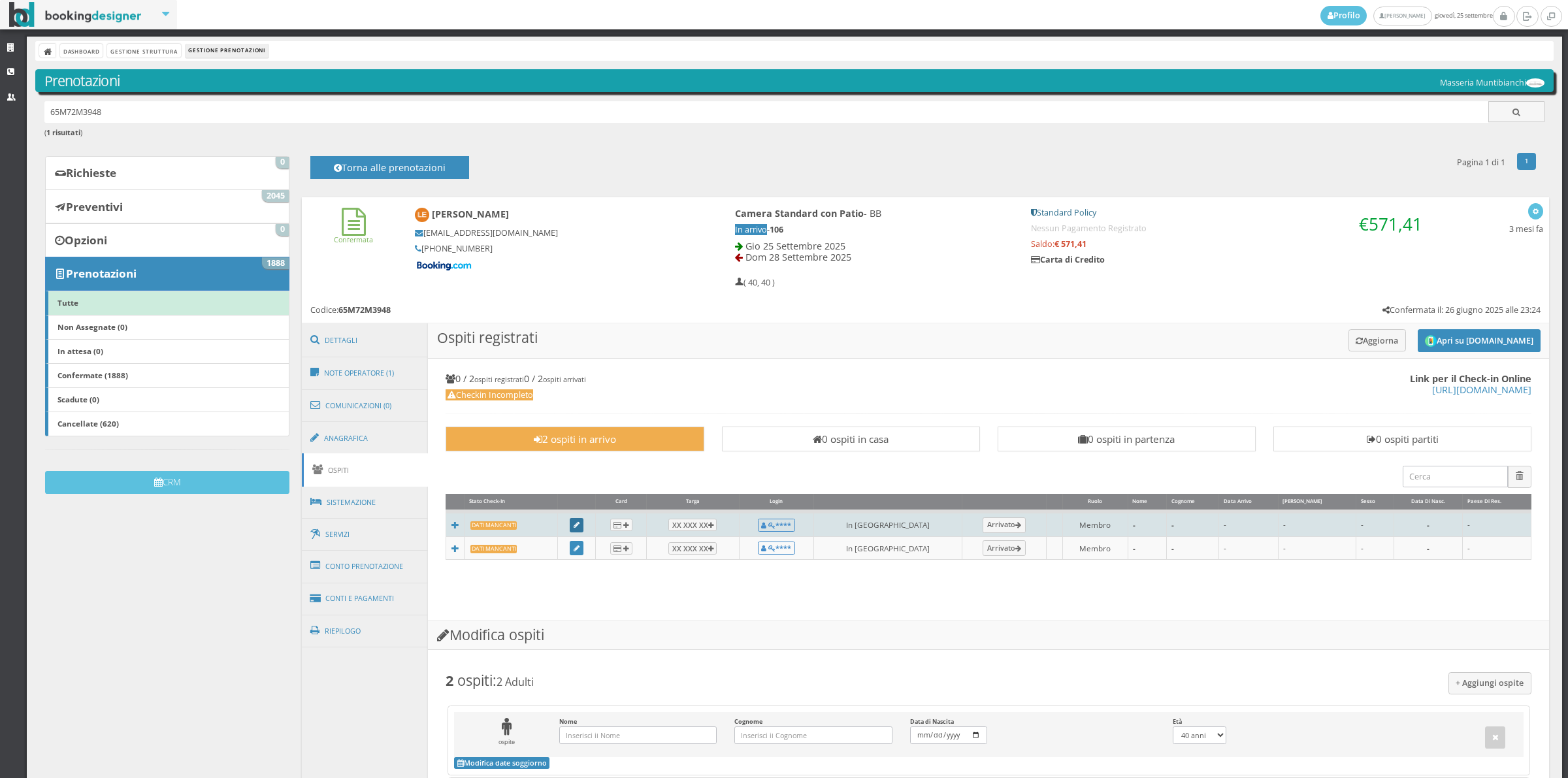
click at [579, 523] on icon at bounding box center [576, 525] width 6 height 7
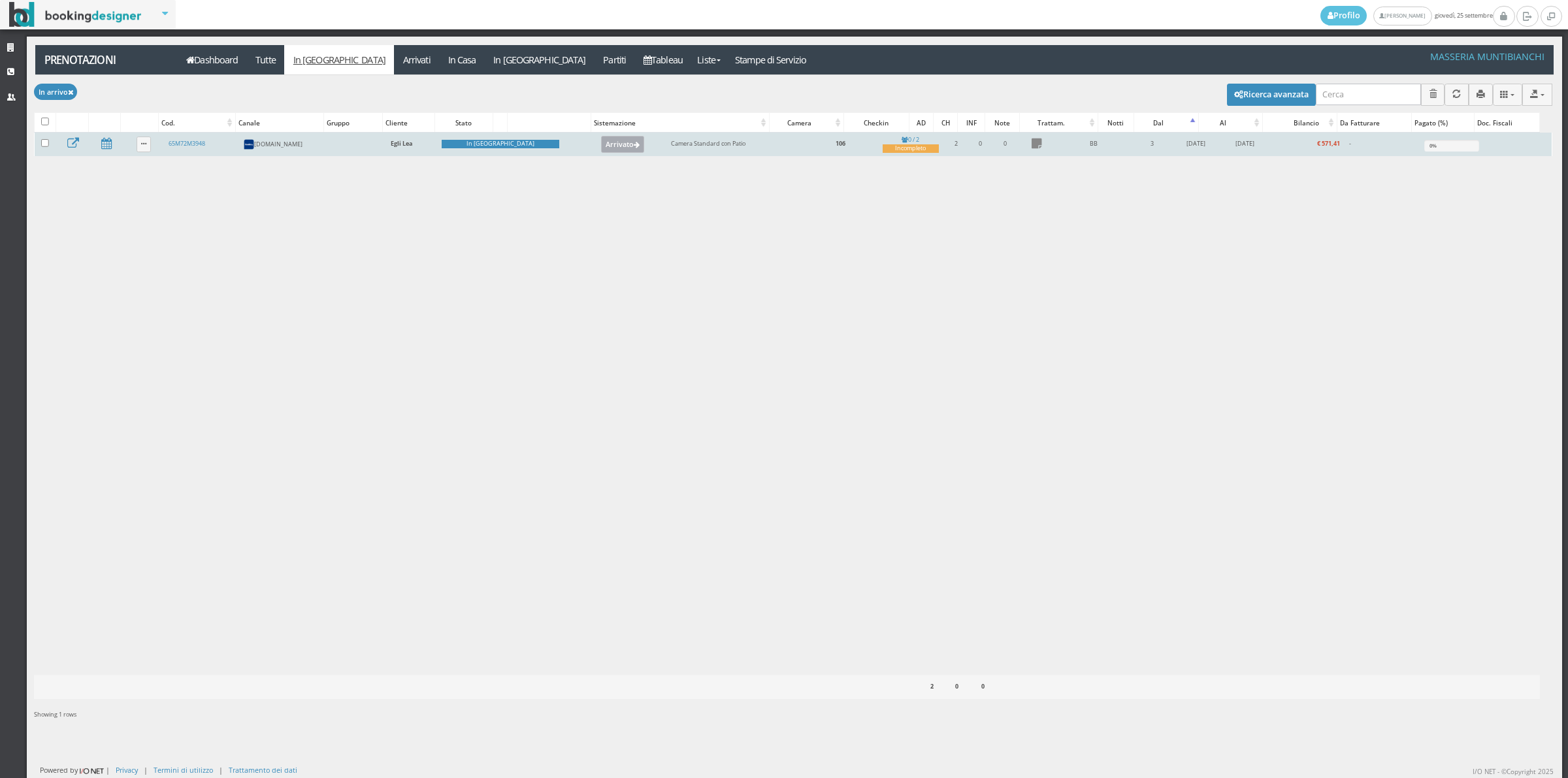
click at [601, 145] on button "Arrivato" at bounding box center [622, 145] width 43 height 17
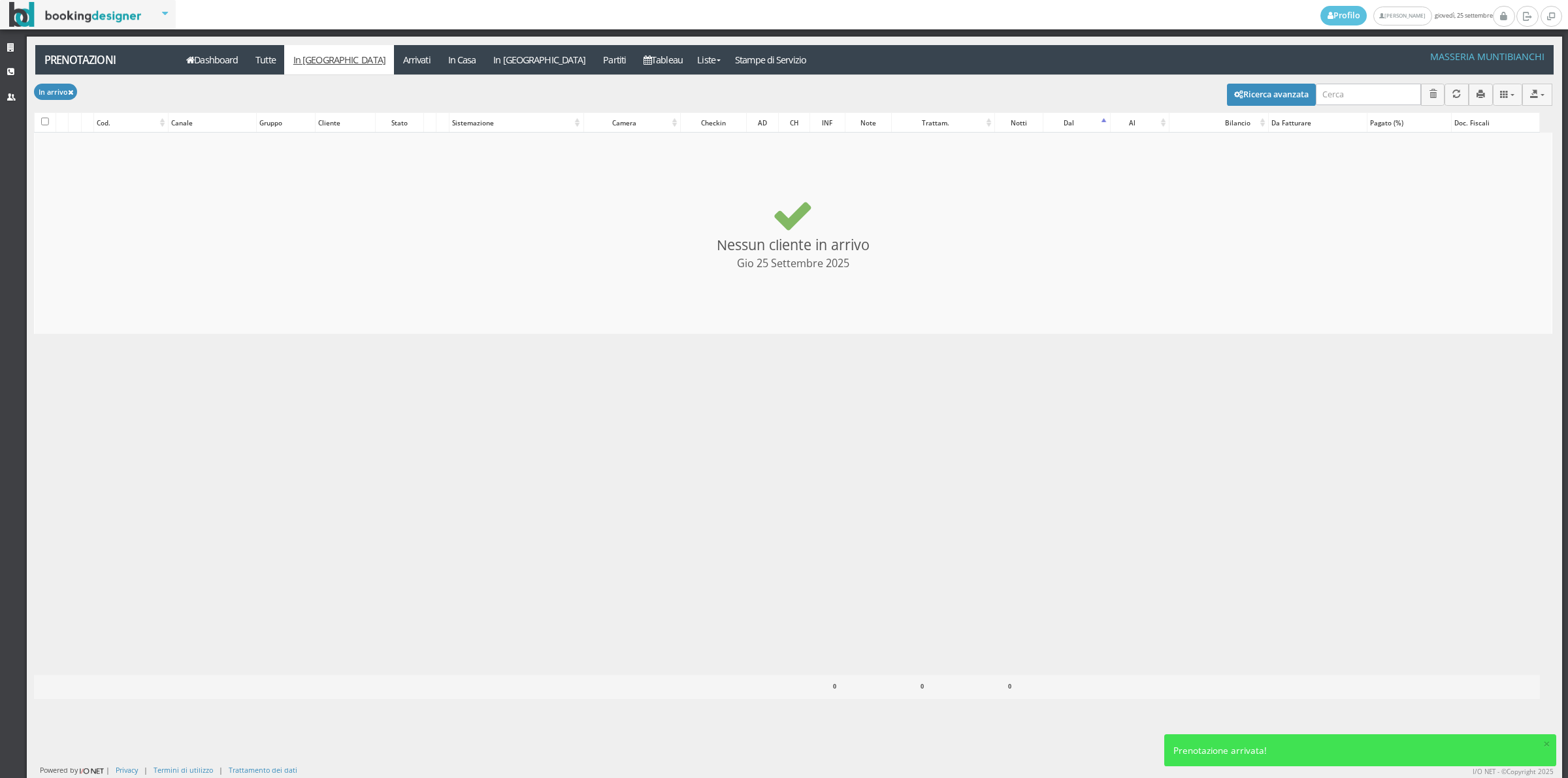
checkbox input "false"
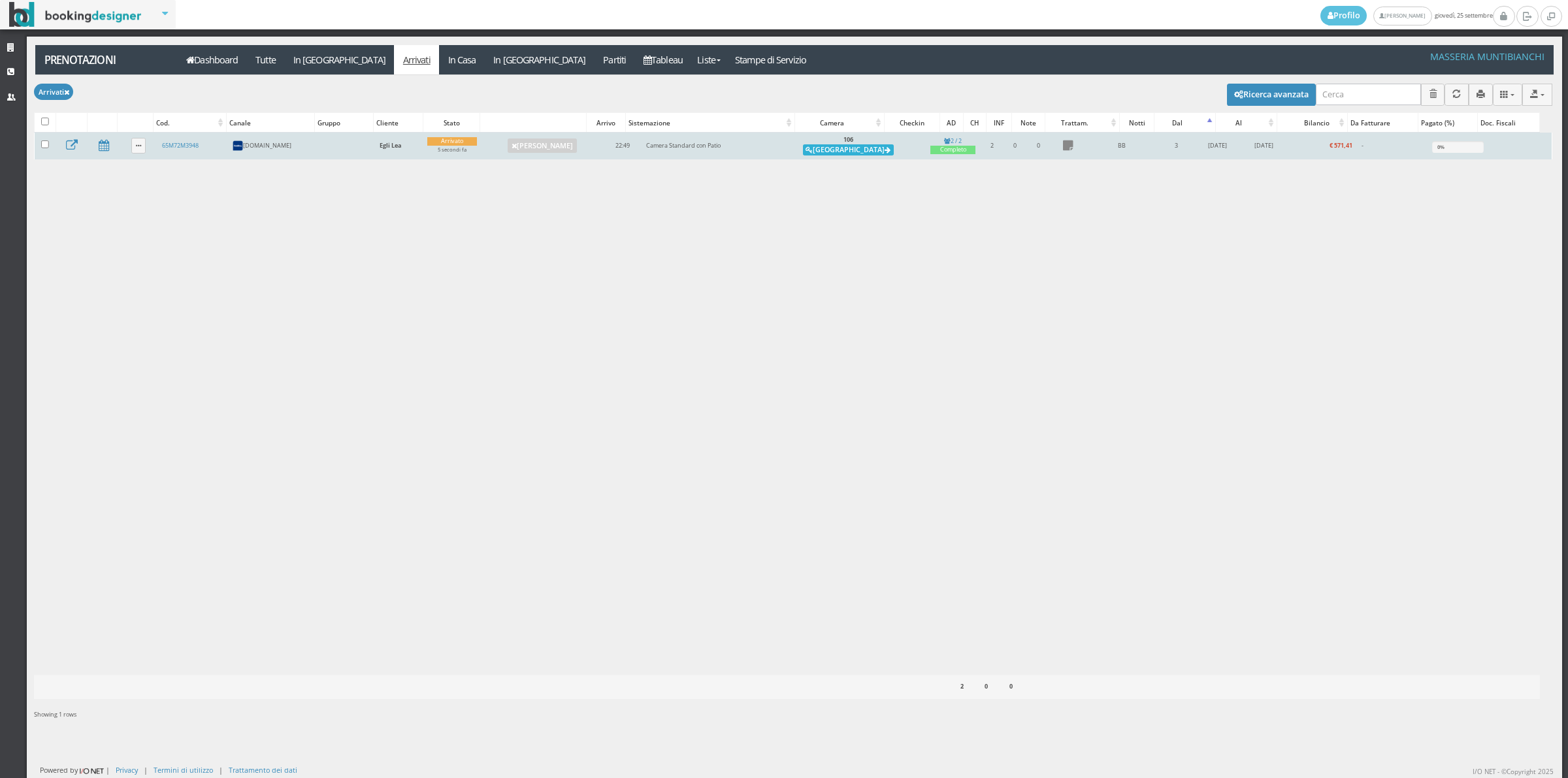
click at [846, 149] on button "[GEOGRAPHIC_DATA]" at bounding box center [848, 151] width 91 height 12
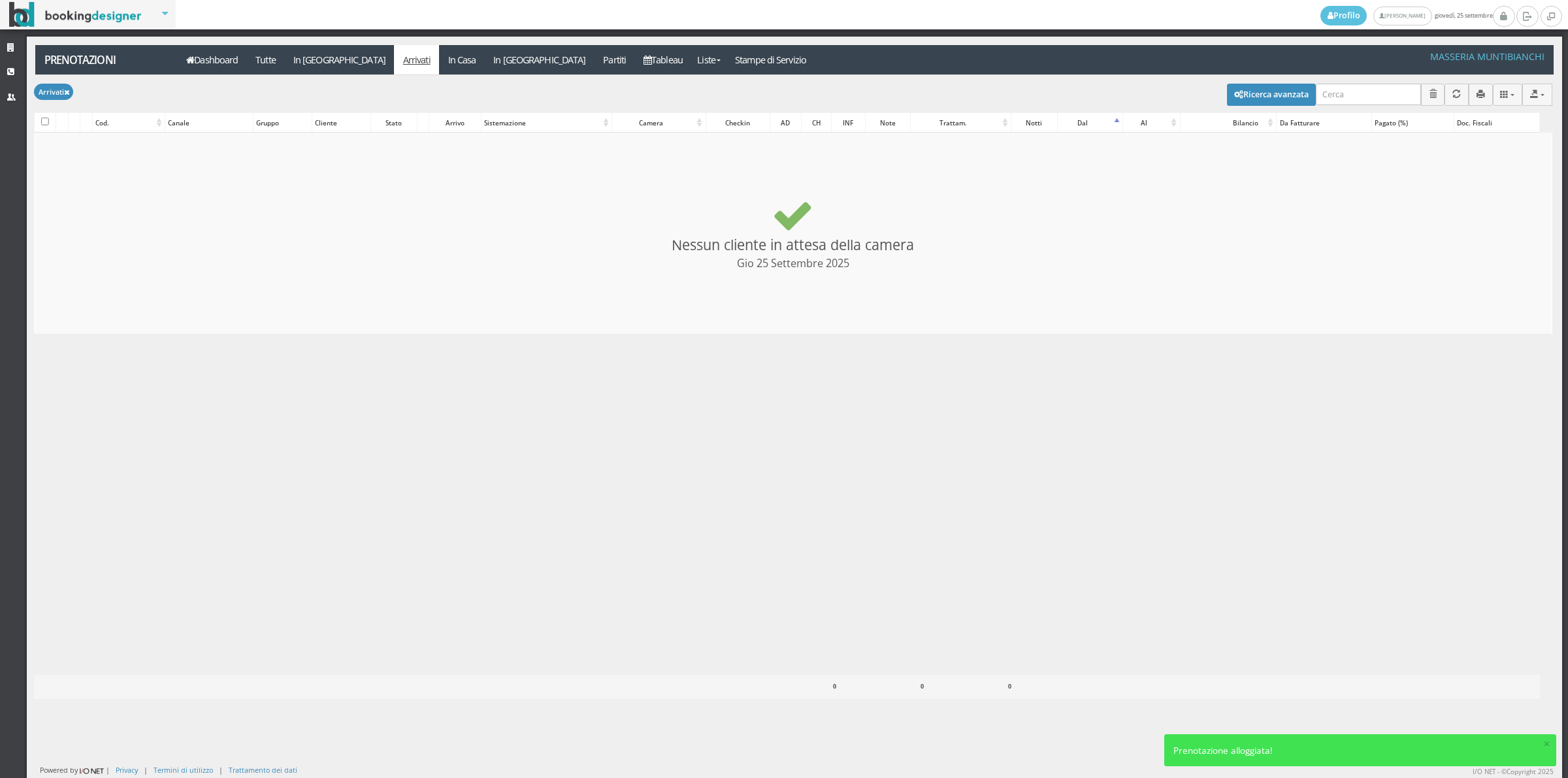
checkbox input "false"
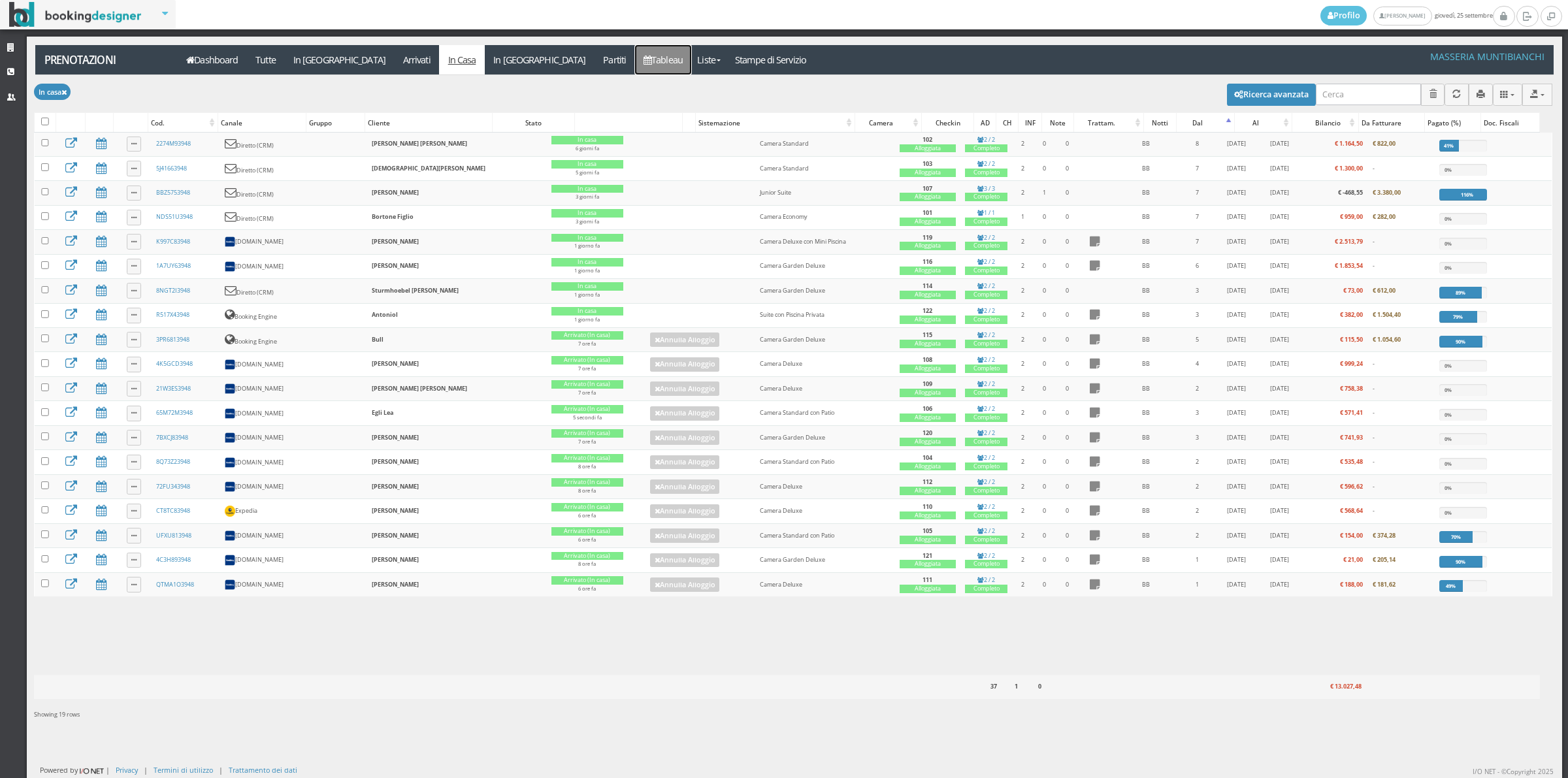
click at [635, 55] on link "Tableau" at bounding box center [663, 60] width 57 height 30
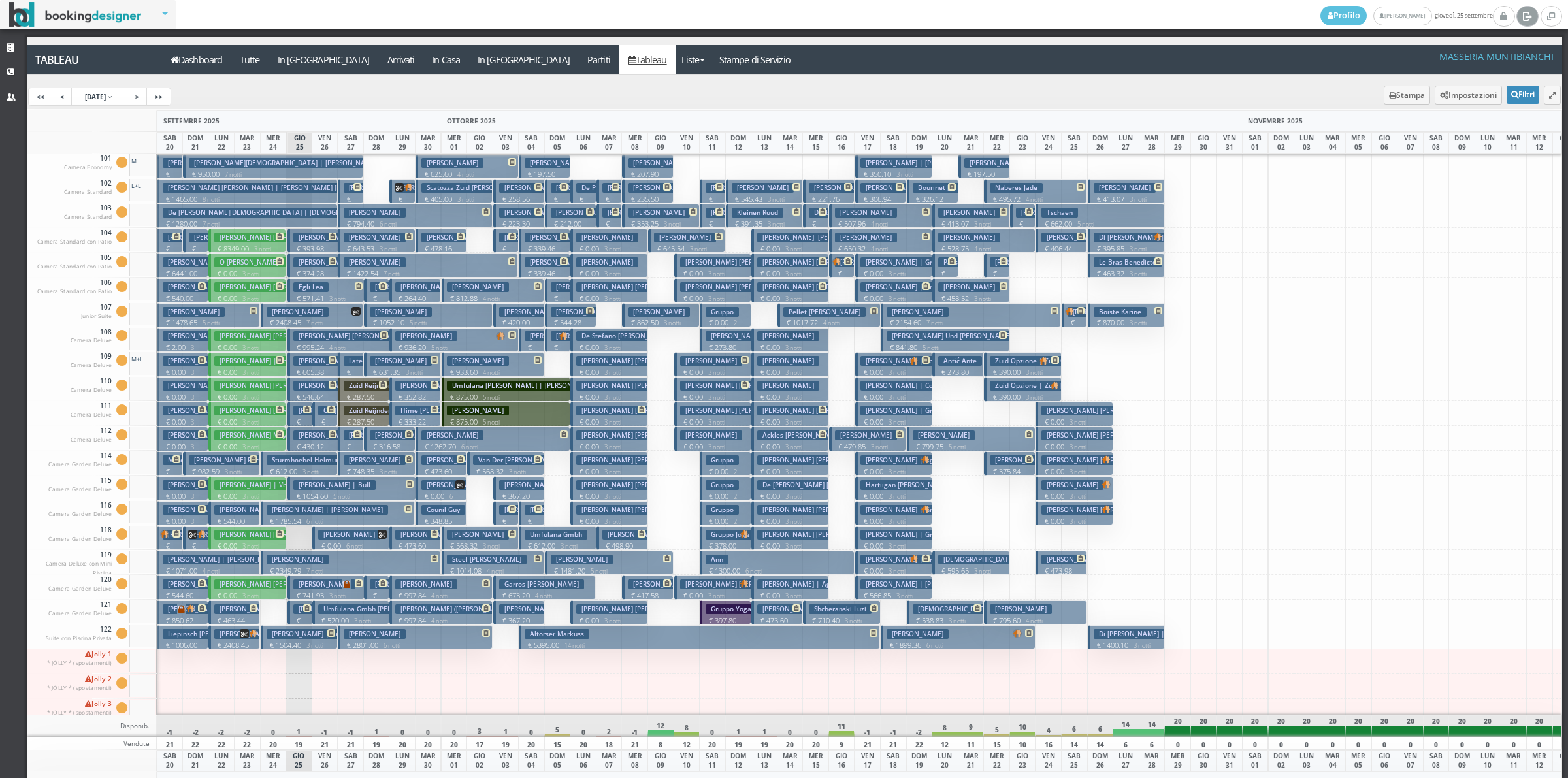
click at [1527, 16] on icon at bounding box center [1527, 15] width 10 height 13
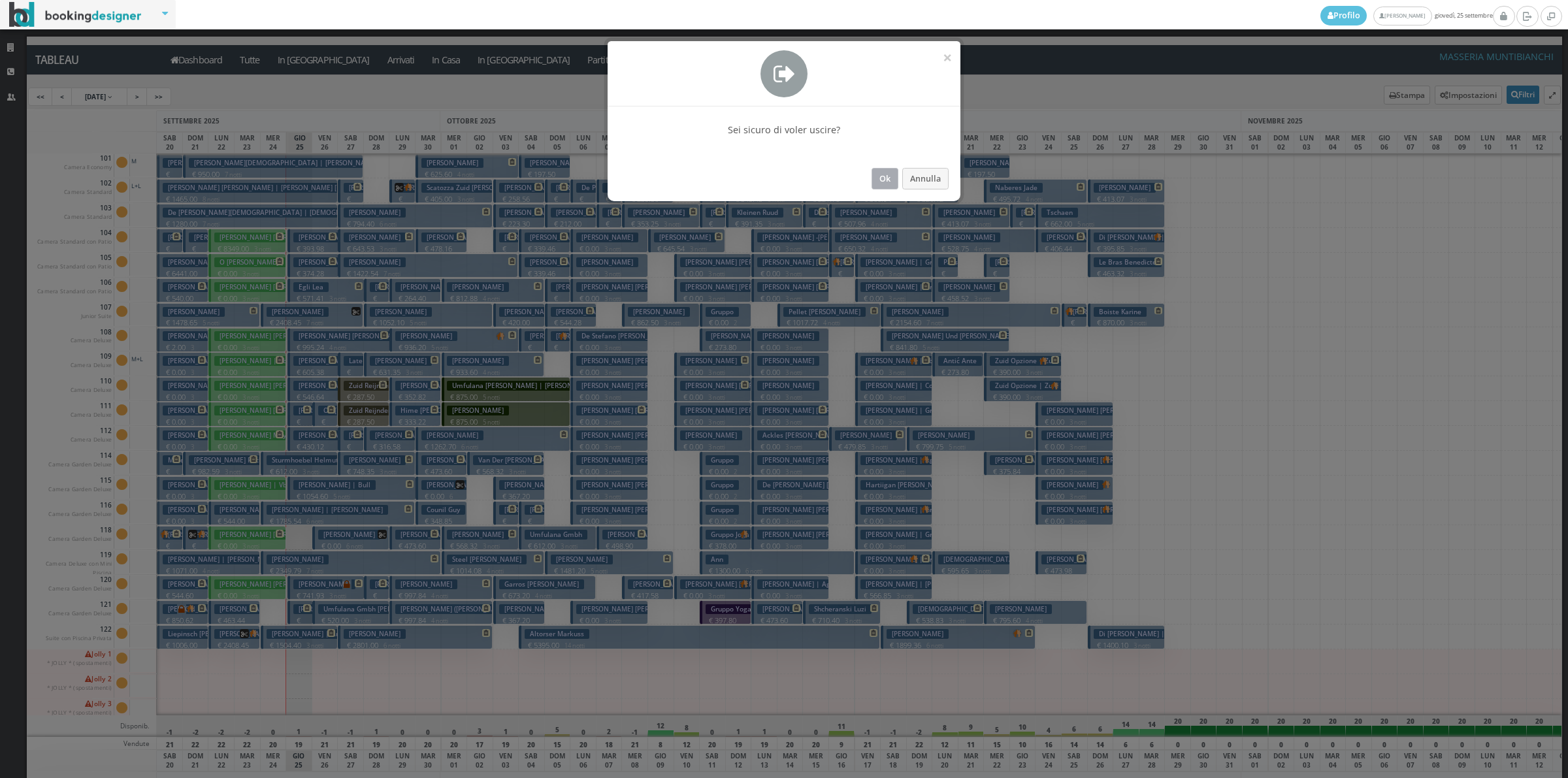
drag, startPoint x: 885, startPoint y: 177, endPoint x: 881, endPoint y: 183, distance: 7.2
click at [881, 183] on button "Ok" at bounding box center [884, 178] width 26 height 21
click at [881, 183] on h3 "[PERSON_NAME]" at bounding box center [891, 188] width 62 height 10
